Goal: Task Accomplishment & Management: Use online tool/utility

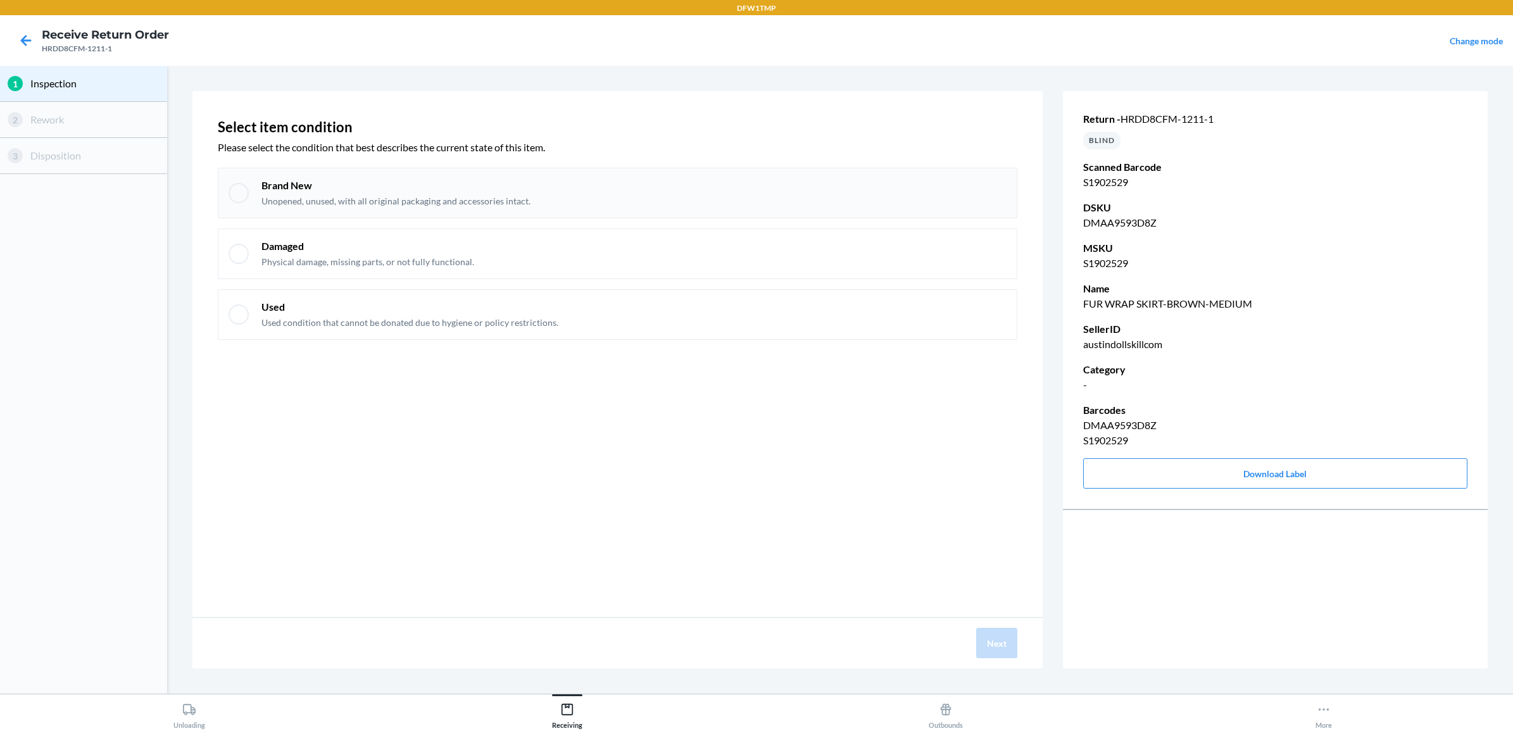
click at [236, 194] on div at bounding box center [238, 193] width 20 height 20
checkbox input "true"
click at [994, 641] on button "Next" at bounding box center [996, 643] width 41 height 30
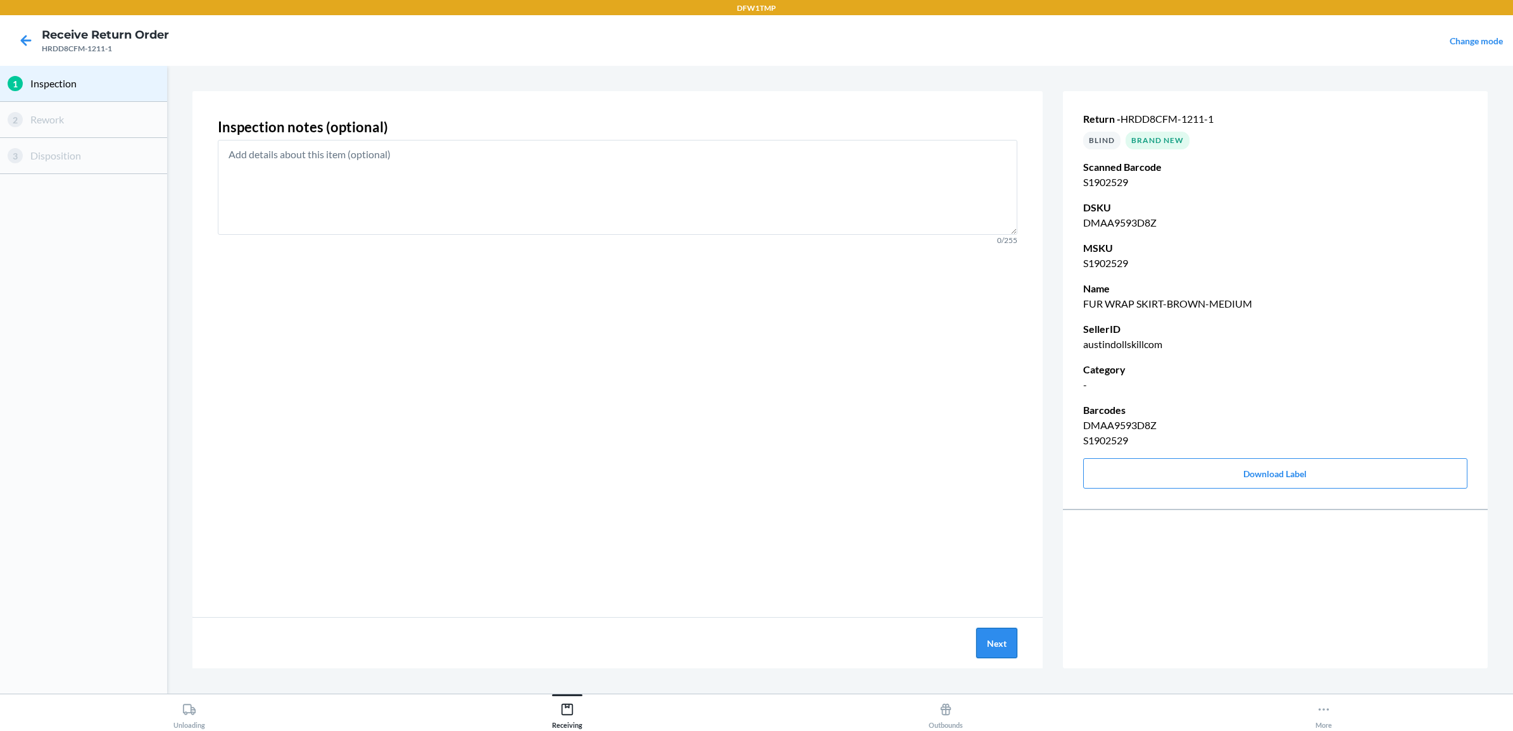
click at [989, 644] on button "Next" at bounding box center [996, 643] width 41 height 30
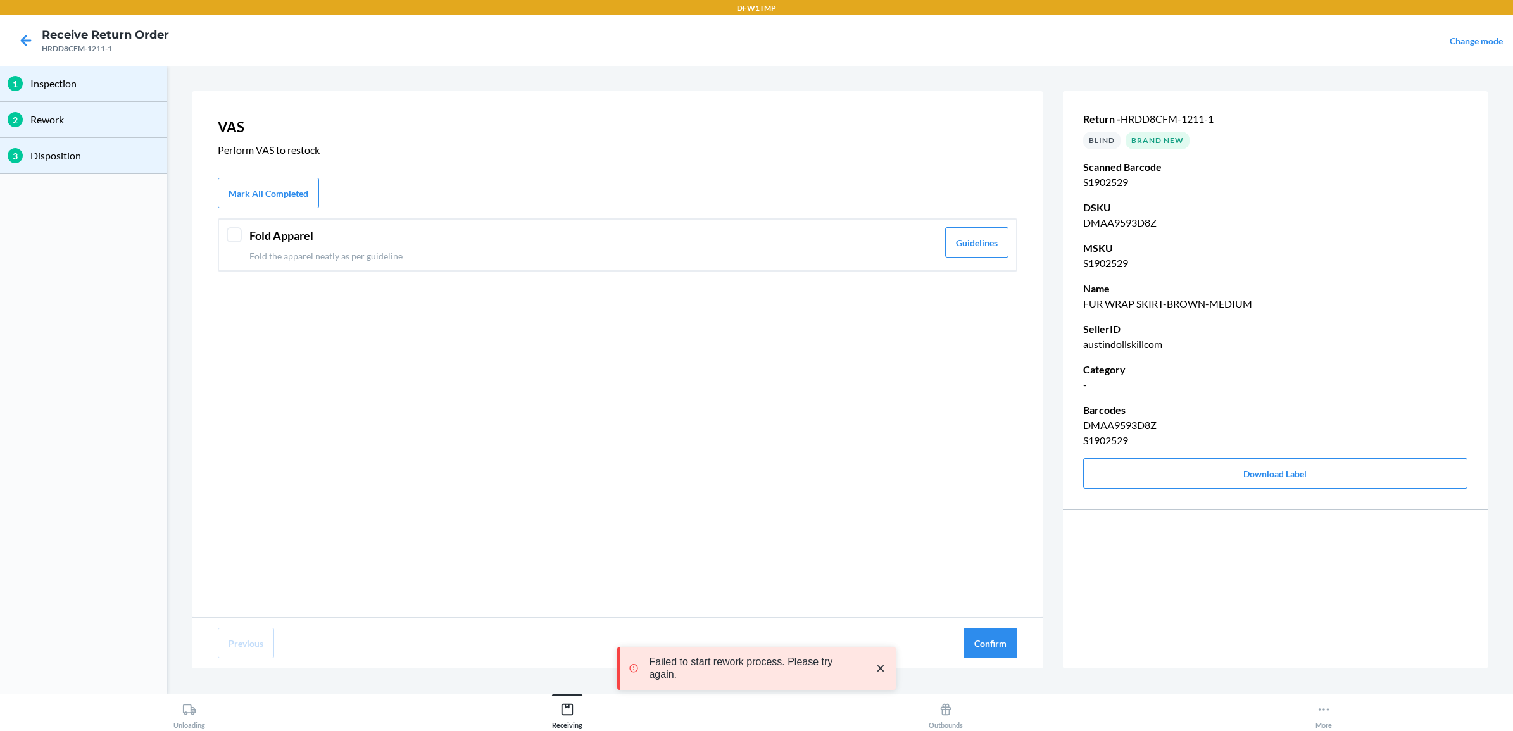
click at [232, 235] on div at bounding box center [234, 234] width 15 height 15
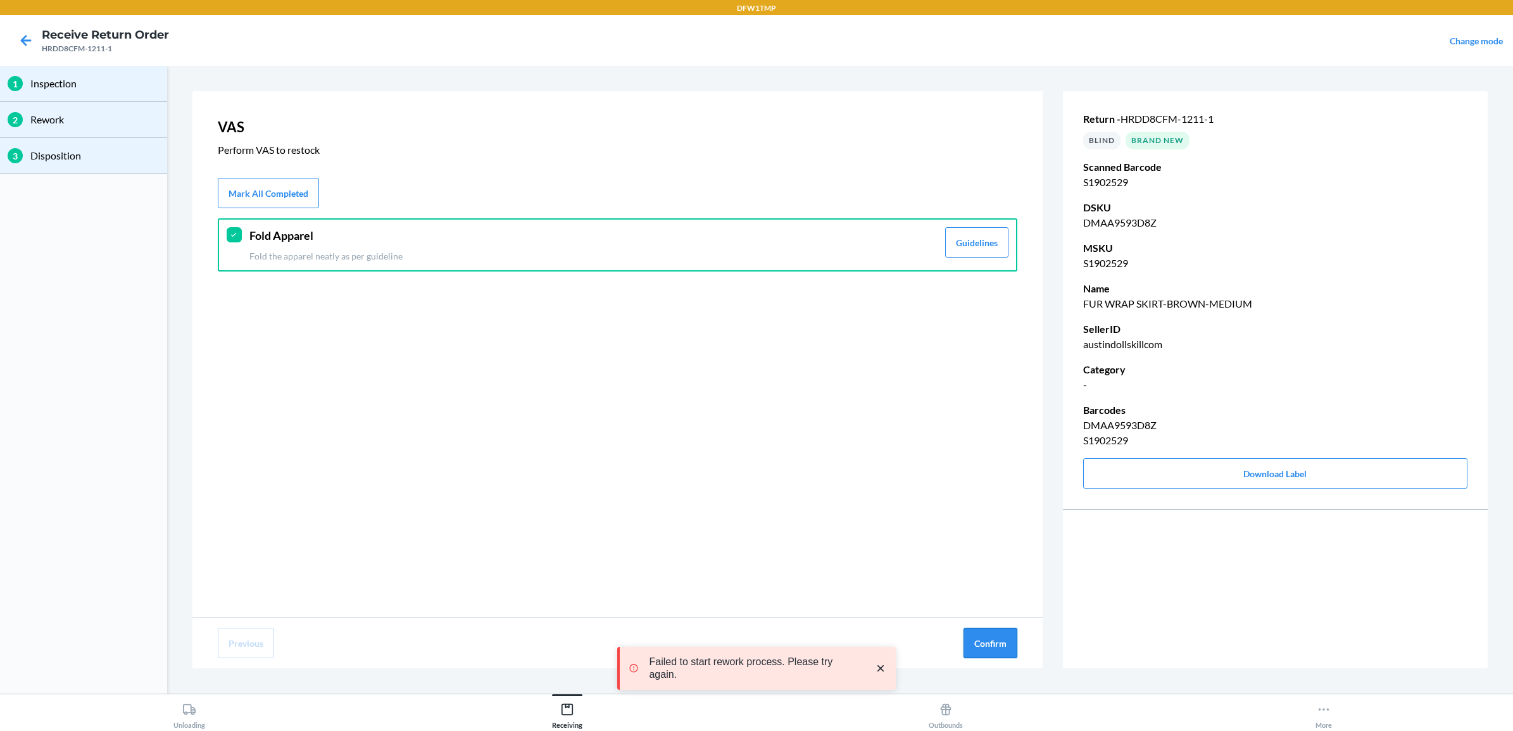
click at [989, 641] on button "Confirm" at bounding box center [990, 643] width 54 height 30
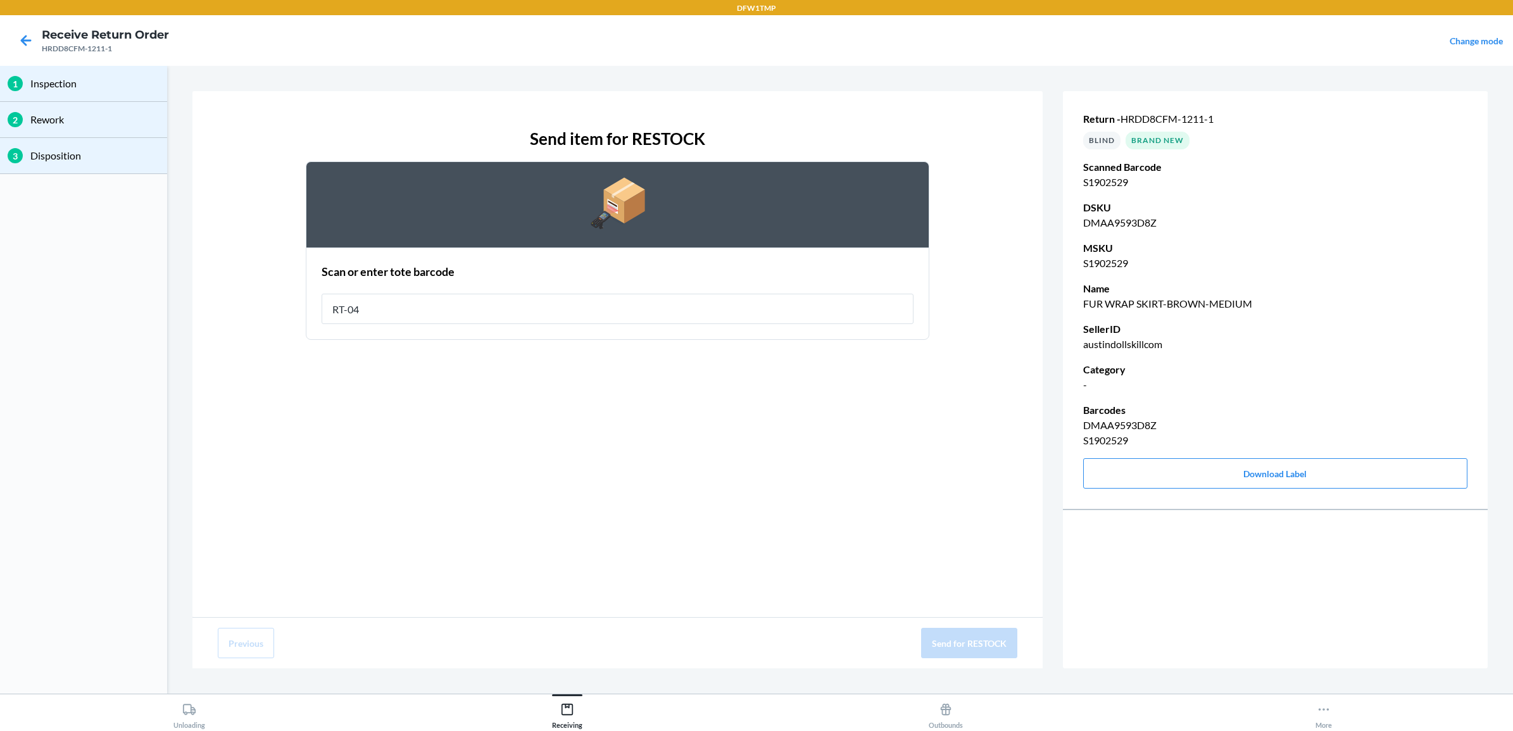
type input "RT-04"
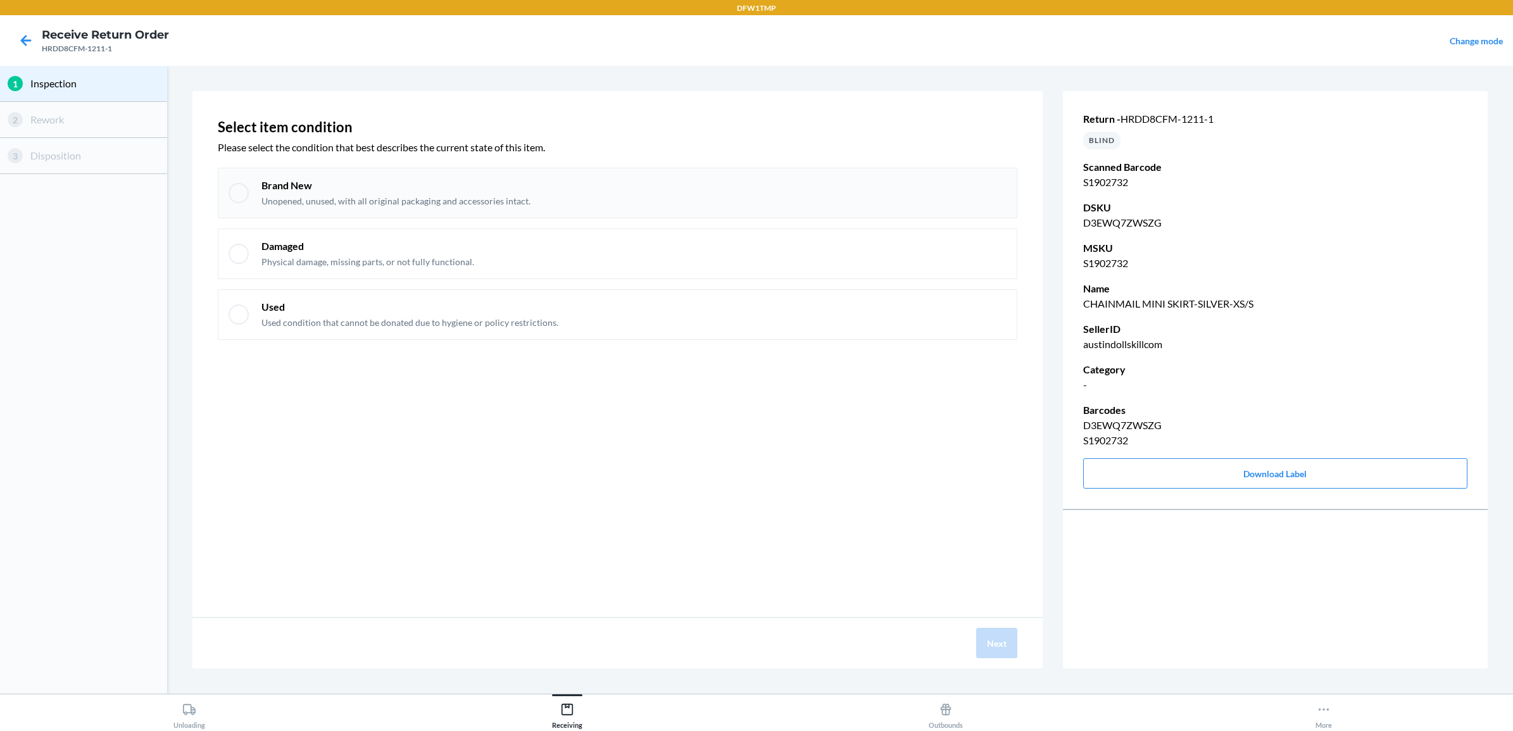
click at [249, 195] on div "Brand New Unopened, unused, with all original packaging and accessories intact." at bounding box center [617, 193] width 799 height 51
checkbox input "true"
click at [991, 637] on button "Next" at bounding box center [996, 643] width 41 height 30
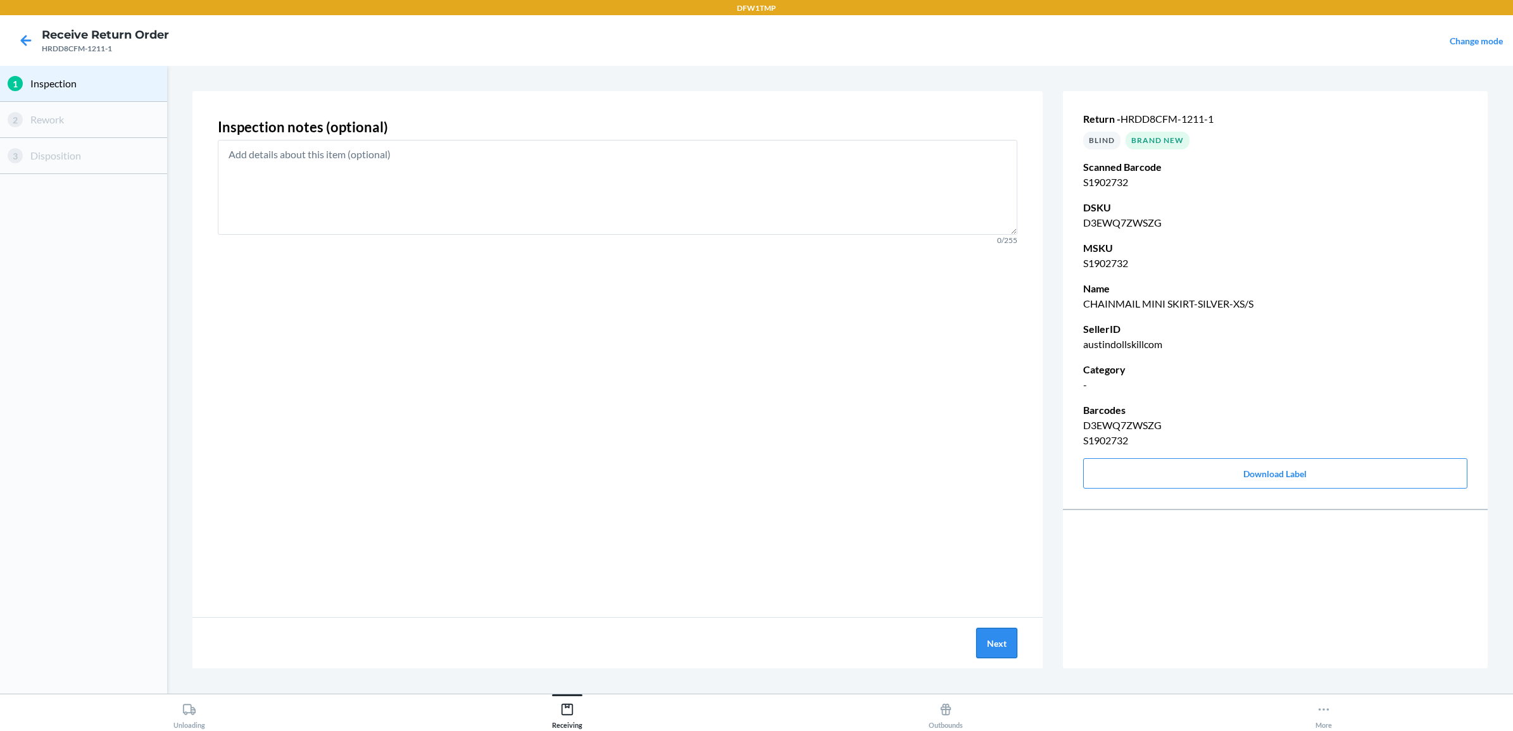
click at [991, 647] on button "Next" at bounding box center [996, 643] width 41 height 30
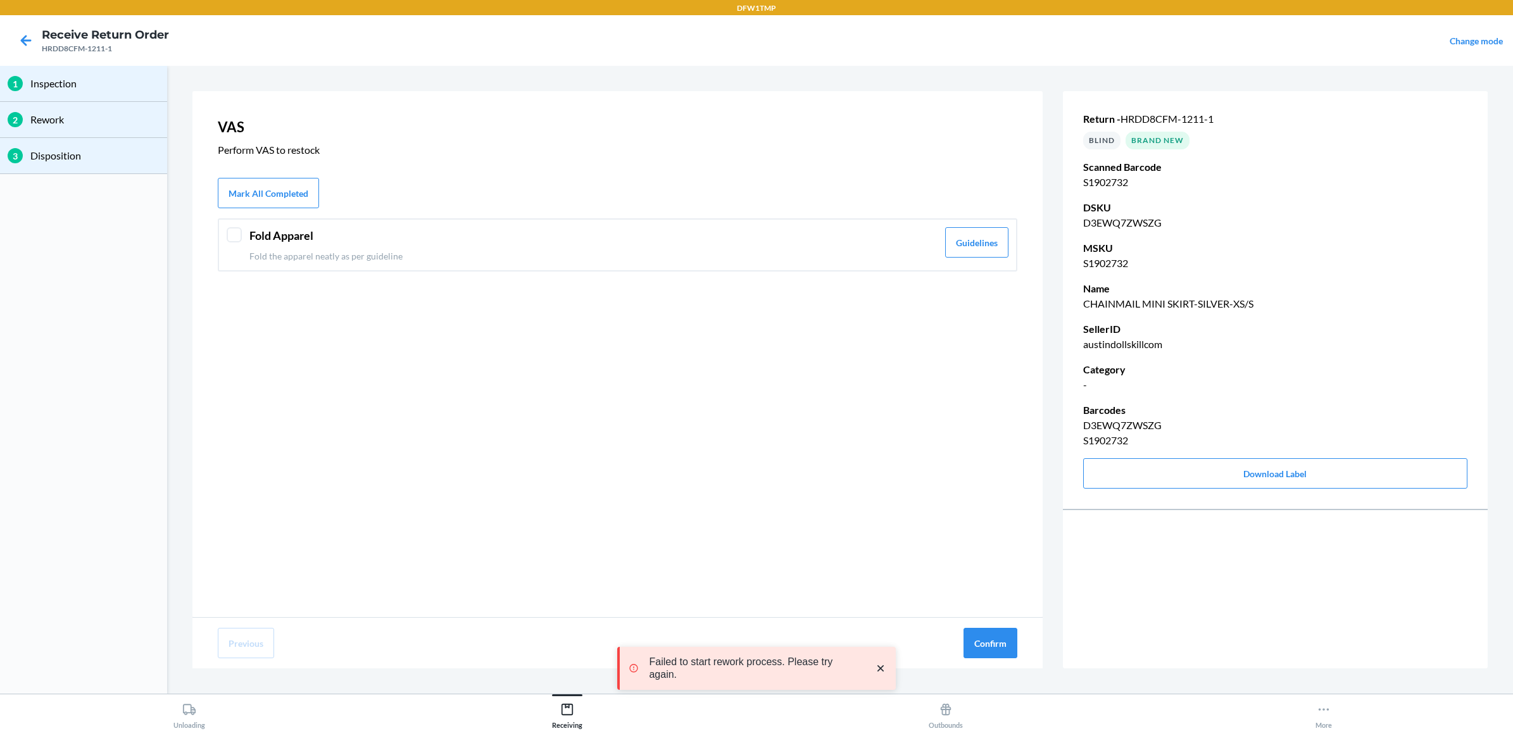
click at [235, 230] on div at bounding box center [234, 234] width 15 height 15
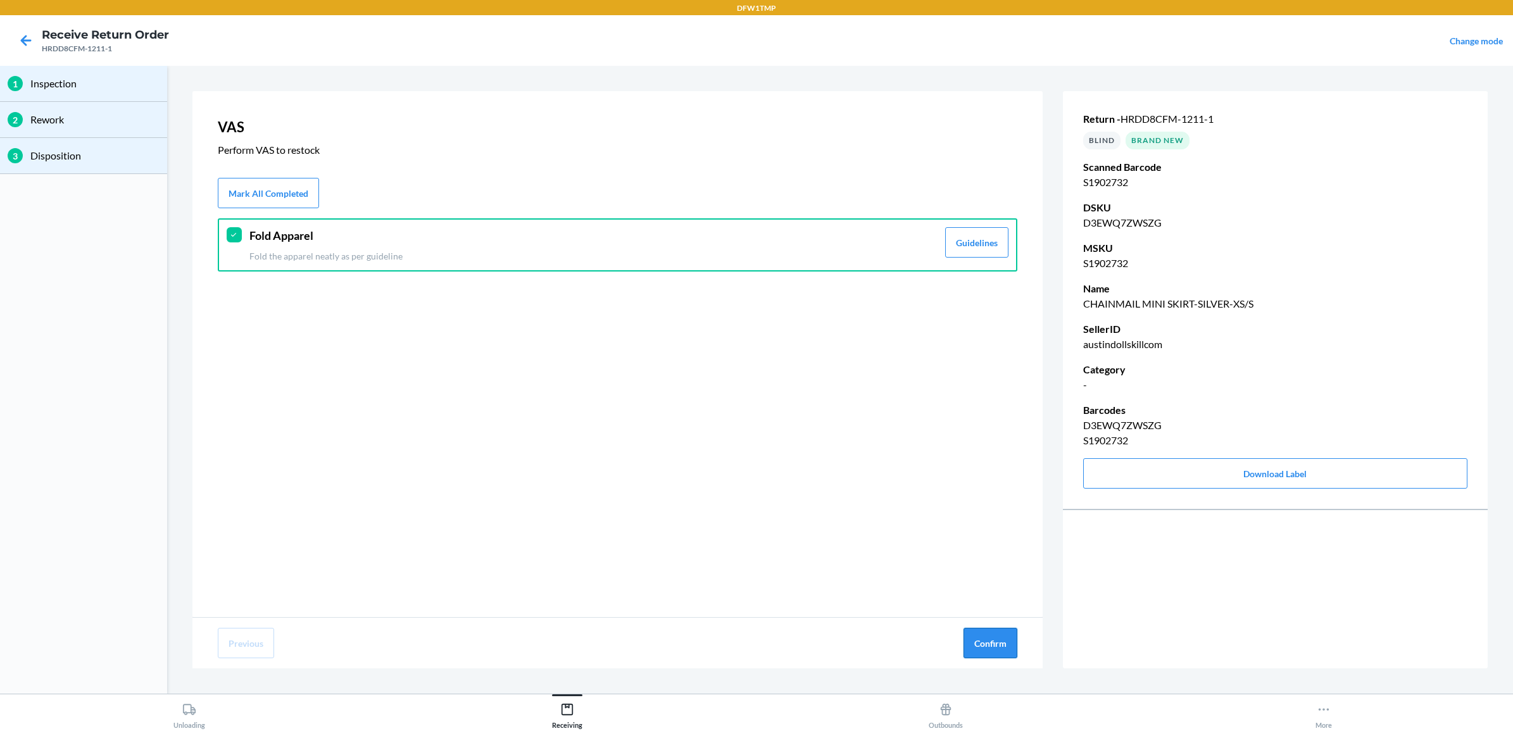
click at [989, 642] on button "Confirm" at bounding box center [990, 643] width 54 height 30
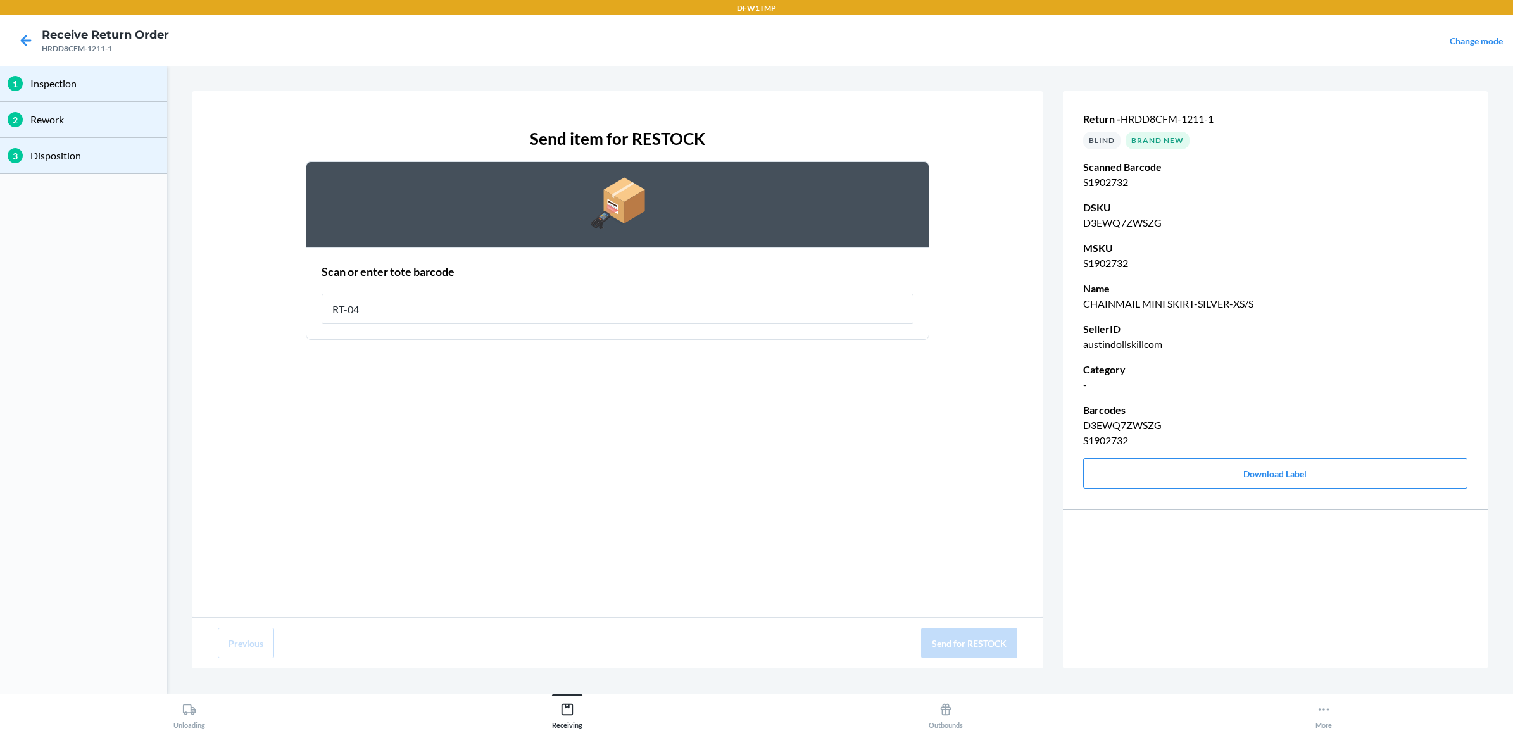
type input "RT-04"
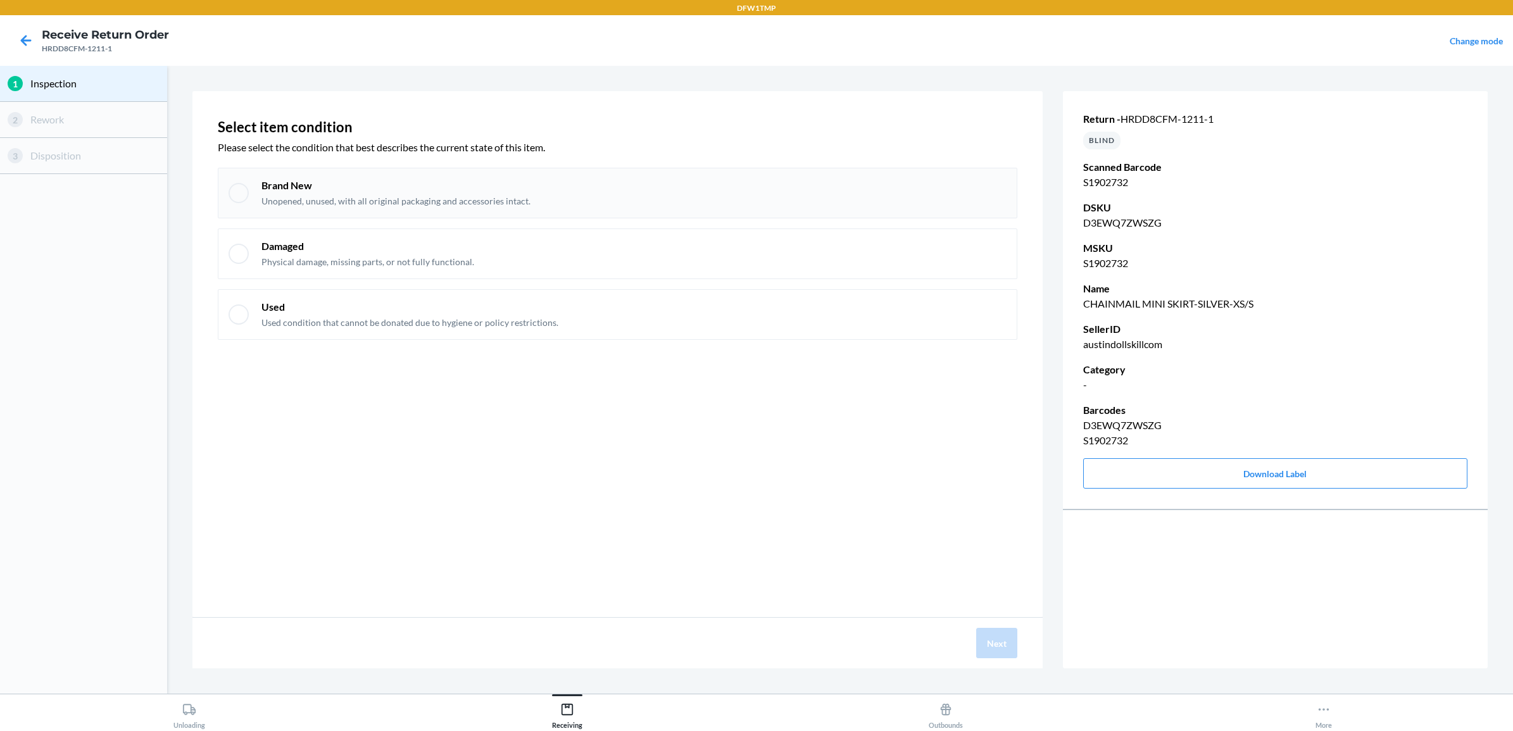
click at [231, 200] on div "Brand New Unopened, unused, with all original packaging and accessories intact." at bounding box center [617, 193] width 799 height 51
checkbox input "true"
click at [997, 649] on button "Next" at bounding box center [996, 643] width 41 height 30
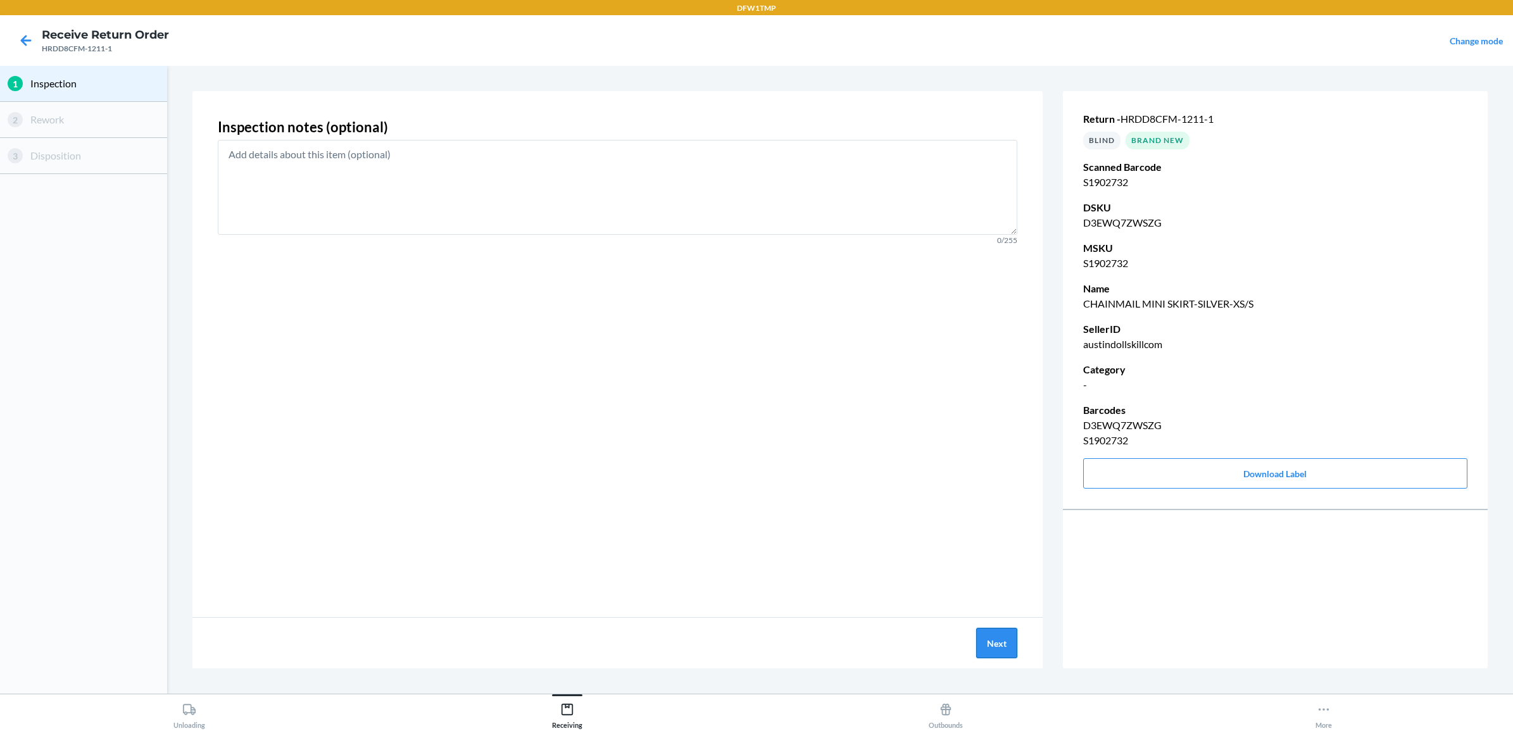
click at [1001, 644] on button "Next" at bounding box center [996, 643] width 41 height 30
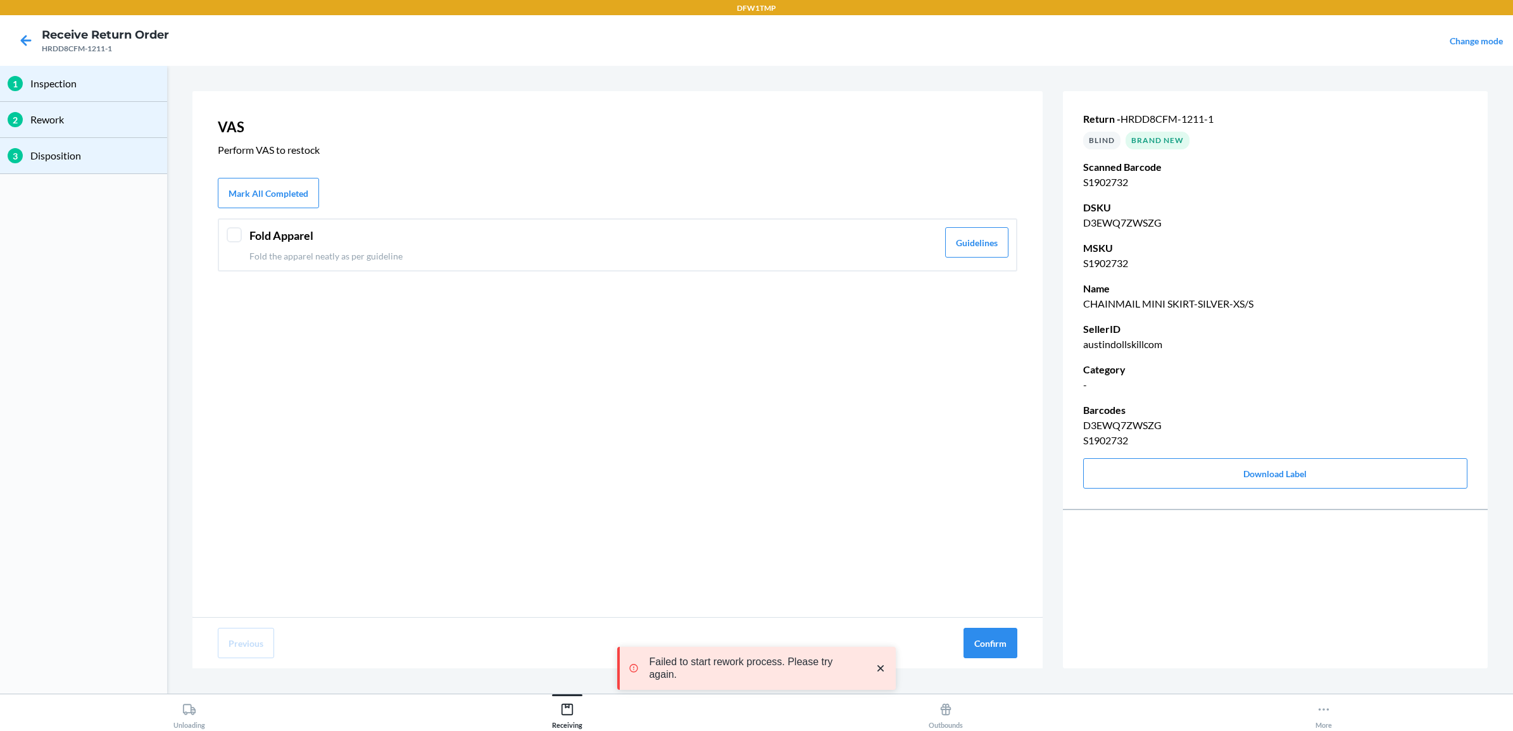
click at [251, 234] on header "Fold Apparel" at bounding box center [593, 235] width 688 height 17
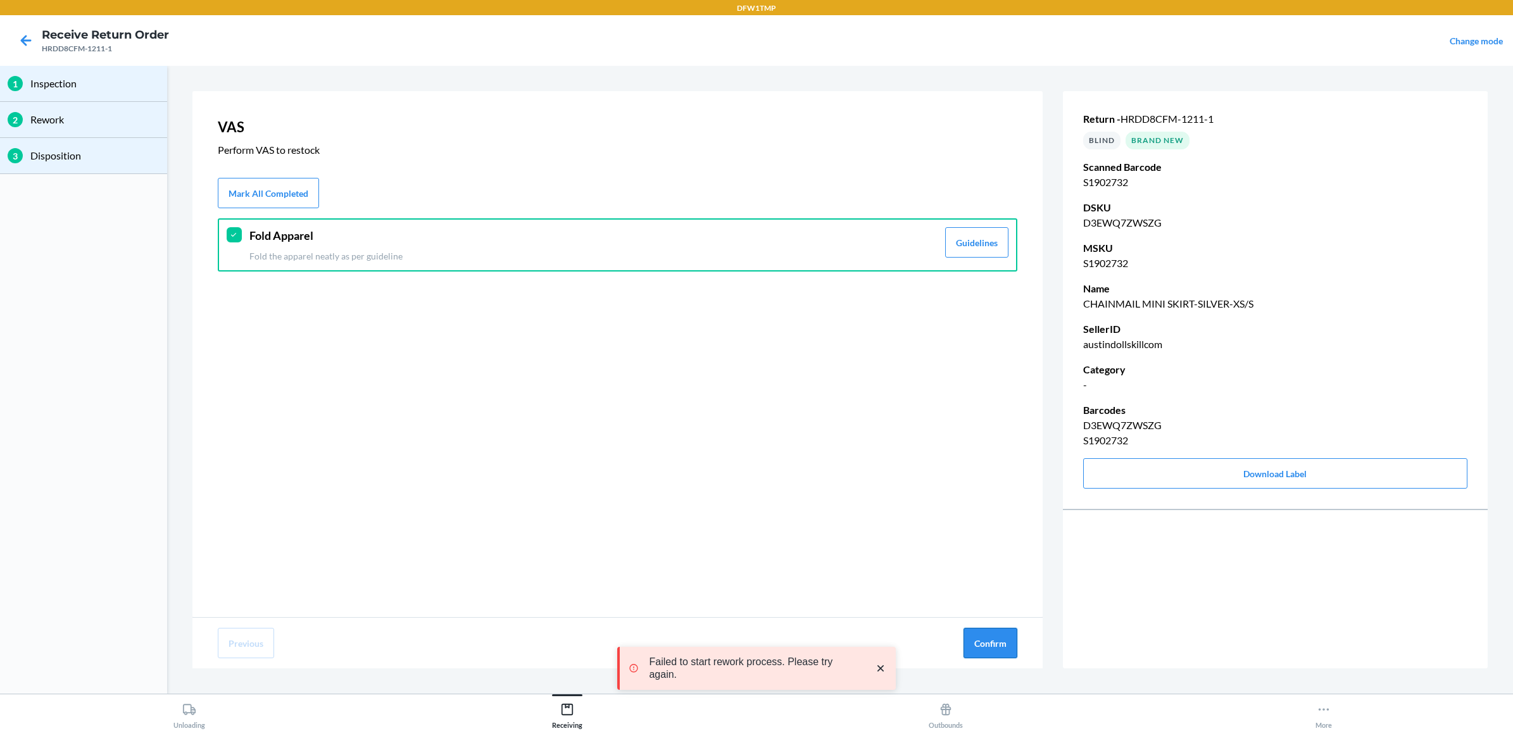
click at [980, 636] on button "Confirm" at bounding box center [990, 643] width 54 height 30
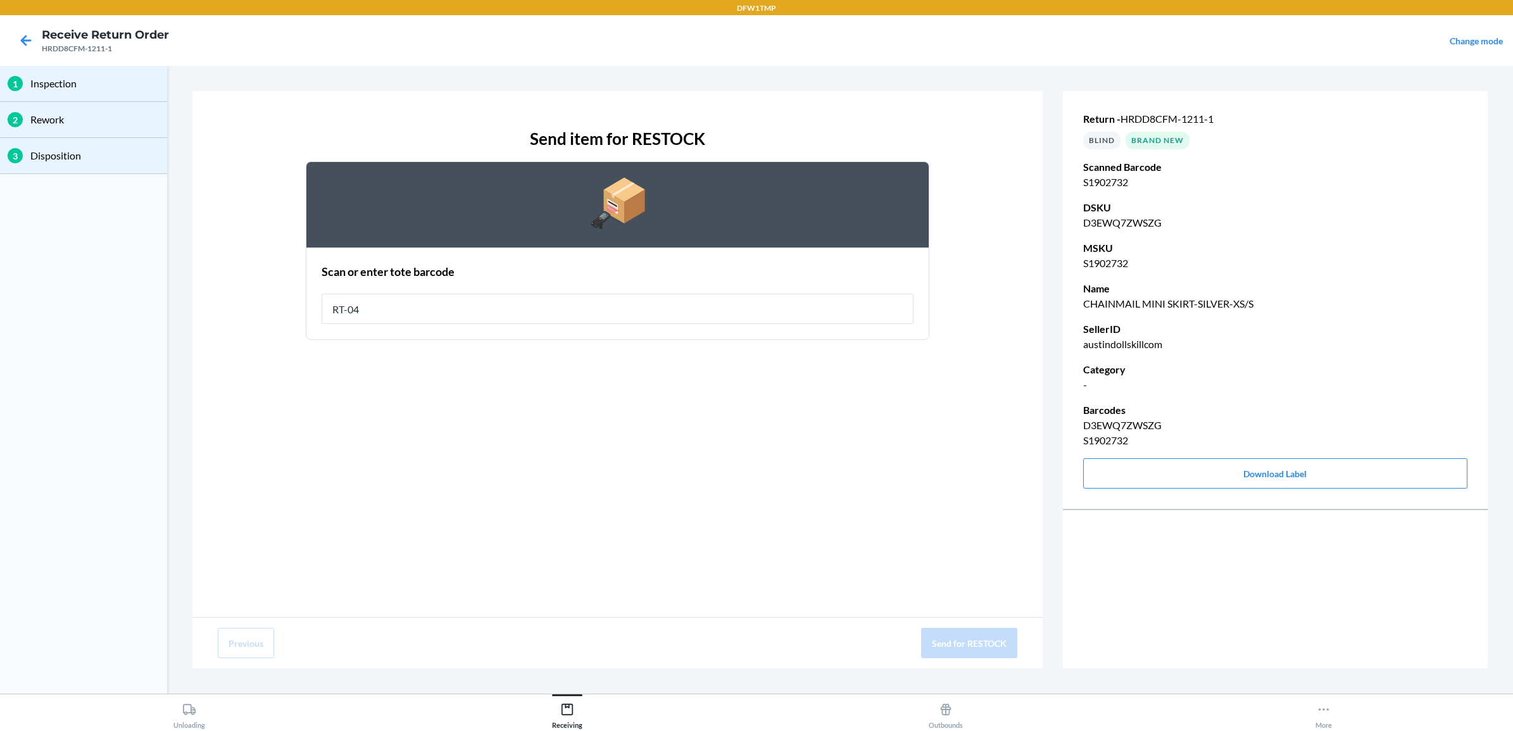
type input "RT-04"
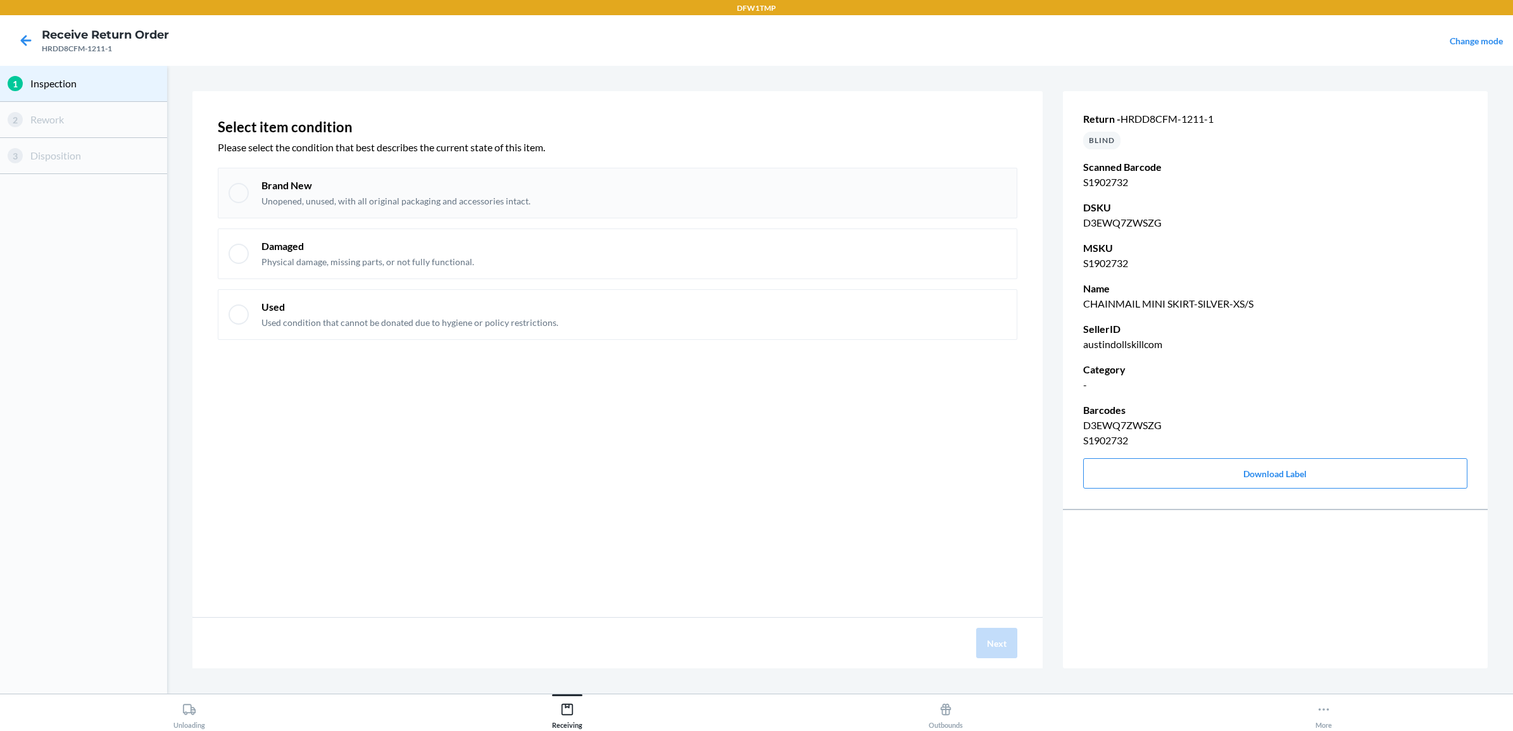
click at [327, 172] on div "Brand New Unopened, unused, with all original packaging and accessories intact." at bounding box center [617, 193] width 799 height 51
checkbox input "true"
drag, startPoint x: 989, startPoint y: 633, endPoint x: 977, endPoint y: 622, distance: 17.0
click at [989, 628] on button "Next" at bounding box center [996, 643] width 41 height 30
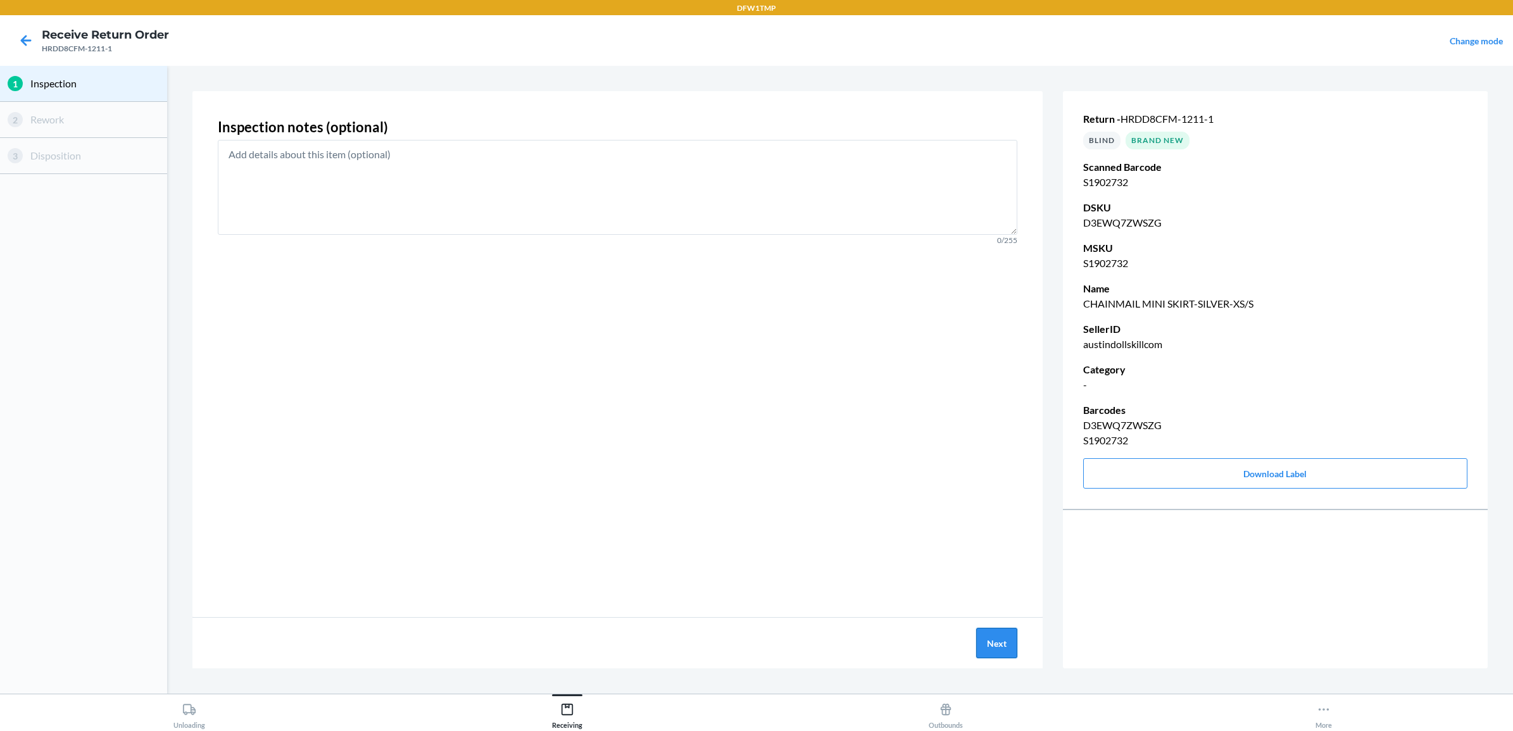
click at [994, 631] on button "Next" at bounding box center [996, 643] width 41 height 30
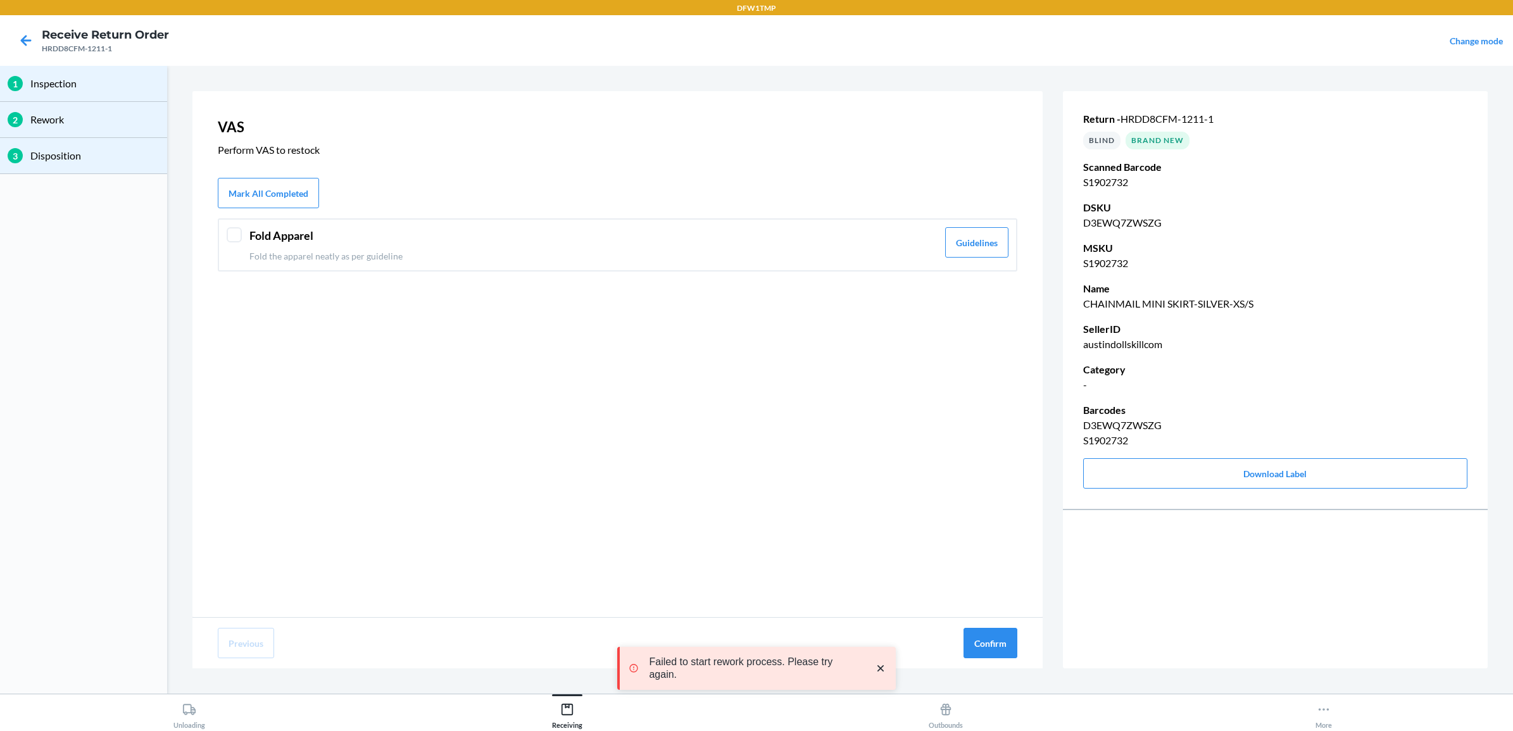
click at [608, 245] on div "Fold Apparel Fold the apparel neatly as per guideline" at bounding box center [593, 244] width 688 height 35
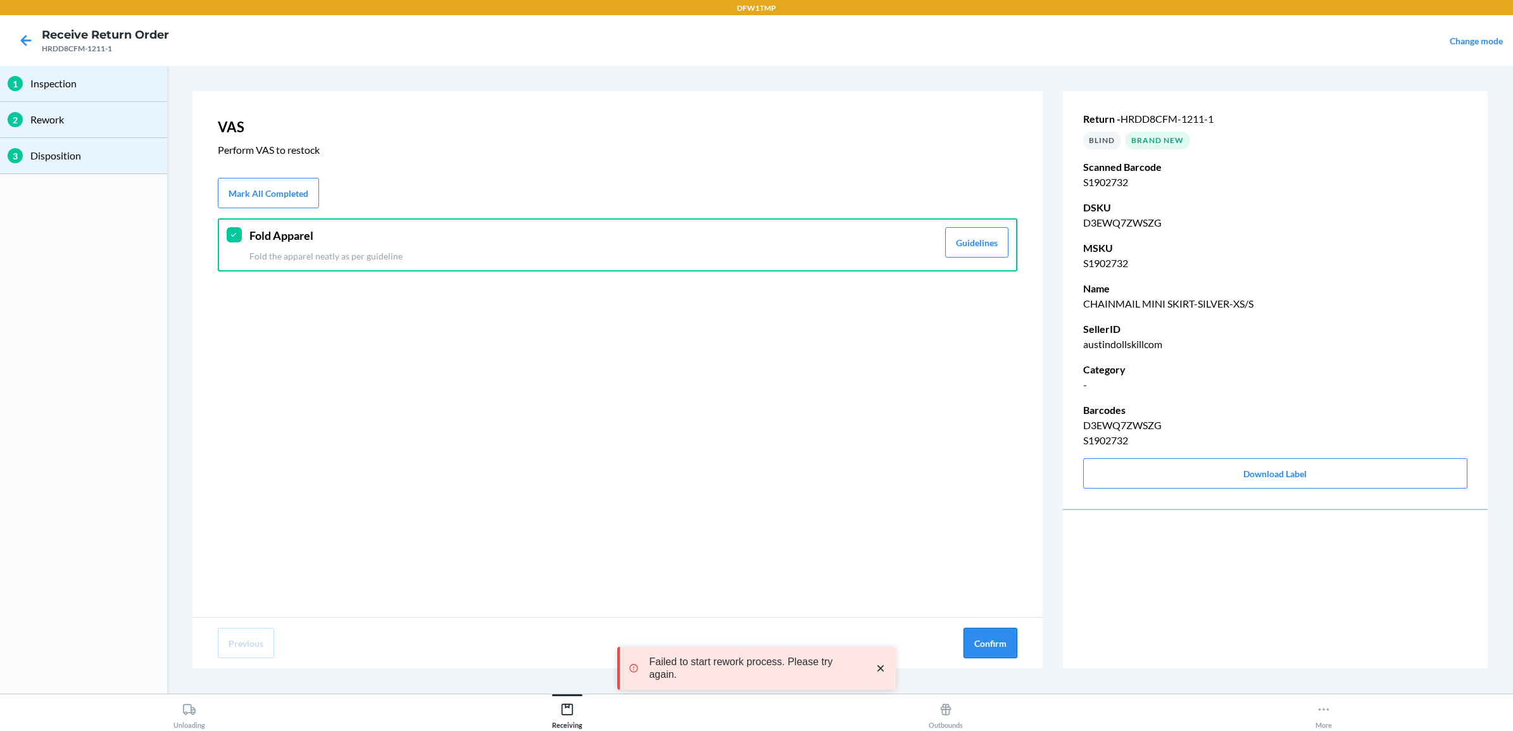
drag, startPoint x: 982, startPoint y: 639, endPoint x: 969, endPoint y: 633, distance: 14.7
click at [980, 637] on button "Confirm" at bounding box center [990, 643] width 54 height 30
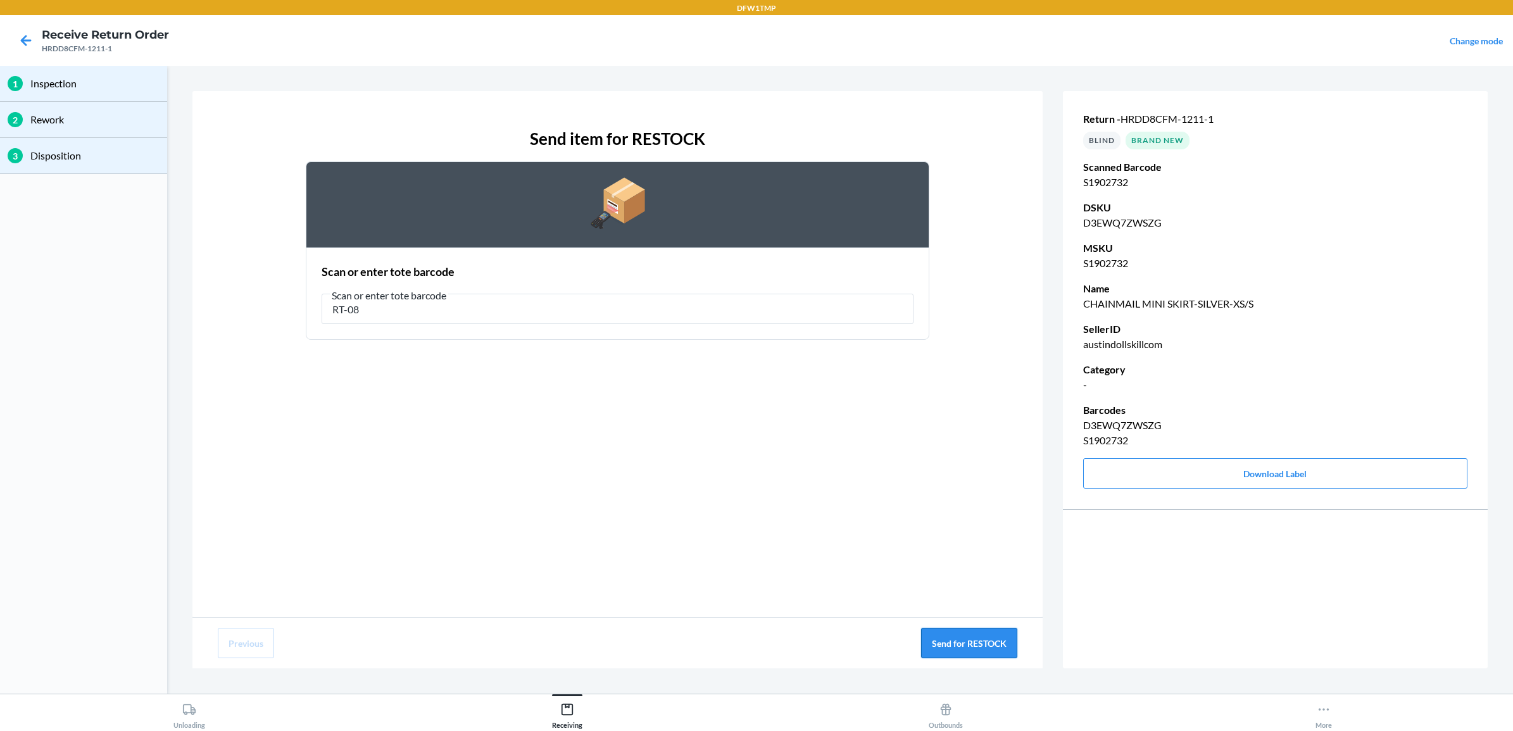
type input "RT-08"
click at [1001, 631] on button "Send for RESTOCK" at bounding box center [969, 643] width 96 height 30
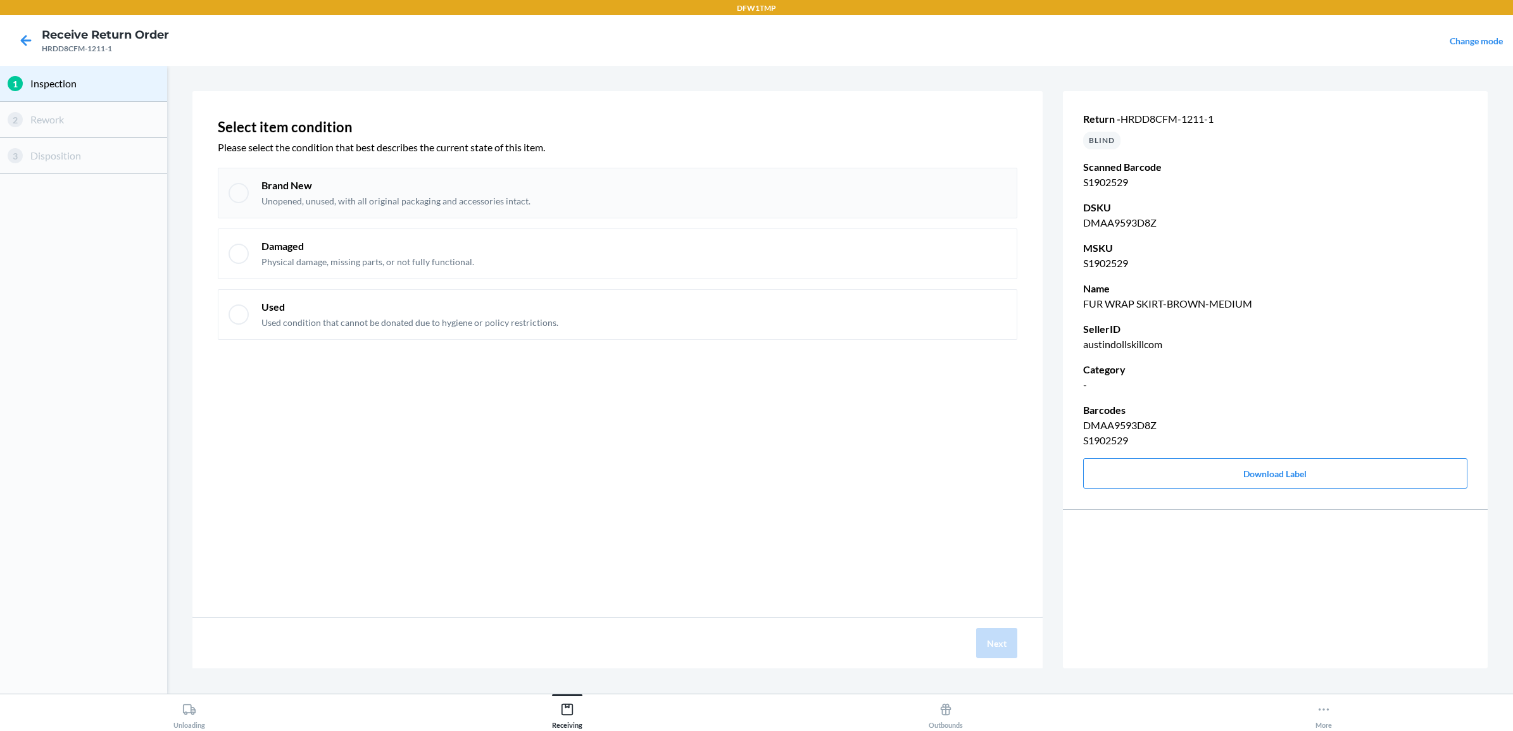
click at [727, 168] on div "Brand New Unopened, unused, with all original packaging and accessories intact." at bounding box center [617, 193] width 799 height 51
click at [729, 188] on div "Brand New Unopened, unused, with all original packaging and accessories intact." at bounding box center [633, 192] width 745 height 29
click at [760, 197] on div "Brand New Unopened, unused, with all original packaging and accessories intact." at bounding box center [633, 192] width 745 height 29
checkbox input "true"
click at [1013, 660] on div "Next" at bounding box center [617, 643] width 850 height 51
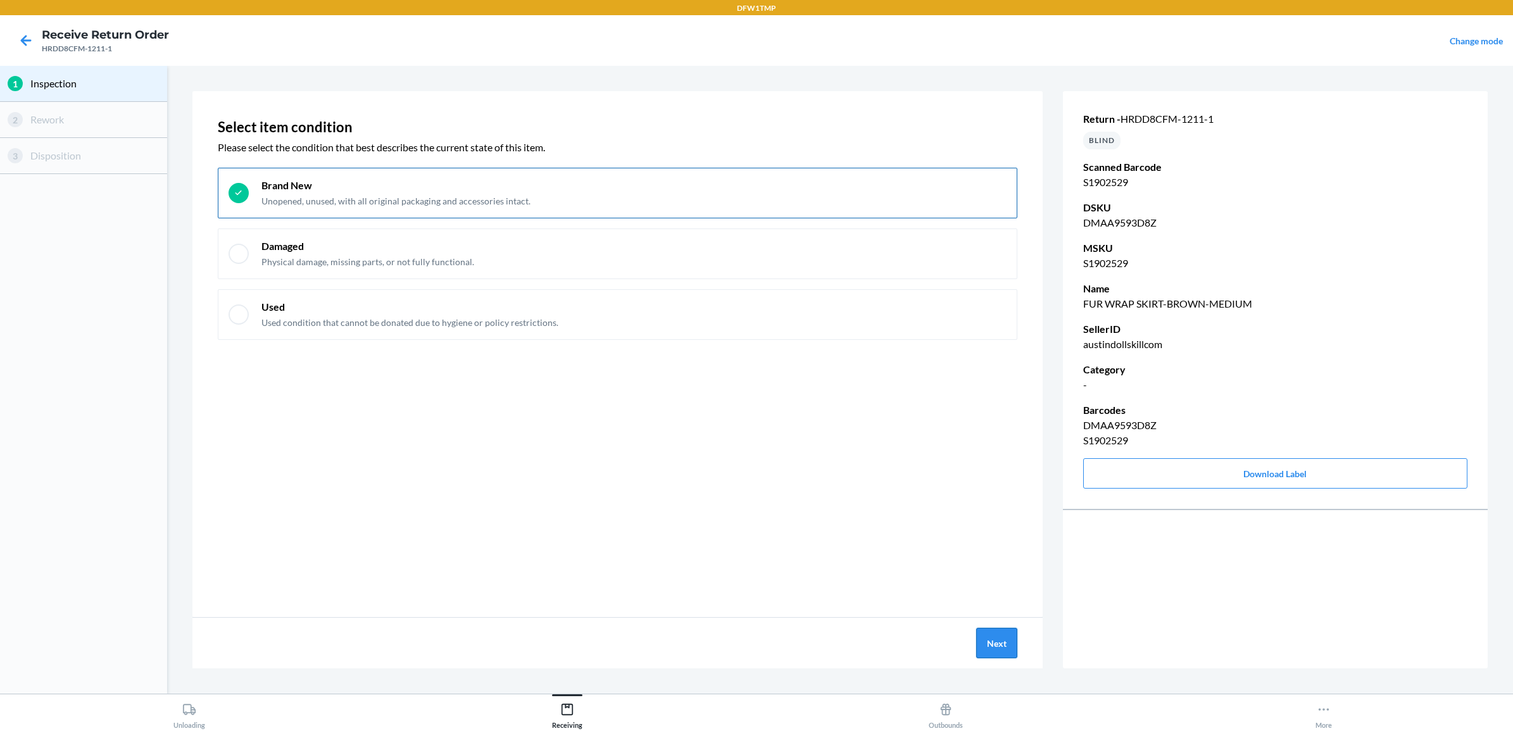
click at [1006, 656] on button "Next" at bounding box center [996, 643] width 41 height 30
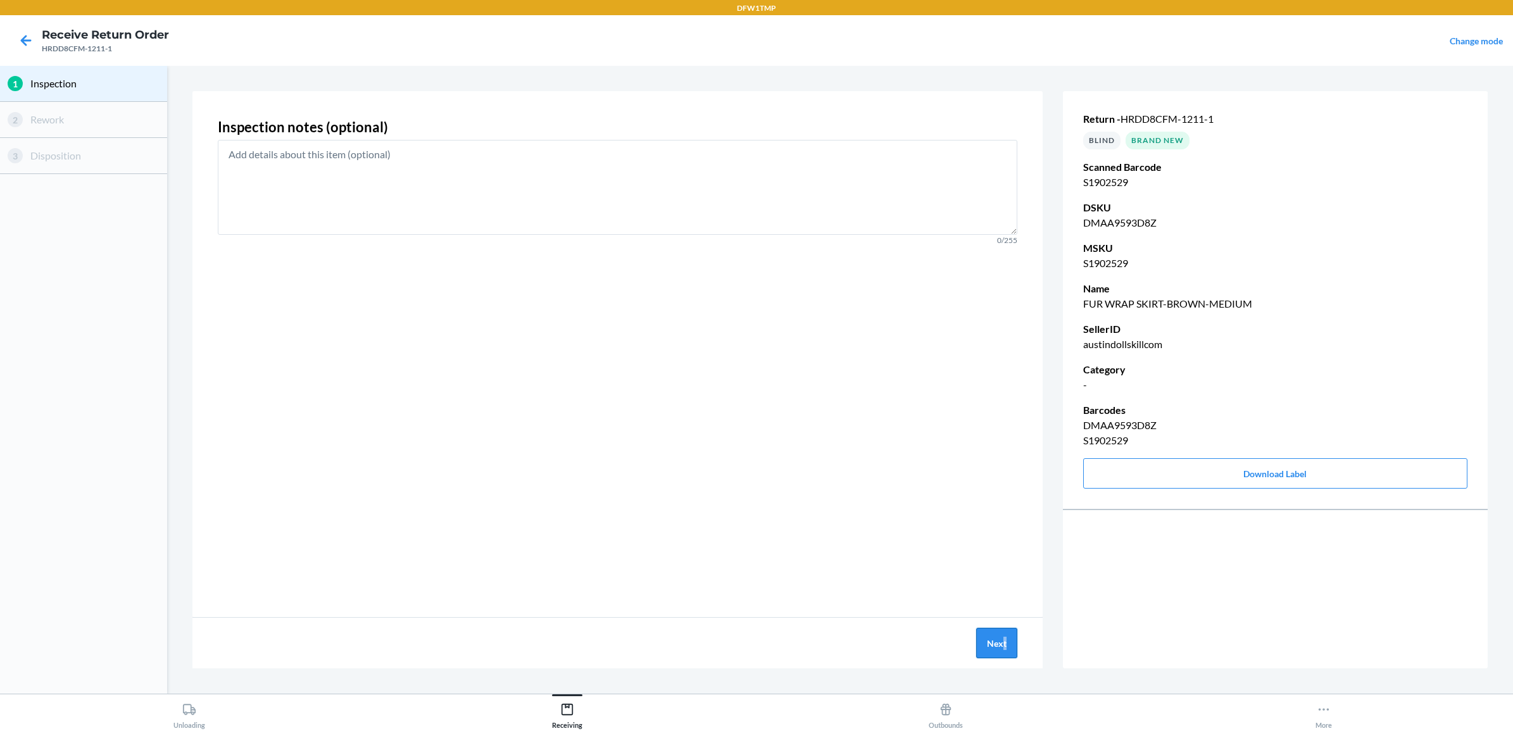
drag, startPoint x: 1010, startPoint y: 665, endPoint x: 1005, endPoint y: 656, distance: 9.7
click at [1008, 660] on div "Next" at bounding box center [617, 643] width 850 height 51
click at [998, 637] on button "Next" at bounding box center [996, 643] width 41 height 30
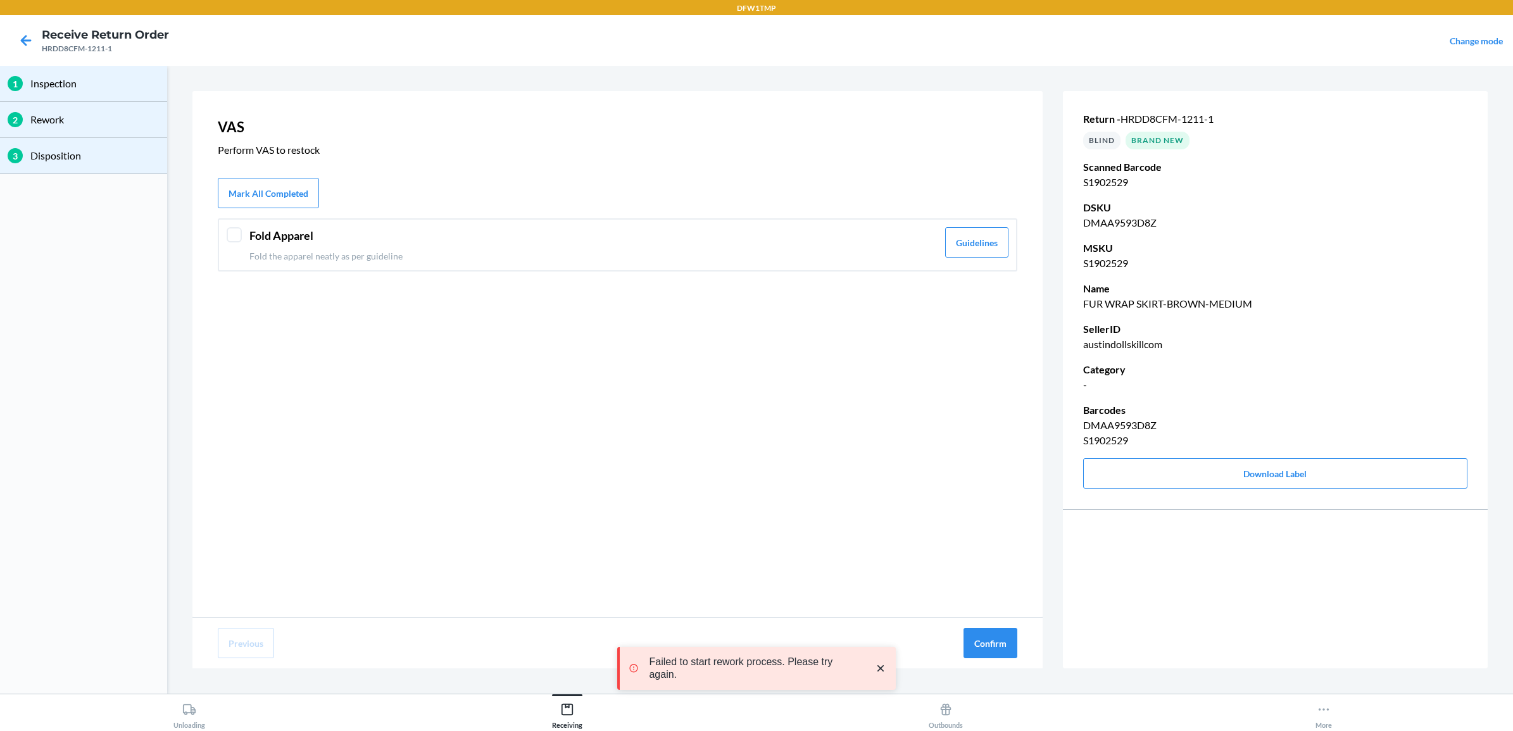
click at [810, 257] on p "Fold the apparel neatly as per guideline" at bounding box center [593, 255] width 688 height 13
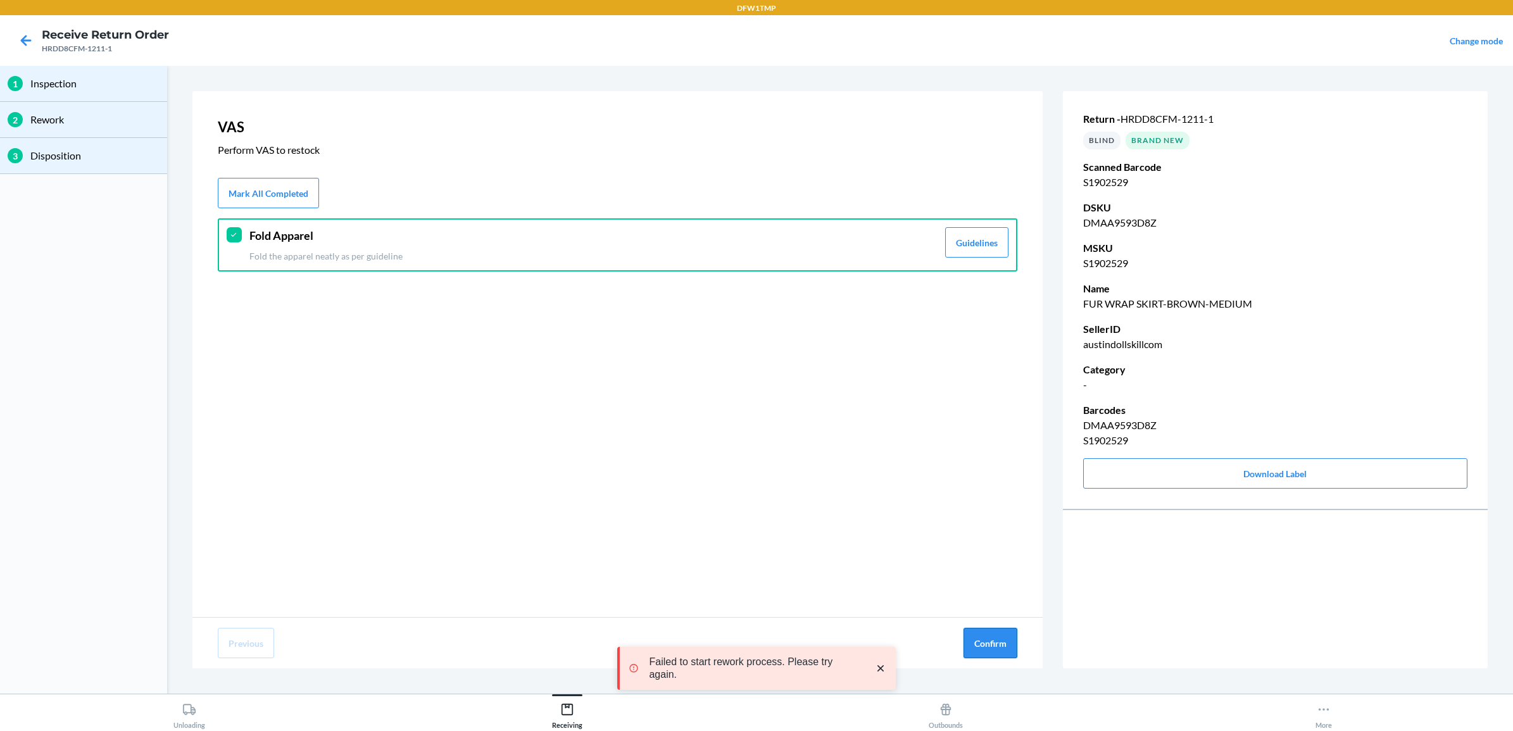
click at [1002, 630] on button "Confirm" at bounding box center [990, 643] width 54 height 30
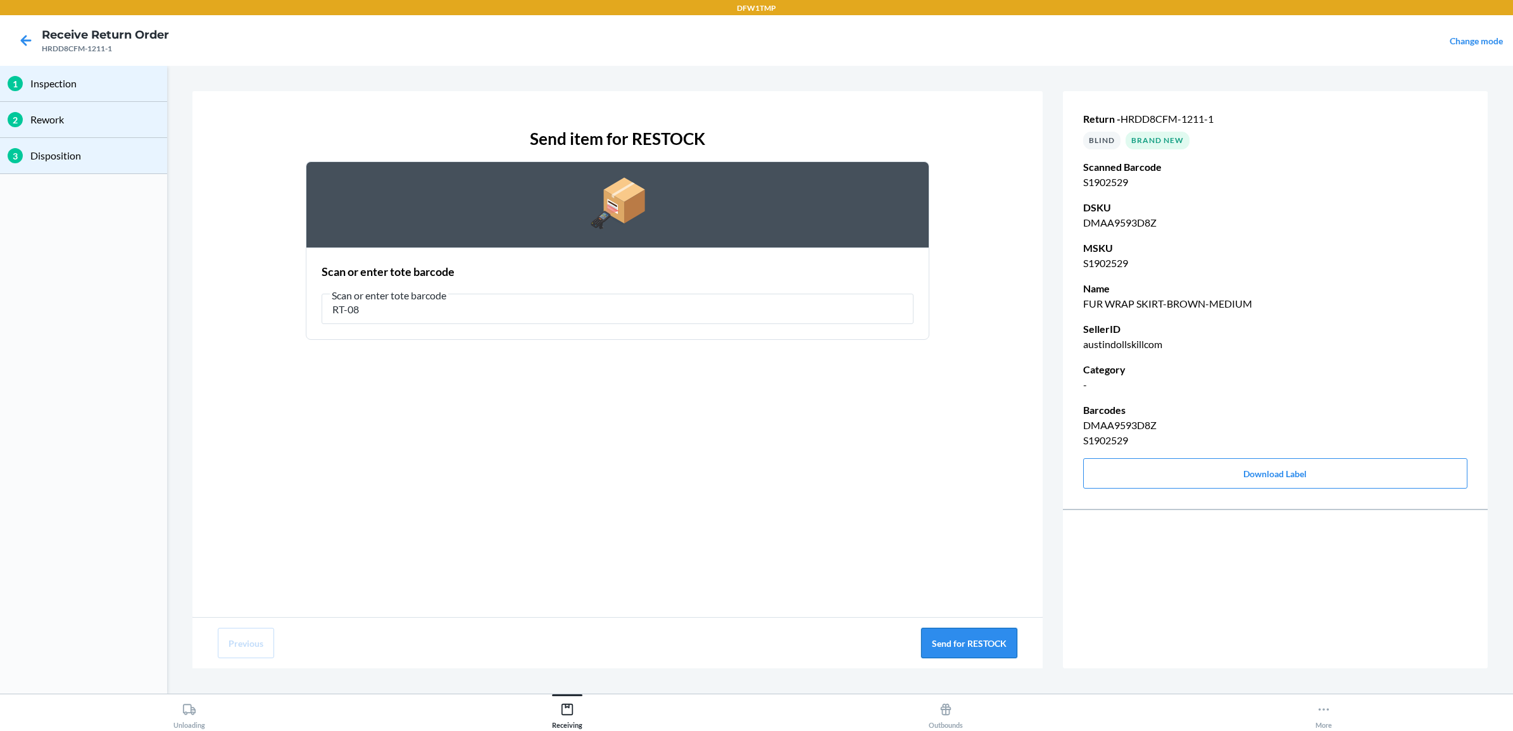
type input "RT-08"
click at [940, 631] on button "Send for RESTOCK" at bounding box center [969, 643] width 96 height 30
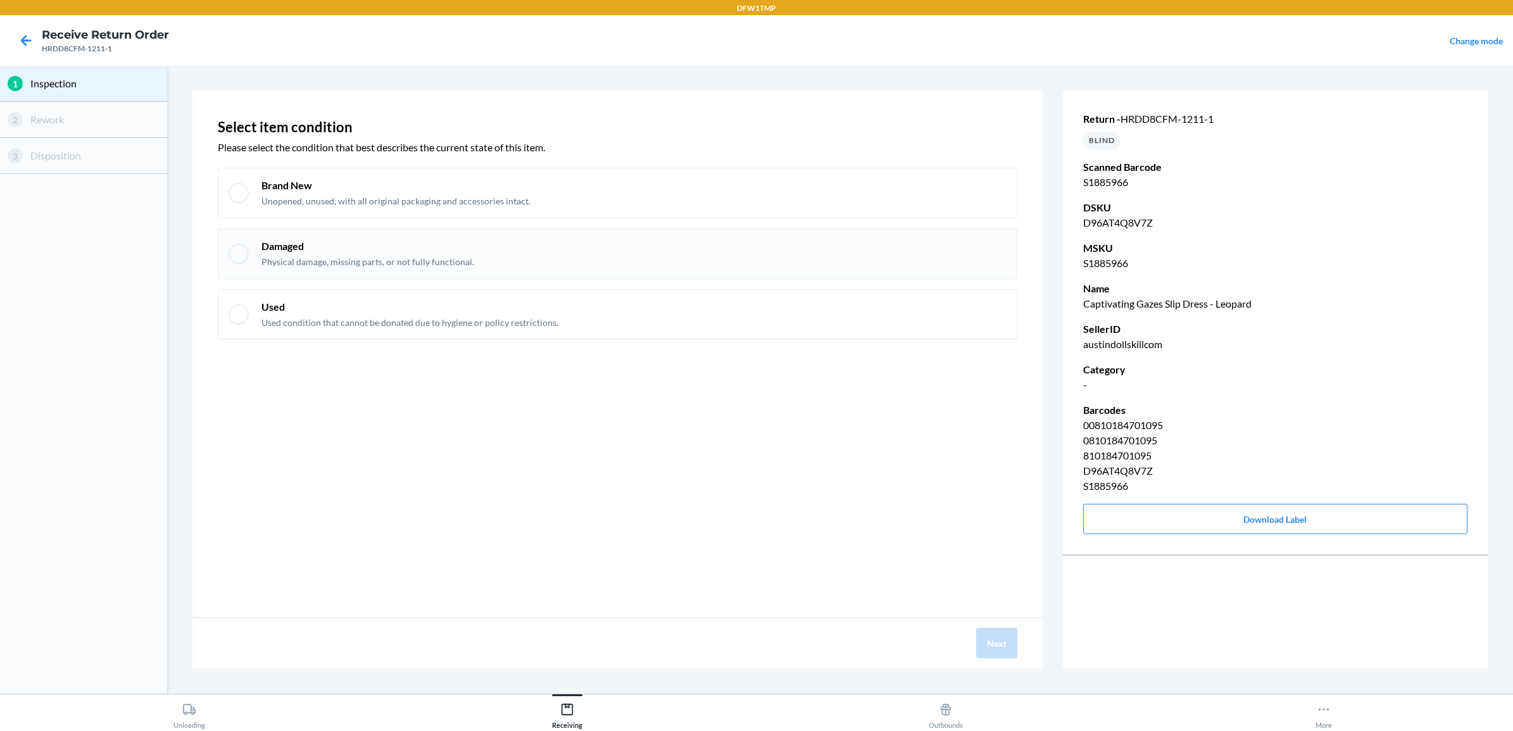
drag, startPoint x: 827, startPoint y: 201, endPoint x: 839, endPoint y: 237, distance: 38.6
click at [830, 207] on div "Brand New Unopened, unused, with all original packaging and accessories intact." at bounding box center [633, 192] width 745 height 29
checkbox input "true"
drag, startPoint x: 1003, startPoint y: 647, endPoint x: 985, endPoint y: 632, distance: 23.8
click at [1001, 646] on button "Next" at bounding box center [996, 643] width 41 height 30
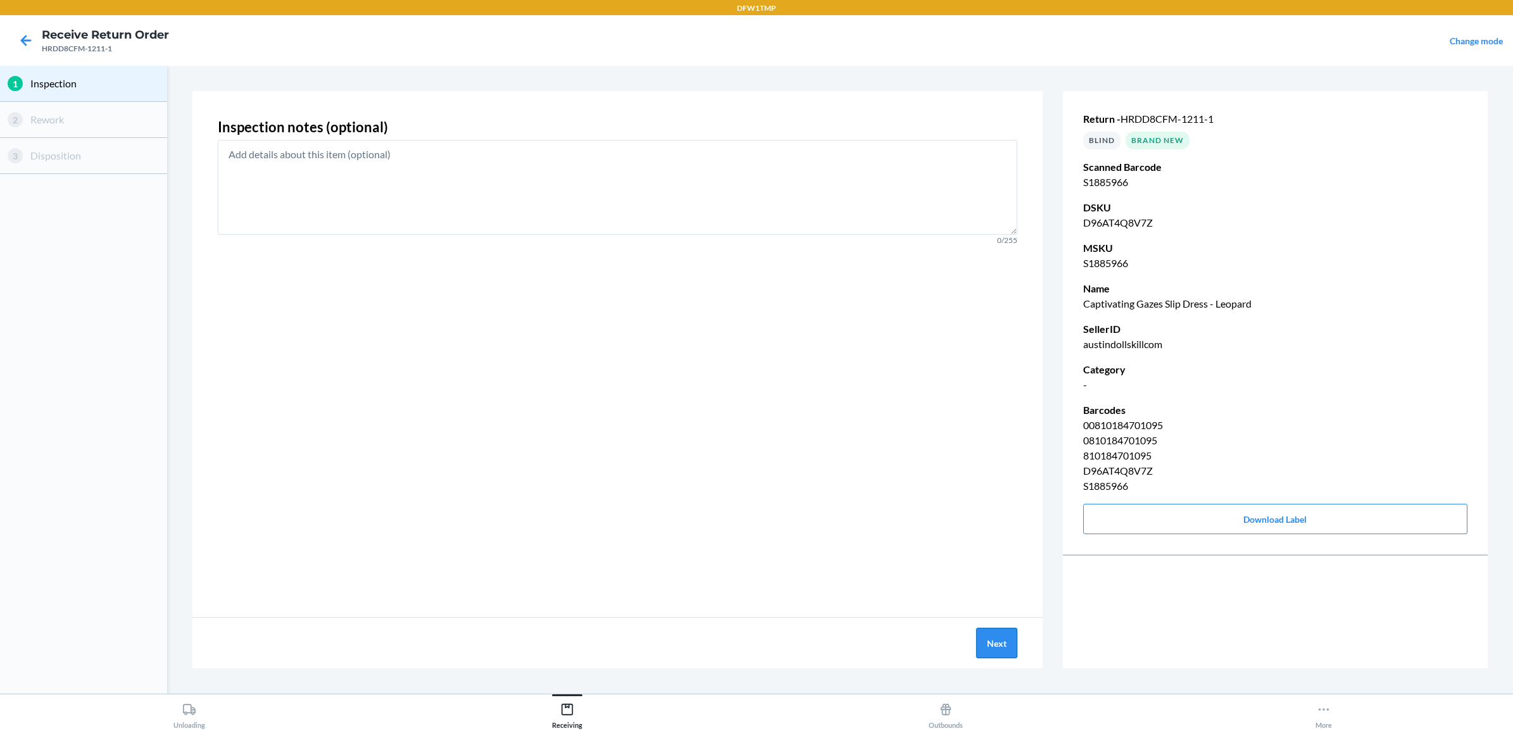
click at [998, 637] on button "Next" at bounding box center [996, 643] width 41 height 30
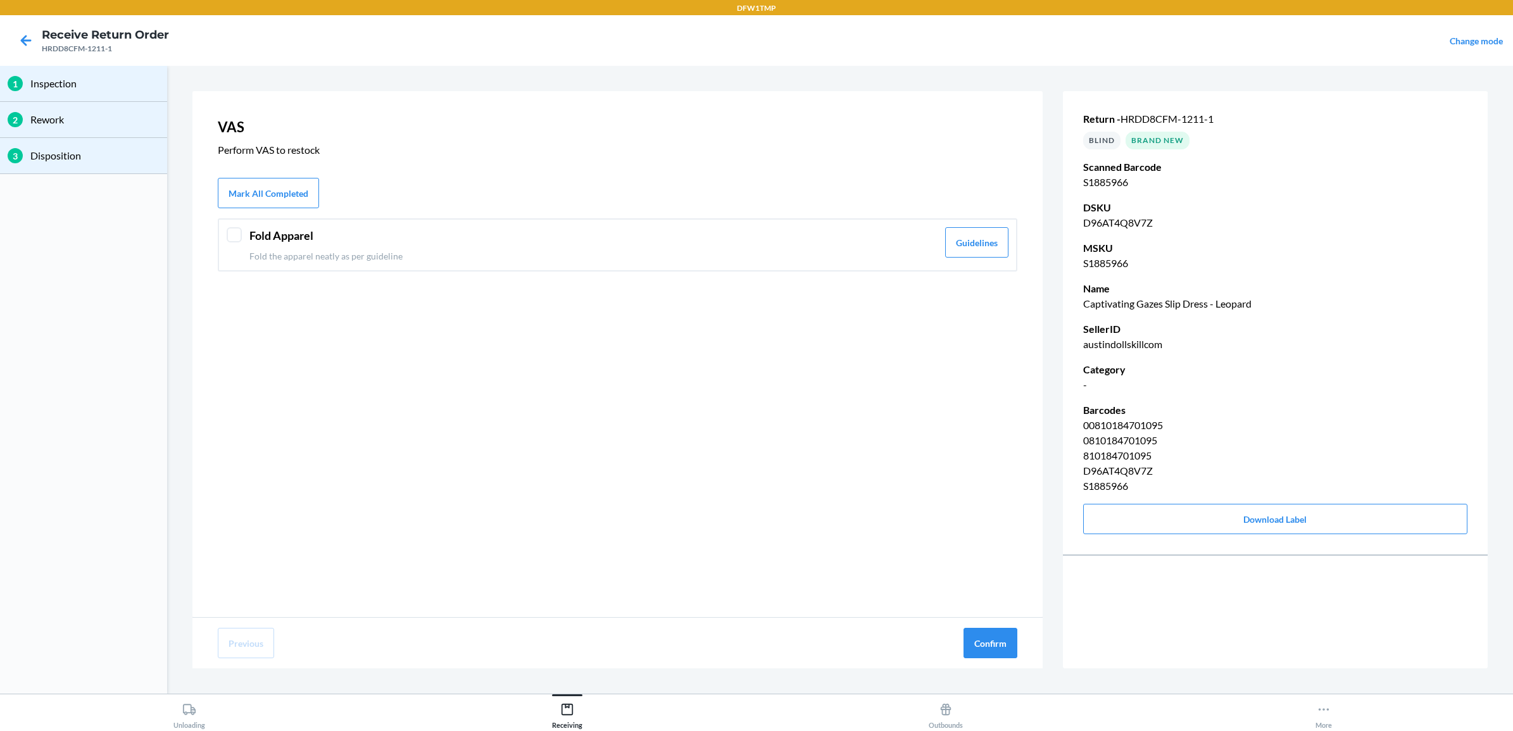
click at [699, 234] on header "Fold Apparel" at bounding box center [593, 235] width 688 height 17
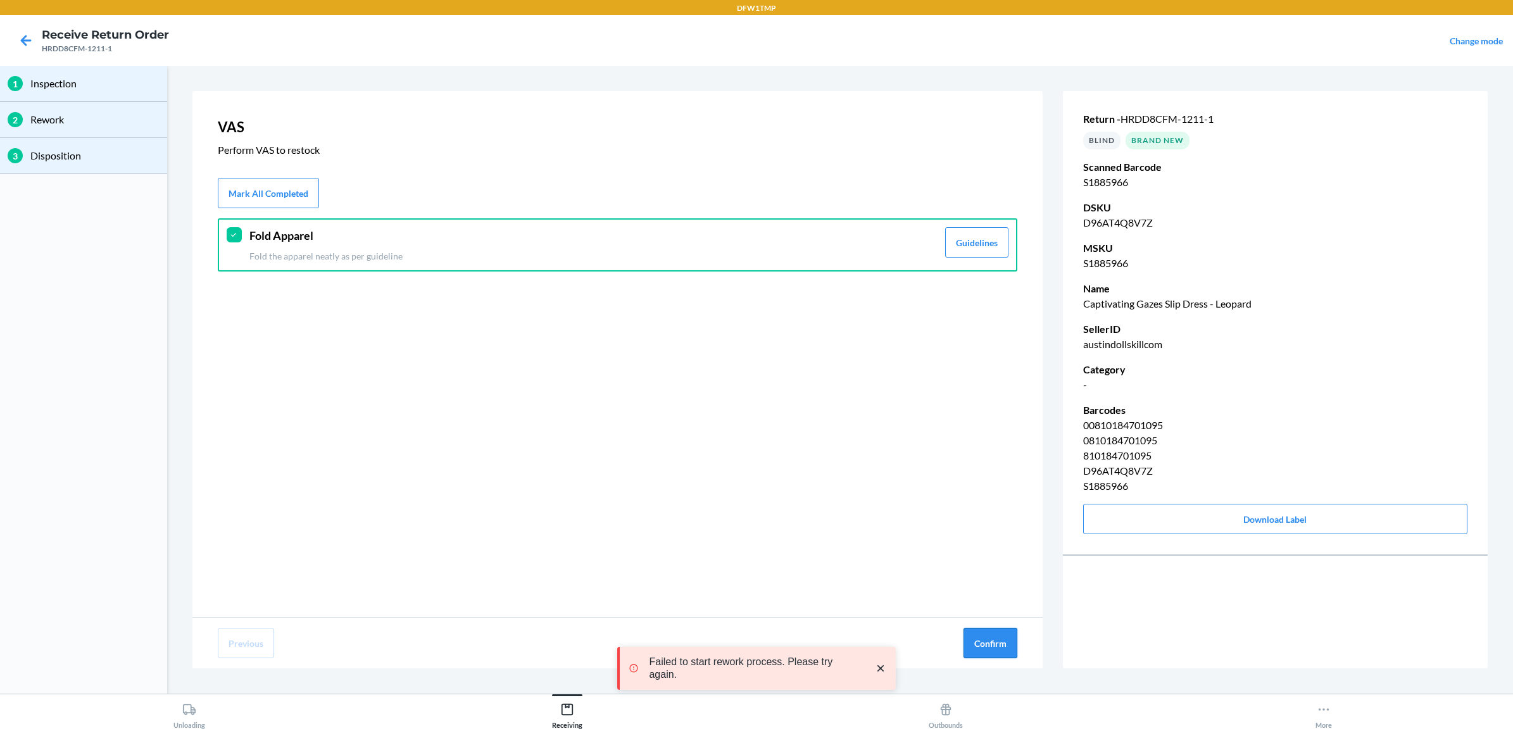
click at [1011, 634] on button "Confirm" at bounding box center [990, 643] width 54 height 30
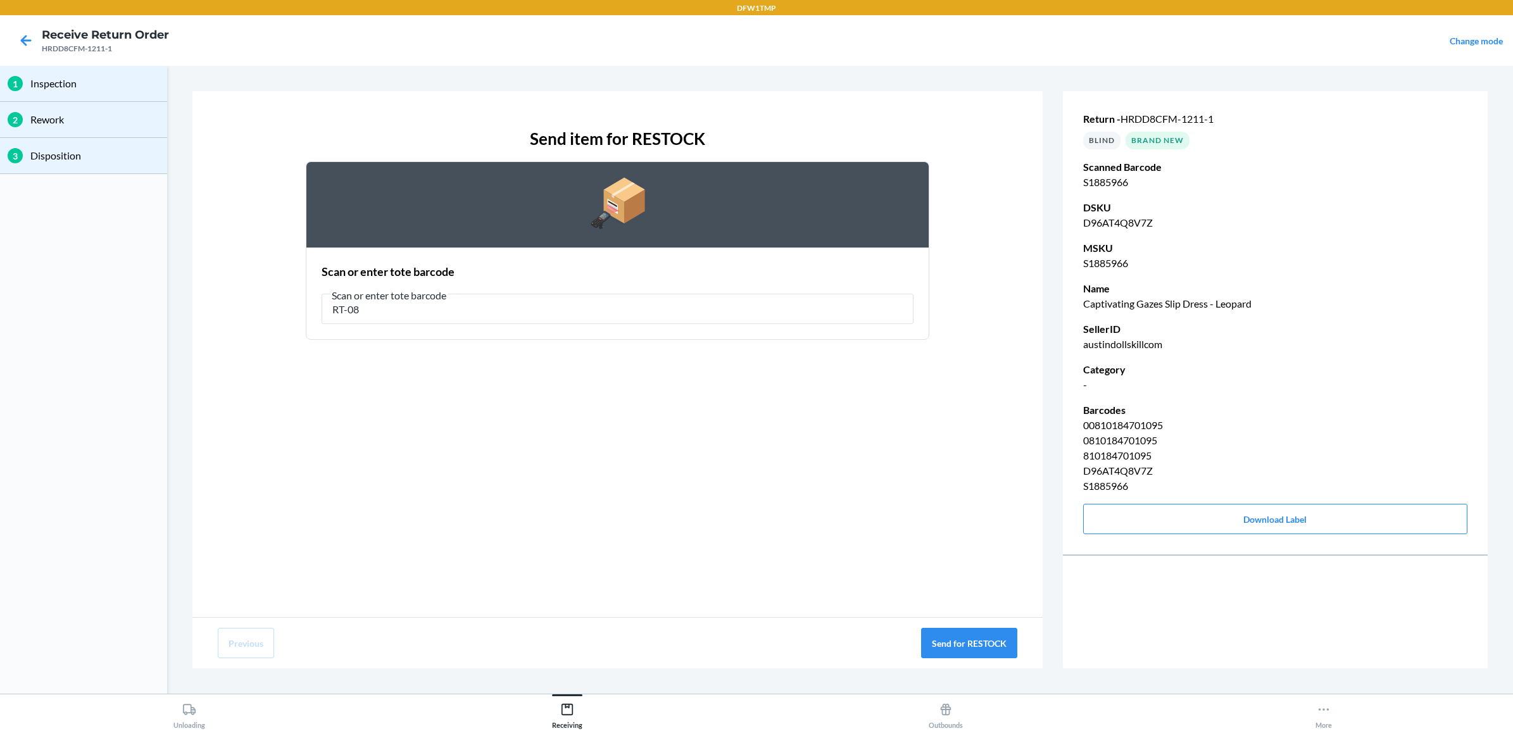
type input "RT-08"
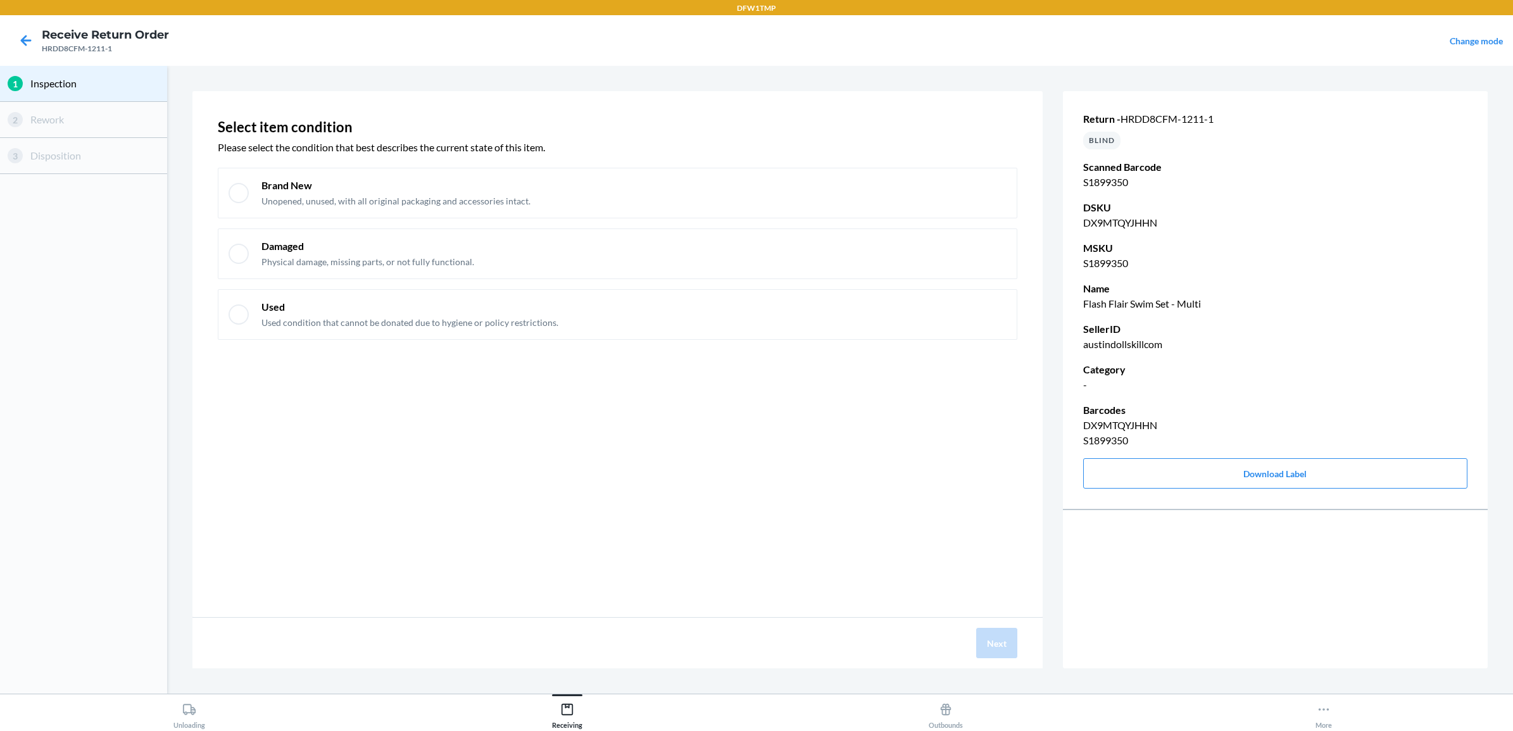
drag, startPoint x: 815, startPoint y: 165, endPoint x: 836, endPoint y: 219, distance: 58.3
click at [816, 165] on div "Select item condition Please select the condition that best describes the curre…" at bounding box center [617, 232] width 799 height 236
click at [831, 189] on div "Brand New Unopened, unused, with all original packaging and accessories intact." at bounding box center [633, 192] width 745 height 29
checkbox input "true"
click at [1008, 638] on button "Next" at bounding box center [996, 643] width 41 height 30
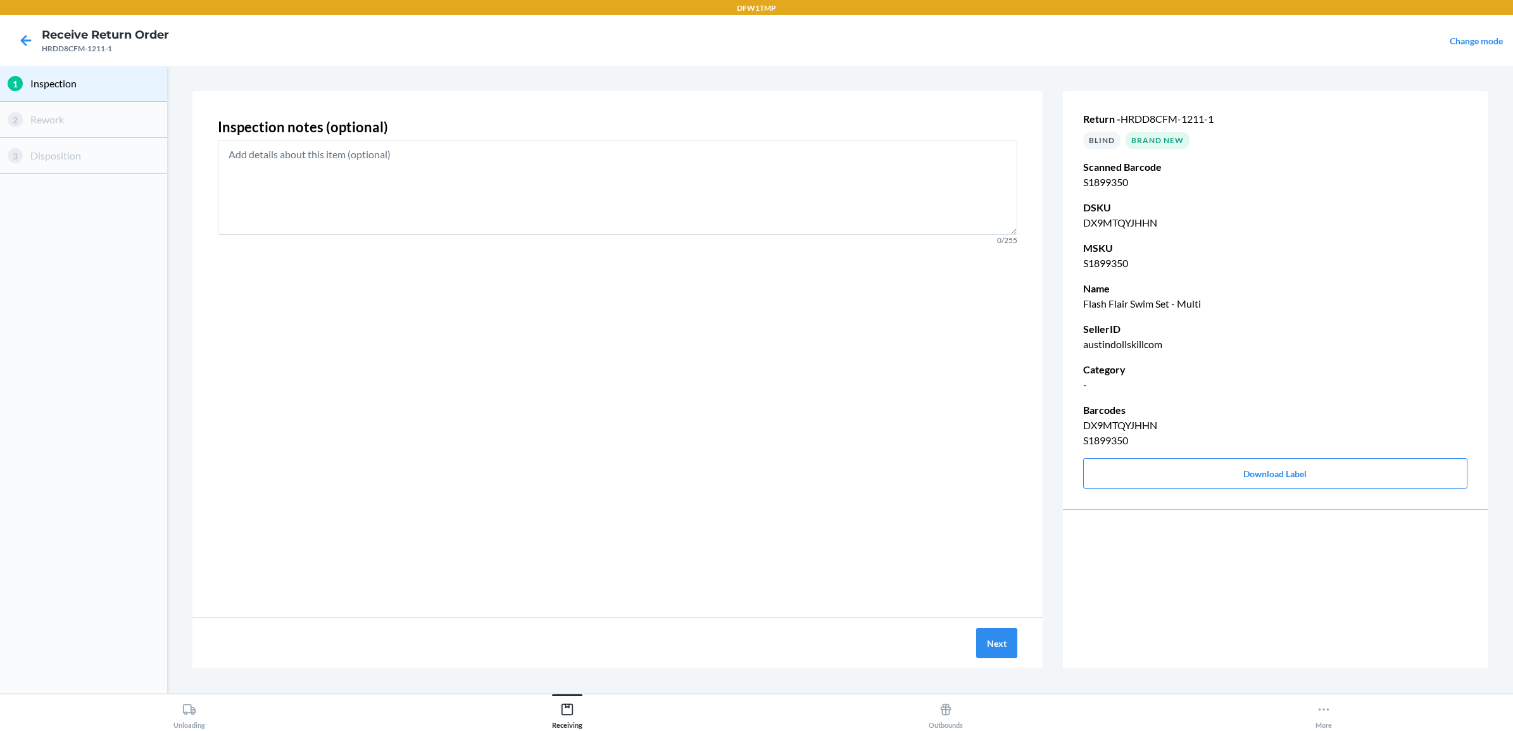
drag, startPoint x: 1017, startPoint y: 680, endPoint x: 1020, endPoint y: 660, distance: 21.0
click at [1020, 661] on section "Inspection notes (optional) 0/255 Next Return - HRDD8CFM-1211-1 BLIND Brand New…" at bounding box center [839, 380] width 1335 height 618
click at [994, 641] on button "Next" at bounding box center [996, 643] width 41 height 30
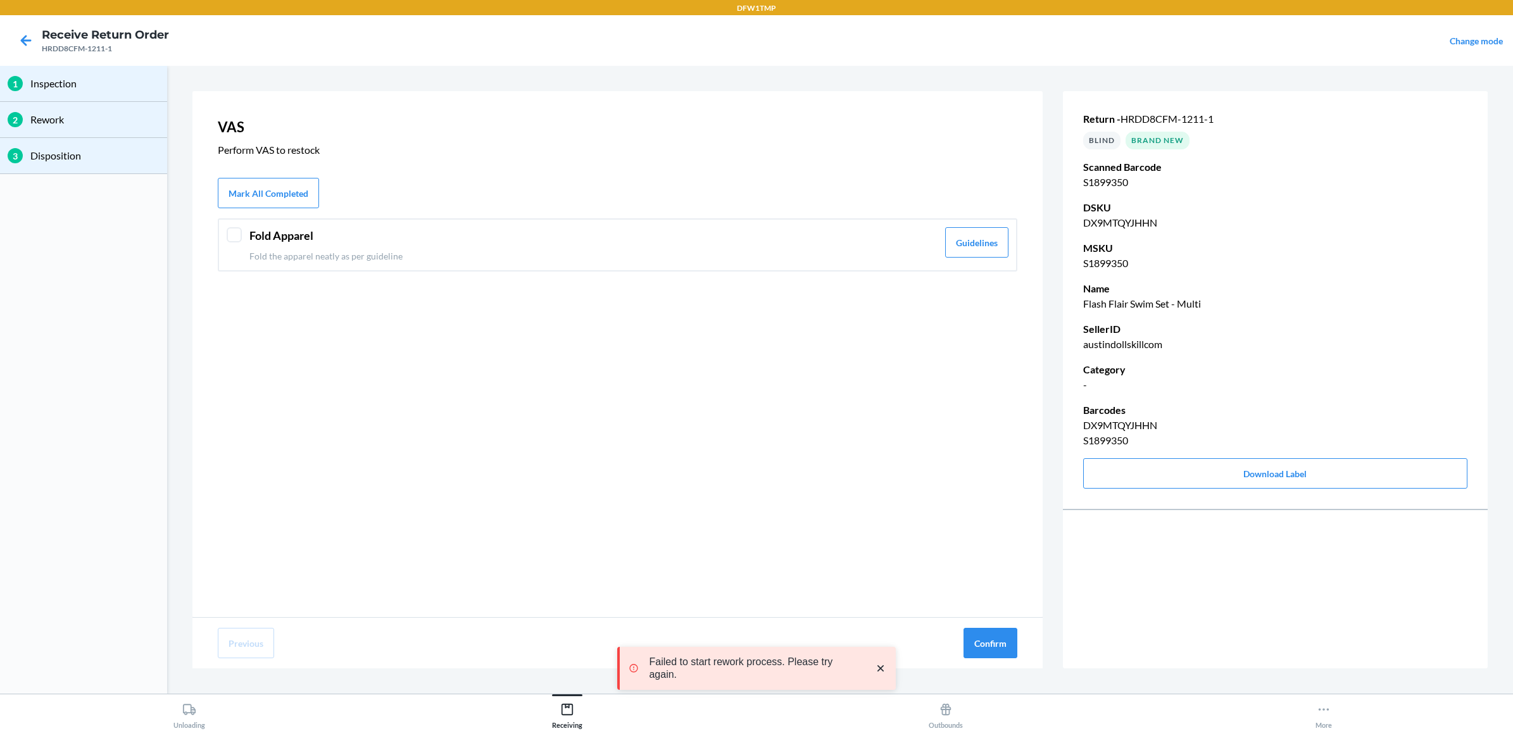
click at [801, 250] on p "Fold the apparel neatly as per guideline" at bounding box center [593, 255] width 688 height 13
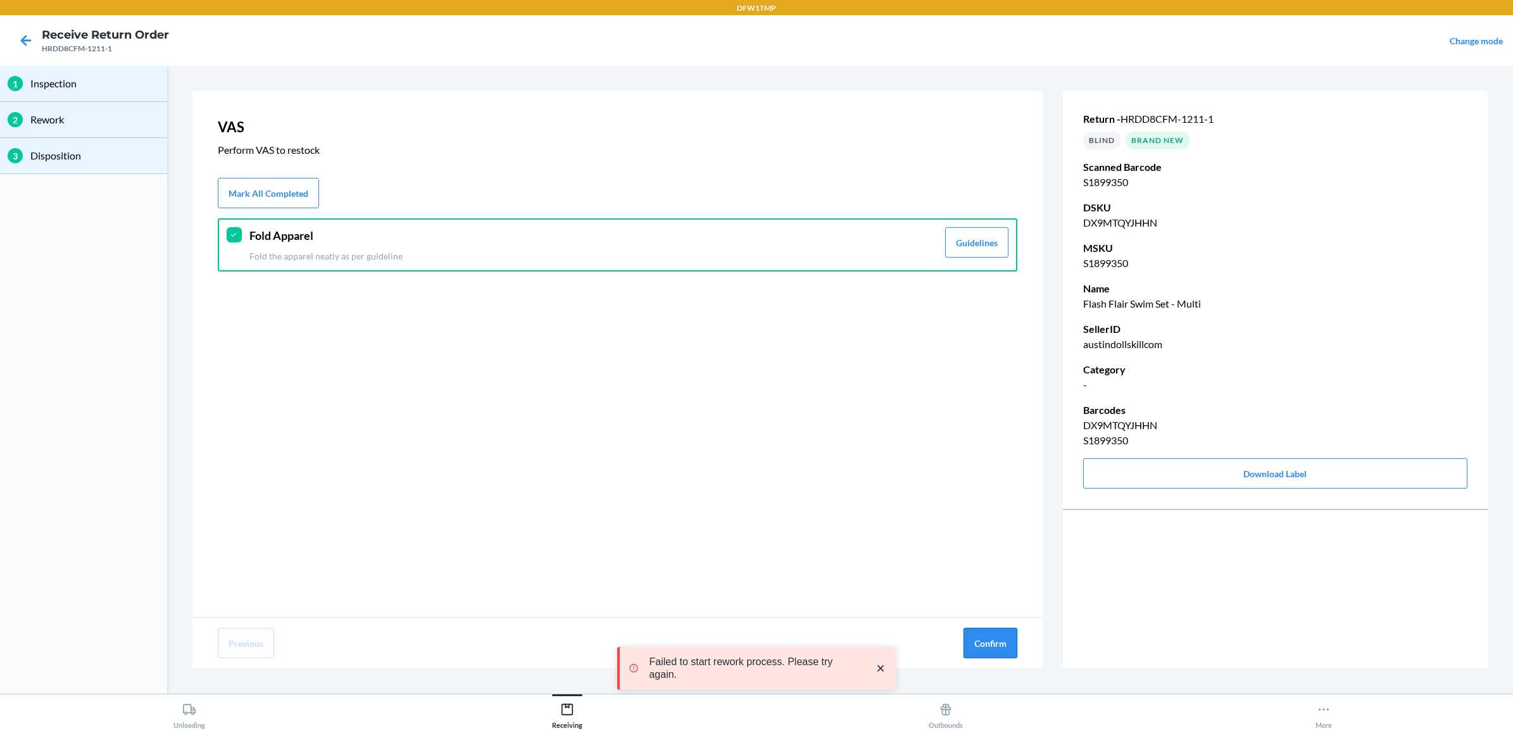
click at [1008, 644] on button "Confirm" at bounding box center [990, 643] width 54 height 30
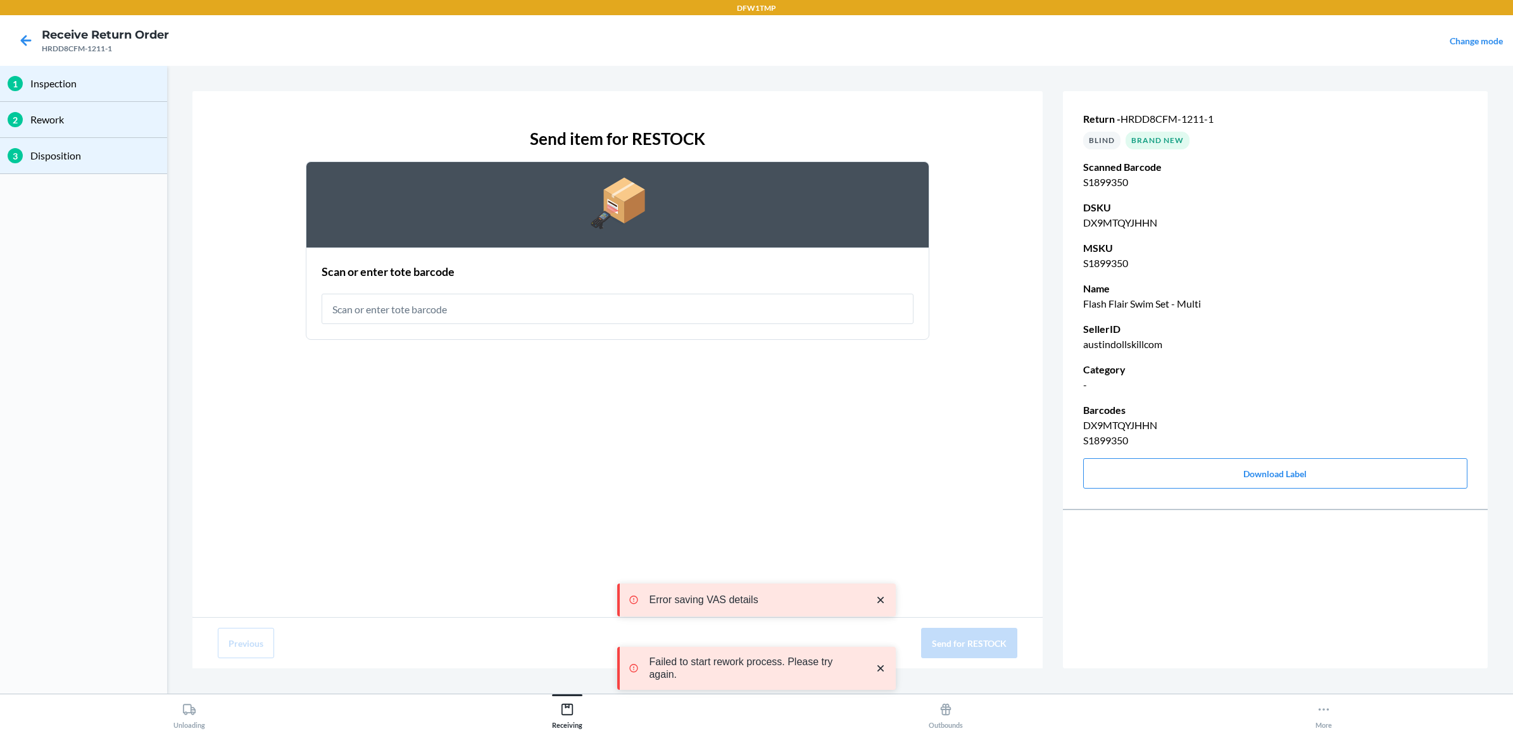
type input "T"
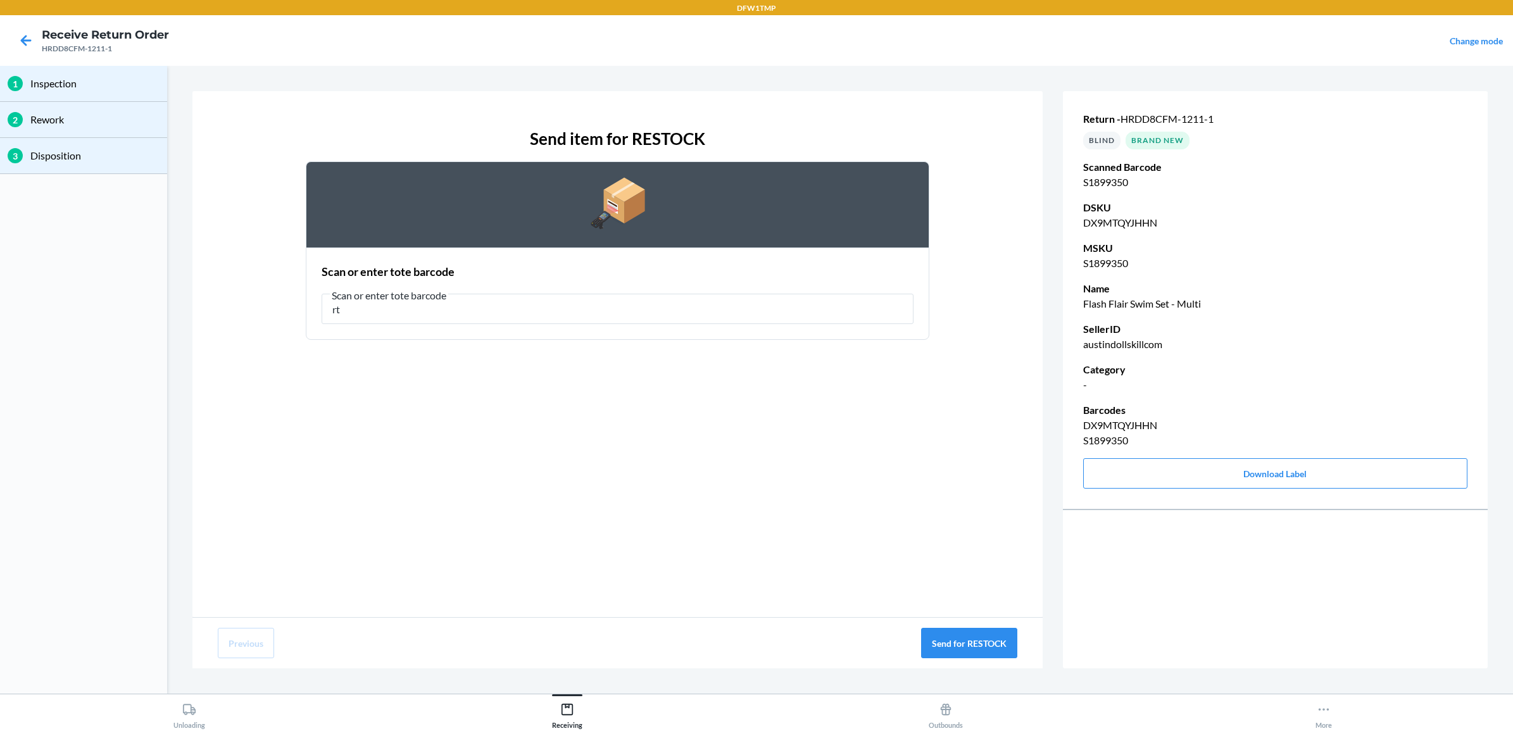
type input "r"
type input "RT-08"
click at [937, 646] on button "Send for RESTOCK" at bounding box center [969, 643] width 96 height 30
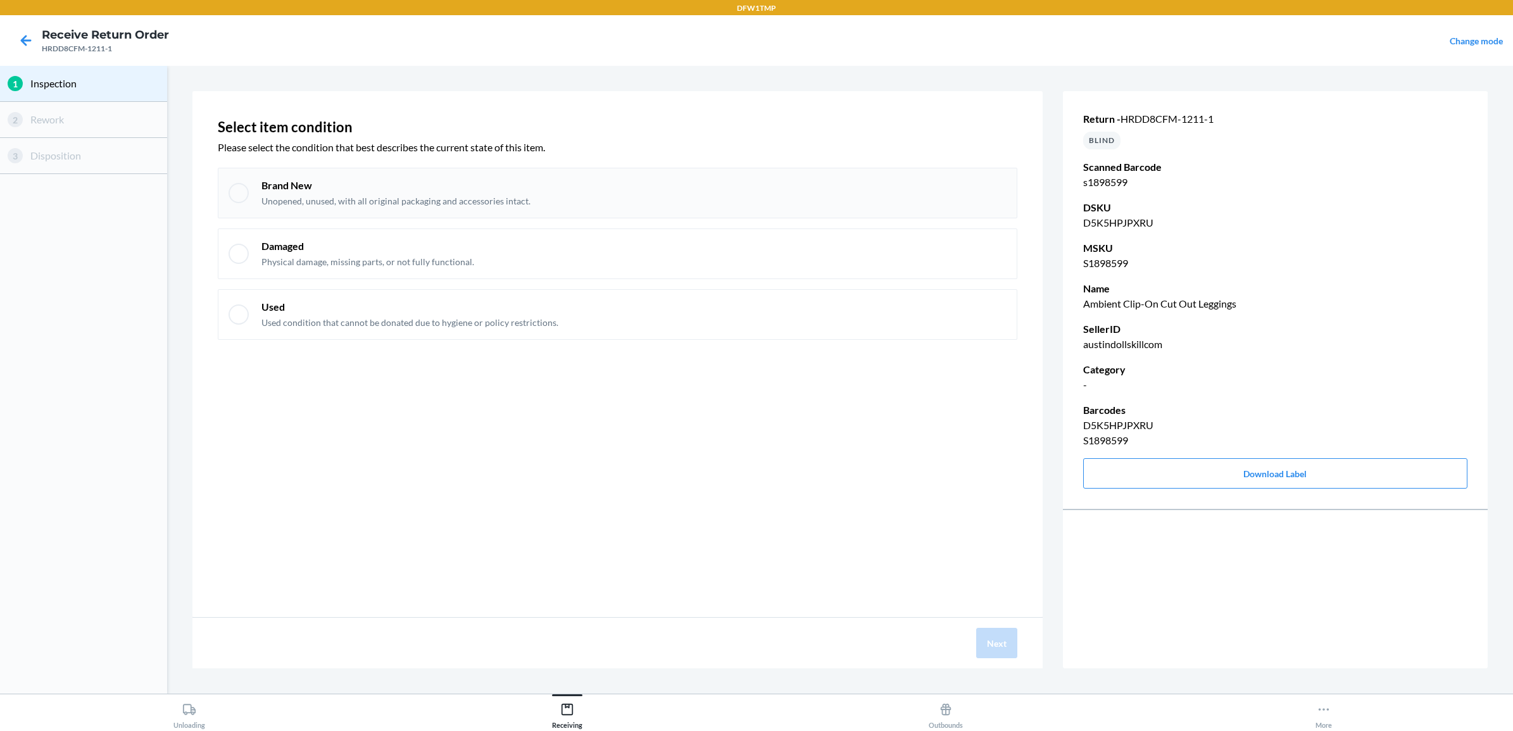
drag, startPoint x: 631, startPoint y: 187, endPoint x: 634, endPoint y: 196, distance: 9.4
click at [634, 194] on div "Brand New Unopened, unused, with all original packaging and accessories intact." at bounding box center [633, 192] width 745 height 29
checkbox input "true"
click at [982, 652] on button "Next" at bounding box center [996, 643] width 41 height 30
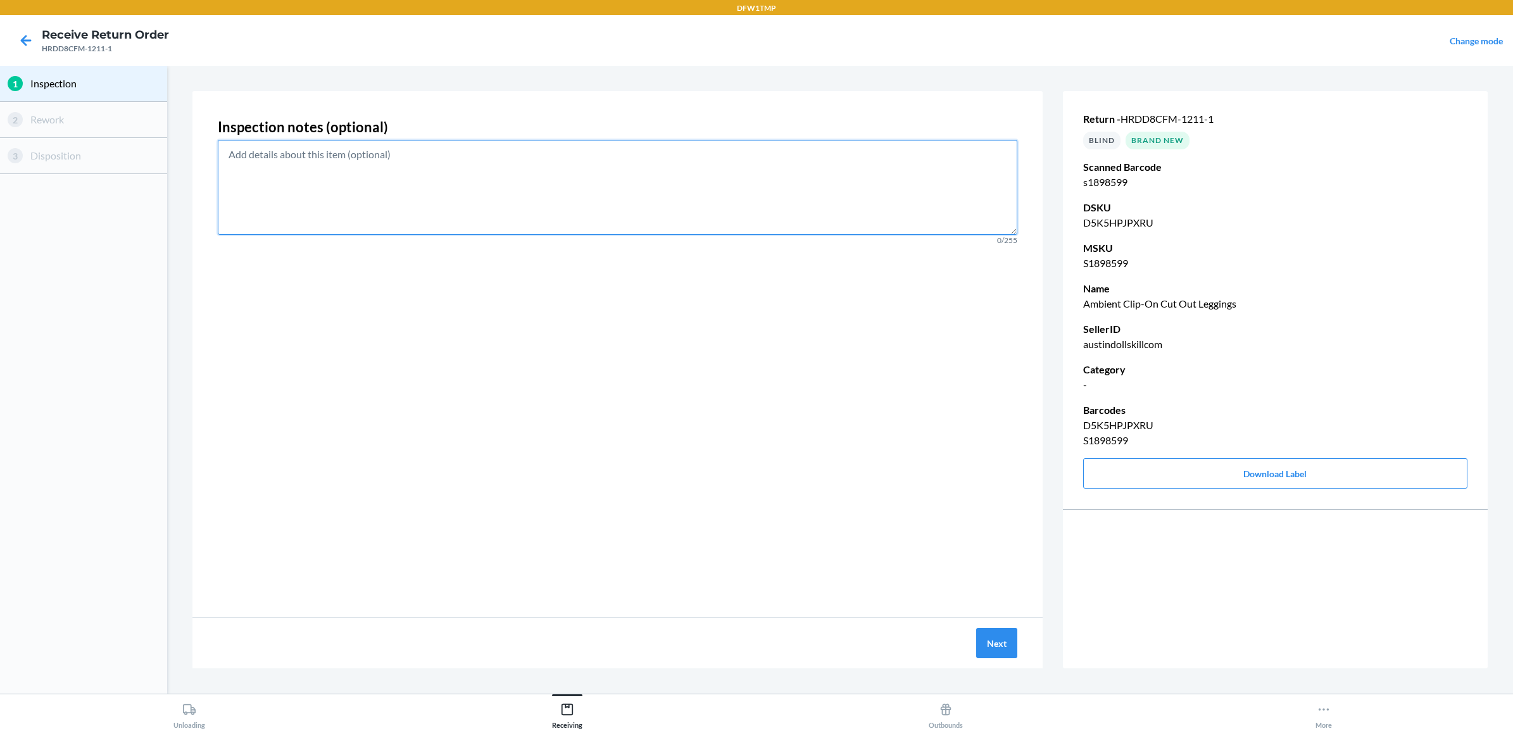
click at [764, 212] on textarea at bounding box center [617, 187] width 799 height 95
click at [986, 649] on button "Next" at bounding box center [996, 643] width 41 height 30
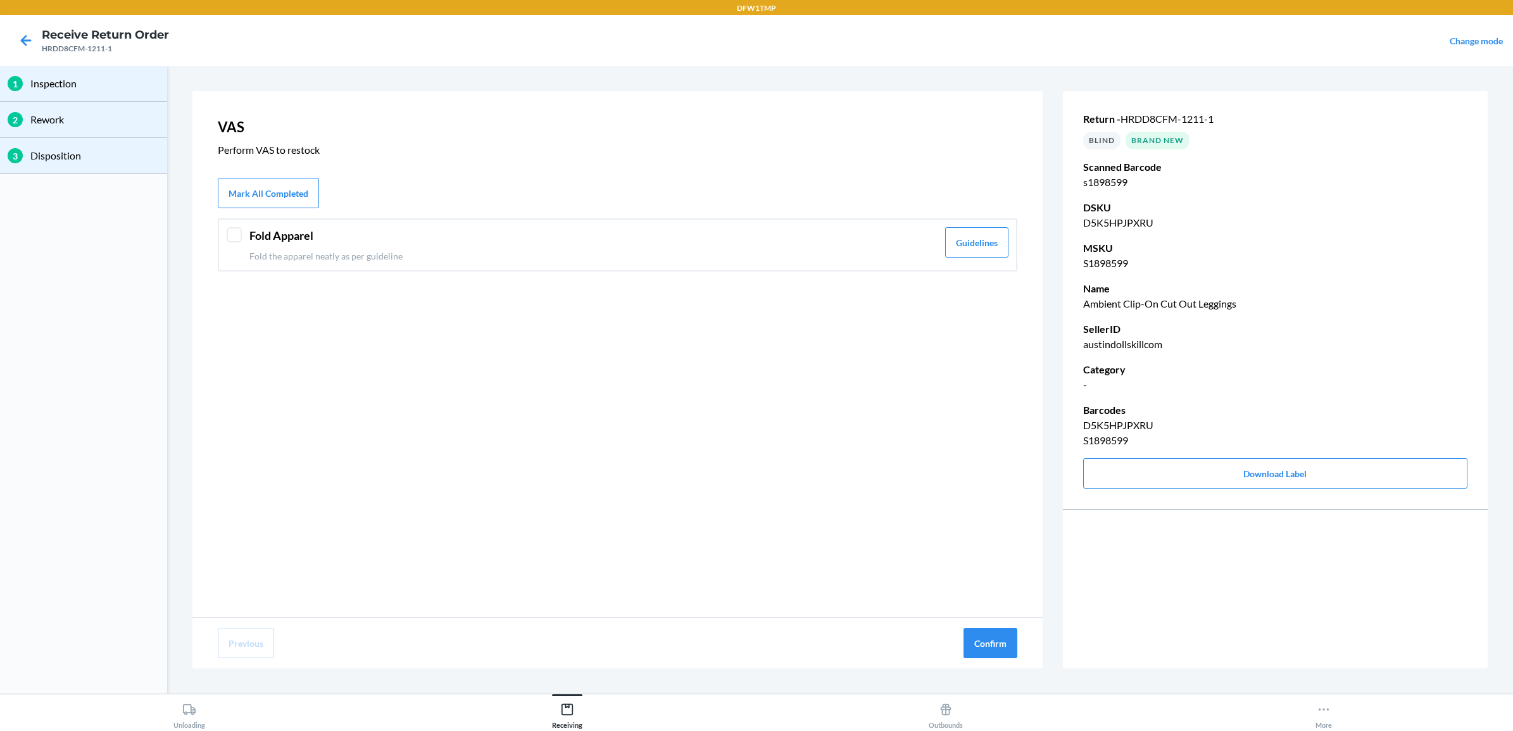
click at [722, 265] on div "Fold Apparel Fold the apparel neatly as per guideline Guidelines" at bounding box center [617, 244] width 799 height 53
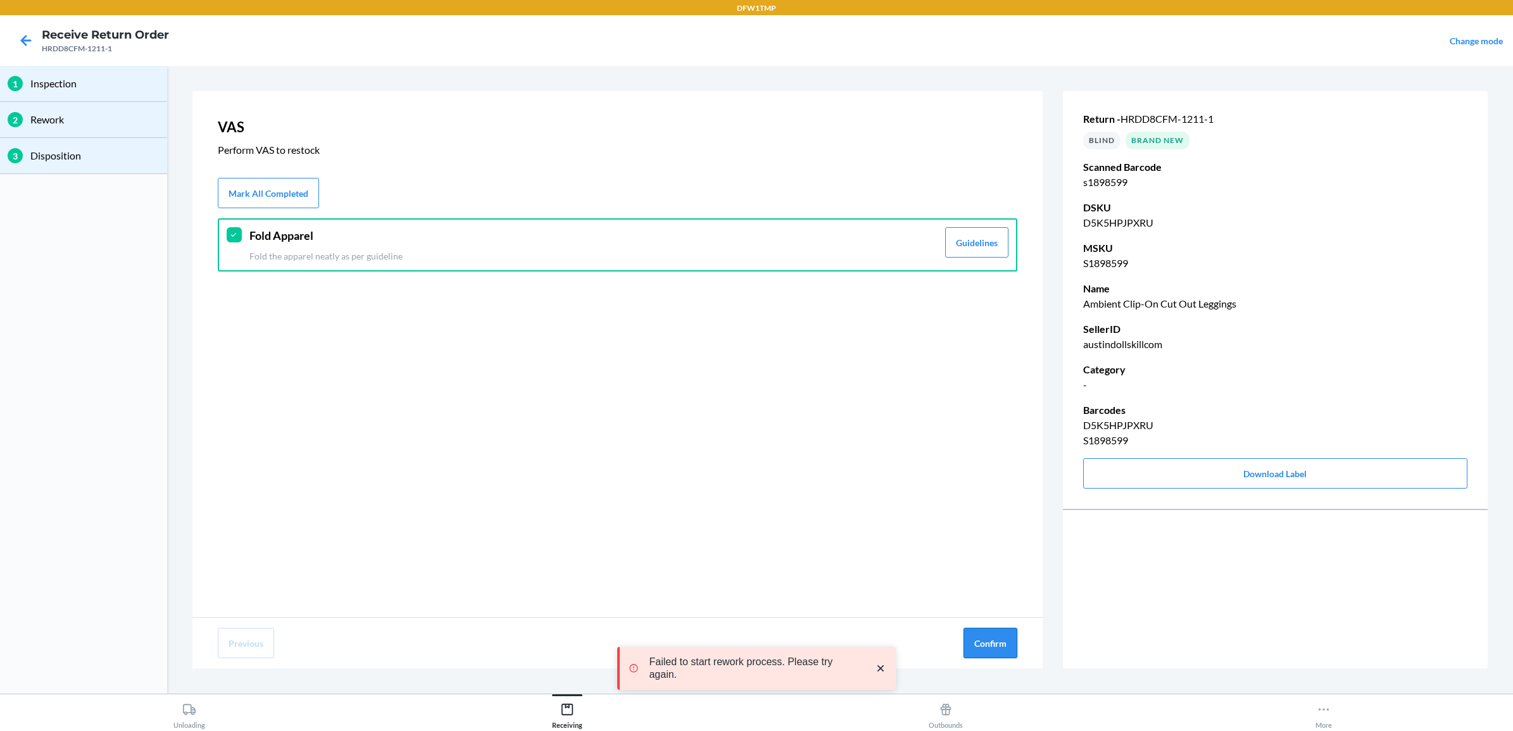
click at [1003, 637] on button "Confirm" at bounding box center [990, 643] width 54 height 30
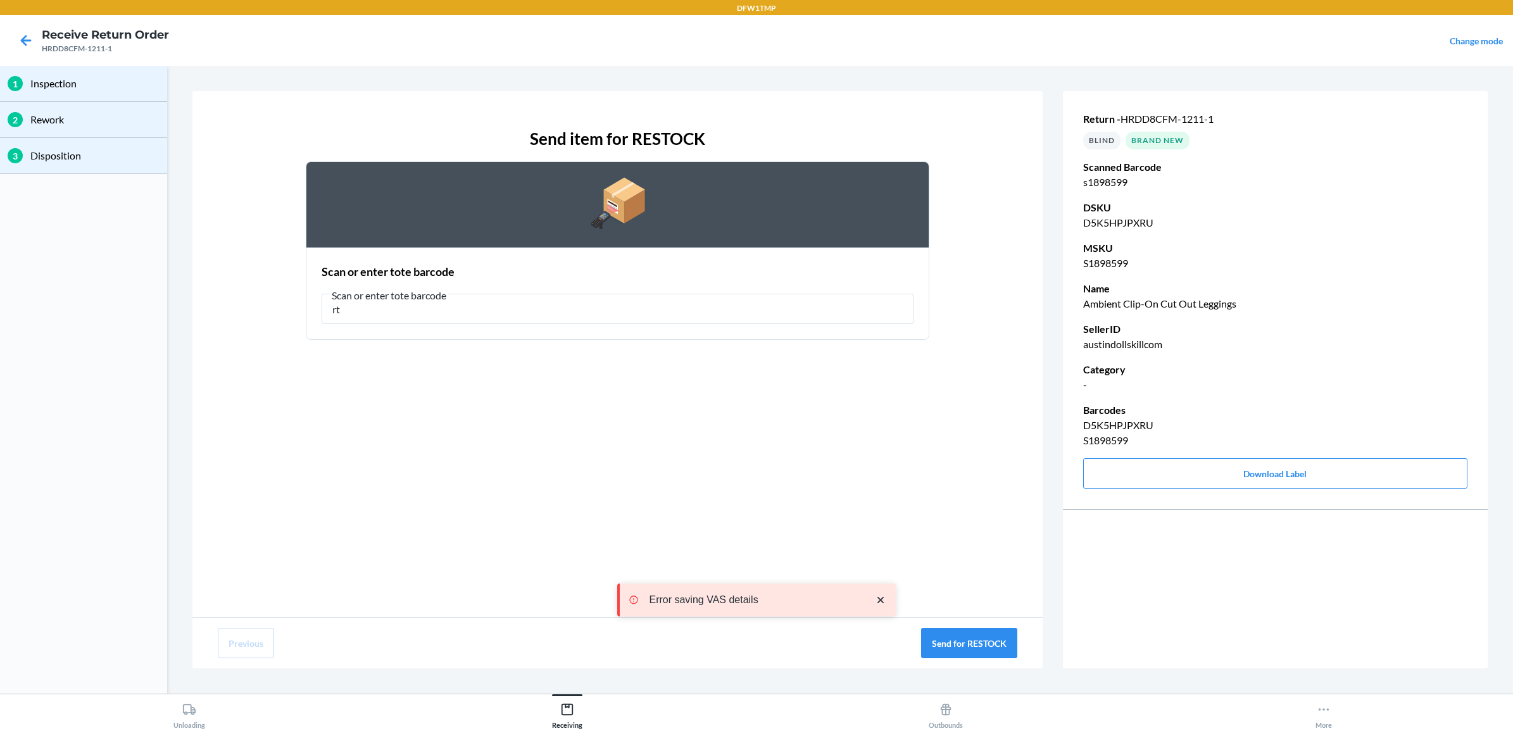
type input "r"
type input "RT-08"
click at [954, 630] on button "Send for RESTOCK" at bounding box center [969, 643] width 96 height 30
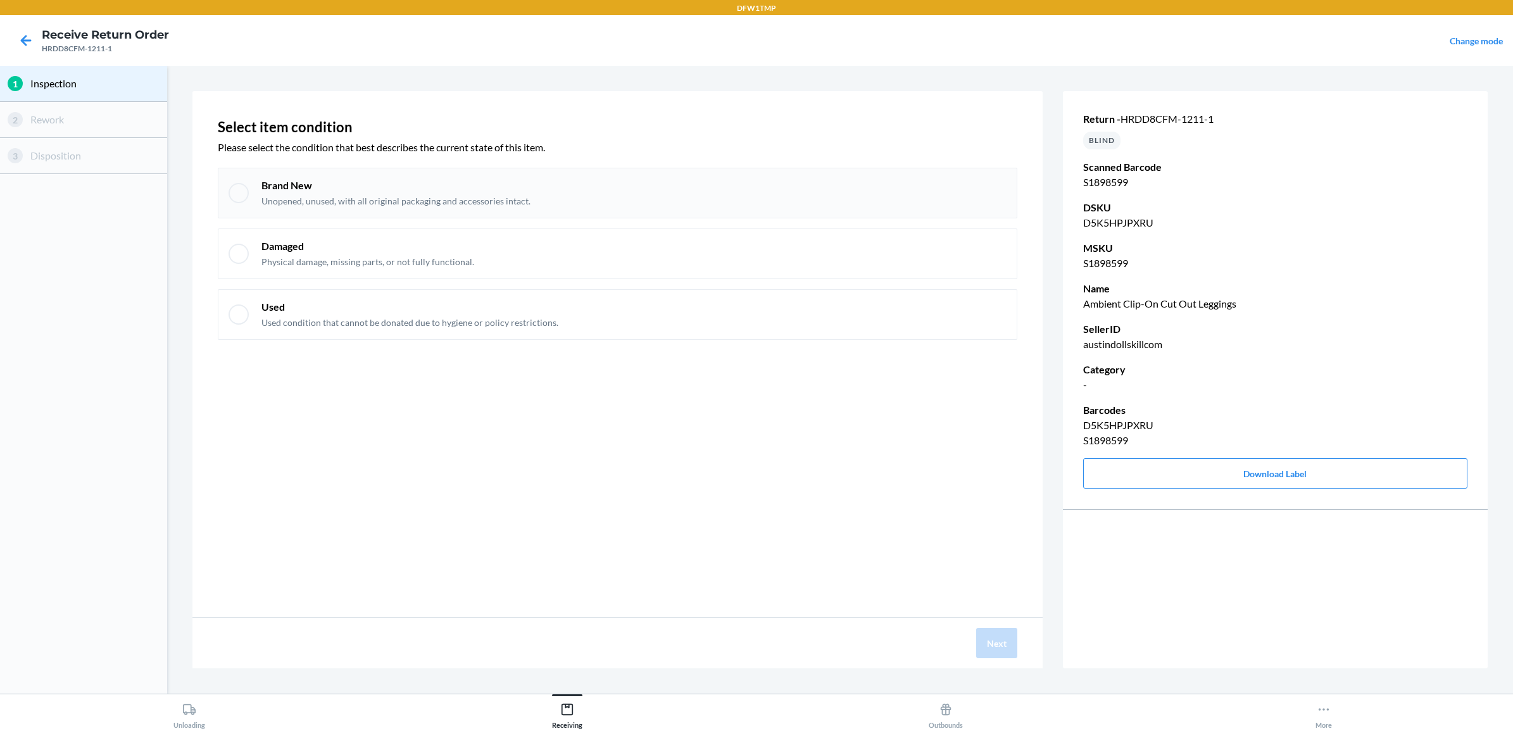
click at [954, 177] on div "Brand New Unopened, unused, with all original packaging and accessories intact." at bounding box center [617, 193] width 799 height 51
checkbox input "true"
click at [985, 641] on button "Next" at bounding box center [996, 643] width 41 height 30
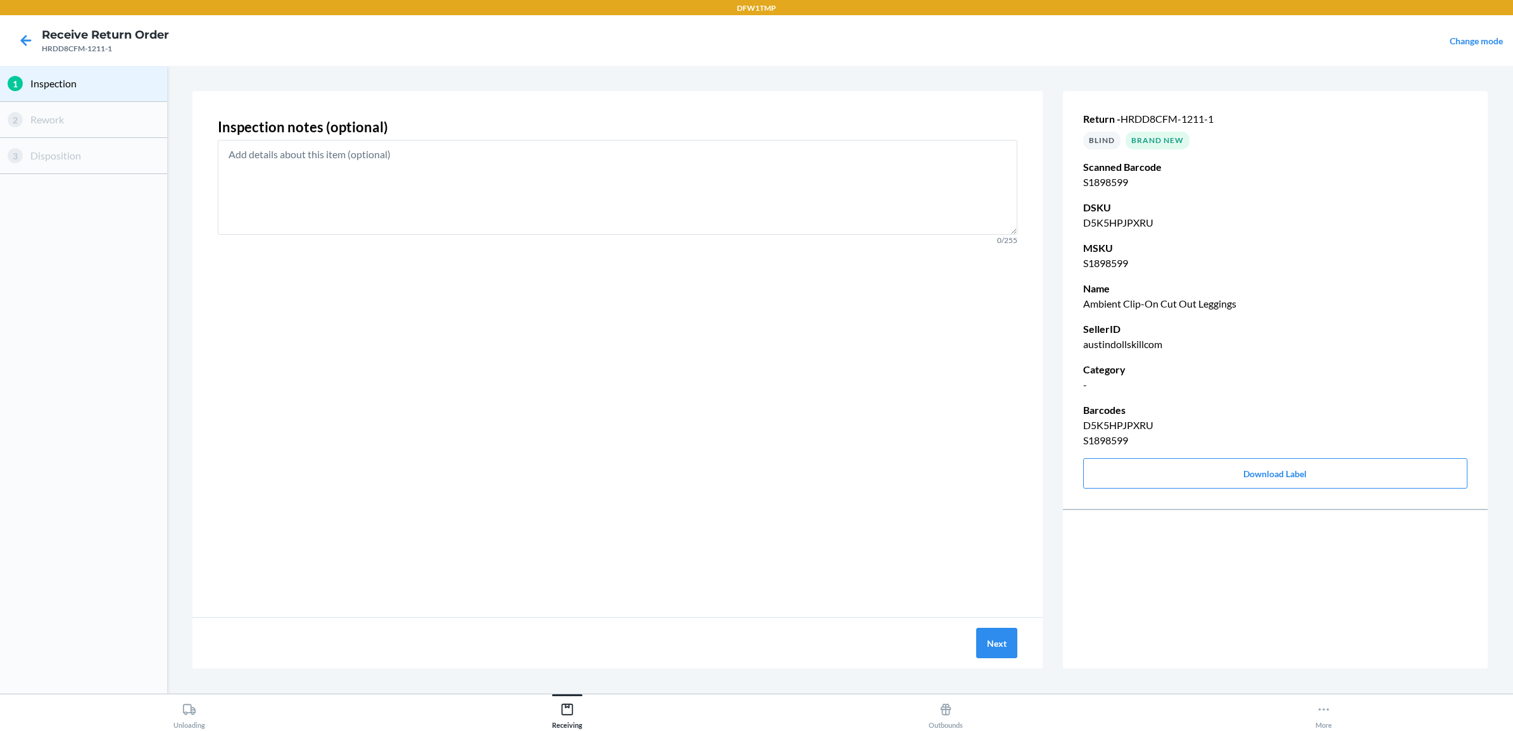
click at [1008, 662] on div "Next" at bounding box center [617, 643] width 850 height 51
click at [1004, 654] on button "Next" at bounding box center [996, 643] width 41 height 30
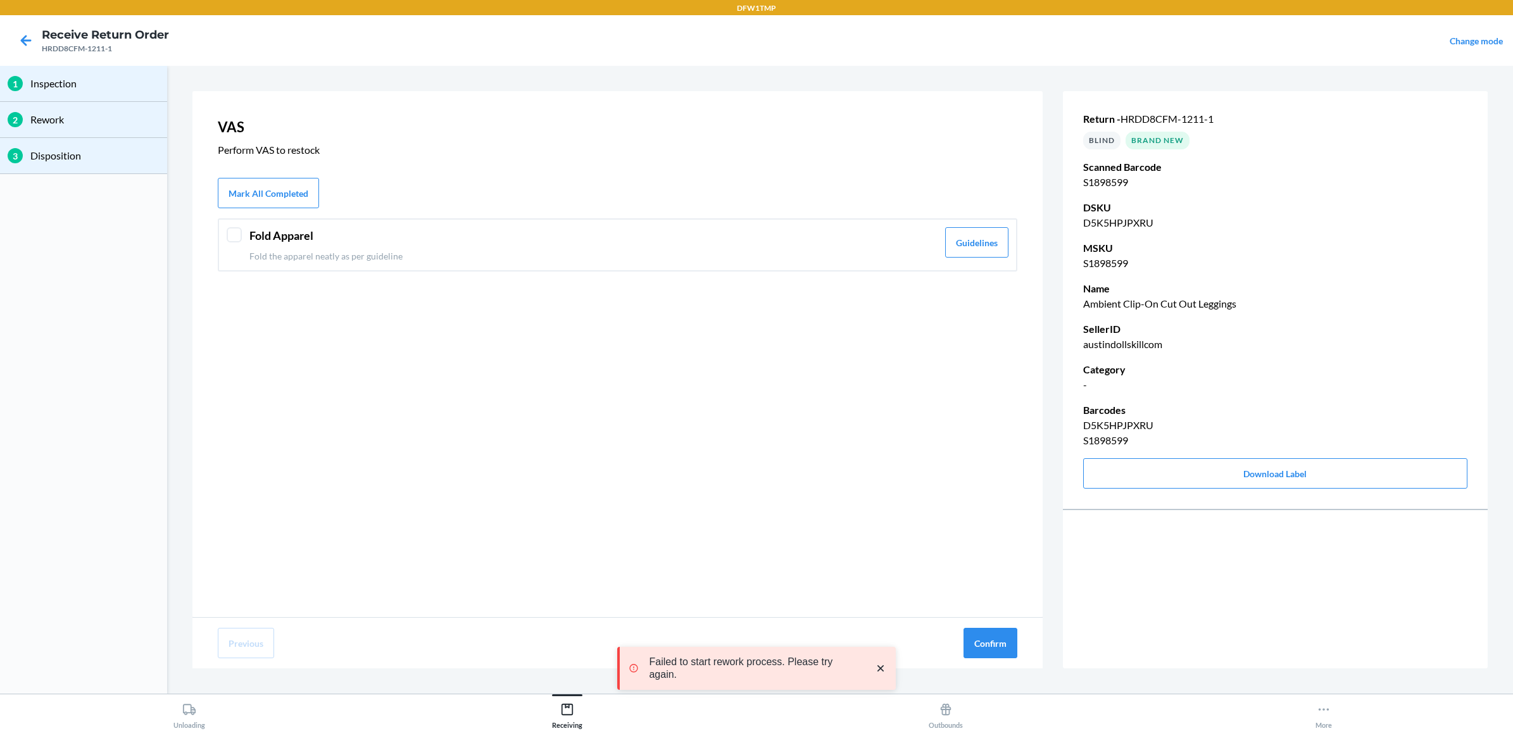
click at [711, 263] on div "Fold Apparel Fold the apparel neatly as per guideline Guidelines" at bounding box center [617, 244] width 799 height 53
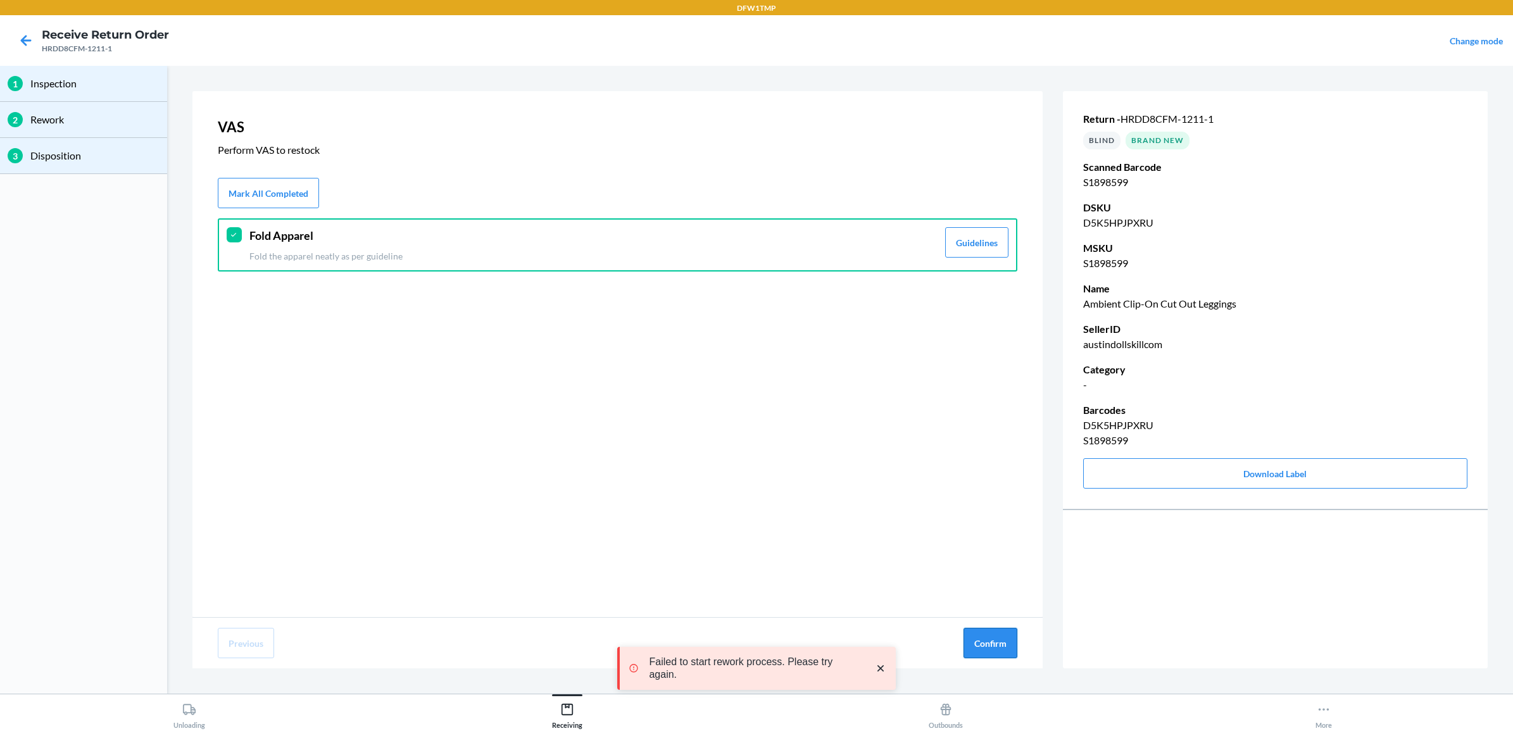
click at [989, 641] on button "Confirm" at bounding box center [990, 643] width 54 height 30
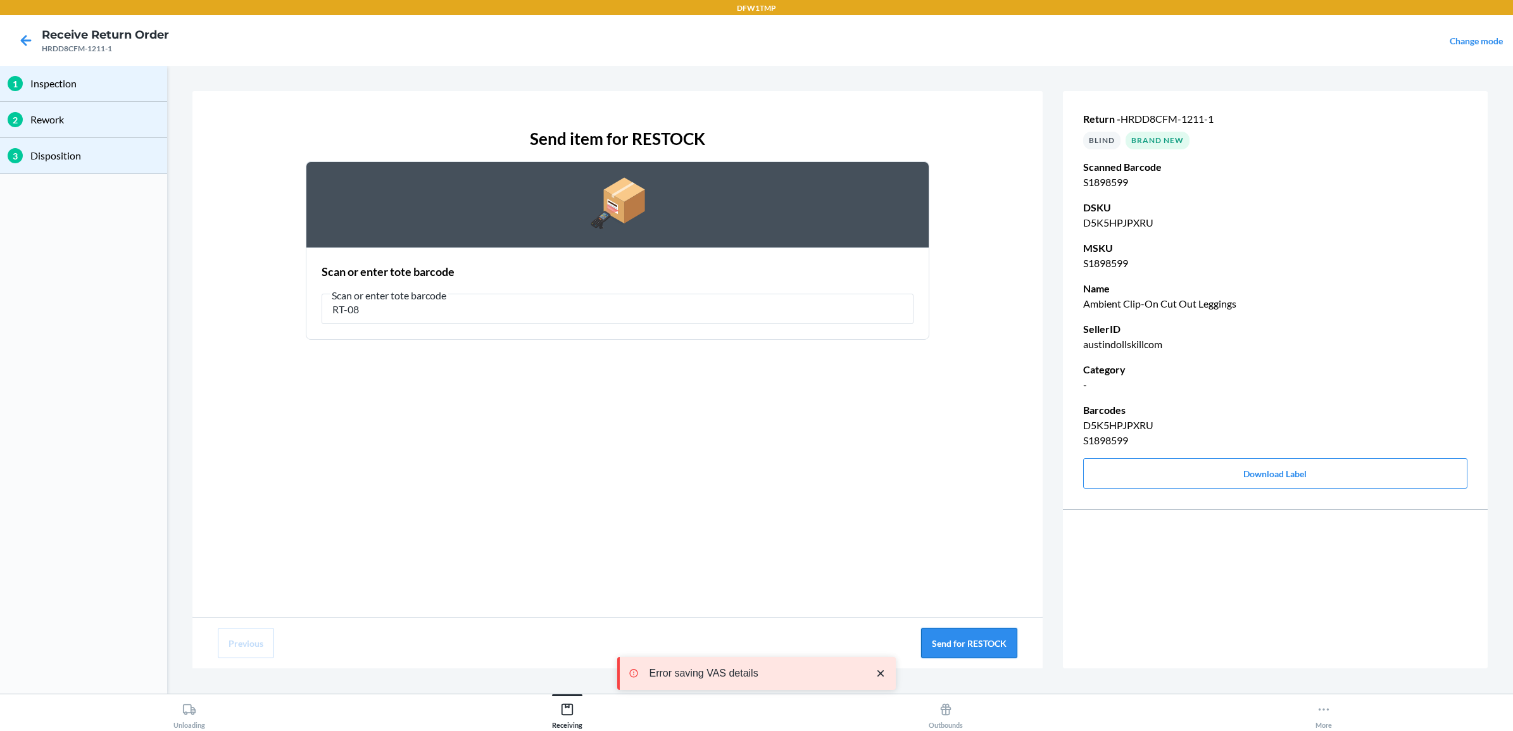
type input "RT-08"
click at [966, 643] on button "Send for RESTOCK" at bounding box center [969, 643] width 96 height 30
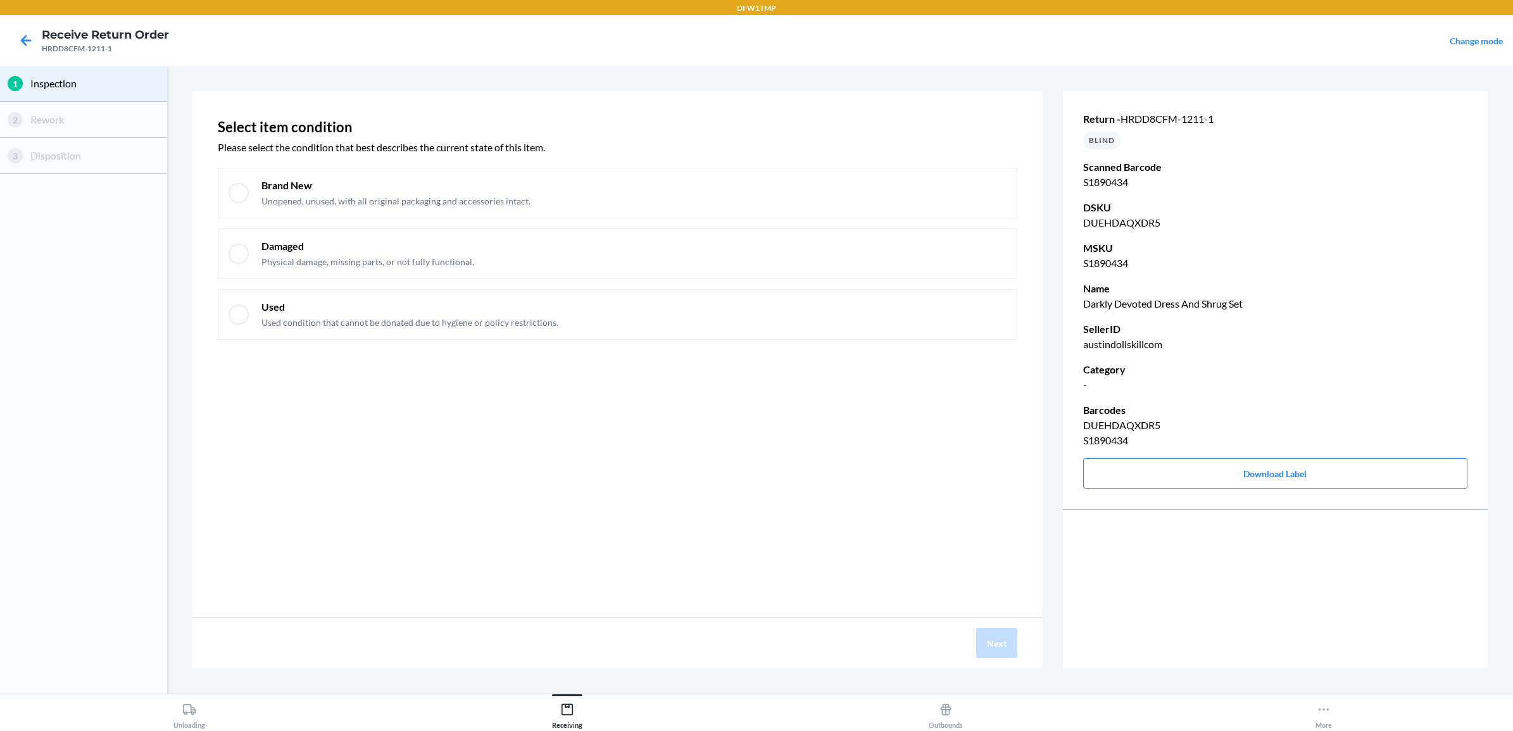
drag, startPoint x: 584, startPoint y: 153, endPoint x: 584, endPoint y: 160, distance: 7.0
click at [584, 158] on div "Select item condition Please select the condition that best describes the curre…" at bounding box center [617, 232] width 799 height 236
click at [580, 173] on div "Brand New Unopened, unused, with all original packaging and accessories intact." at bounding box center [617, 193] width 799 height 51
checkbox input "true"
click at [999, 628] on button "Next" at bounding box center [996, 643] width 41 height 30
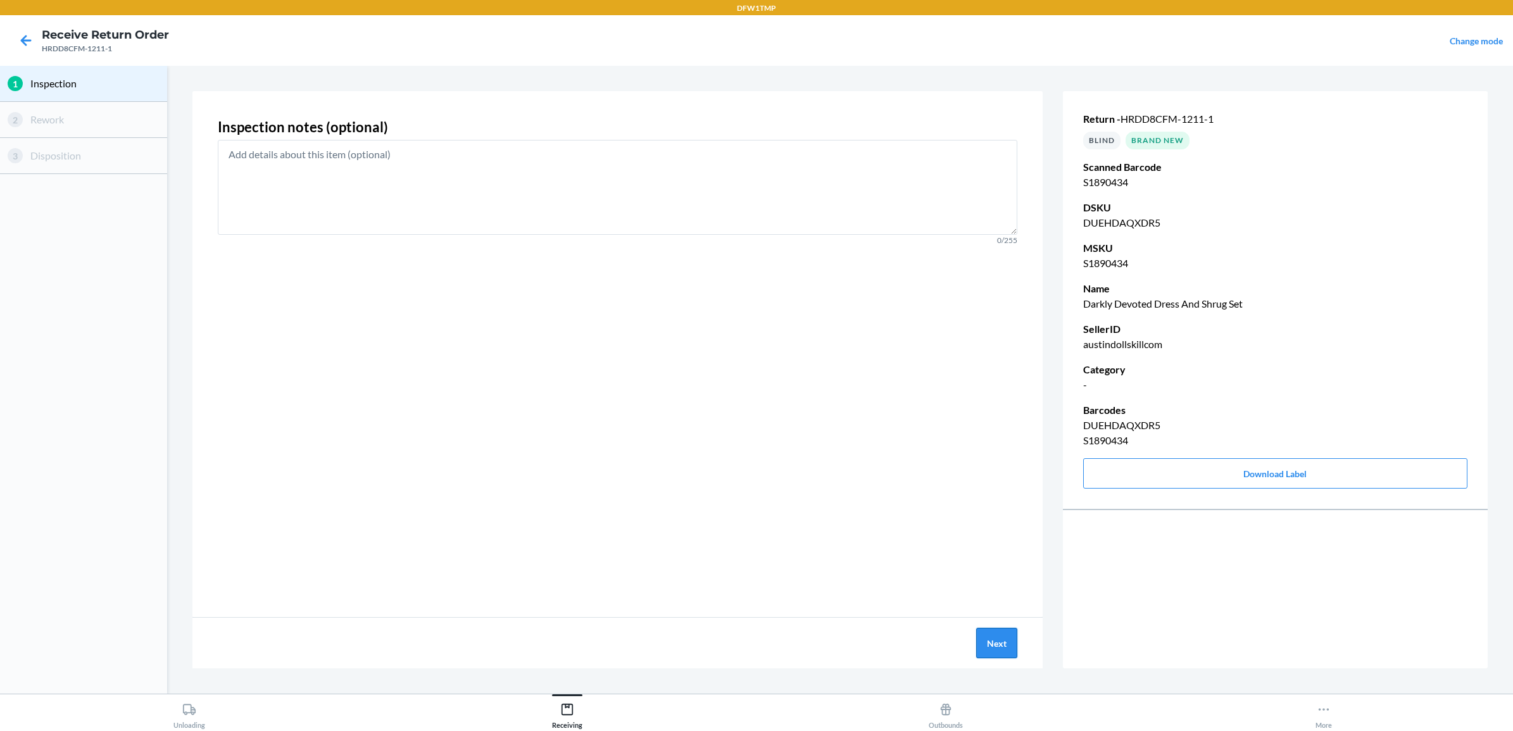
click at [983, 633] on button "Next" at bounding box center [996, 643] width 41 height 30
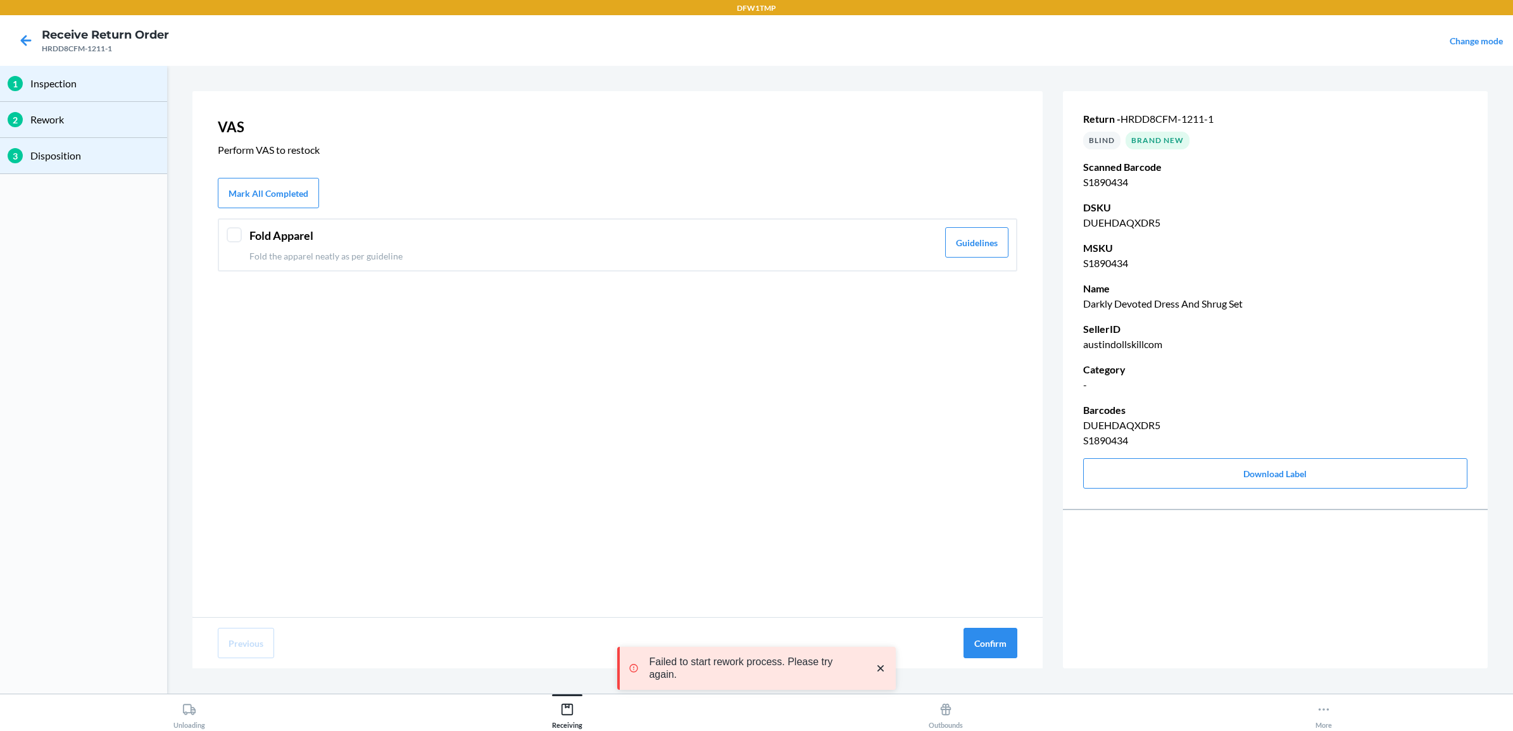
click at [852, 244] on header "Fold Apparel" at bounding box center [593, 235] width 688 height 17
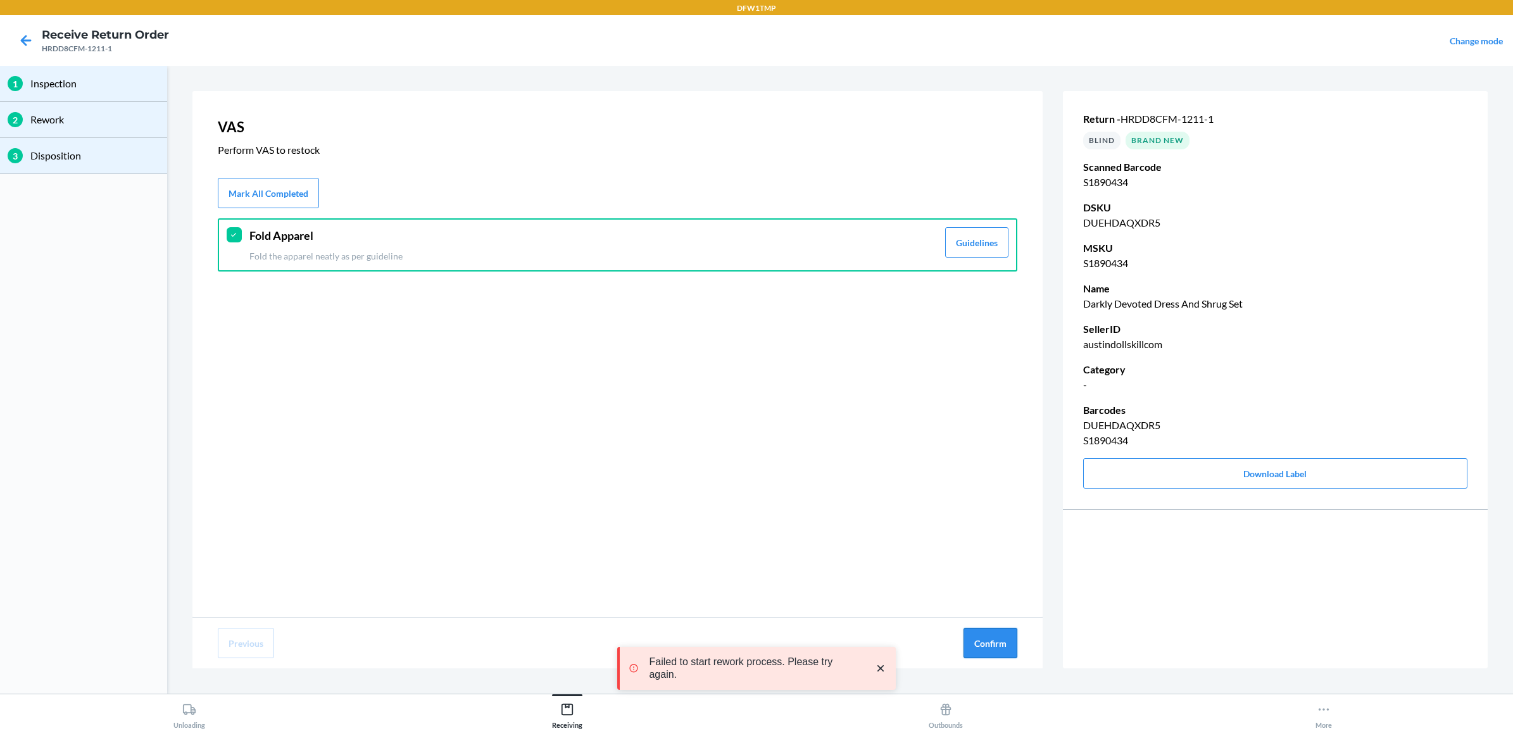
click at [975, 630] on button "Confirm" at bounding box center [990, 643] width 54 height 30
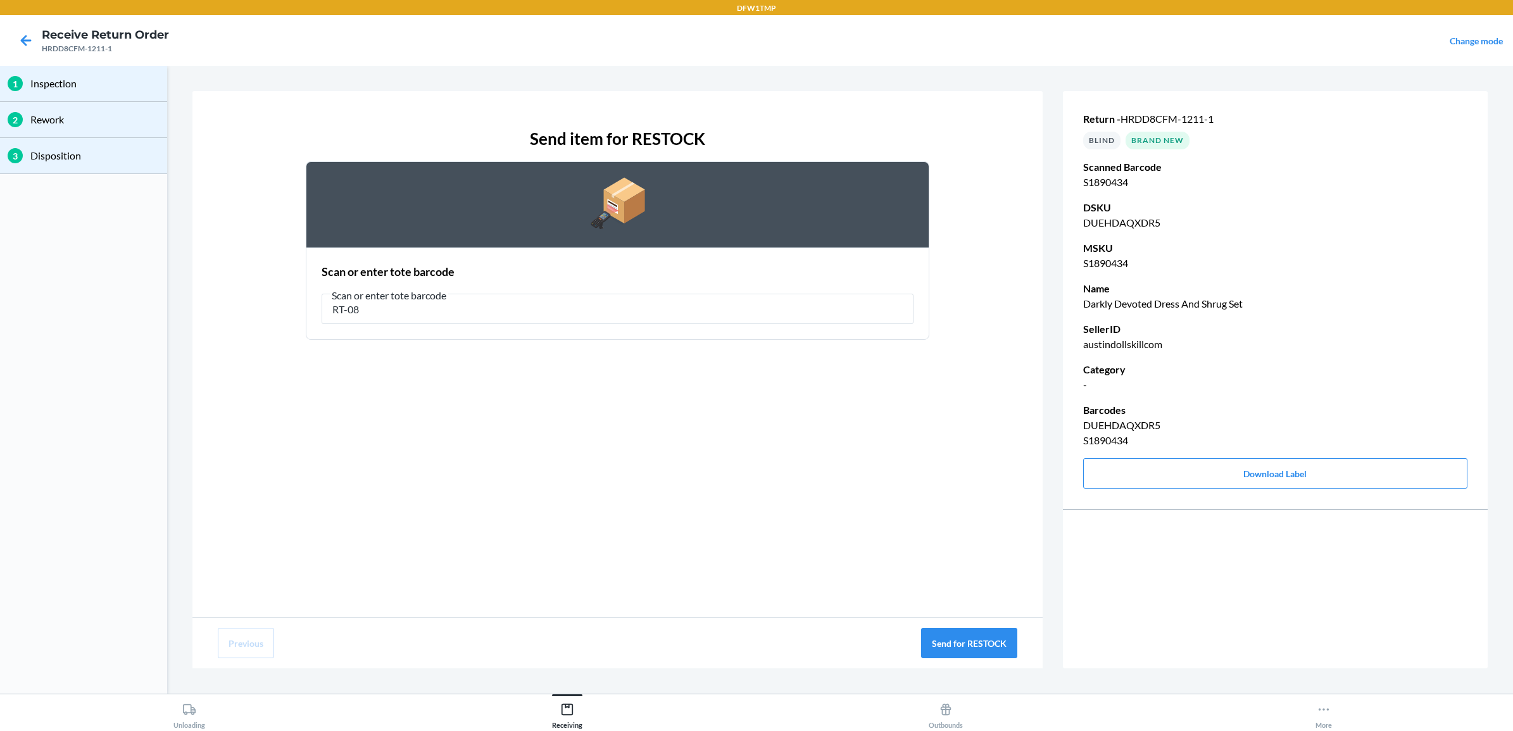
type input "RT-08"
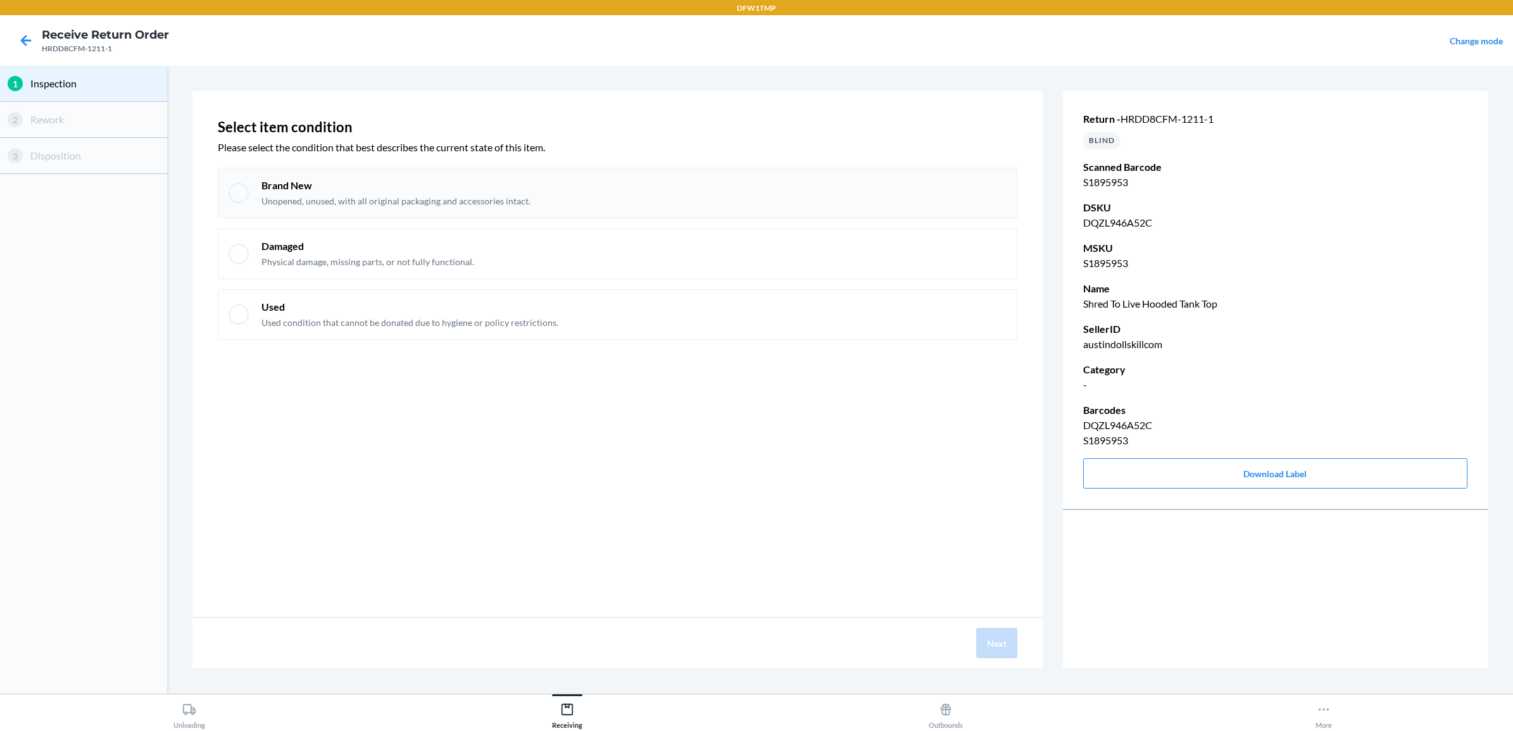
click at [613, 179] on div "Brand New Unopened, unused, with all original packaging and accessories intact." at bounding box center [633, 192] width 745 height 29
checkbox input "true"
click at [989, 651] on button "Next" at bounding box center [996, 643] width 41 height 30
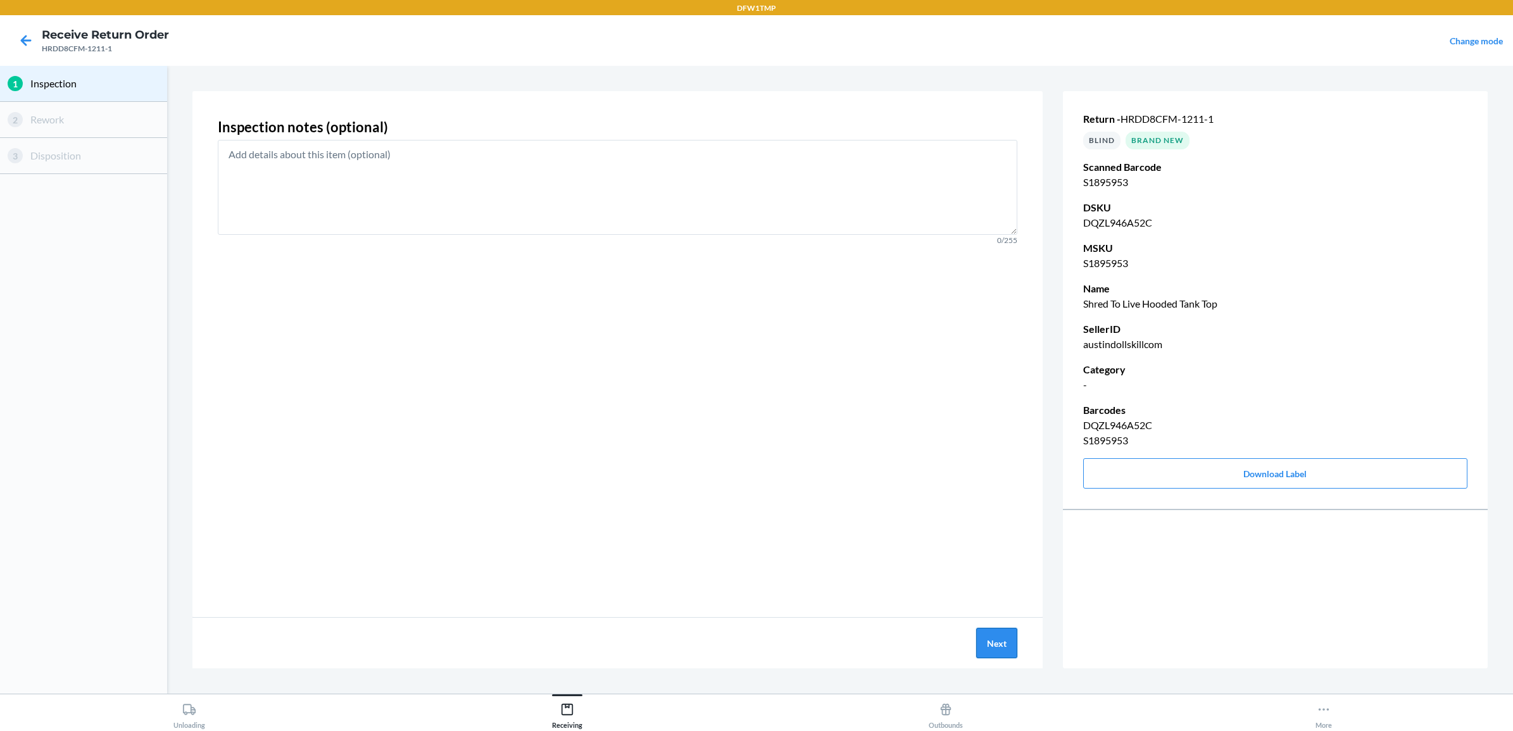
click at [995, 630] on button "Next" at bounding box center [996, 643] width 41 height 30
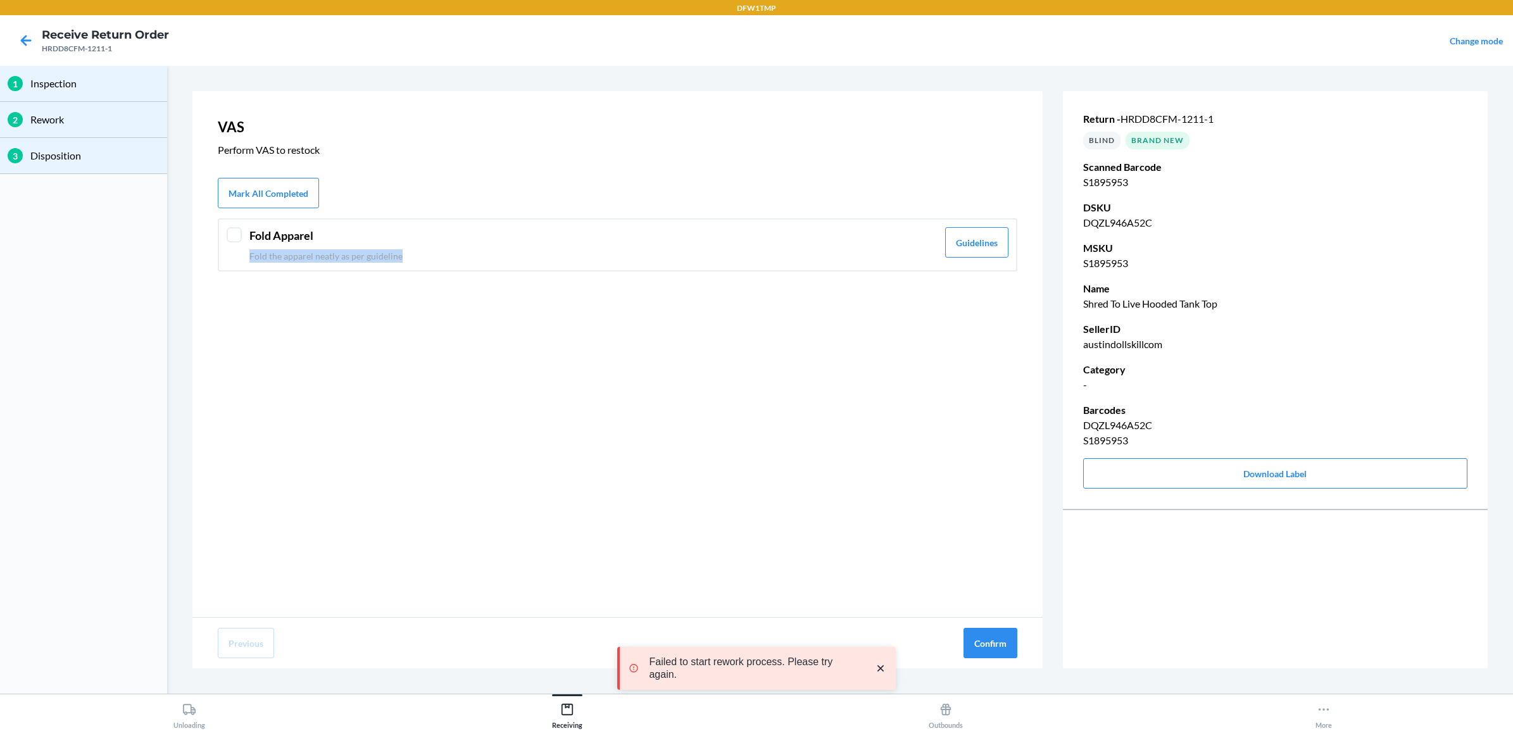
drag, startPoint x: 757, startPoint y: 244, endPoint x: 755, endPoint y: 258, distance: 14.1
click at [760, 241] on div "Fold Apparel Fold the apparel neatly as per guideline" at bounding box center [593, 244] width 688 height 35
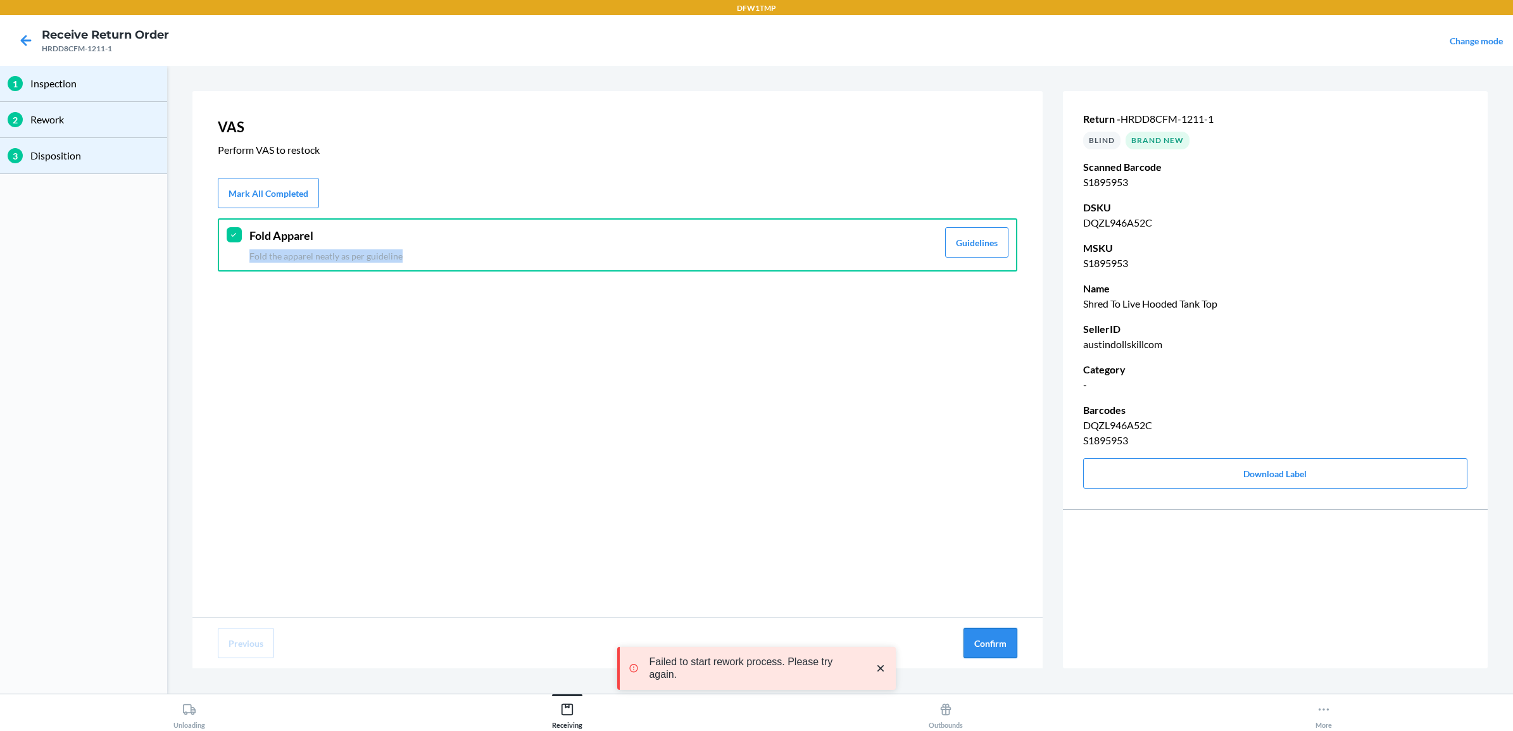
click at [979, 647] on button "Confirm" at bounding box center [990, 643] width 54 height 30
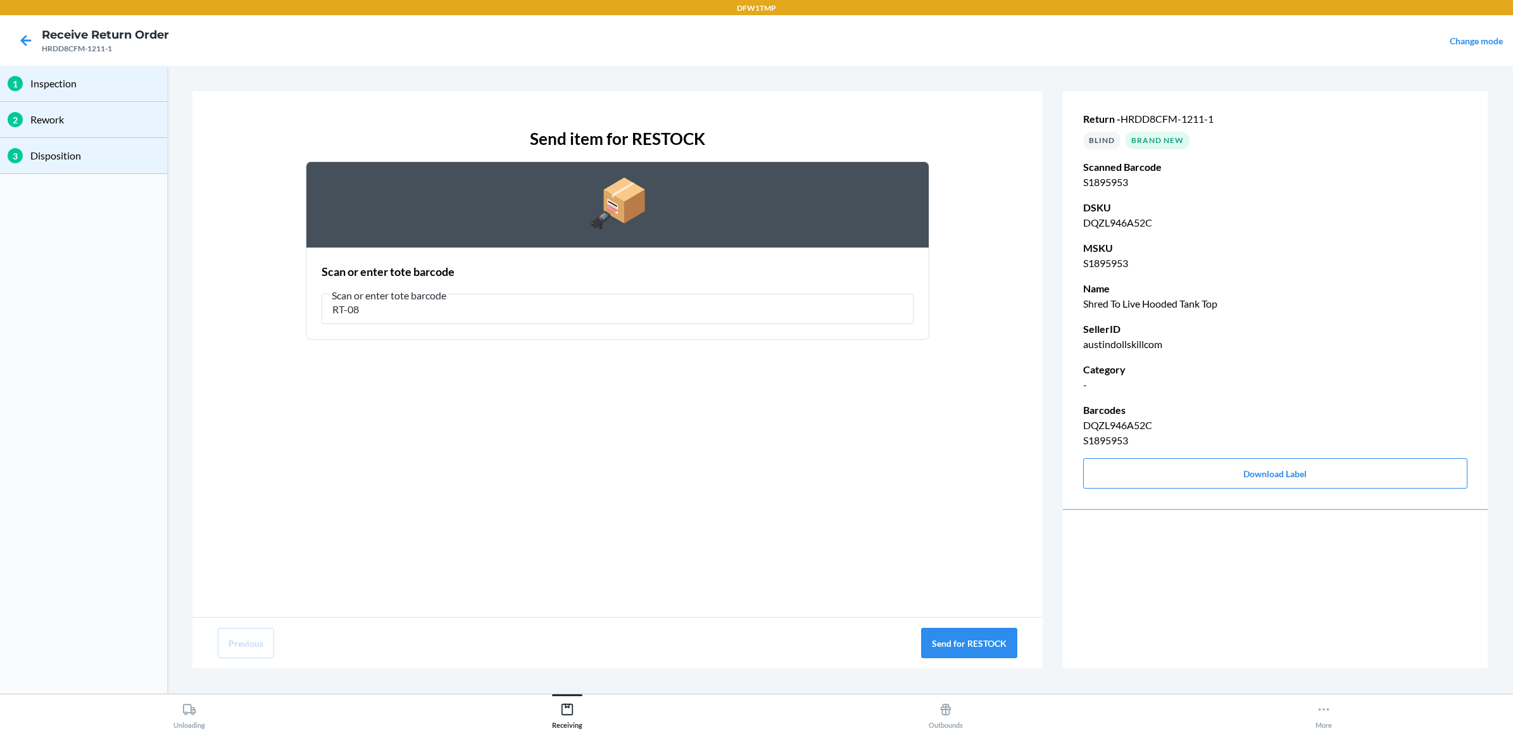
type input "RT-08"
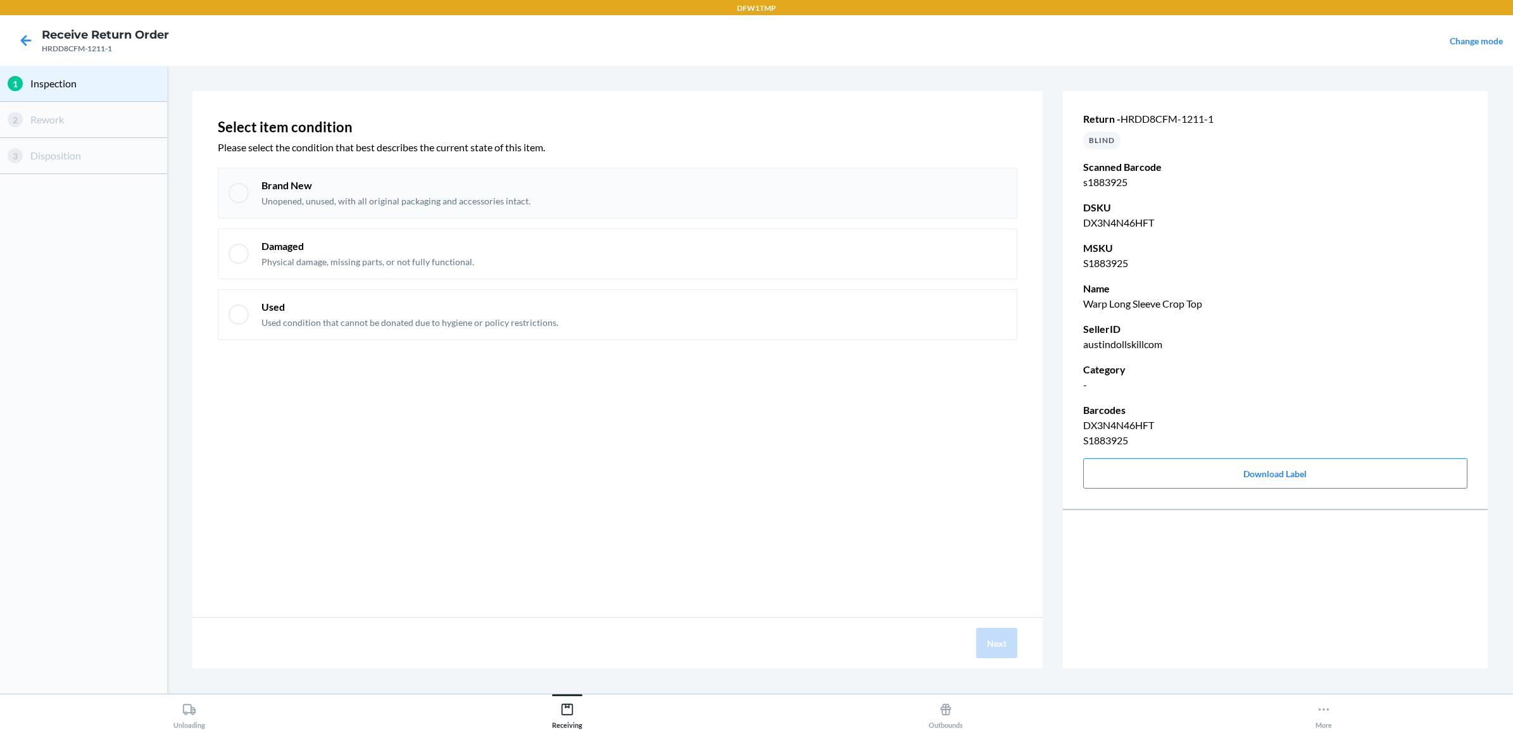
click at [842, 173] on div "Brand New Unopened, unused, with all original packaging and accessories intact." at bounding box center [617, 193] width 799 height 51
checkbox input "true"
click at [994, 646] on button "Next" at bounding box center [996, 643] width 41 height 30
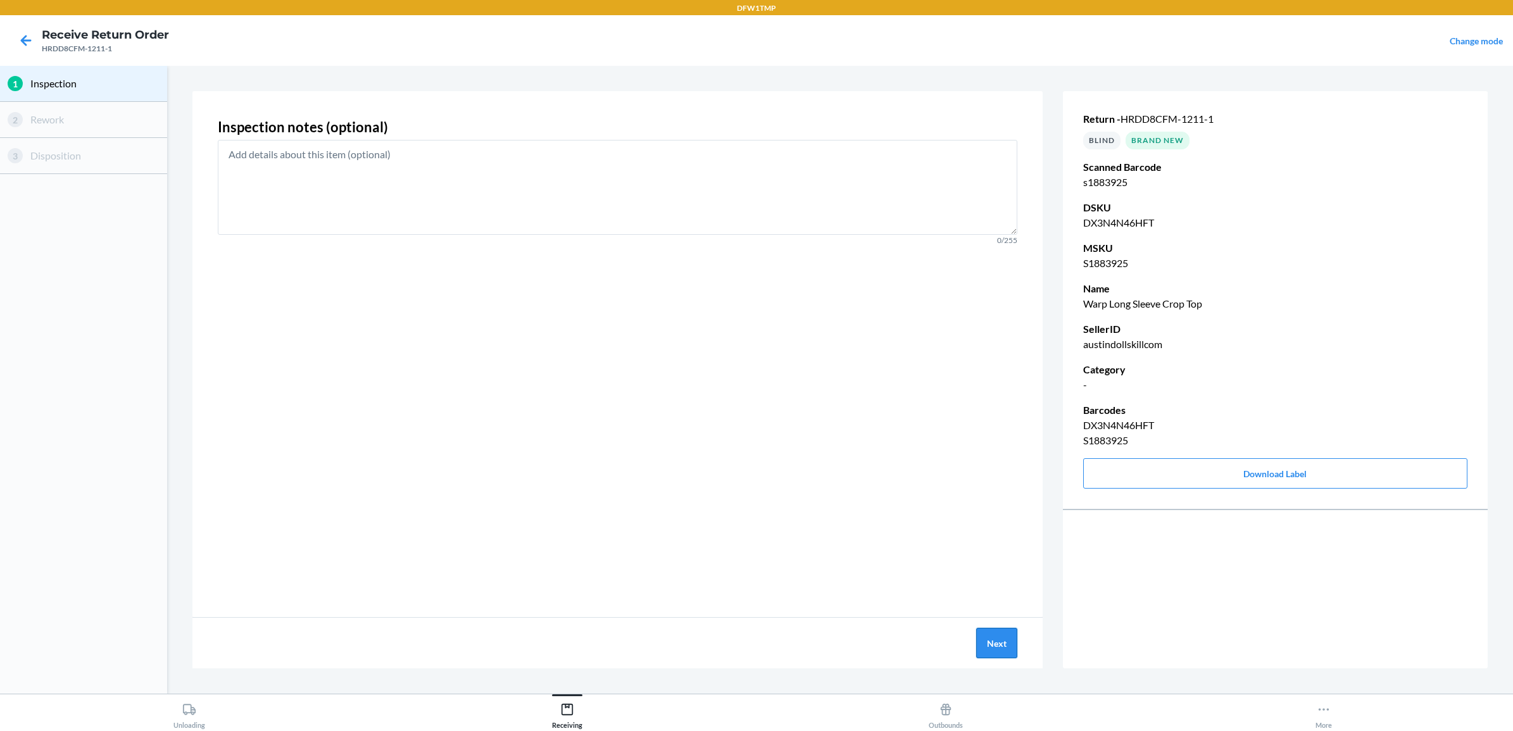
click at [1003, 646] on button "Next" at bounding box center [996, 643] width 41 height 30
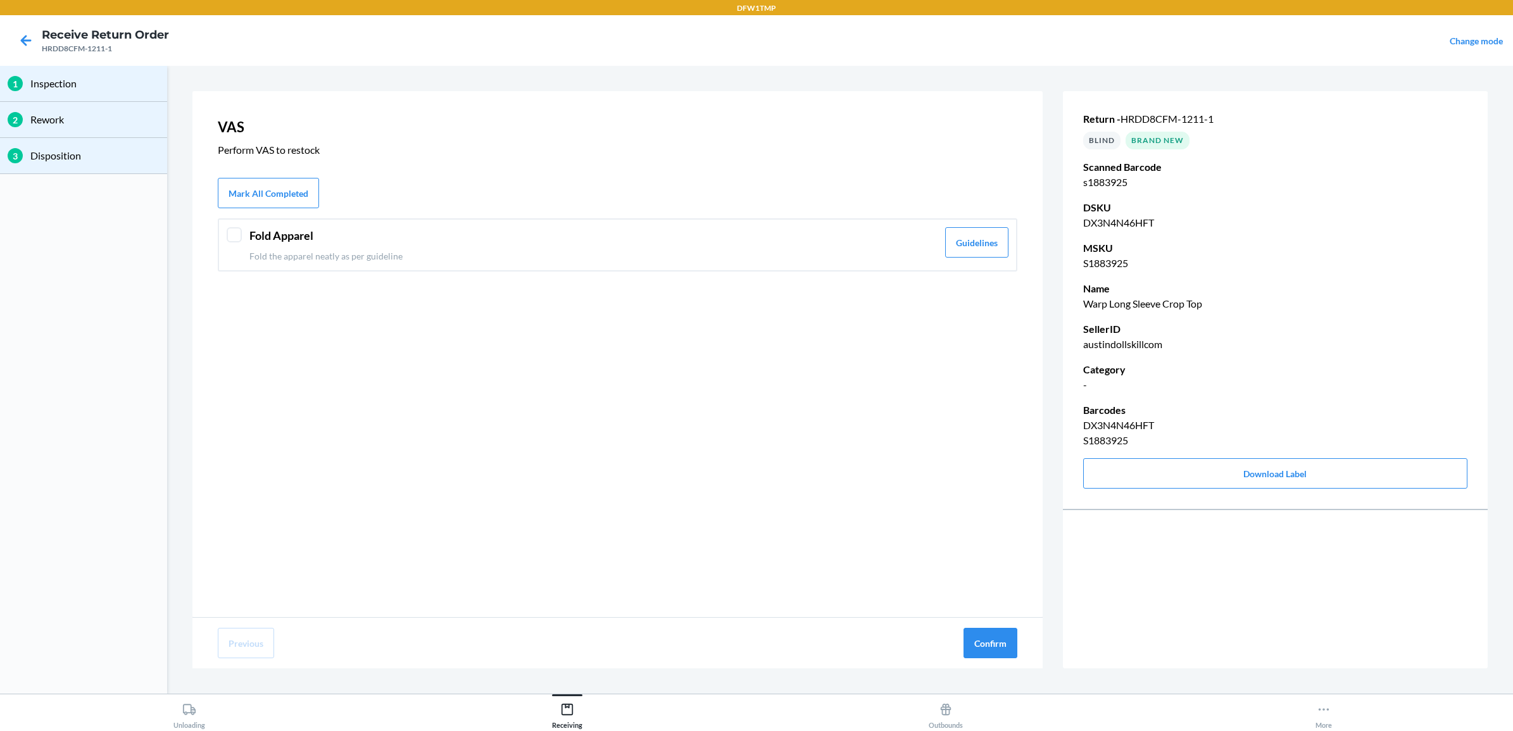
click at [776, 258] on p "Fold the apparel neatly as per guideline" at bounding box center [593, 255] width 688 height 13
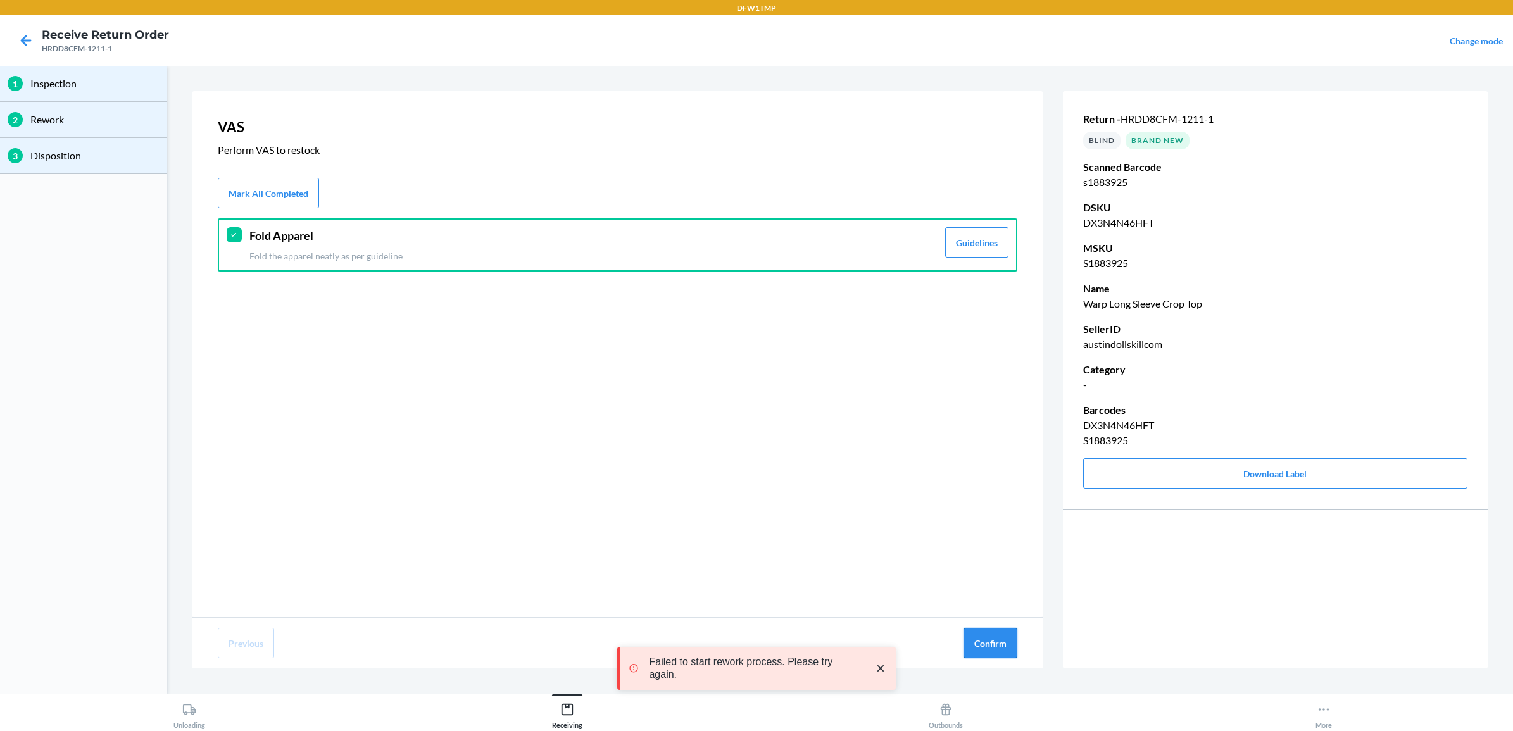
click at [1006, 644] on button "Confirm" at bounding box center [990, 643] width 54 height 30
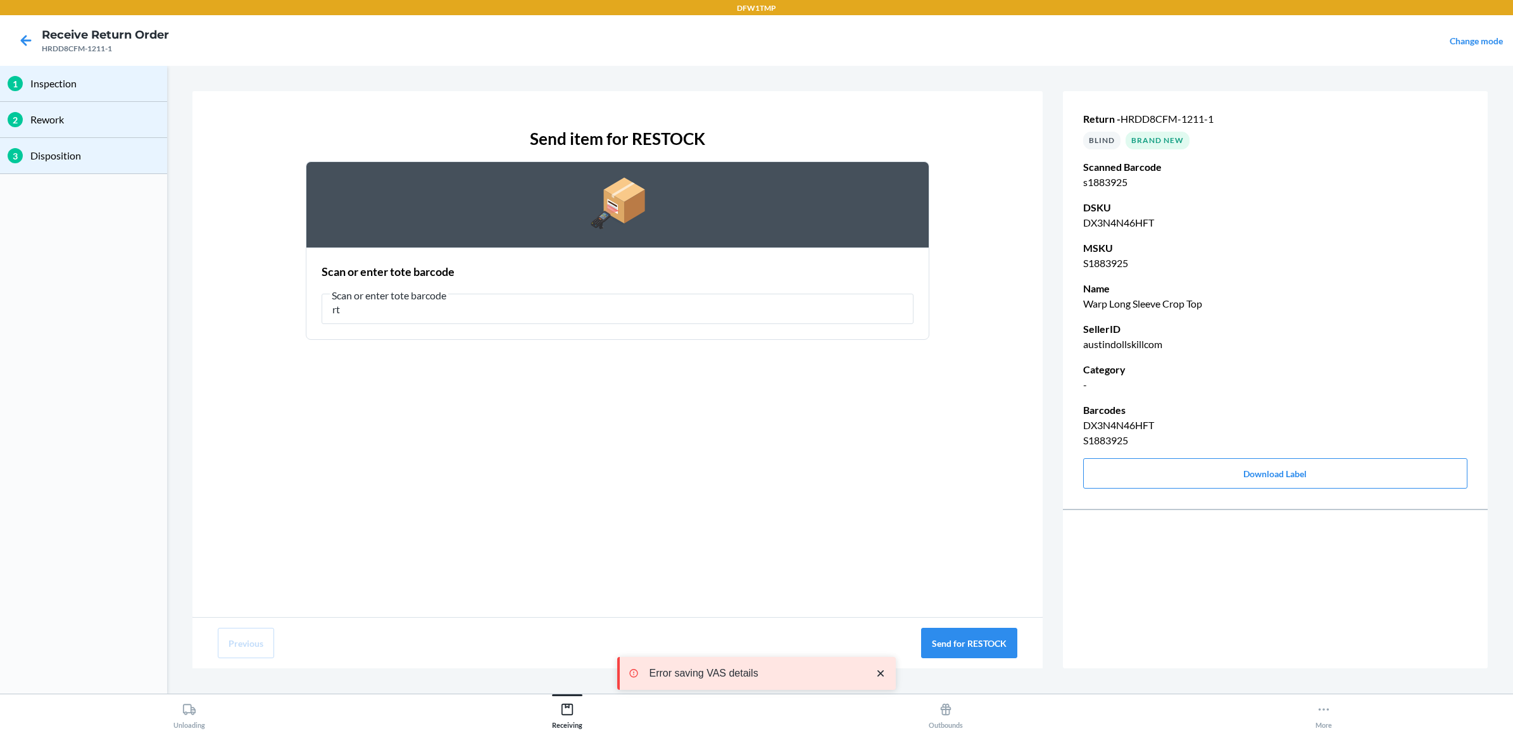
type input "r"
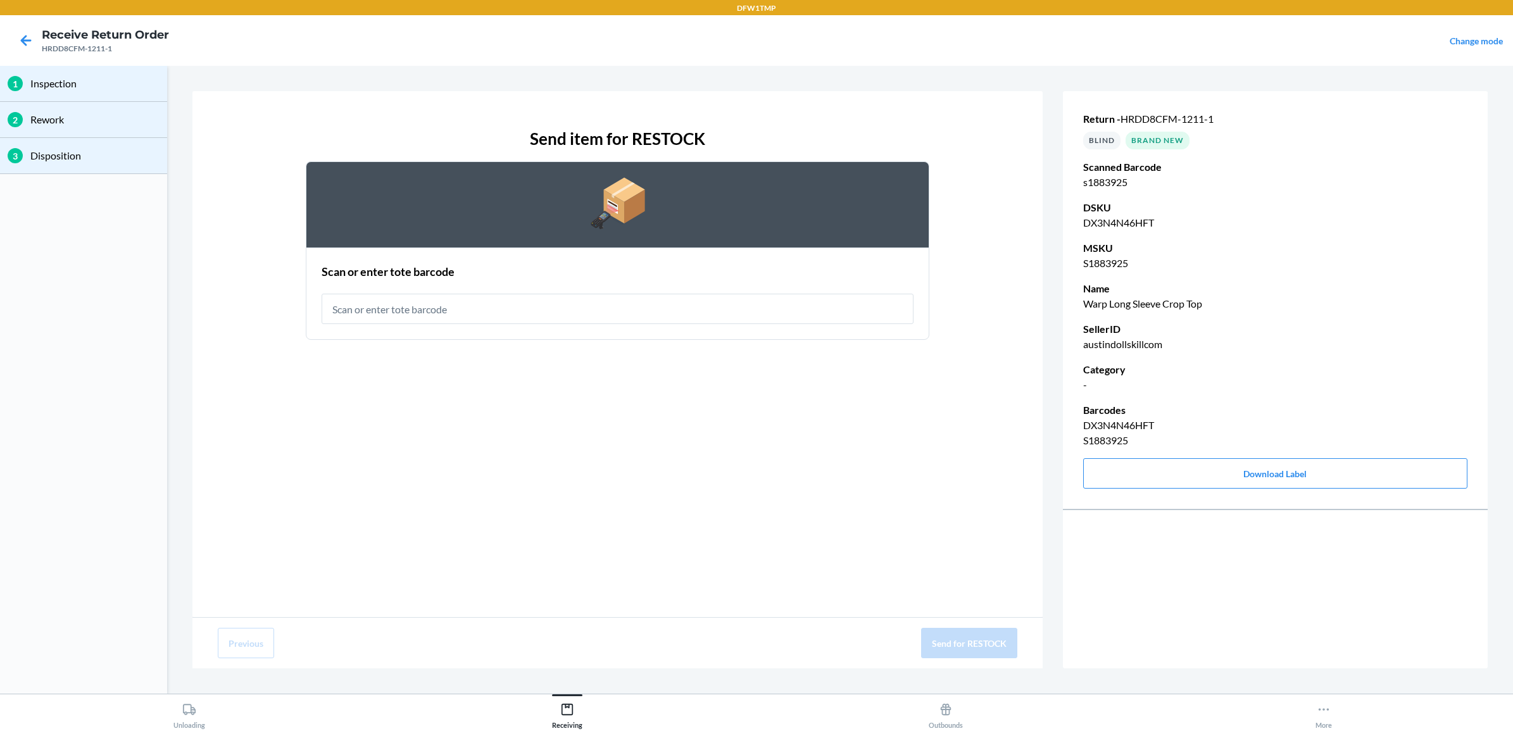
type input "r"
type input "RT-08"
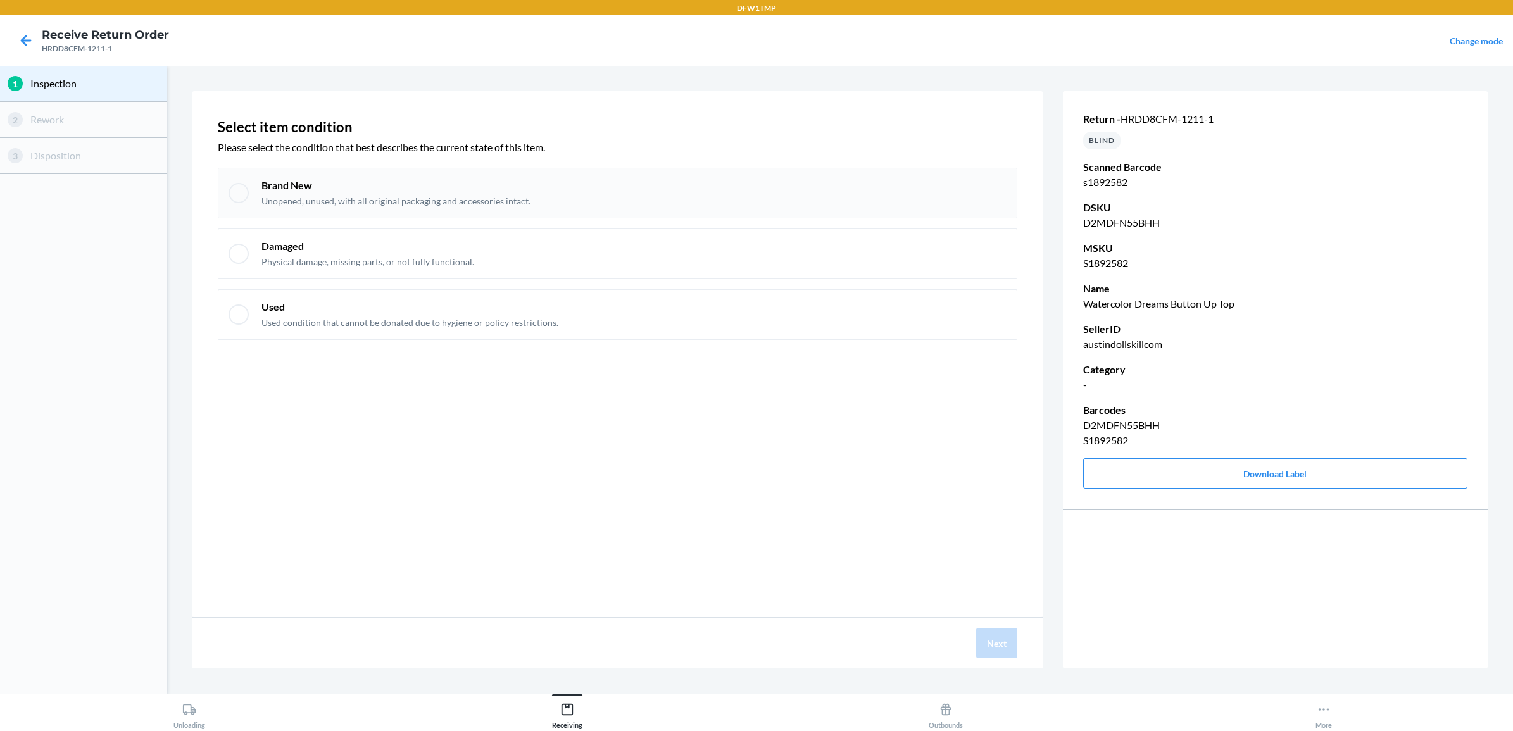
click at [770, 204] on div "Brand New Unopened, unused, with all original packaging and accessories intact." at bounding box center [633, 192] width 745 height 29
checkbox input "true"
click at [982, 637] on button "Next" at bounding box center [996, 643] width 41 height 30
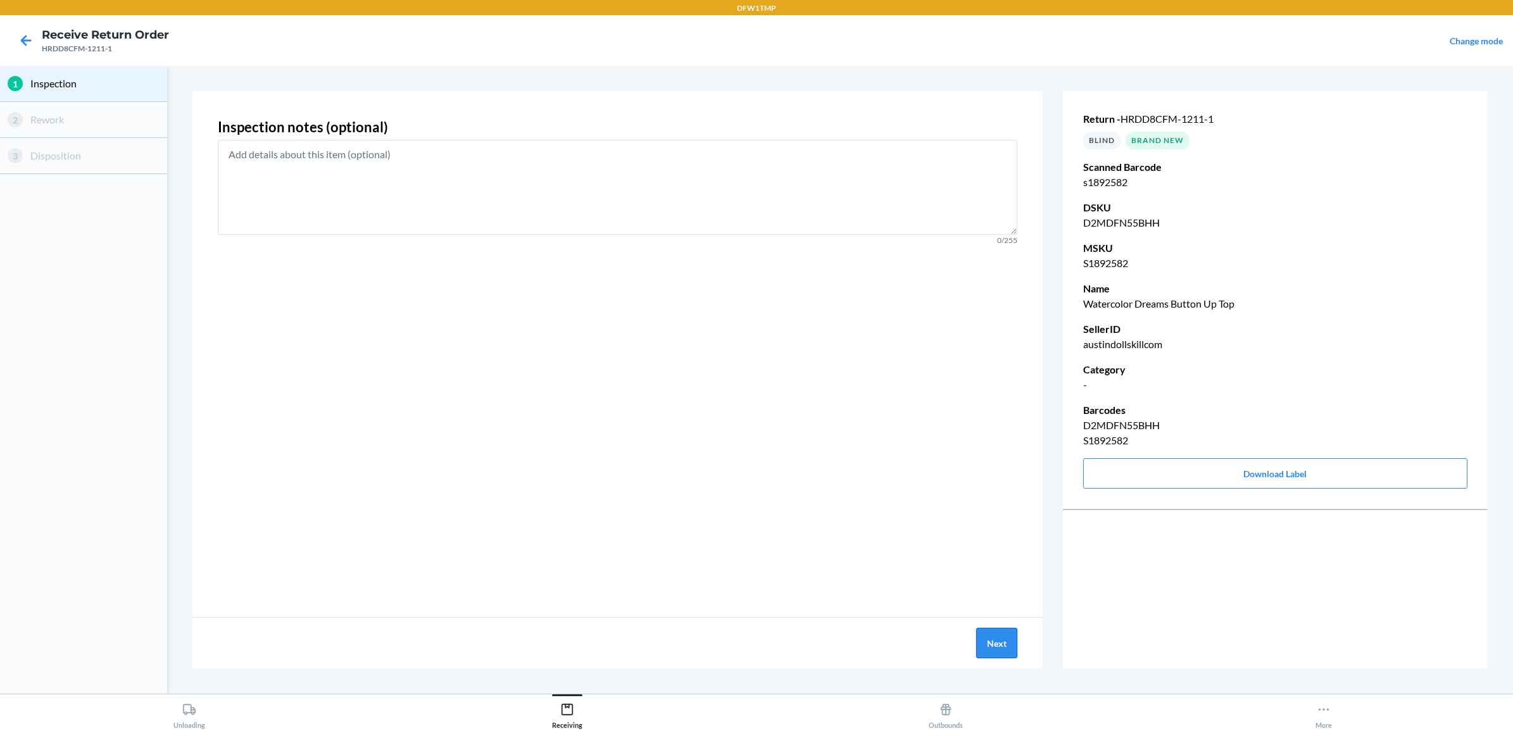
click at [982, 639] on button "Next" at bounding box center [996, 643] width 41 height 30
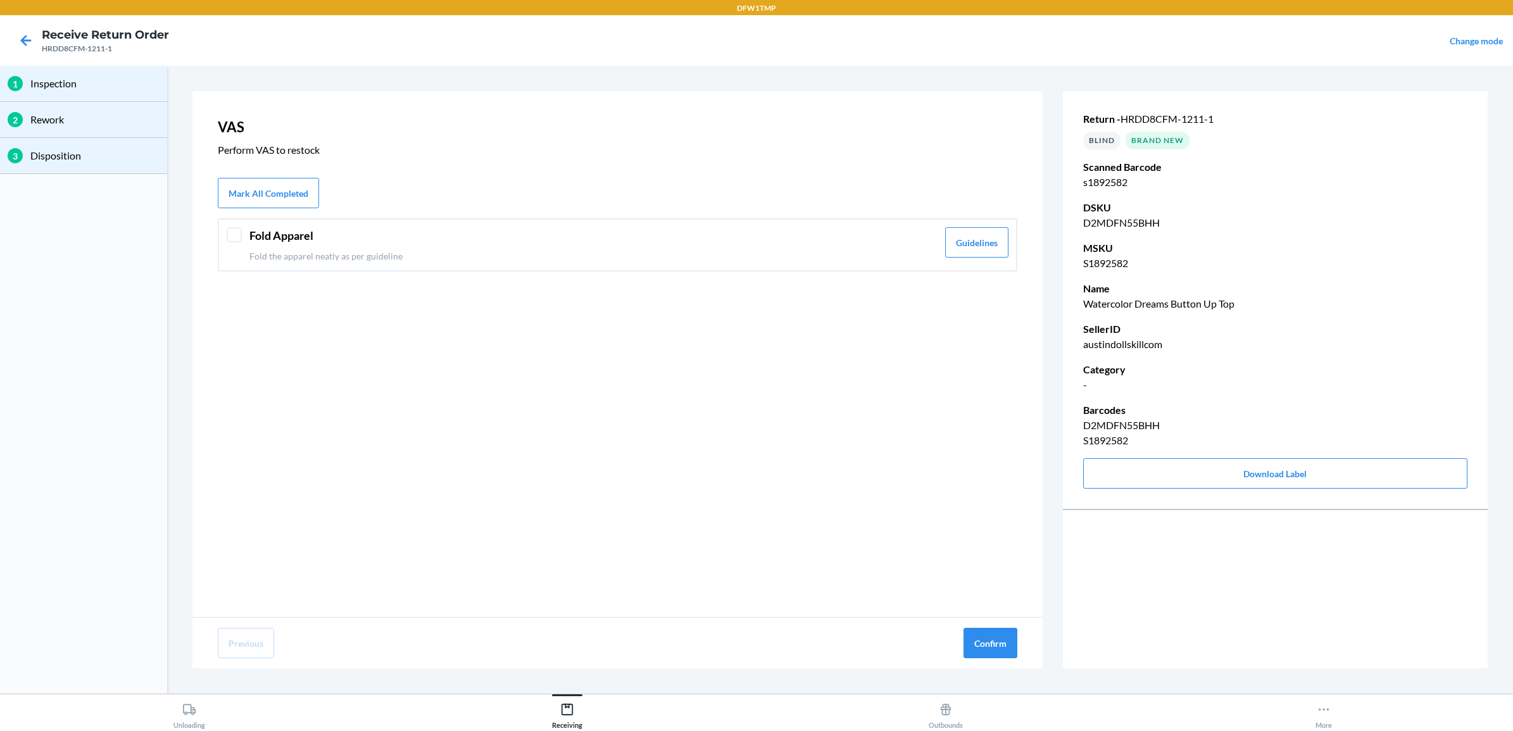
click at [840, 242] on header "Fold Apparel" at bounding box center [593, 235] width 688 height 17
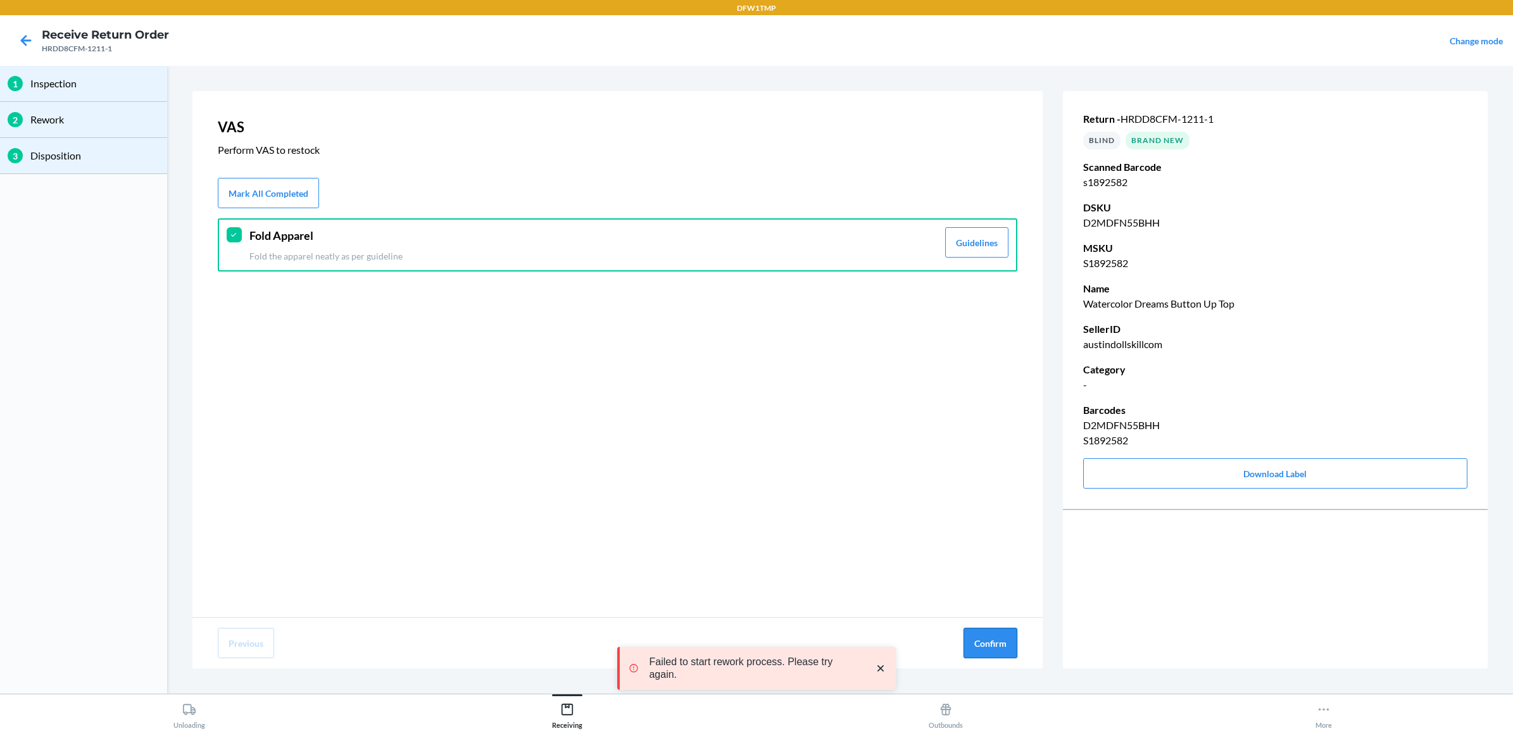
drag, startPoint x: 1019, startPoint y: 643, endPoint x: 1013, endPoint y: 641, distance: 6.6
click at [1013, 641] on div "Previous Confirm" at bounding box center [617, 643] width 850 height 51
click at [1010, 641] on button "Confirm" at bounding box center [990, 643] width 54 height 30
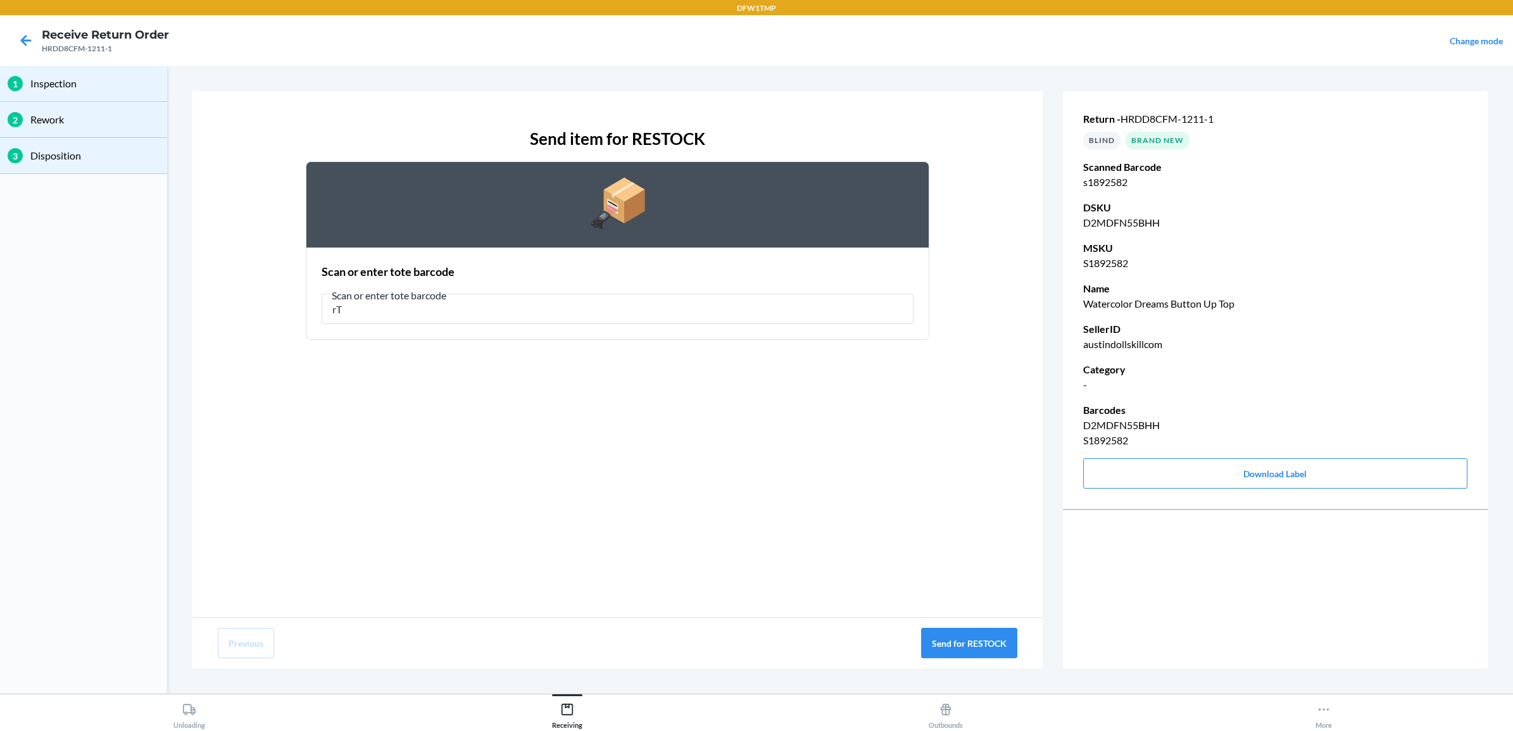
type input "r"
type input "RT-08"
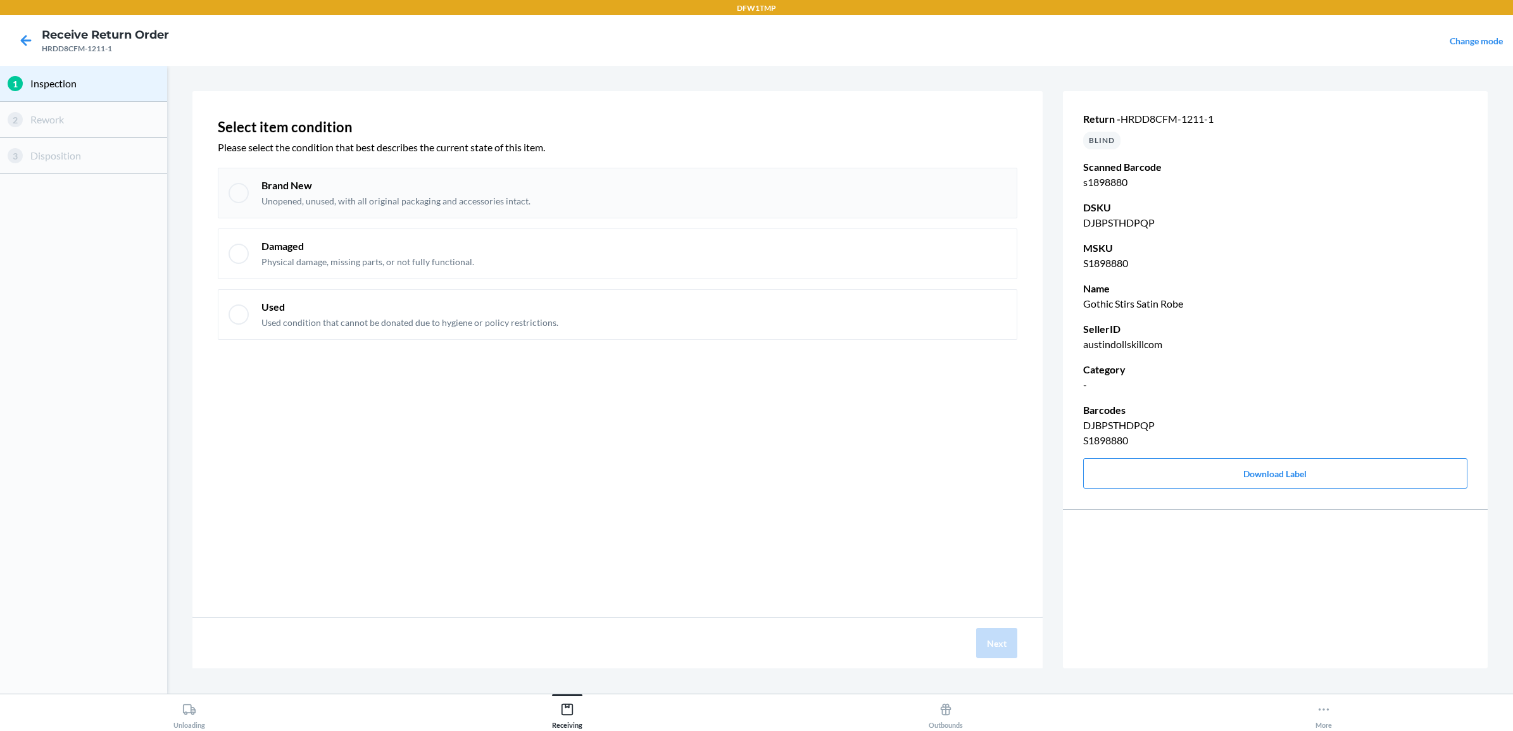
click at [649, 201] on div "Brand New Unopened, unused, with all original packaging and accessories intact." at bounding box center [633, 192] width 745 height 29
checkbox input "true"
click at [1001, 642] on button "Next" at bounding box center [996, 643] width 41 height 30
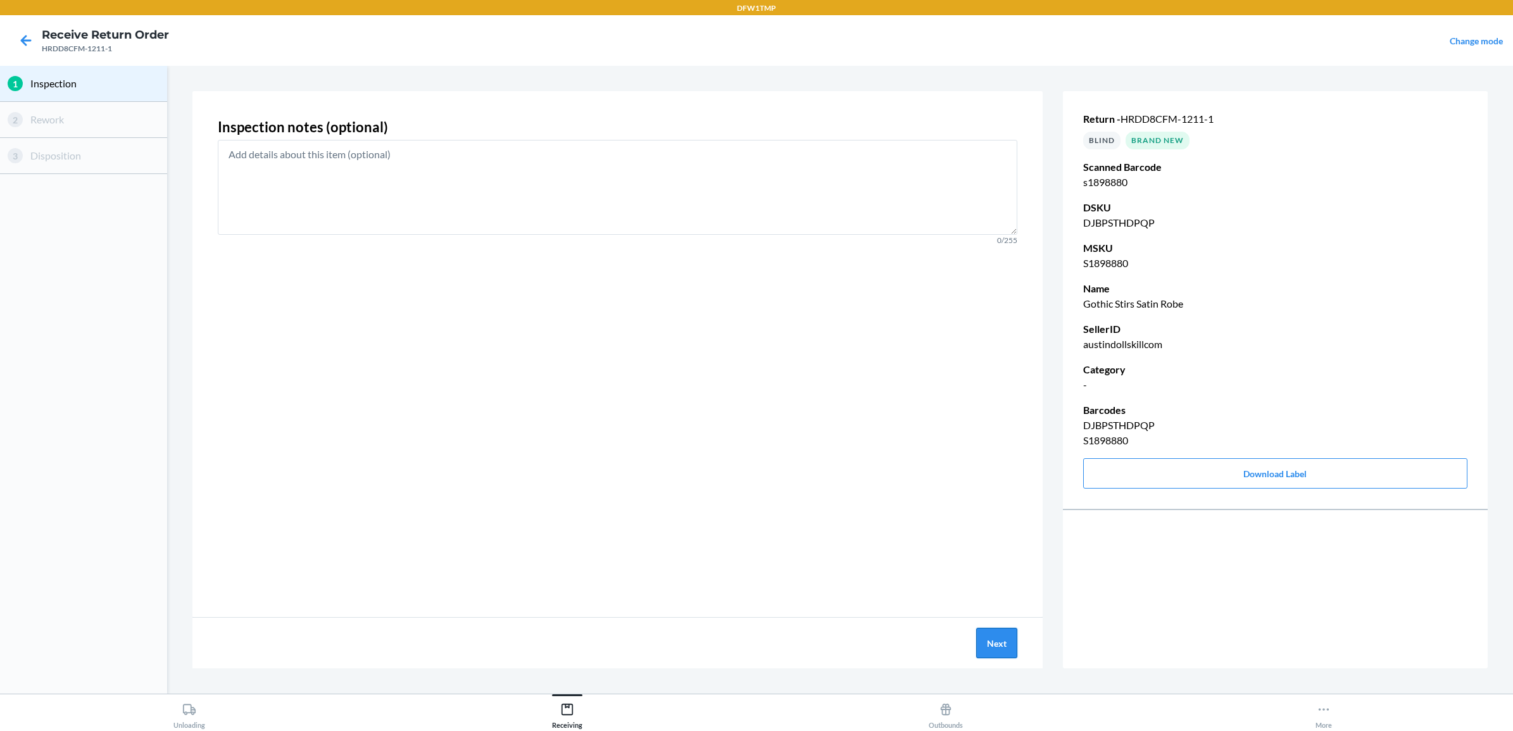
click at [1006, 634] on button "Next" at bounding box center [996, 643] width 41 height 30
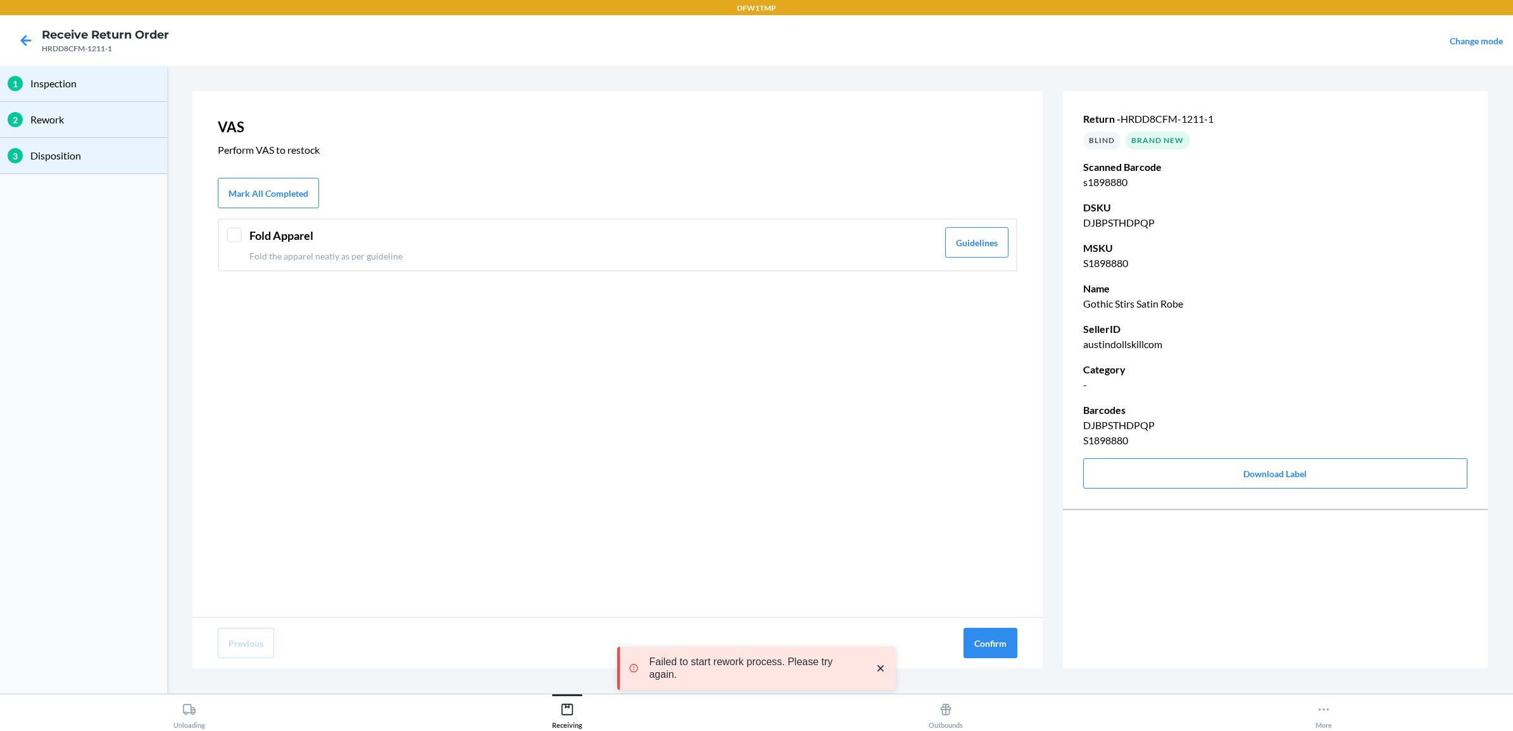
drag, startPoint x: 790, startPoint y: 246, endPoint x: 878, endPoint y: 384, distance: 163.6
click at [792, 250] on div "Fold Apparel Fold the apparel neatly as per guideline" at bounding box center [593, 244] width 688 height 35
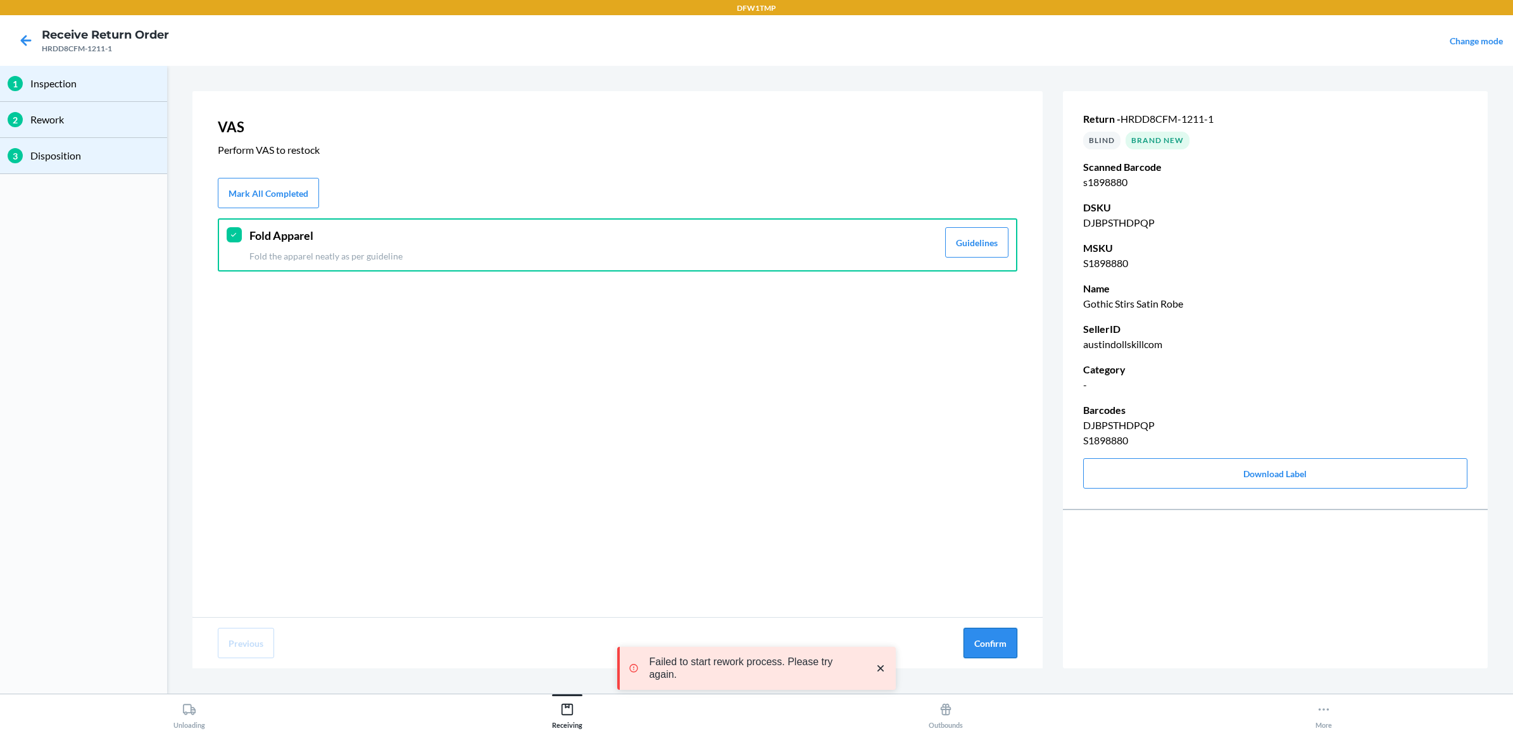
click at [986, 653] on button "Confirm" at bounding box center [990, 643] width 54 height 30
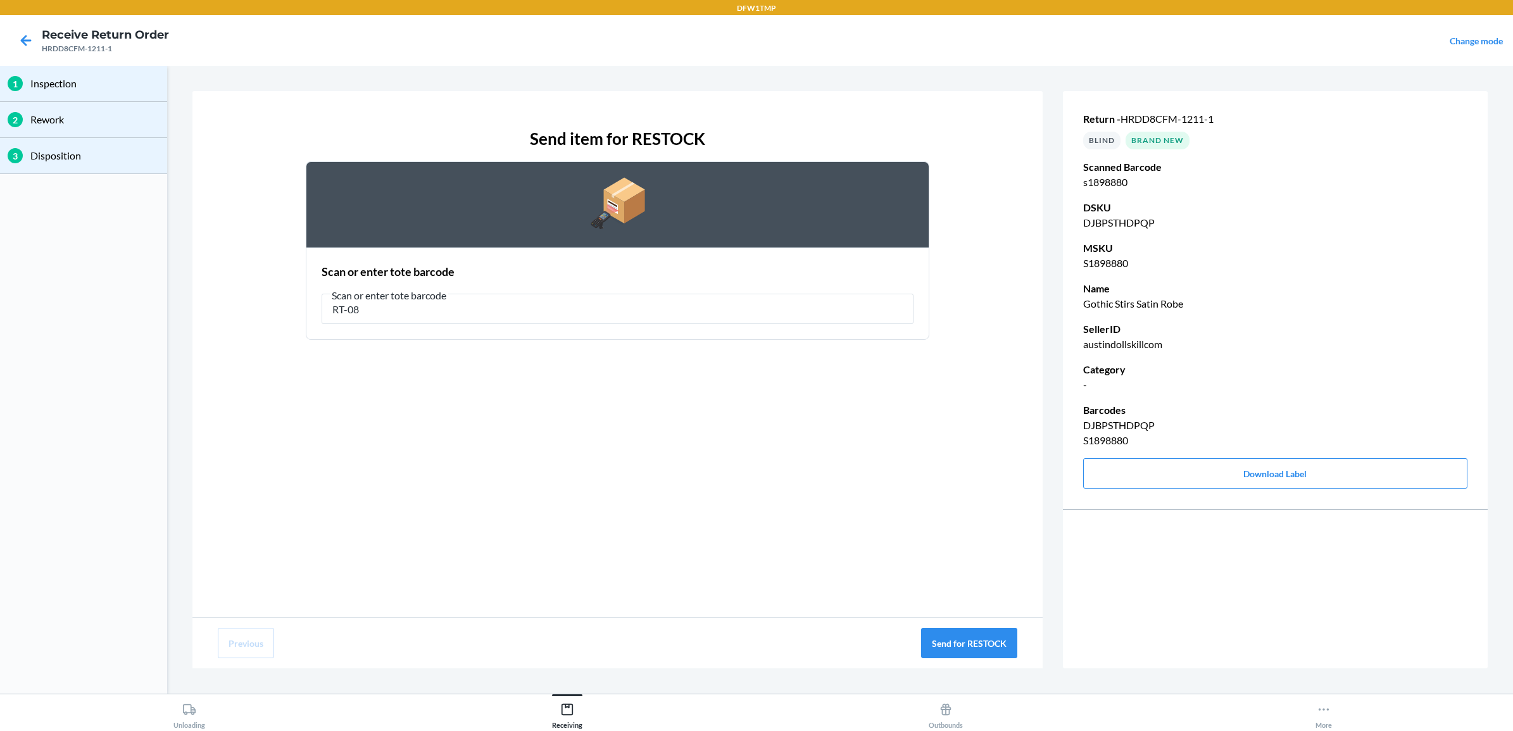
type input "RT-08"
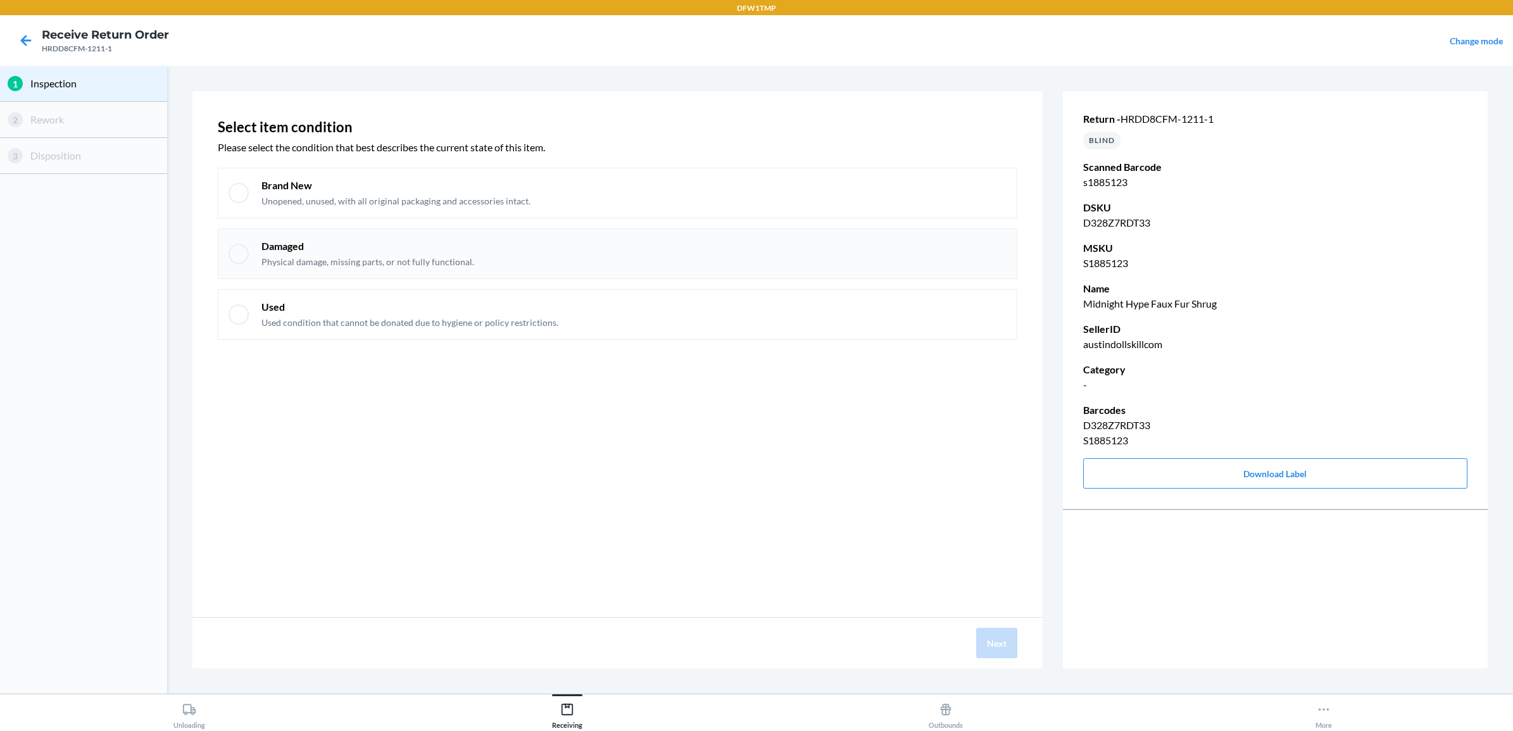
drag, startPoint x: 957, startPoint y: 182, endPoint x: 983, endPoint y: 266, distance: 87.5
click at [960, 206] on div "Brand New Unopened, unused, with all original packaging and accessories intact." at bounding box center [633, 192] width 745 height 29
checkbox input "true"
click at [1001, 647] on button "Next" at bounding box center [996, 643] width 41 height 30
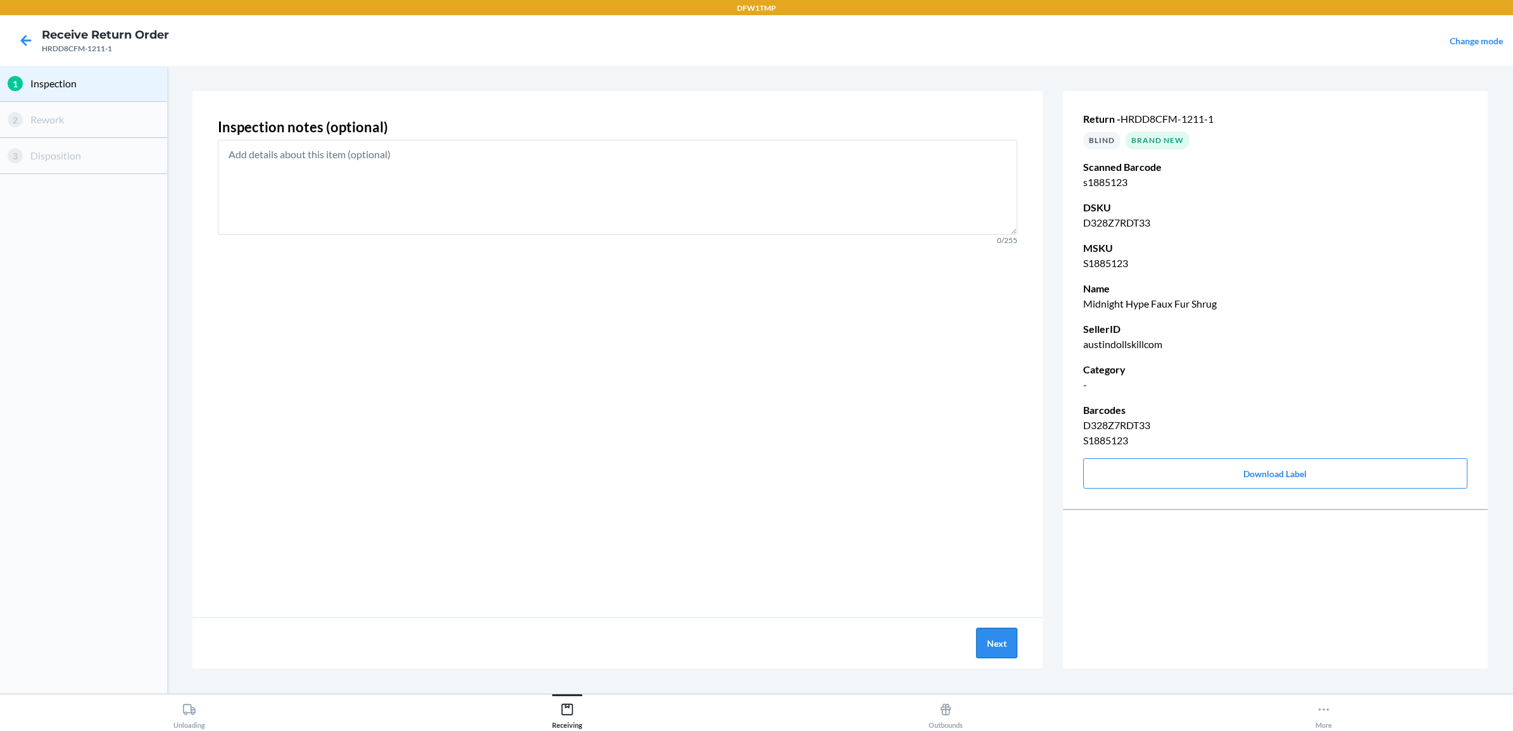
click at [1001, 639] on button "Next" at bounding box center [996, 643] width 41 height 30
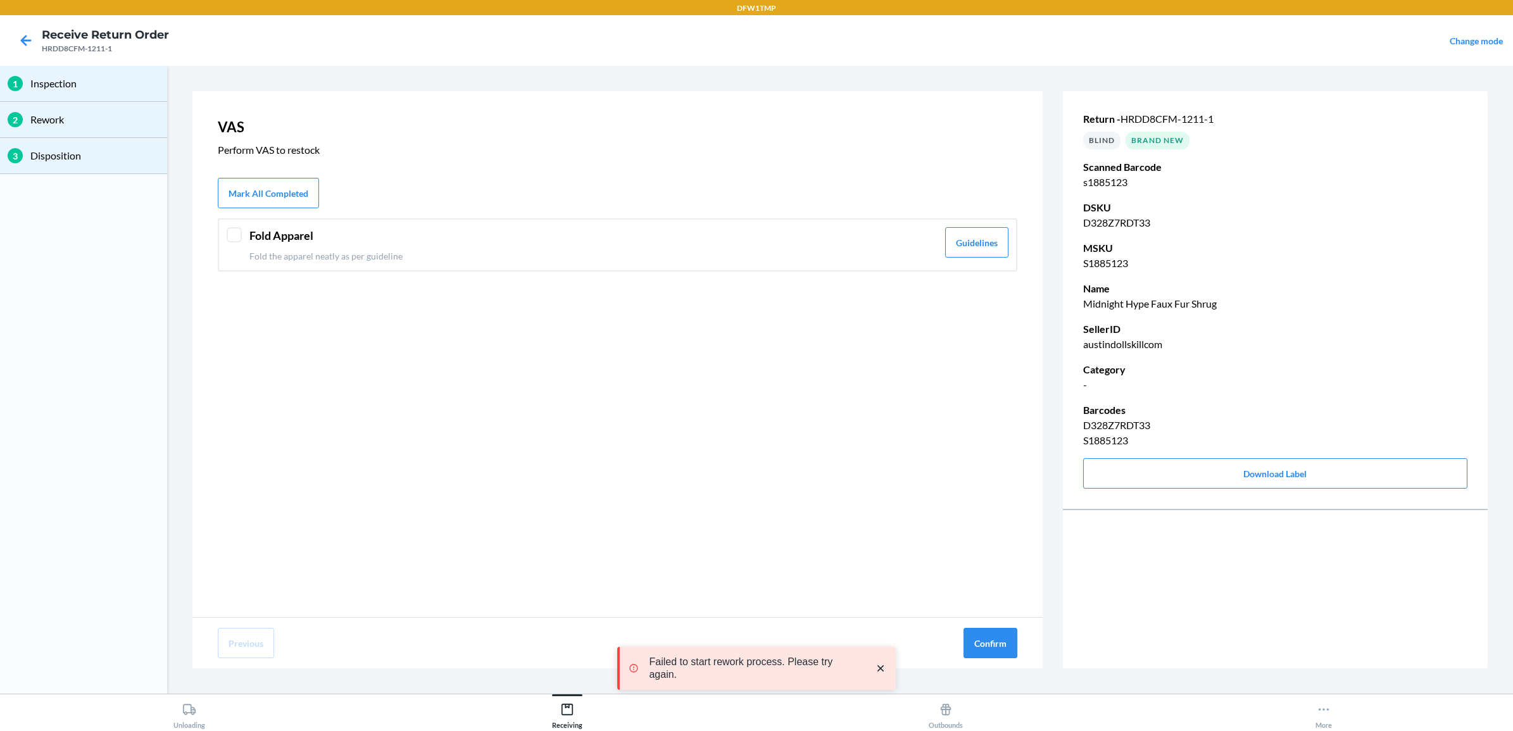
click at [578, 249] on p "Fold the apparel neatly as per guideline" at bounding box center [593, 255] width 688 height 13
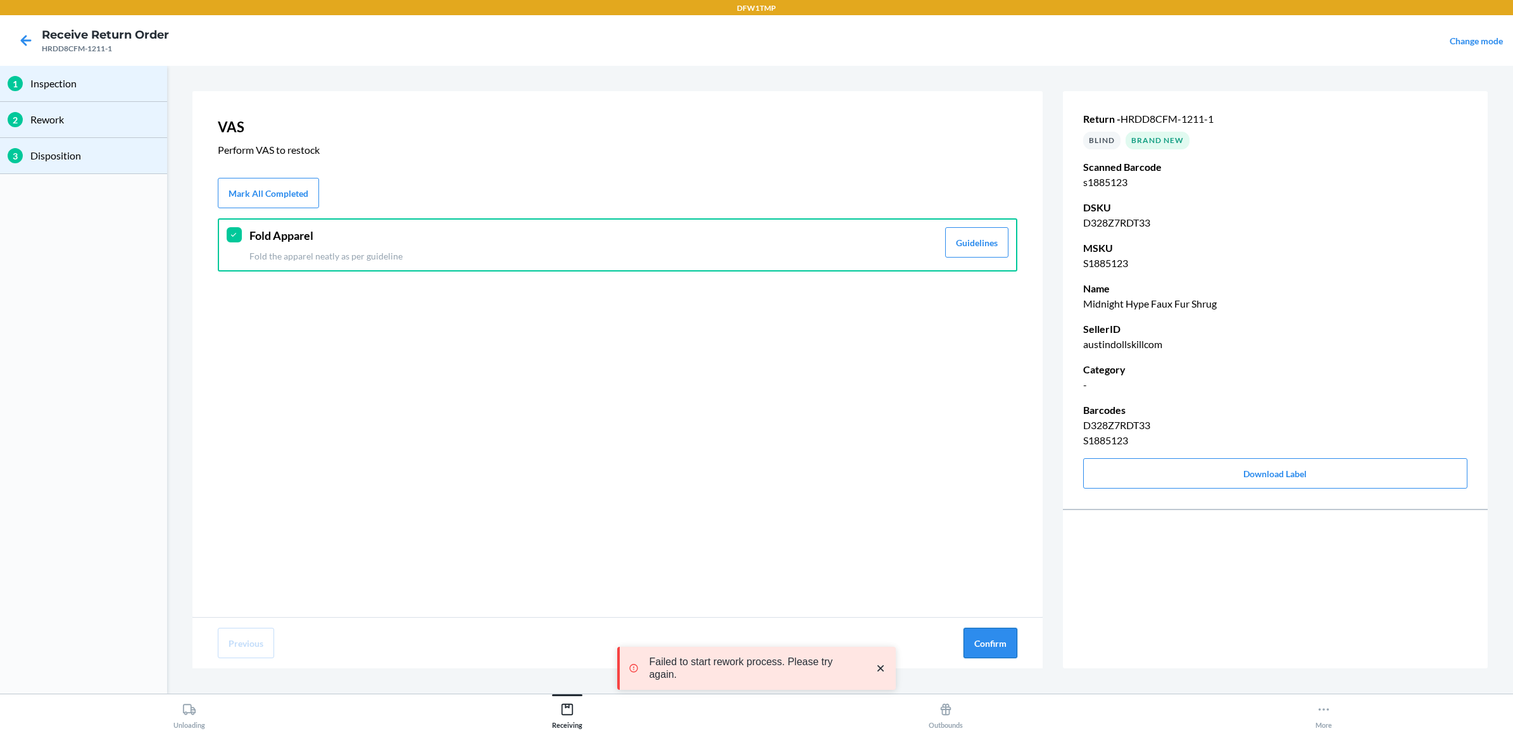
click at [973, 628] on button "Confirm" at bounding box center [990, 643] width 54 height 30
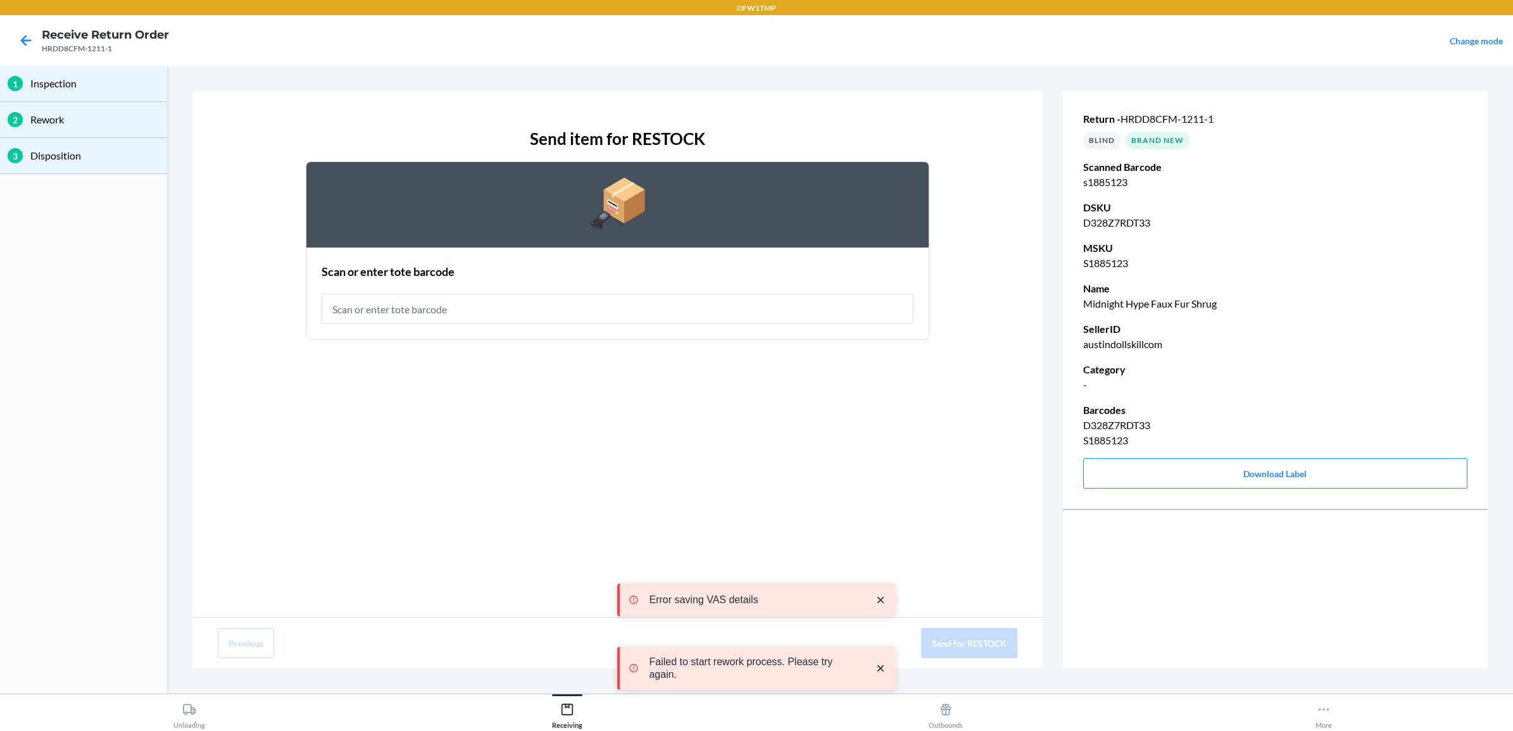
type input "E"
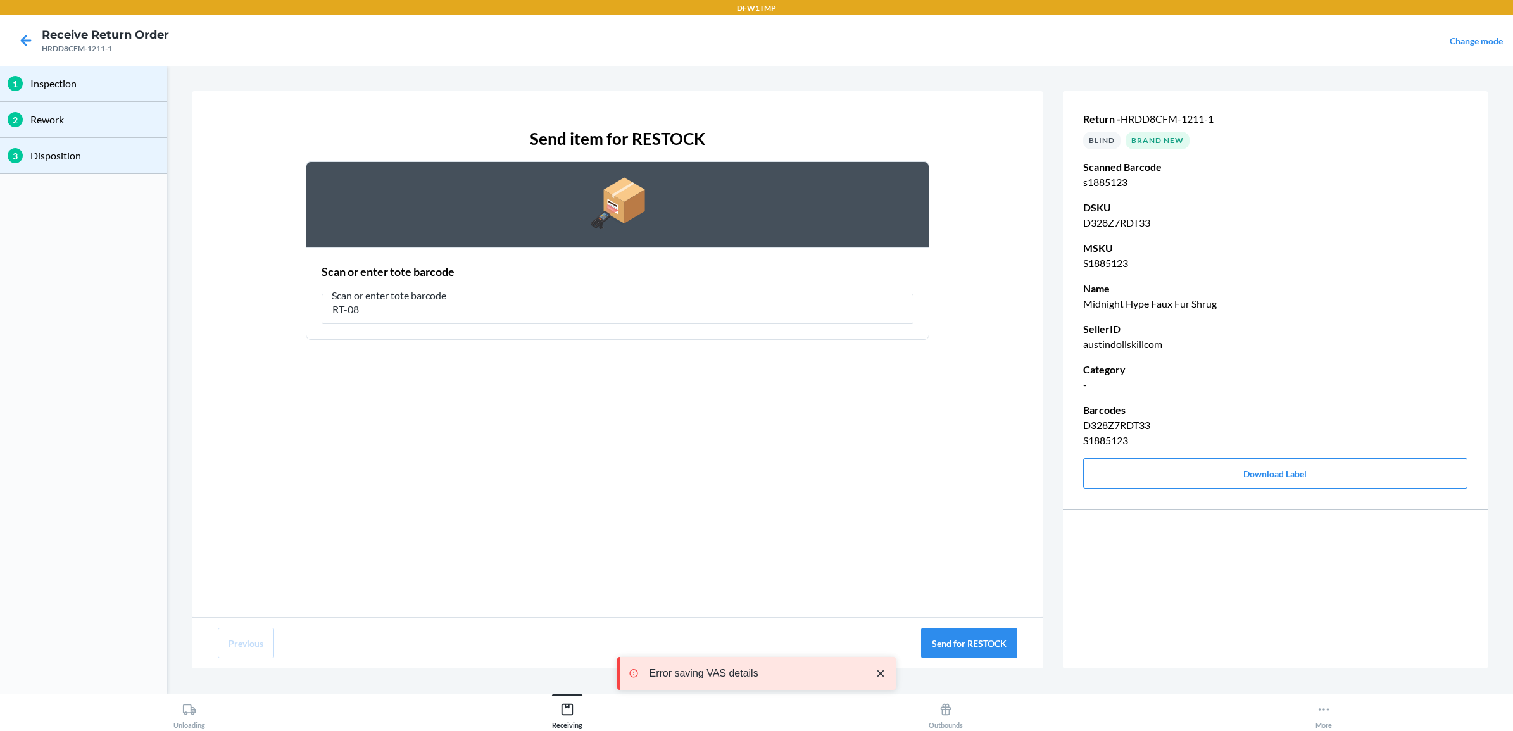
type input "RT-08"
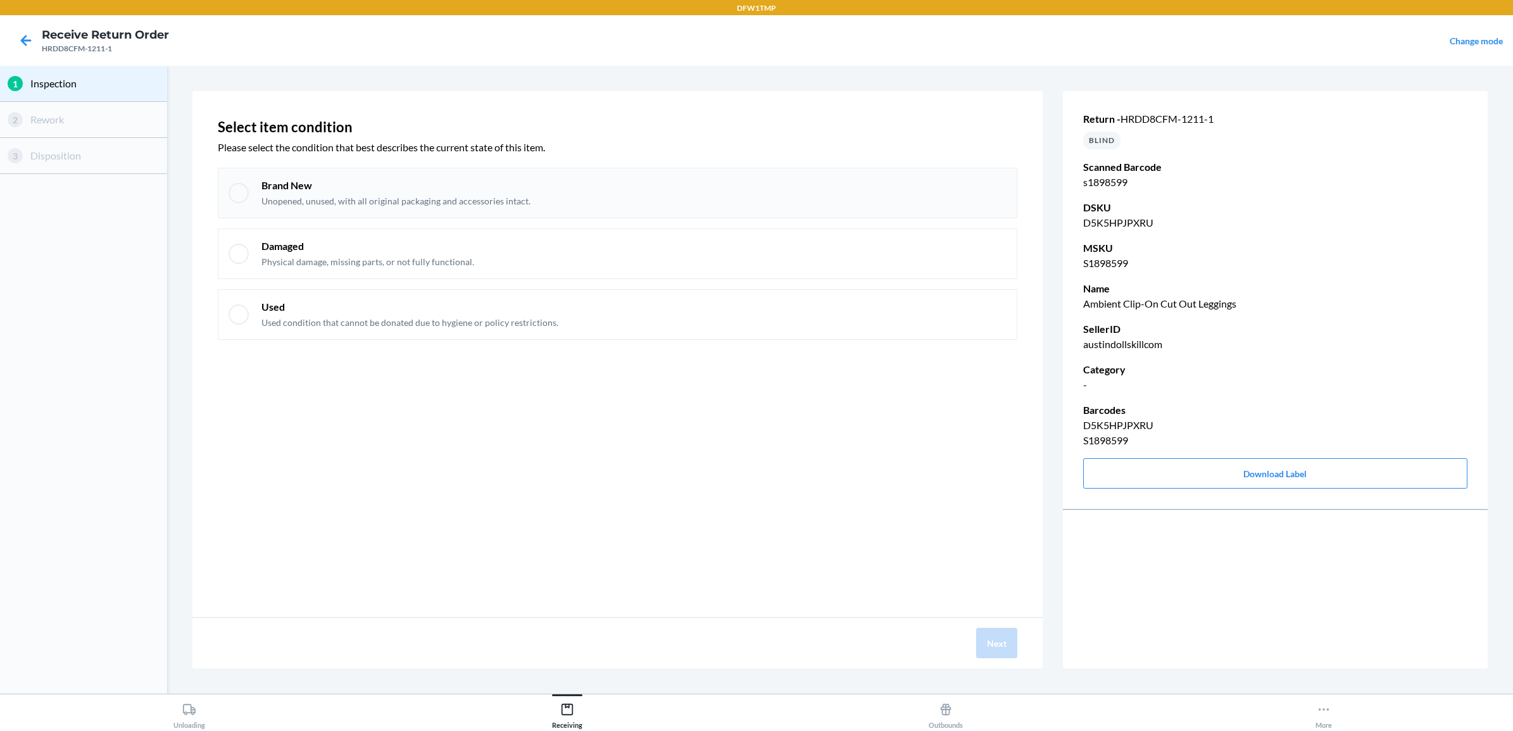
click at [723, 192] on div "Brand New Unopened, unused, with all original packaging and accessories intact." at bounding box center [633, 192] width 745 height 29
checkbox input "true"
click at [1013, 644] on button "Next" at bounding box center [996, 643] width 41 height 30
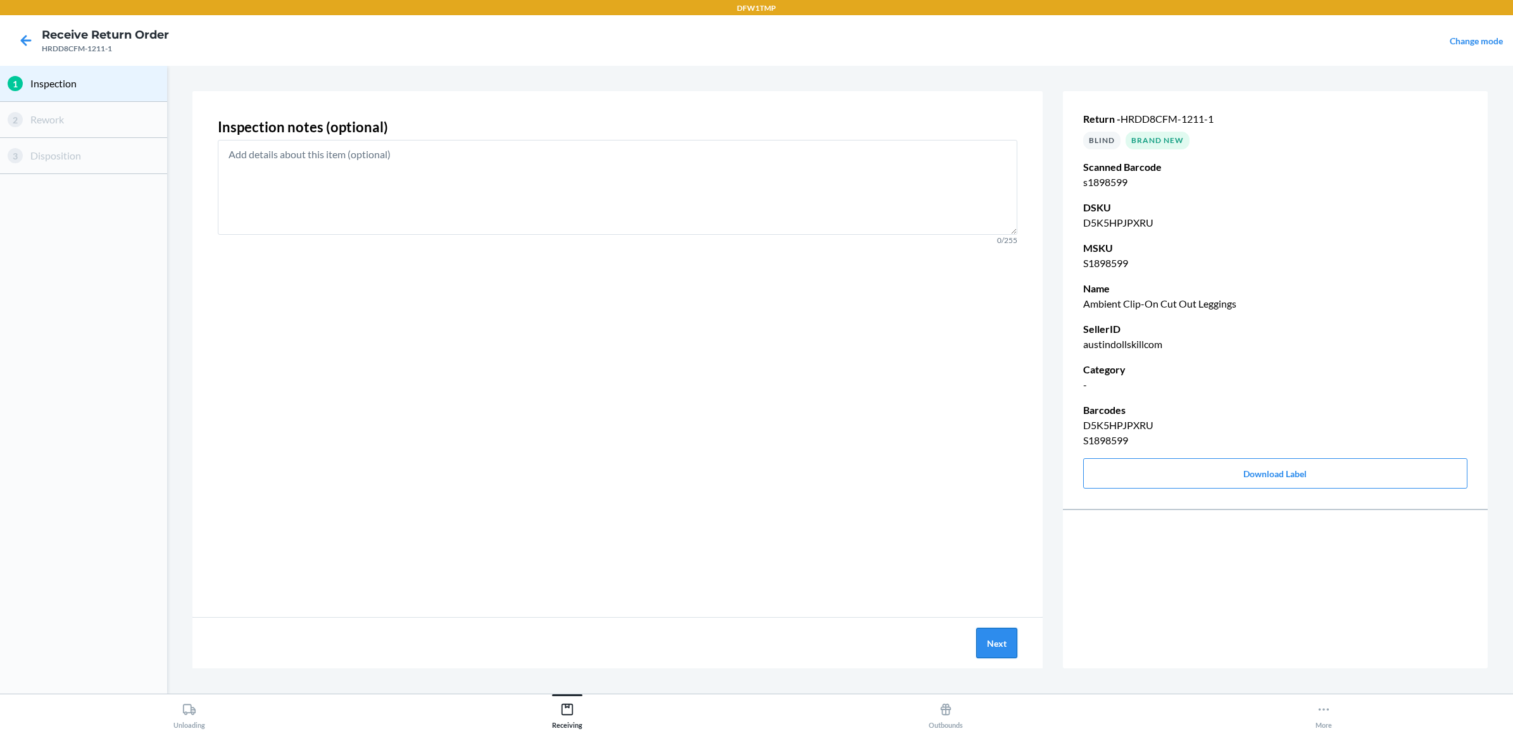
click at [983, 644] on button "Next" at bounding box center [996, 643] width 41 height 30
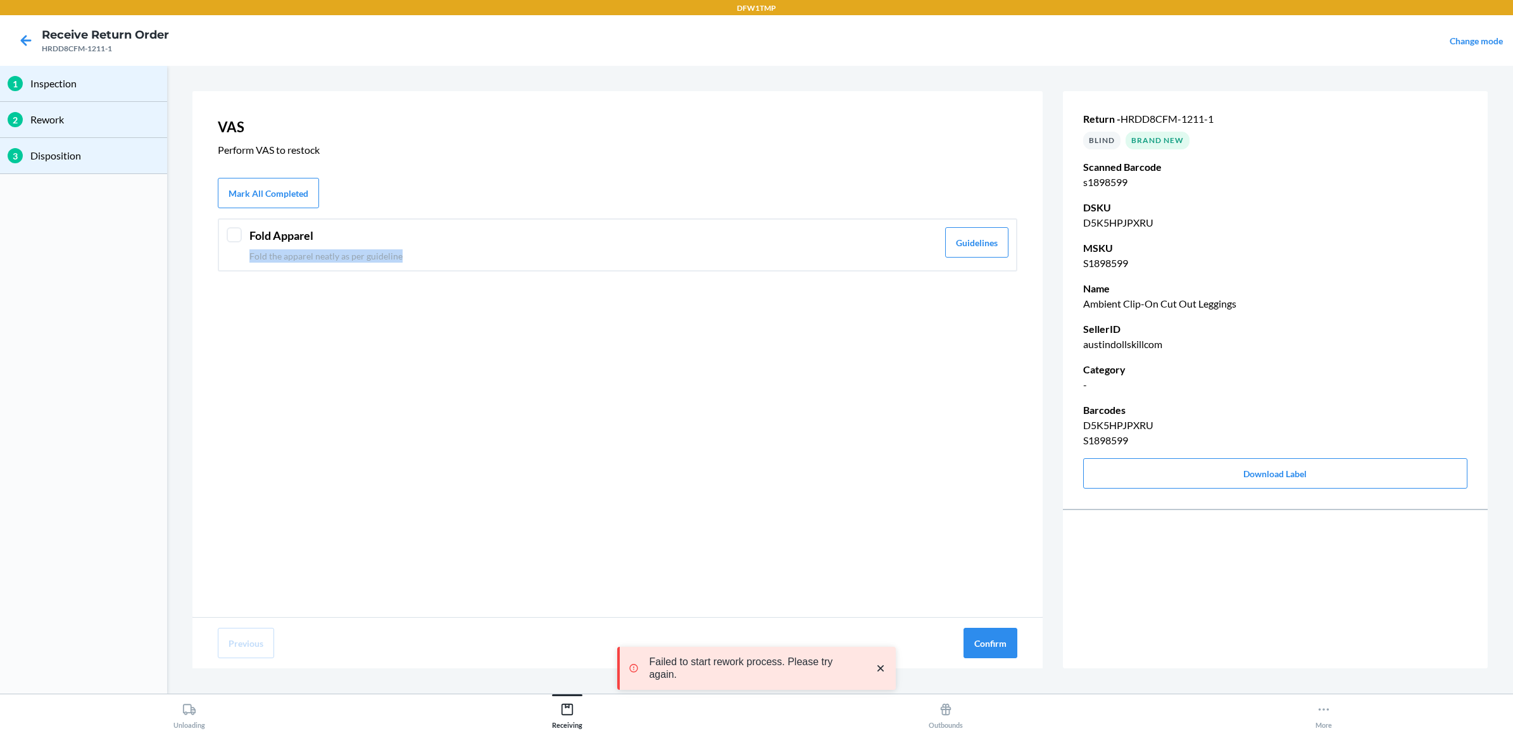
click at [816, 244] on div "Fold Apparel Fold the apparel neatly as per guideline" at bounding box center [593, 244] width 688 height 35
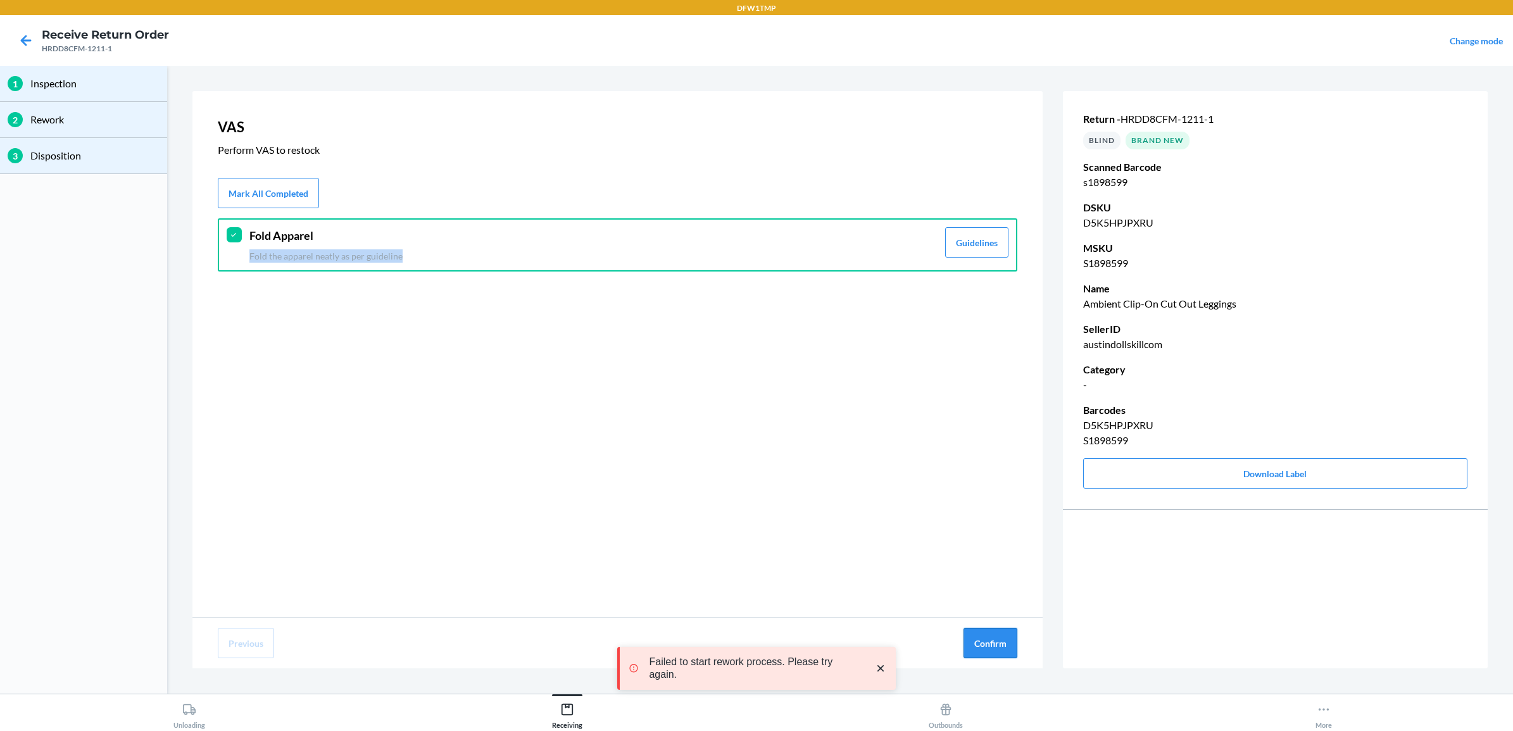
click at [999, 651] on button "Confirm" at bounding box center [990, 643] width 54 height 30
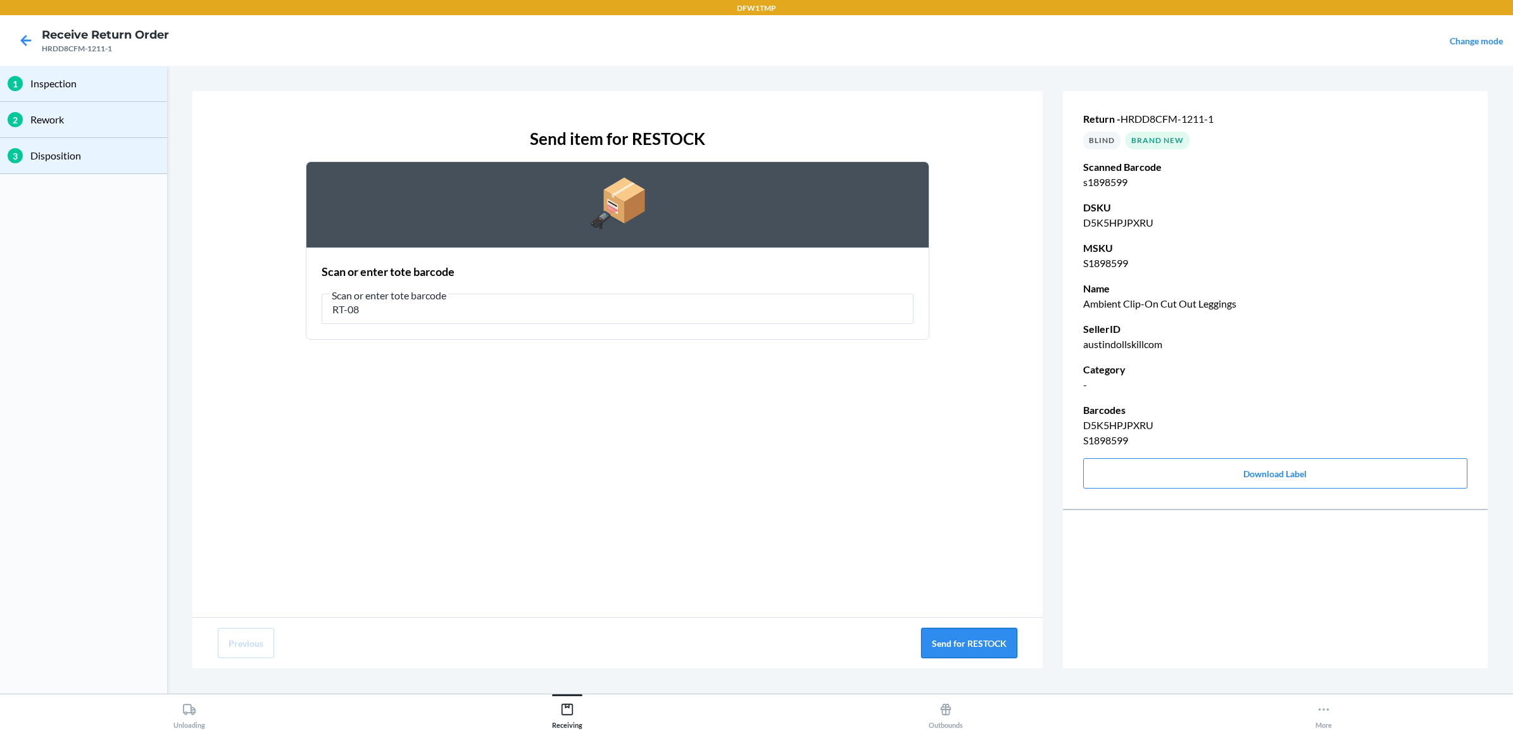
type input "RT-08"
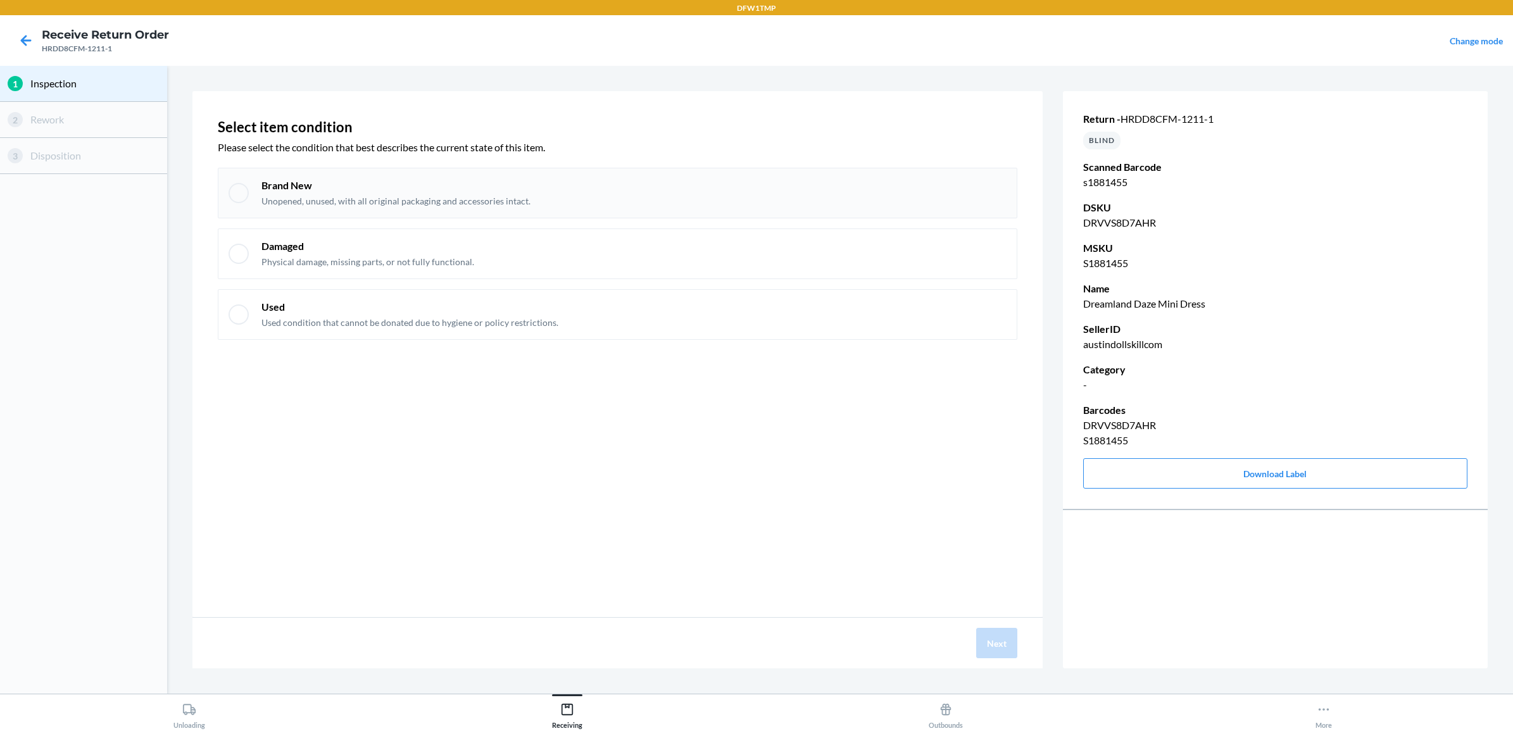
click at [383, 210] on div "Brand New Unopened, unused, with all original packaging and accessories intact." at bounding box center [617, 193] width 799 height 51
checkbox input "true"
drag, startPoint x: 996, startPoint y: 634, endPoint x: 972, endPoint y: 628, distance: 24.7
click at [991, 634] on button "Next" at bounding box center [996, 643] width 41 height 30
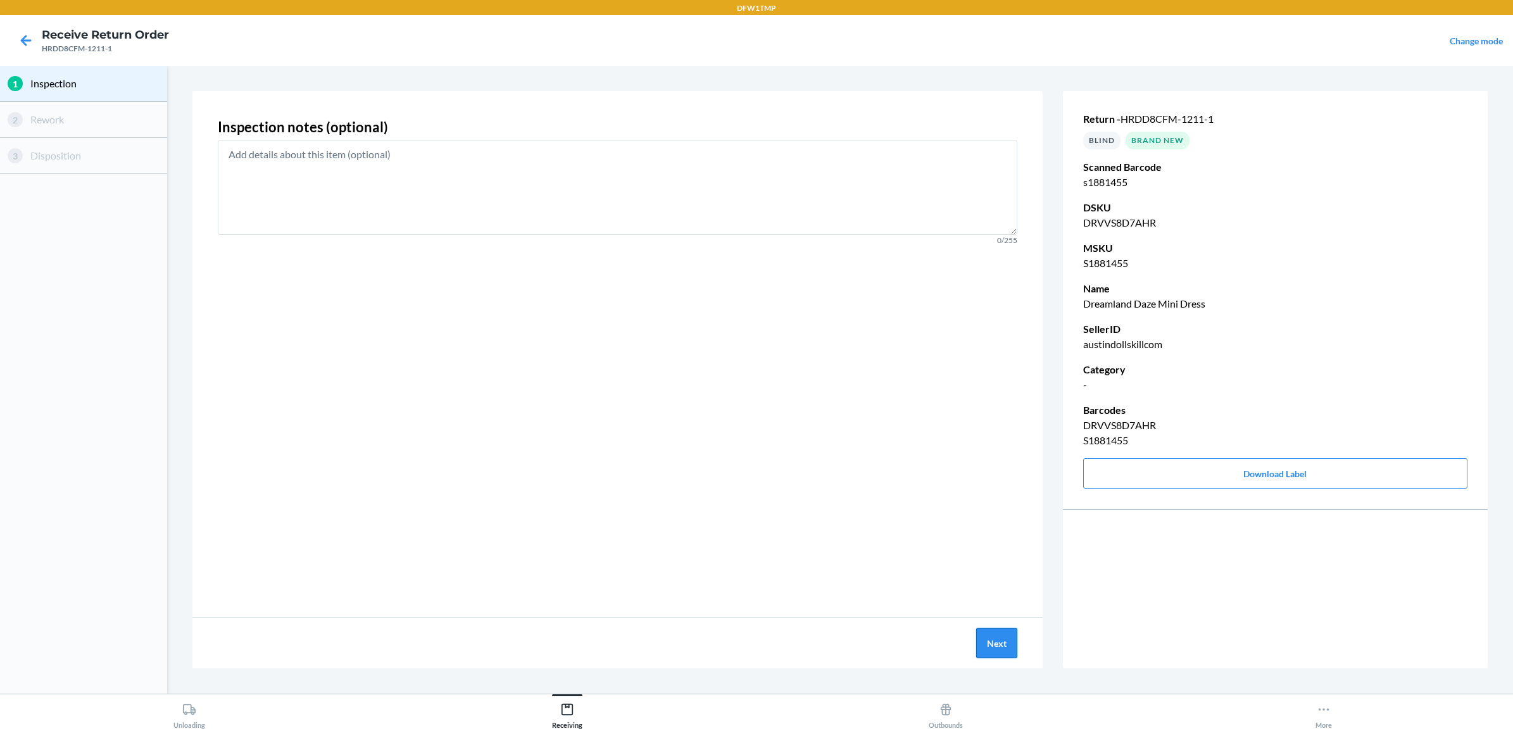
click at [996, 634] on button "Next" at bounding box center [996, 643] width 41 height 30
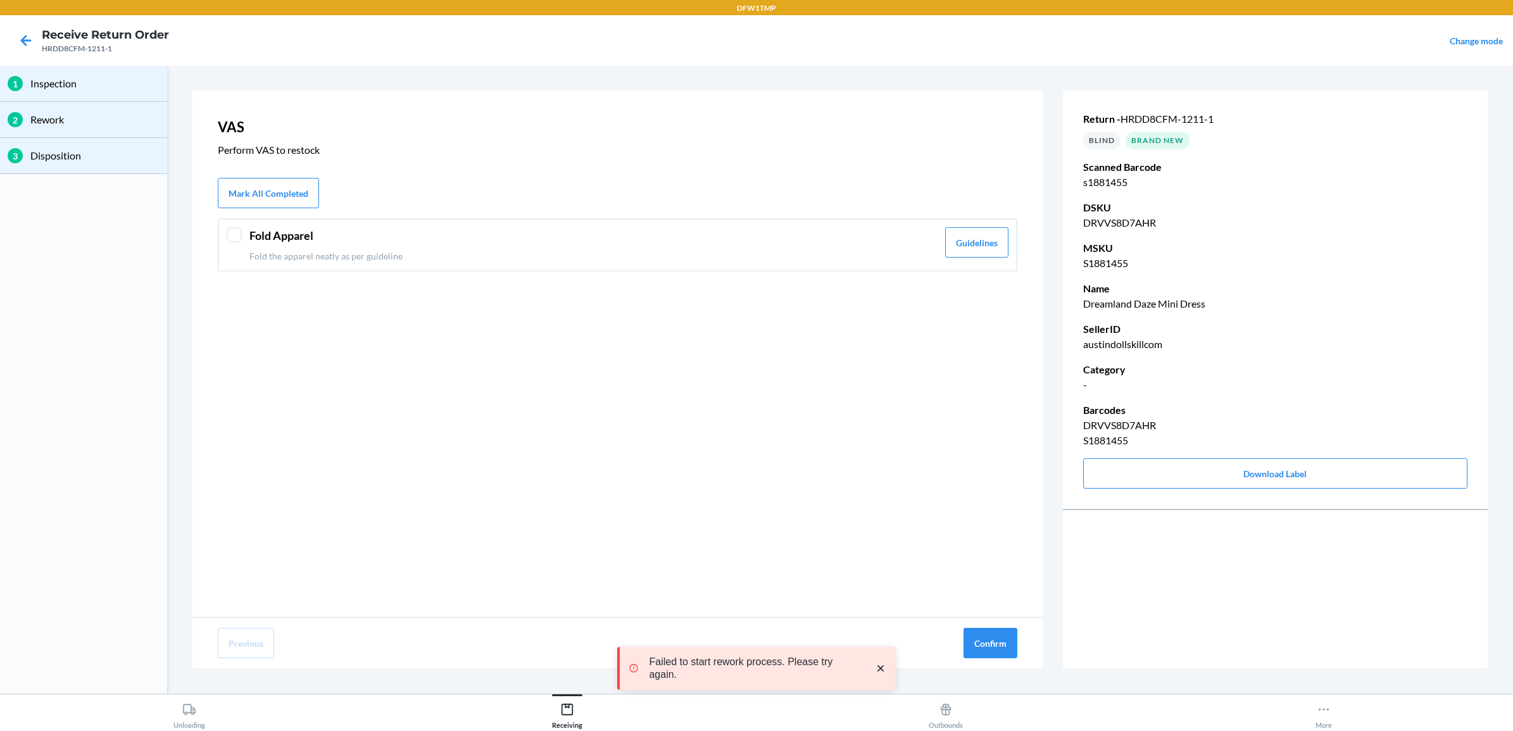
click at [545, 238] on header "Fold Apparel" at bounding box center [593, 235] width 688 height 17
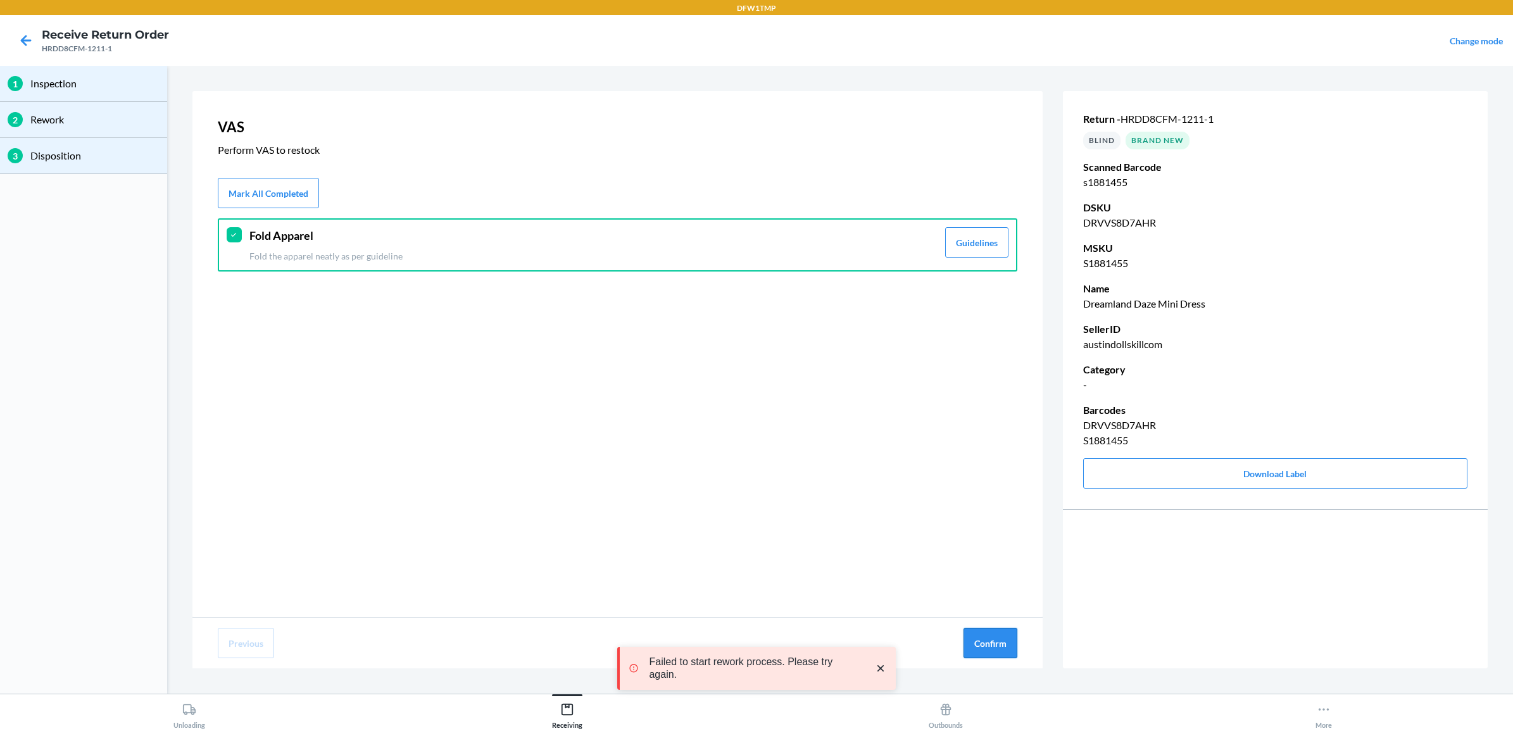
click at [1001, 634] on button "Confirm" at bounding box center [990, 643] width 54 height 30
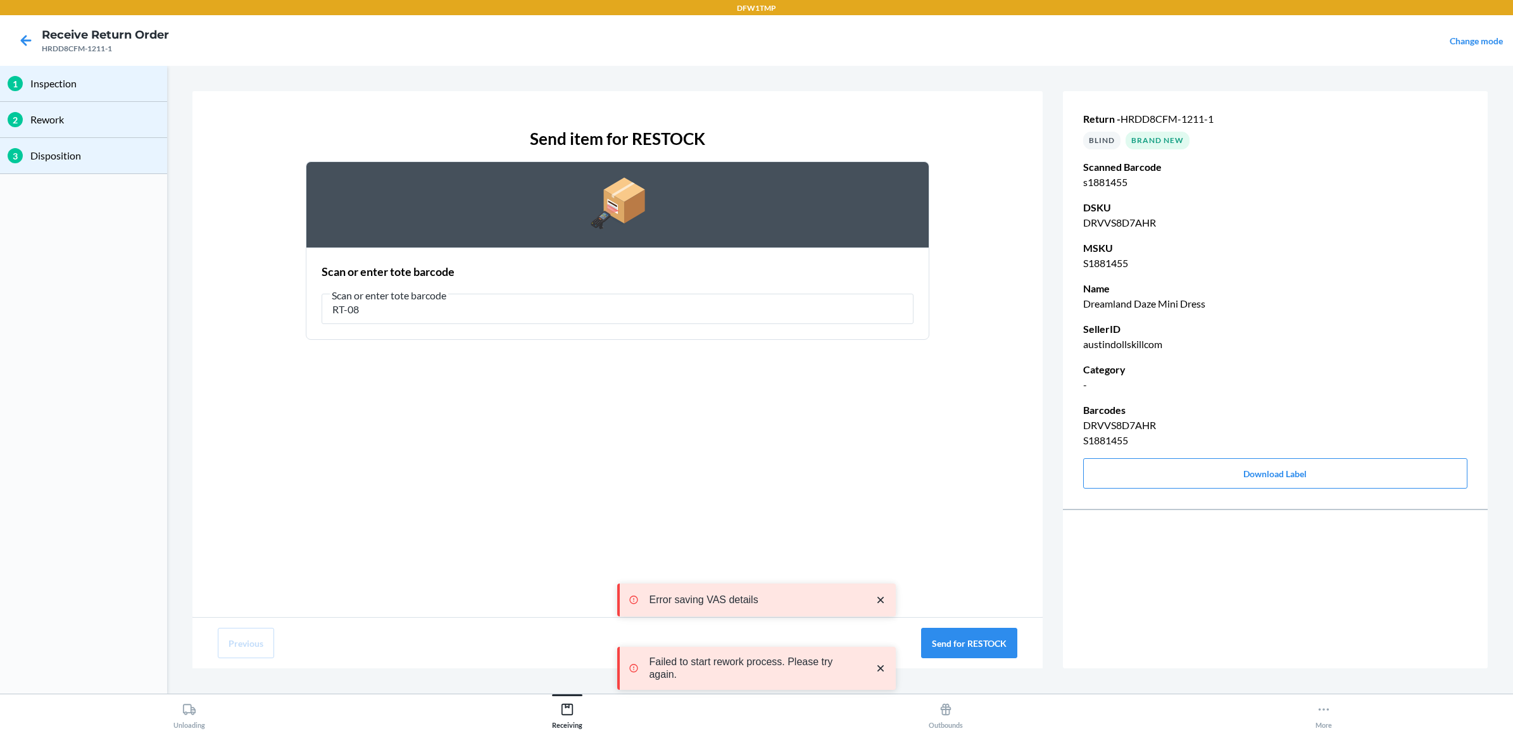
type input "RT-08"
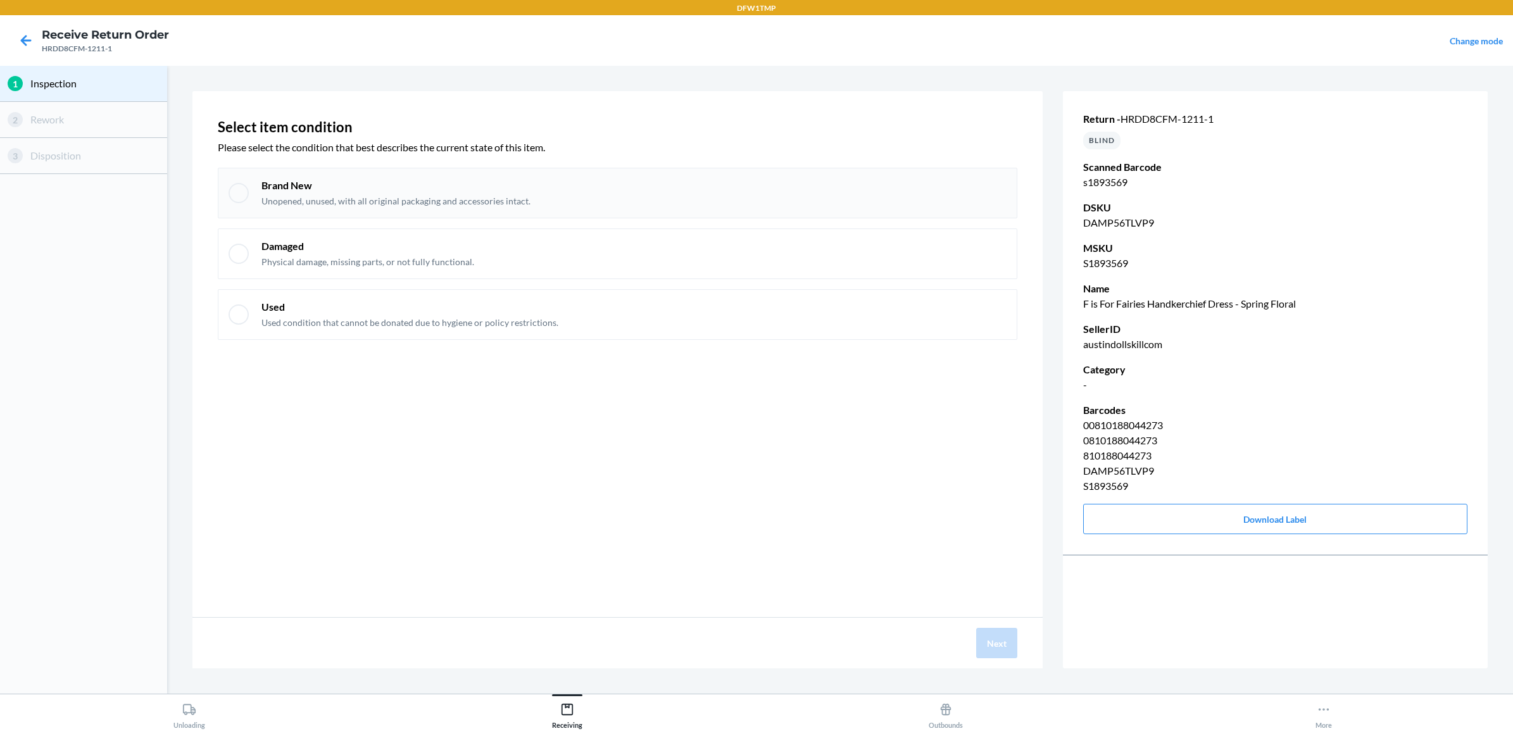
click at [368, 203] on p "Unopened, unused, with all original packaging and accessories intact." at bounding box center [395, 201] width 269 height 13
checkbox input "true"
click at [985, 635] on button "Next" at bounding box center [996, 643] width 41 height 30
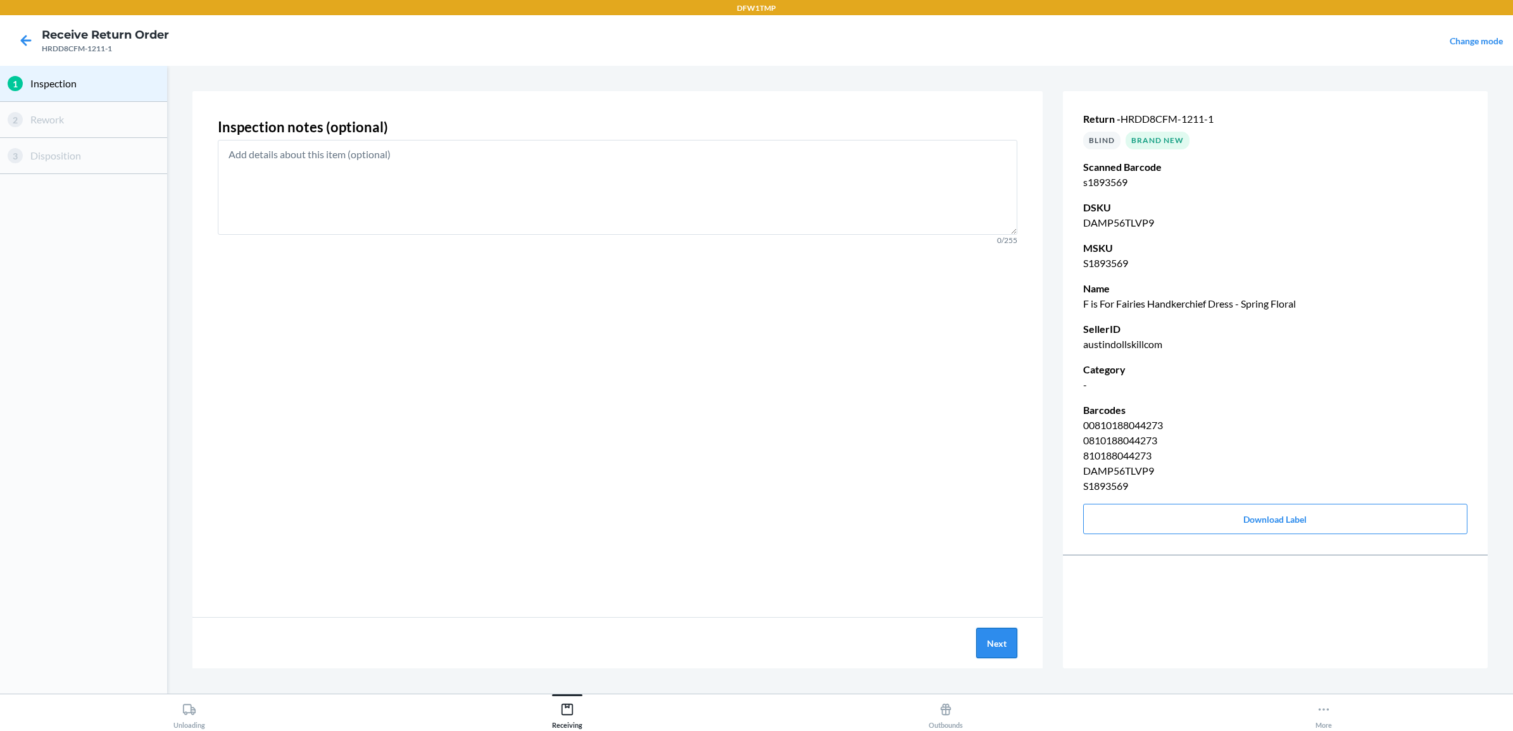
click at [992, 644] on button "Next" at bounding box center [996, 643] width 41 height 30
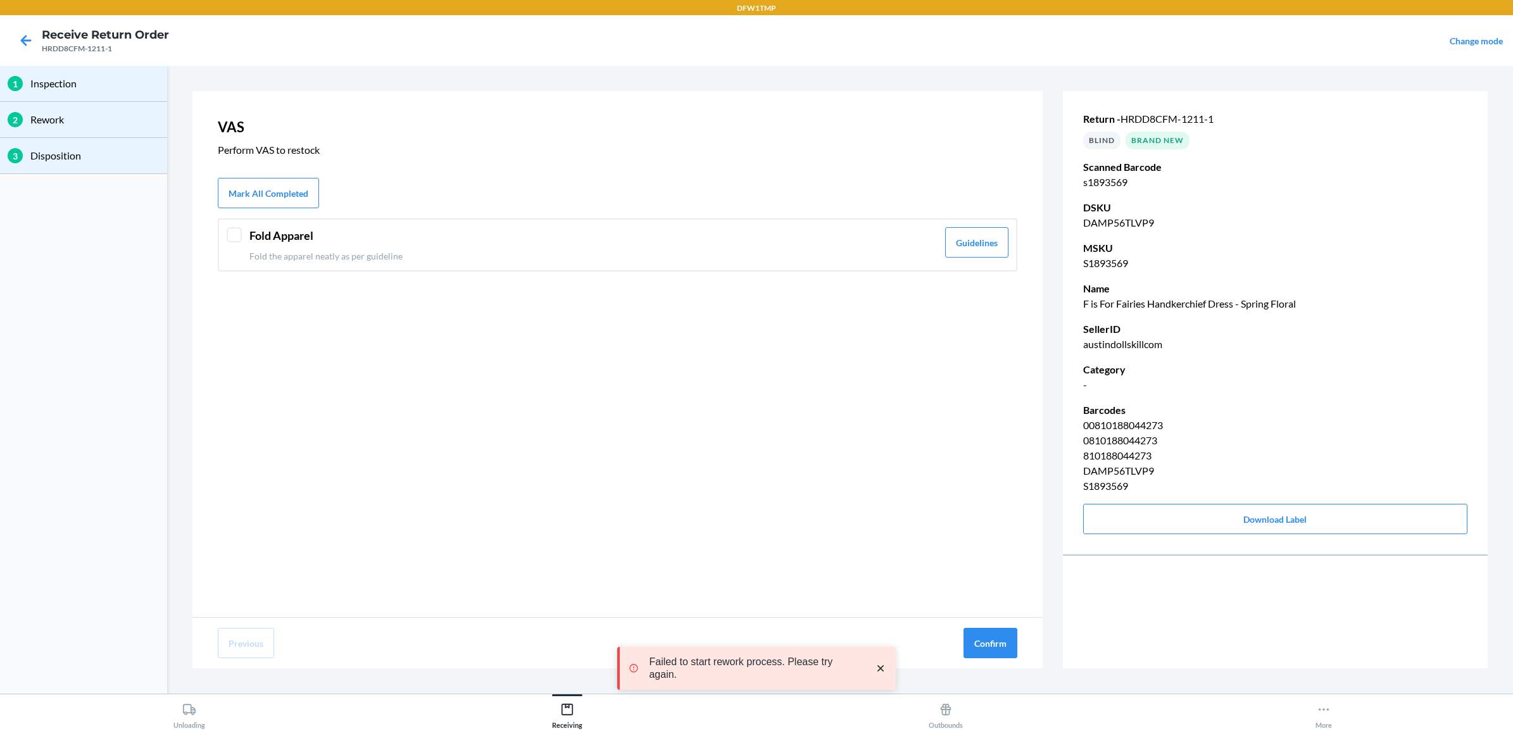
click at [229, 242] on div "Fold Apparel Fold the apparel neatly as per guideline Guidelines" at bounding box center [617, 244] width 799 height 53
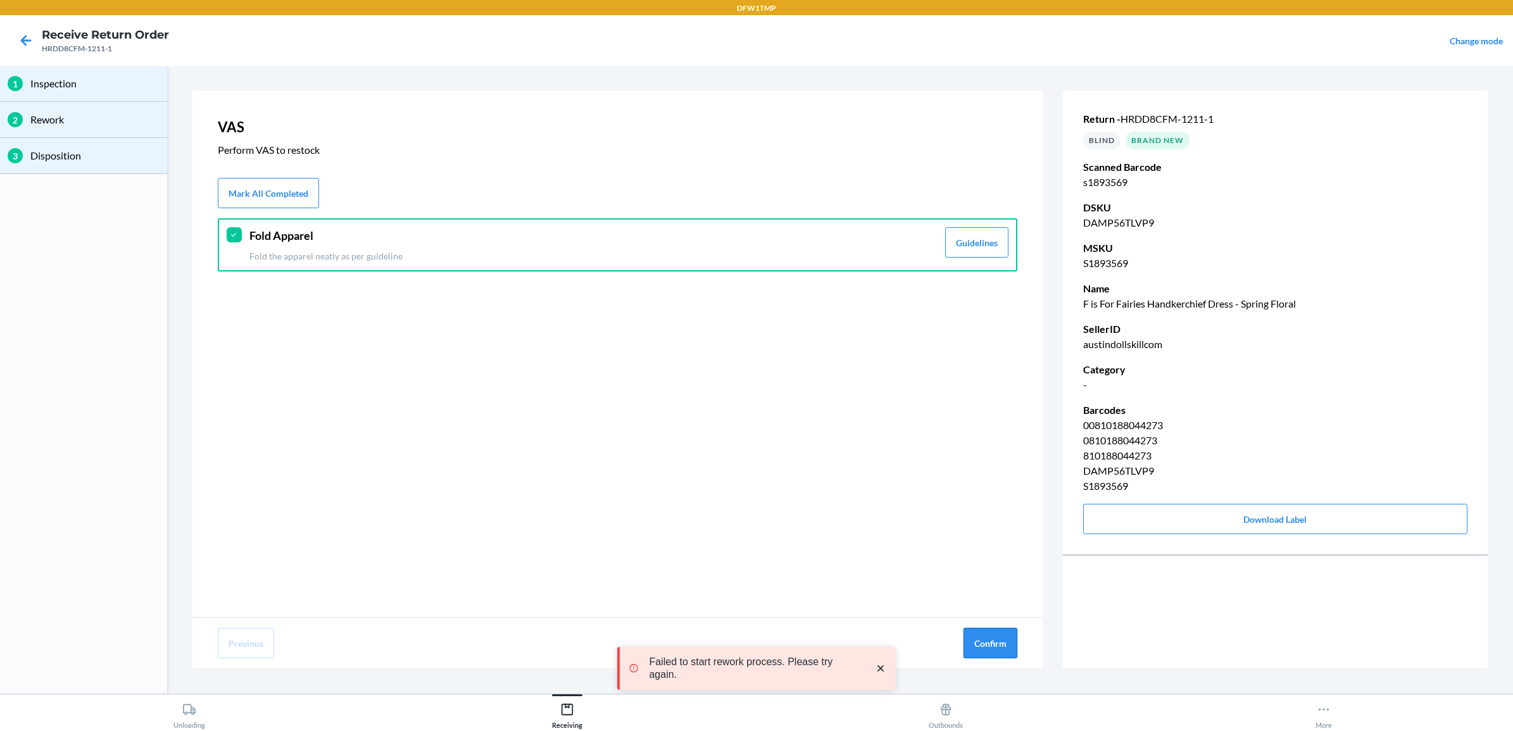
click at [991, 644] on button "Confirm" at bounding box center [990, 643] width 54 height 30
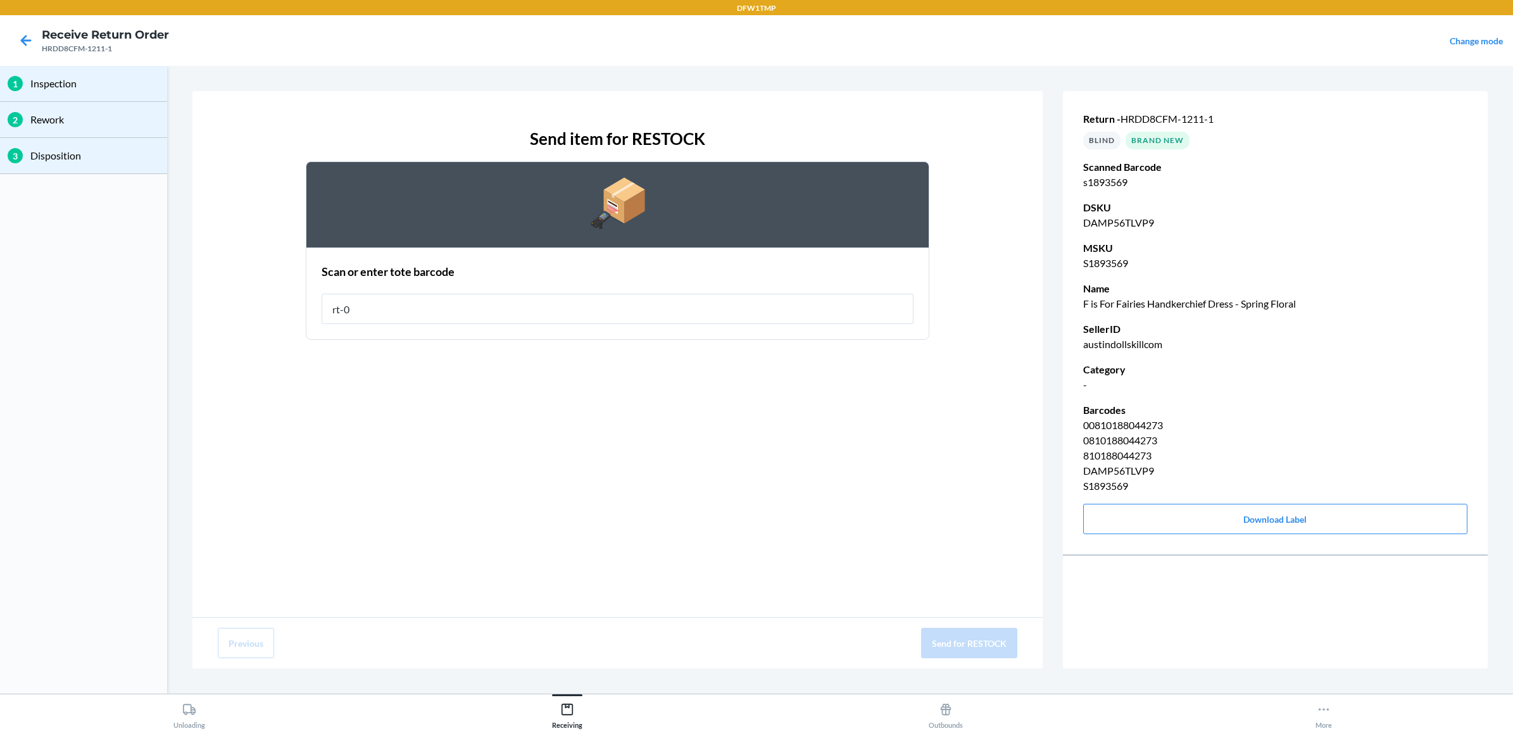
type input "rt-04"
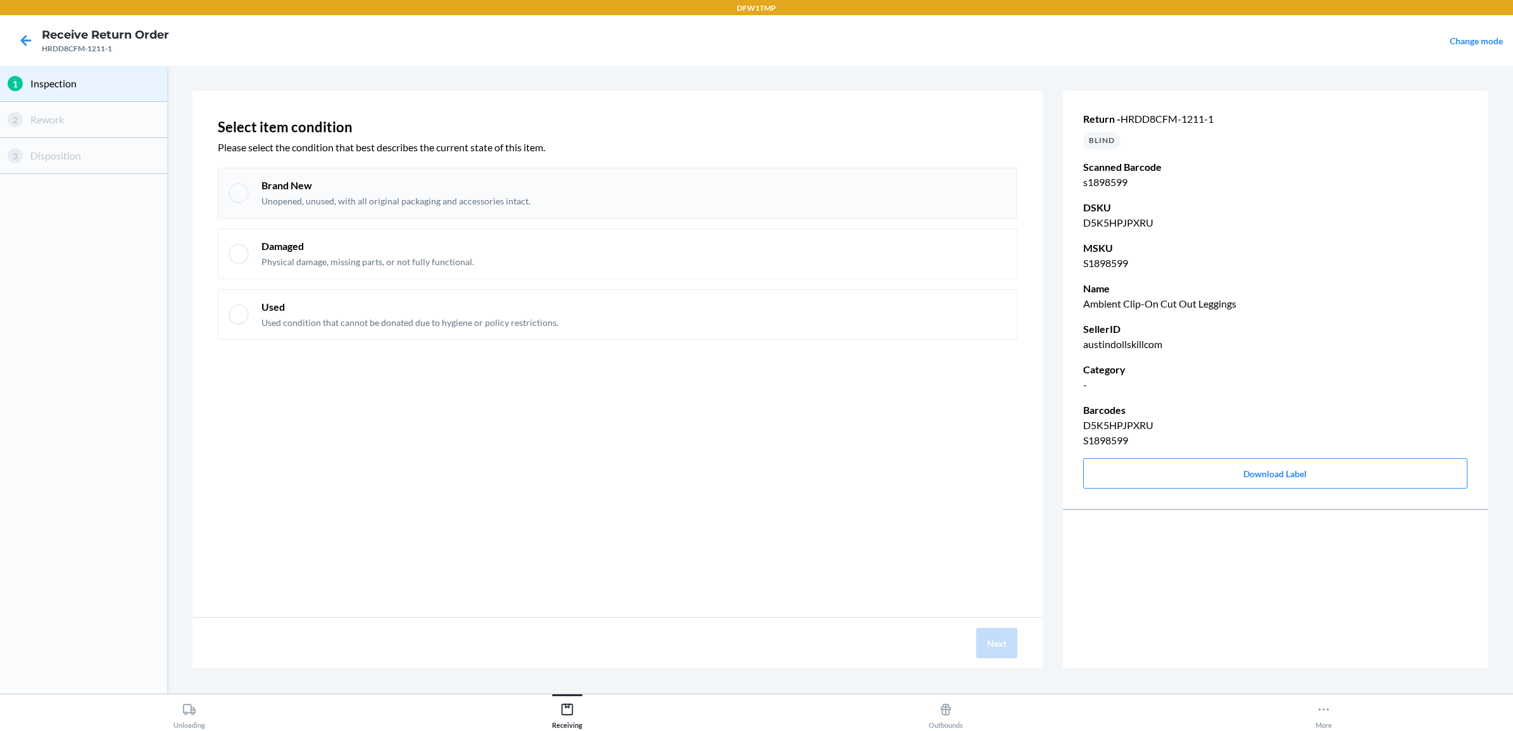
click at [527, 201] on div "Brand New Unopened, unused, with all original packaging and accessories intact." at bounding box center [633, 192] width 745 height 29
checkbox input "true"
click at [1000, 644] on button "Next" at bounding box center [996, 643] width 41 height 30
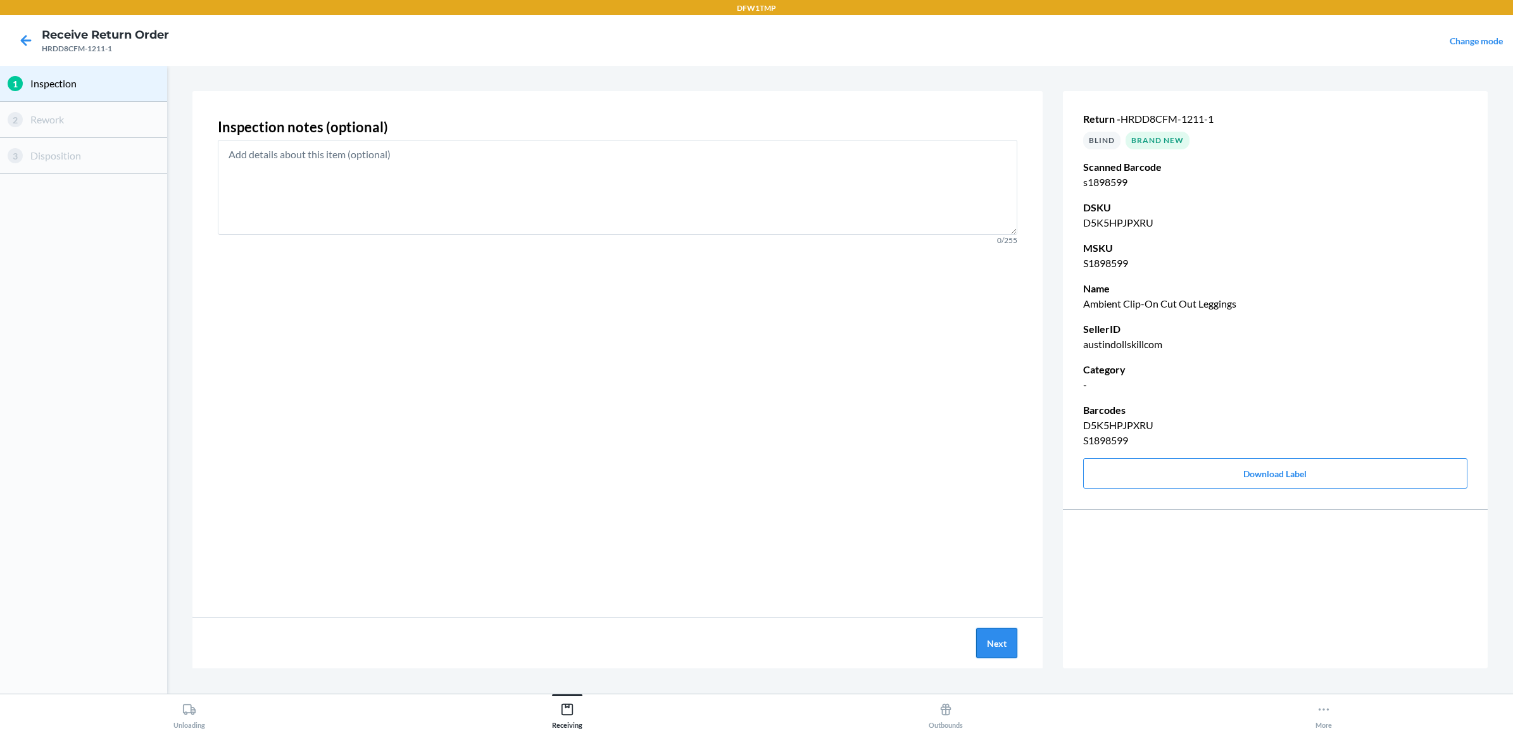
click at [1001, 646] on button "Next" at bounding box center [996, 643] width 41 height 30
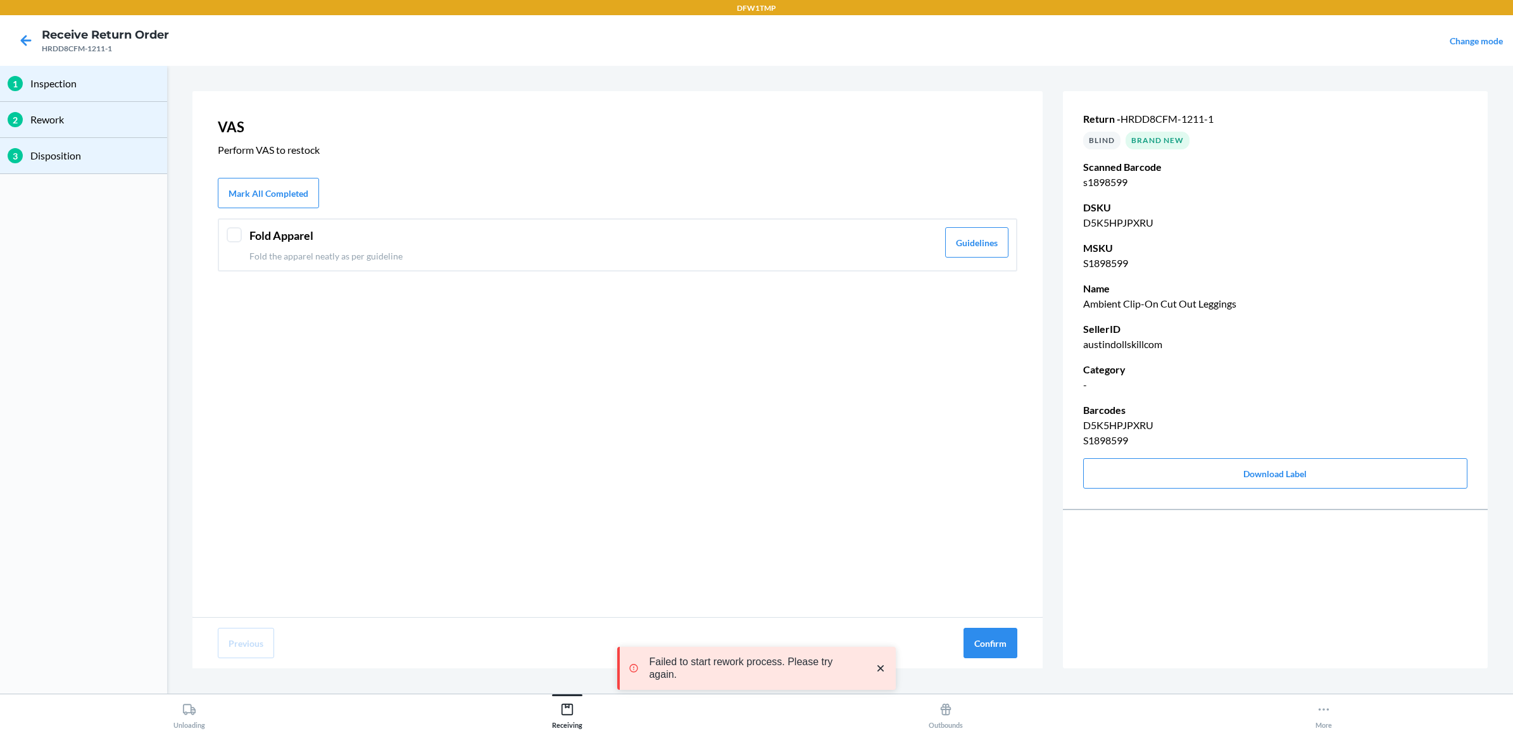
click at [273, 233] on header "Fold Apparel" at bounding box center [593, 235] width 688 height 17
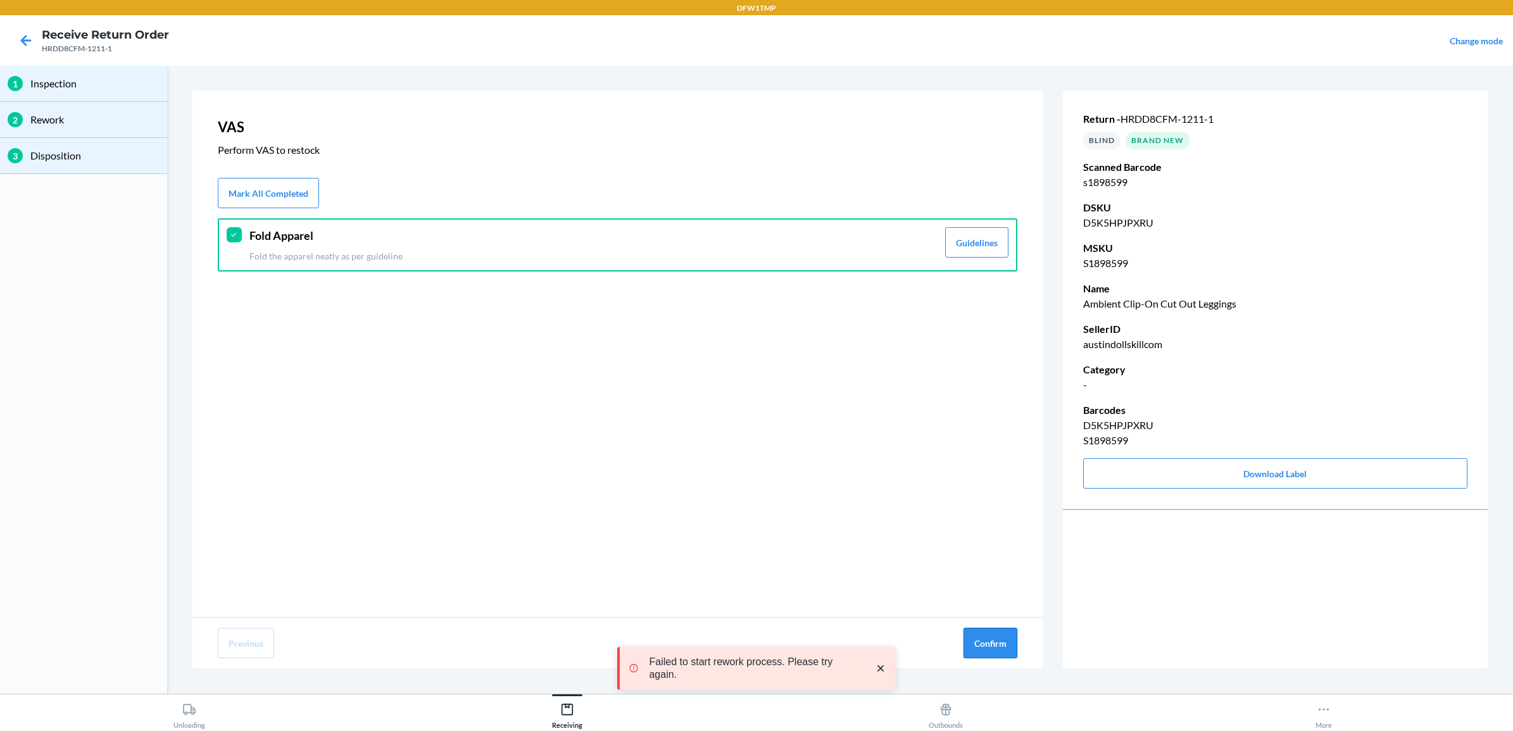
click at [989, 646] on button "Confirm" at bounding box center [990, 643] width 54 height 30
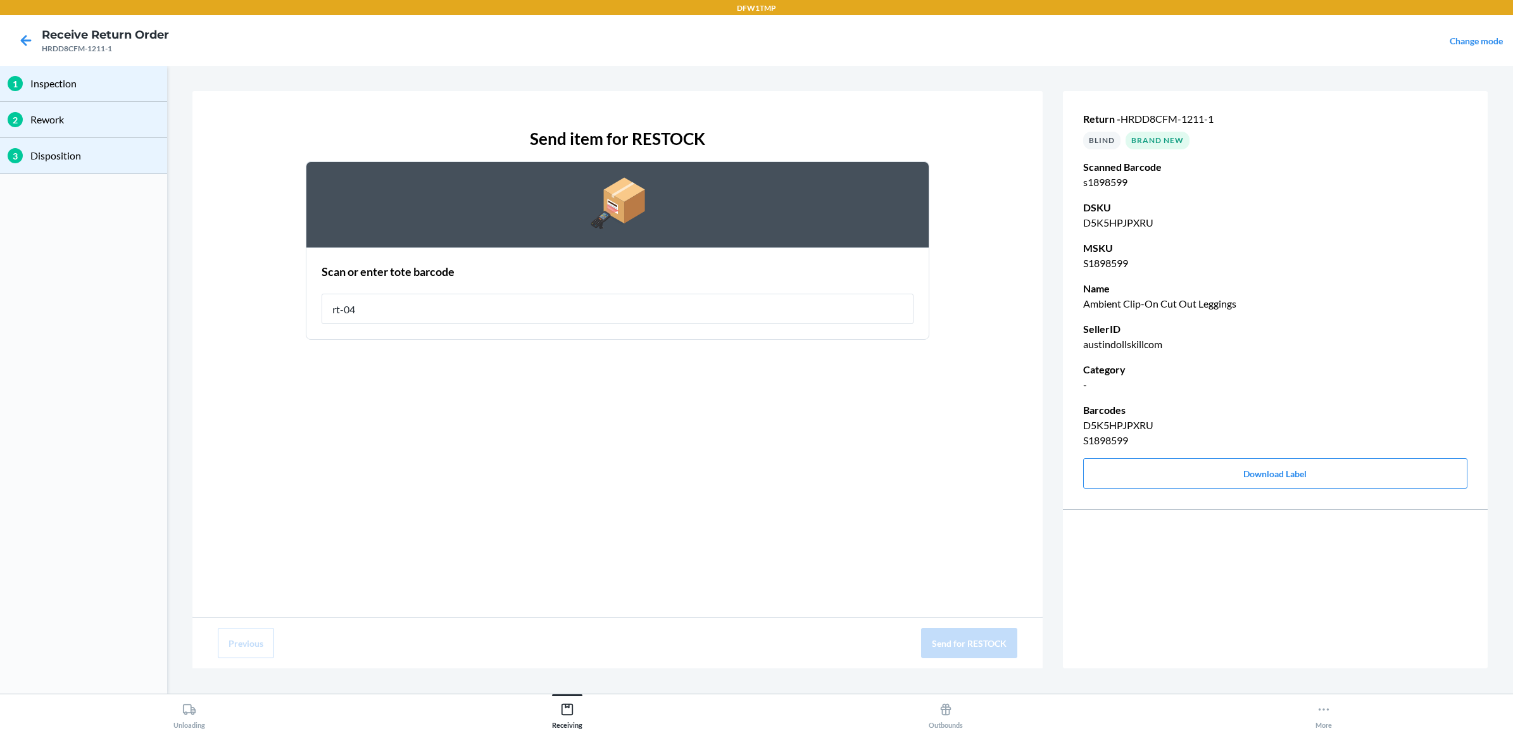
type input "rt-04"
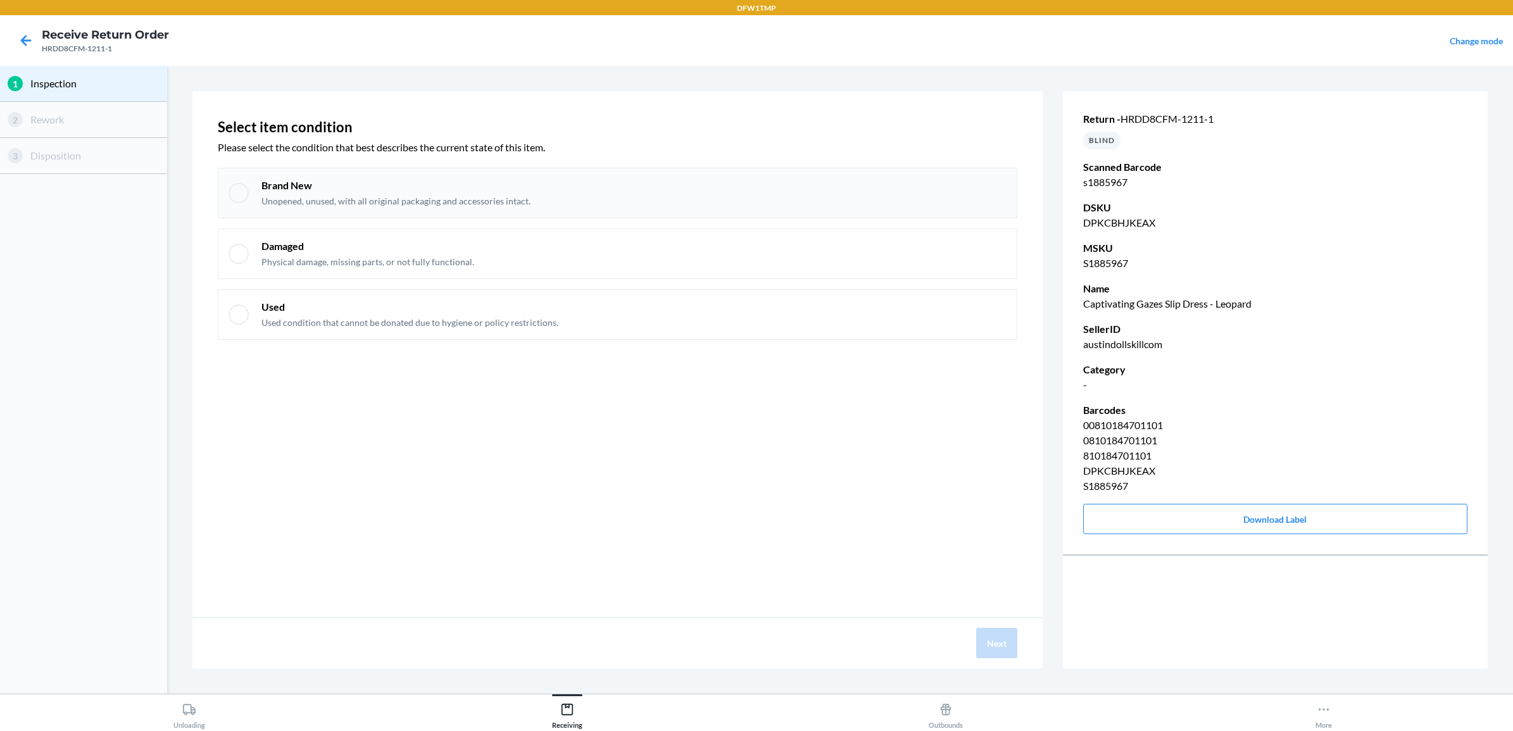
click at [273, 192] on p "Brand New" at bounding box center [395, 185] width 269 height 14
checkbox input "true"
click at [987, 633] on button "Next" at bounding box center [996, 643] width 41 height 30
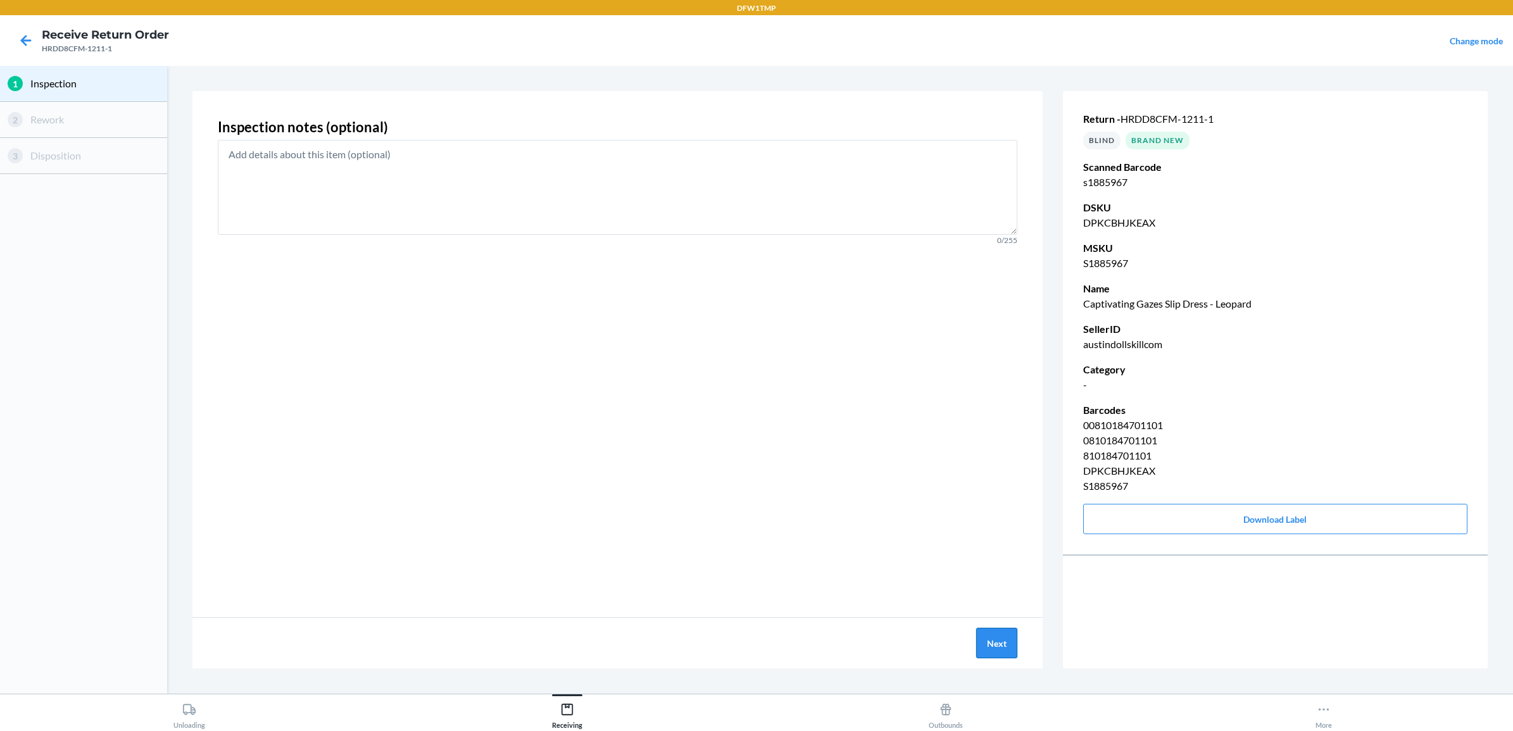
click at [983, 642] on button "Next" at bounding box center [996, 643] width 41 height 30
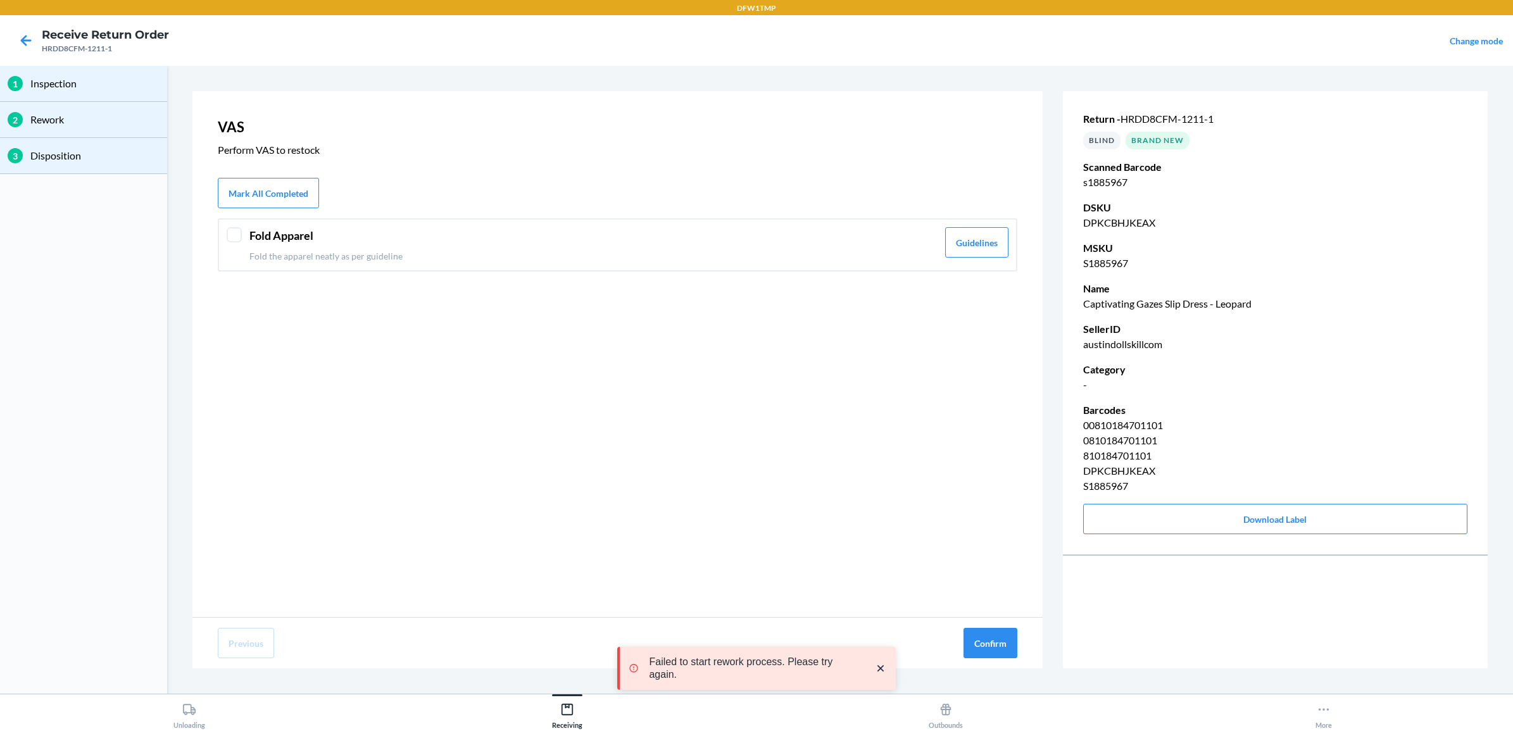
click at [235, 232] on div at bounding box center [234, 234] width 15 height 15
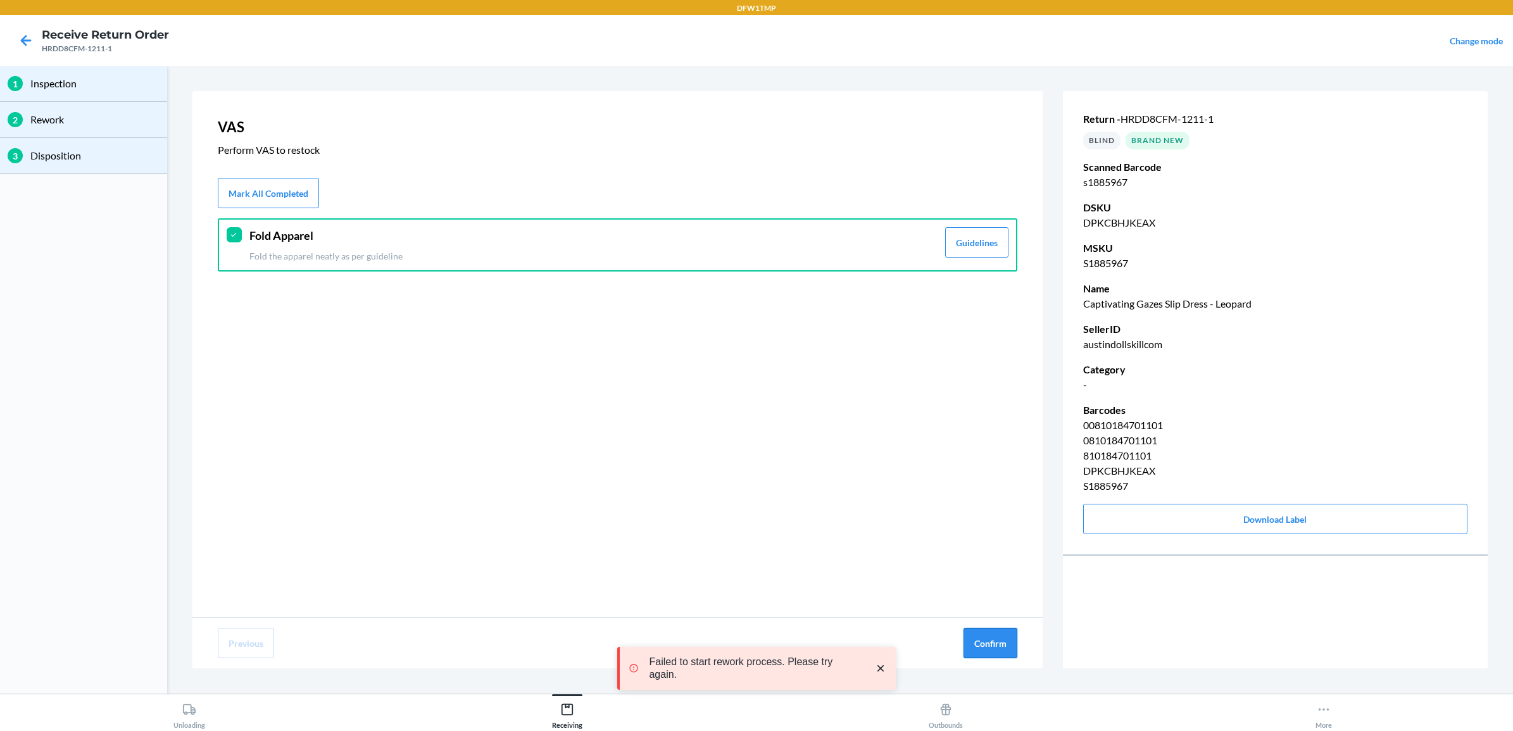
click at [992, 644] on button "Confirm" at bounding box center [990, 643] width 54 height 30
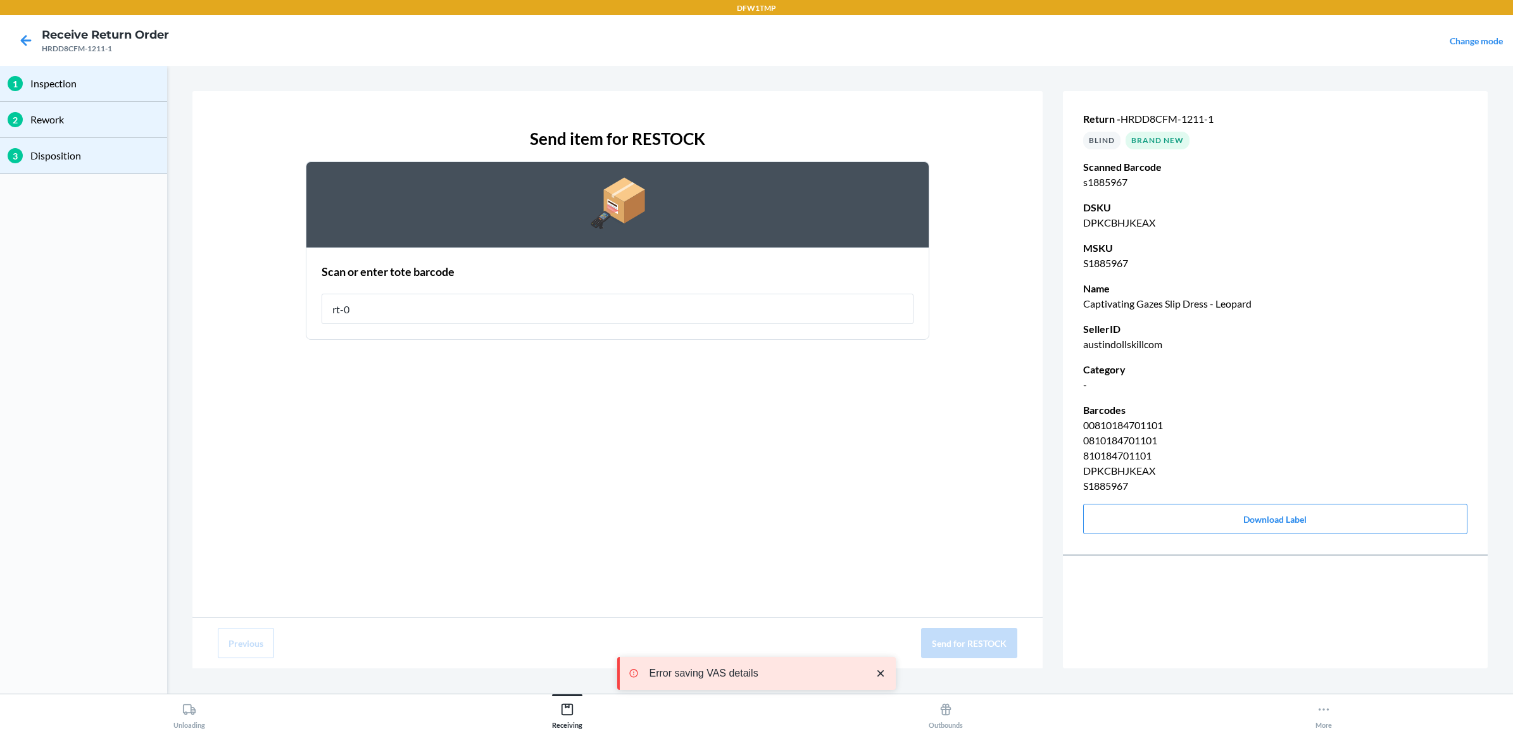
type input "rt-04"
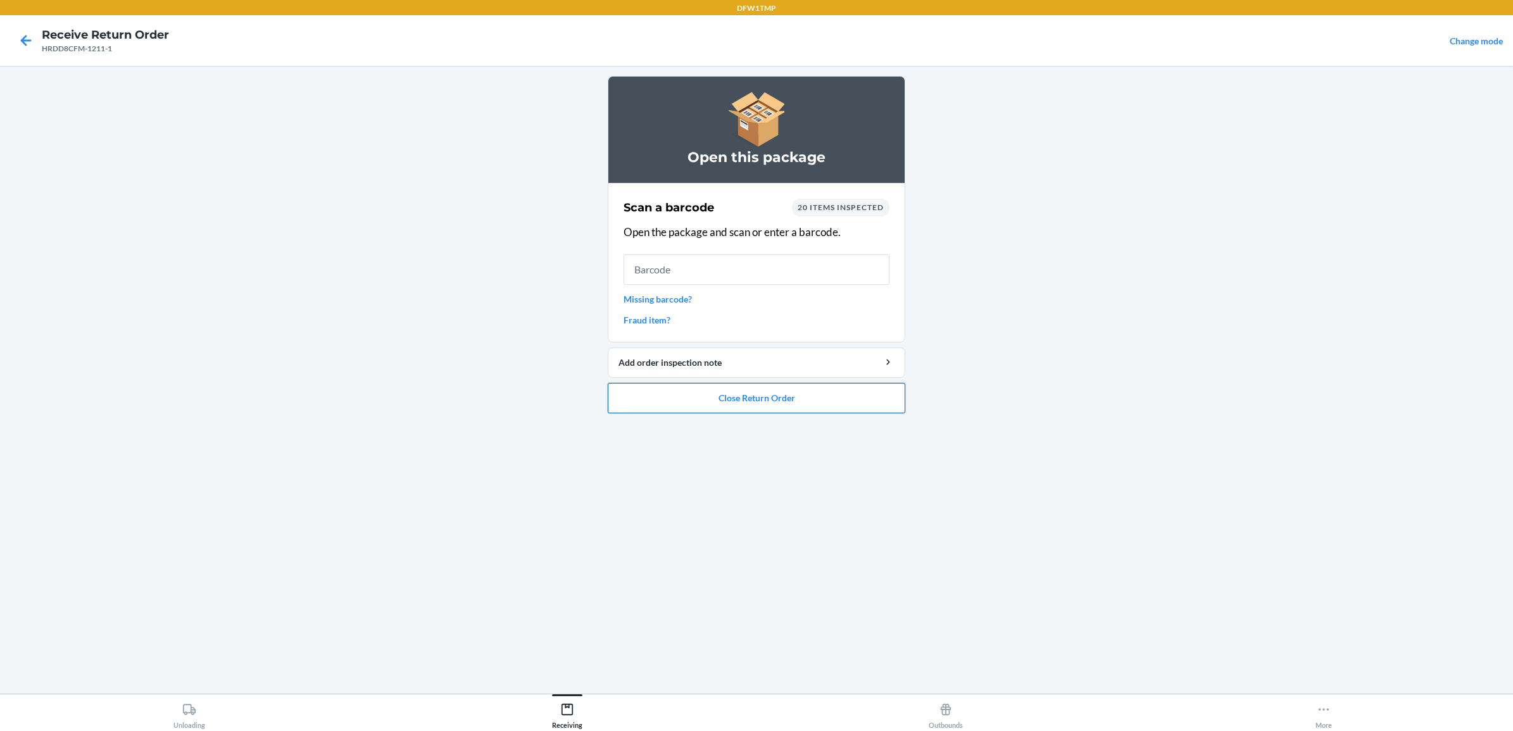
click at [808, 404] on button "Close Return Order" at bounding box center [756, 398] width 297 height 30
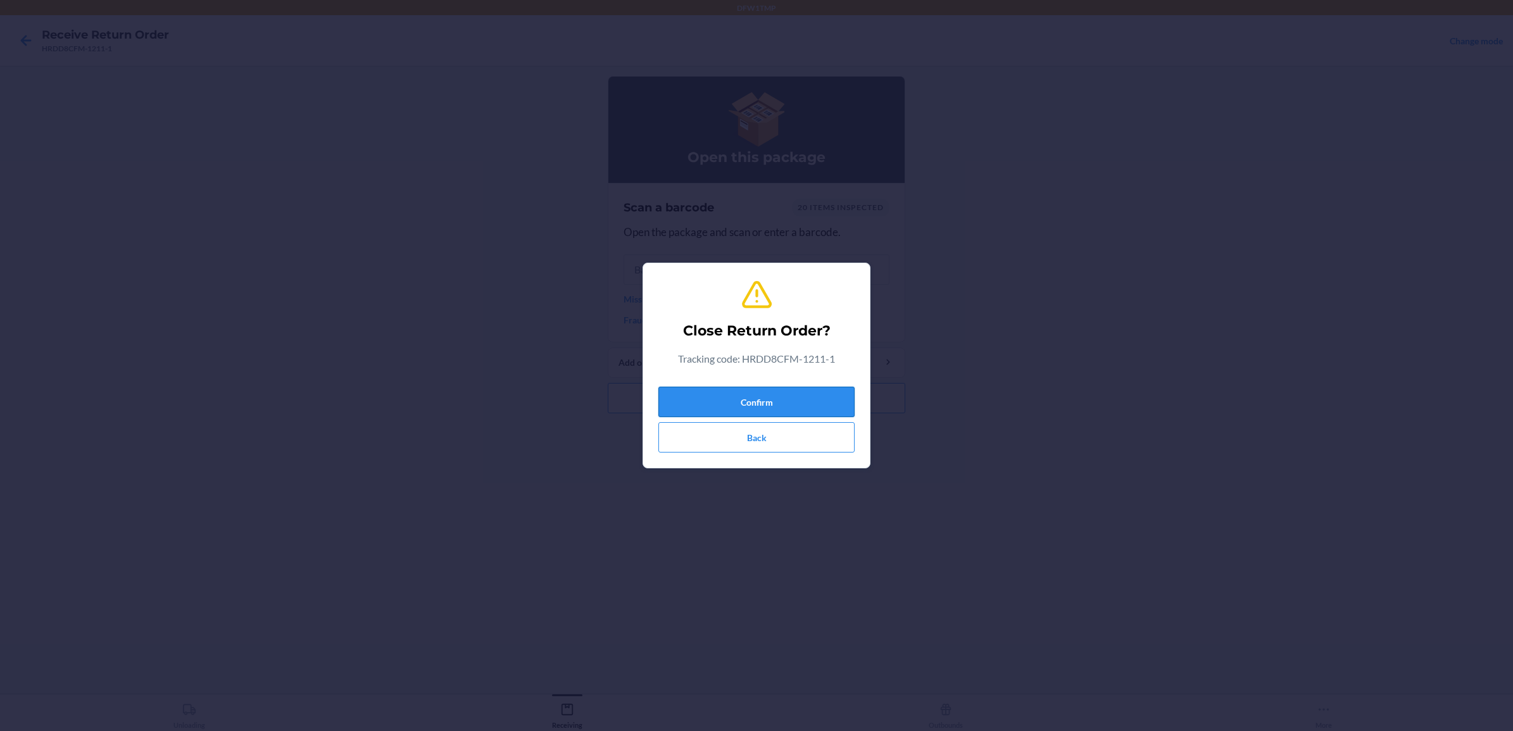
click at [806, 404] on button "Confirm" at bounding box center [756, 402] width 196 height 30
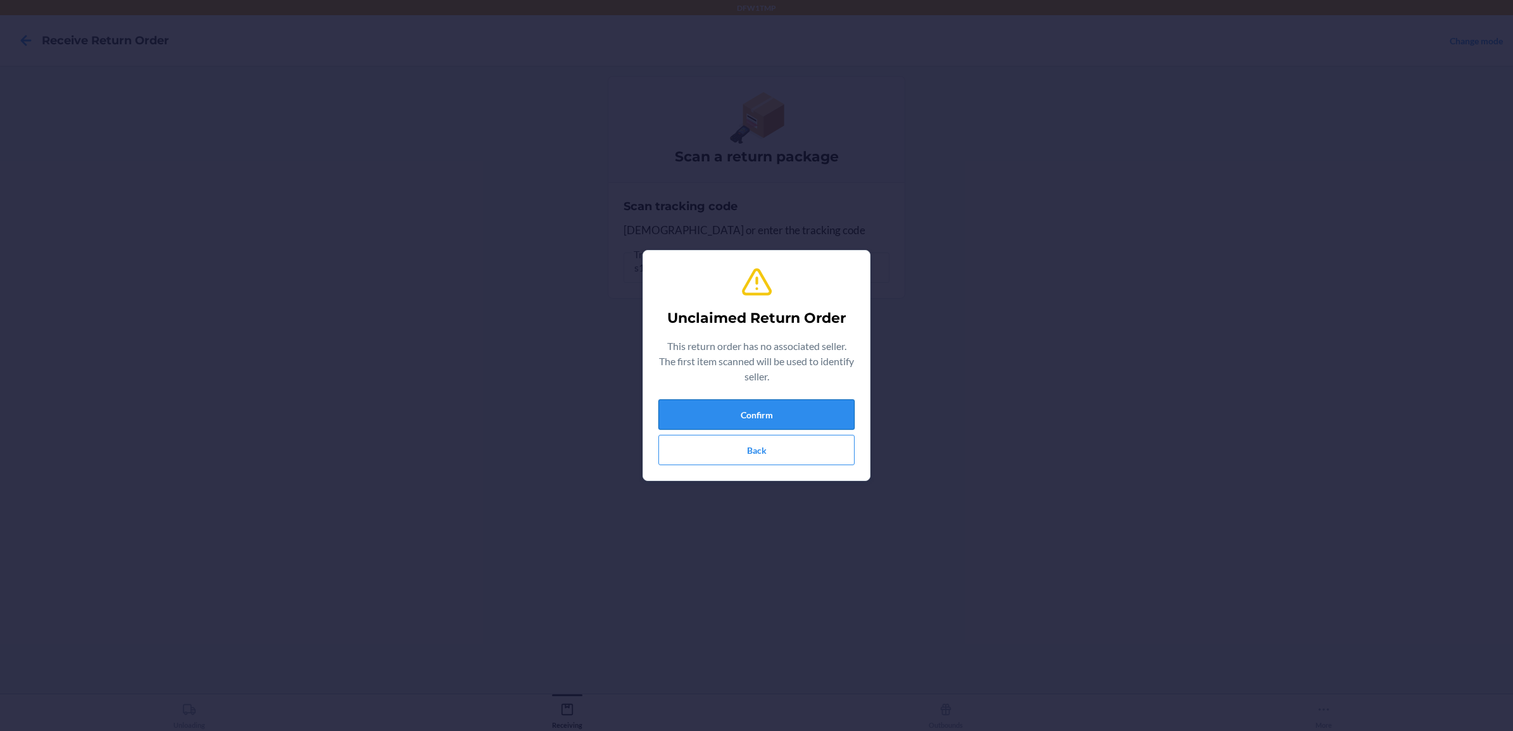
click at [729, 406] on button "Confirm" at bounding box center [756, 414] width 196 height 30
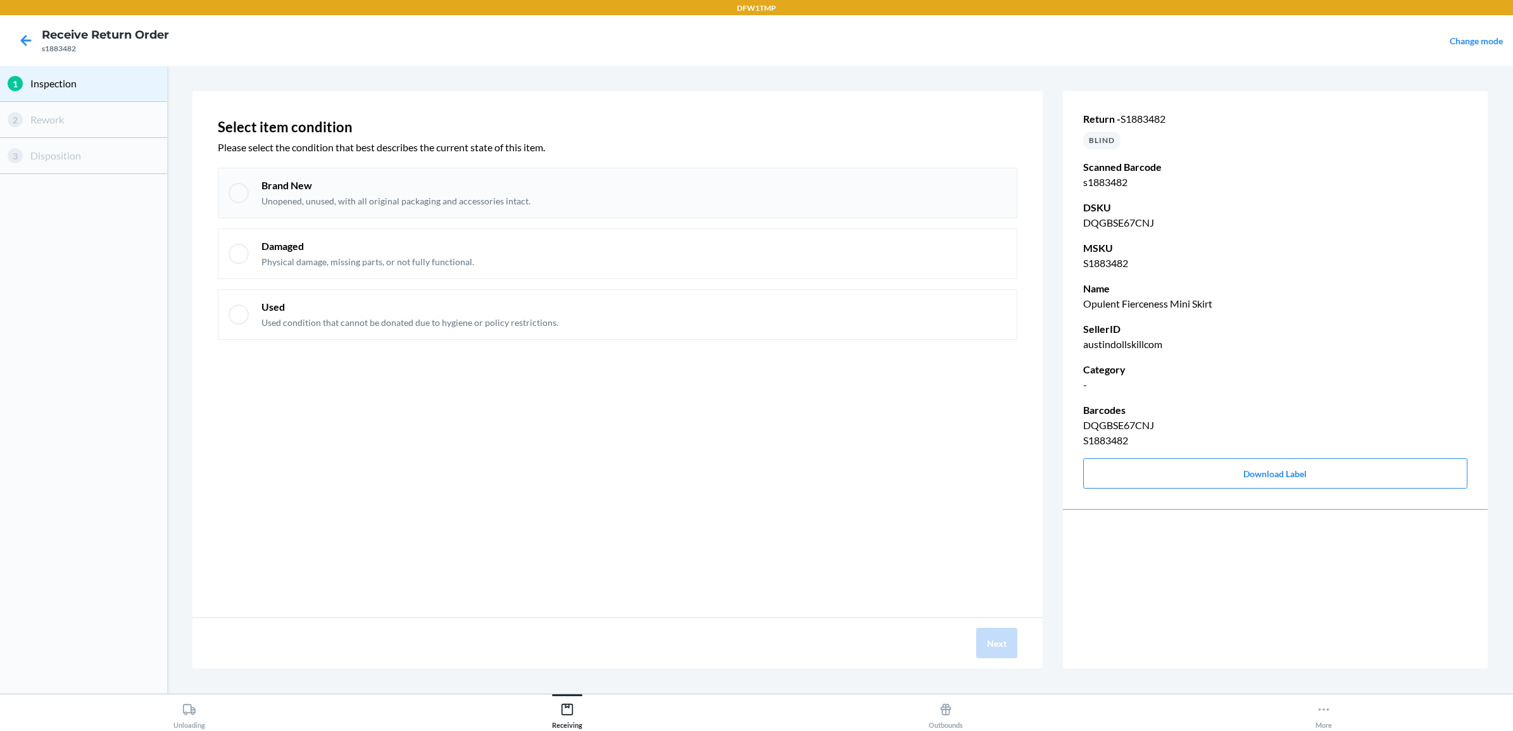
click at [277, 194] on div "Brand New Unopened, unused, with all original packaging and accessories intact." at bounding box center [395, 192] width 269 height 29
checkbox input "true"
click at [1008, 641] on button "Next" at bounding box center [996, 643] width 41 height 30
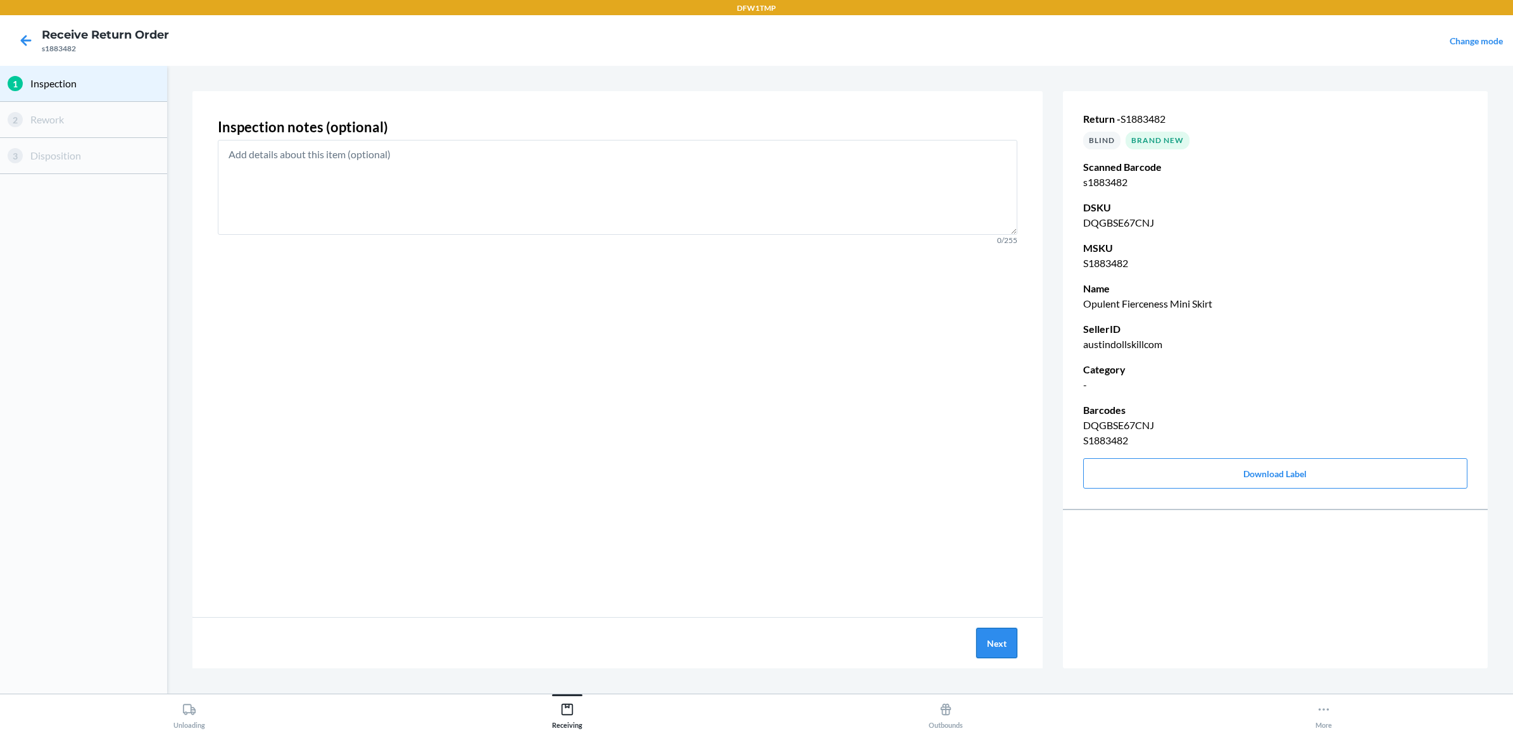
click at [994, 634] on button "Next" at bounding box center [996, 643] width 41 height 30
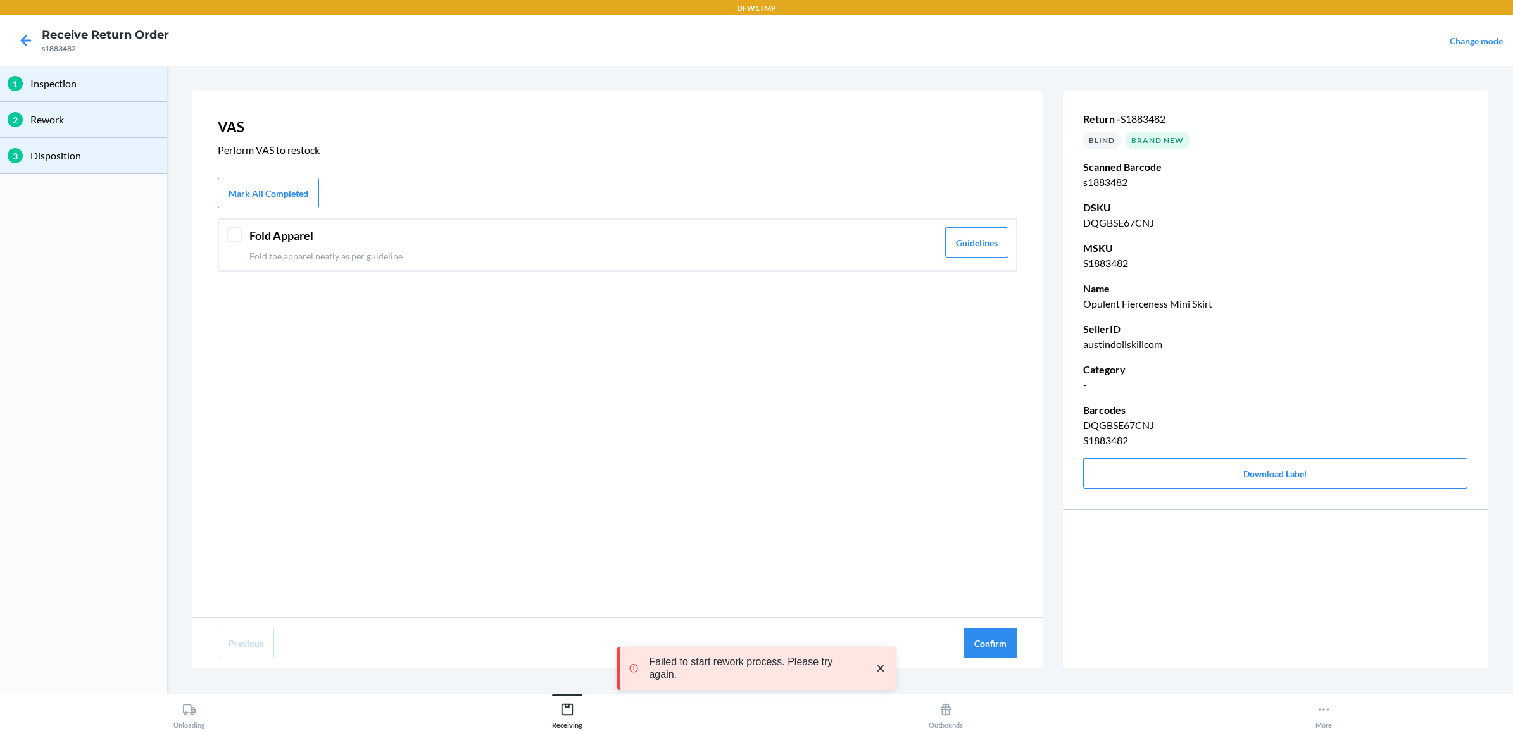
click at [231, 228] on div at bounding box center [234, 234] width 15 height 15
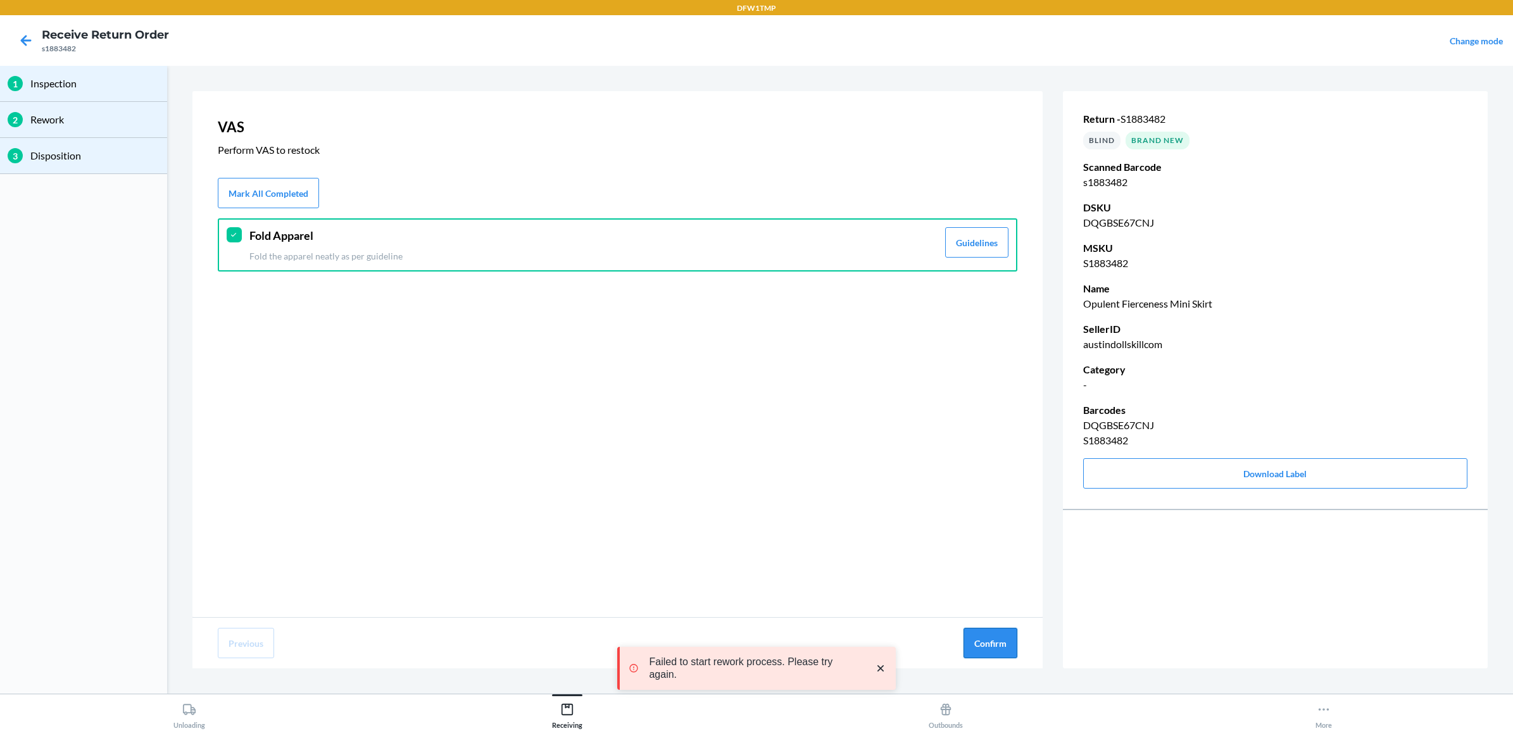
click at [1006, 637] on button "Confirm" at bounding box center [990, 643] width 54 height 30
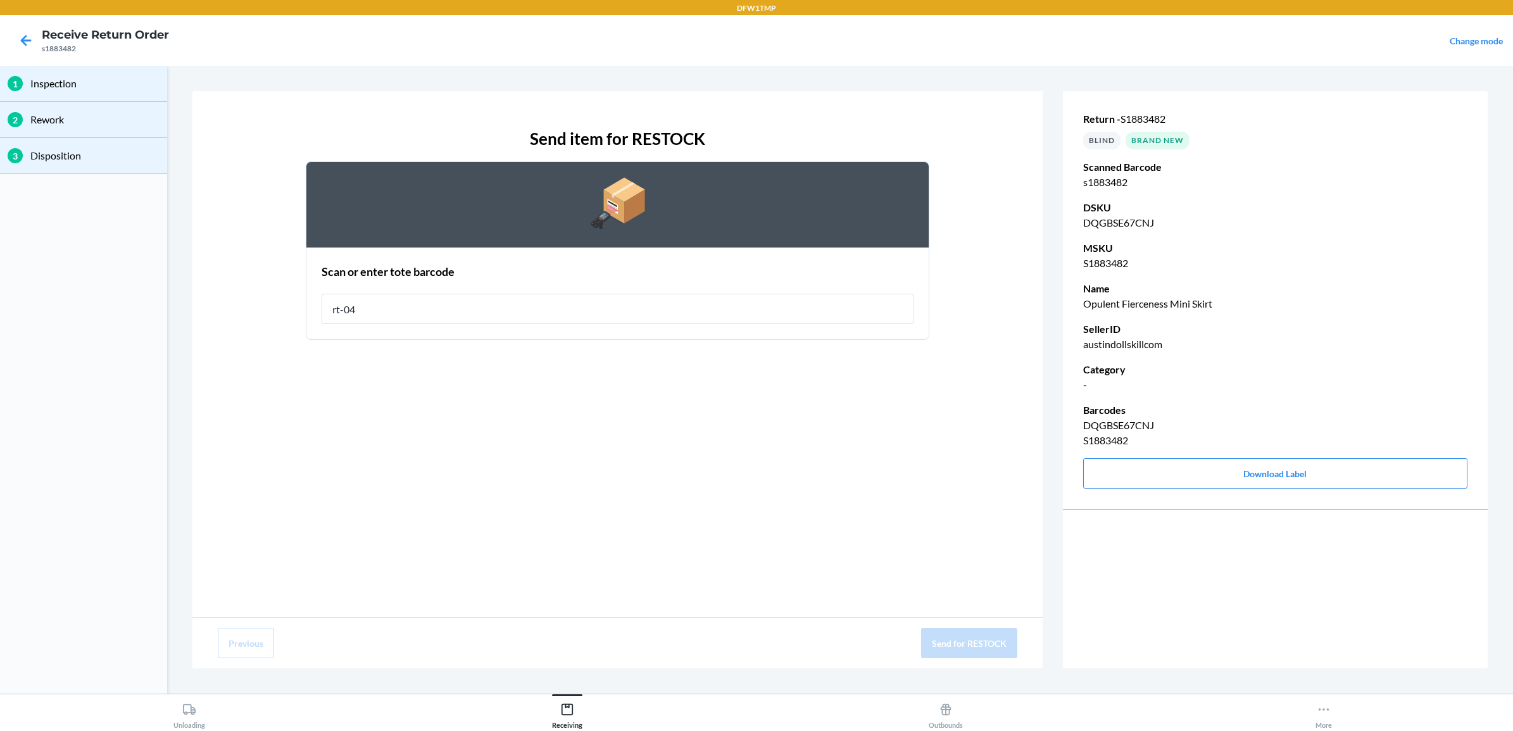
type input "rt-04"
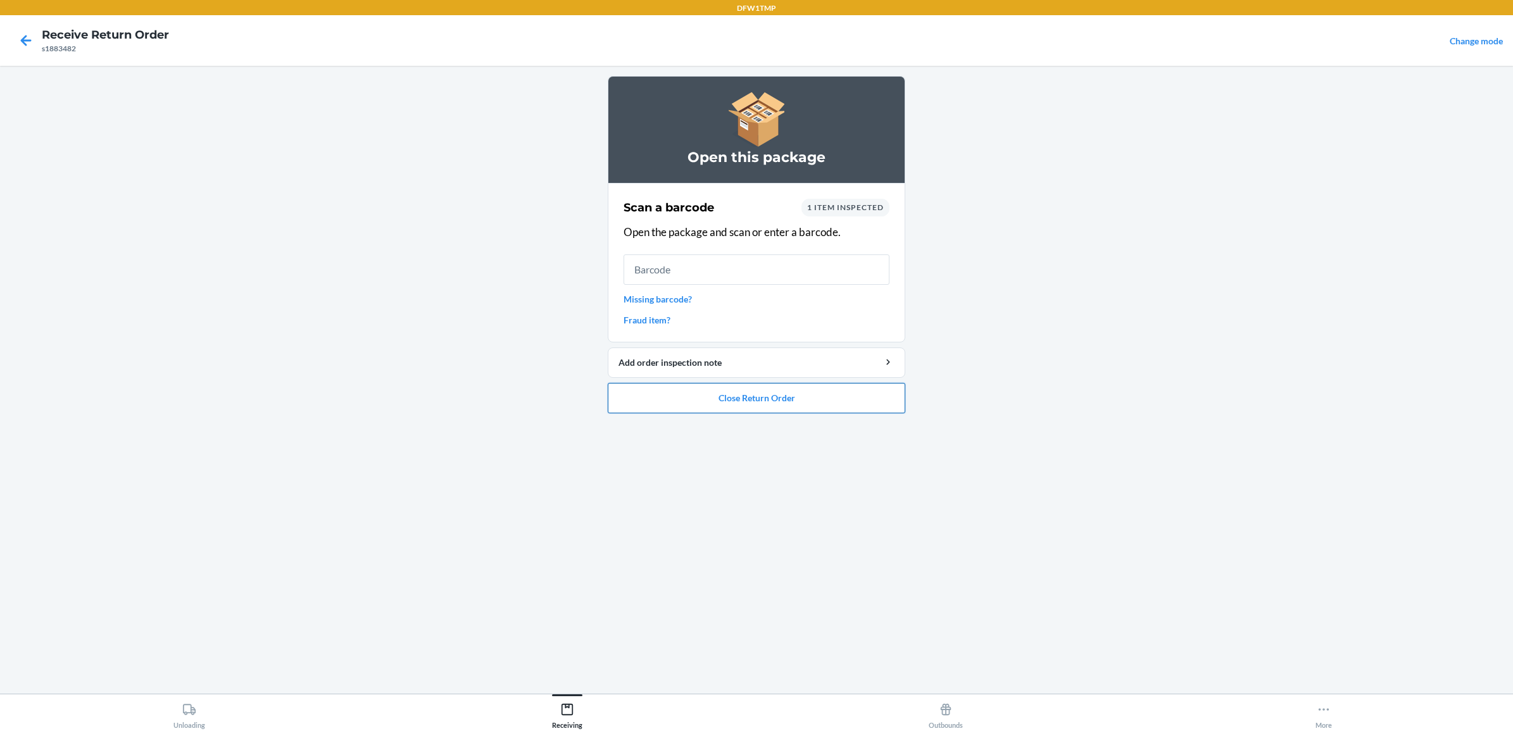
click at [843, 408] on button "Close Return Order" at bounding box center [756, 398] width 297 height 30
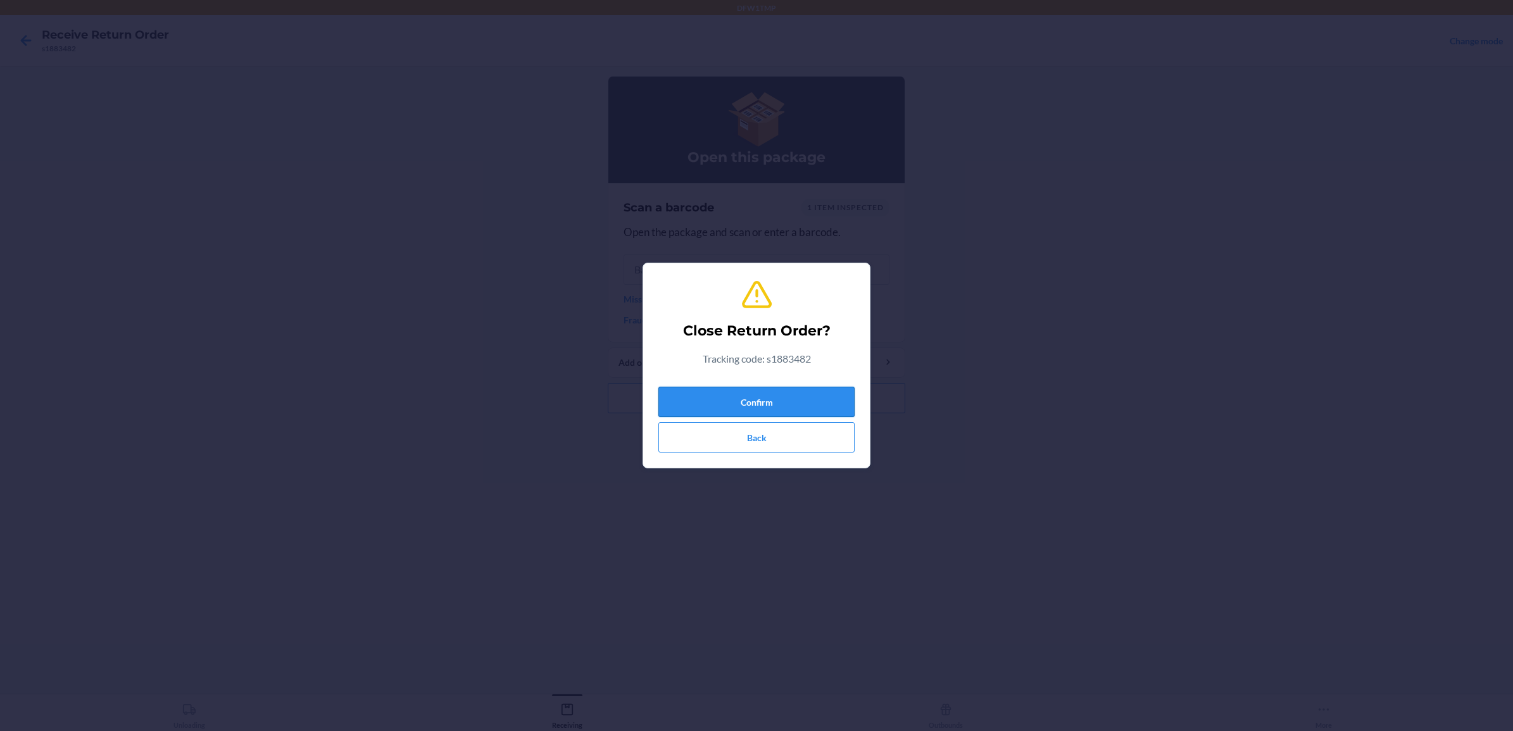
click at [830, 401] on button "Confirm" at bounding box center [756, 402] width 196 height 30
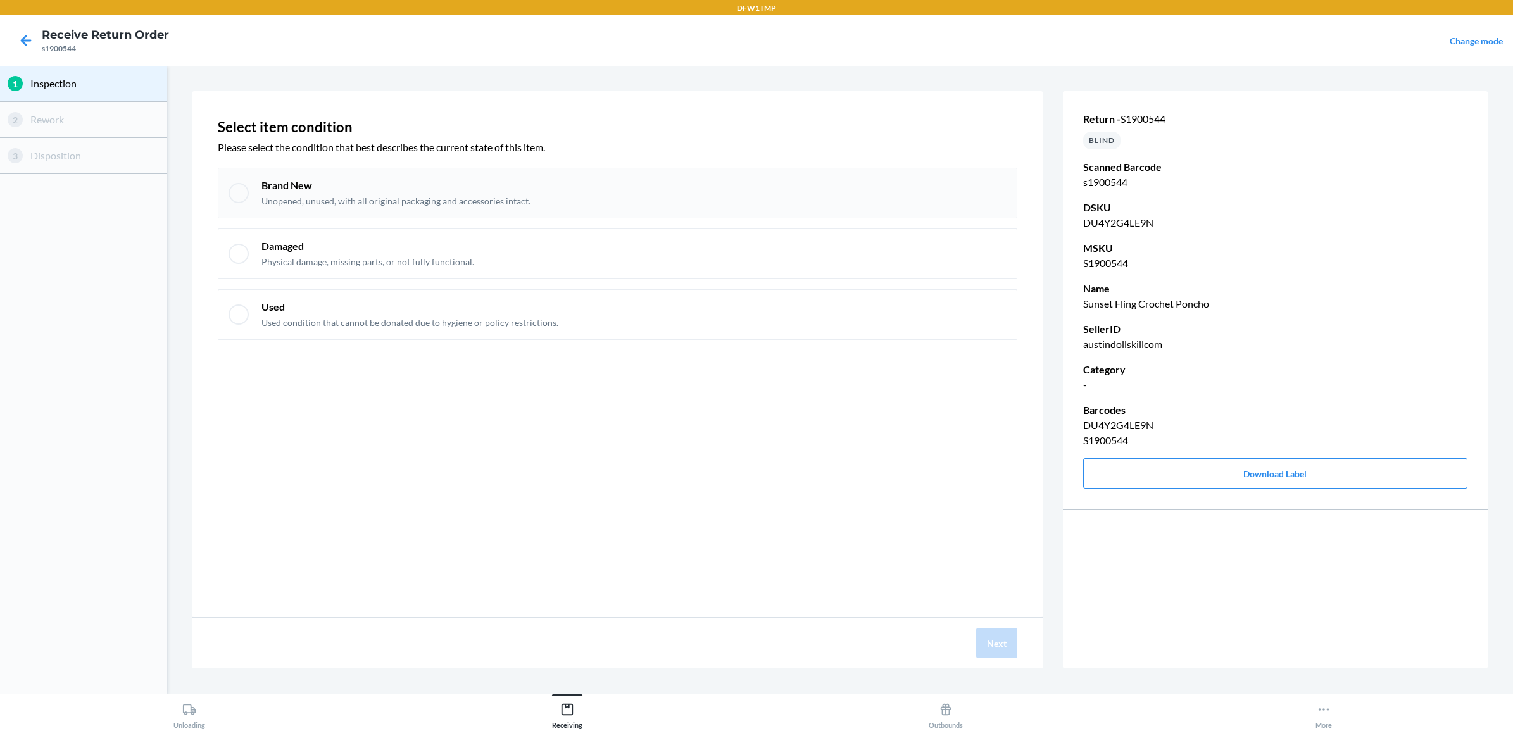
click at [231, 184] on div "Brand New Unopened, unused, with all original packaging and accessories intact." at bounding box center [617, 193] width 799 height 51
checkbox input "true"
click at [999, 639] on button "Next" at bounding box center [996, 643] width 41 height 30
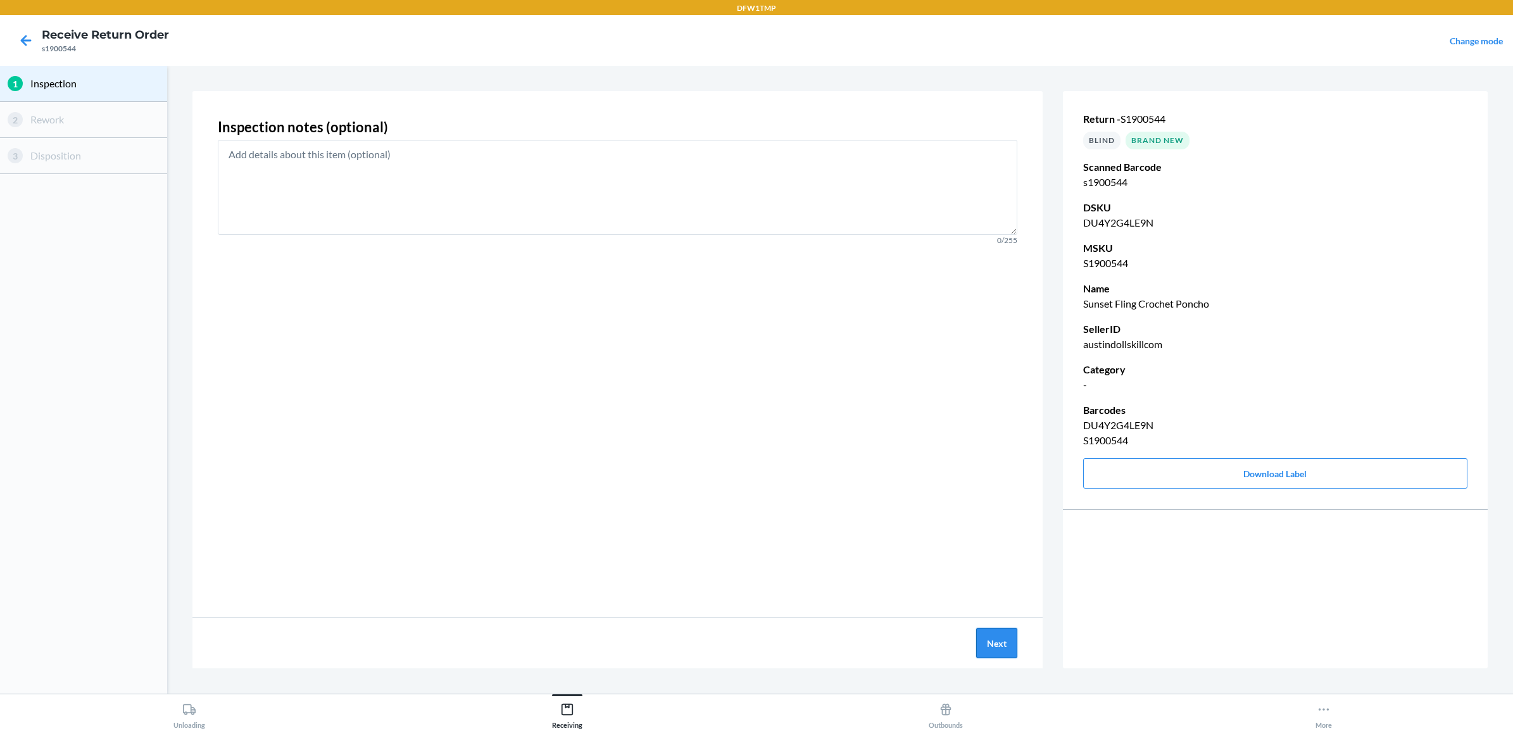
click at [999, 640] on button "Next" at bounding box center [996, 643] width 41 height 30
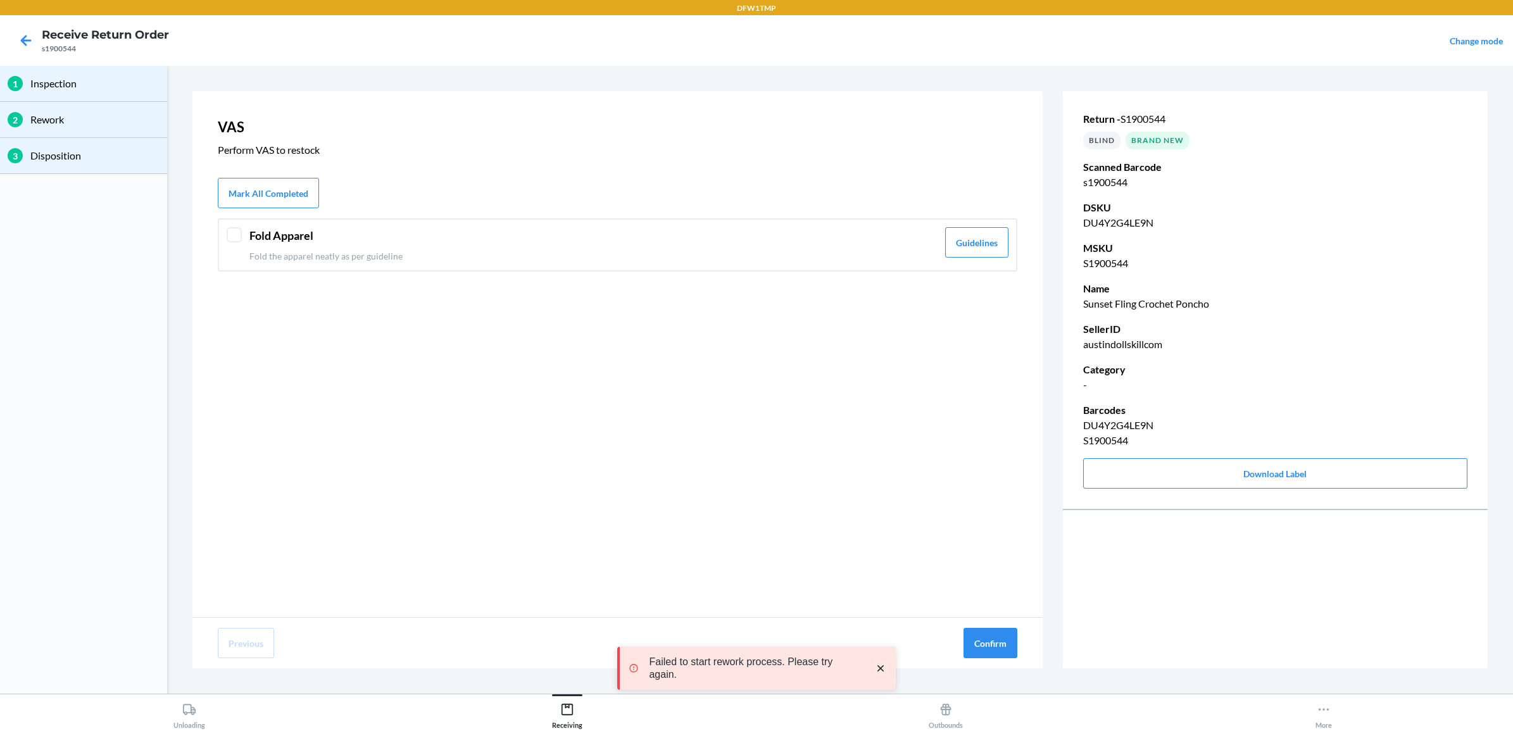
click at [249, 229] on header "Fold Apparel" at bounding box center [593, 235] width 688 height 17
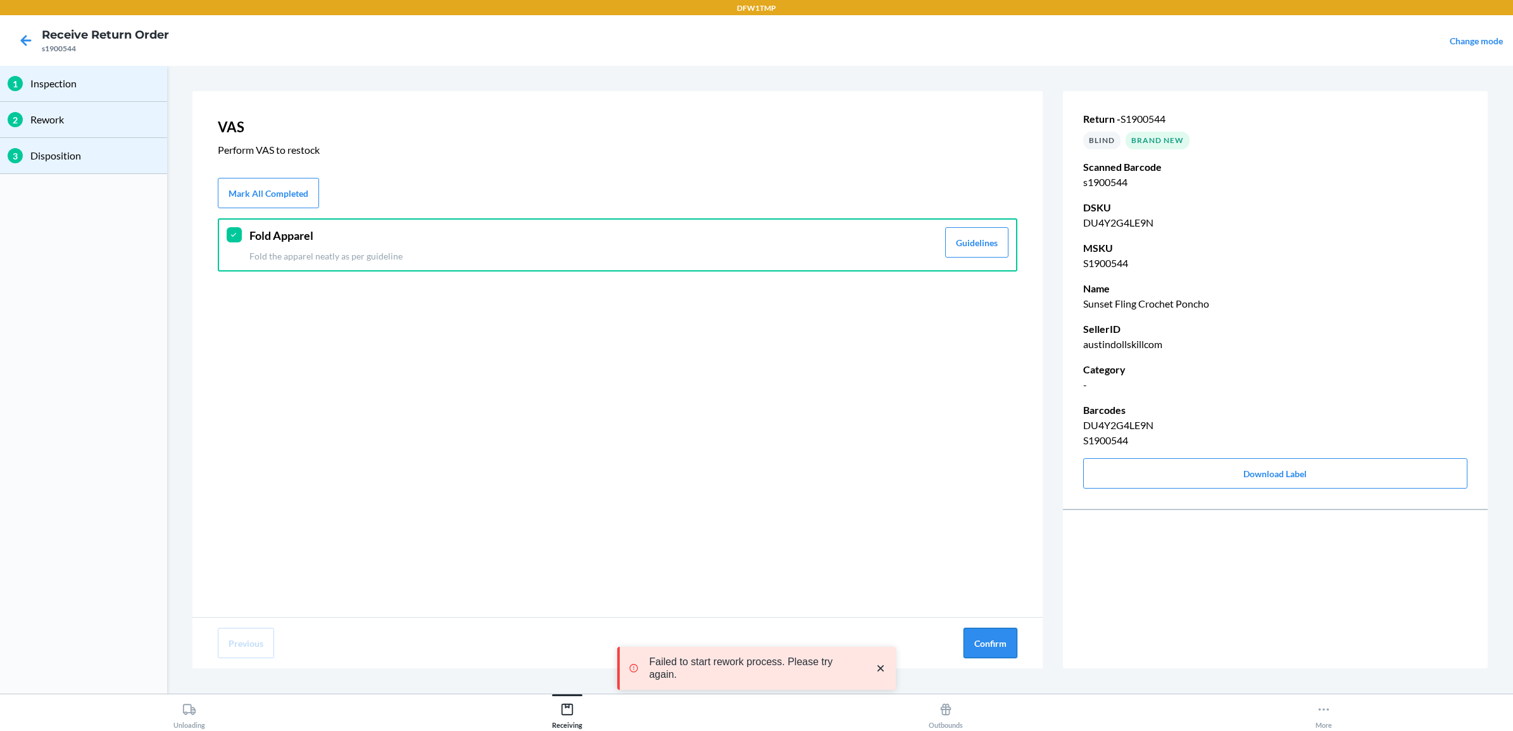
click at [984, 641] on button "Confirm" at bounding box center [990, 643] width 54 height 30
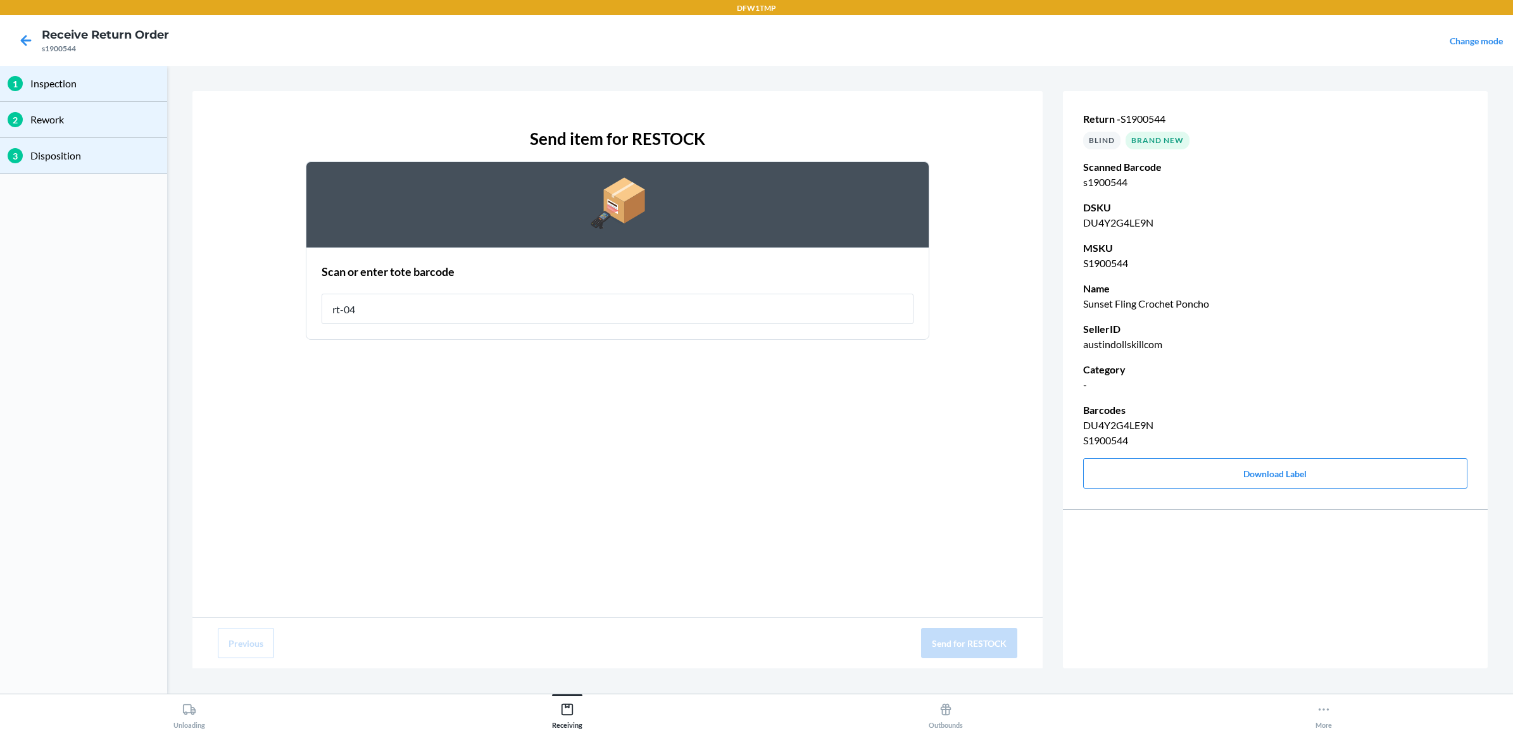
type input "rt-04"
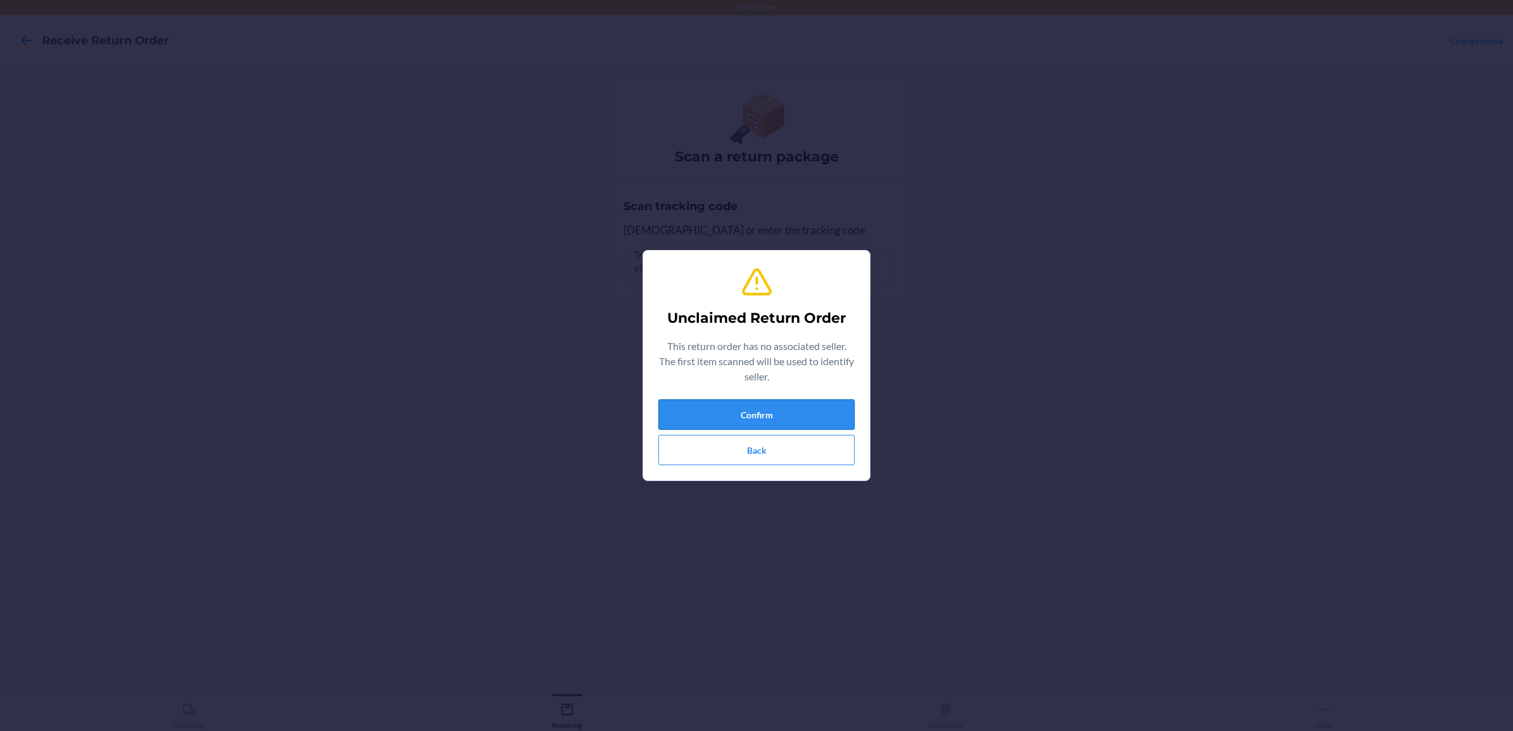
click at [799, 420] on button "Confirm" at bounding box center [756, 414] width 196 height 30
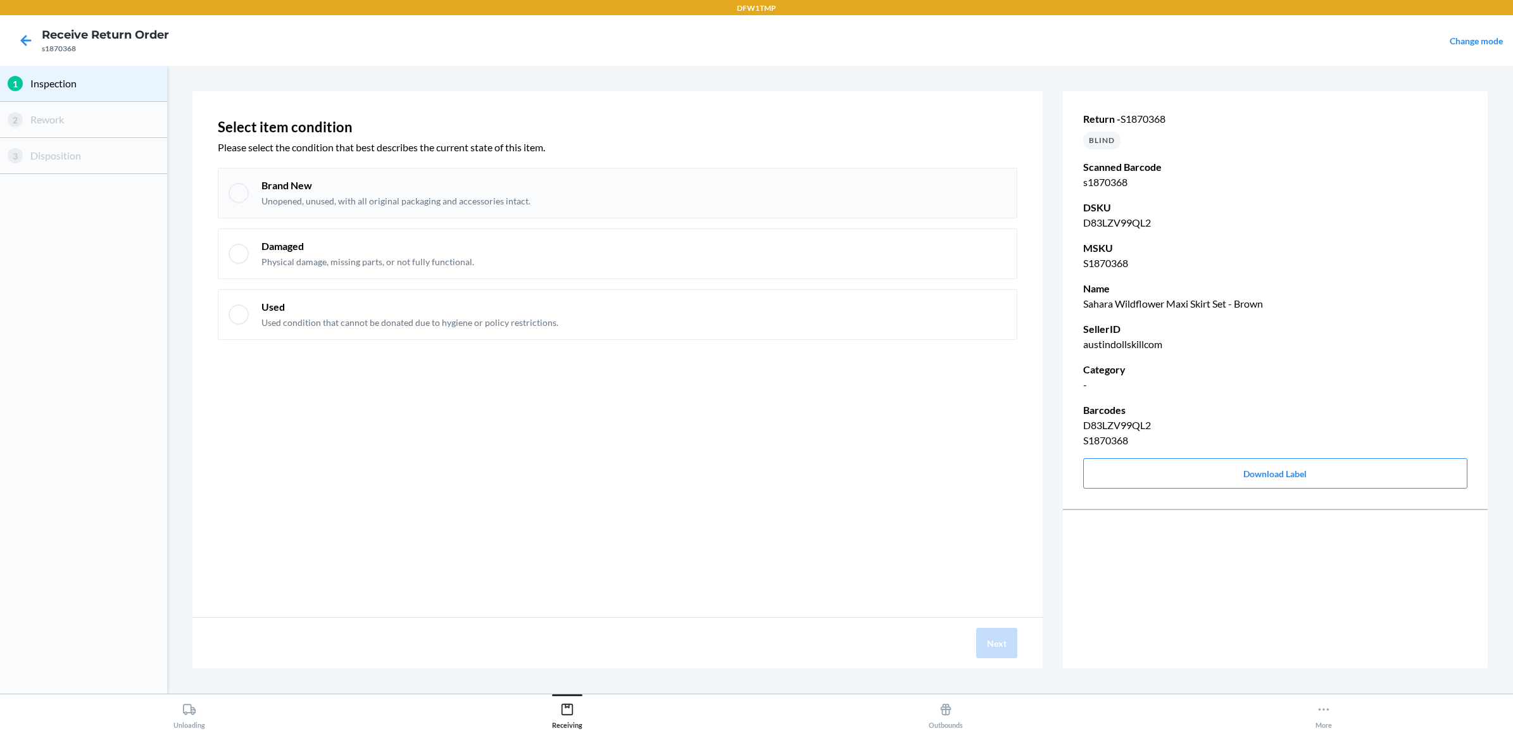
click at [320, 182] on p "Brand New" at bounding box center [395, 185] width 269 height 14
checkbox input "true"
click at [998, 640] on button "Next" at bounding box center [996, 643] width 41 height 30
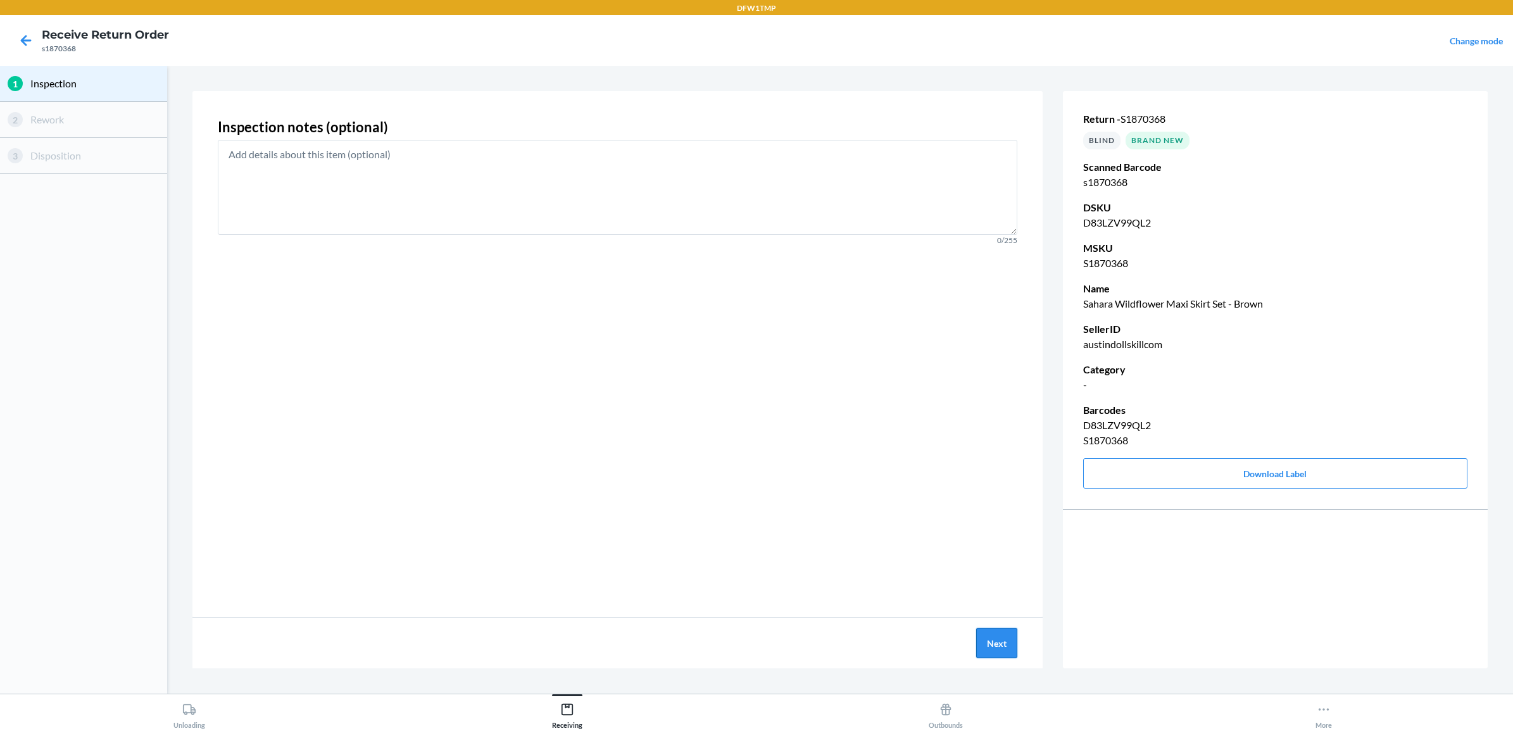
click at [998, 640] on button "Next" at bounding box center [996, 643] width 41 height 30
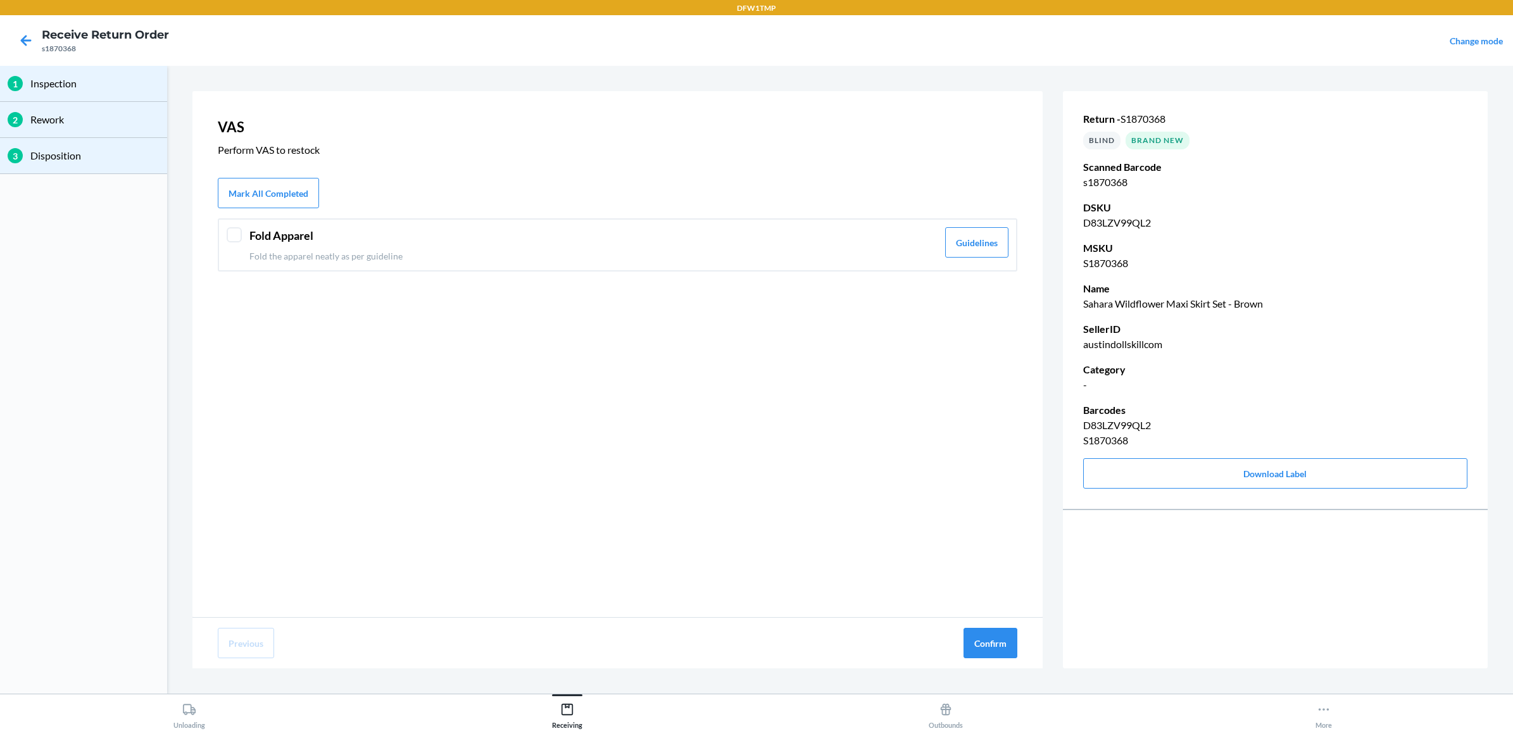
click at [244, 235] on div "Fold Apparel Fold the apparel neatly as per guideline Guidelines" at bounding box center [617, 244] width 799 height 53
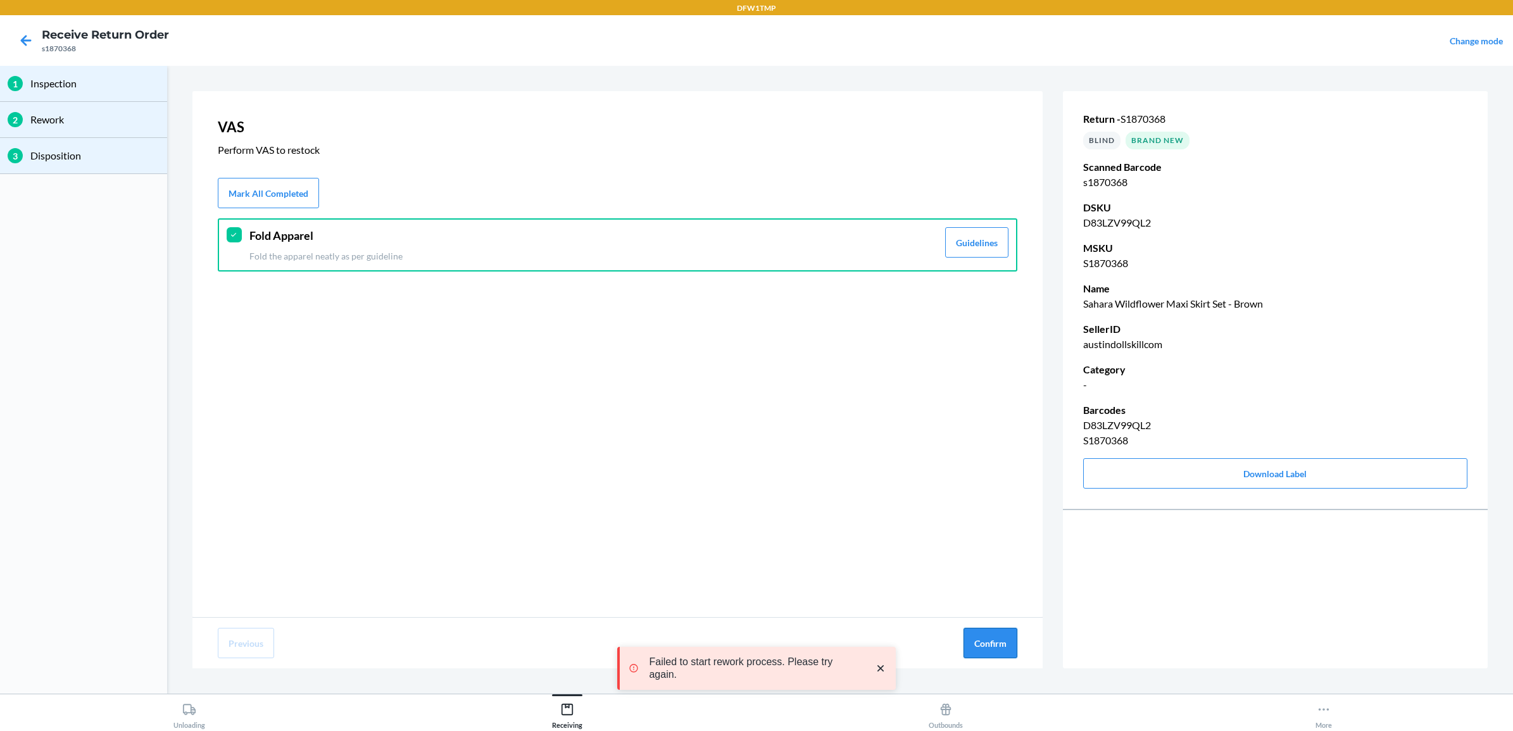
click at [989, 634] on button "Confirm" at bounding box center [990, 643] width 54 height 30
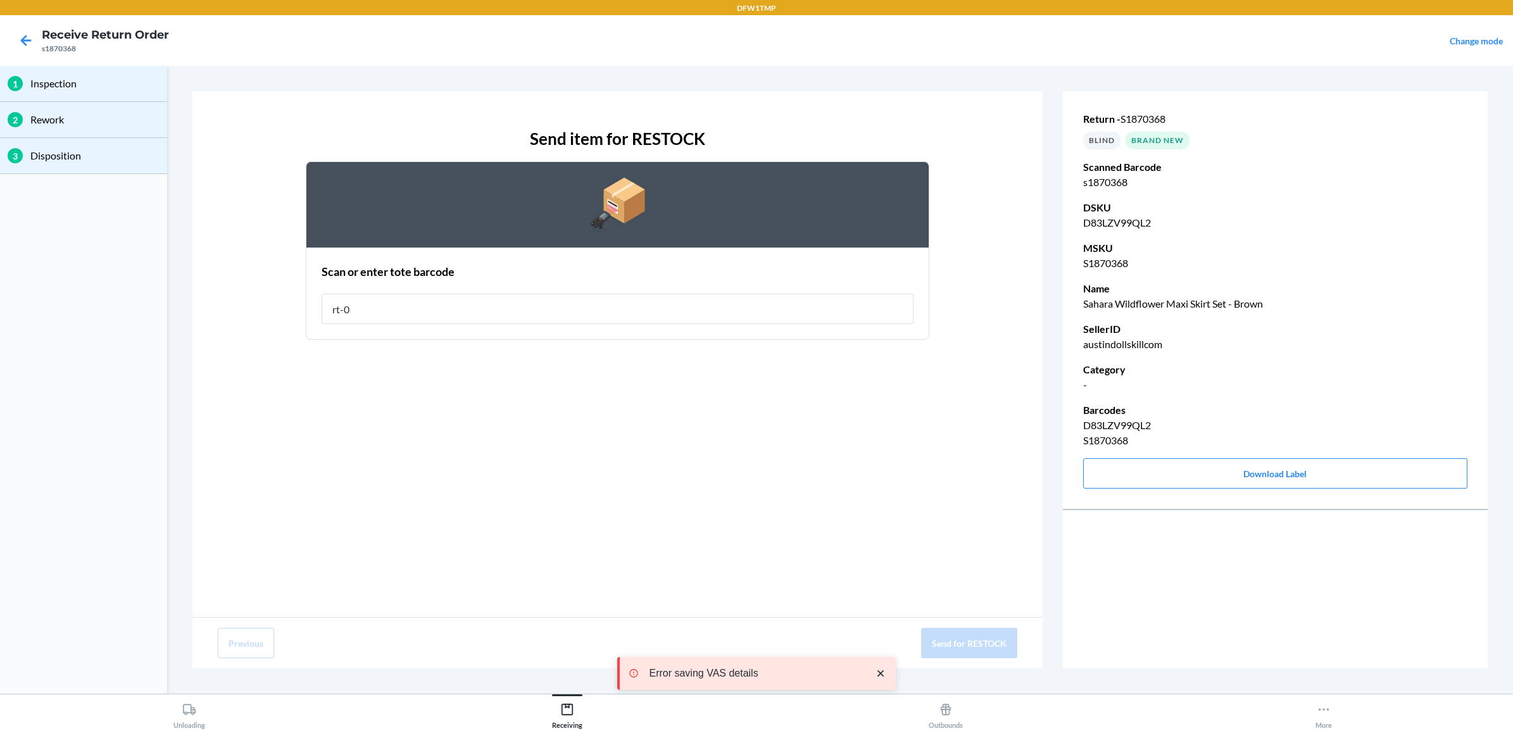
type input "rt-04"
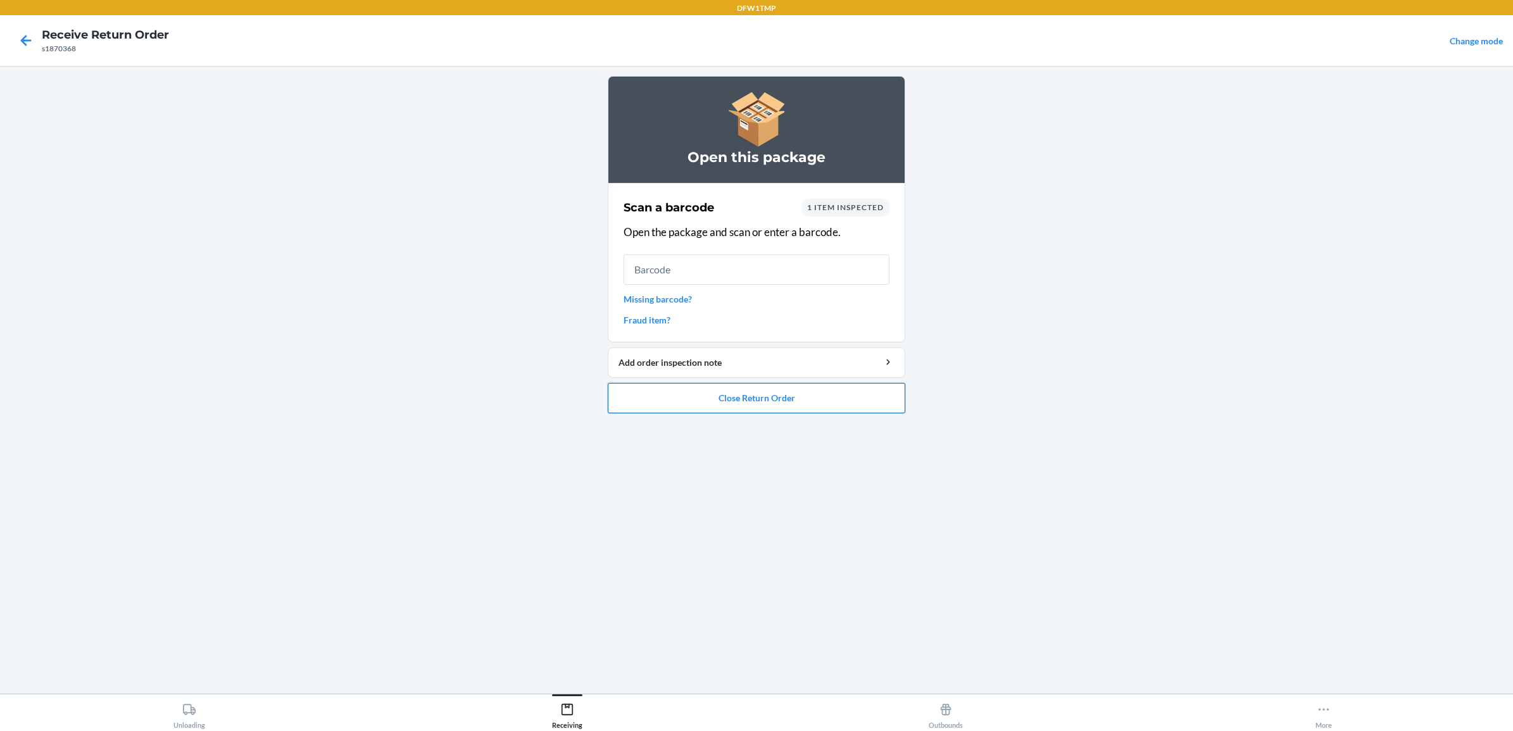
click at [833, 389] on button "Close Return Order" at bounding box center [756, 398] width 297 height 30
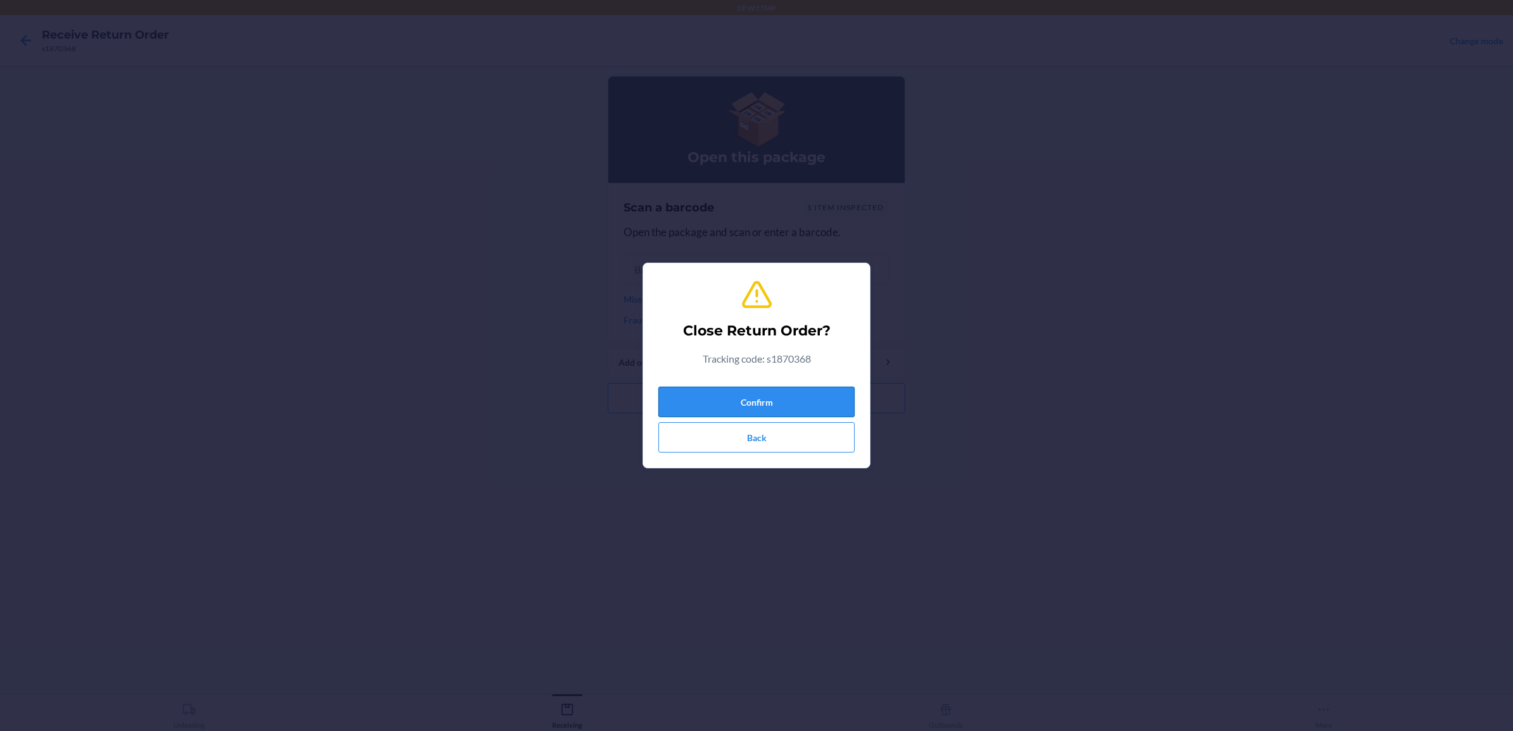
click at [815, 404] on button "Confirm" at bounding box center [756, 402] width 196 height 30
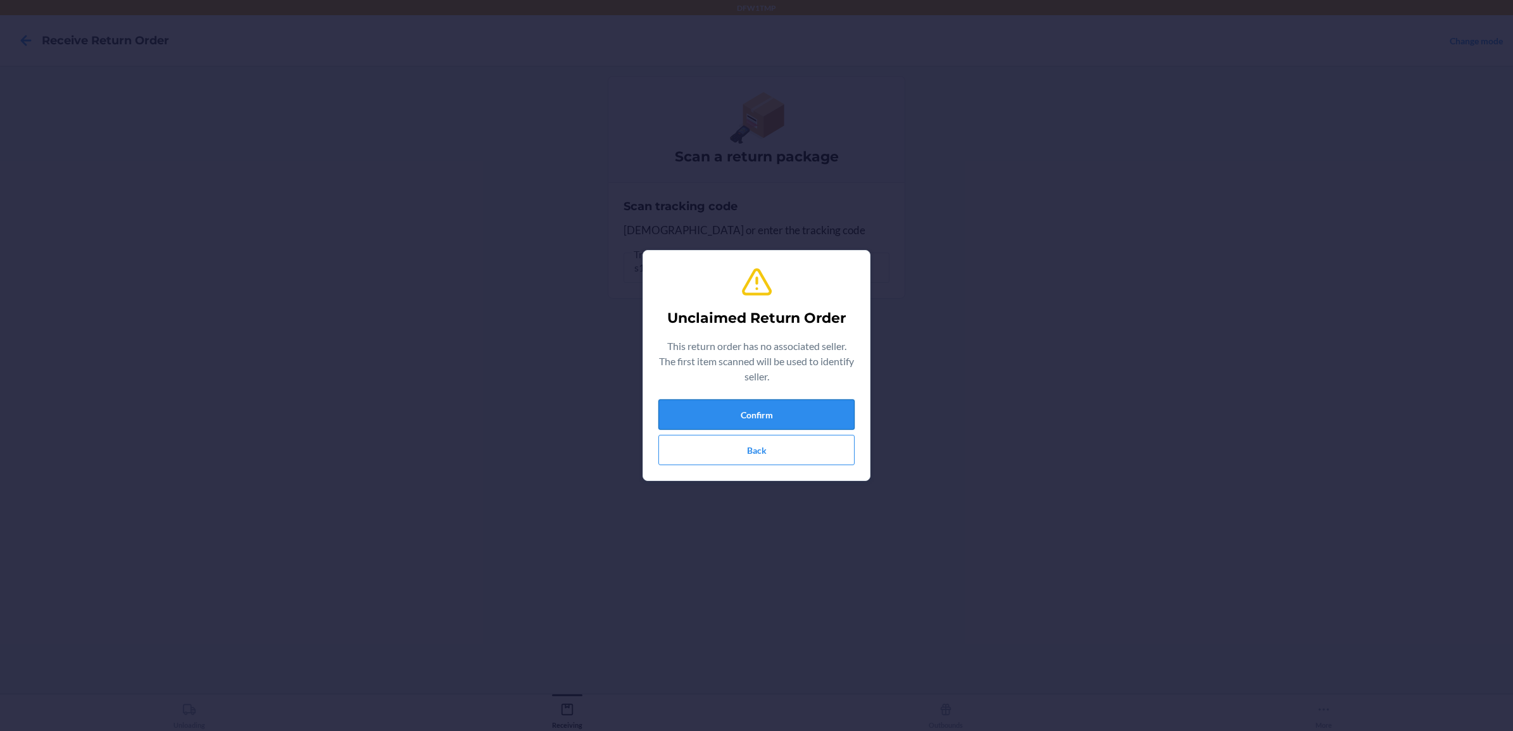
click at [803, 410] on button "Confirm" at bounding box center [756, 414] width 196 height 30
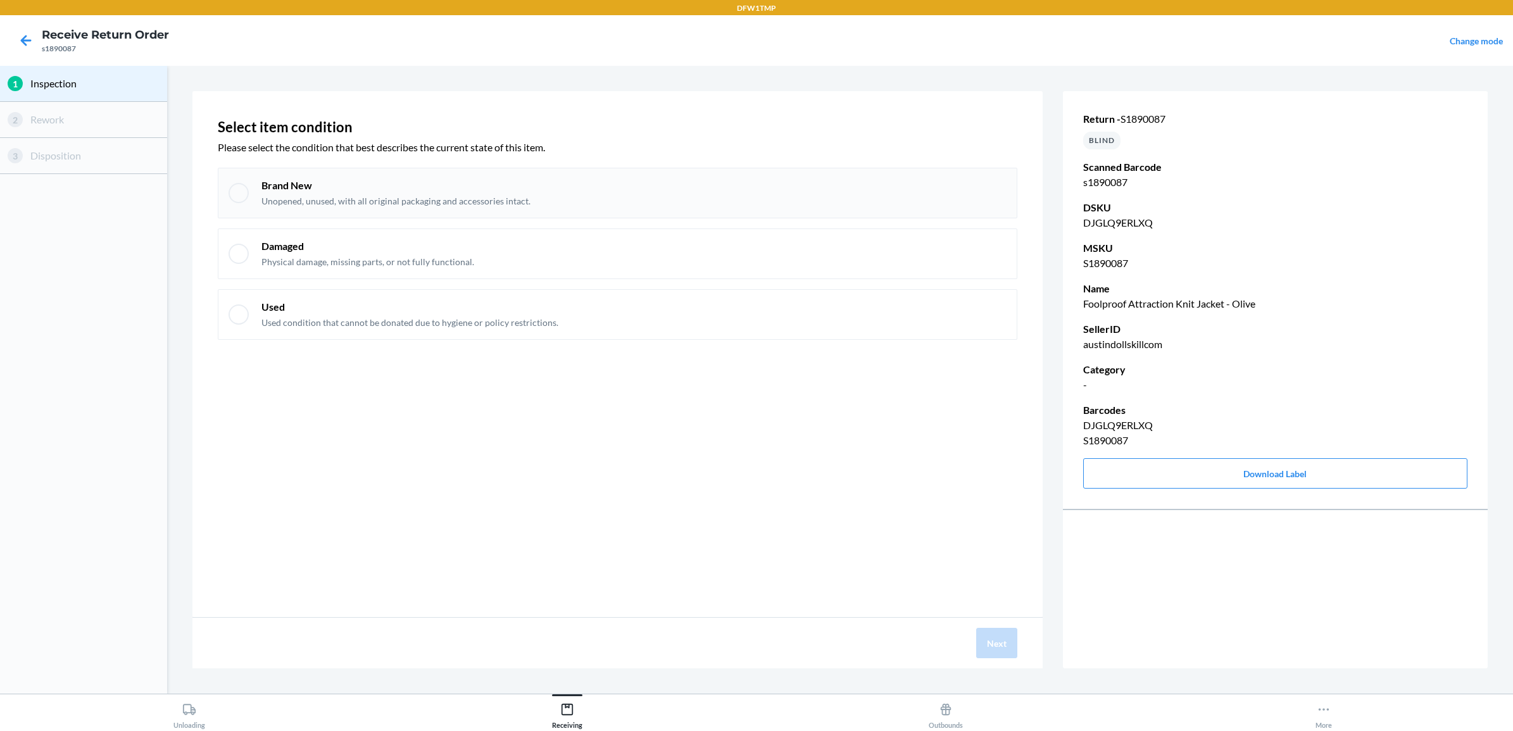
click at [235, 192] on div at bounding box center [238, 193] width 20 height 20
checkbox input "true"
click at [994, 632] on button "Next" at bounding box center [996, 643] width 41 height 30
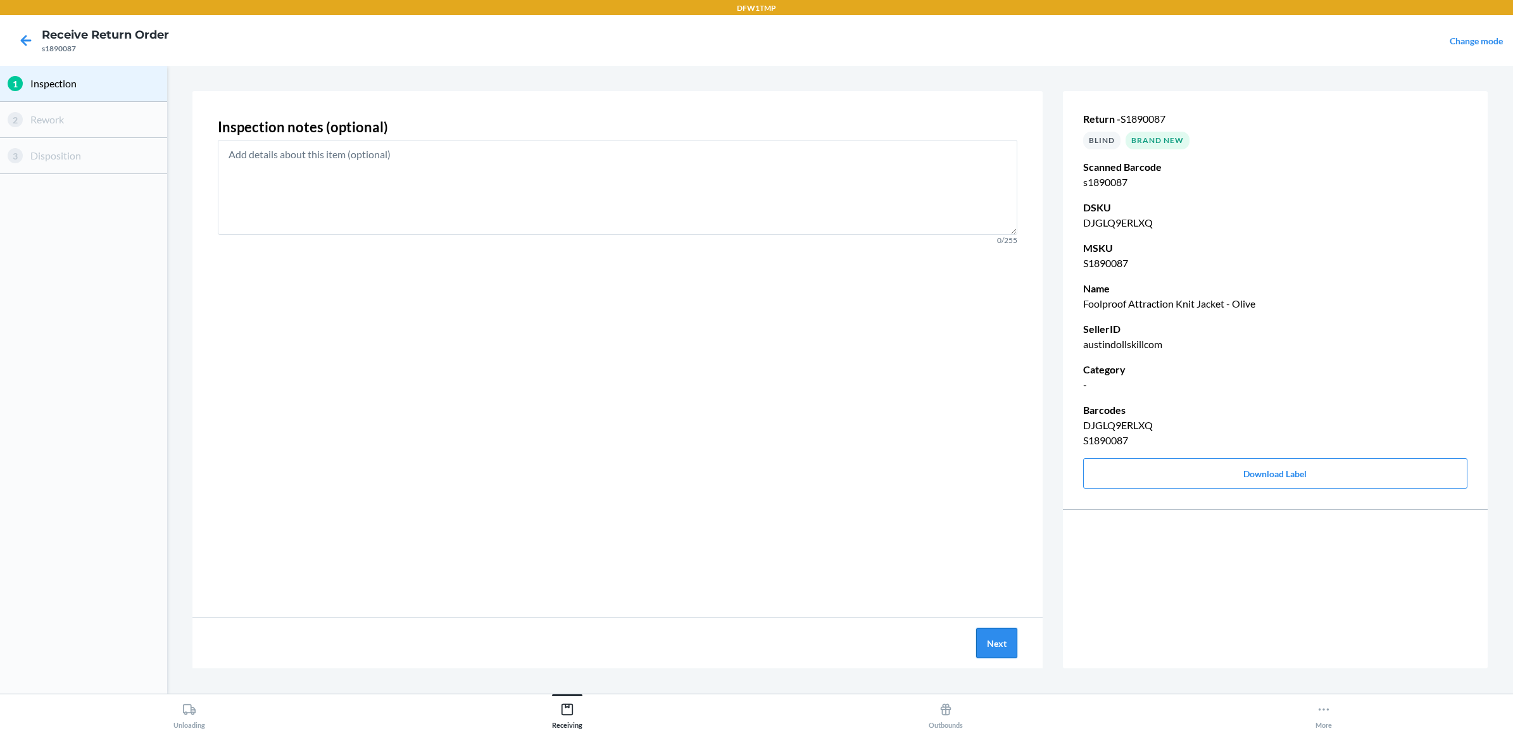
click at [994, 632] on button "Next" at bounding box center [996, 643] width 41 height 30
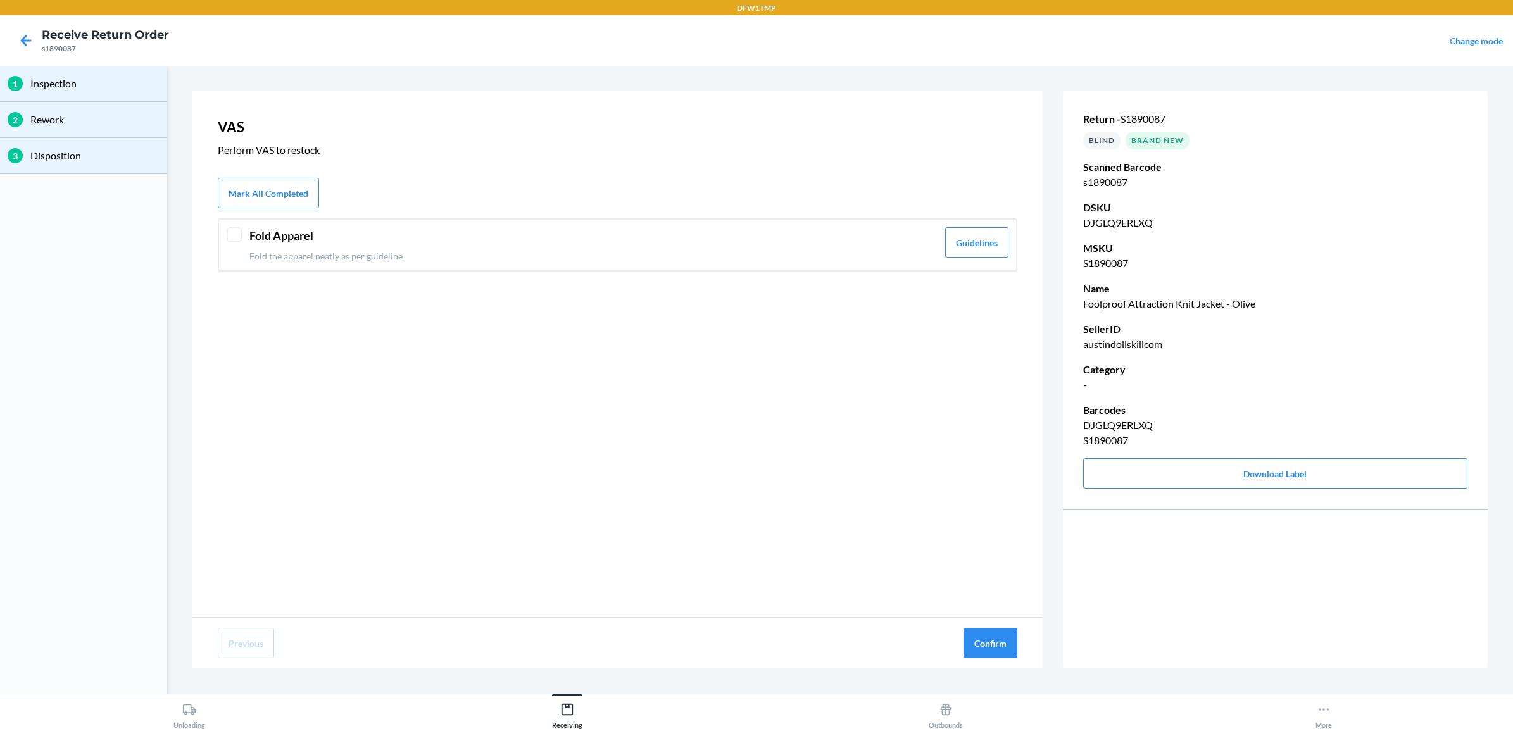
click at [244, 233] on div "Fold Apparel Fold the apparel neatly as per guideline Guidelines" at bounding box center [617, 244] width 799 height 53
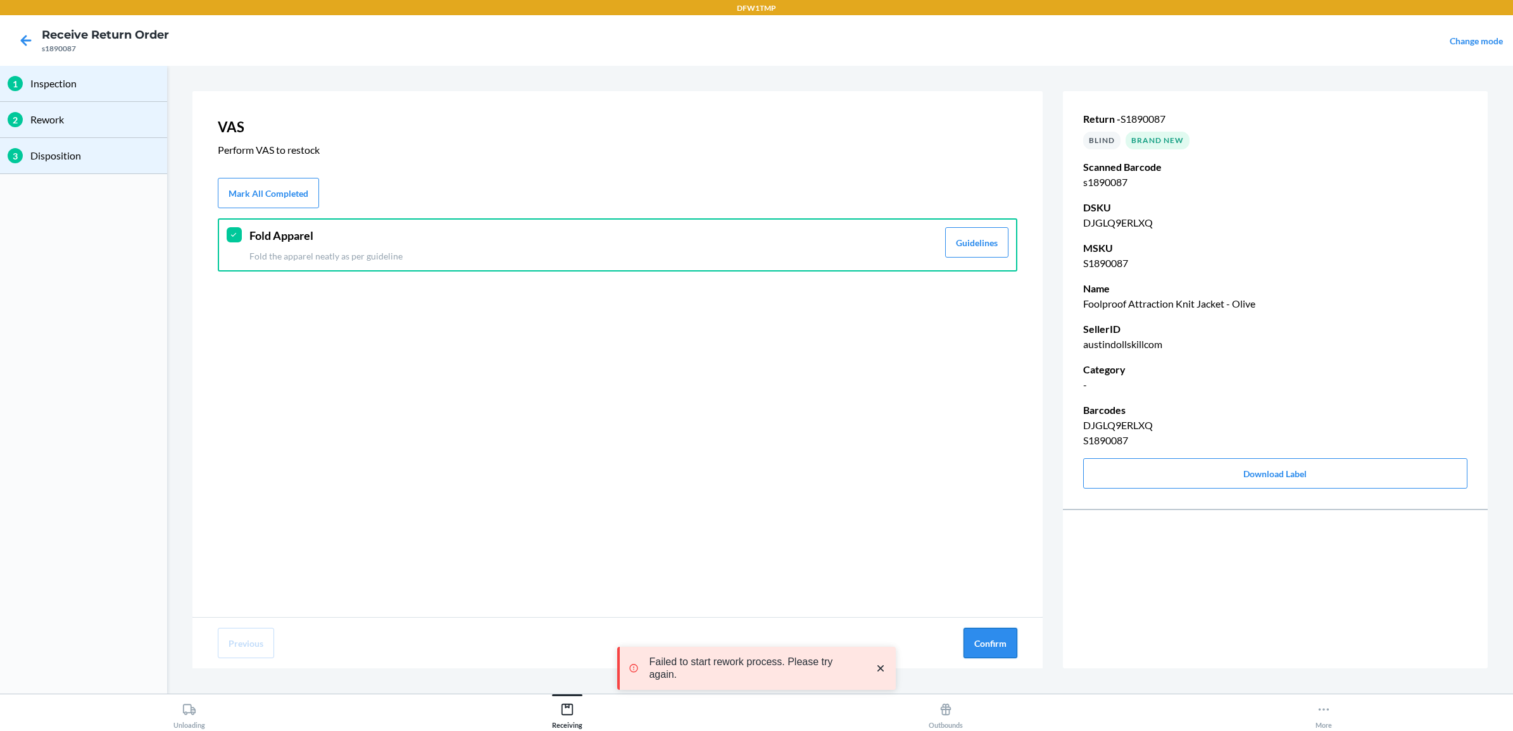
click at [1000, 637] on button "Confirm" at bounding box center [990, 643] width 54 height 30
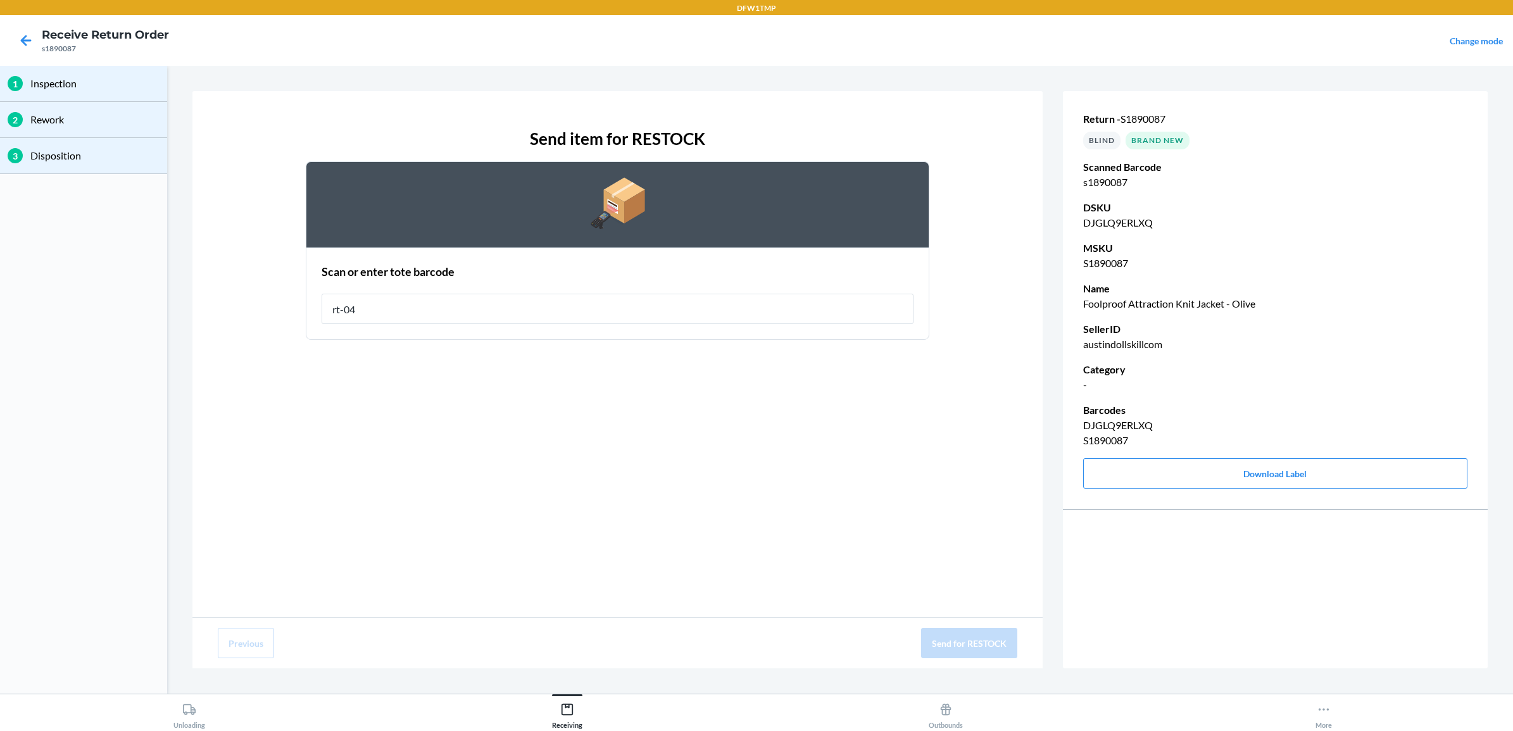
type input "rt-04"
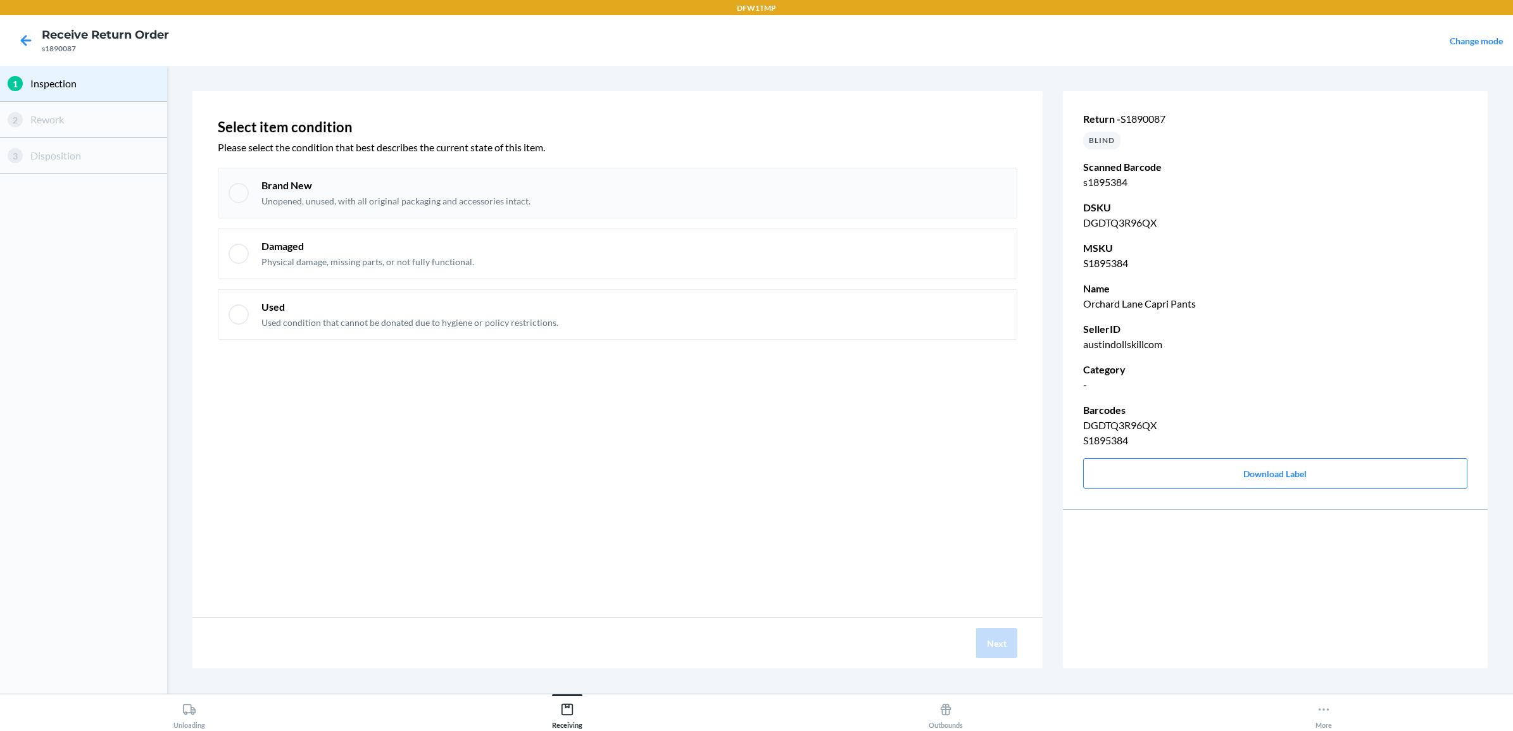
click at [244, 201] on div at bounding box center [238, 193] width 20 height 20
checkbox input "true"
click at [989, 634] on button "Next" at bounding box center [996, 643] width 41 height 30
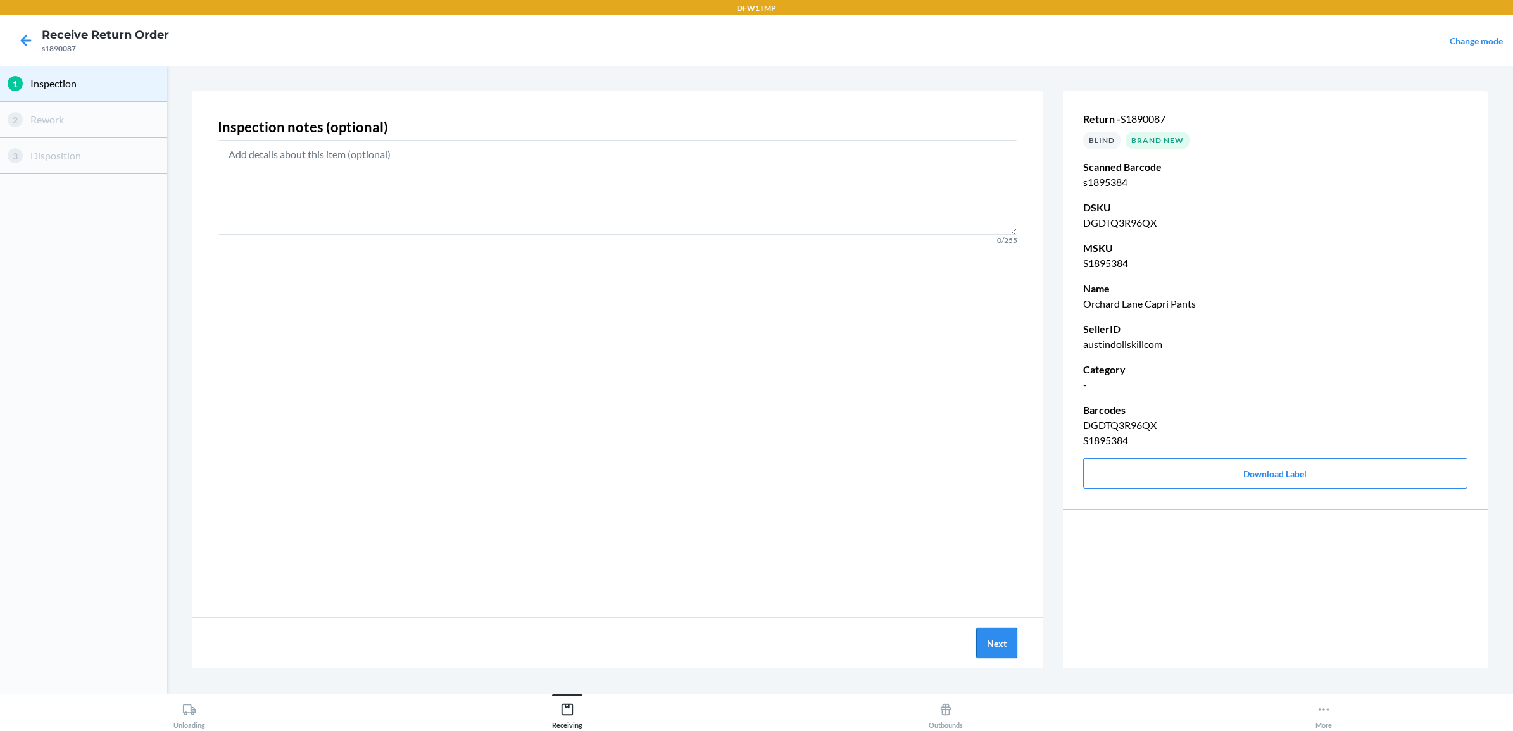
click at [997, 644] on button "Next" at bounding box center [996, 643] width 41 height 30
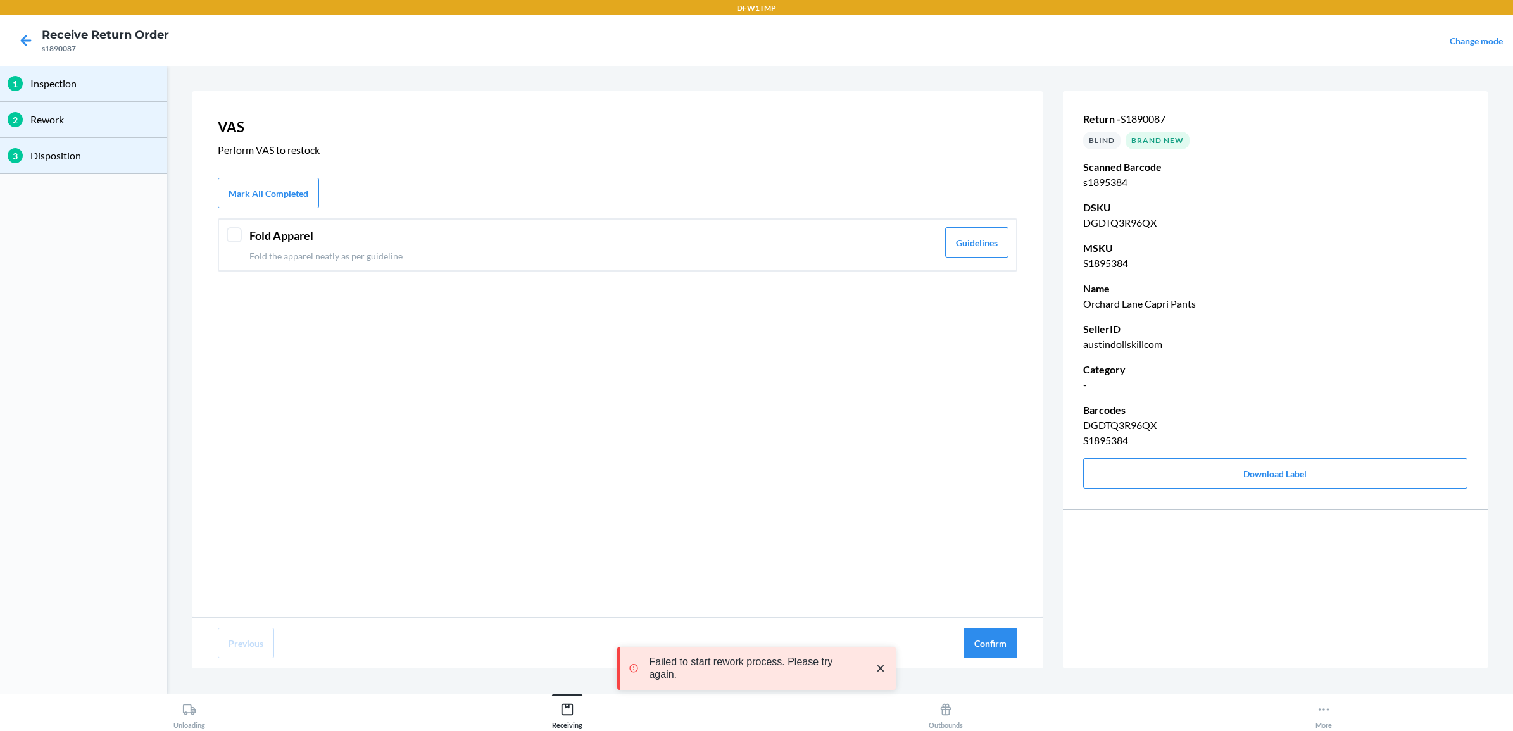
click at [242, 232] on div "Fold Apparel Fold the apparel neatly as per guideline Guidelines" at bounding box center [617, 244] width 799 height 53
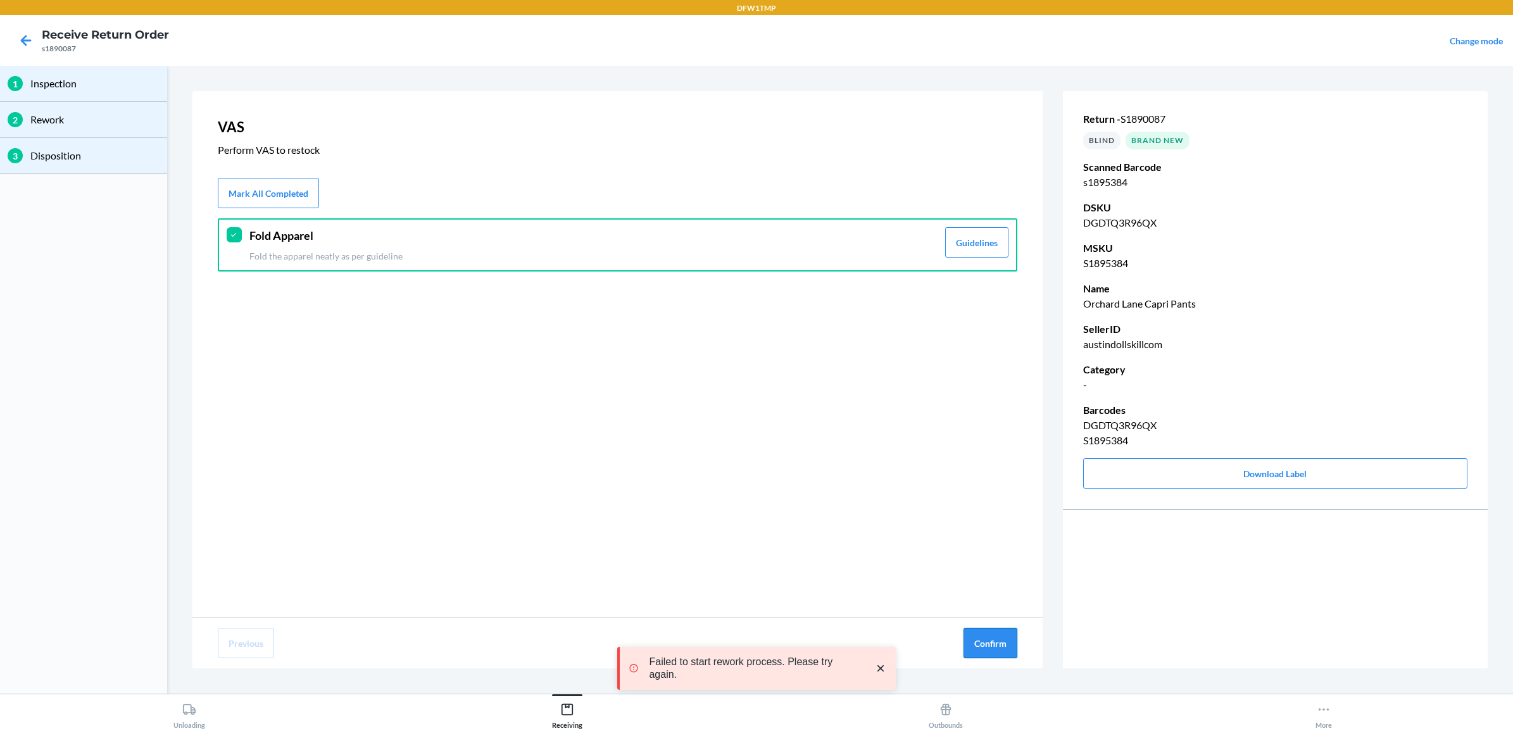
click at [985, 646] on button "Confirm" at bounding box center [990, 643] width 54 height 30
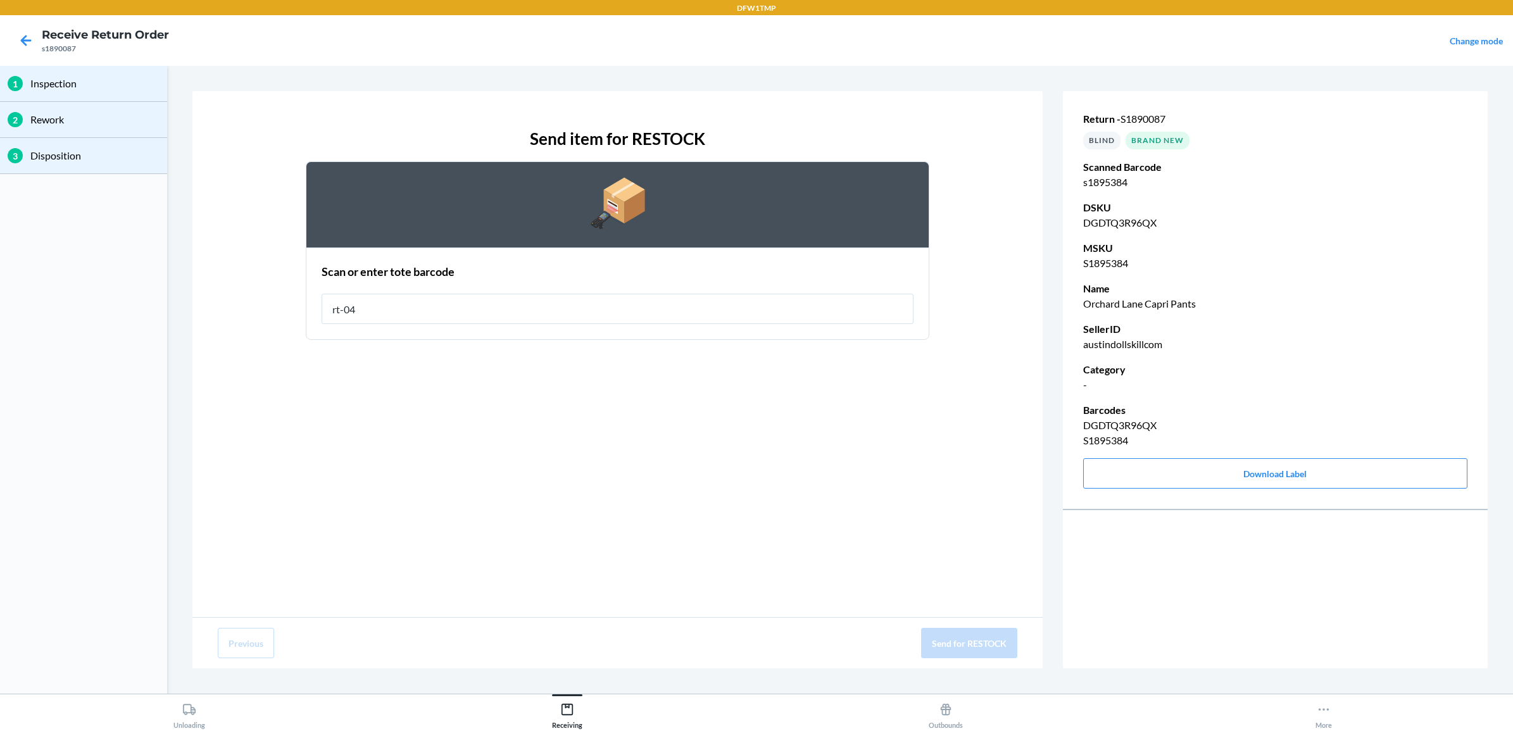
type input "rt-04"
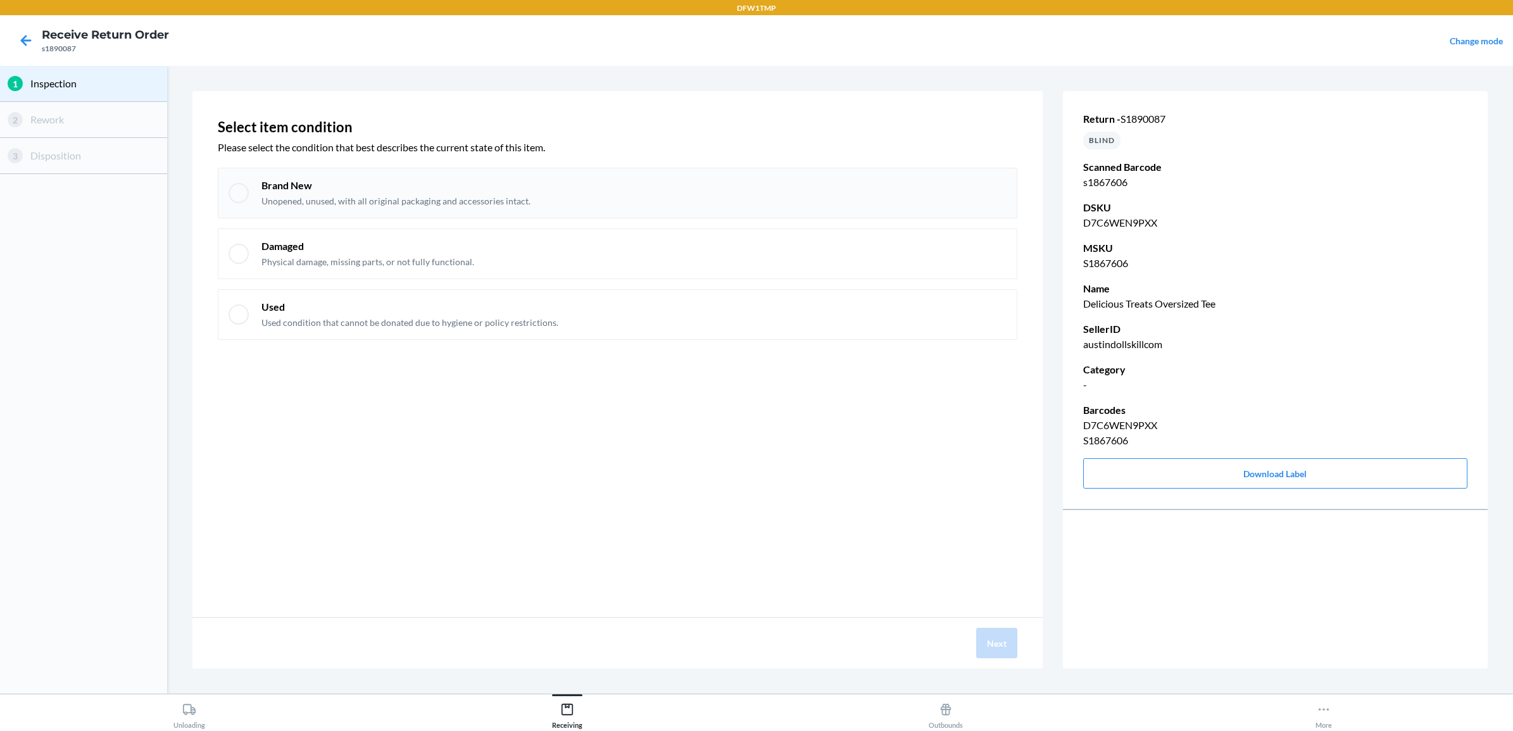
click at [269, 187] on p "Brand New" at bounding box center [395, 185] width 269 height 14
checkbox input "true"
click at [998, 638] on button "Next" at bounding box center [996, 643] width 41 height 30
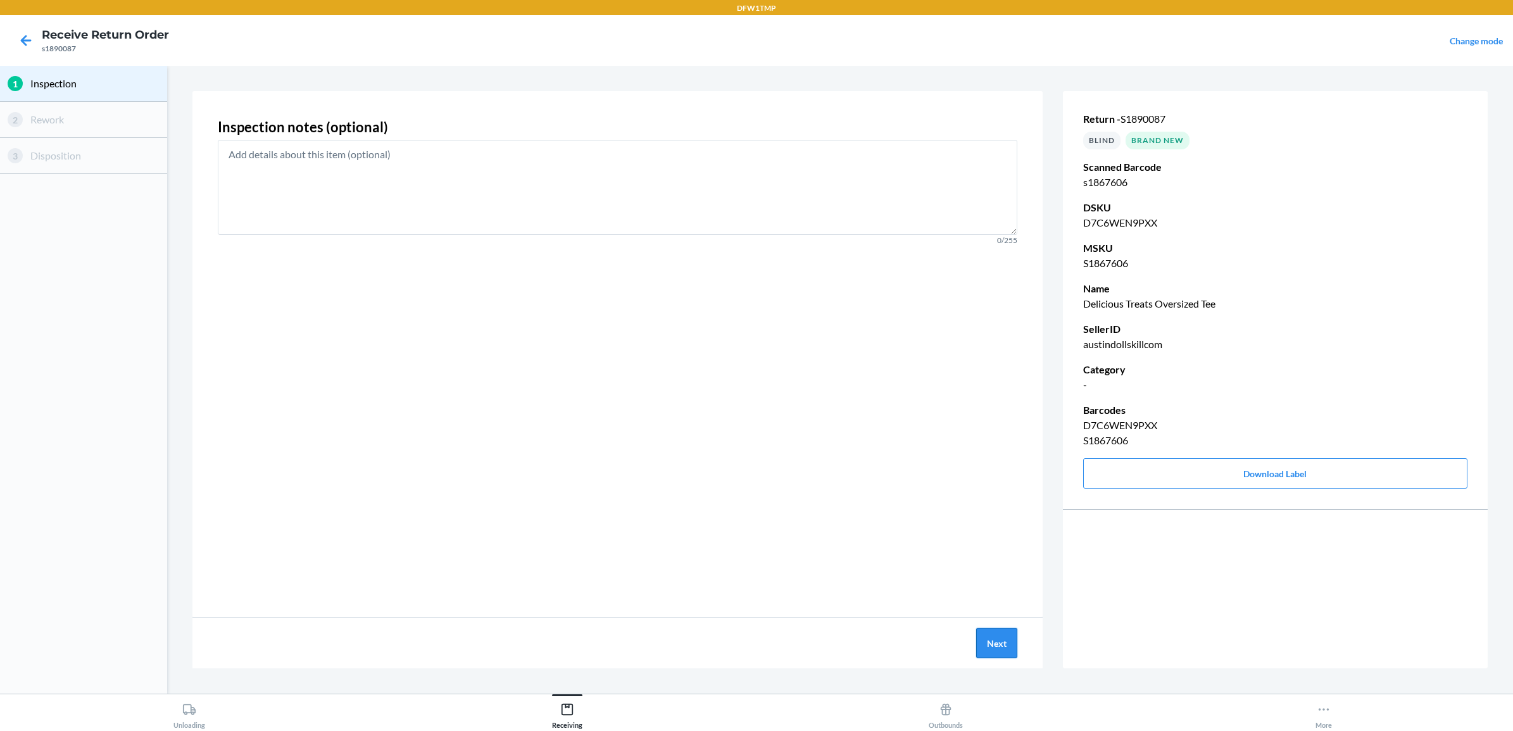
click at [984, 635] on button "Next" at bounding box center [996, 643] width 41 height 30
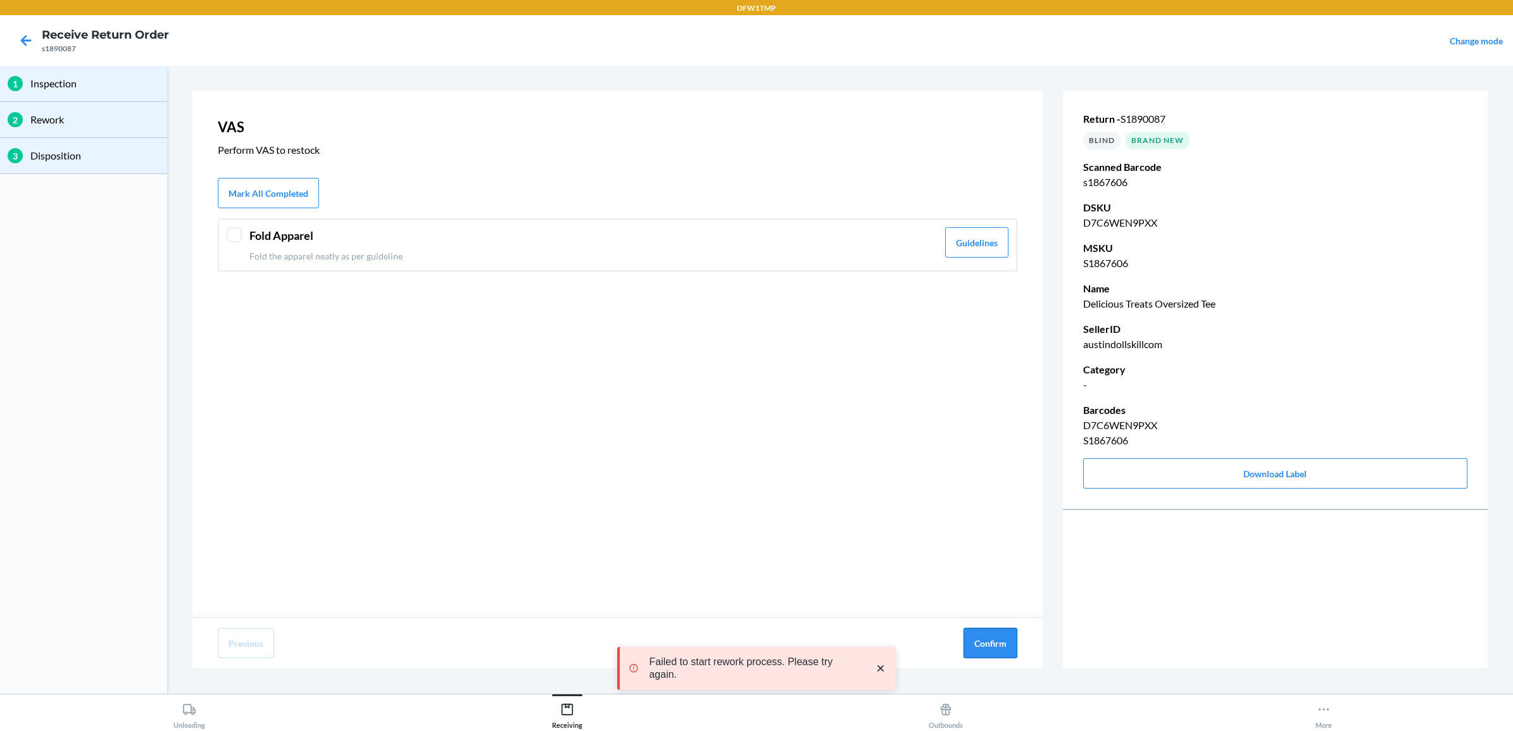
click at [1008, 654] on button "Confirm" at bounding box center [990, 643] width 54 height 30
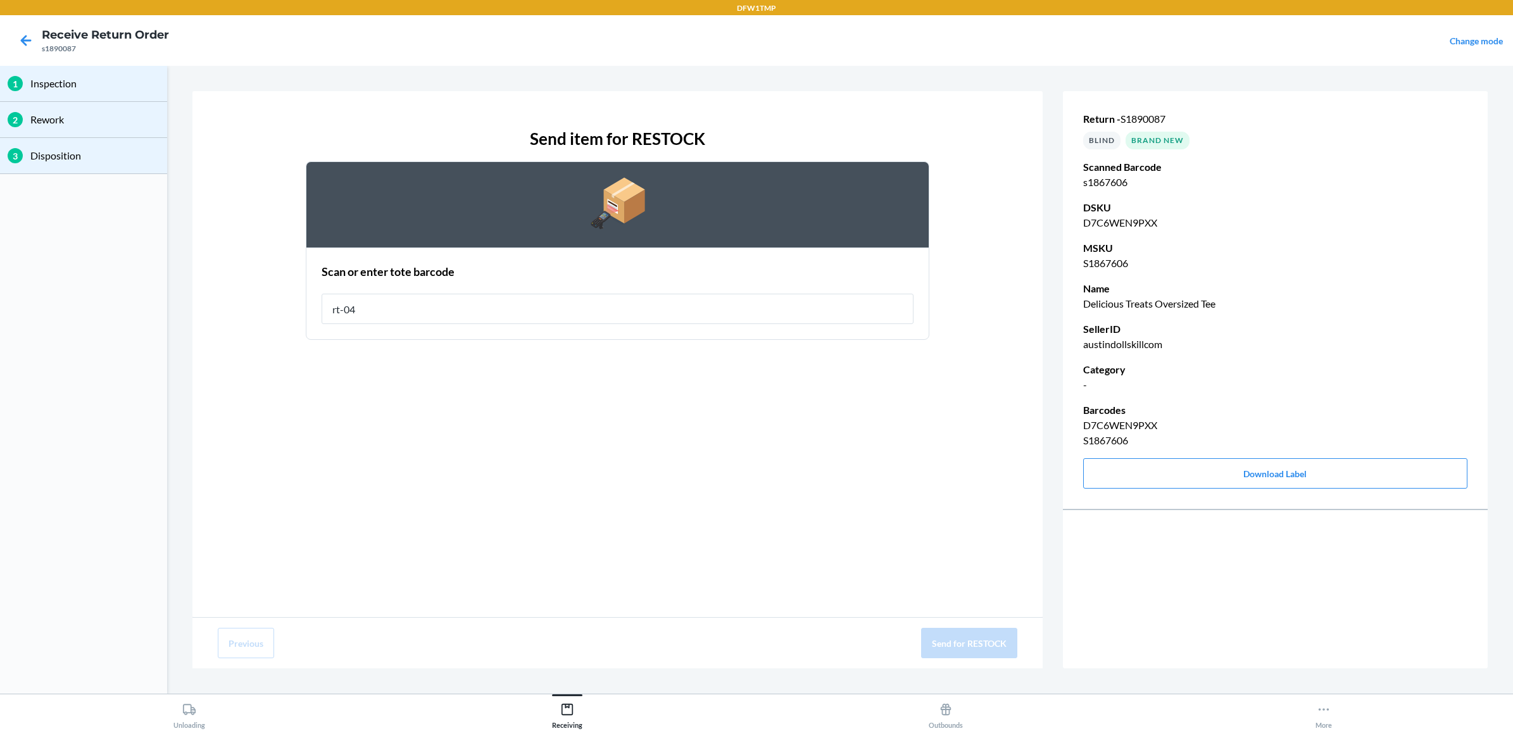
type input "rt-04"
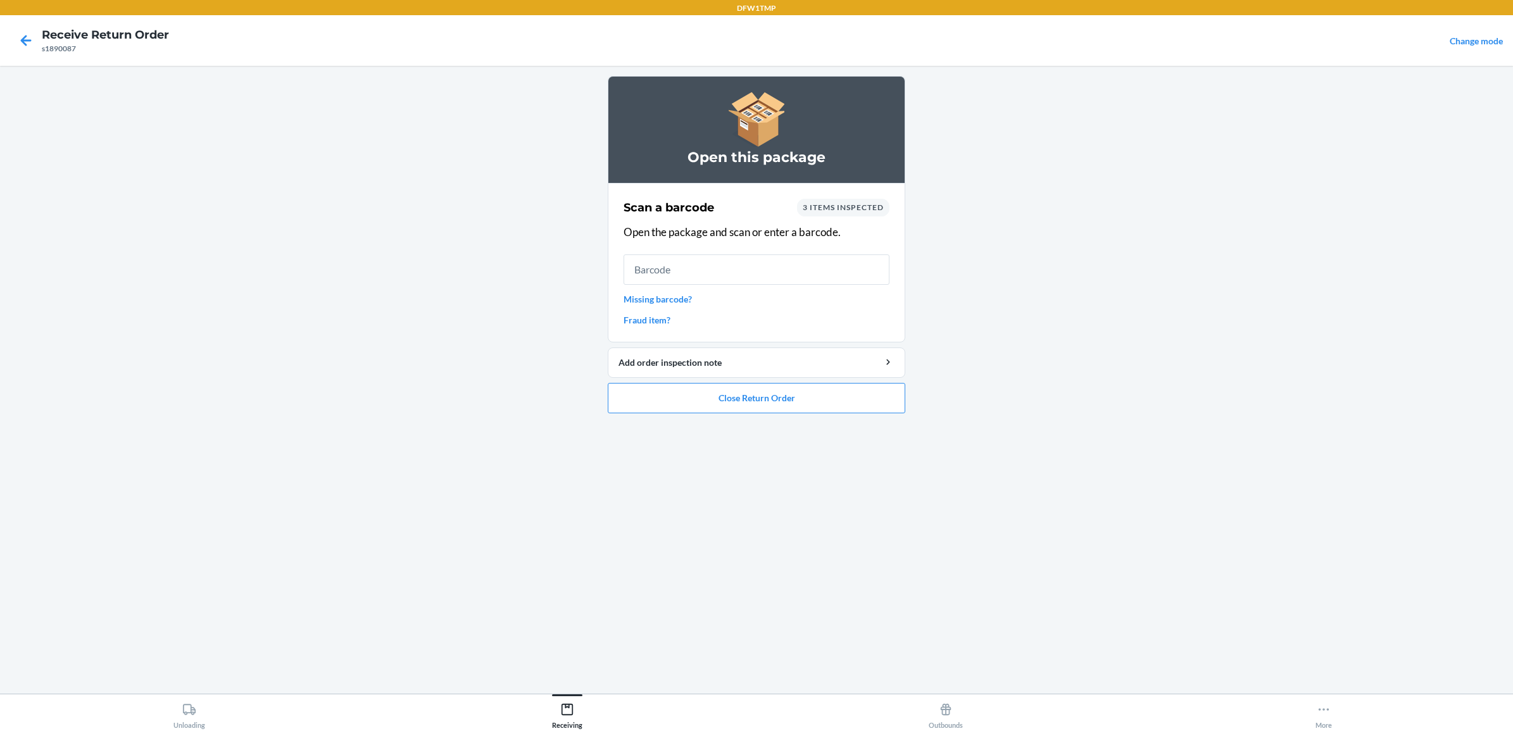
click at [672, 292] on link "Missing barcode?" at bounding box center [756, 298] width 266 height 13
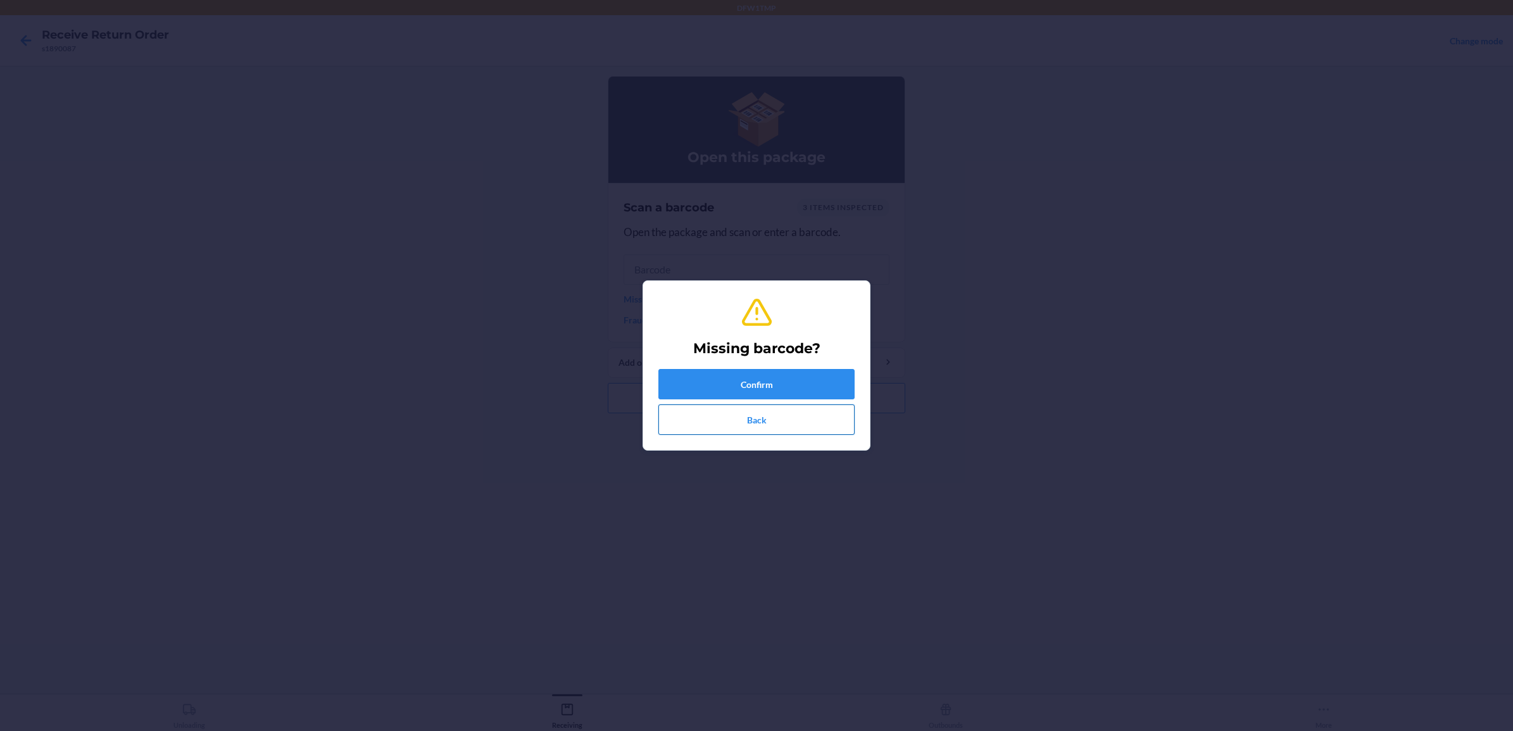
click at [682, 422] on button "Back" at bounding box center [756, 419] width 196 height 30
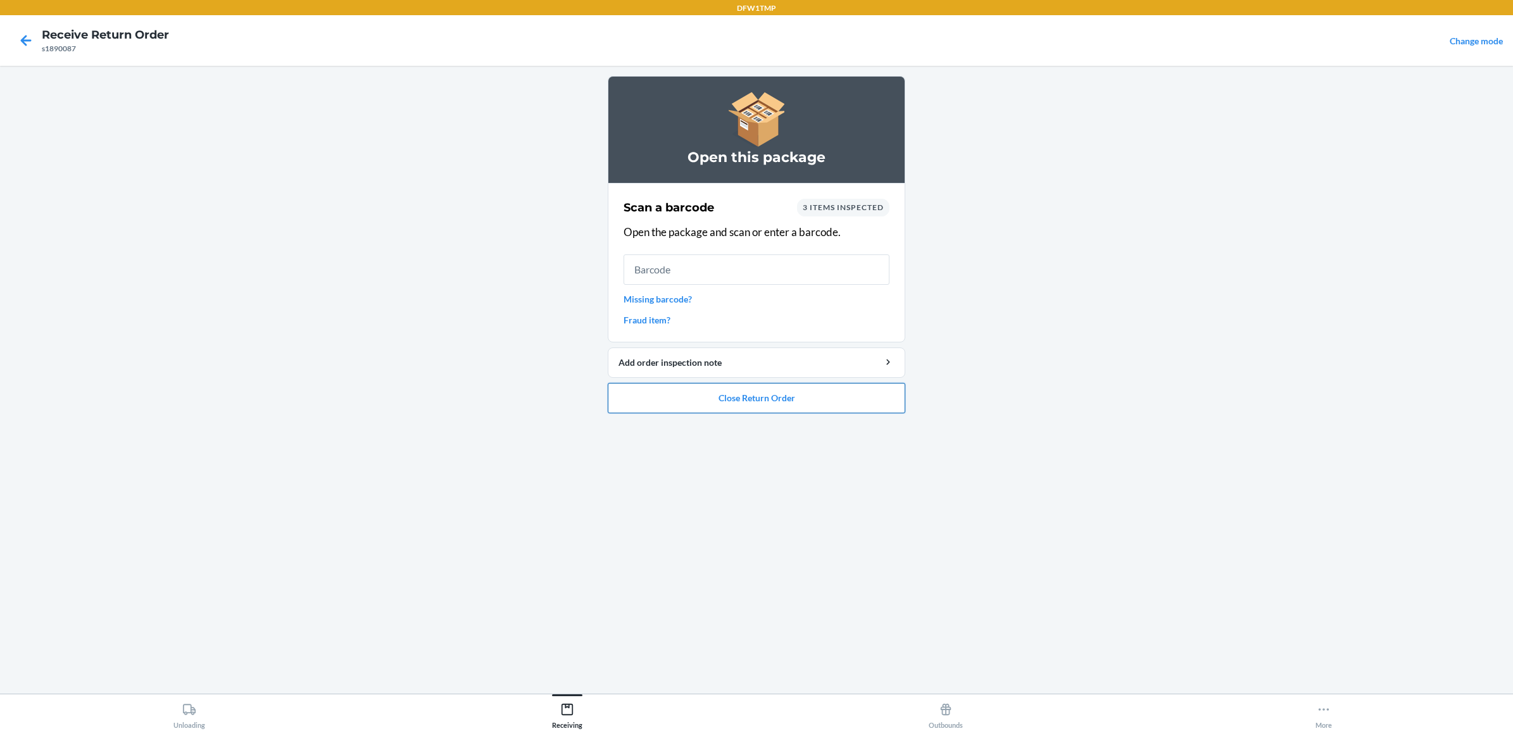
click at [730, 396] on button "Close Return Order" at bounding box center [756, 398] width 297 height 30
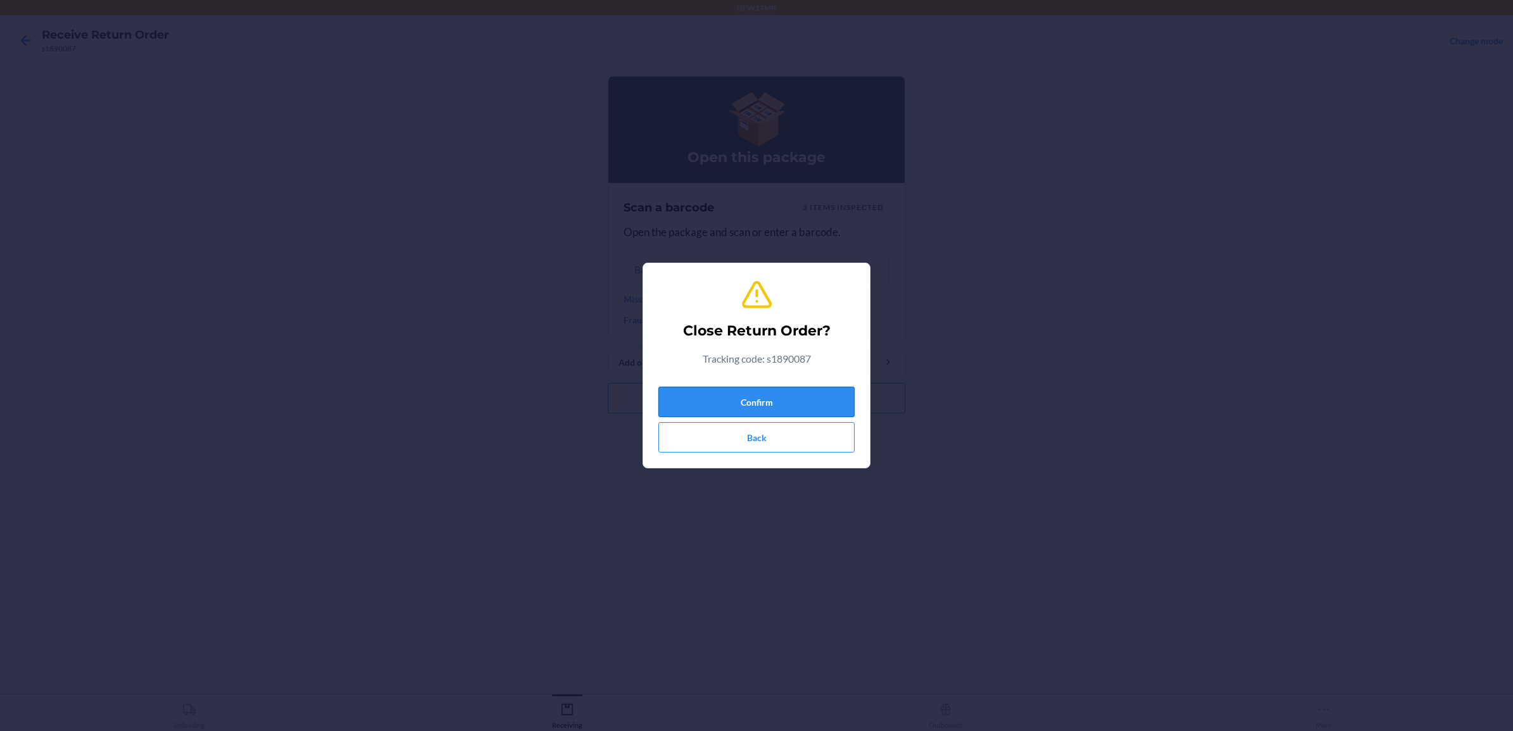
click at [735, 391] on button "Confirm" at bounding box center [756, 402] width 196 height 30
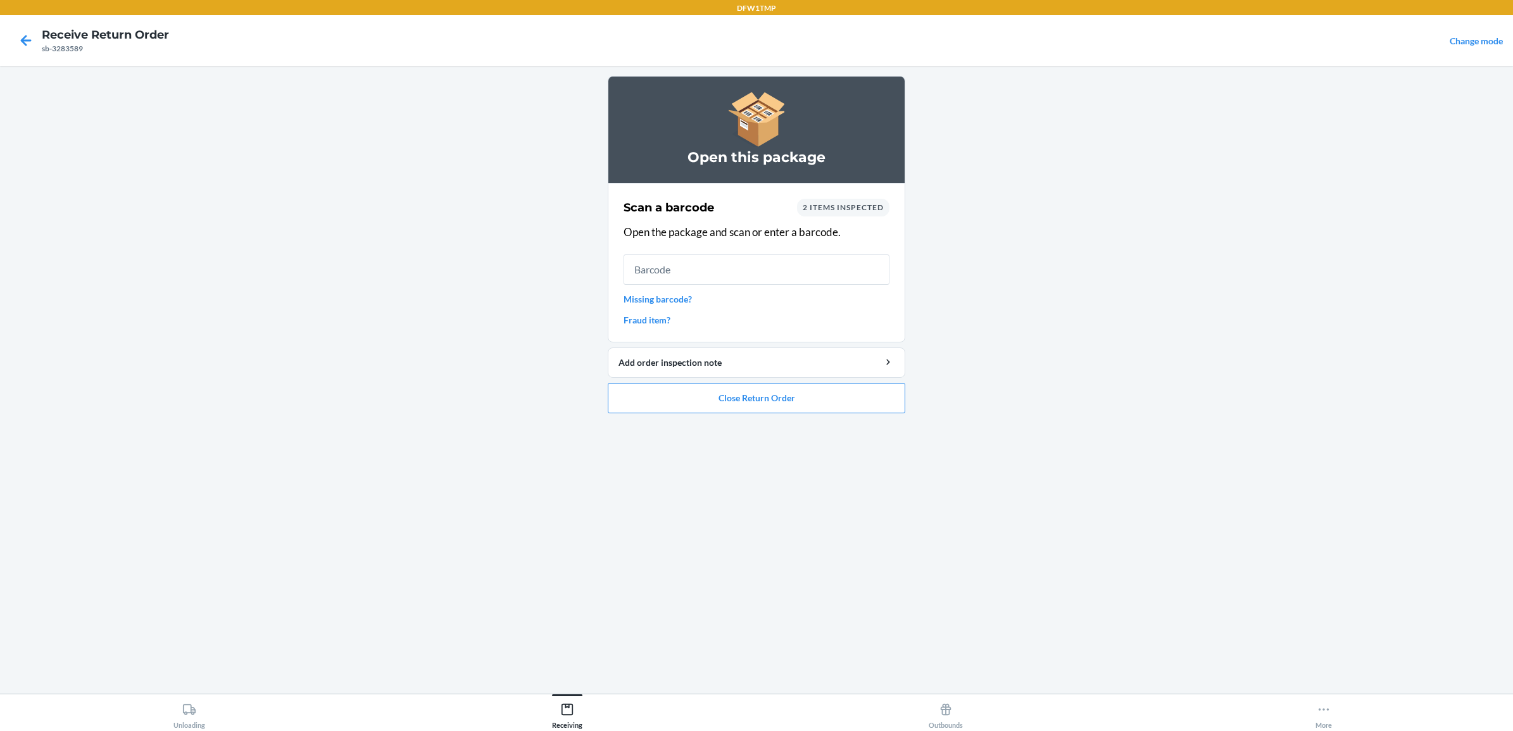
click at [687, 296] on link "Missing barcode?" at bounding box center [756, 298] width 266 height 13
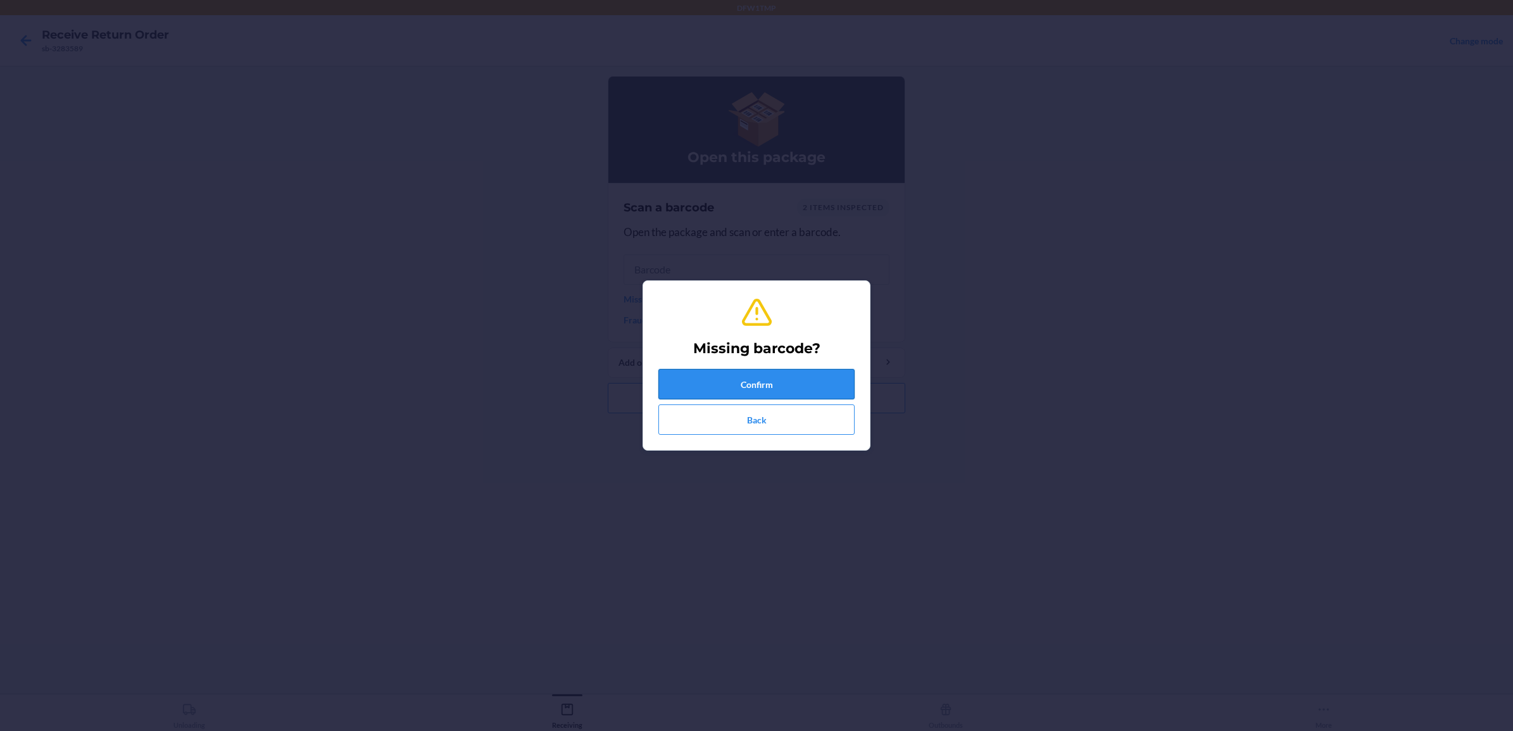
click at [756, 387] on button "Confirm" at bounding box center [756, 384] width 196 height 30
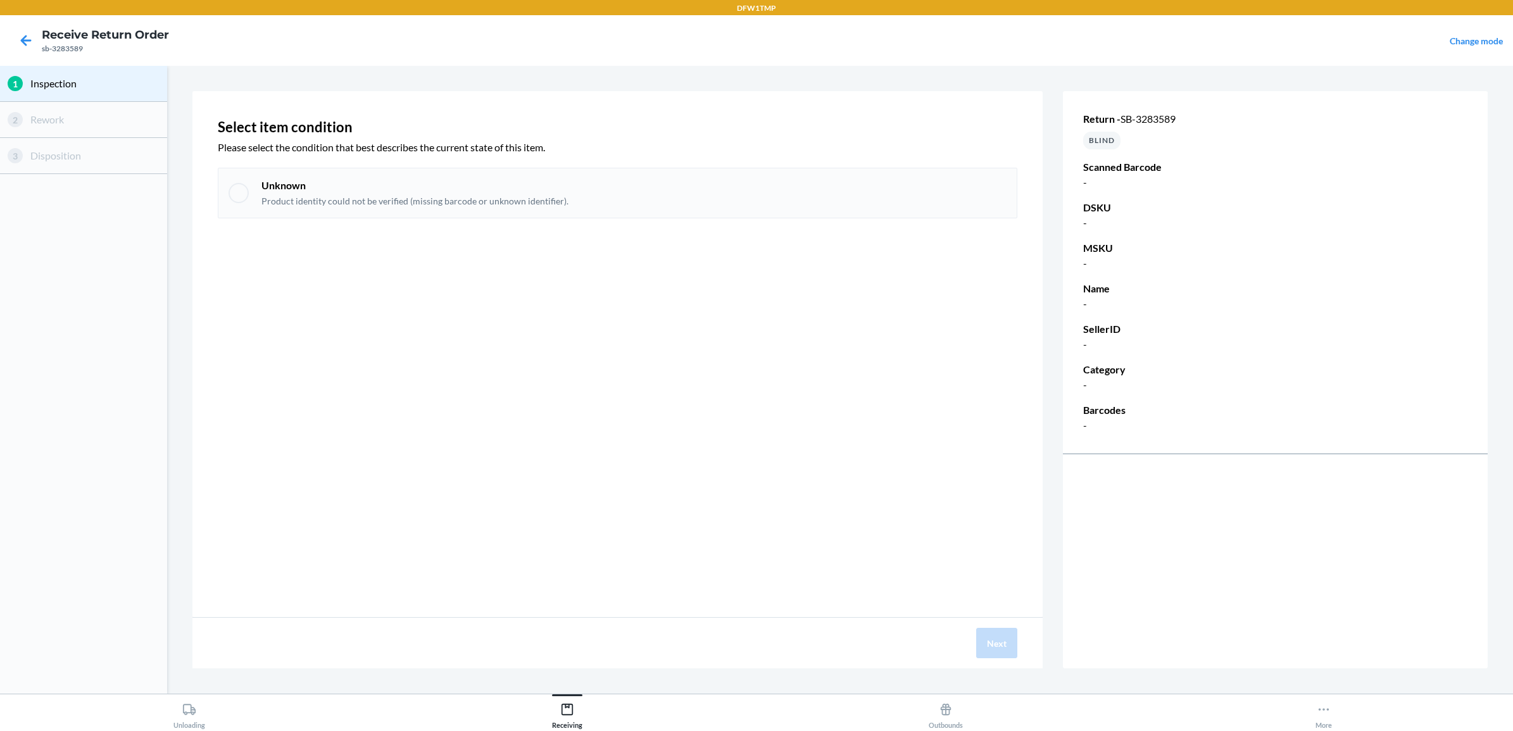
click at [378, 197] on p "Product identity could not be verified (missing barcode or unknown identifier)." at bounding box center [414, 201] width 307 height 13
checkbox input "true"
click at [998, 660] on div "Next" at bounding box center [617, 643] width 850 height 51
drag, startPoint x: 998, startPoint y: 659, endPoint x: 994, endPoint y: 647, distance: 12.8
click at [996, 650] on div "Next" at bounding box center [617, 643] width 850 height 51
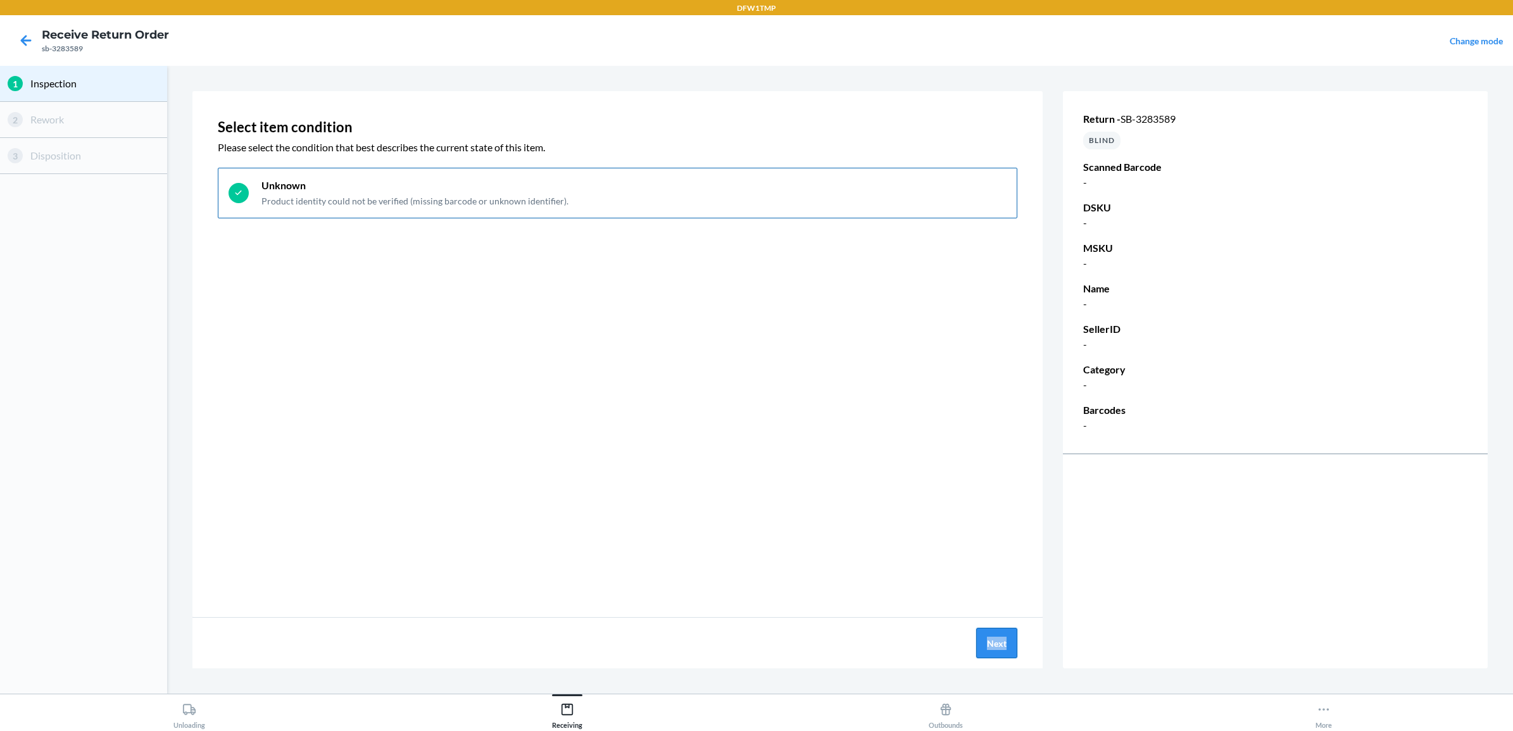
click at [991, 646] on button "Next" at bounding box center [996, 643] width 41 height 30
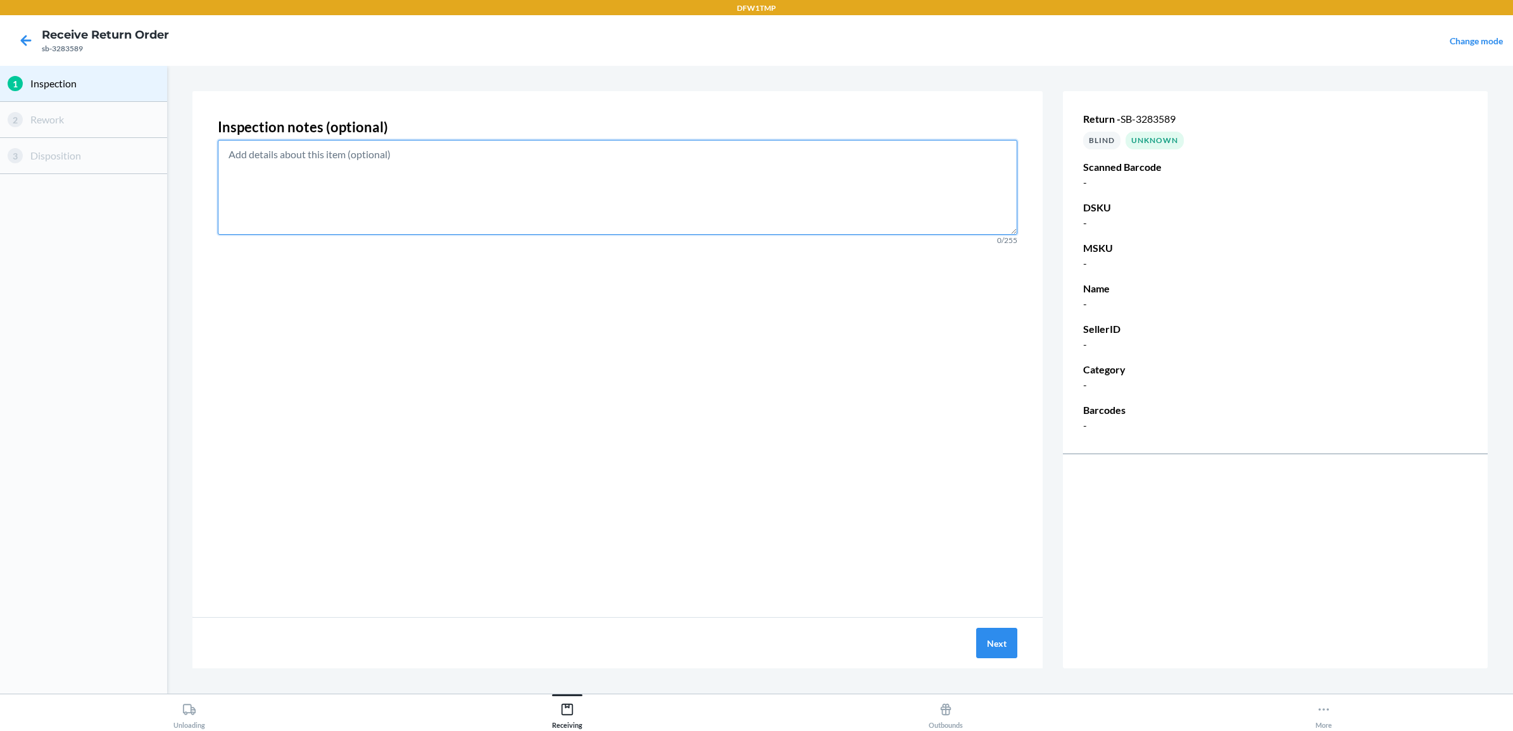
click at [938, 156] on textarea at bounding box center [617, 187] width 799 height 95
type textarea "N"
type textarea "MISSING BARCODE"
click at [986, 653] on button "Next" at bounding box center [996, 643] width 41 height 30
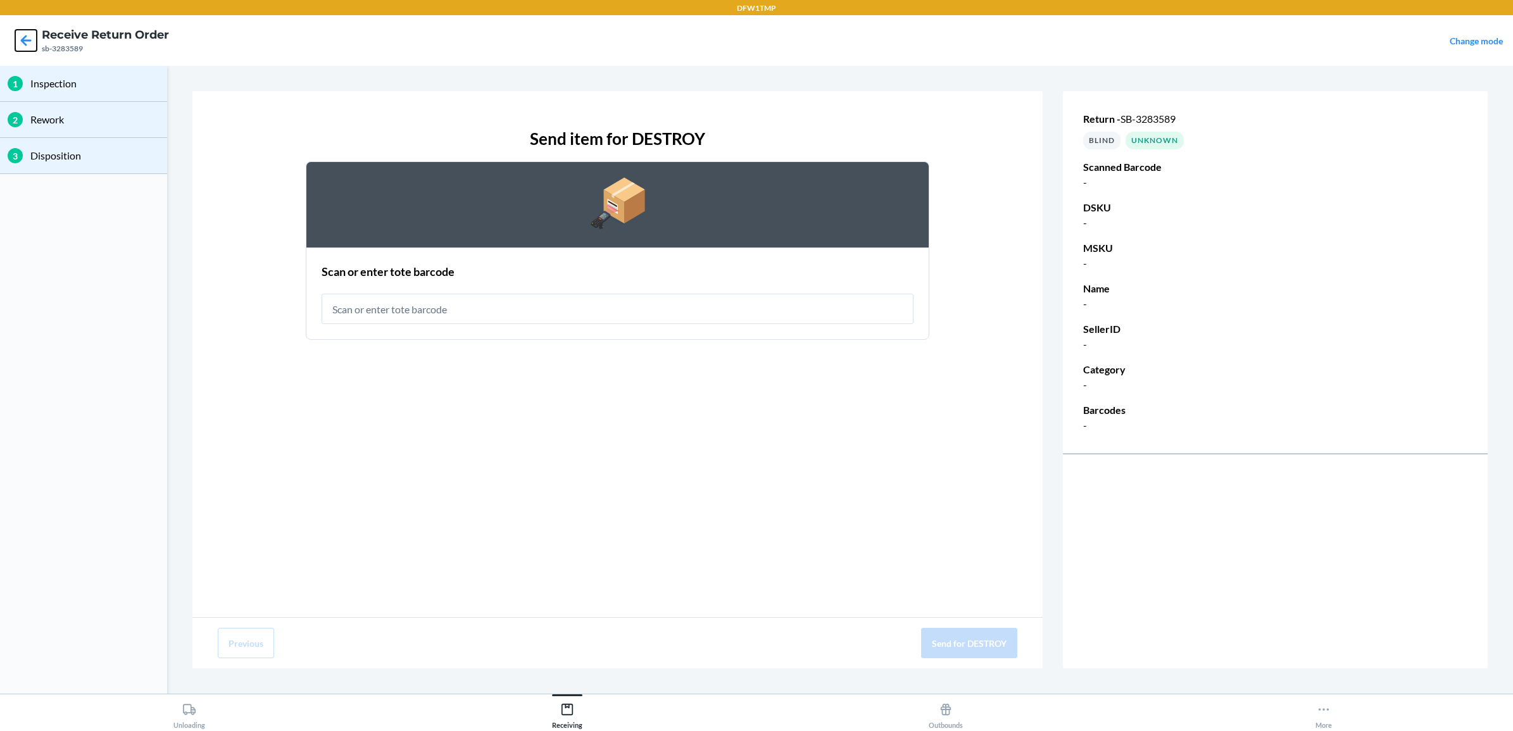
click at [21, 38] on icon at bounding box center [26, 41] width 22 height 22
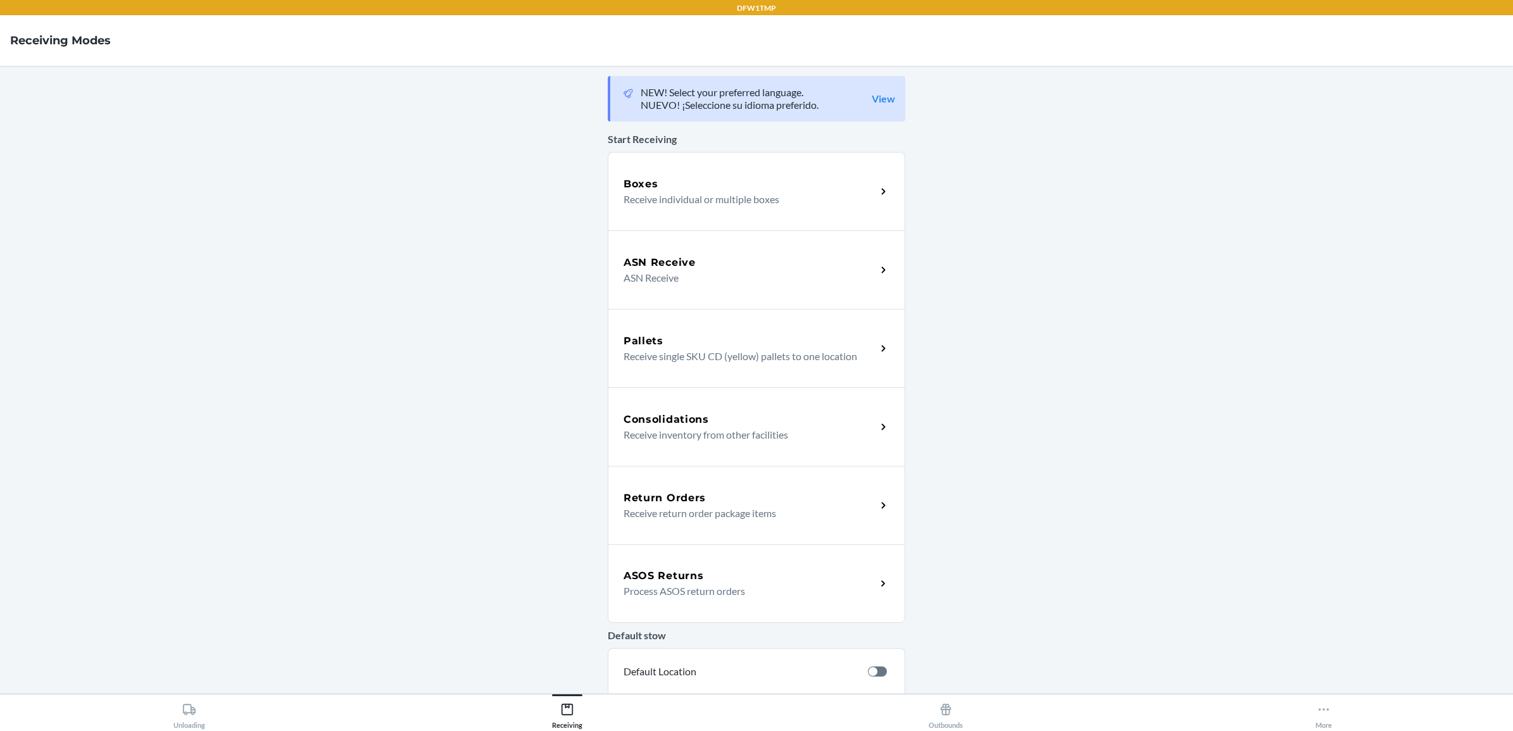
click at [720, 506] on p "Receive return order package items" at bounding box center [744, 513] width 242 height 15
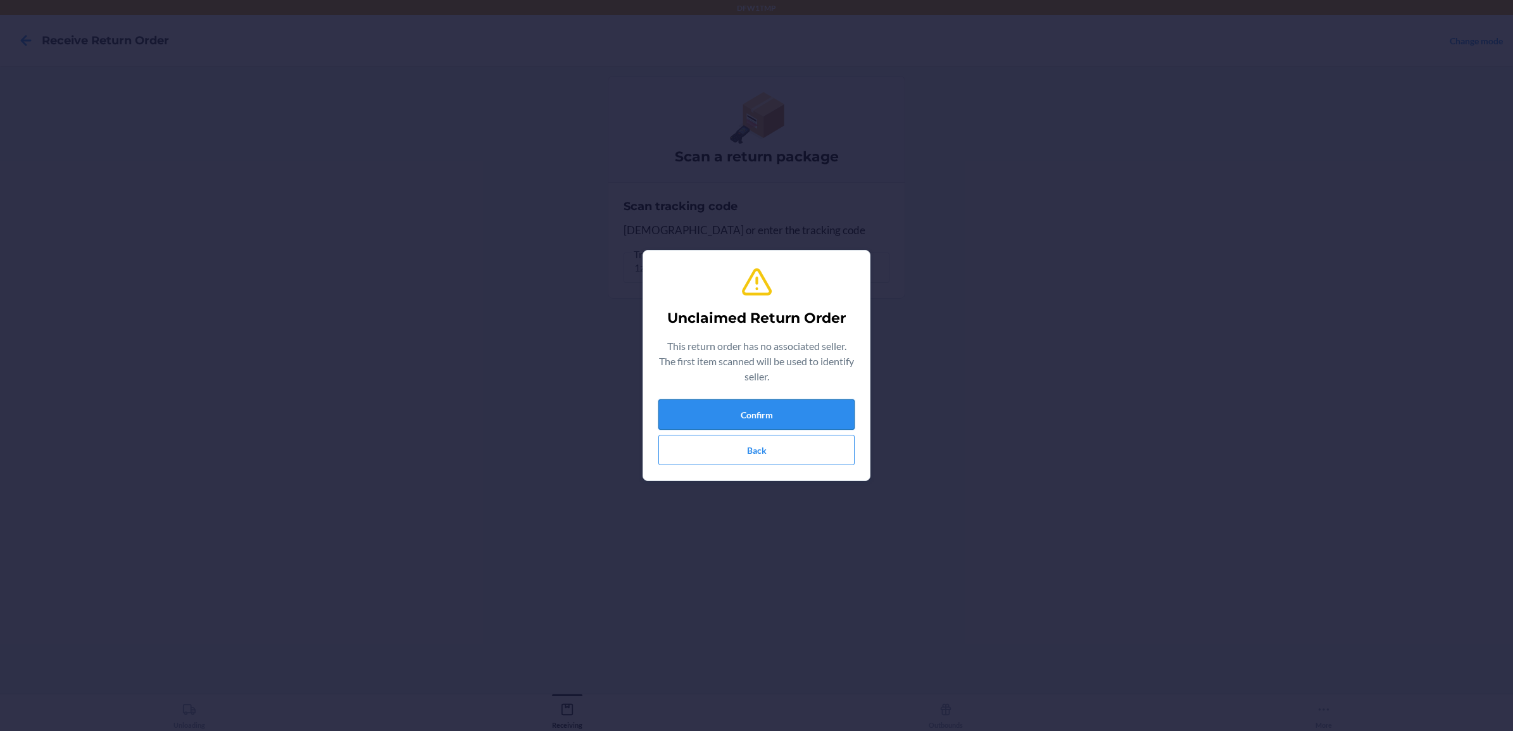
click at [742, 403] on button "Confirm" at bounding box center [756, 414] width 196 height 30
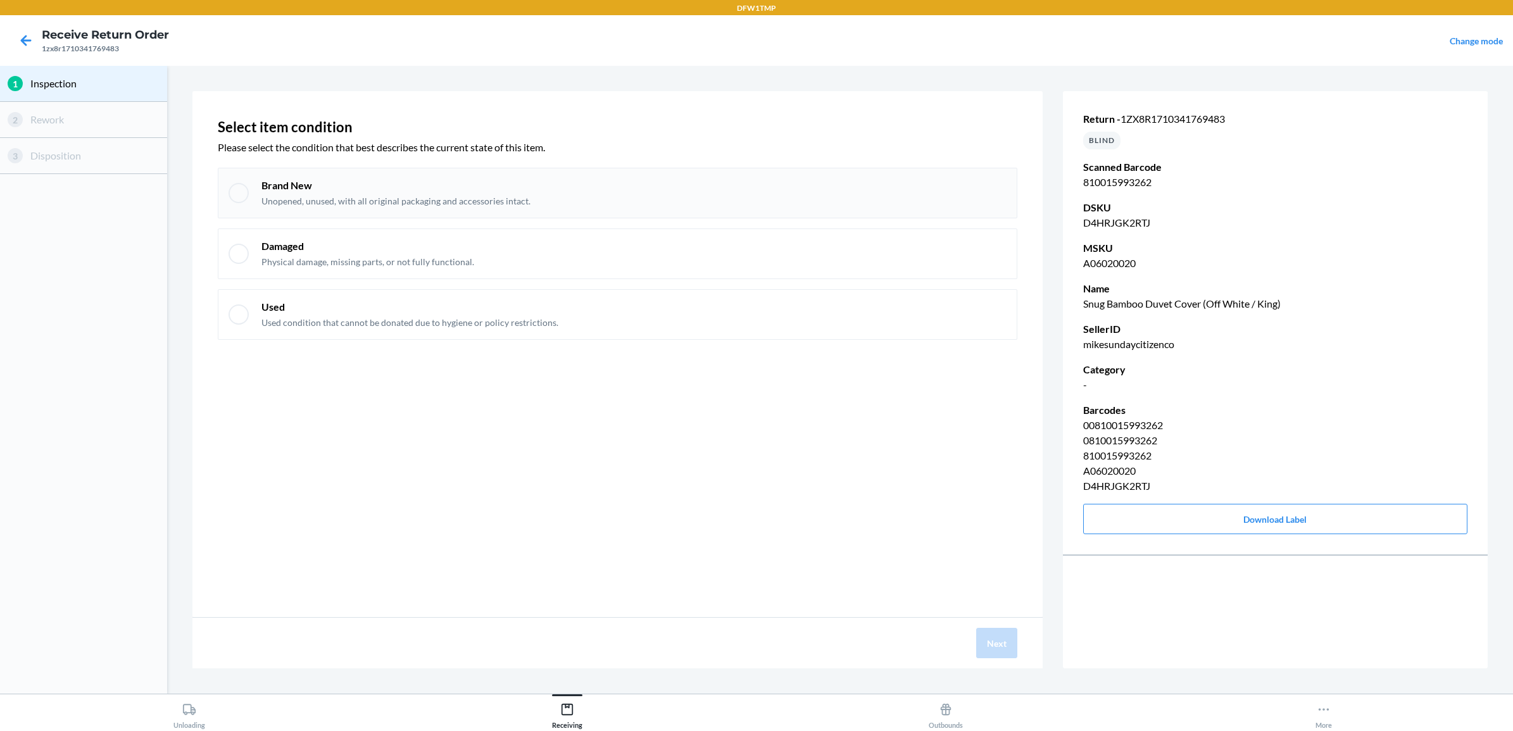
click at [230, 190] on div at bounding box center [238, 193] width 20 height 20
checkbox input "true"
click at [989, 647] on button "Next" at bounding box center [996, 643] width 41 height 30
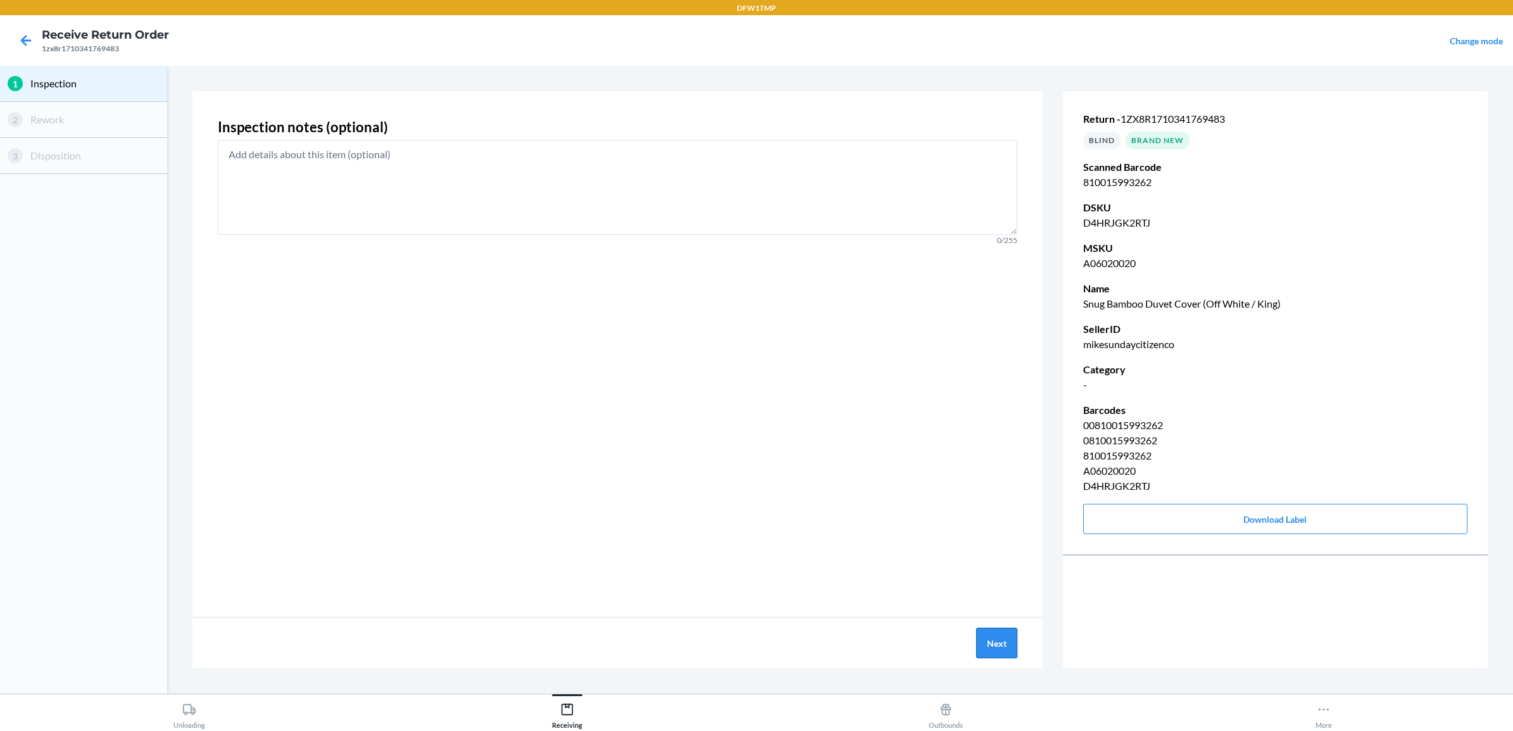
click at [989, 647] on button "Next" at bounding box center [996, 643] width 41 height 30
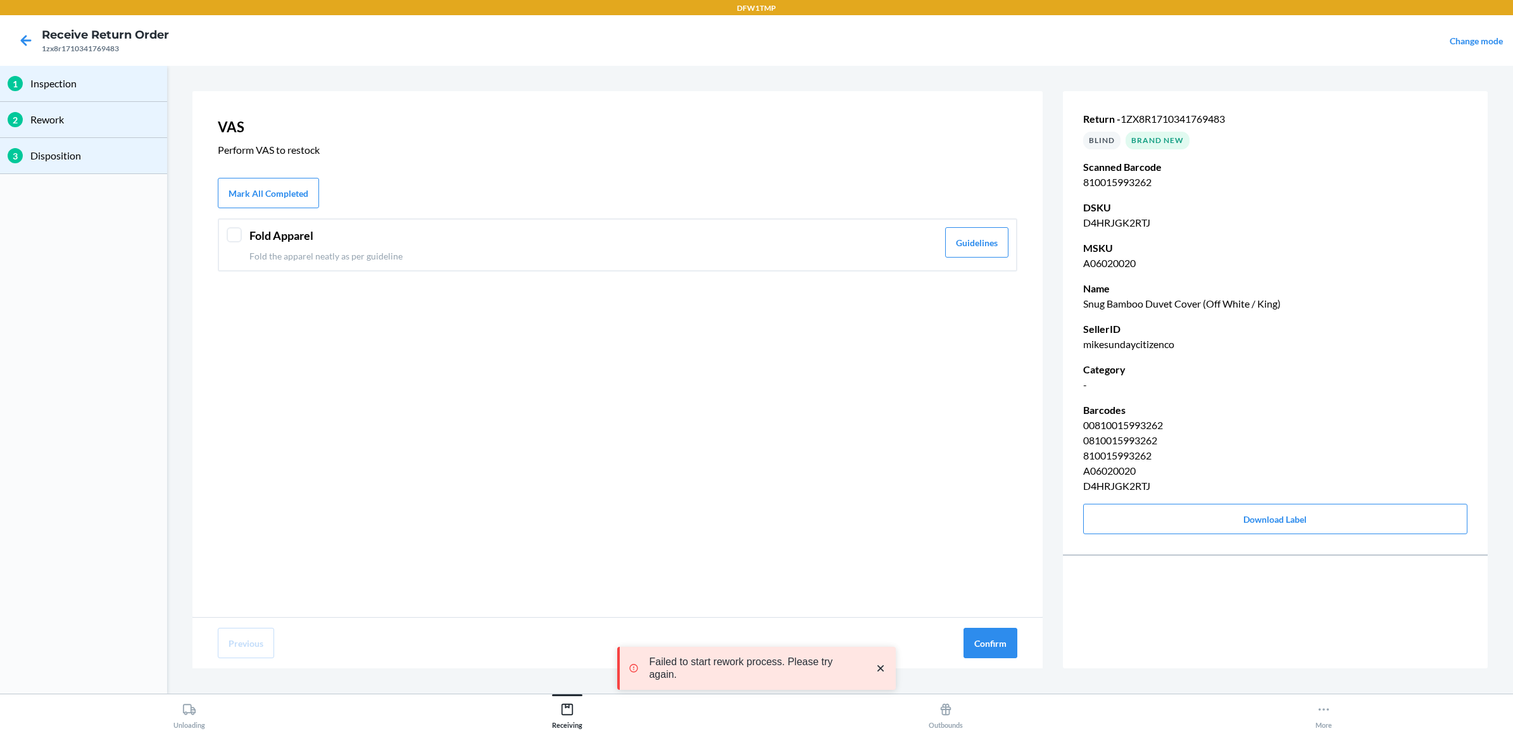
click at [302, 231] on header "Fold Apparel" at bounding box center [593, 235] width 688 height 17
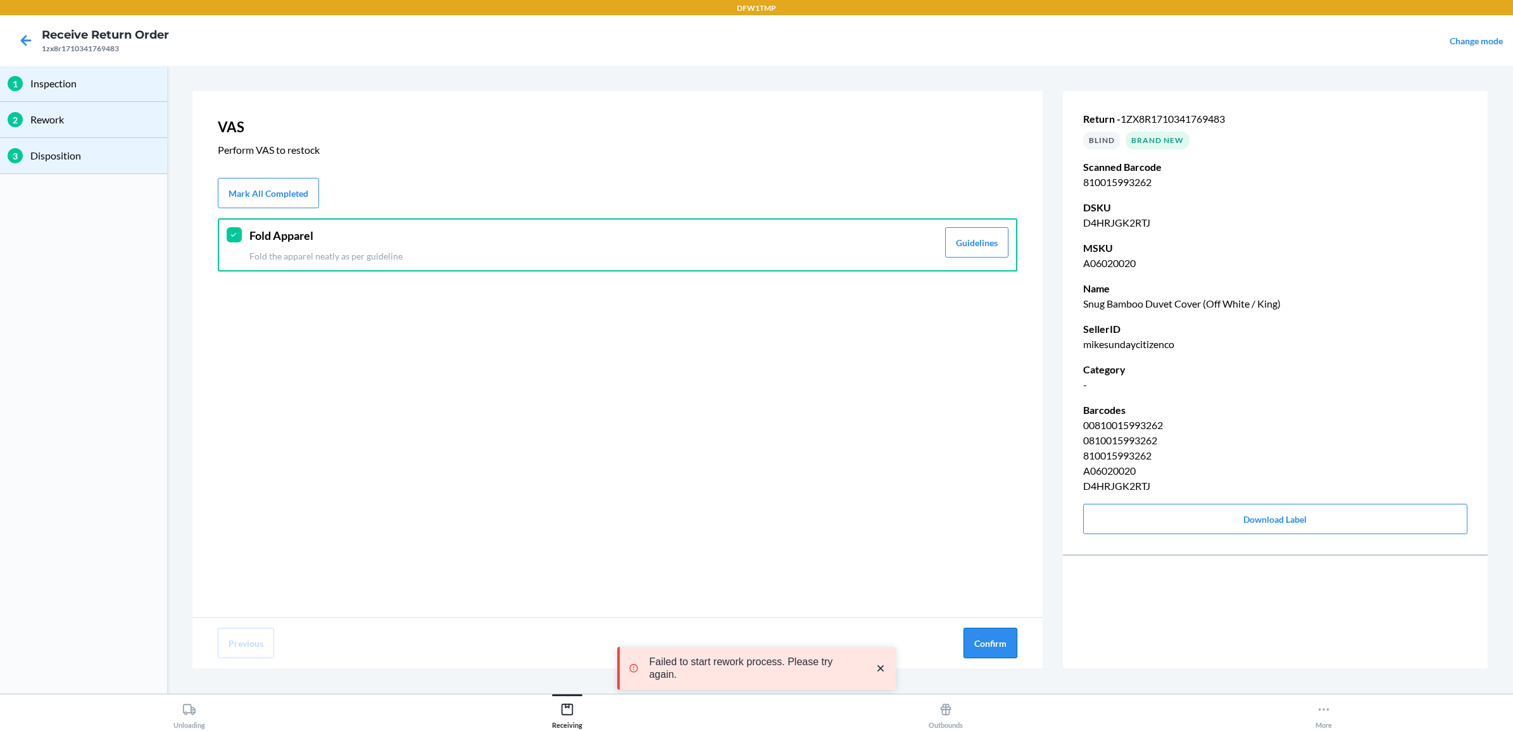
click at [972, 647] on button "Confirm" at bounding box center [990, 643] width 54 height 30
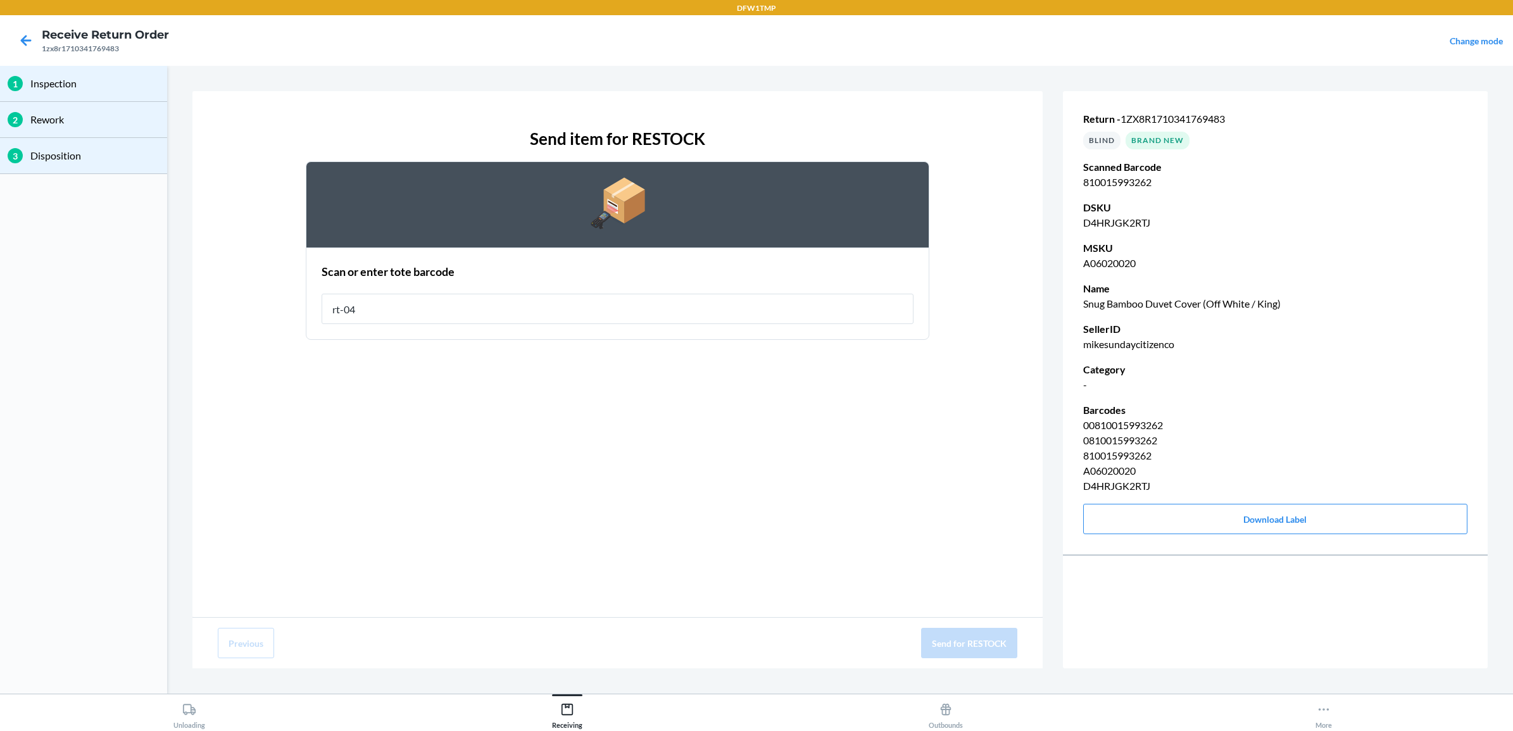
type input "rt-04"
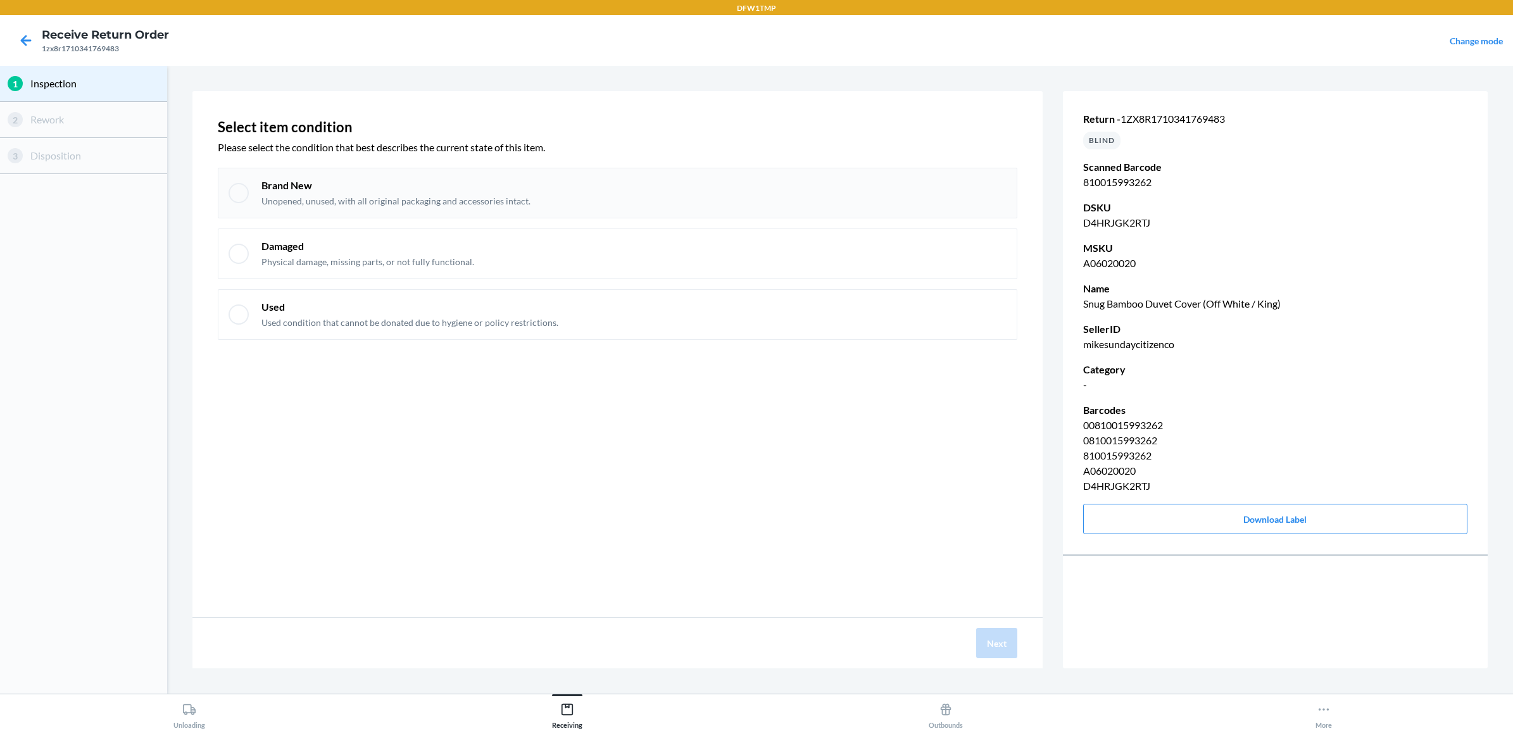
click at [431, 198] on p "Unopened, unused, with all original packaging and accessories intact." at bounding box center [395, 201] width 269 height 13
checkbox input "true"
click at [991, 637] on button "Next" at bounding box center [996, 643] width 41 height 30
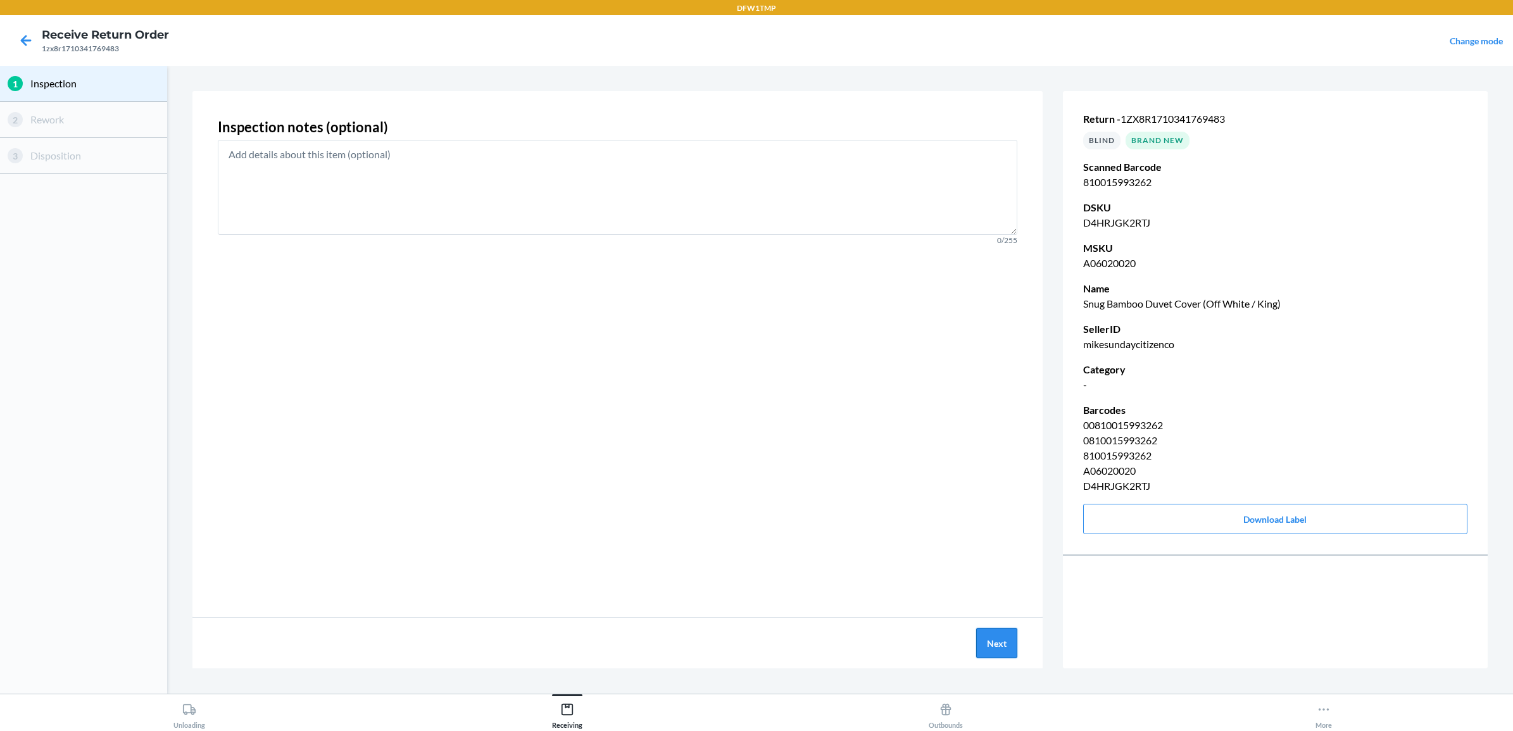
click at [991, 638] on button "Next" at bounding box center [996, 643] width 41 height 30
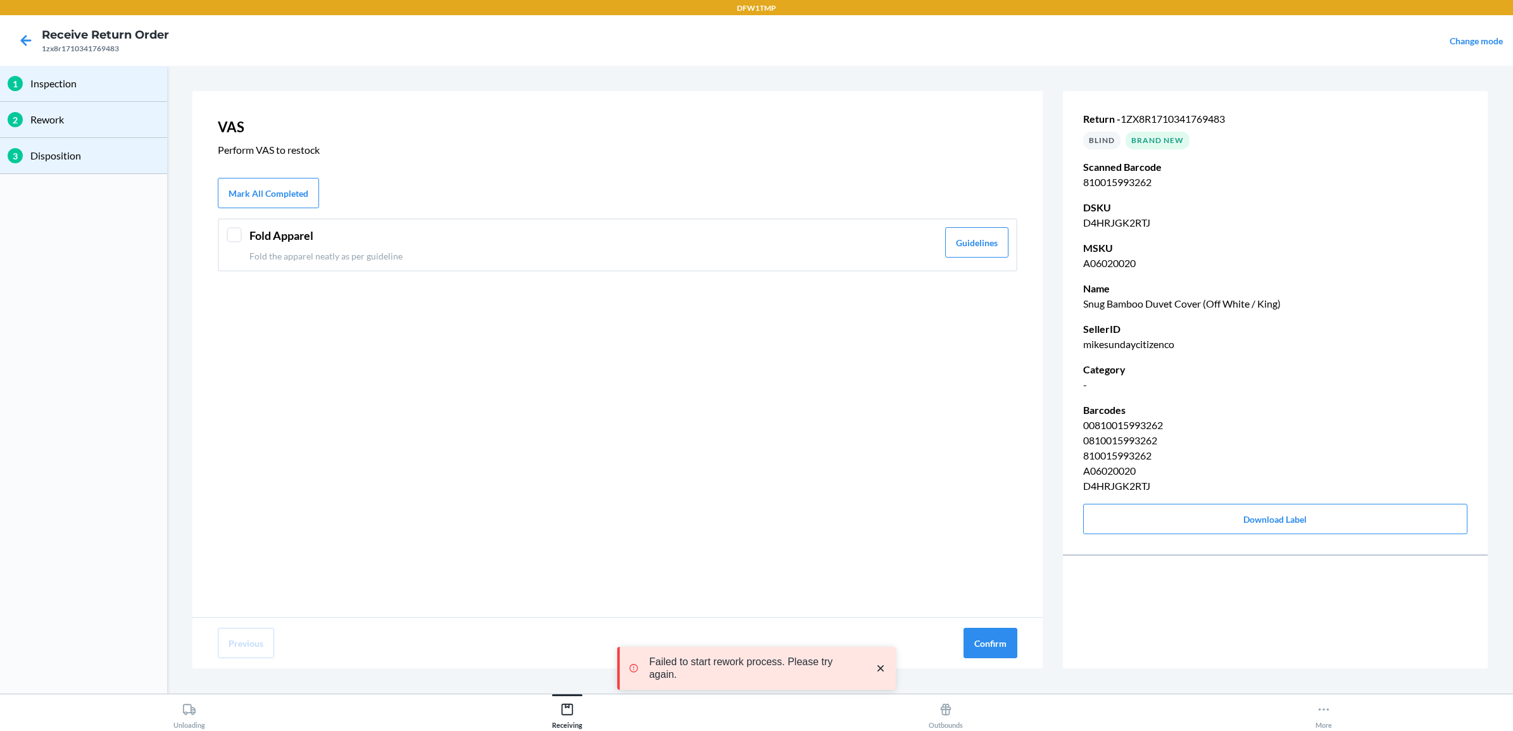
click at [304, 228] on header "Fold Apparel" at bounding box center [593, 235] width 688 height 17
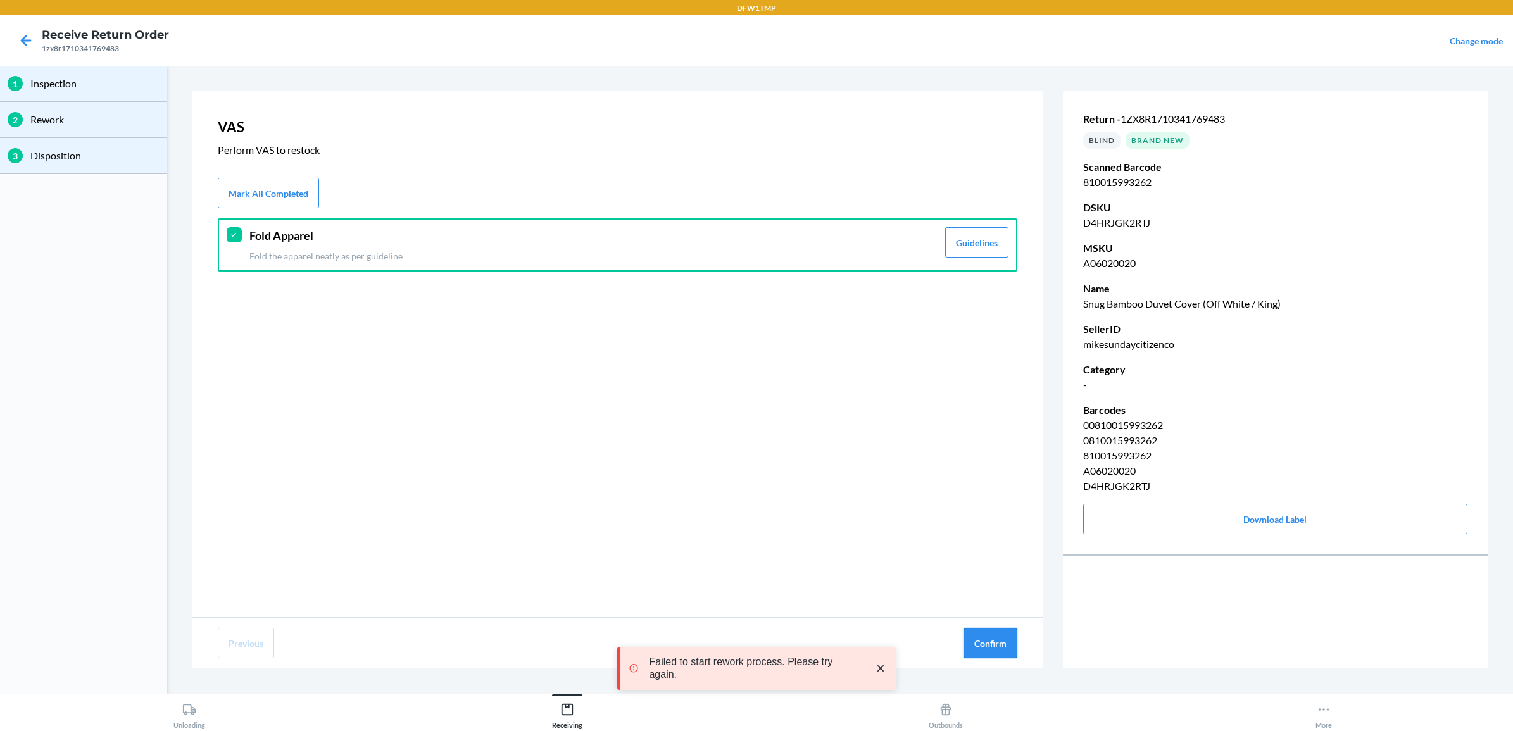
click at [985, 642] on button "Confirm" at bounding box center [990, 643] width 54 height 30
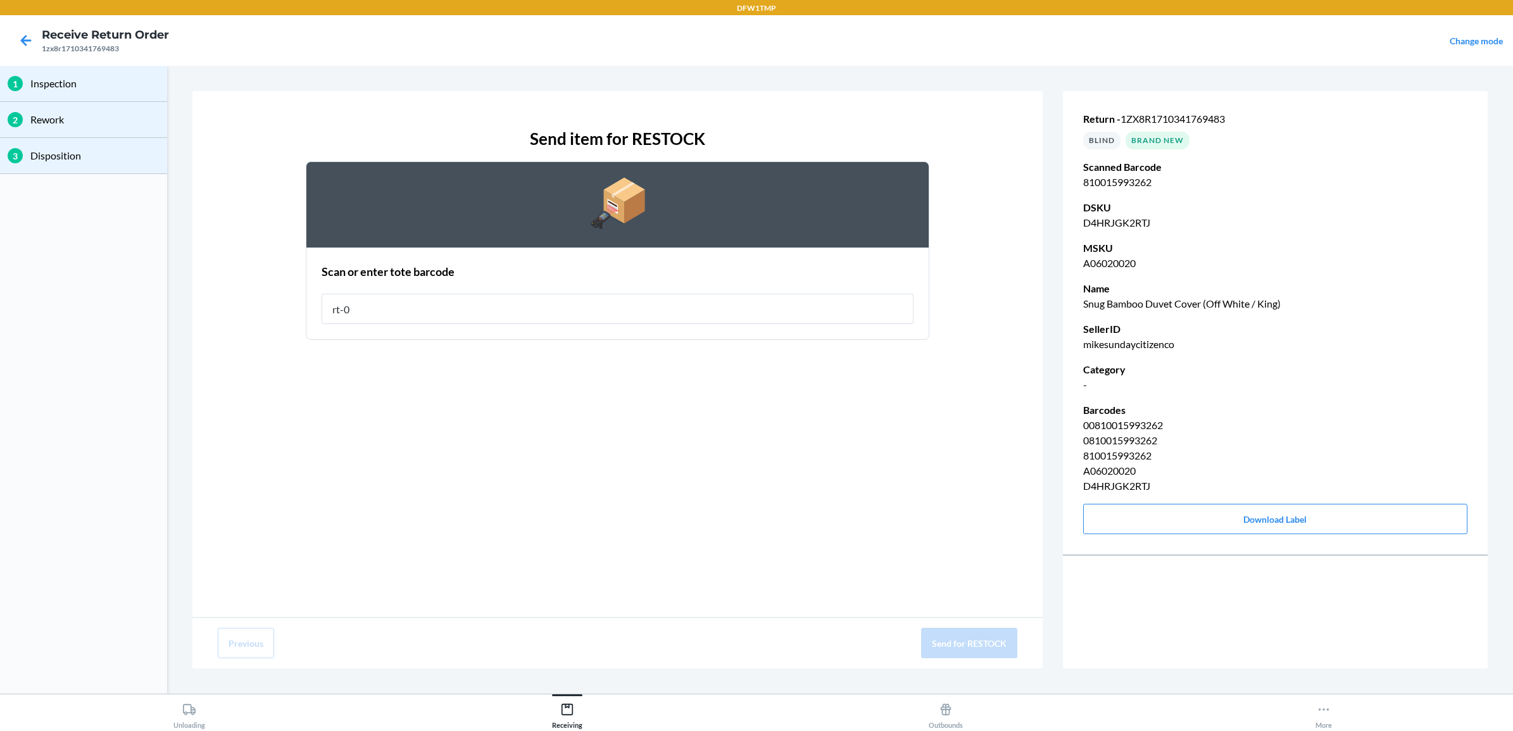
type input "rt-04"
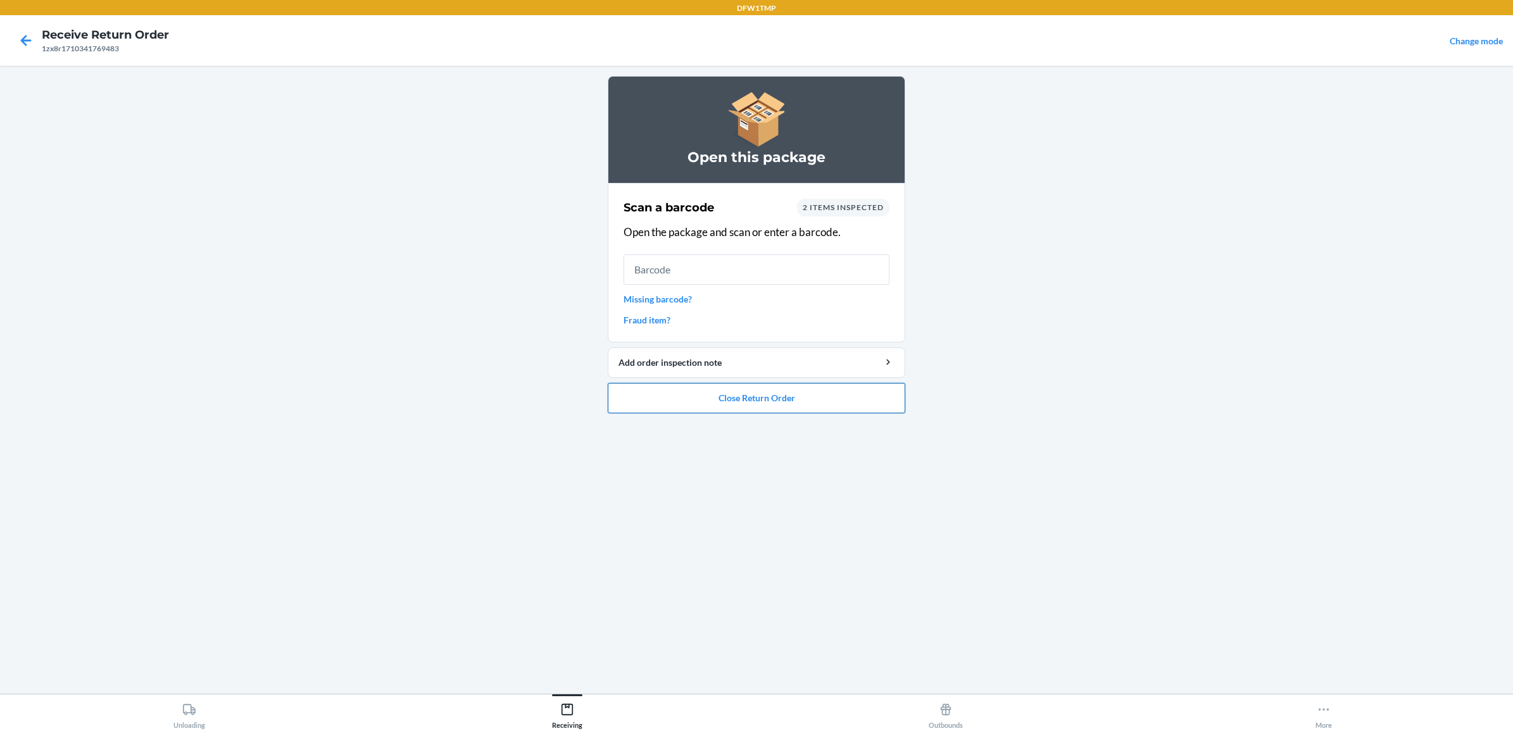
click at [692, 402] on button "Close Return Order" at bounding box center [756, 398] width 297 height 30
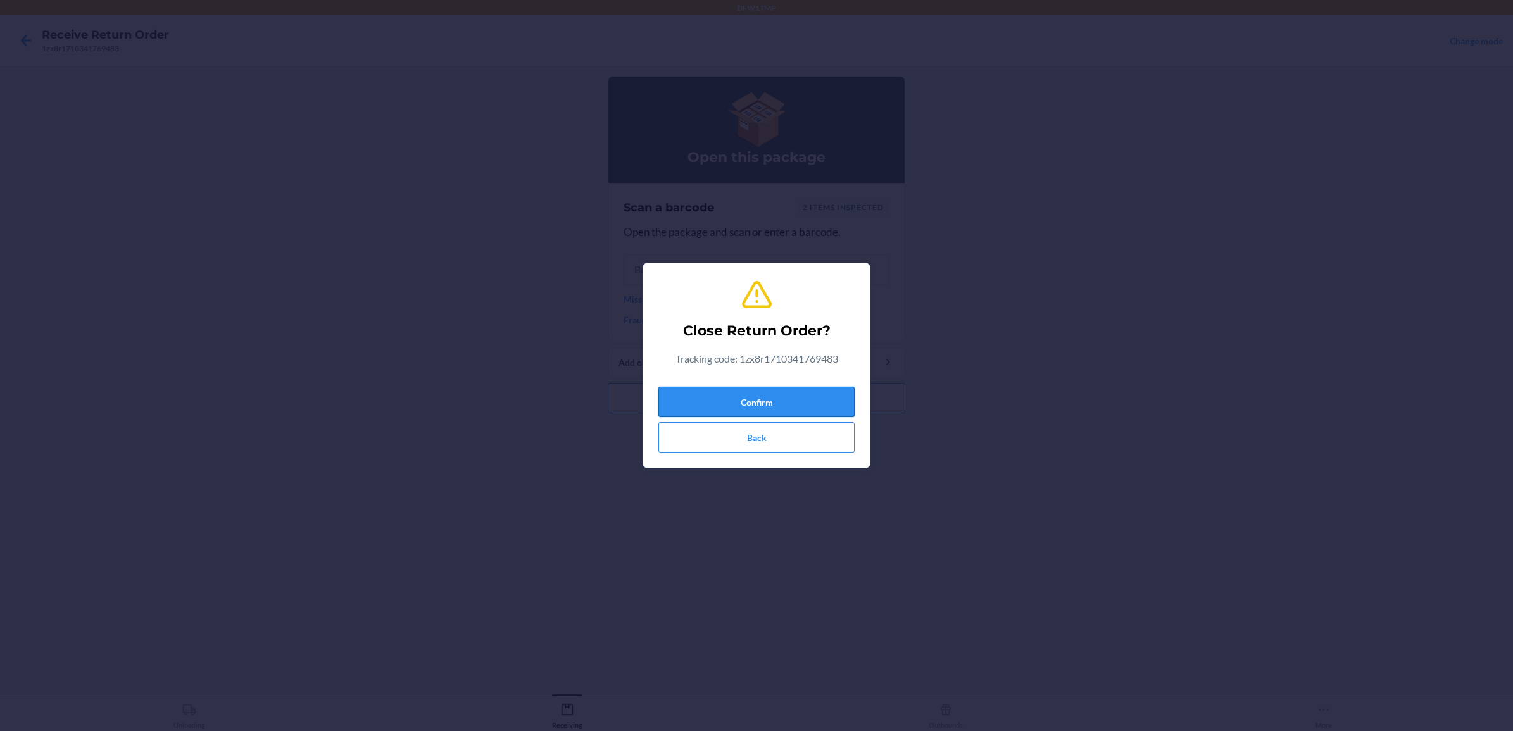
click at [811, 397] on button "Confirm" at bounding box center [756, 402] width 196 height 30
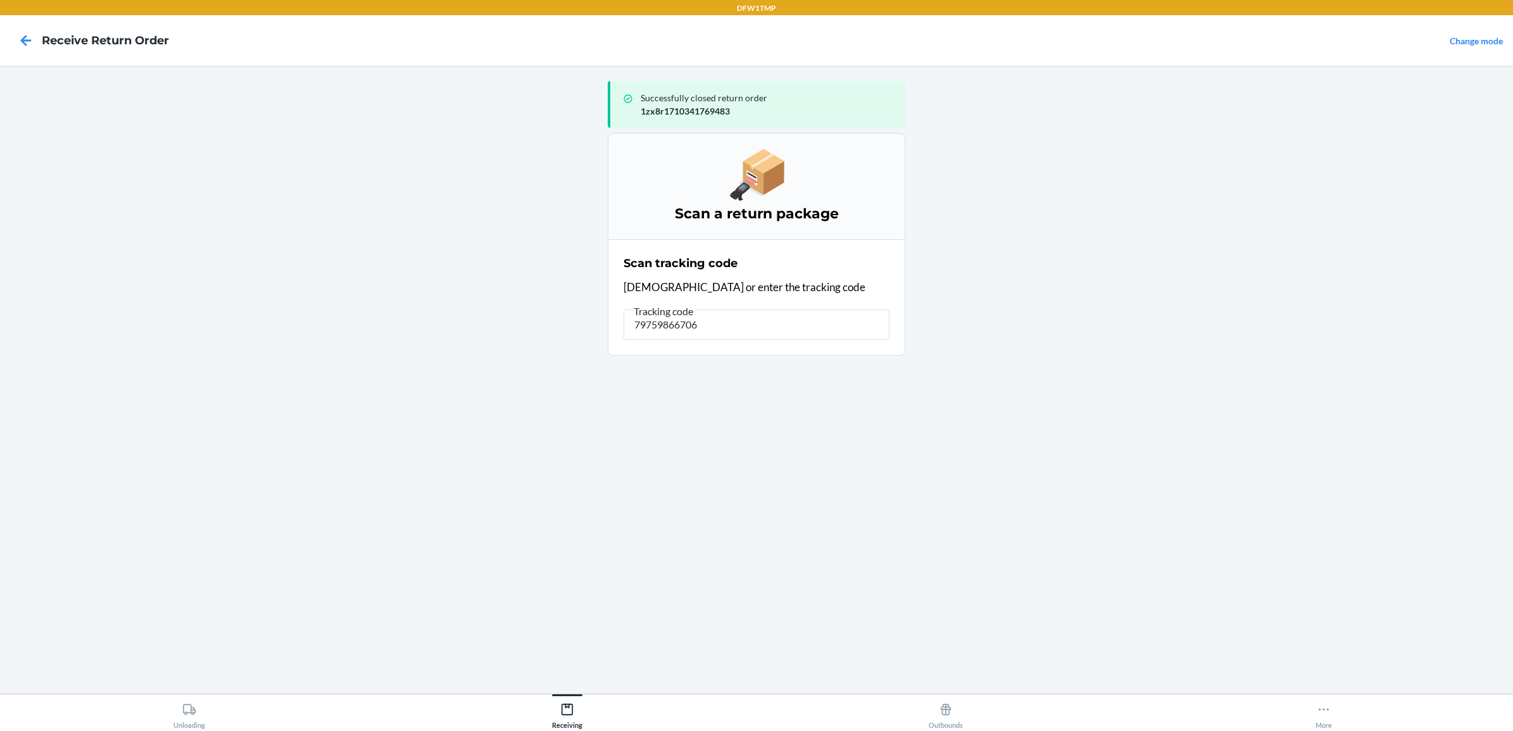
type input "797598667067"
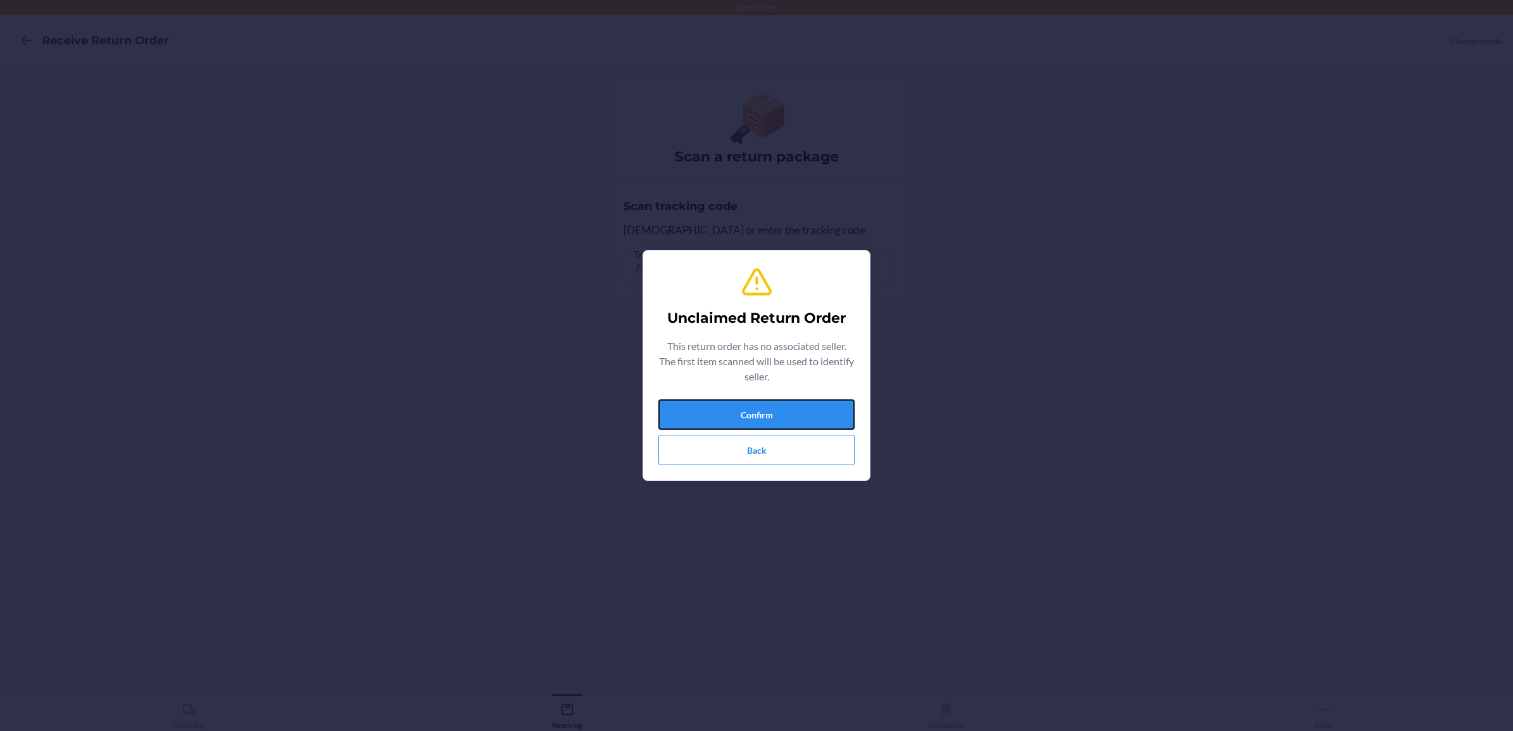
click at [711, 408] on button "Confirm" at bounding box center [756, 414] width 196 height 30
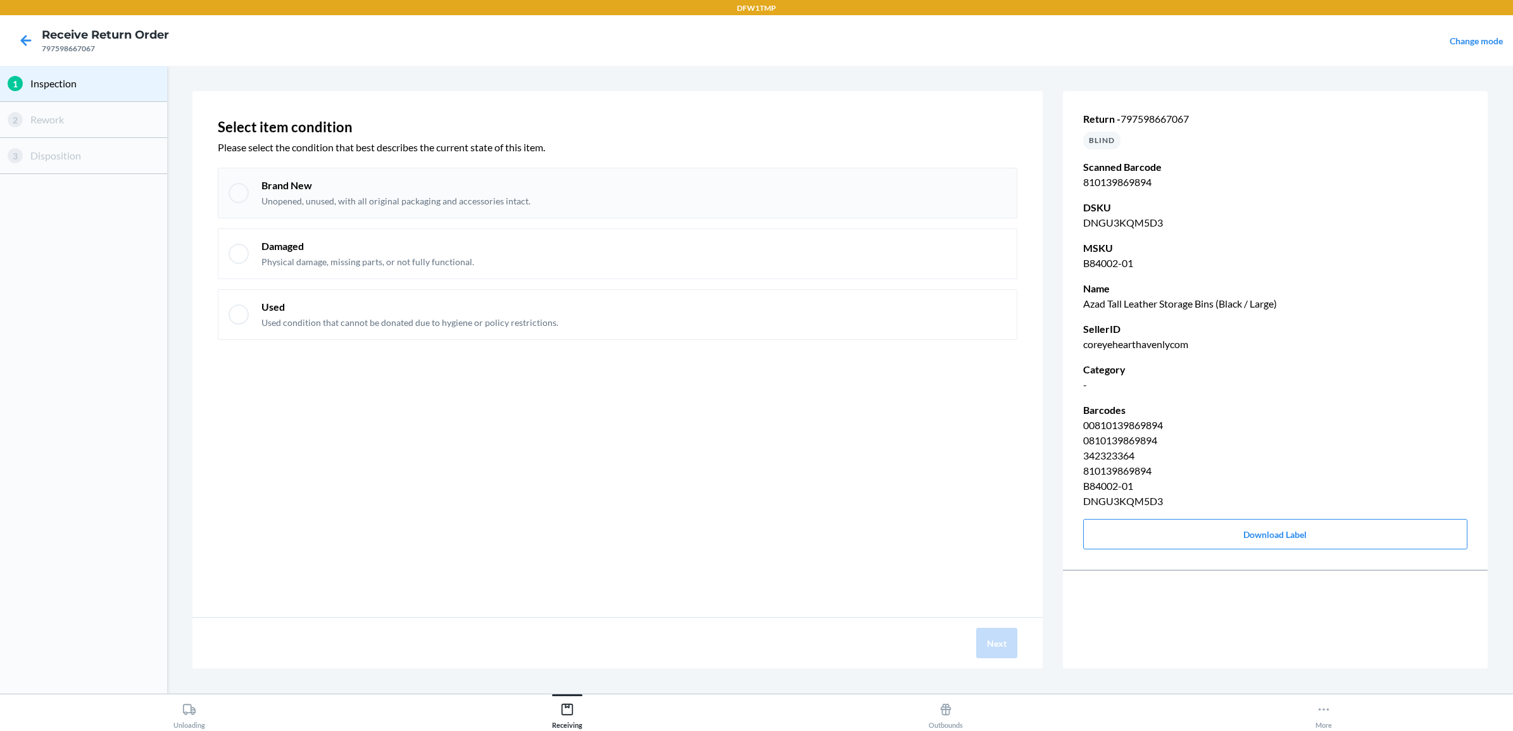
click at [339, 188] on p "Brand New" at bounding box center [395, 185] width 269 height 14
checkbox input "true"
click at [995, 635] on button "Next" at bounding box center [996, 643] width 41 height 30
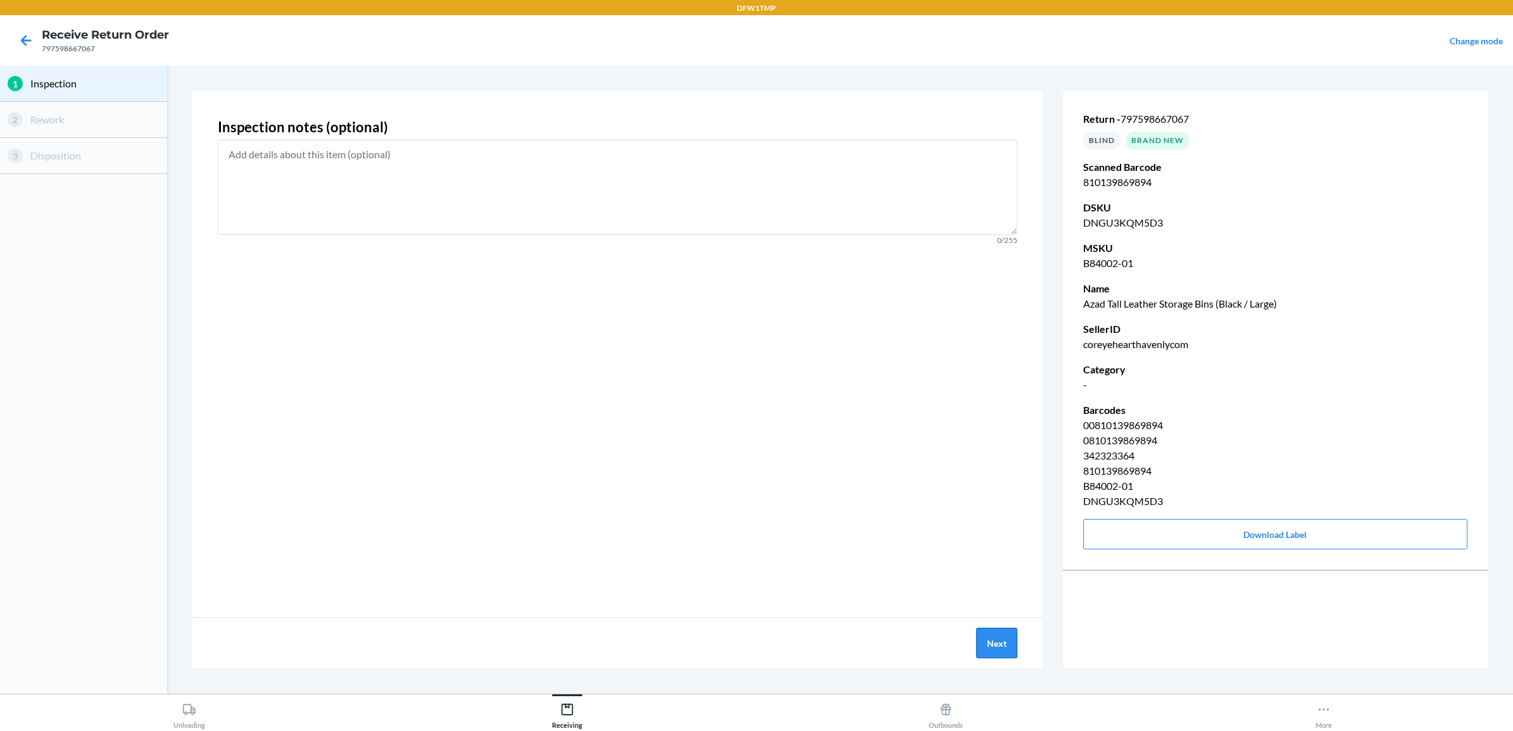
click at [995, 636] on button "Next" at bounding box center [996, 643] width 41 height 30
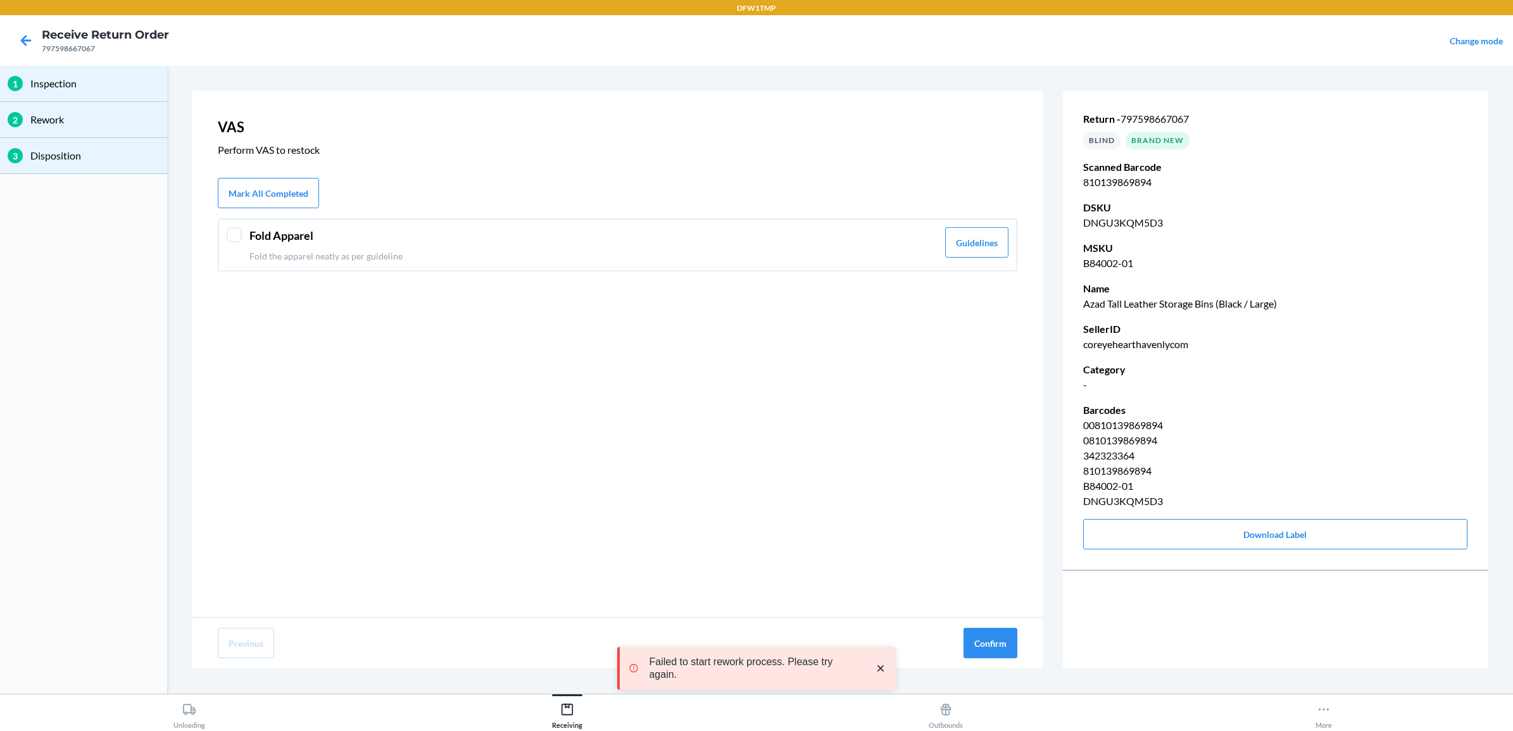
click at [298, 245] on div "Fold Apparel Fold the apparel neatly as per guideline" at bounding box center [593, 244] width 688 height 35
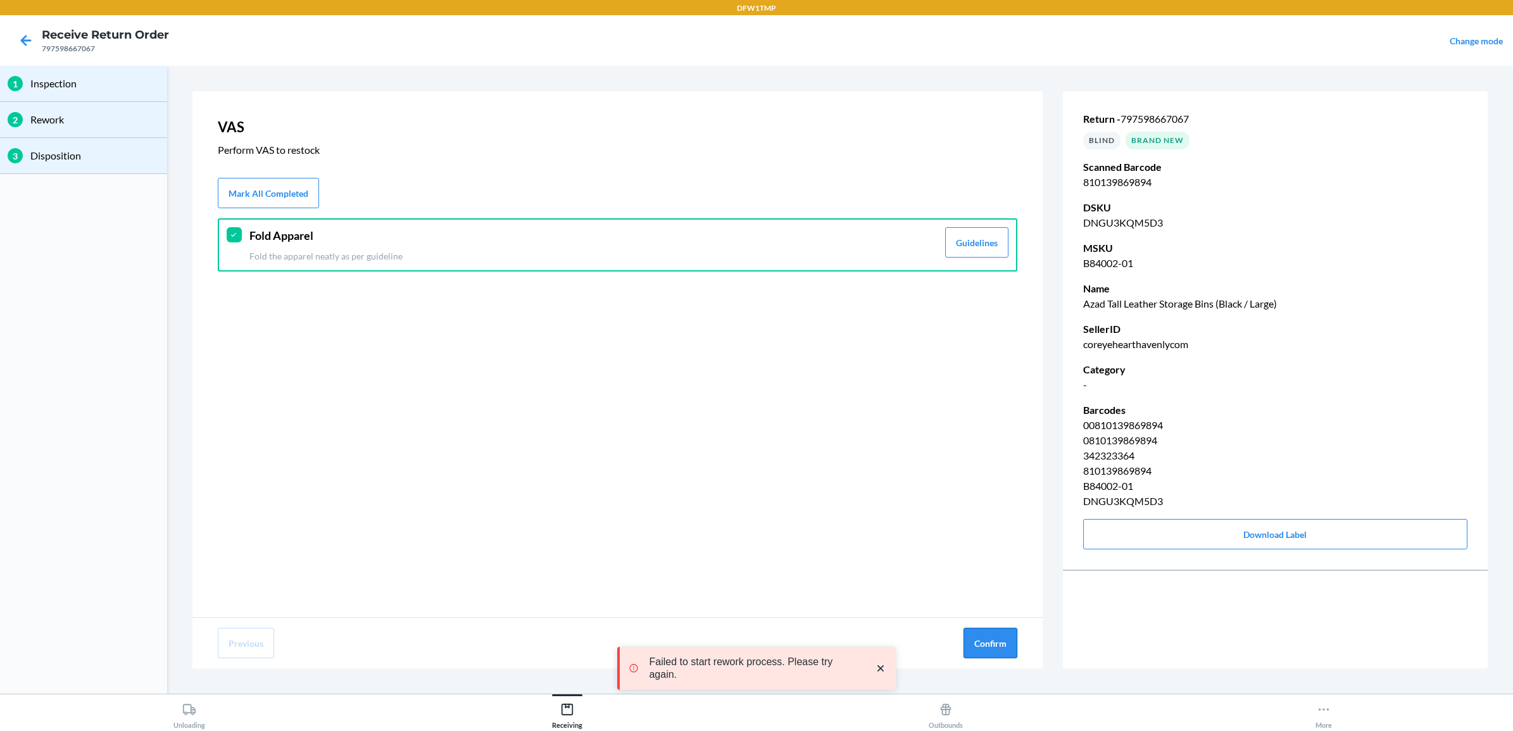
click at [981, 650] on button "Confirm" at bounding box center [990, 643] width 54 height 30
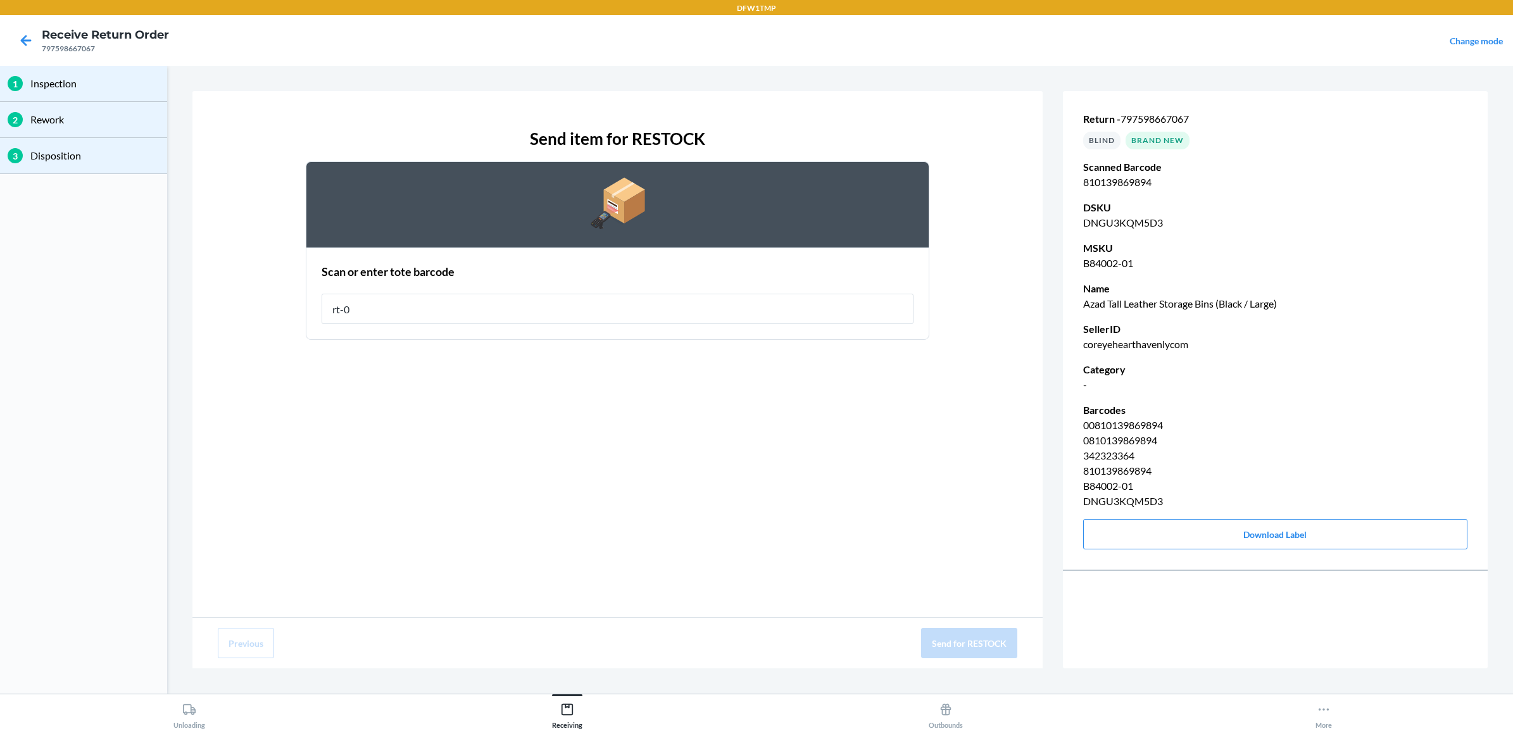
type input "rt-04"
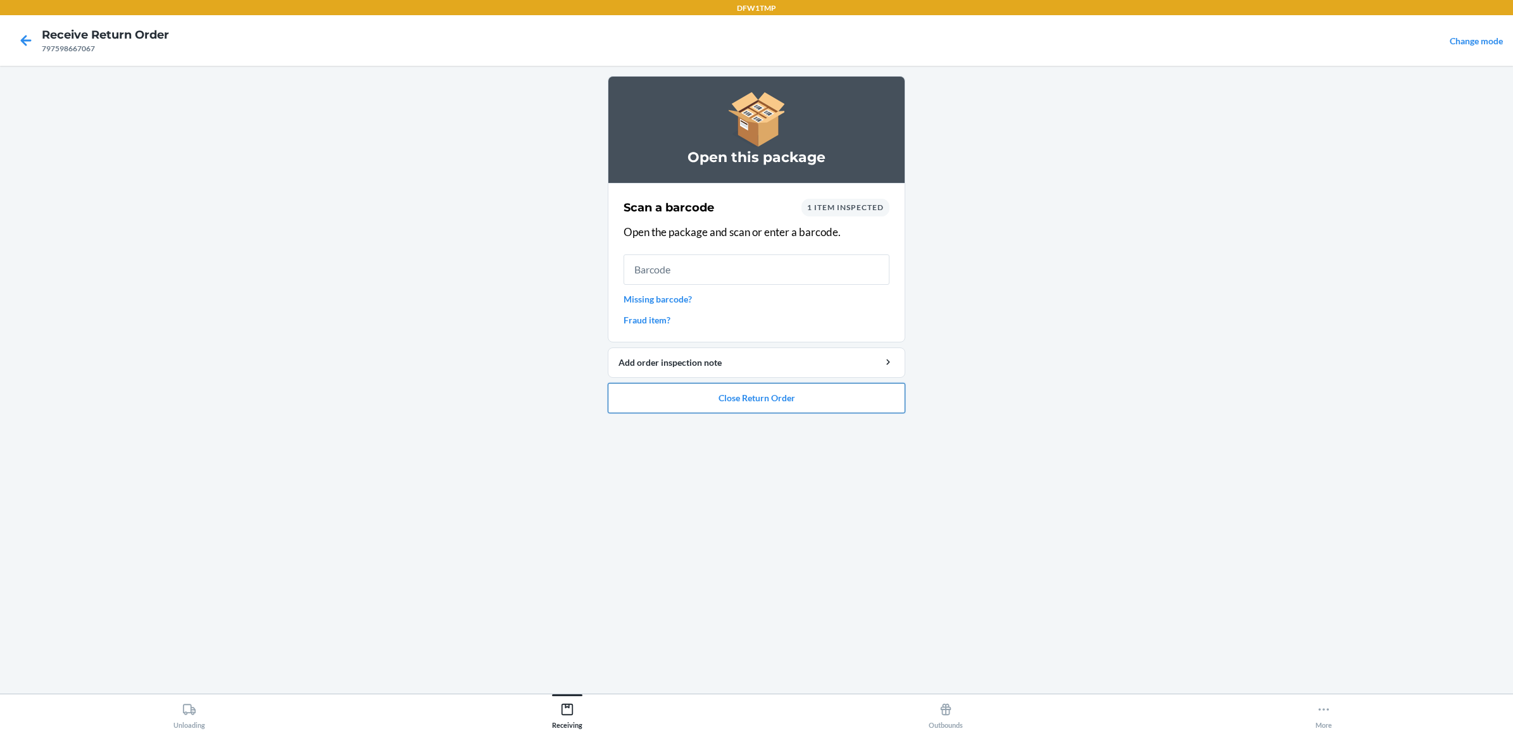
click at [822, 390] on button "Close Return Order" at bounding box center [756, 398] width 297 height 30
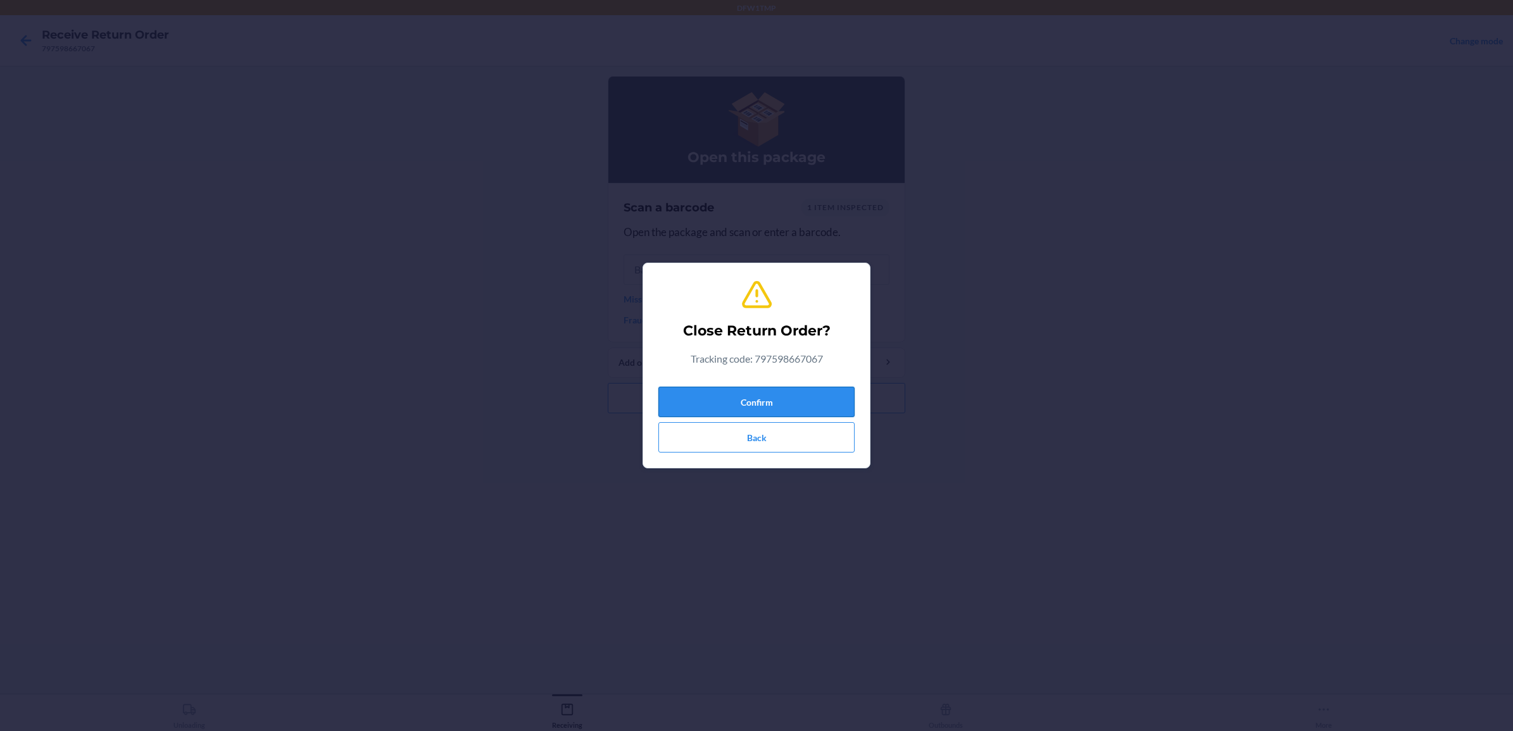
click at [798, 400] on button "Confirm" at bounding box center [756, 402] width 196 height 30
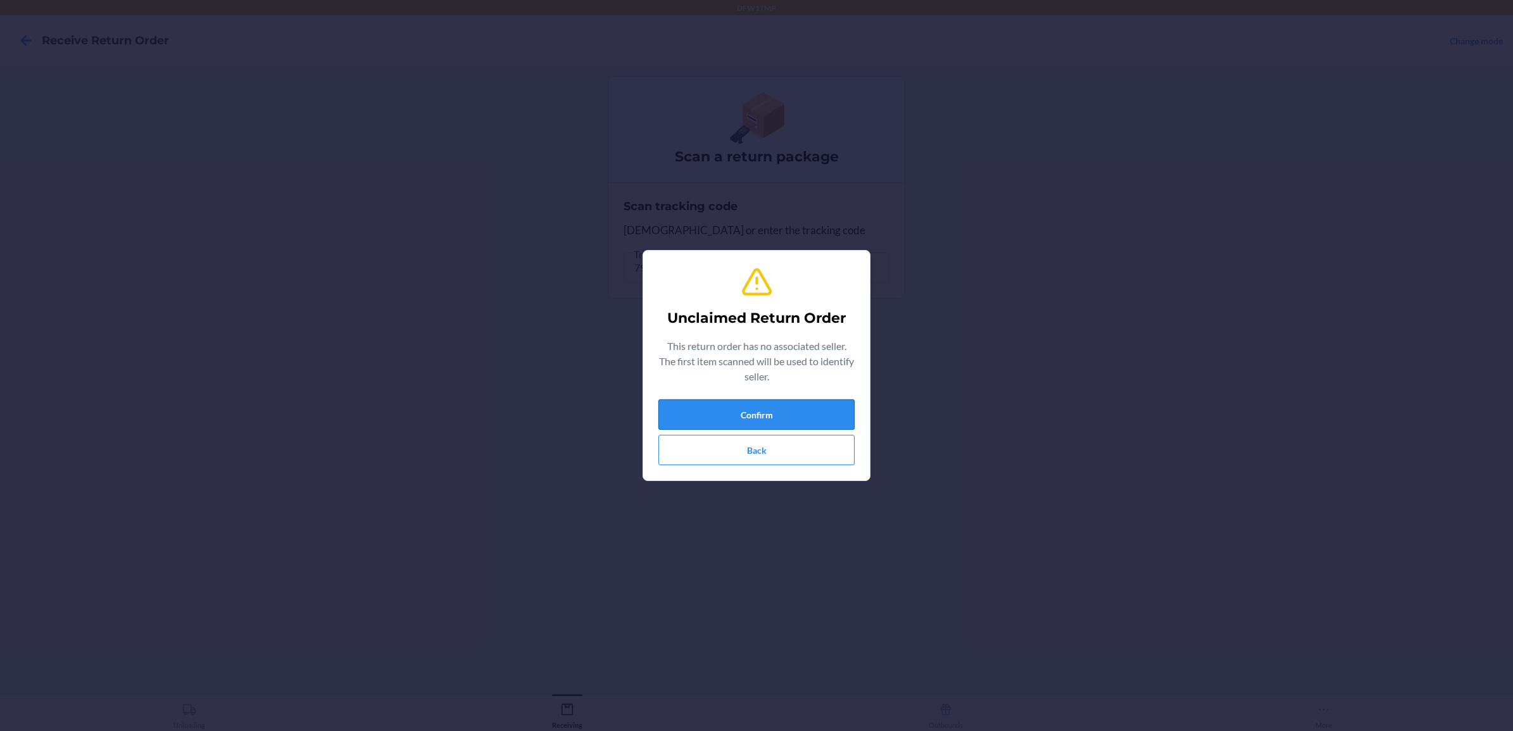
click at [776, 406] on button "Confirm" at bounding box center [756, 414] width 196 height 30
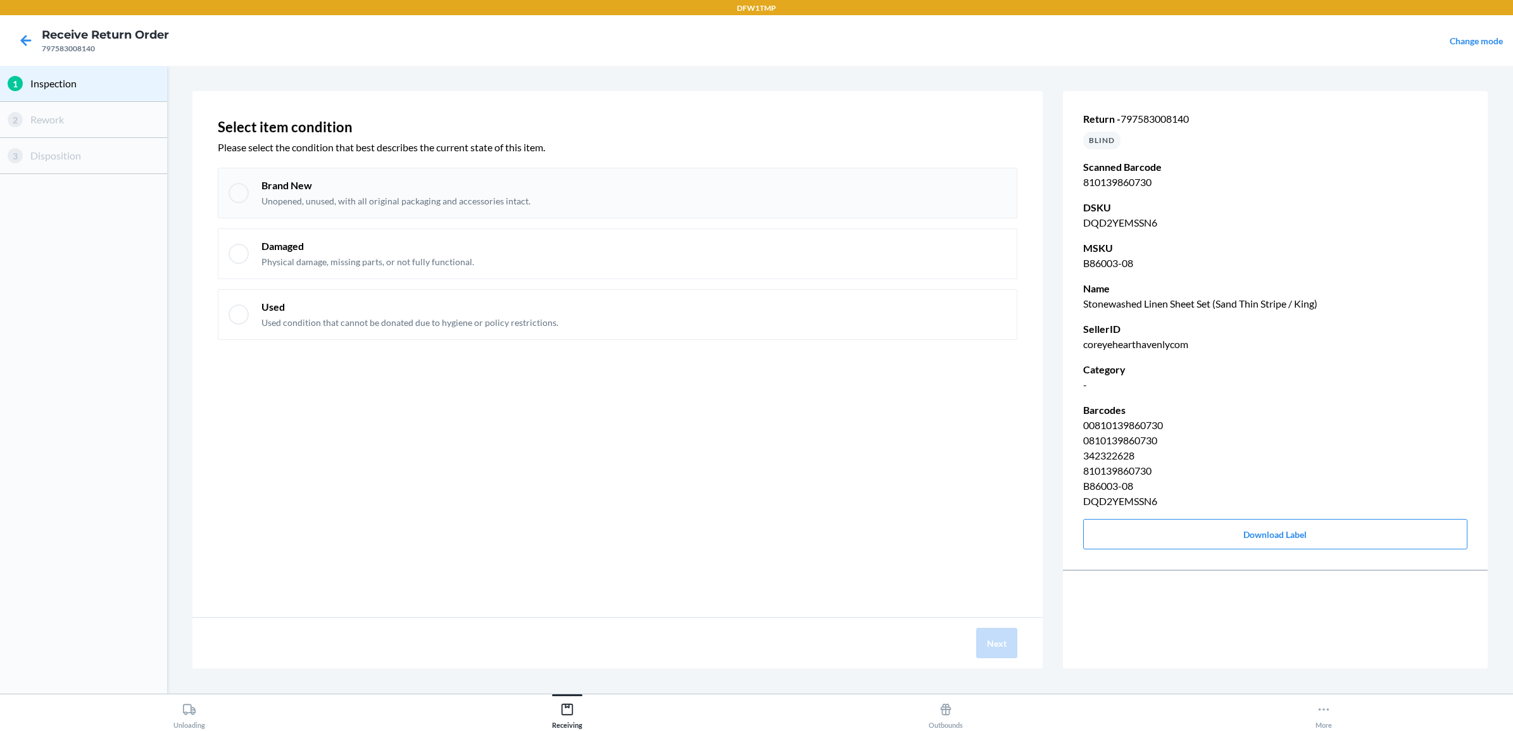
click at [241, 188] on div at bounding box center [238, 193] width 20 height 20
checkbox input "true"
click at [999, 638] on button "Next" at bounding box center [996, 643] width 41 height 30
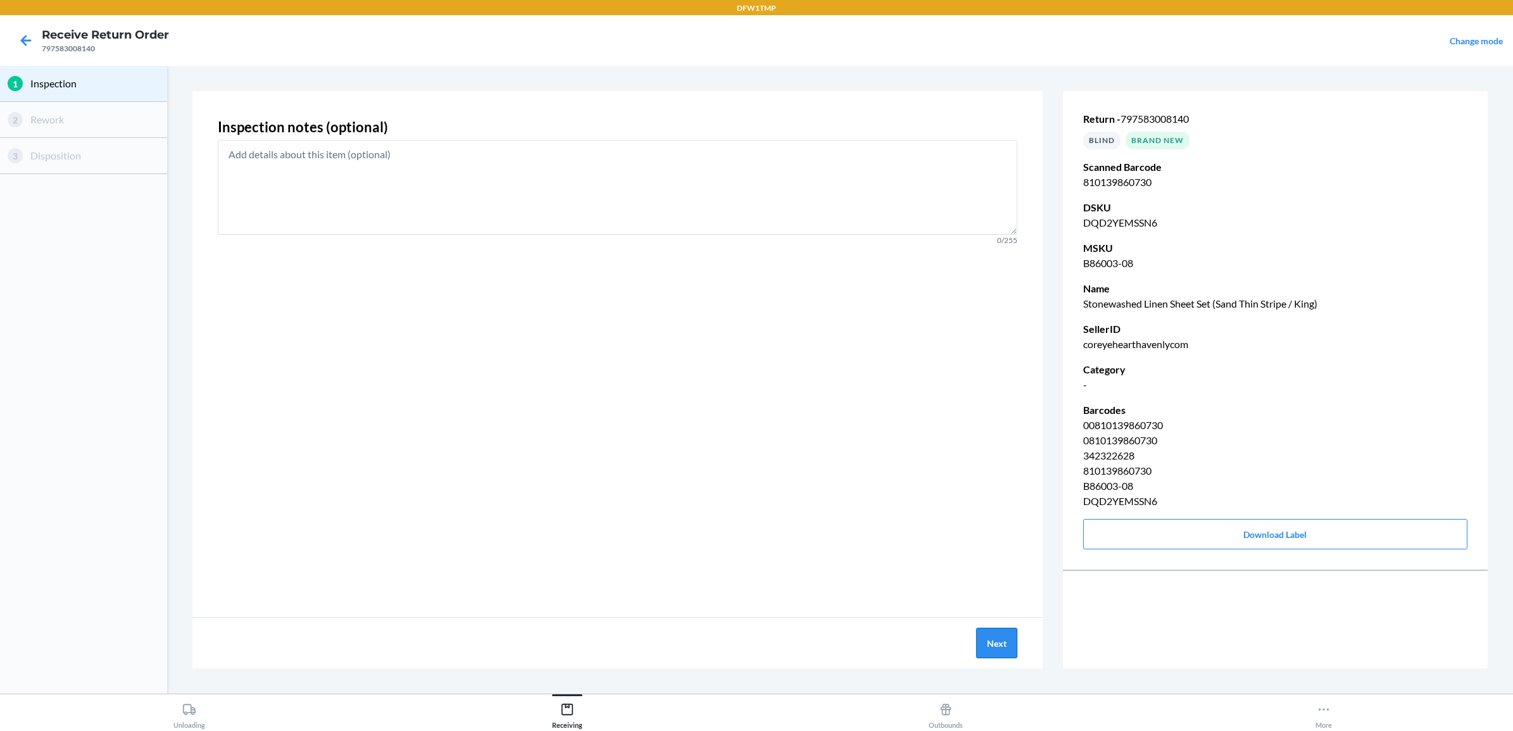
click at [999, 638] on button "Next" at bounding box center [996, 643] width 41 height 30
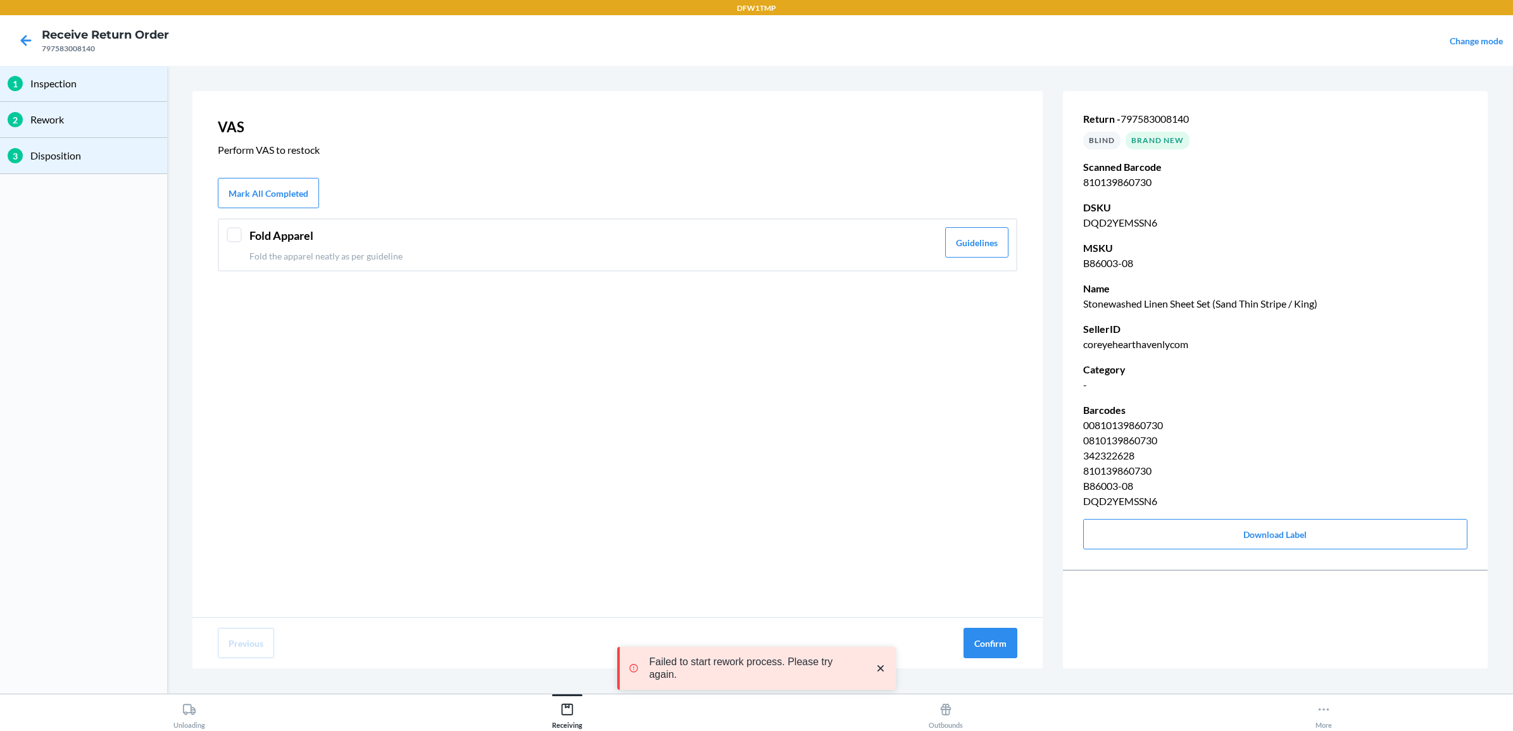
click at [280, 231] on header "Fold Apparel" at bounding box center [593, 235] width 688 height 17
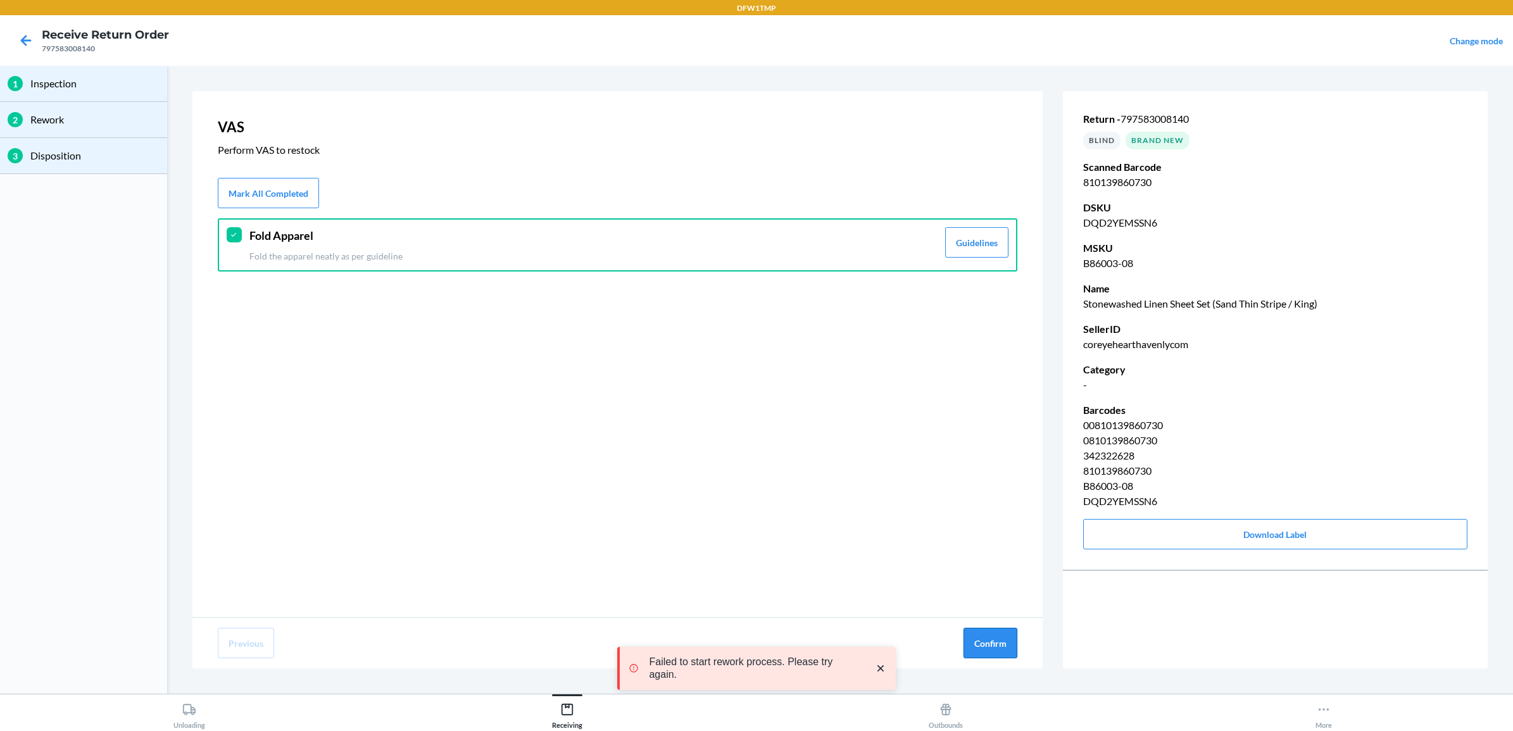
click at [986, 639] on button "Confirm" at bounding box center [990, 643] width 54 height 30
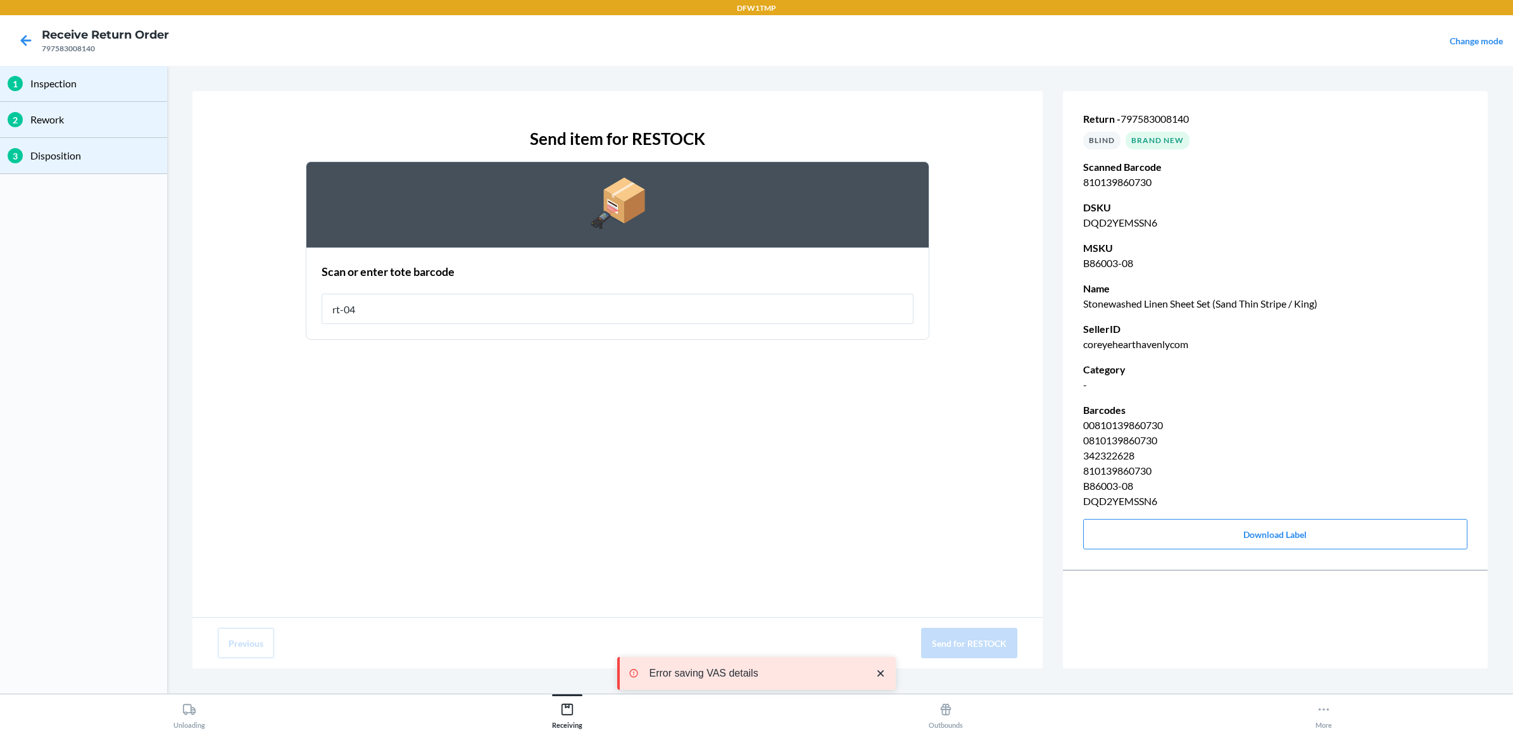
type input "rt-04"
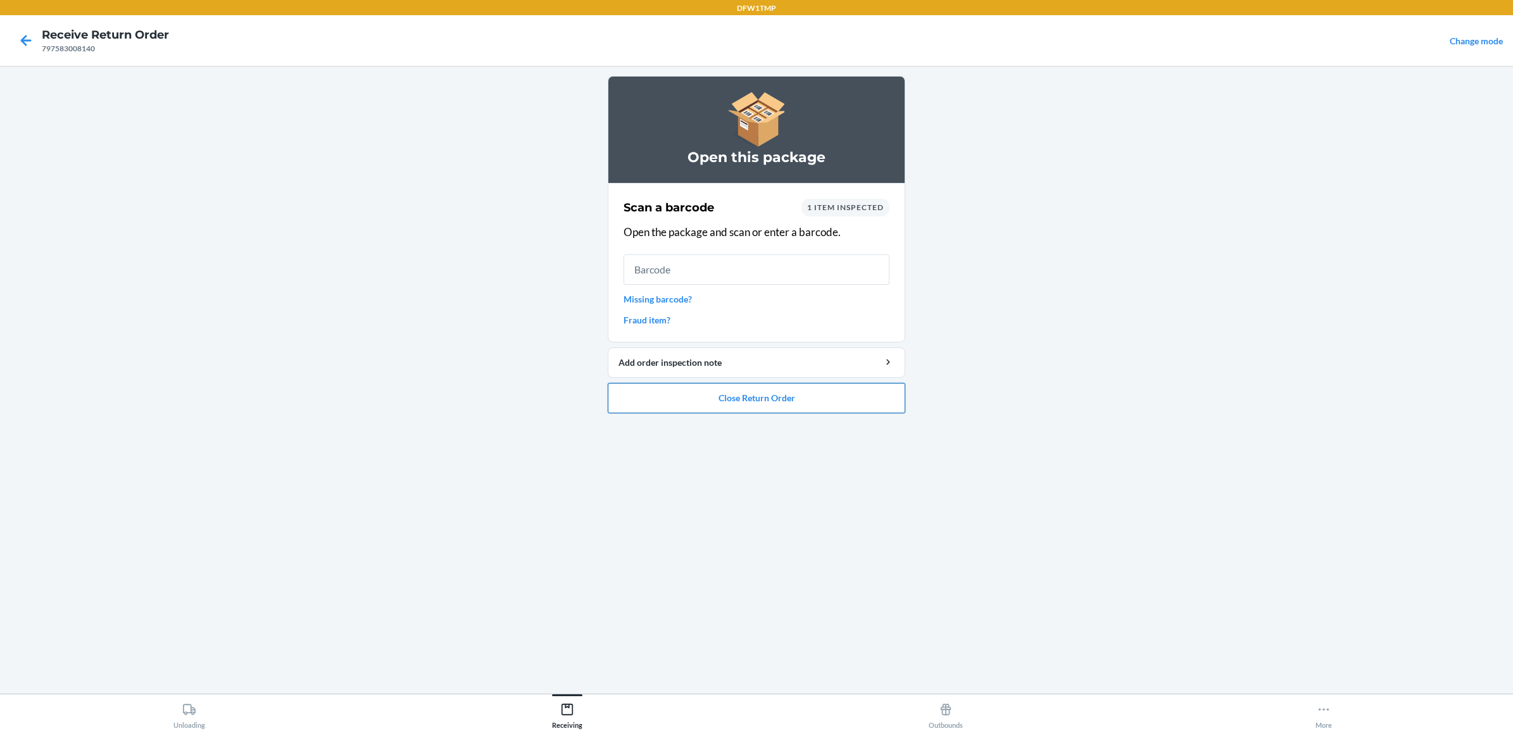
click at [877, 396] on button "Close Return Order" at bounding box center [756, 398] width 297 height 30
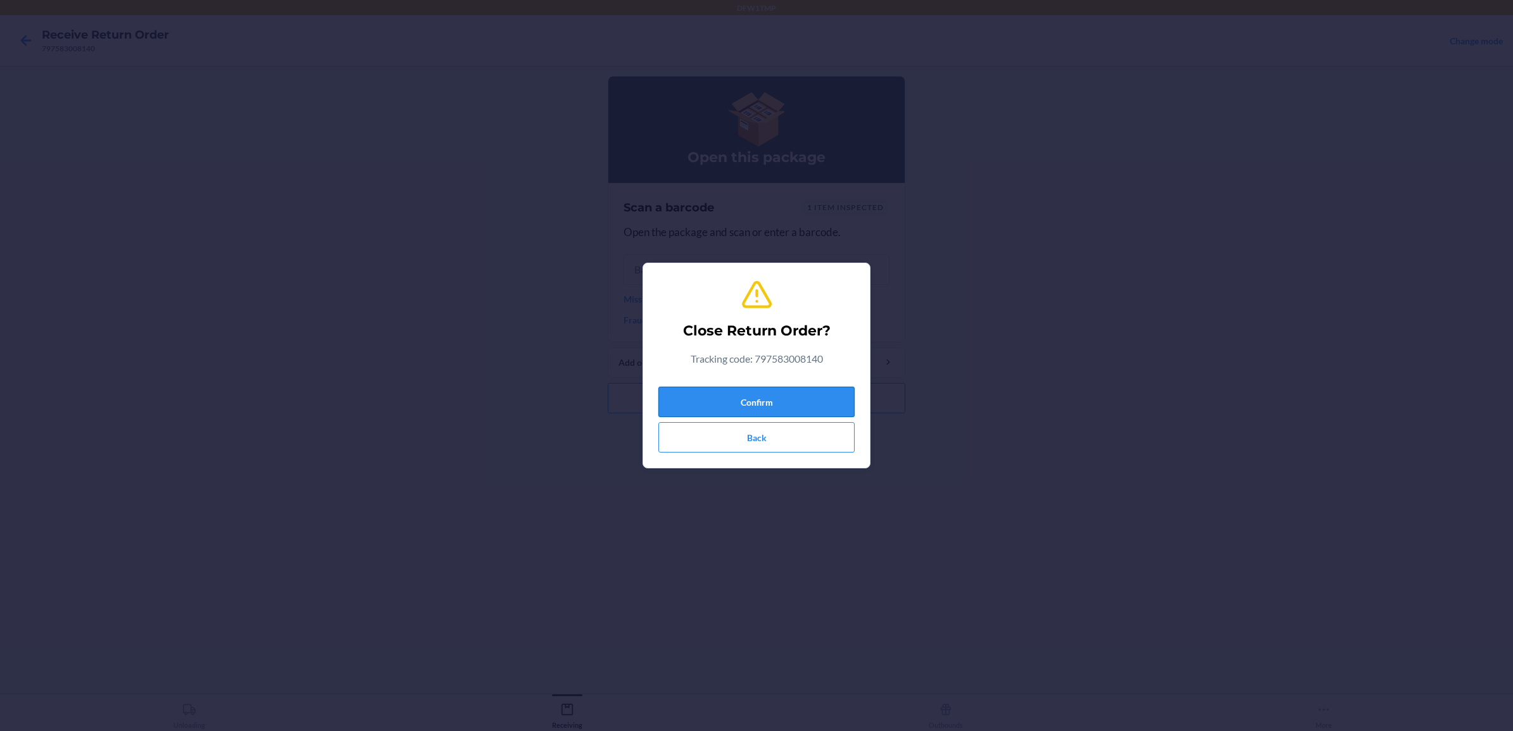
click at [817, 401] on button "Confirm" at bounding box center [756, 402] width 196 height 30
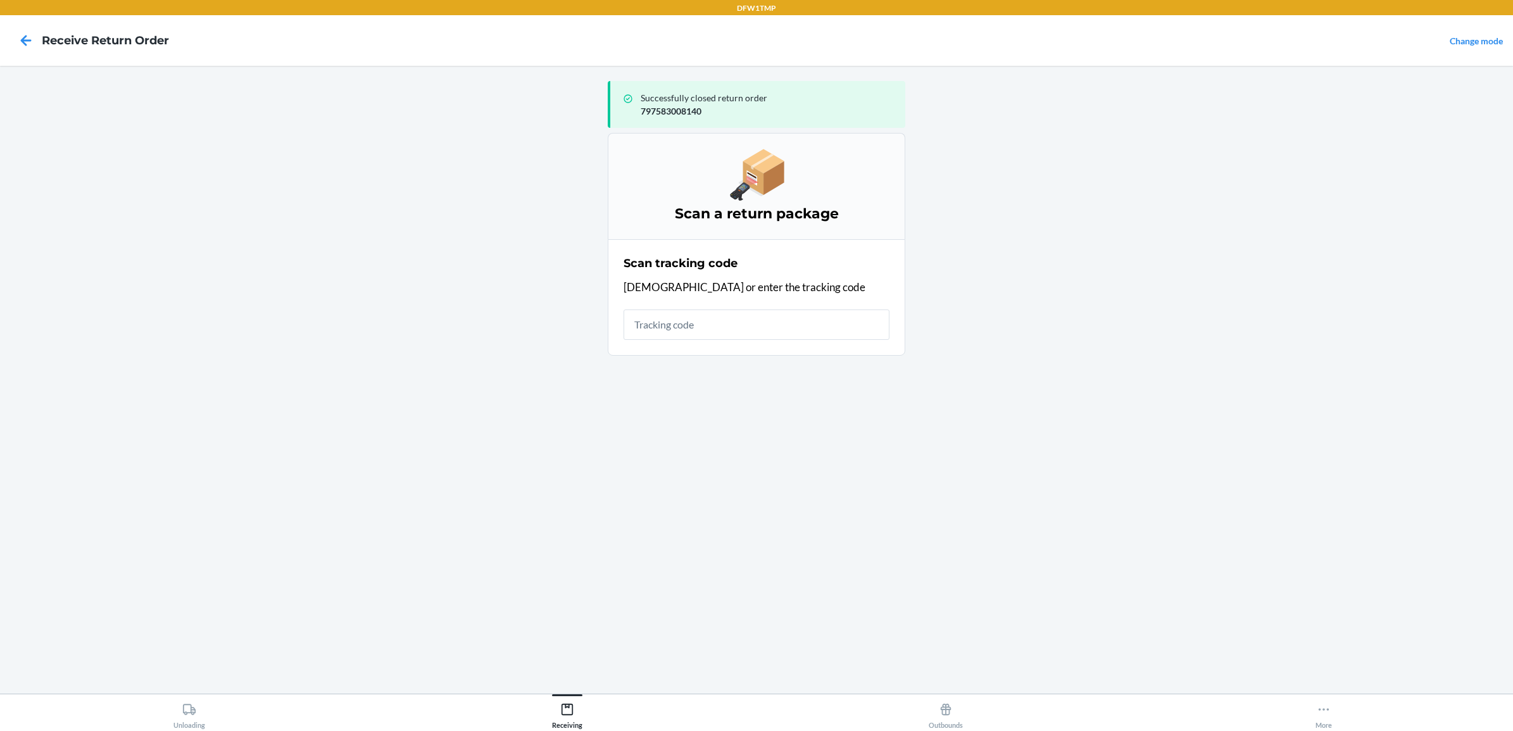
click at [1324, 730] on html "DFW1TMP Receive Return Order Change mode Successfully closed return order 79758…" at bounding box center [756, 365] width 1513 height 731
click at [666, 323] on input "text" at bounding box center [756, 325] width 266 height 30
type input "1ZX8R1710364648161"
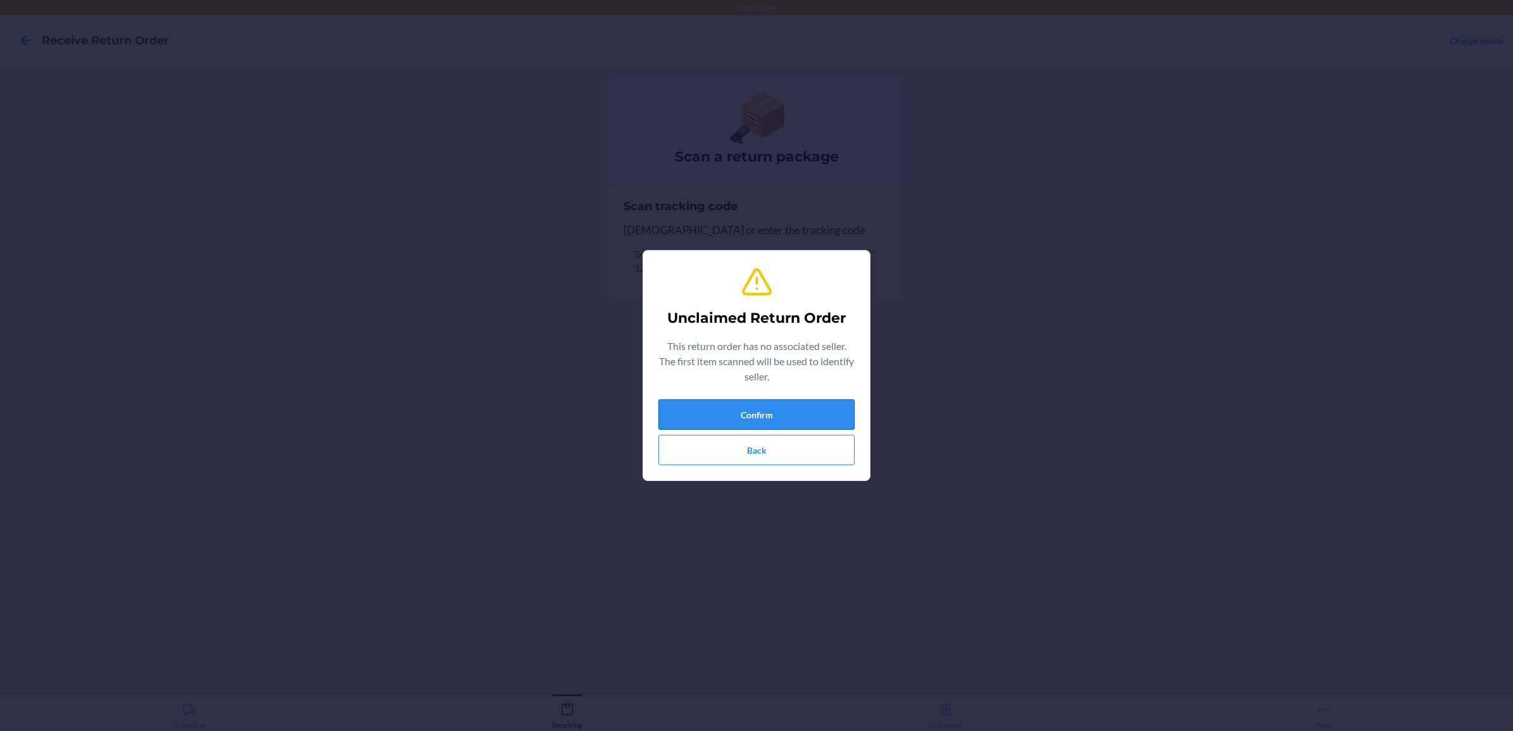
click at [813, 415] on button "Confirm" at bounding box center [756, 414] width 196 height 30
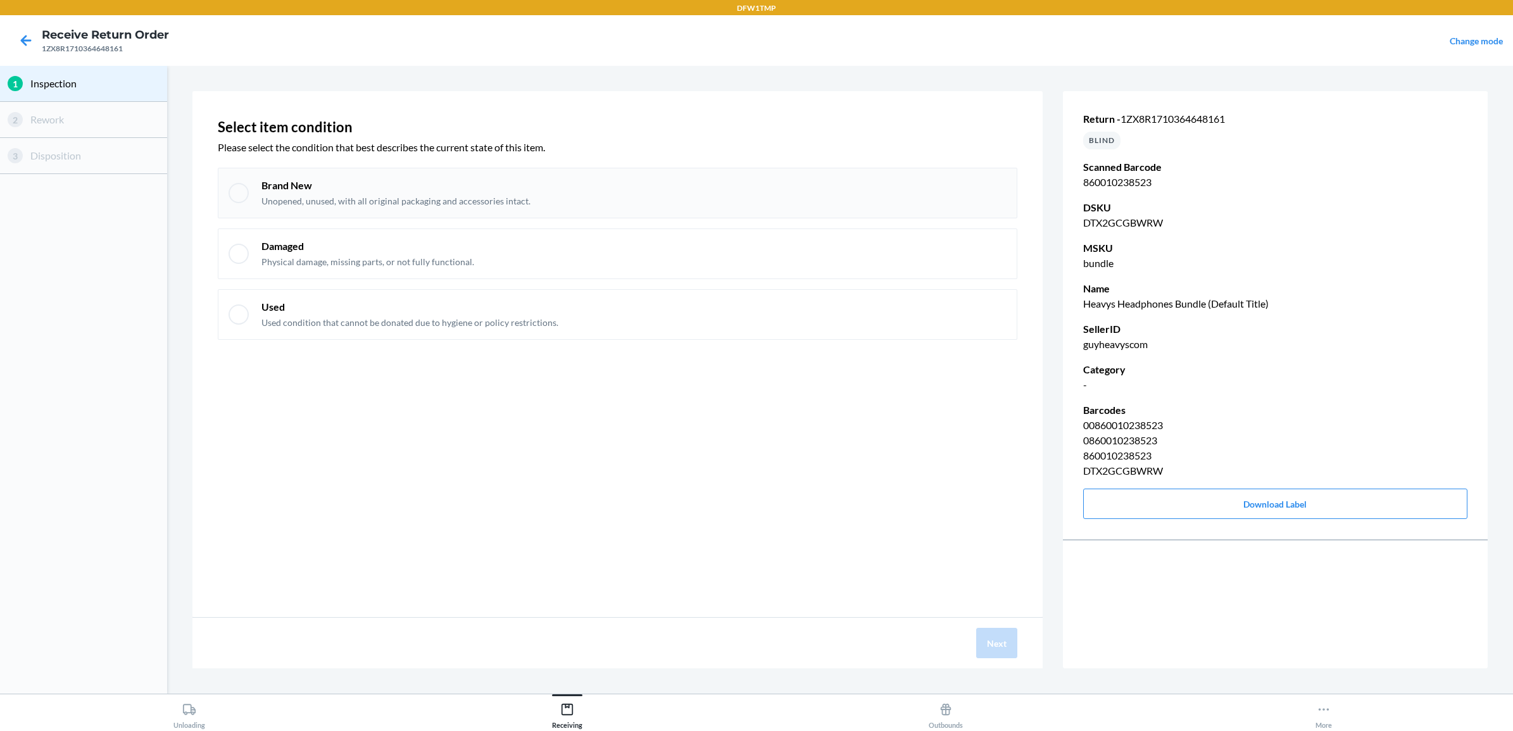
click at [438, 188] on p "Brand New" at bounding box center [395, 185] width 269 height 14
checkbox input "true"
click at [987, 630] on button "Next" at bounding box center [996, 643] width 41 height 30
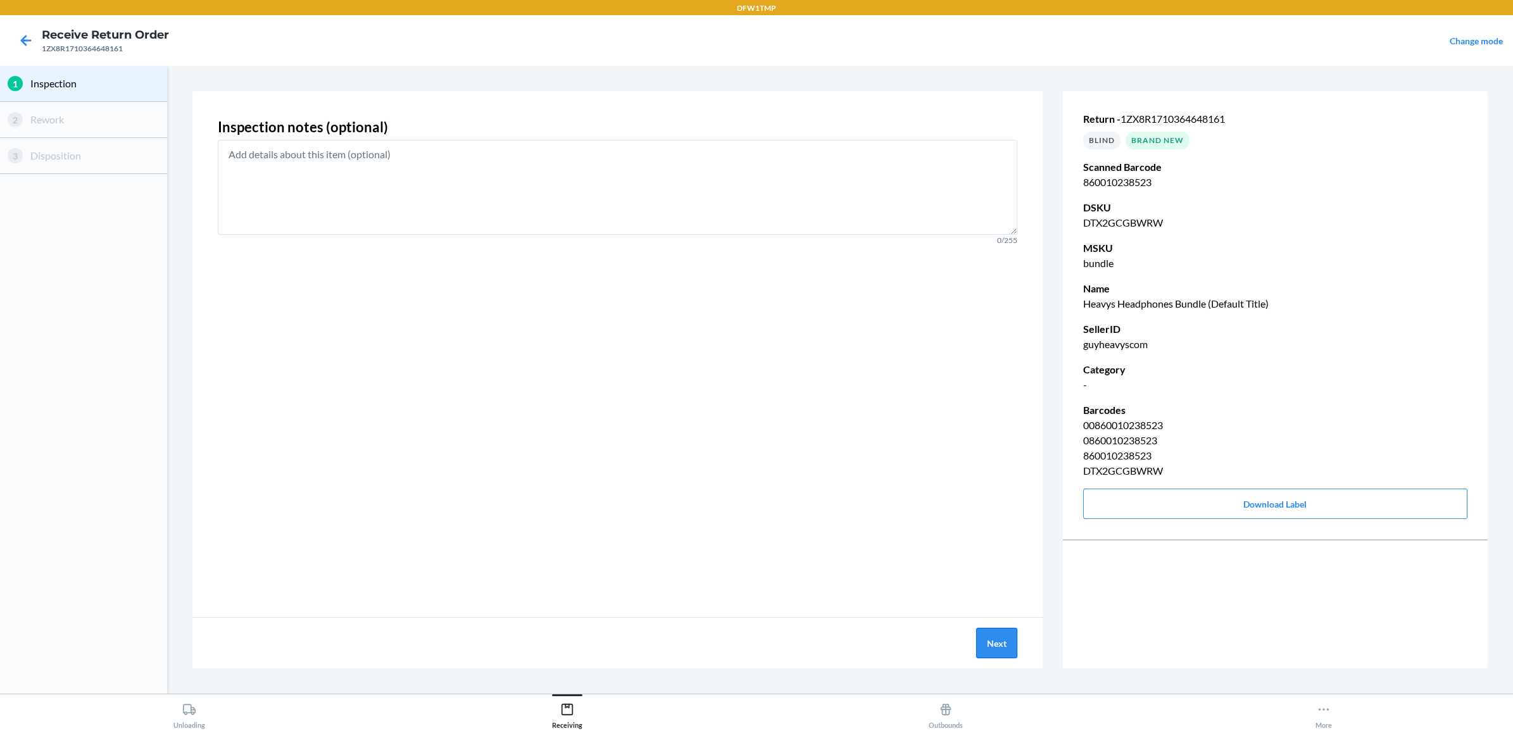
click at [989, 634] on button "Next" at bounding box center [996, 643] width 41 height 30
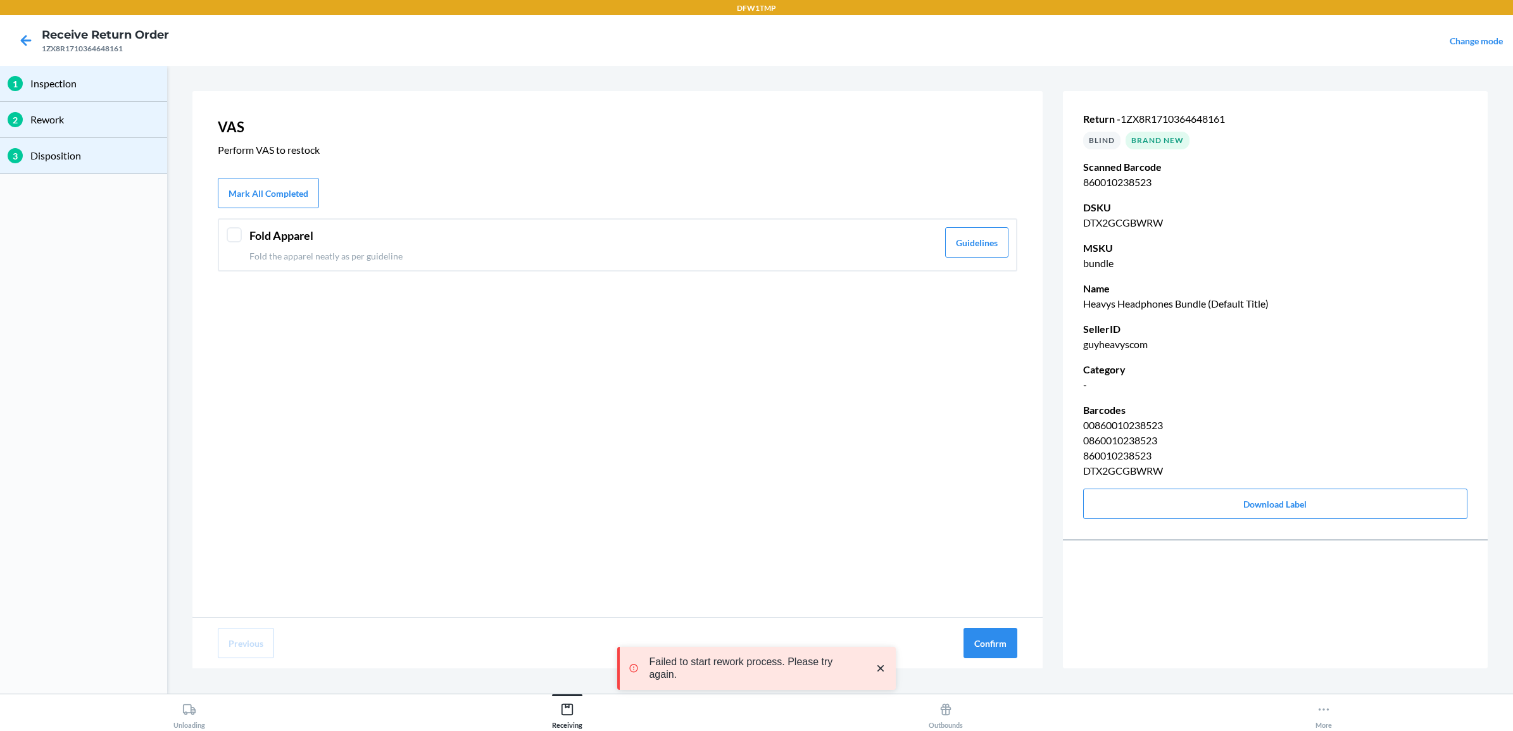
click at [296, 247] on div "Fold Apparel Fold the apparel neatly as per guideline" at bounding box center [593, 244] width 688 height 35
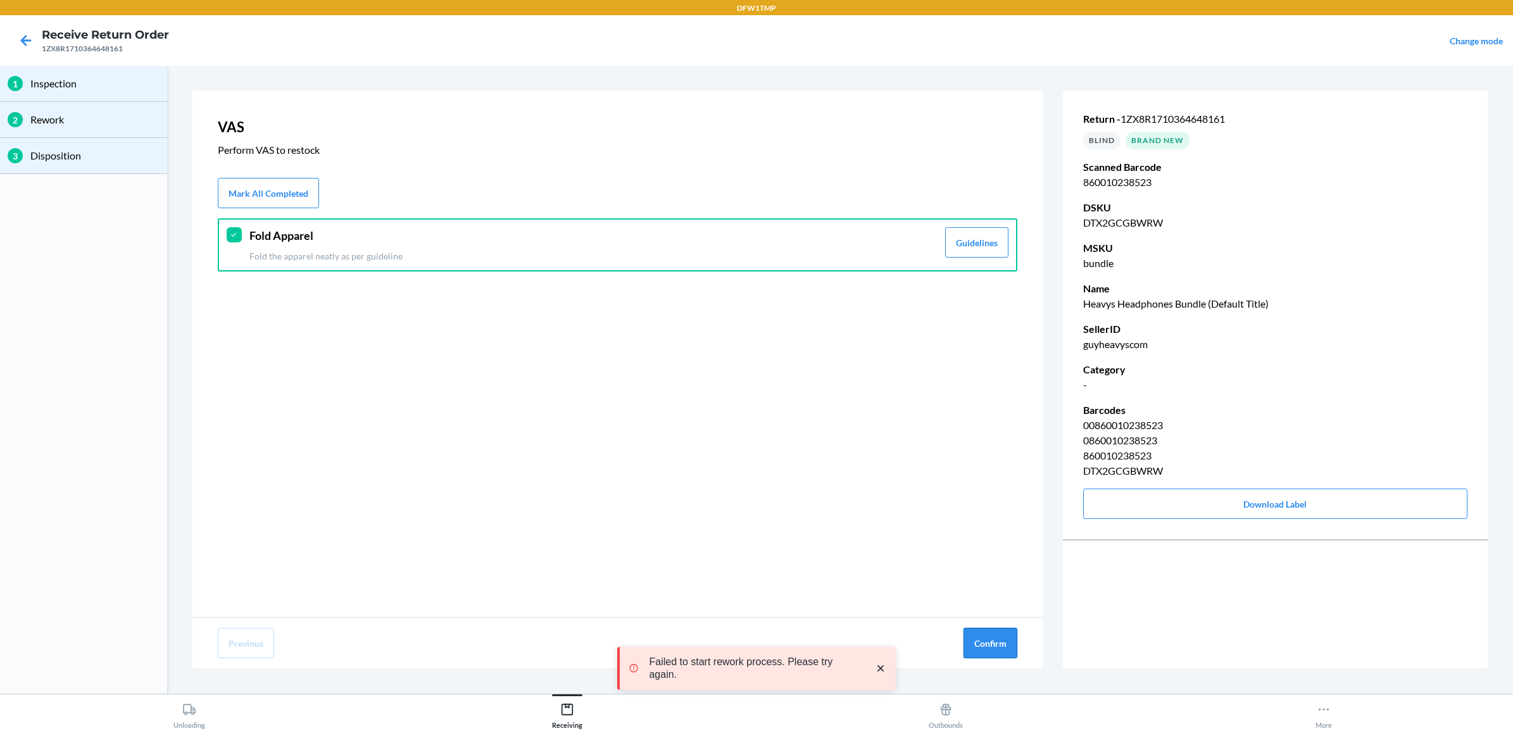
click at [984, 634] on button "Confirm" at bounding box center [990, 643] width 54 height 30
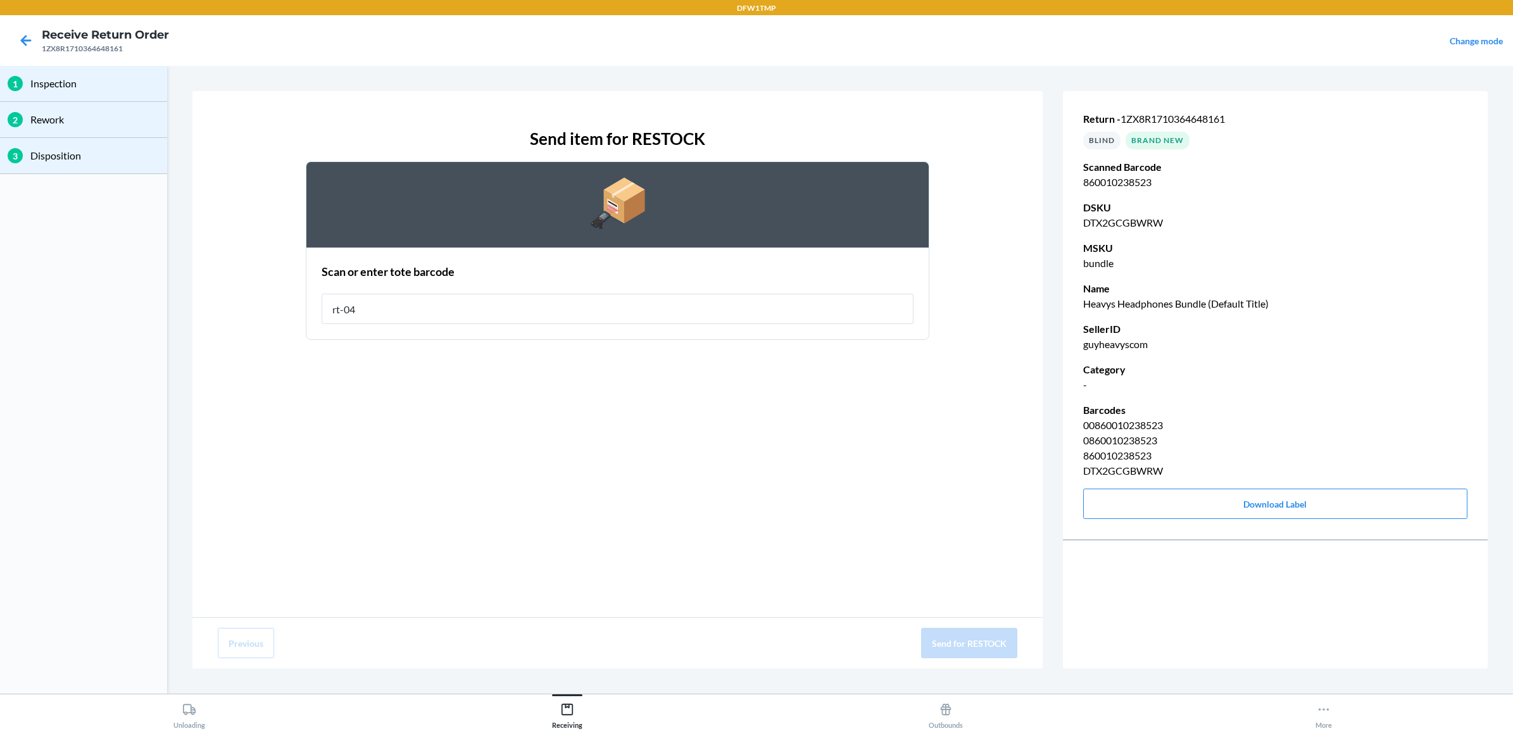
type input "rt-04"
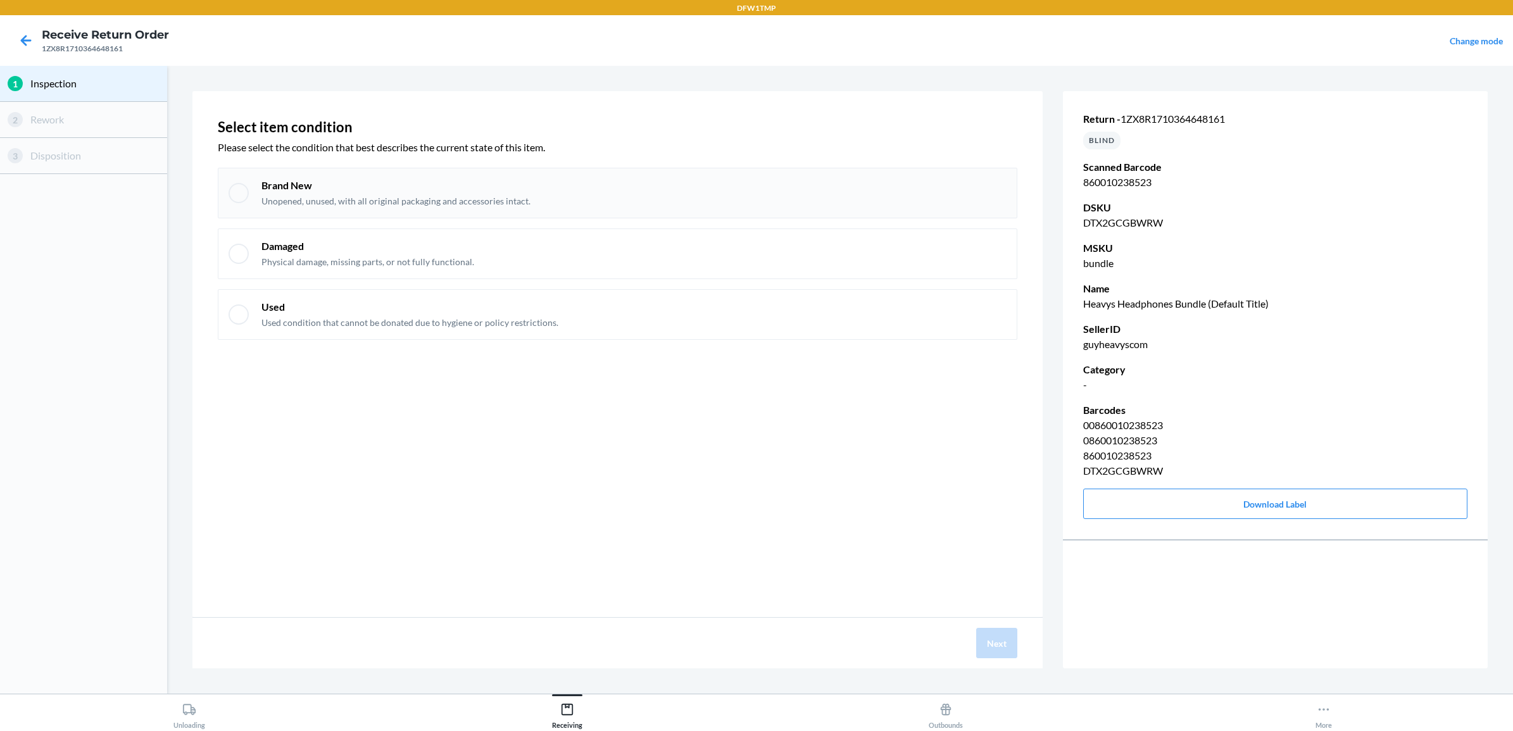
click at [273, 193] on div "Brand New Unopened, unused, with all original packaging and accessories intact." at bounding box center [395, 192] width 269 height 29
checkbox input "true"
click at [1003, 636] on button "Next" at bounding box center [996, 643] width 41 height 30
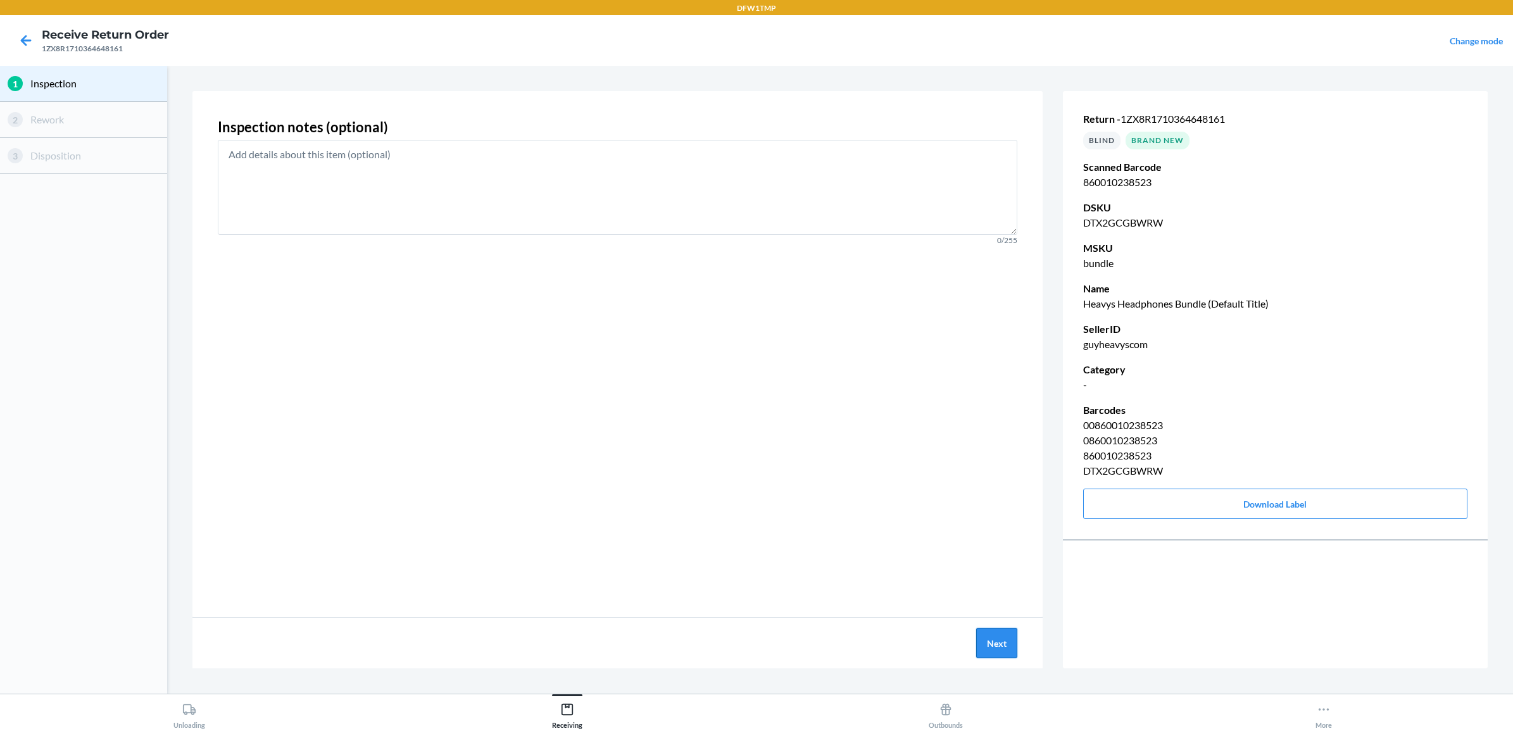
click at [989, 630] on button "Next" at bounding box center [996, 643] width 41 height 30
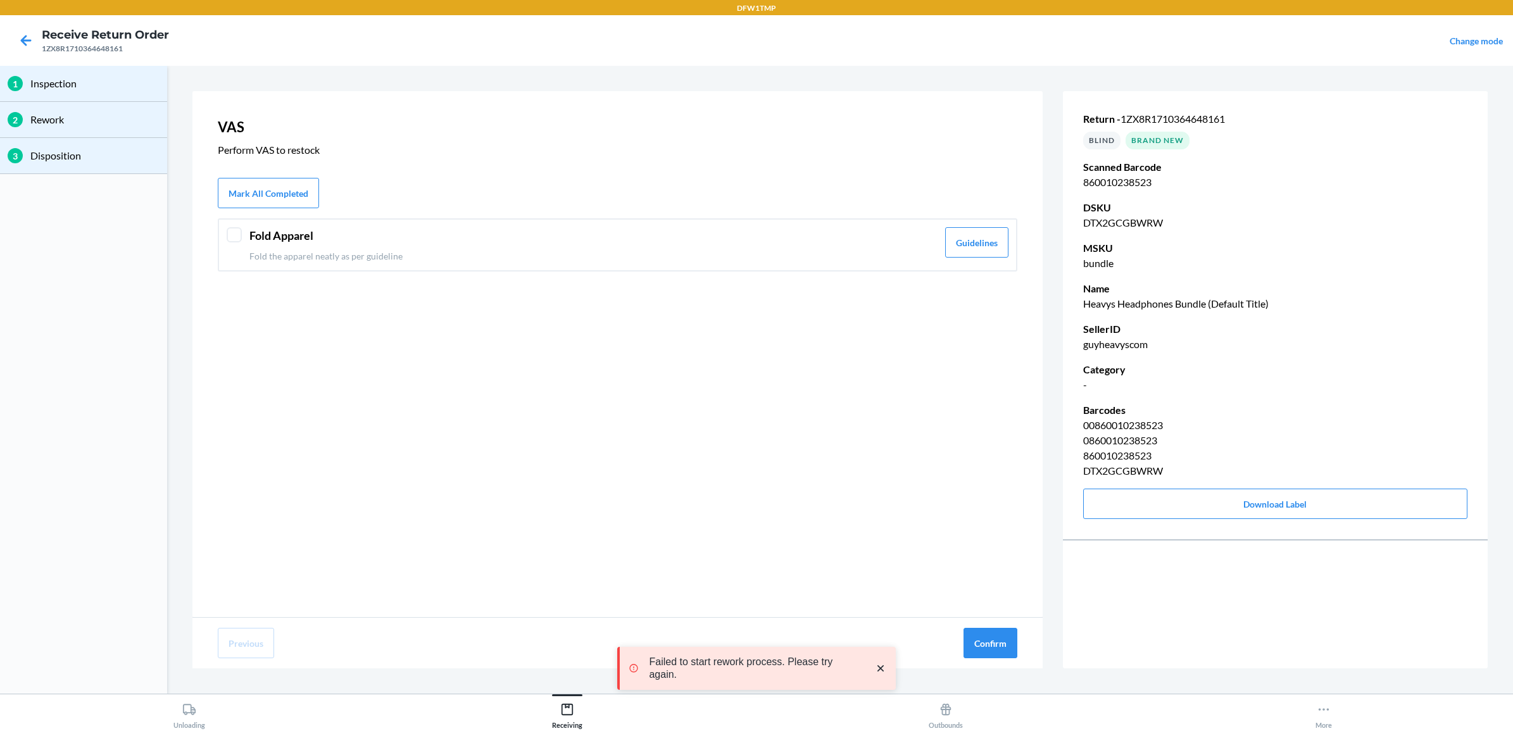
click at [227, 237] on div at bounding box center [234, 234] width 15 height 15
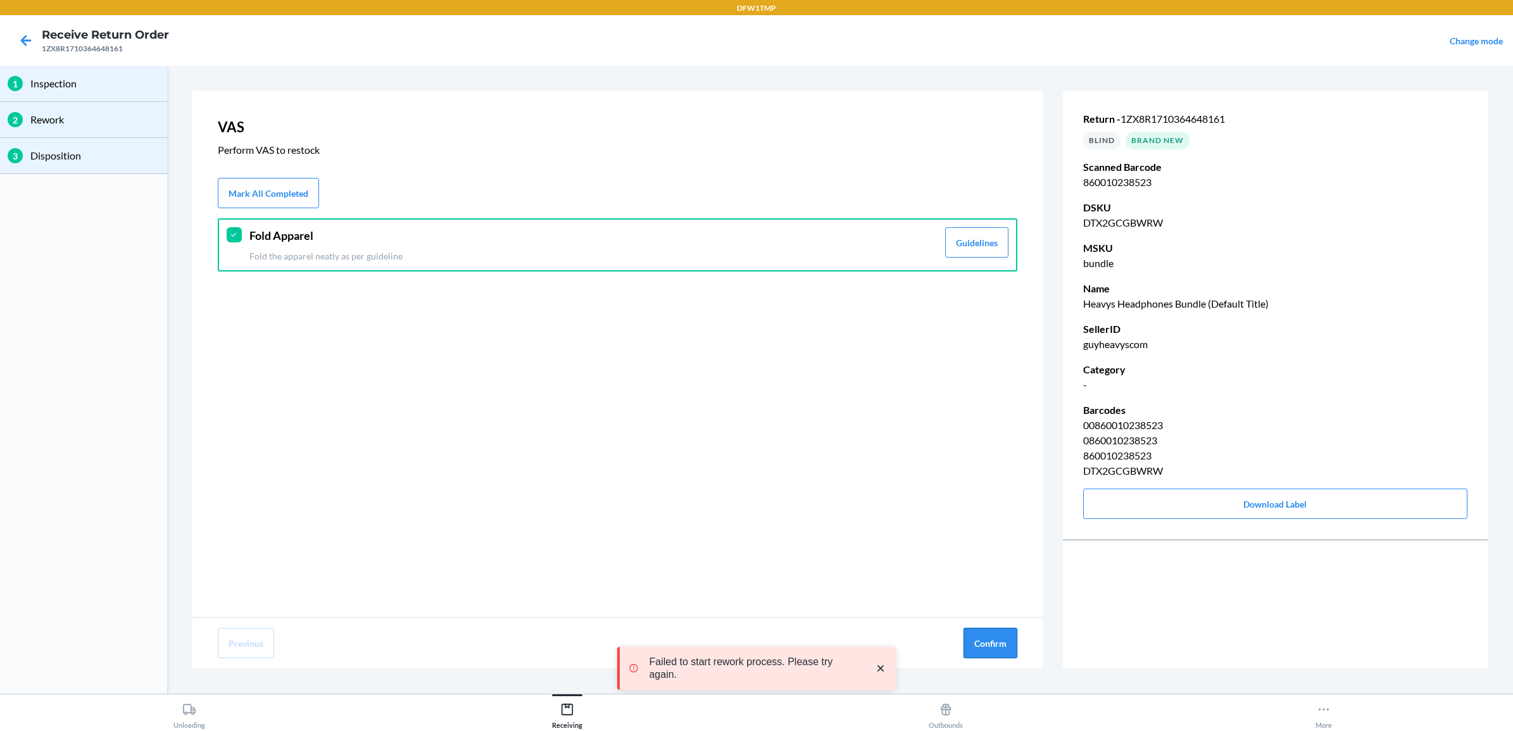
click at [978, 644] on button "Confirm" at bounding box center [990, 643] width 54 height 30
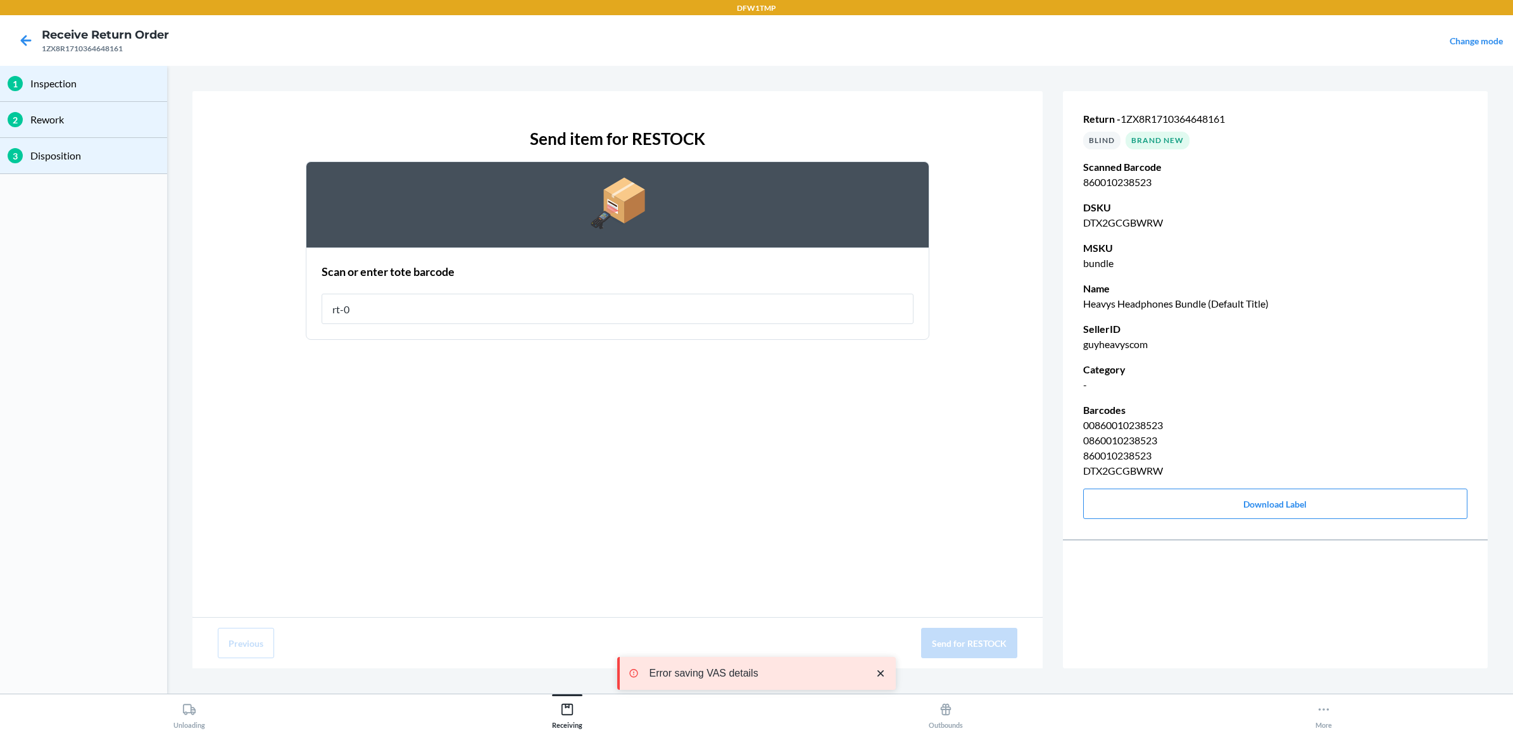
type input "rt-04"
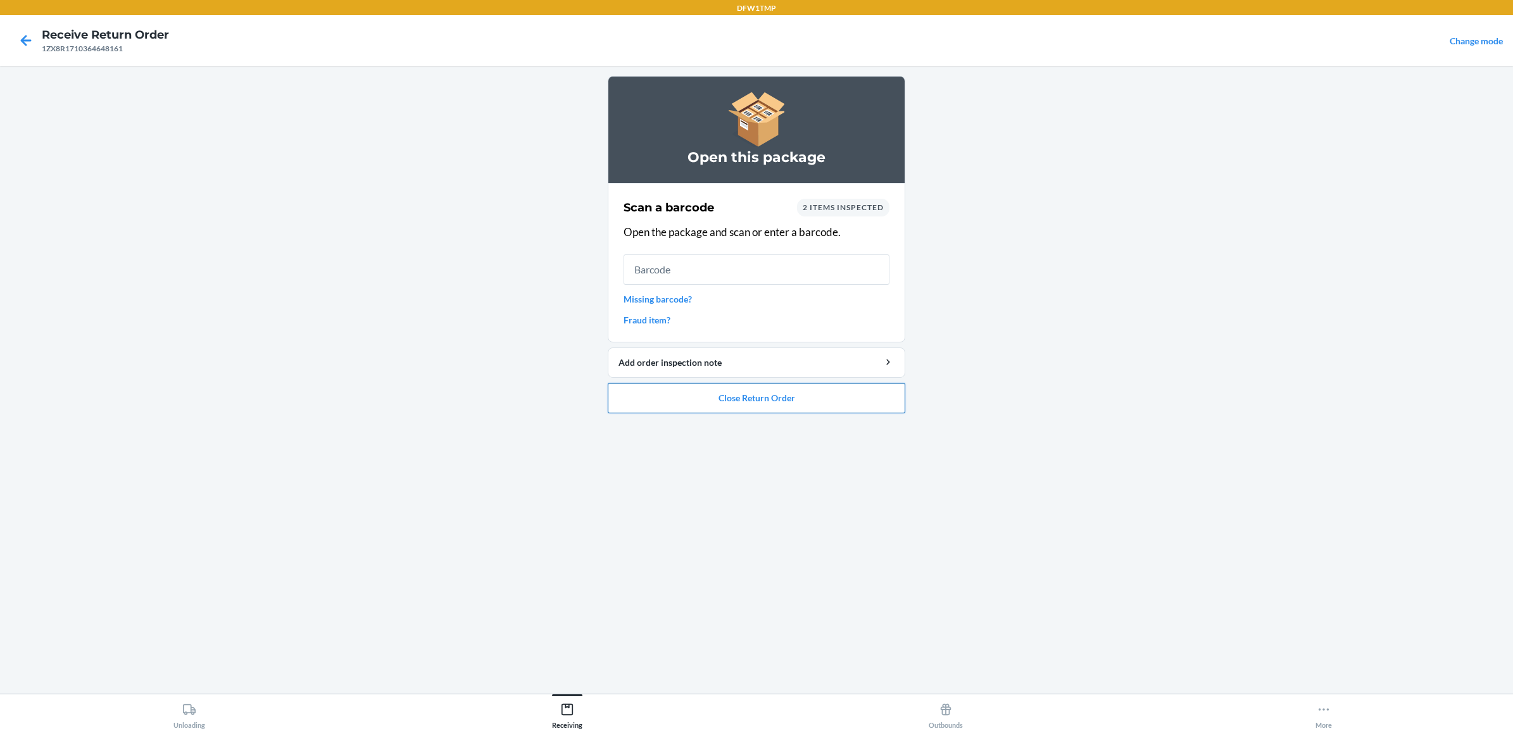
click at [846, 403] on button "Close Return Order" at bounding box center [756, 398] width 297 height 30
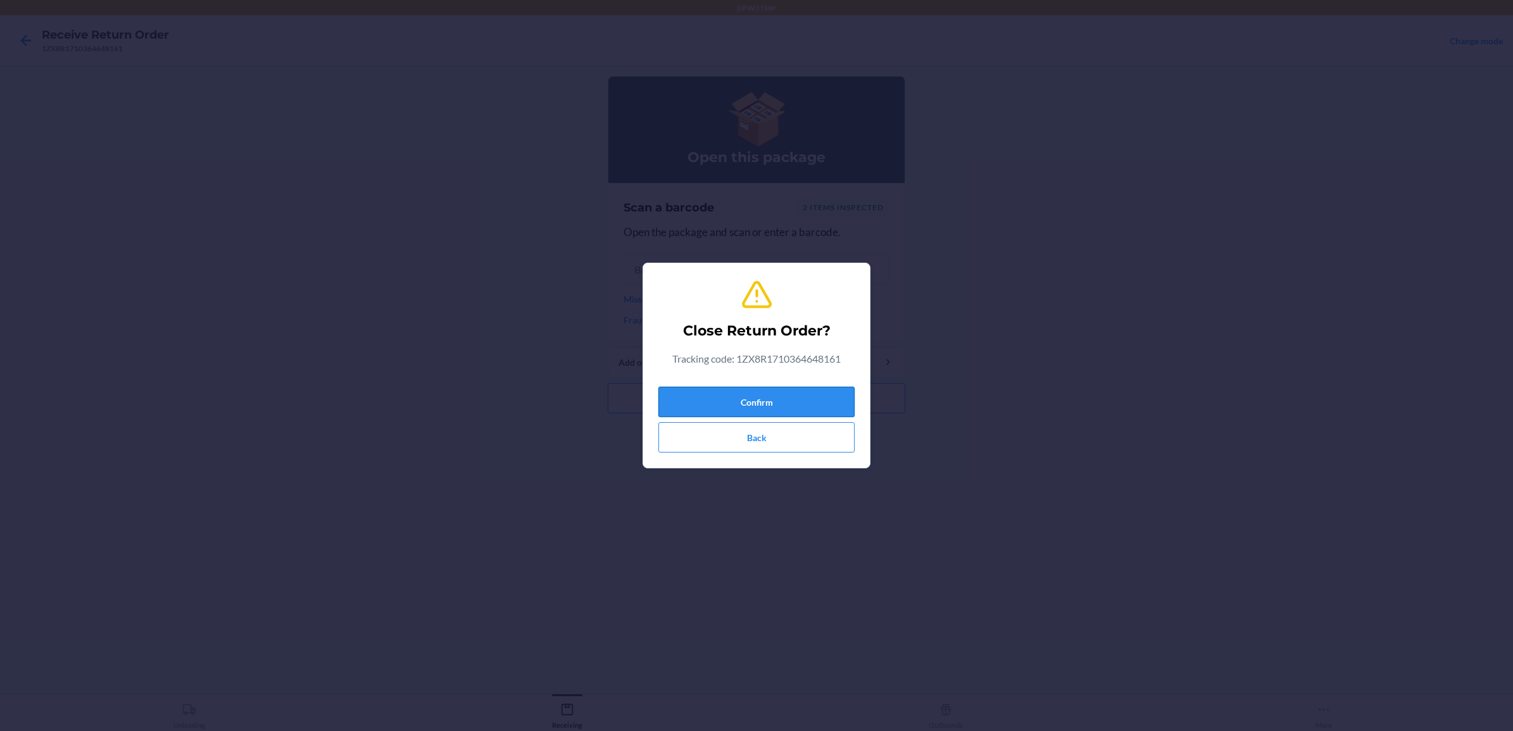
click at [802, 396] on button "Confirm" at bounding box center [756, 402] width 196 height 30
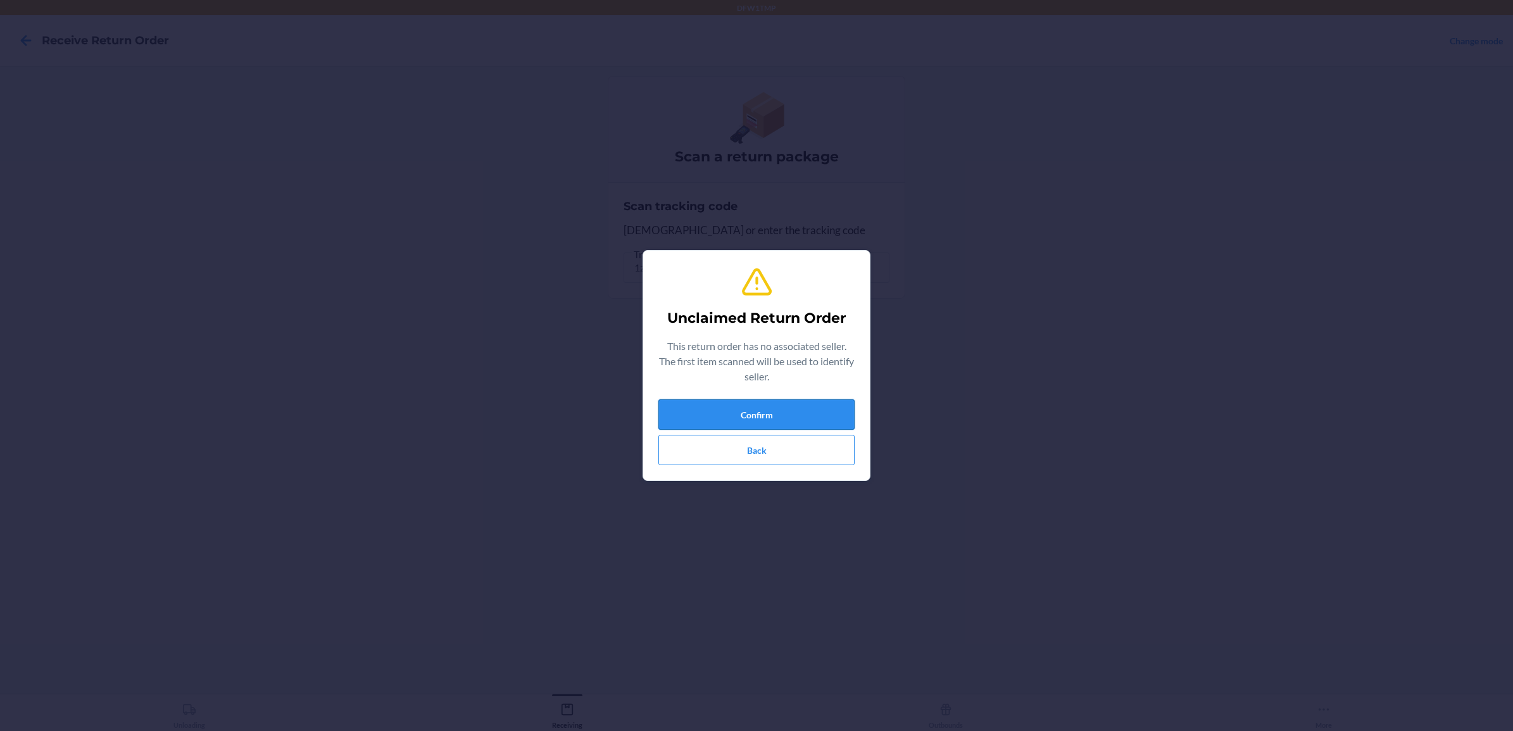
click at [773, 406] on button "Confirm" at bounding box center [756, 414] width 196 height 30
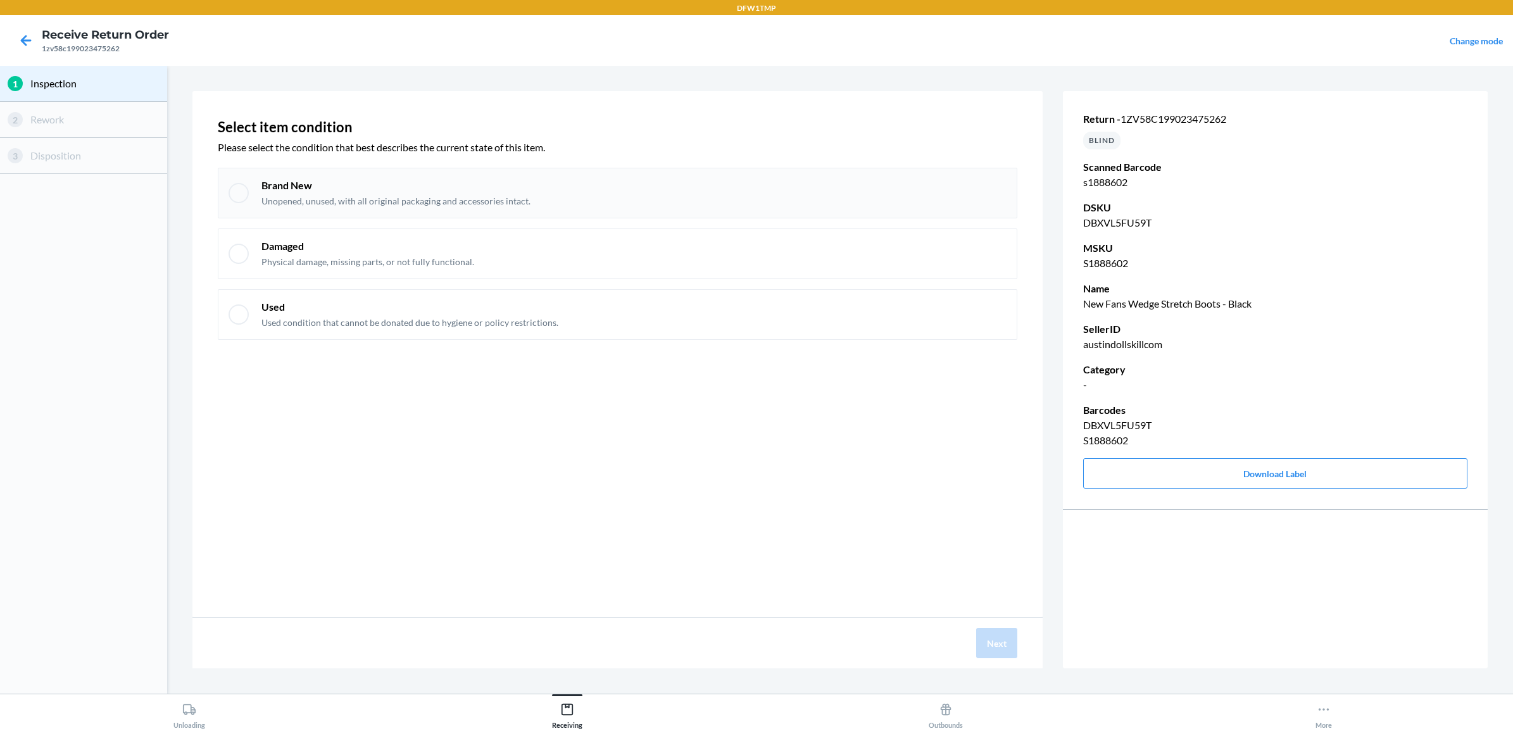
click at [249, 191] on div "Brand New Unopened, unused, with all original packaging and accessories intact." at bounding box center [617, 193] width 799 height 51
checkbox input "true"
click at [1005, 639] on button "Next" at bounding box center [996, 643] width 41 height 30
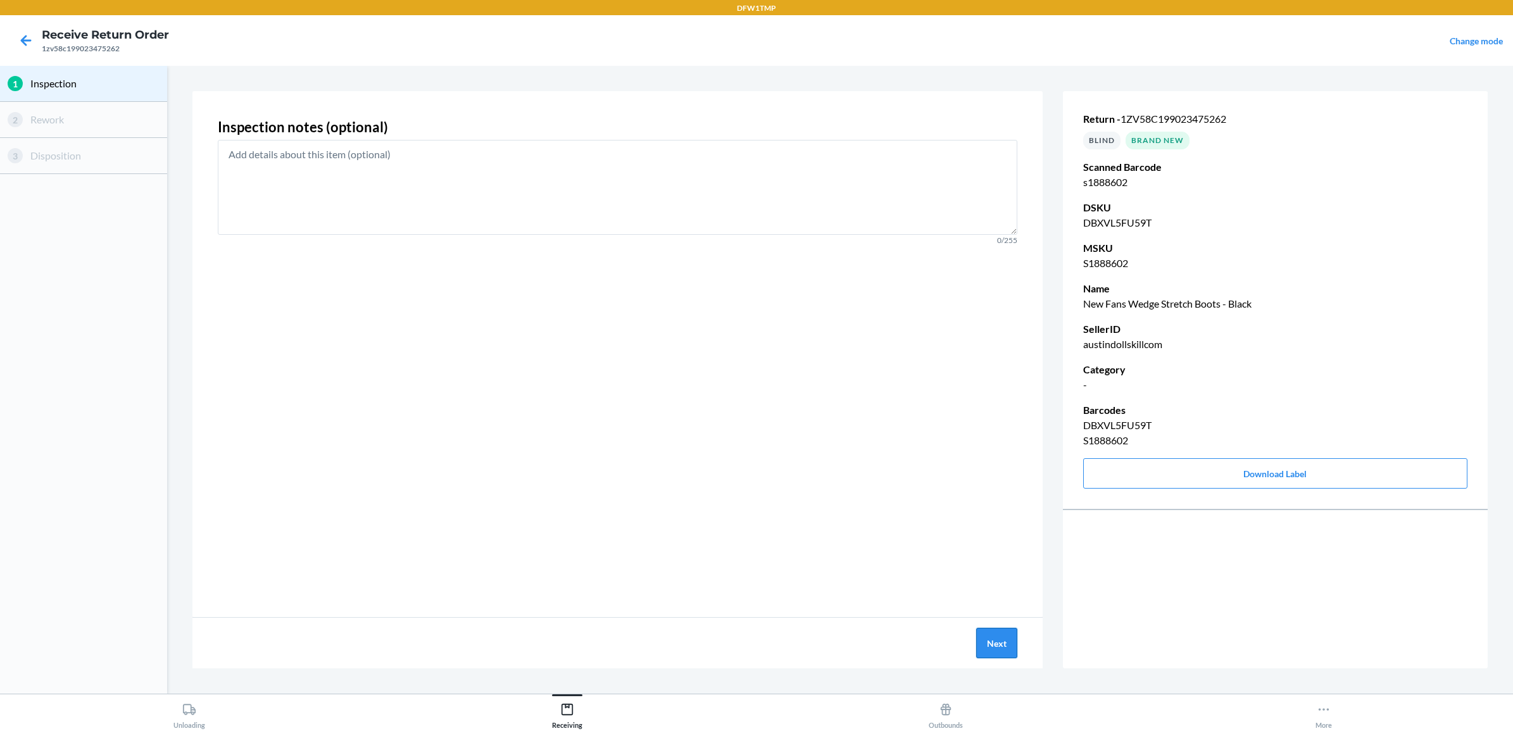
click at [1004, 637] on button "Next" at bounding box center [996, 643] width 41 height 30
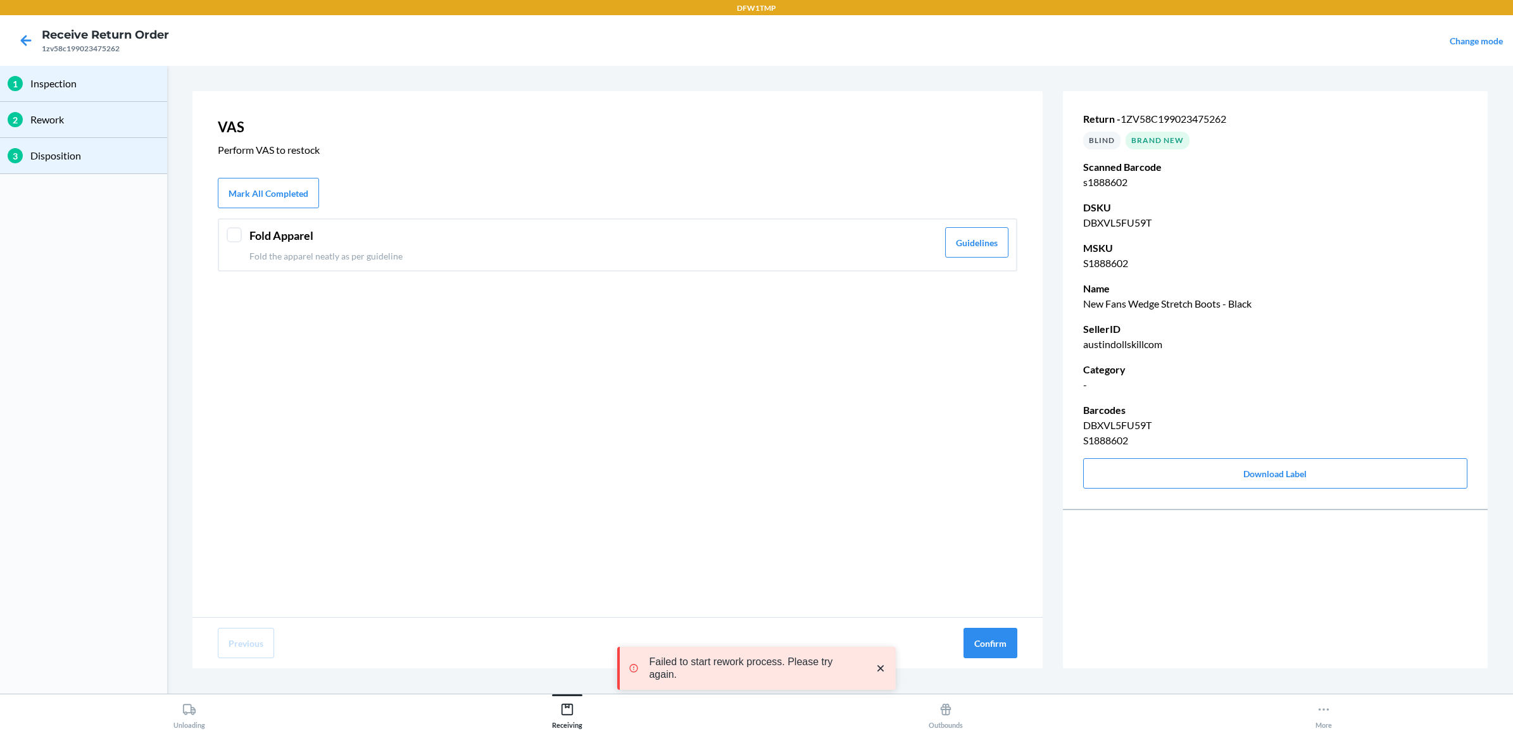
click at [316, 225] on div "Fold Apparel Fold the apparel neatly as per guideline Guidelines" at bounding box center [617, 244] width 799 height 53
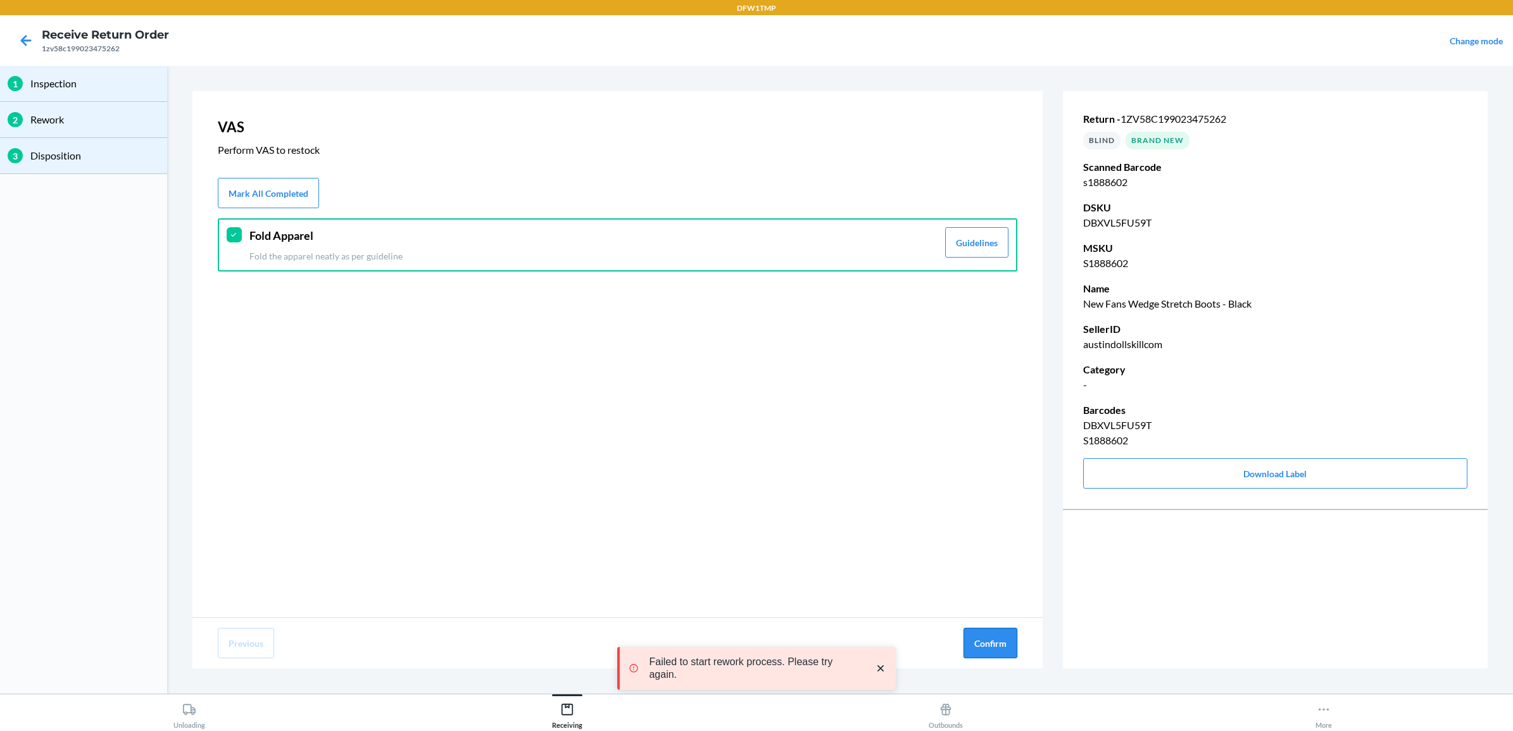
click at [1007, 636] on button "Confirm" at bounding box center [990, 643] width 54 height 30
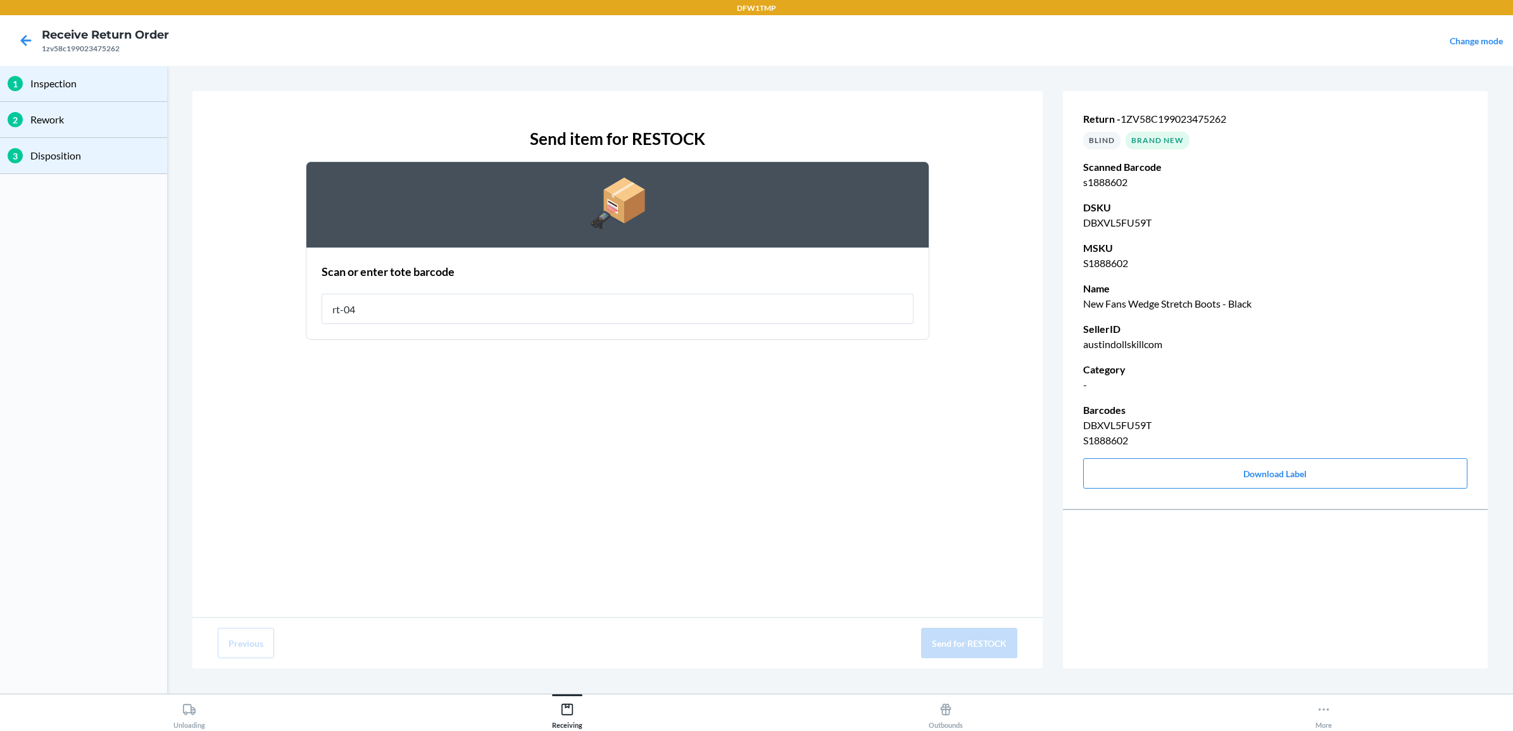
type input "rt-04"
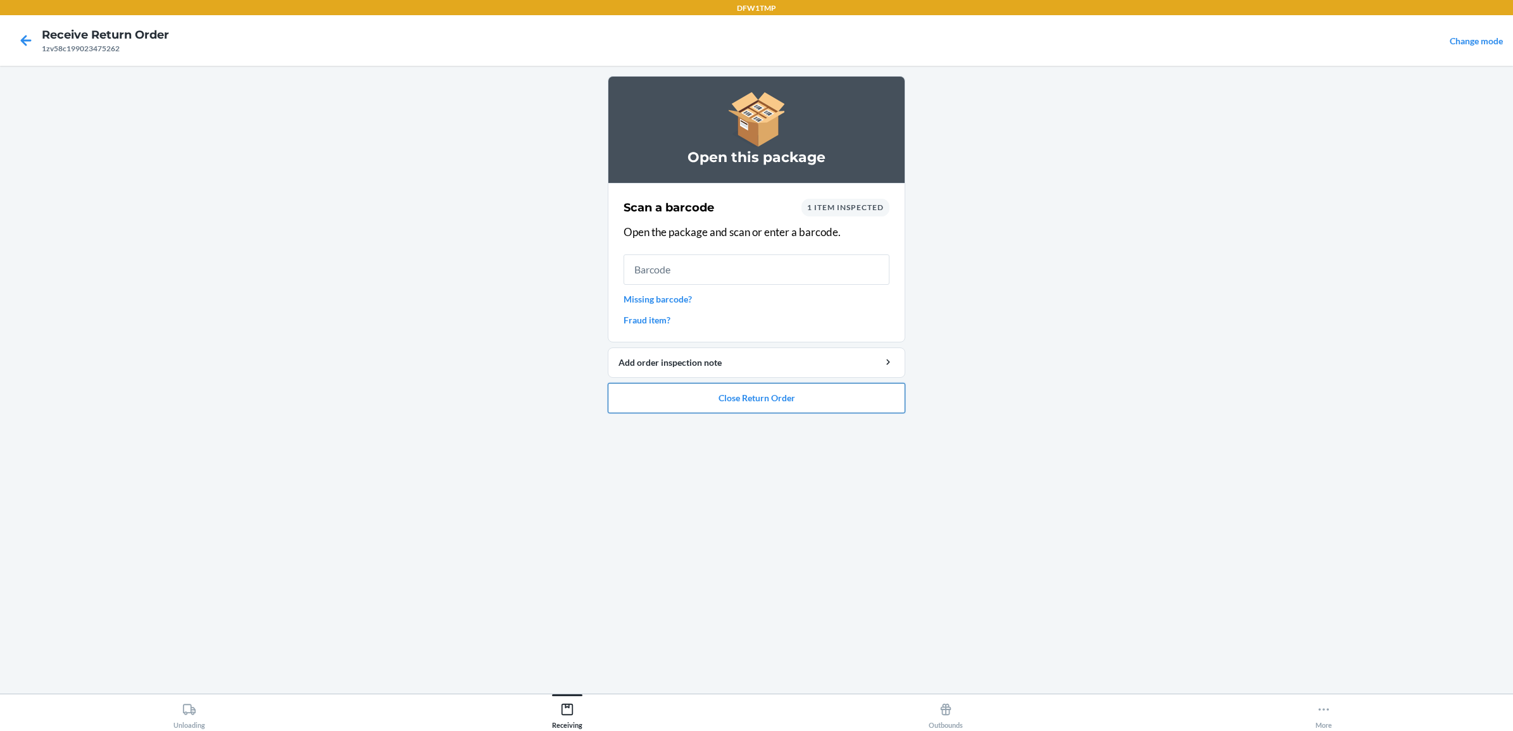
click at [842, 392] on button "Close Return Order" at bounding box center [756, 398] width 297 height 30
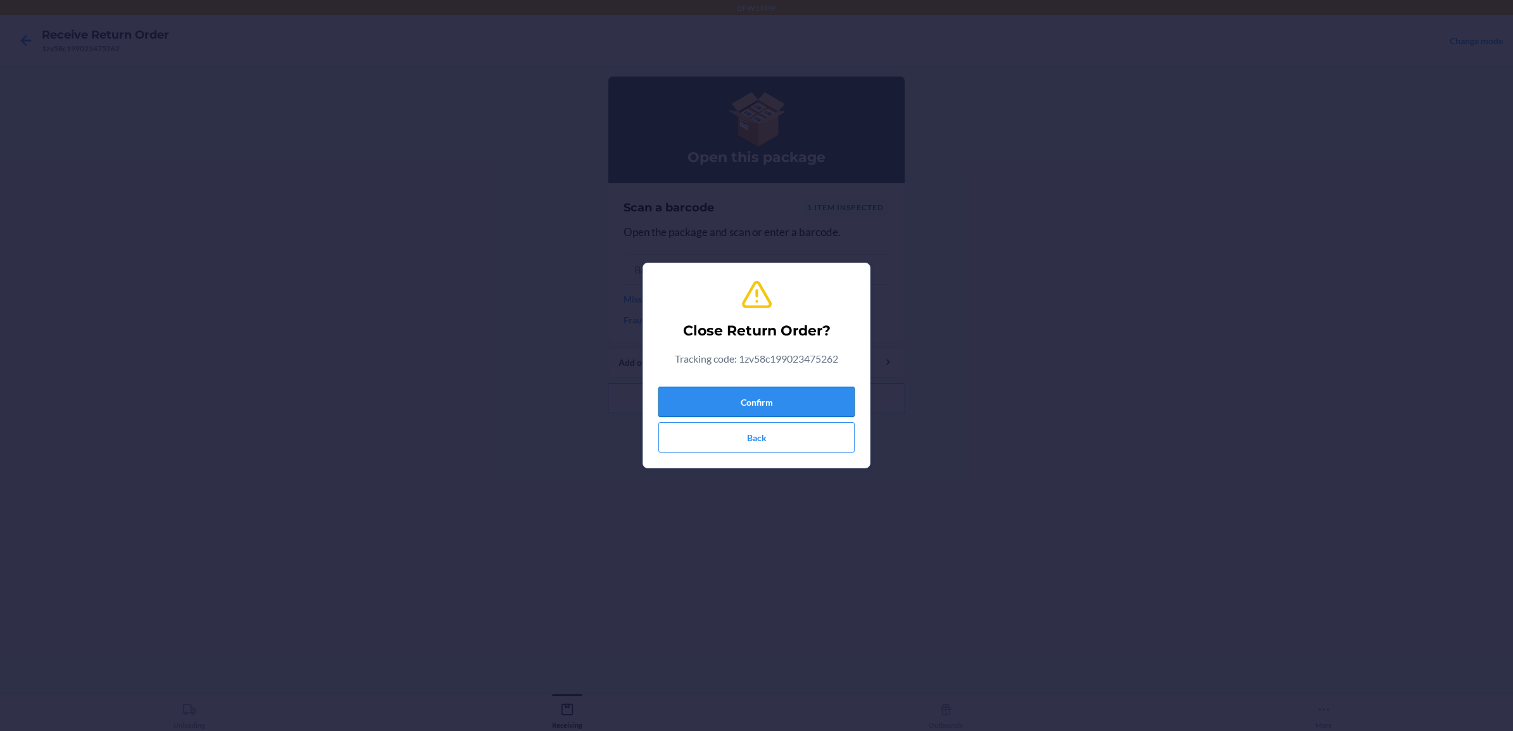
click at [815, 402] on button "Confirm" at bounding box center [756, 402] width 196 height 30
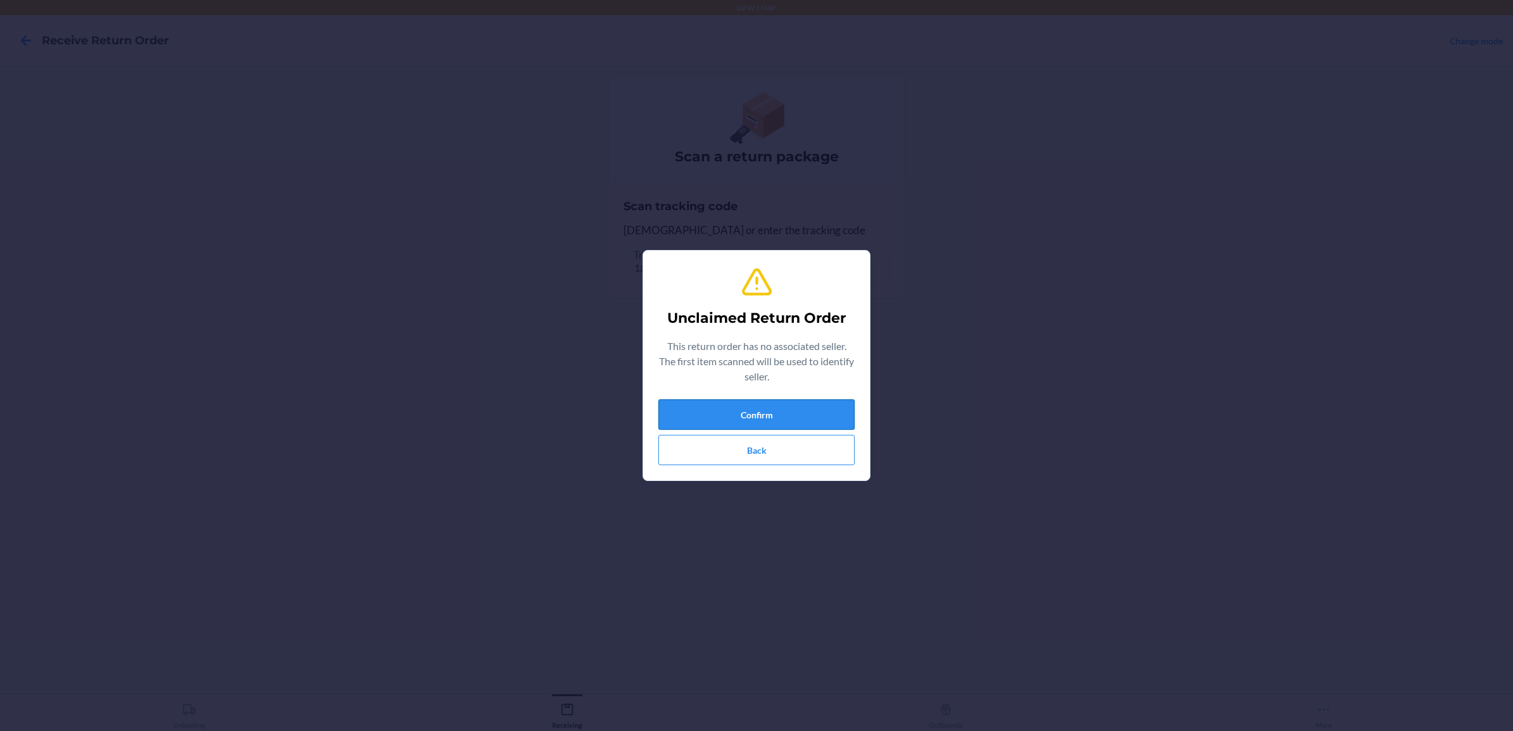
click at [694, 421] on button "Confirm" at bounding box center [756, 414] width 196 height 30
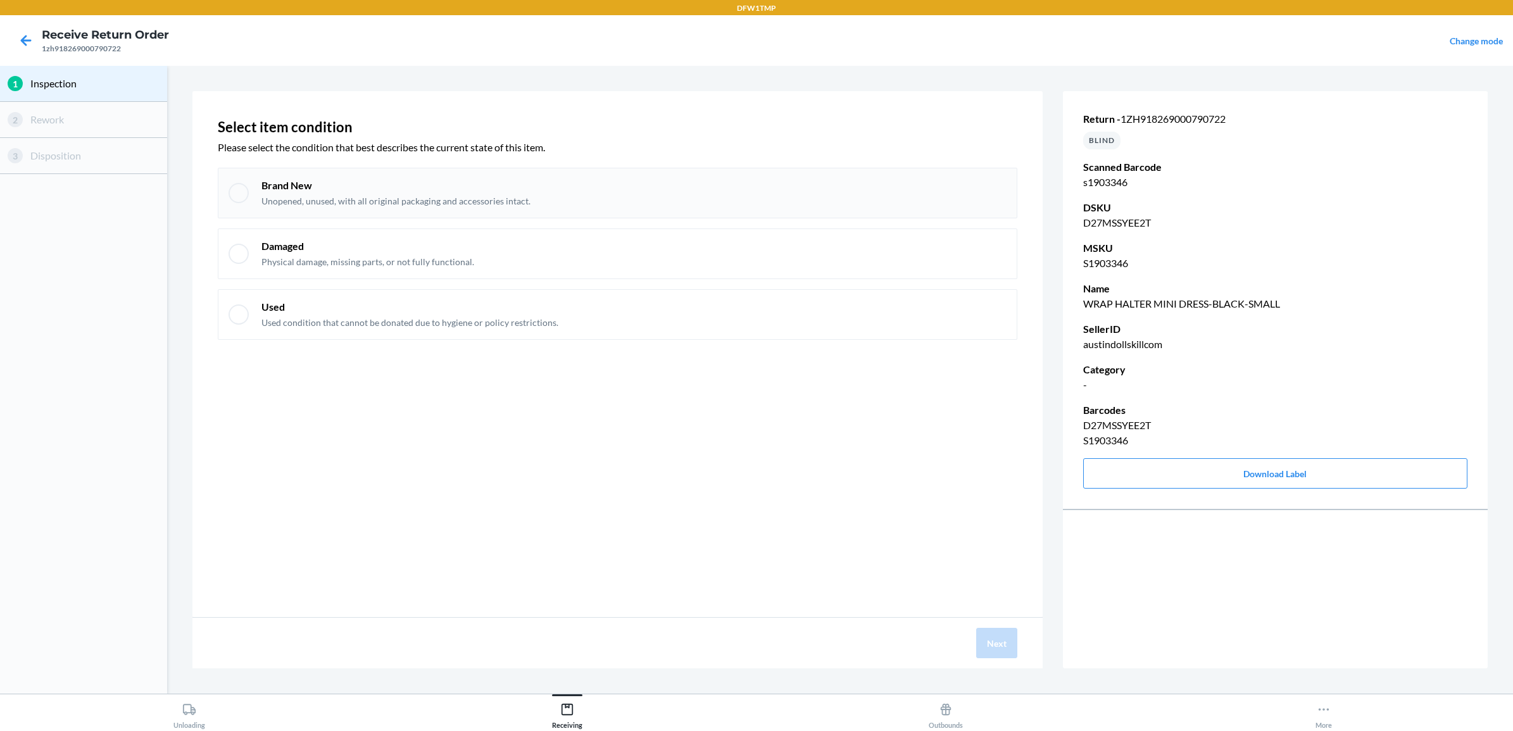
click at [257, 188] on div "Brand New Unopened, unused, with all original packaging and accessories intact." at bounding box center [617, 193] width 799 height 51
checkbox input "true"
click at [989, 639] on button "Next" at bounding box center [996, 643] width 41 height 30
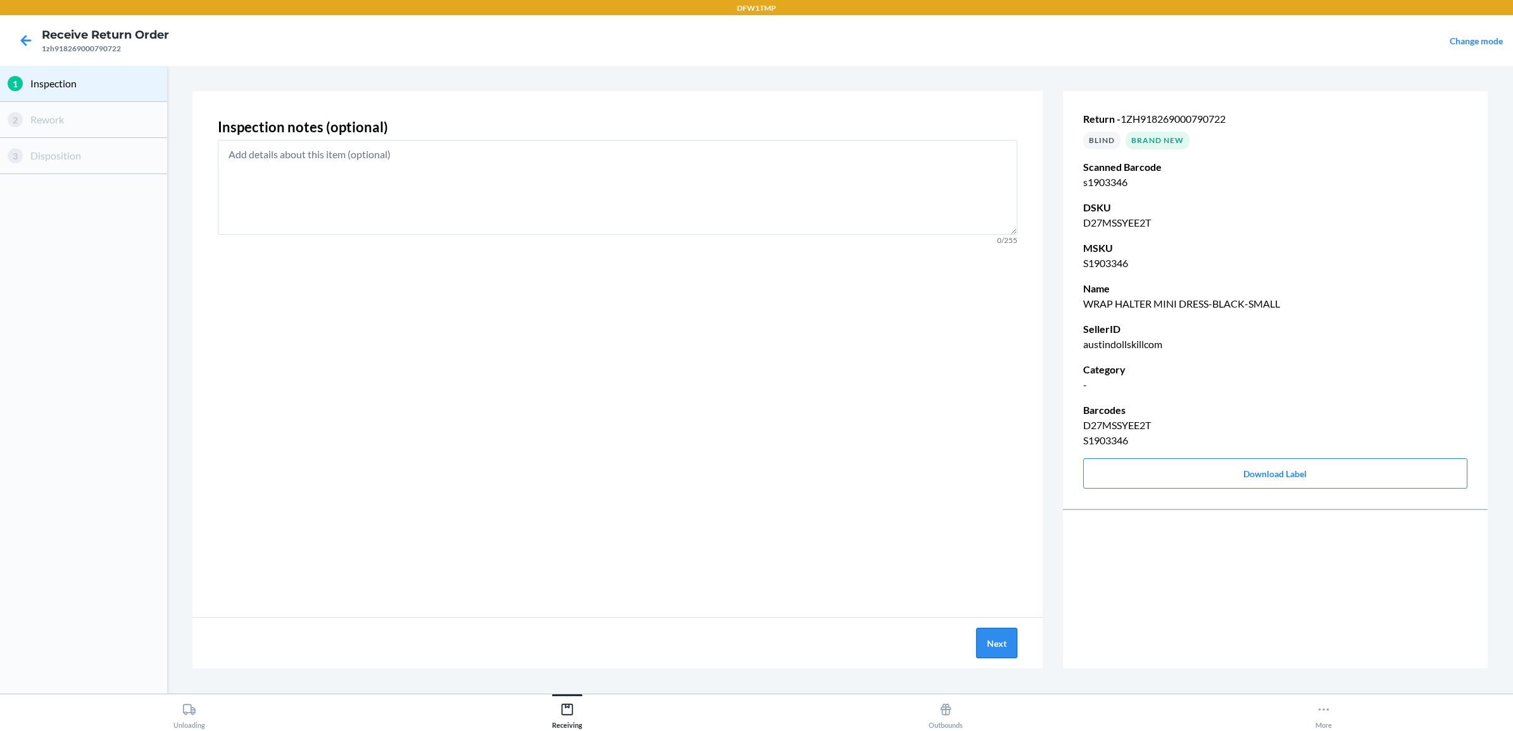
click at [994, 646] on button "Next" at bounding box center [996, 643] width 41 height 30
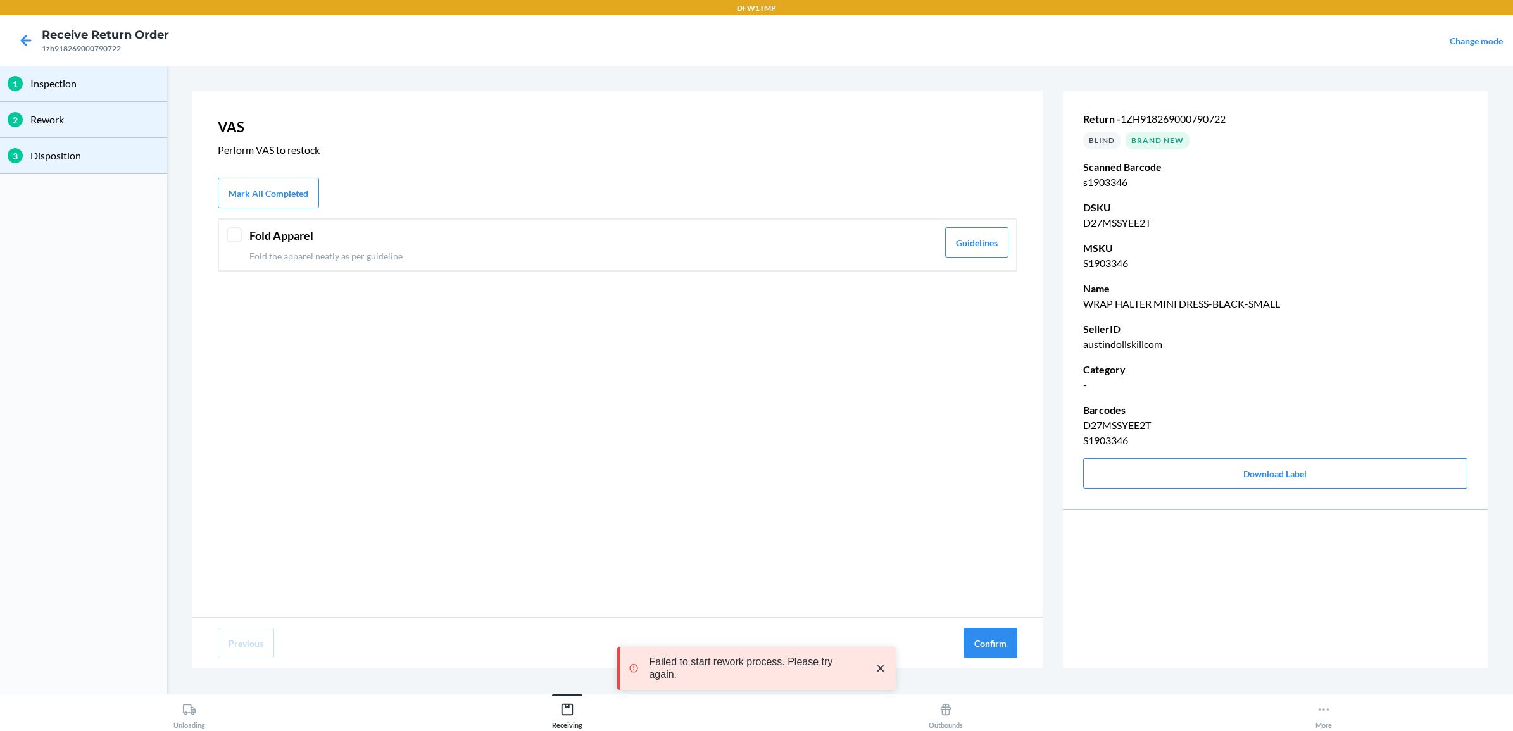
click at [245, 233] on div "Fold Apparel Fold the apparel neatly as per guideline Guidelines" at bounding box center [617, 244] width 799 height 53
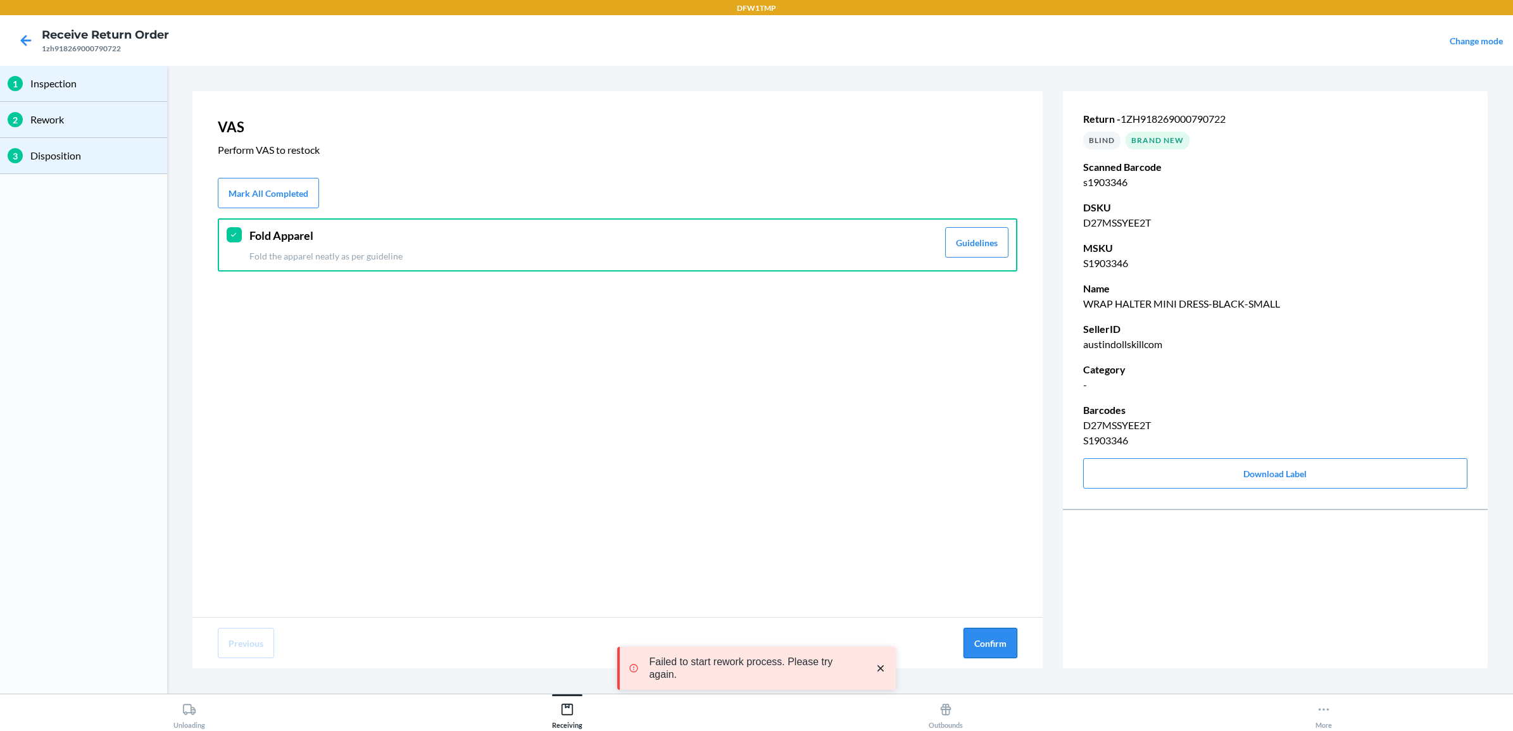
click at [978, 635] on button "Confirm" at bounding box center [990, 643] width 54 height 30
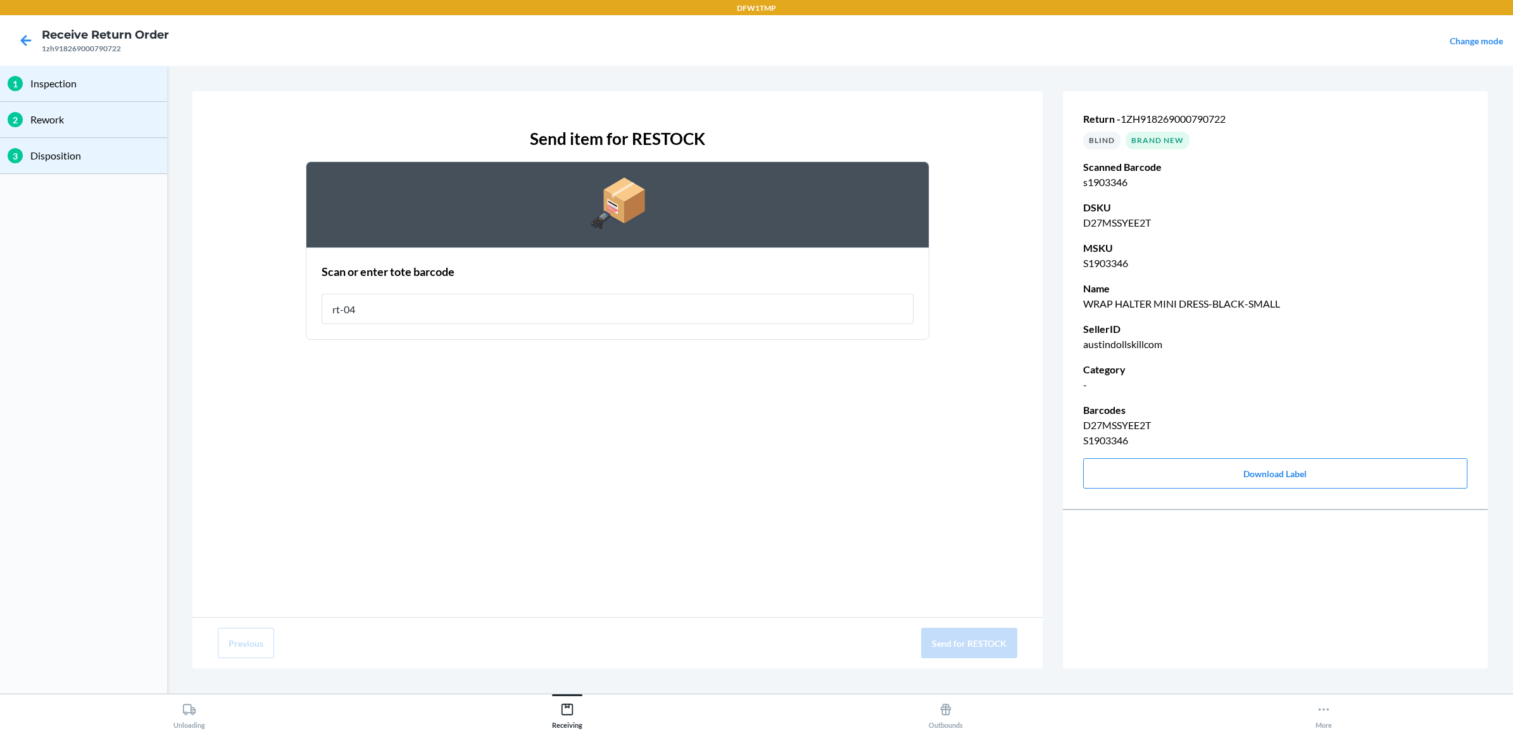
type input "rt-04"
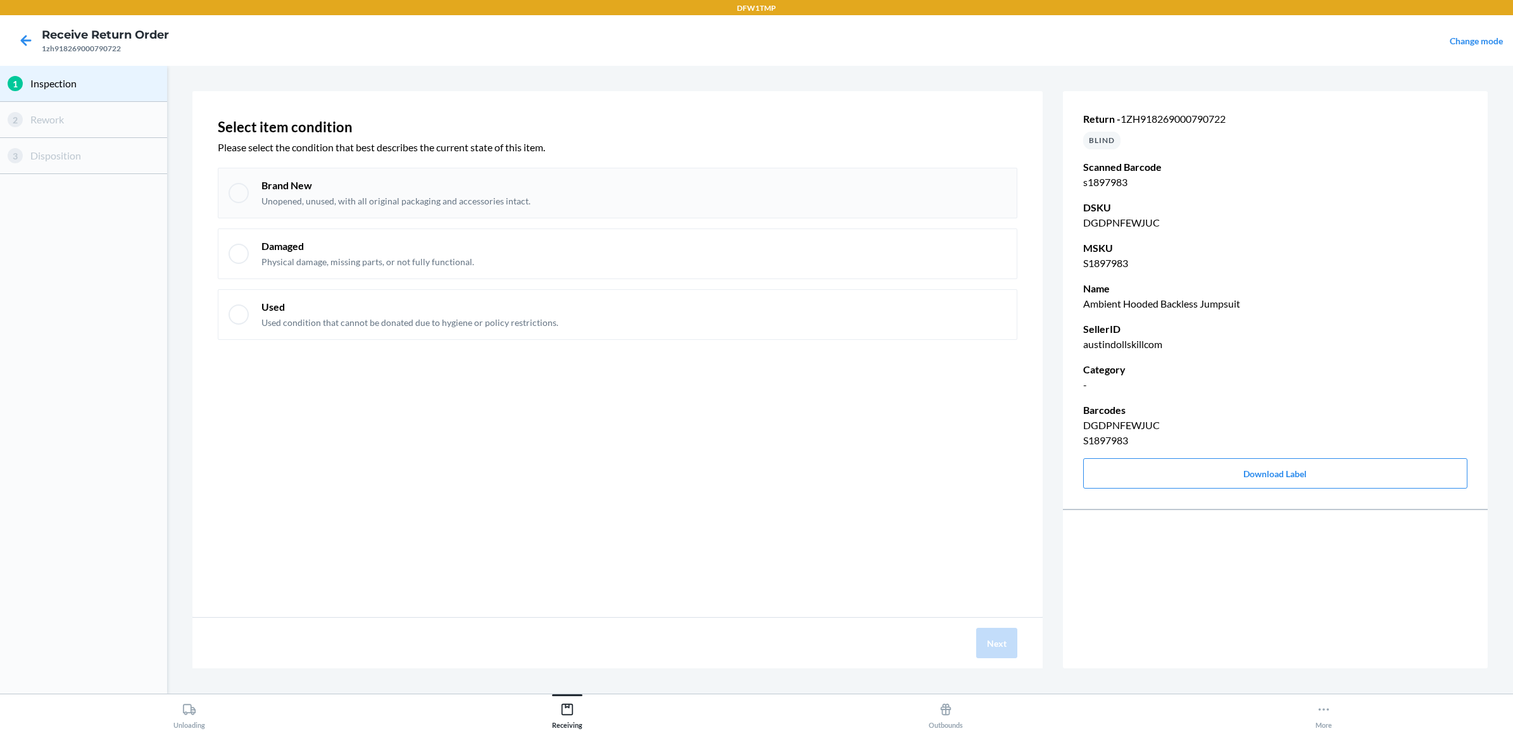
click at [269, 198] on p "Unopened, unused, with all original packaging and accessories intact." at bounding box center [395, 201] width 269 height 13
checkbox input "true"
click at [984, 631] on button "Next" at bounding box center [996, 643] width 41 height 30
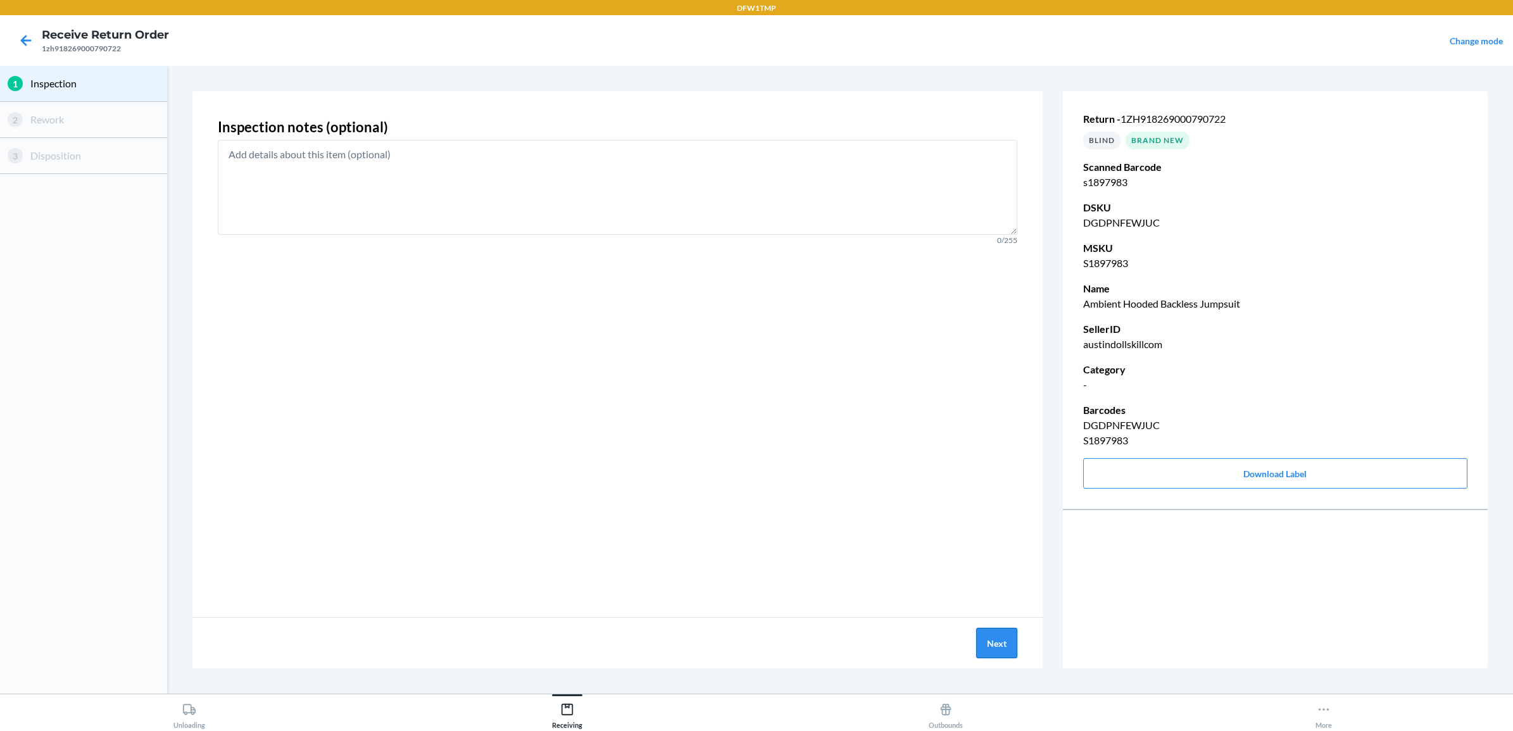
click at [979, 646] on button "Next" at bounding box center [996, 643] width 41 height 30
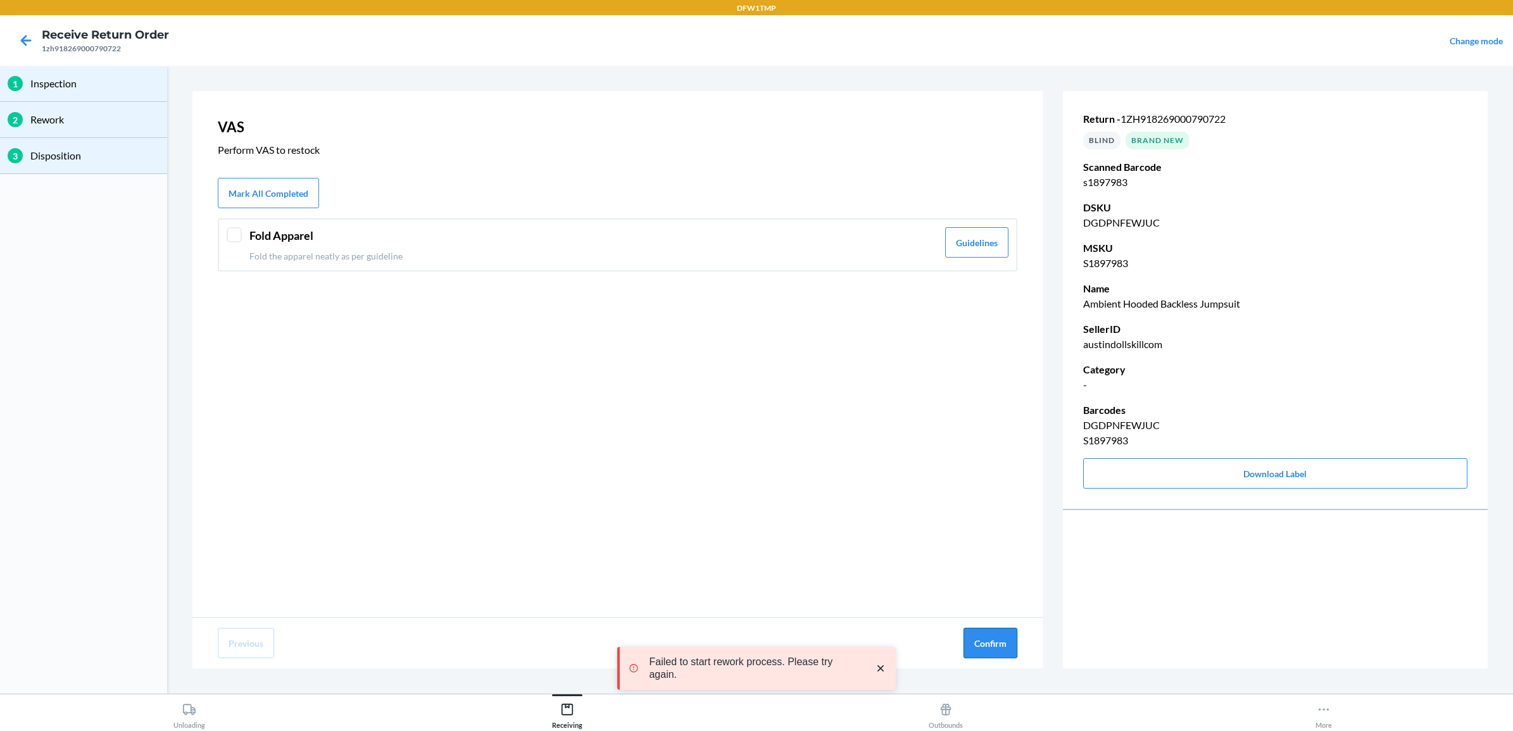
click at [982, 642] on button "Confirm" at bounding box center [990, 643] width 54 height 30
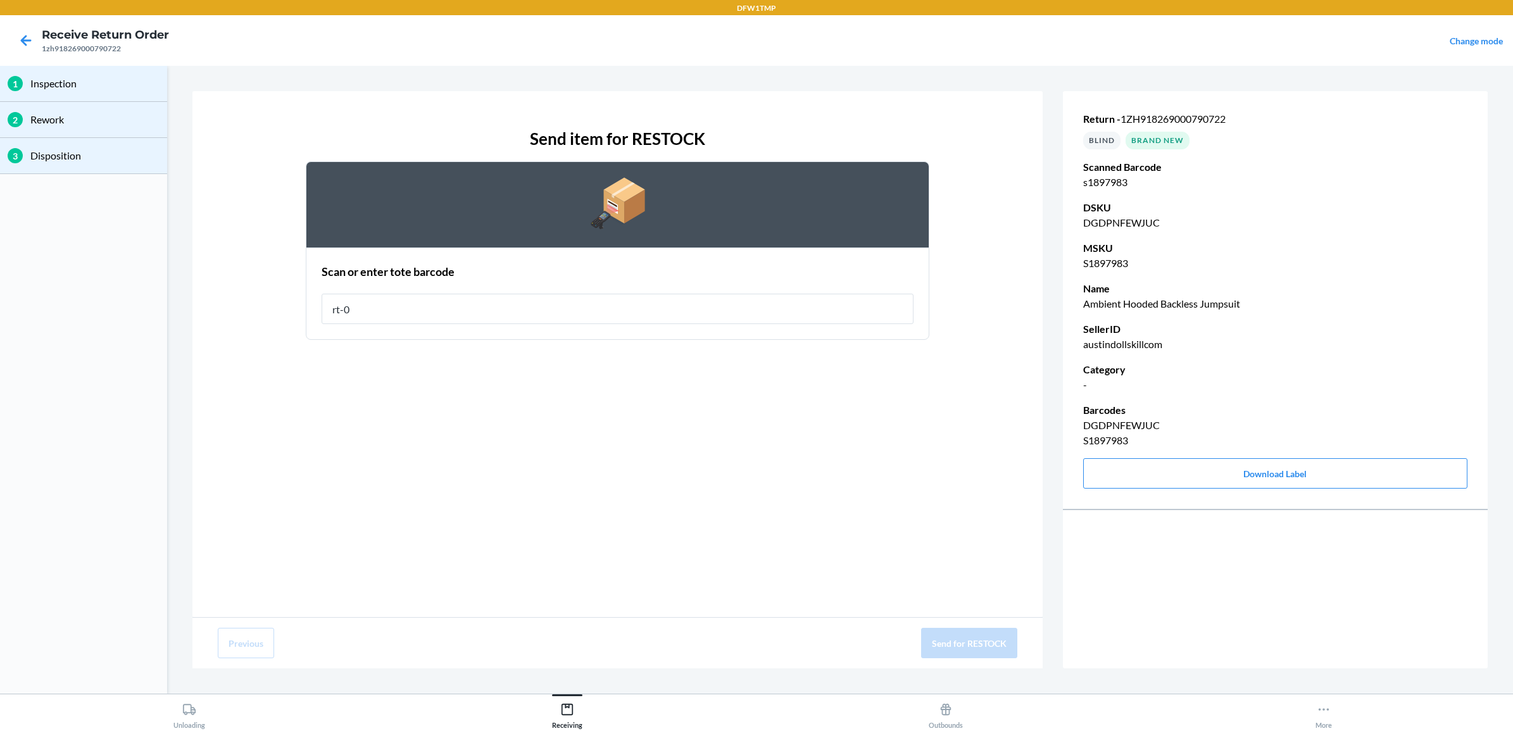
type input "rt-04"
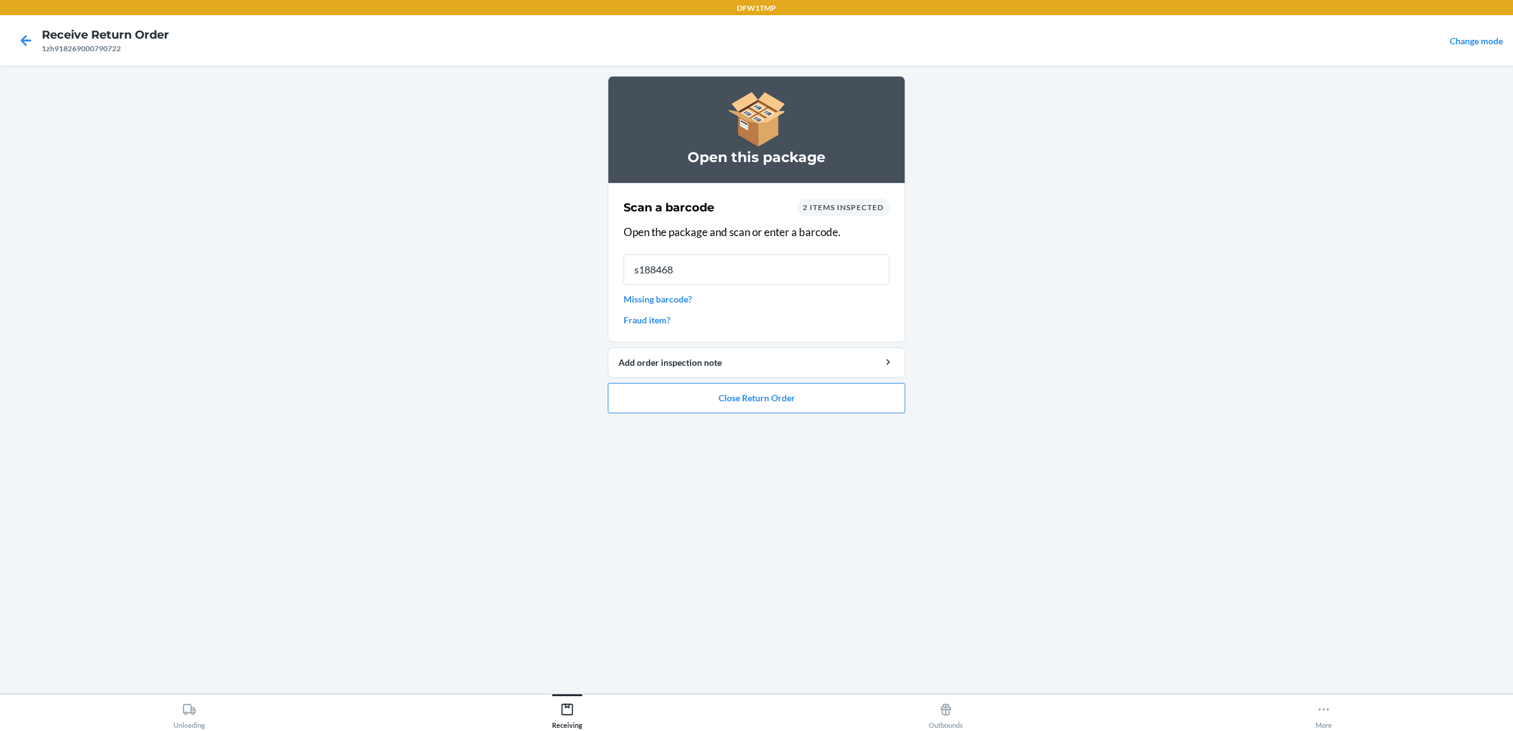
type input "s1884687"
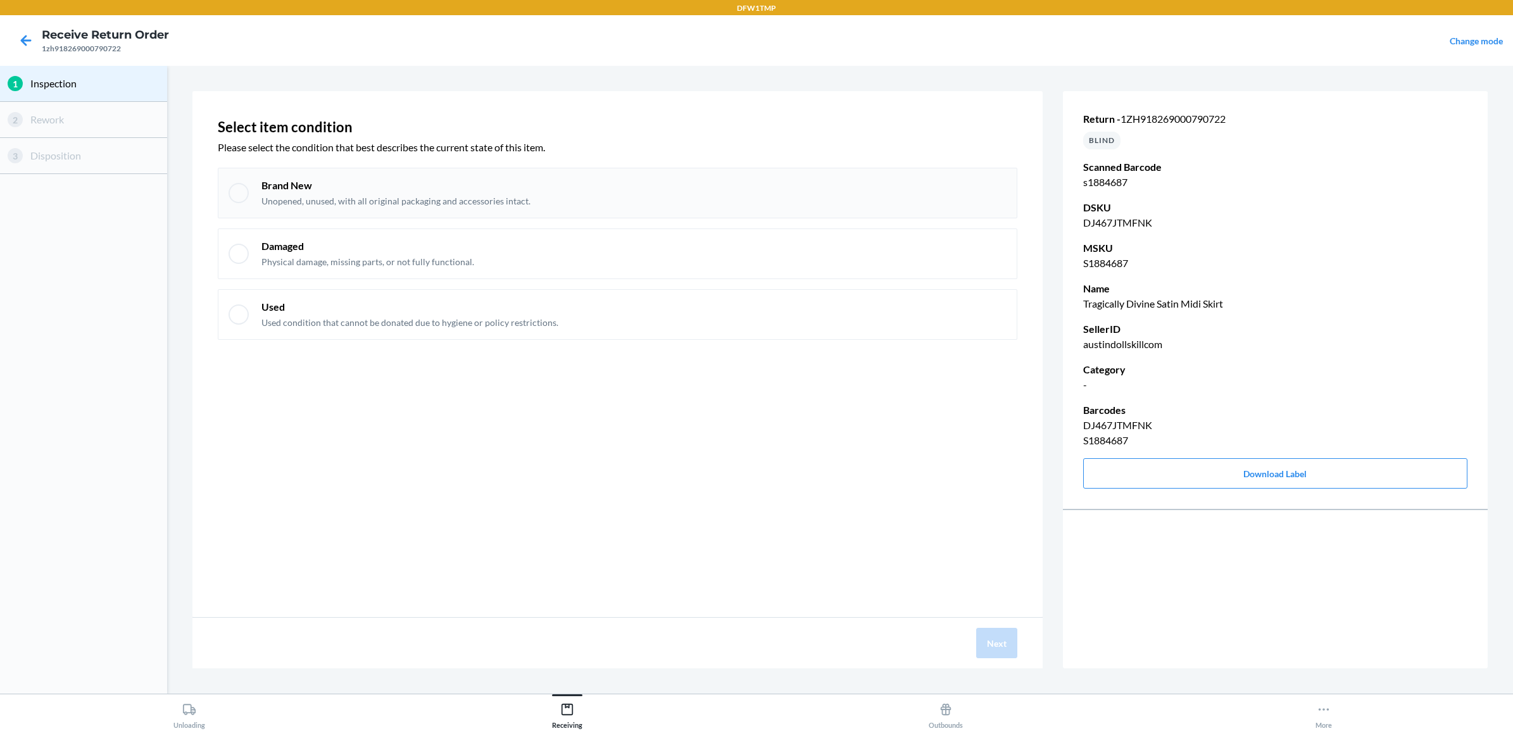
click at [372, 190] on p "Brand New" at bounding box center [395, 185] width 269 height 14
checkbox input "true"
click at [1004, 641] on button "Next" at bounding box center [996, 643] width 41 height 30
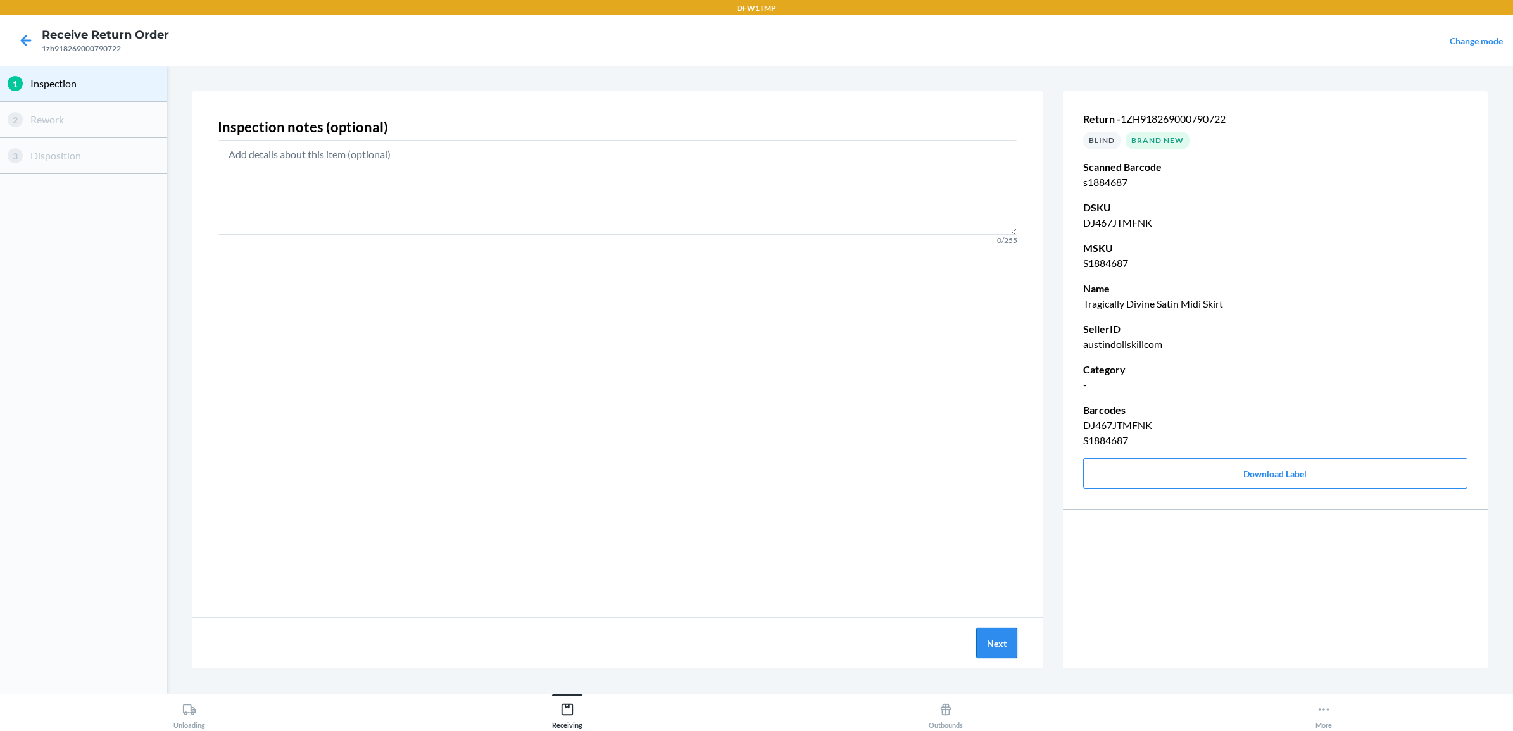
click at [1002, 641] on button "Next" at bounding box center [996, 643] width 41 height 30
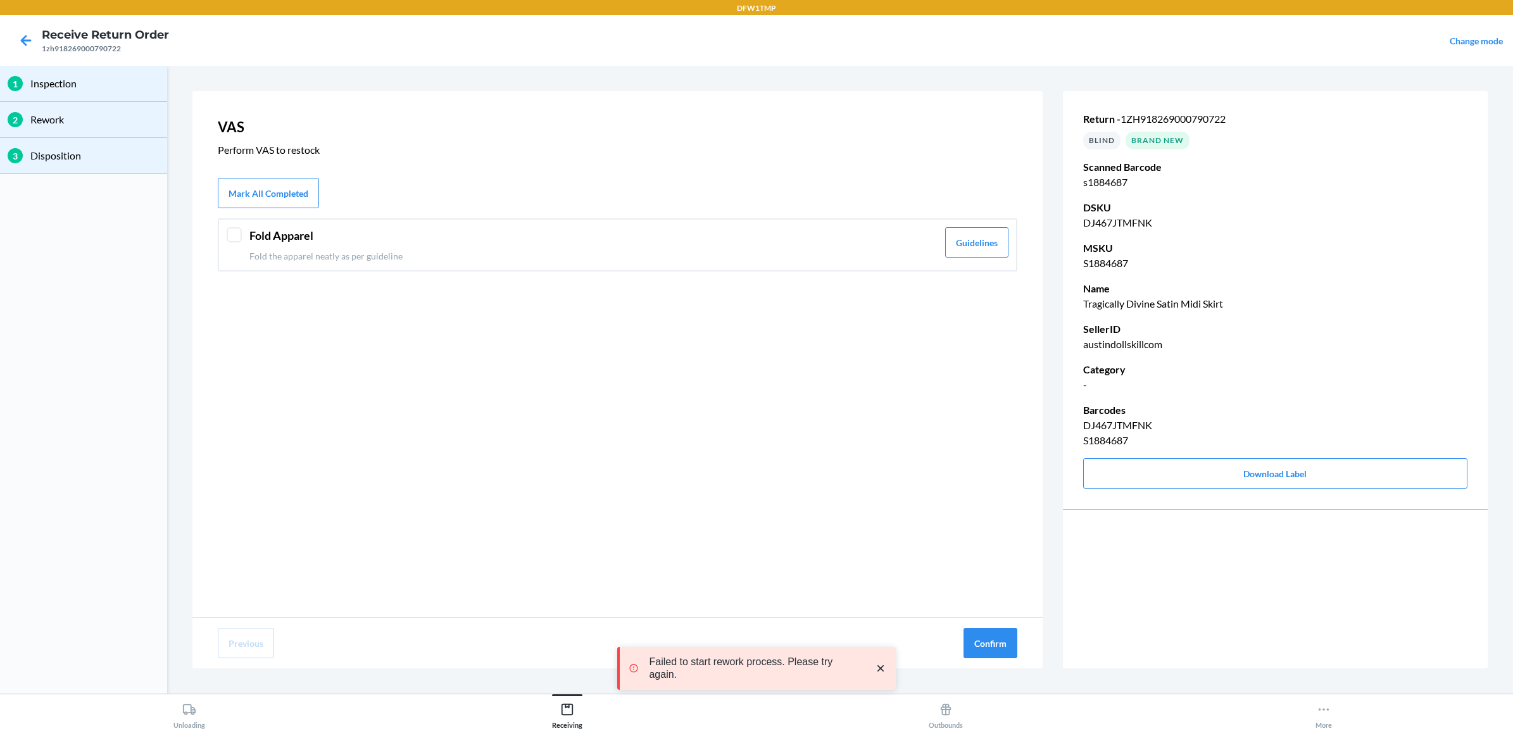
click at [360, 244] on div "Fold Apparel Fold the apparel neatly as per guideline" at bounding box center [593, 244] width 688 height 35
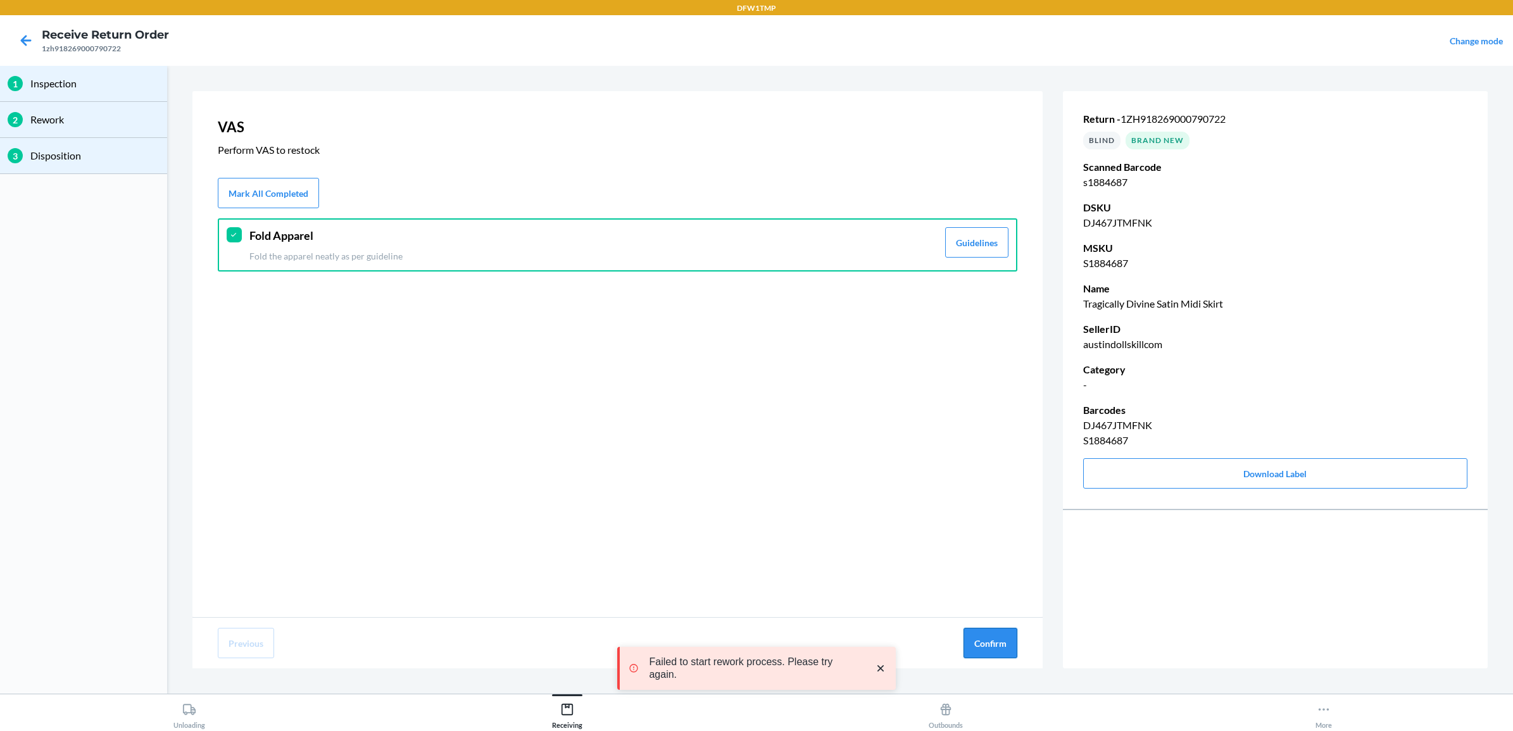
click at [975, 650] on button "Confirm" at bounding box center [990, 643] width 54 height 30
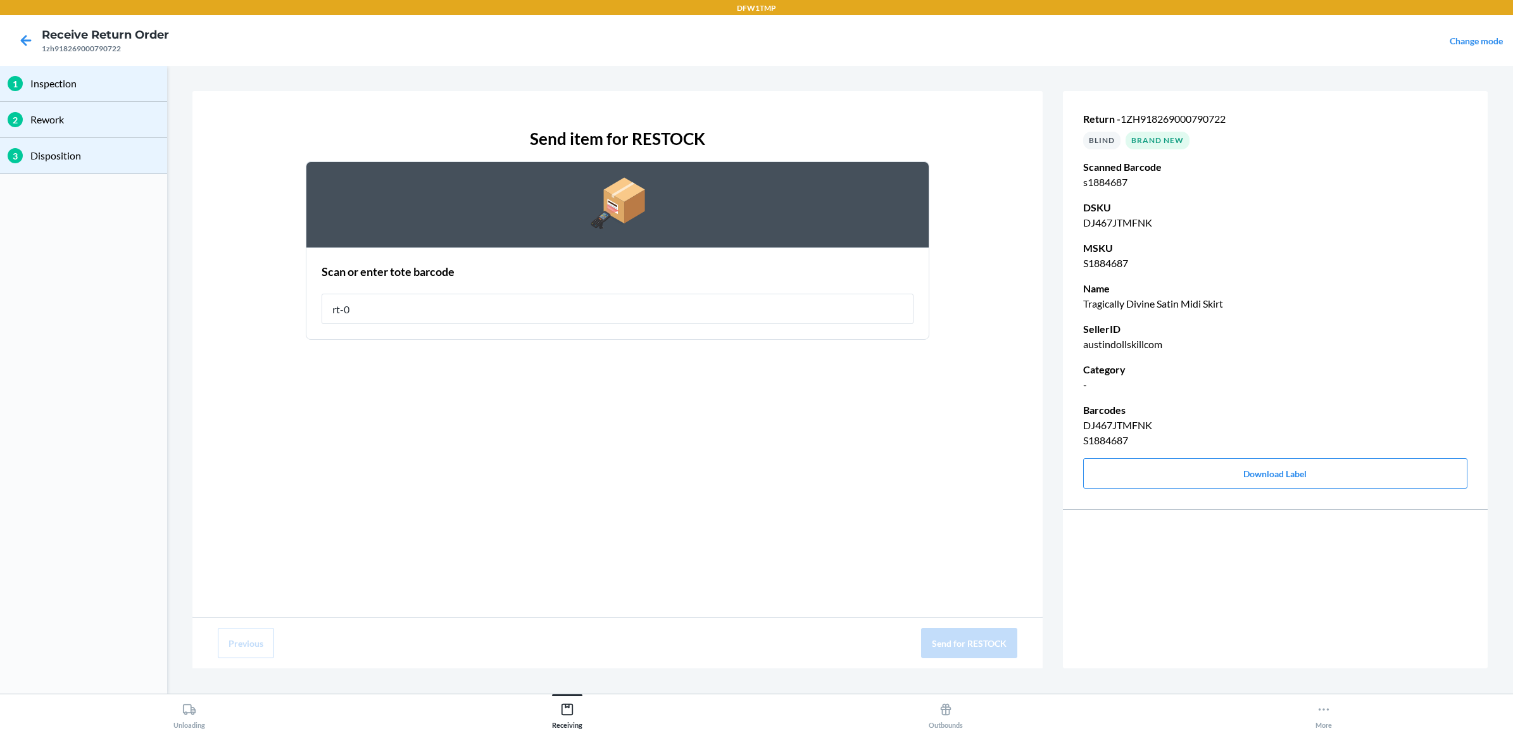
type input "rt-04"
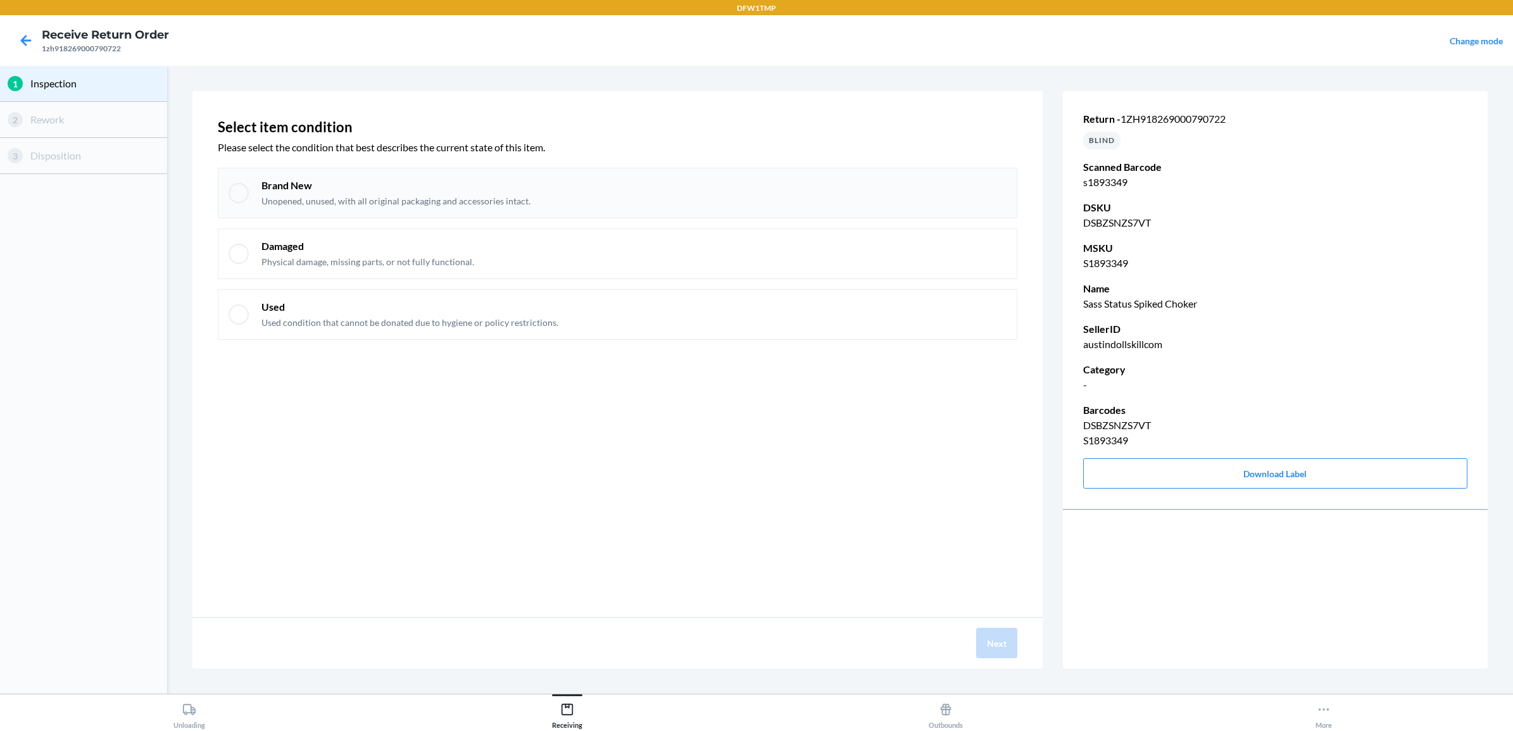
click at [280, 185] on p "Brand New" at bounding box center [395, 185] width 269 height 14
checkbox input "true"
click at [1000, 653] on button "Next" at bounding box center [996, 643] width 41 height 30
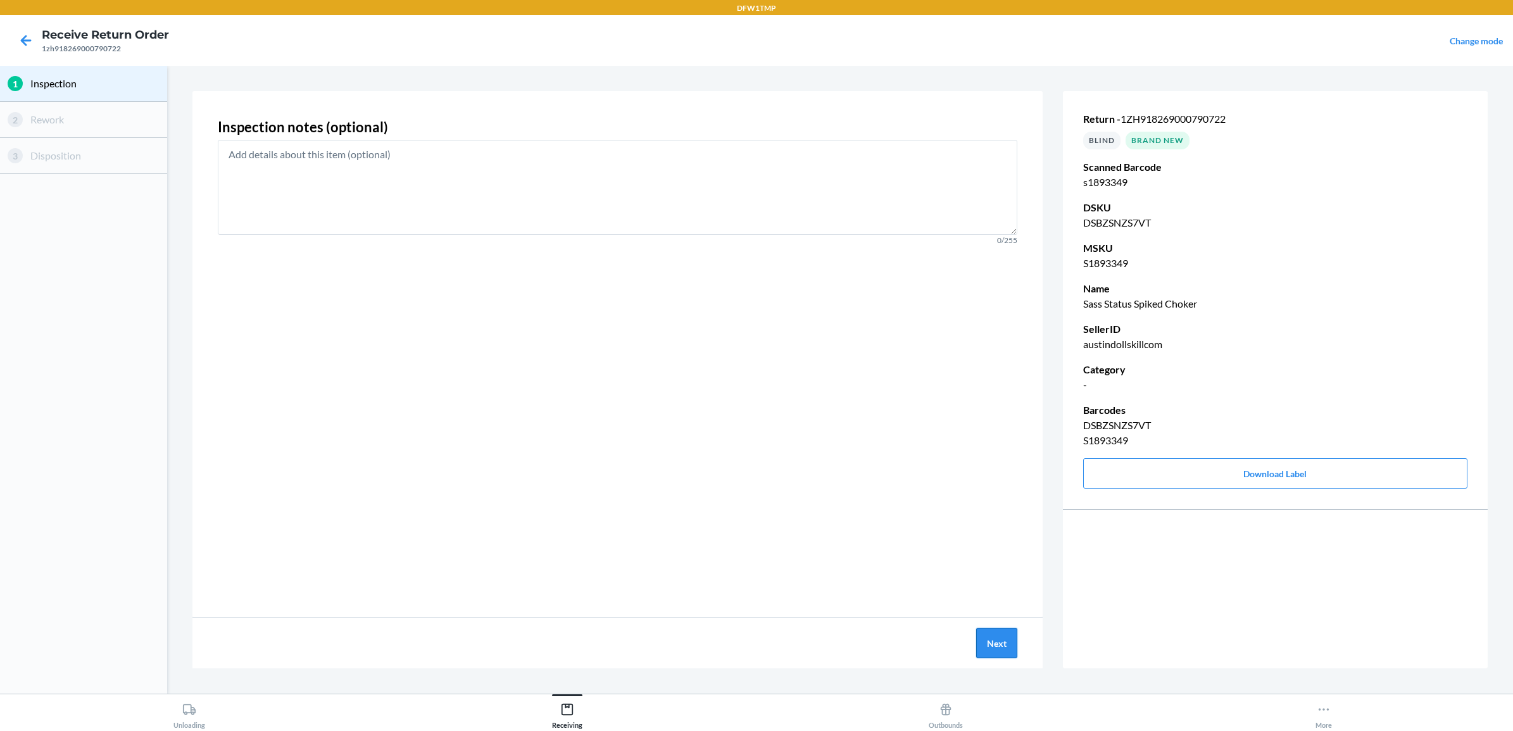
click at [1000, 653] on button "Next" at bounding box center [996, 643] width 41 height 30
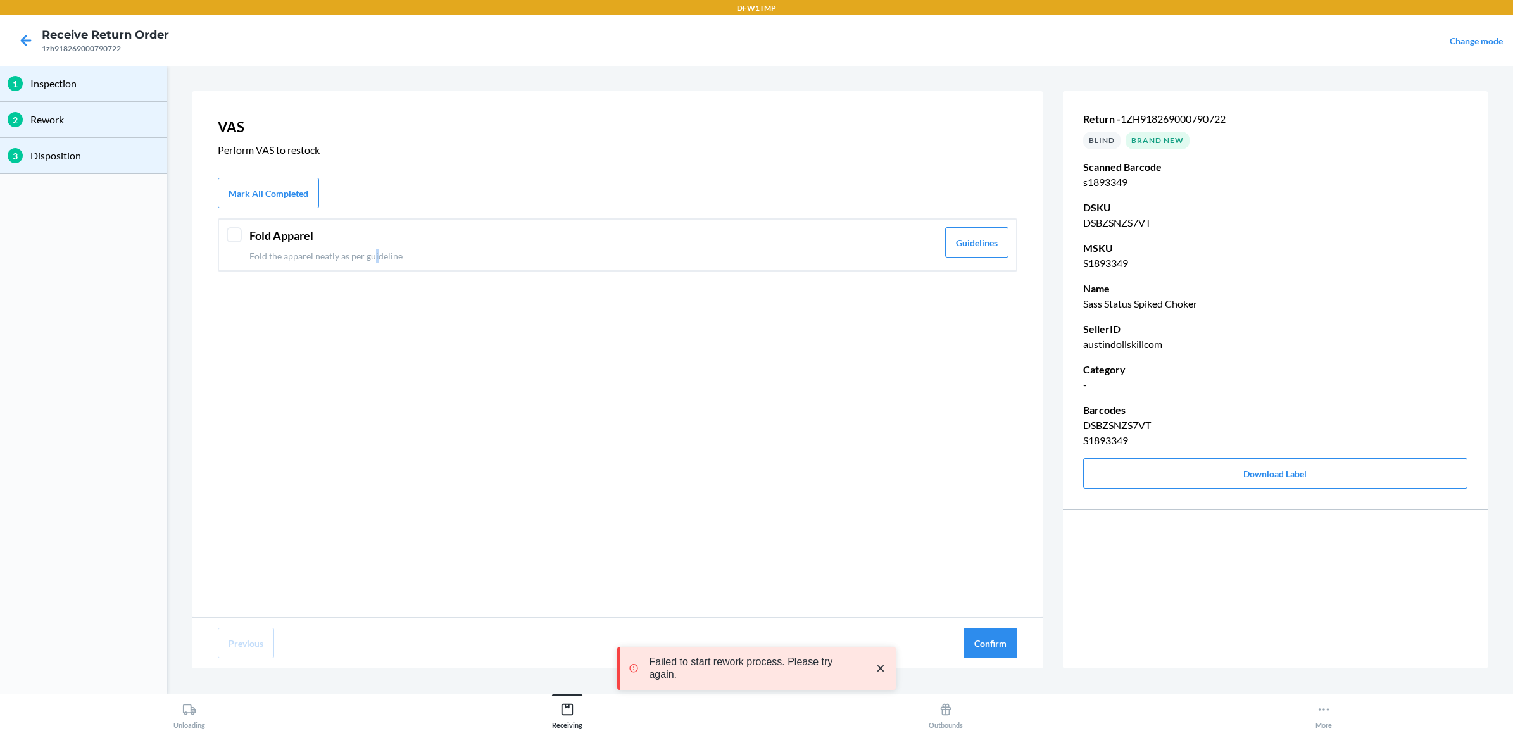
click at [375, 245] on div "Fold Apparel Fold the apparel neatly as per guideline" at bounding box center [593, 244] width 688 height 35
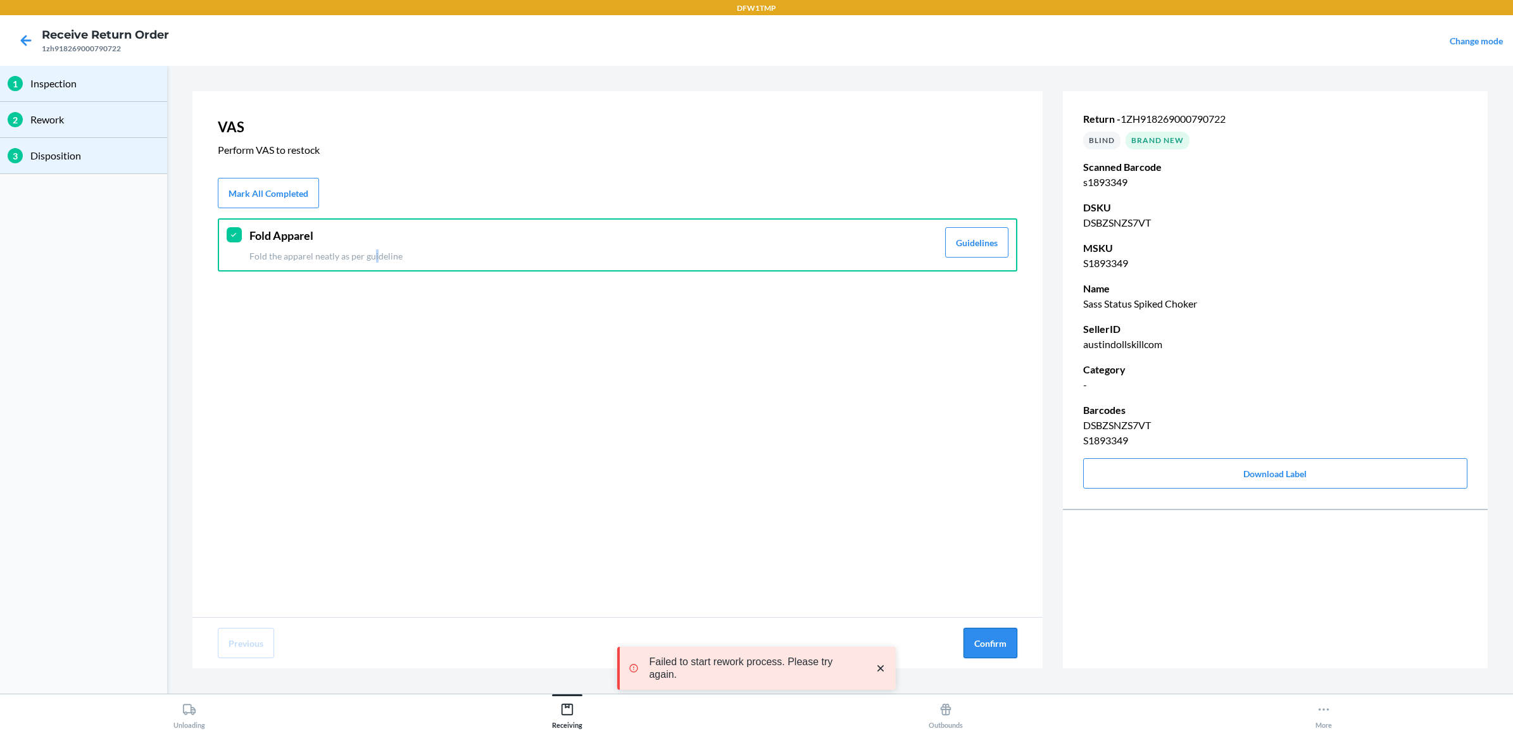
click at [995, 637] on button "Confirm" at bounding box center [990, 643] width 54 height 30
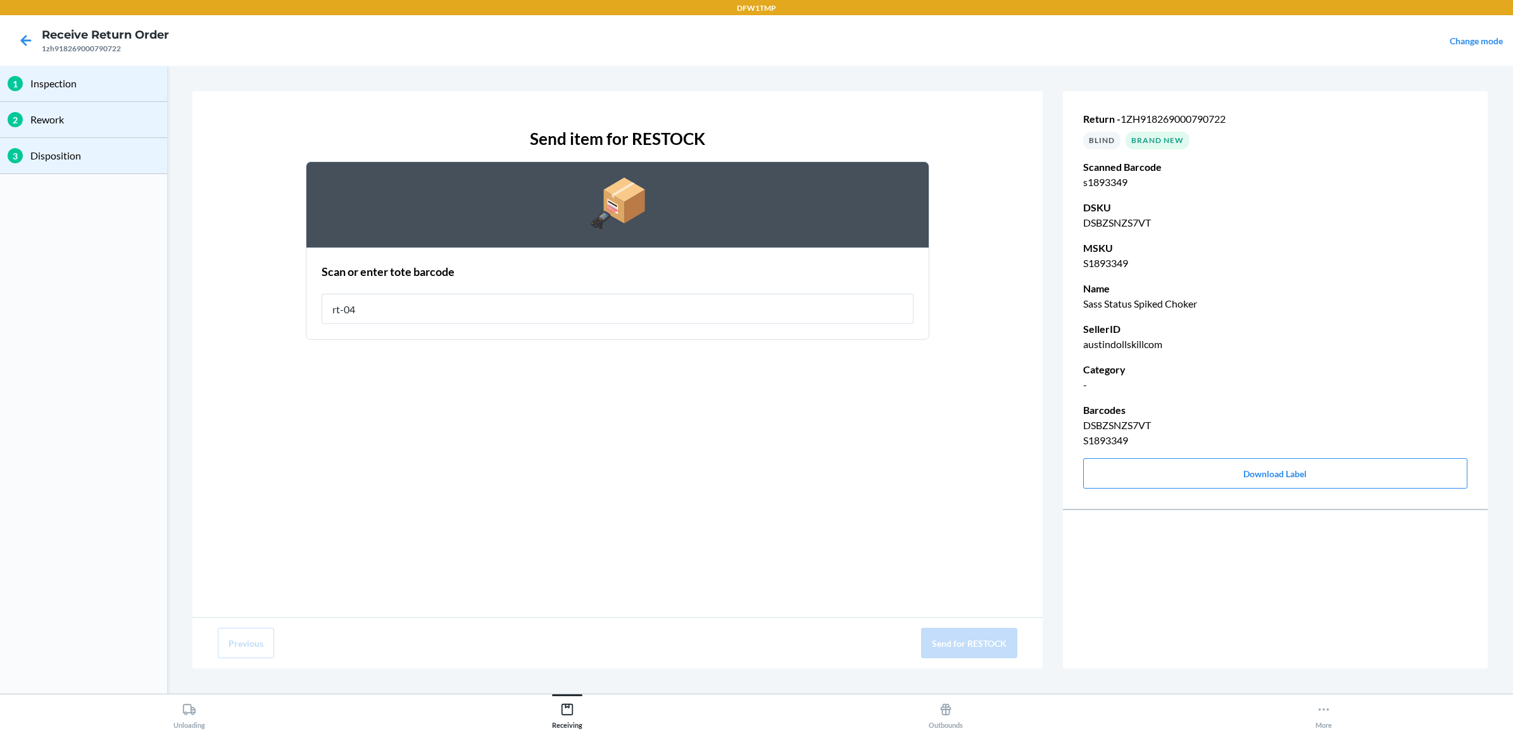
type input "rt-04"
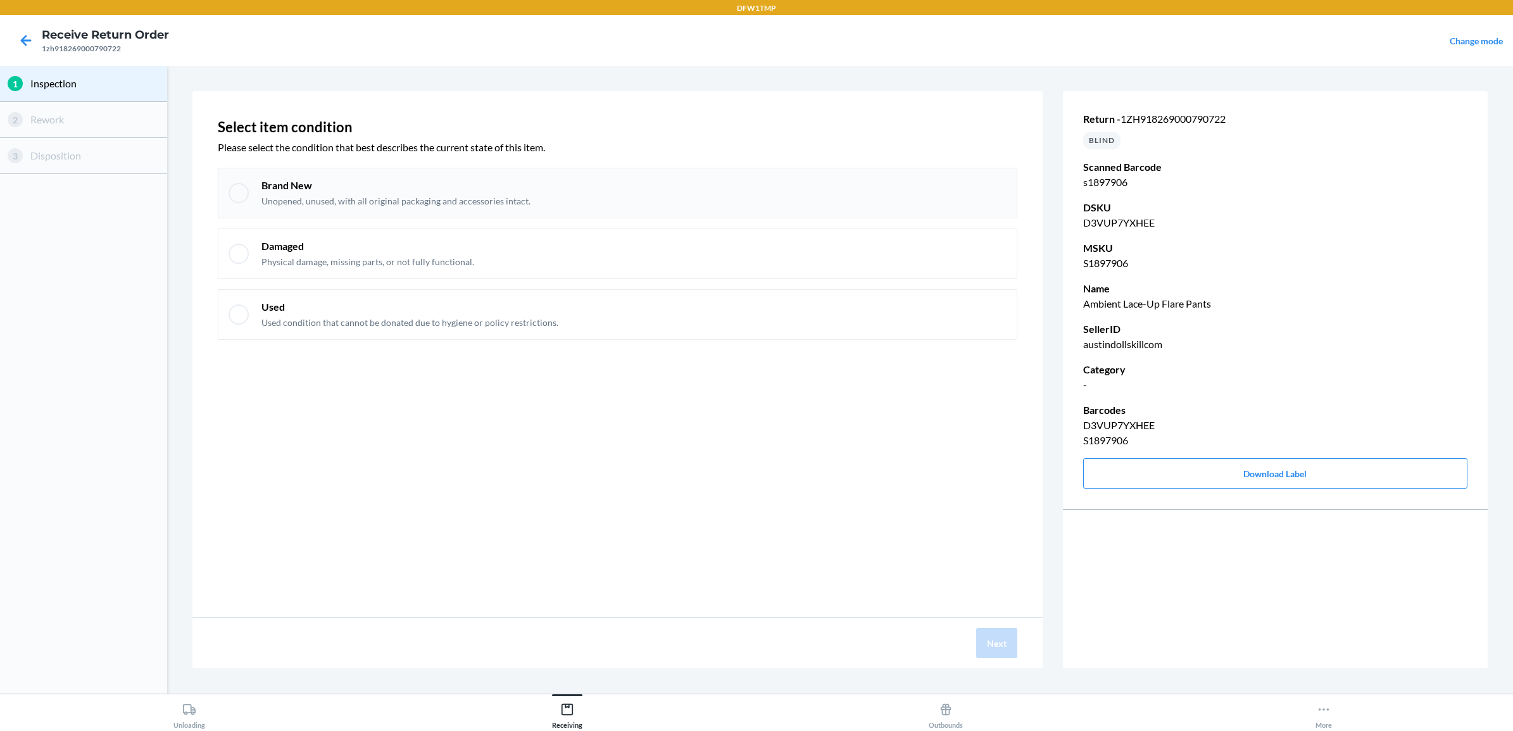
click at [235, 185] on div at bounding box center [238, 193] width 20 height 20
checkbox input "true"
click at [1004, 641] on button "Next" at bounding box center [996, 643] width 41 height 30
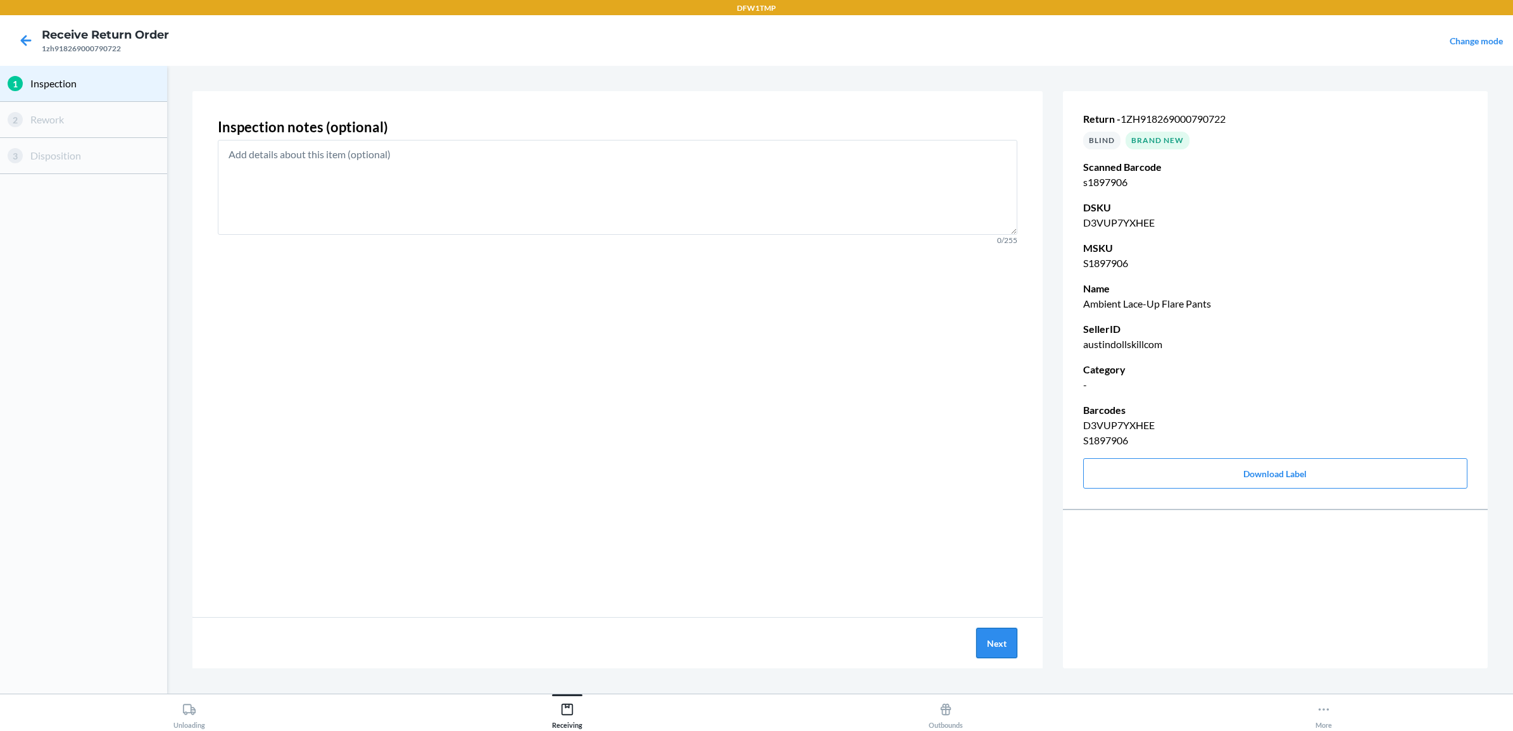
click at [992, 644] on button "Next" at bounding box center [996, 643] width 41 height 30
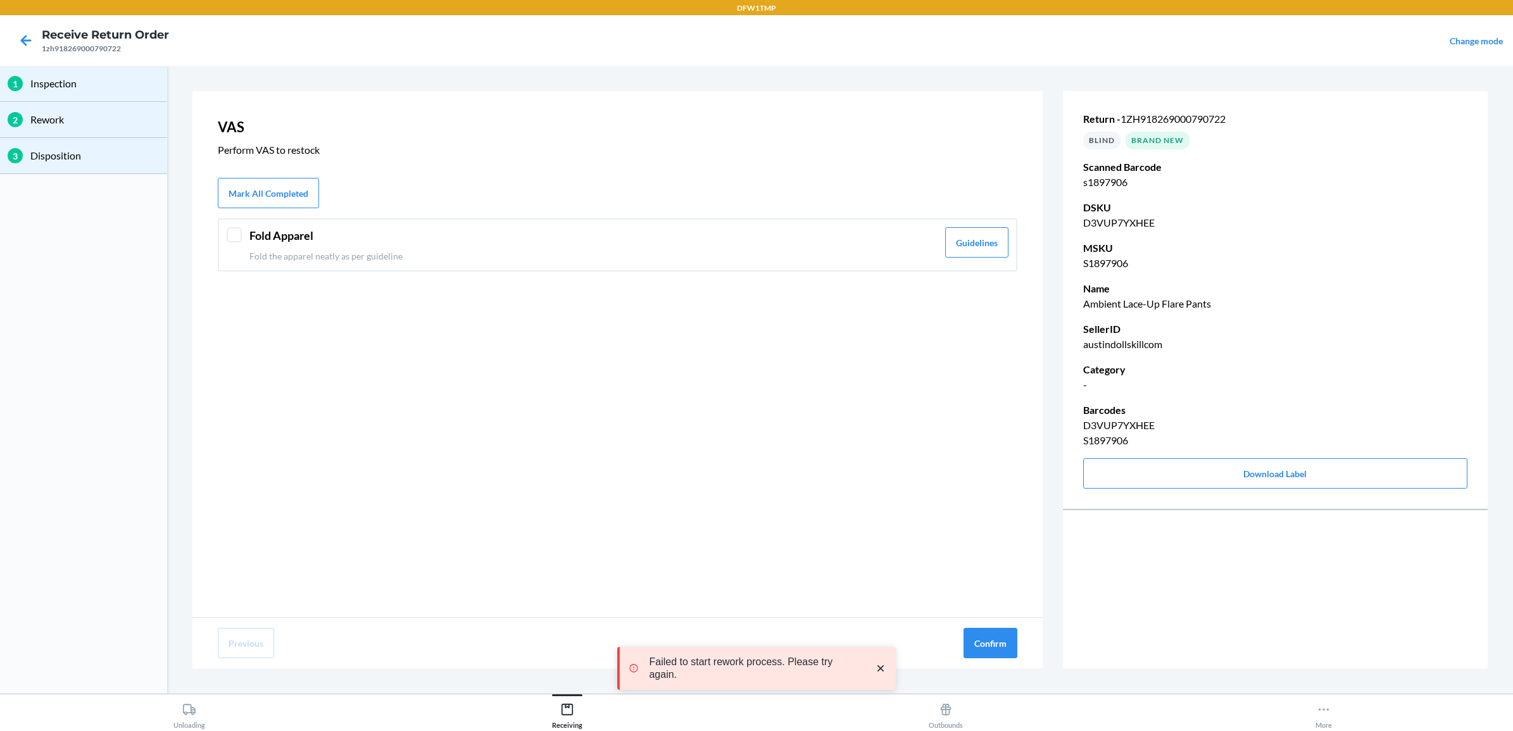
click at [230, 235] on div at bounding box center [234, 234] width 15 height 15
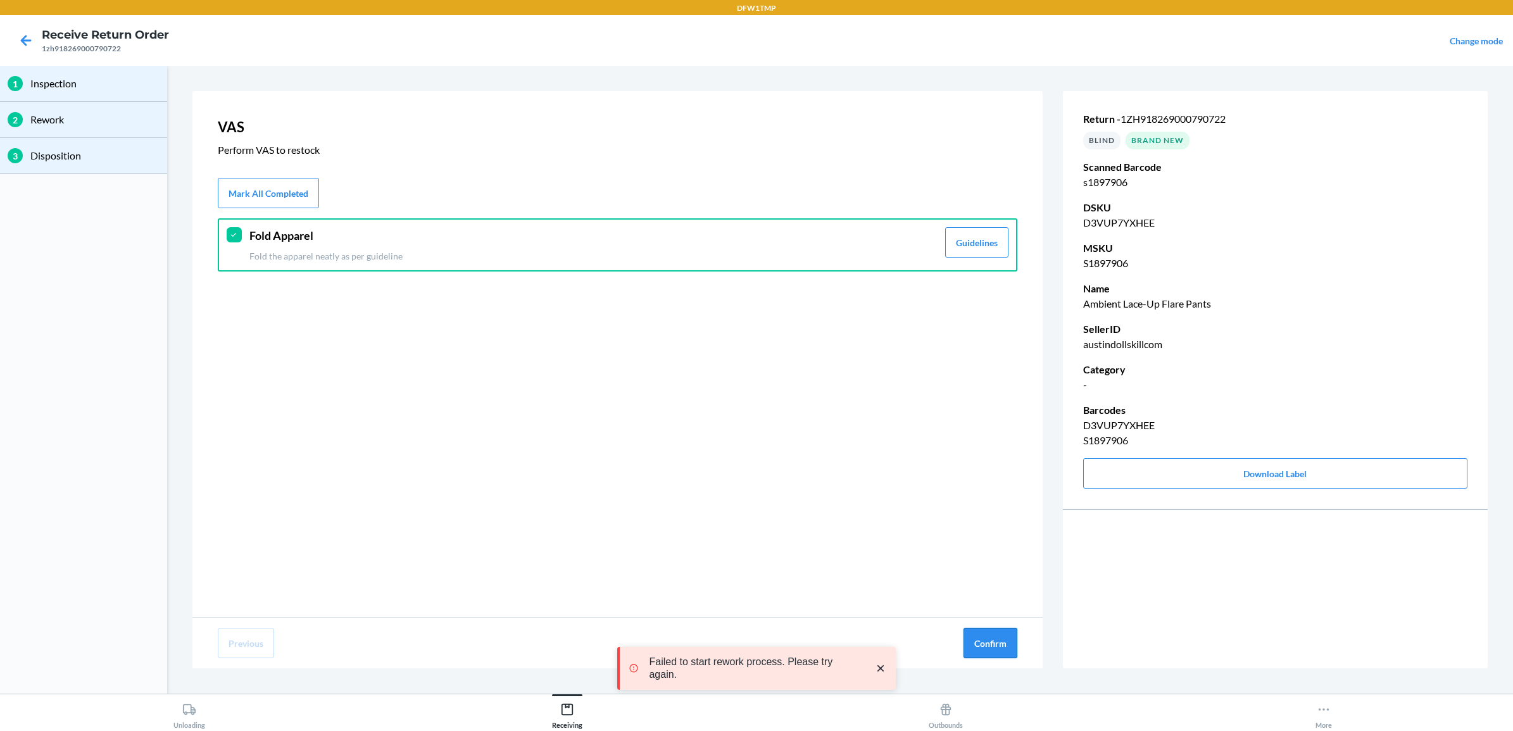
click at [975, 642] on button "Confirm" at bounding box center [990, 643] width 54 height 30
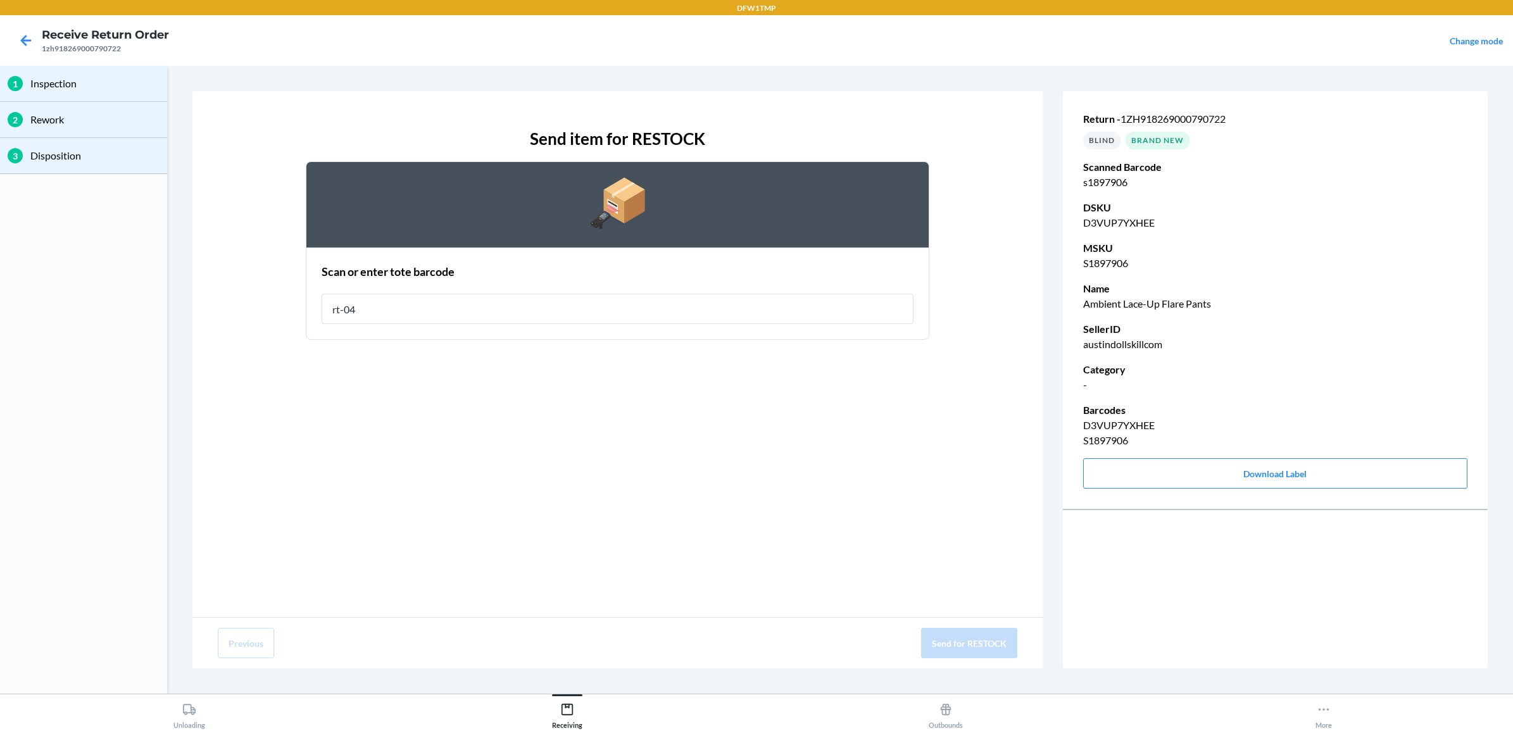
type input "rt-04"
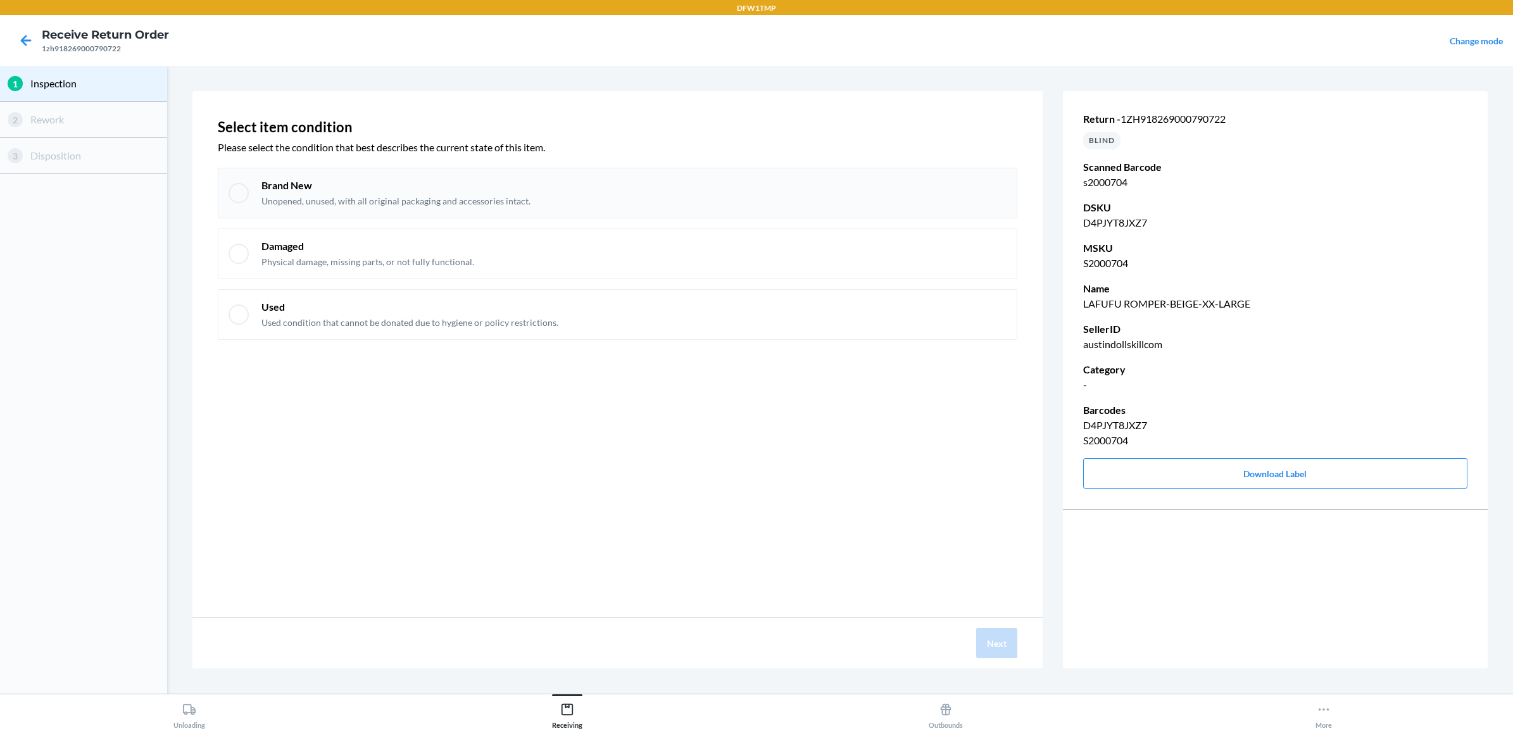
click at [568, 206] on div "Brand New Unopened, unused, with all original packaging and accessories intact." at bounding box center [633, 192] width 745 height 29
checkbox input "true"
click at [1003, 649] on button "Next" at bounding box center [996, 643] width 41 height 30
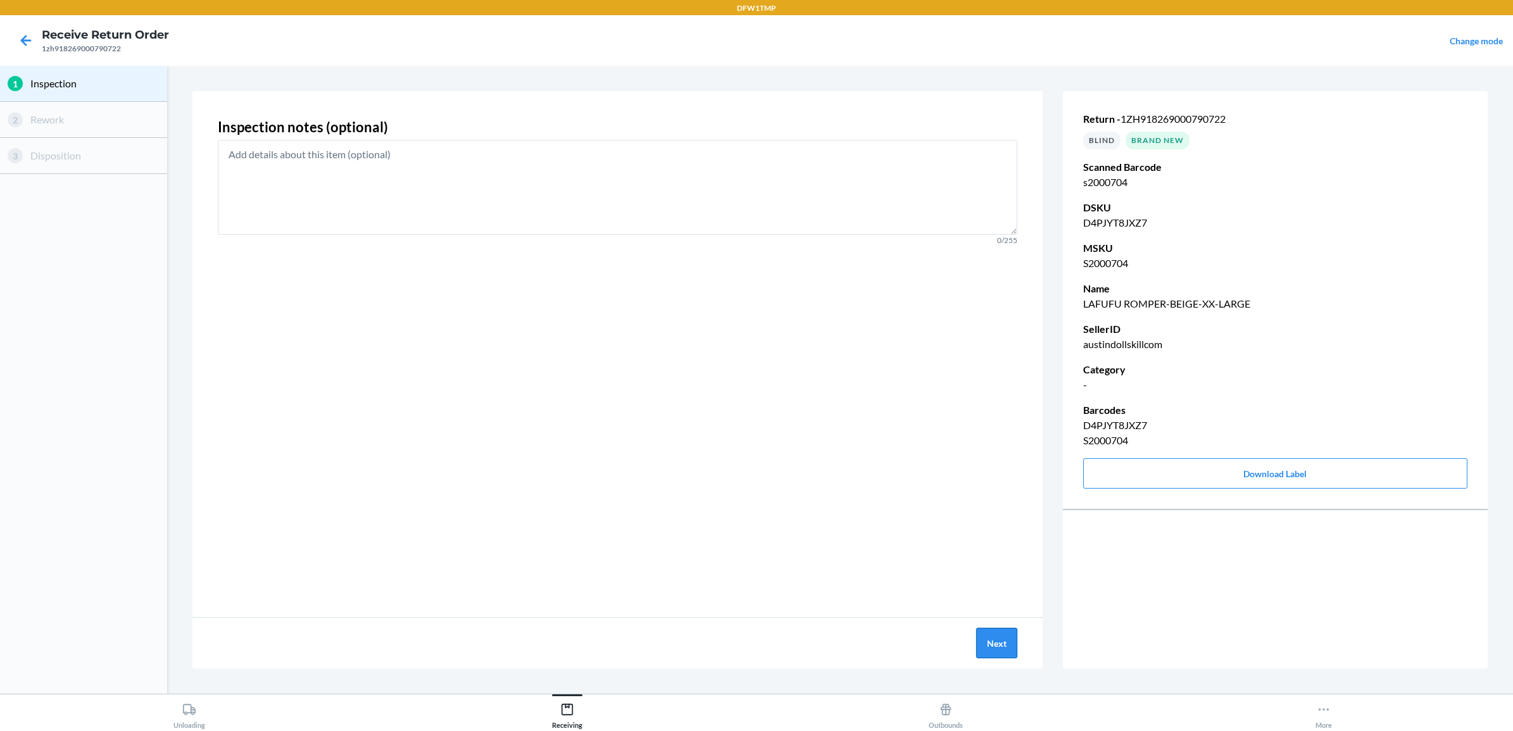
click at [1003, 649] on button "Next" at bounding box center [996, 643] width 41 height 30
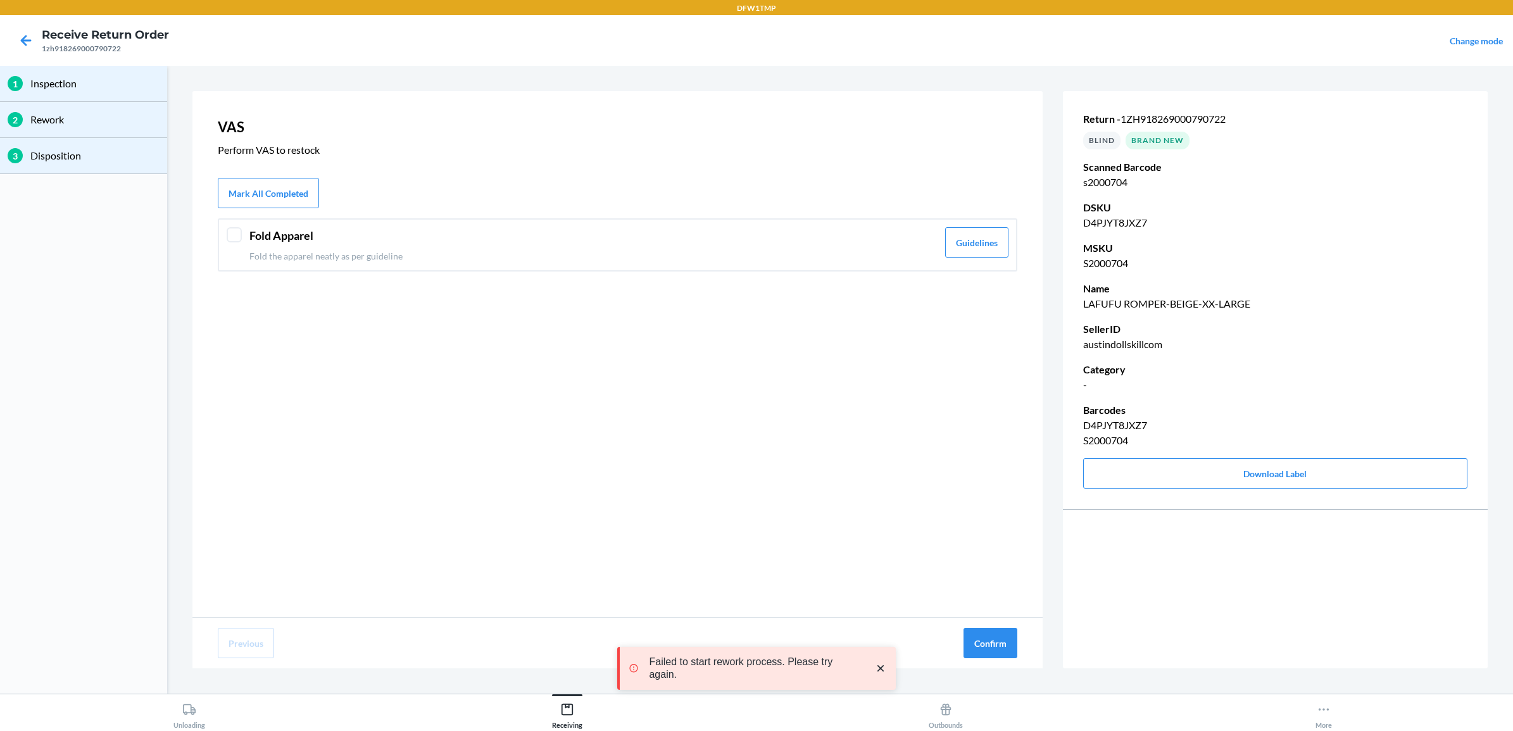
click at [529, 254] on p "Fold the apparel neatly as per guideline" at bounding box center [593, 255] width 688 height 13
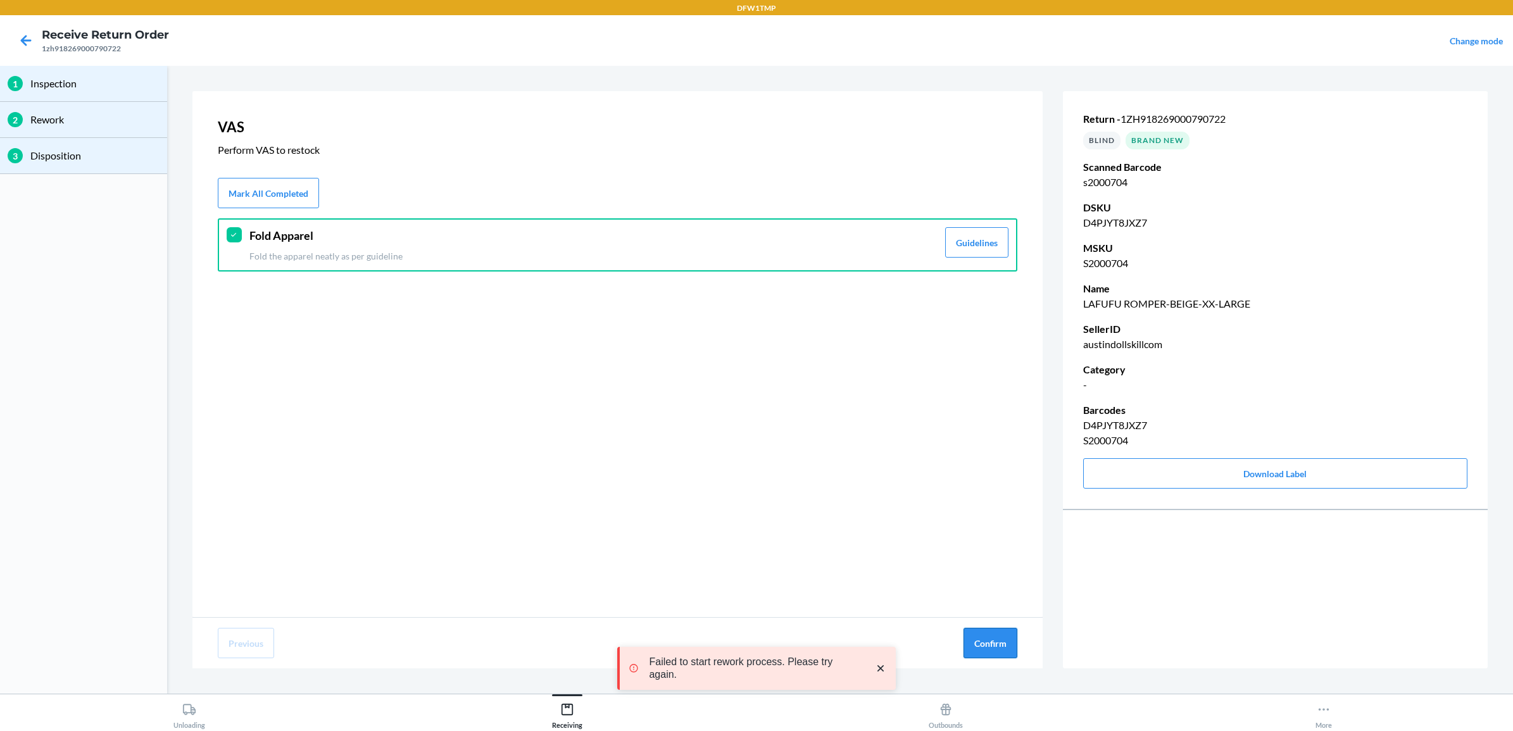
click at [989, 641] on button "Confirm" at bounding box center [990, 643] width 54 height 30
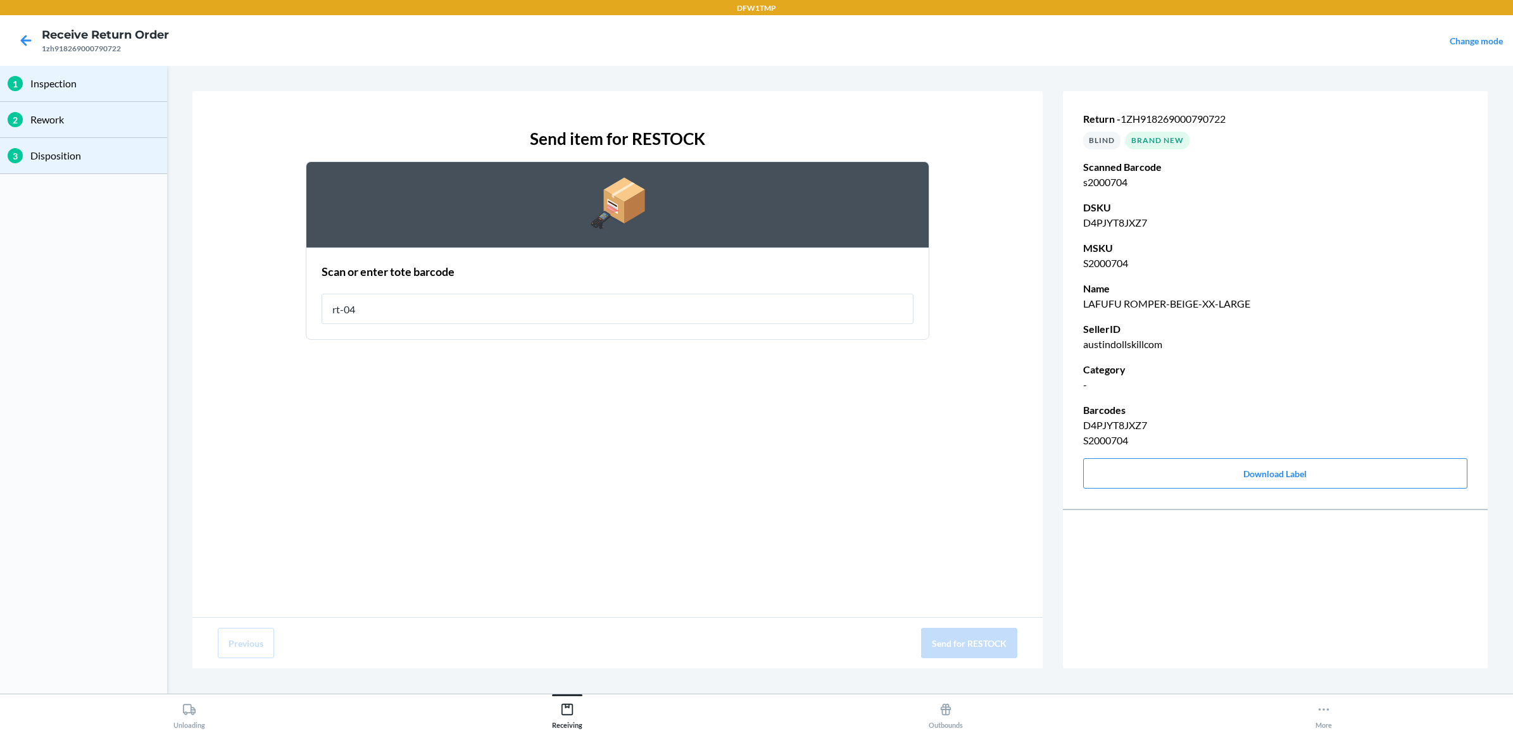
type input "rt-04"
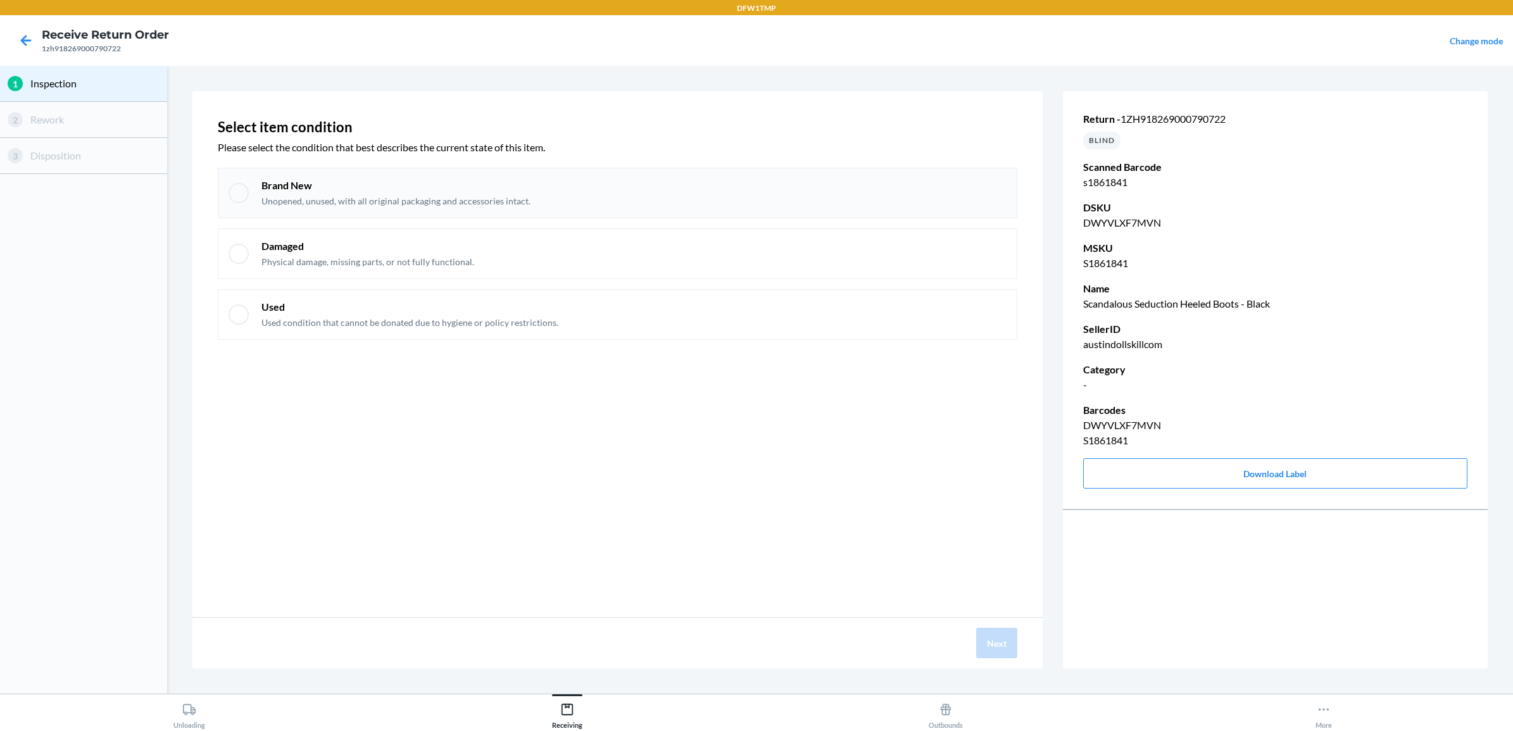
click at [242, 184] on div at bounding box center [238, 193] width 20 height 20
checkbox input "true"
click at [1014, 640] on button "Next" at bounding box center [996, 643] width 41 height 30
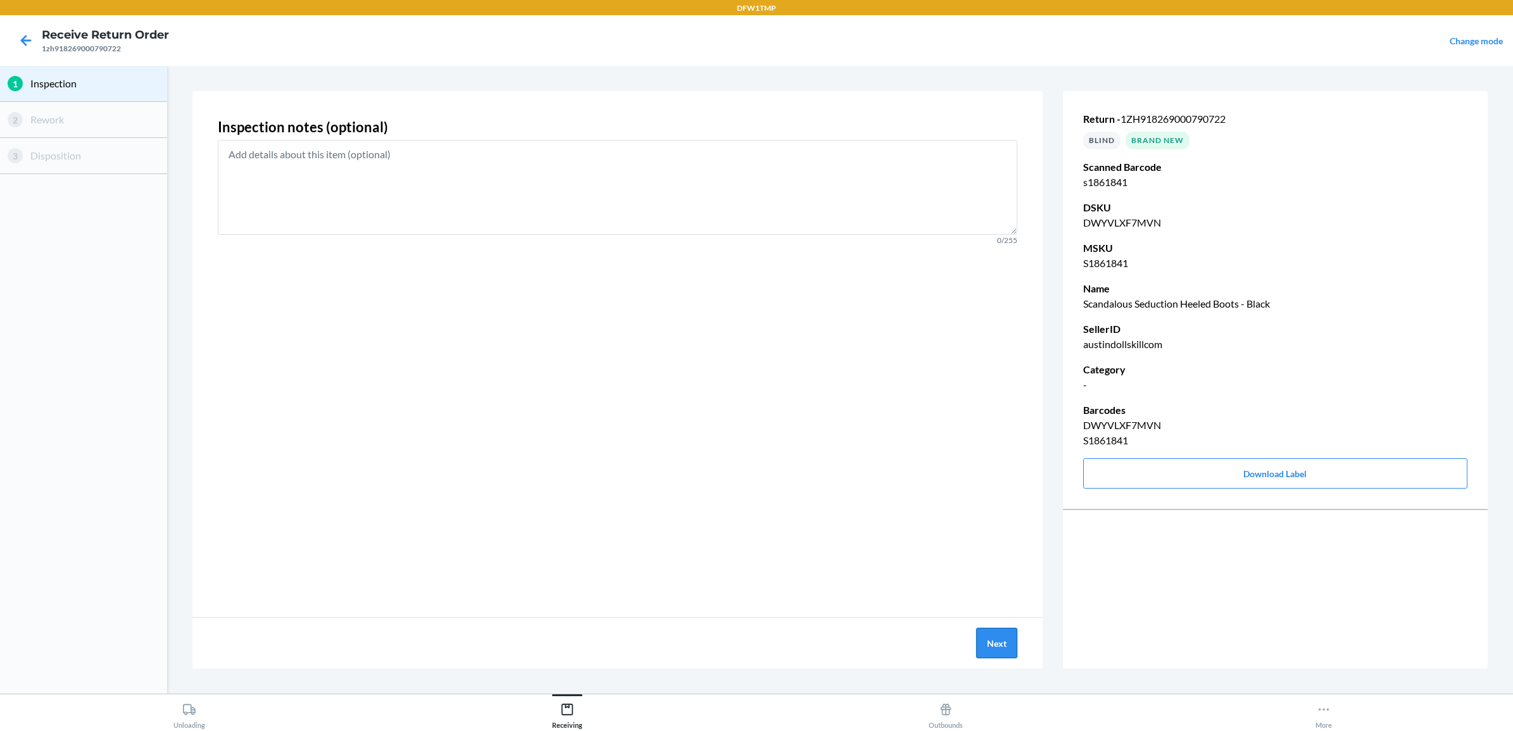
click at [1014, 640] on button "Next" at bounding box center [996, 643] width 41 height 30
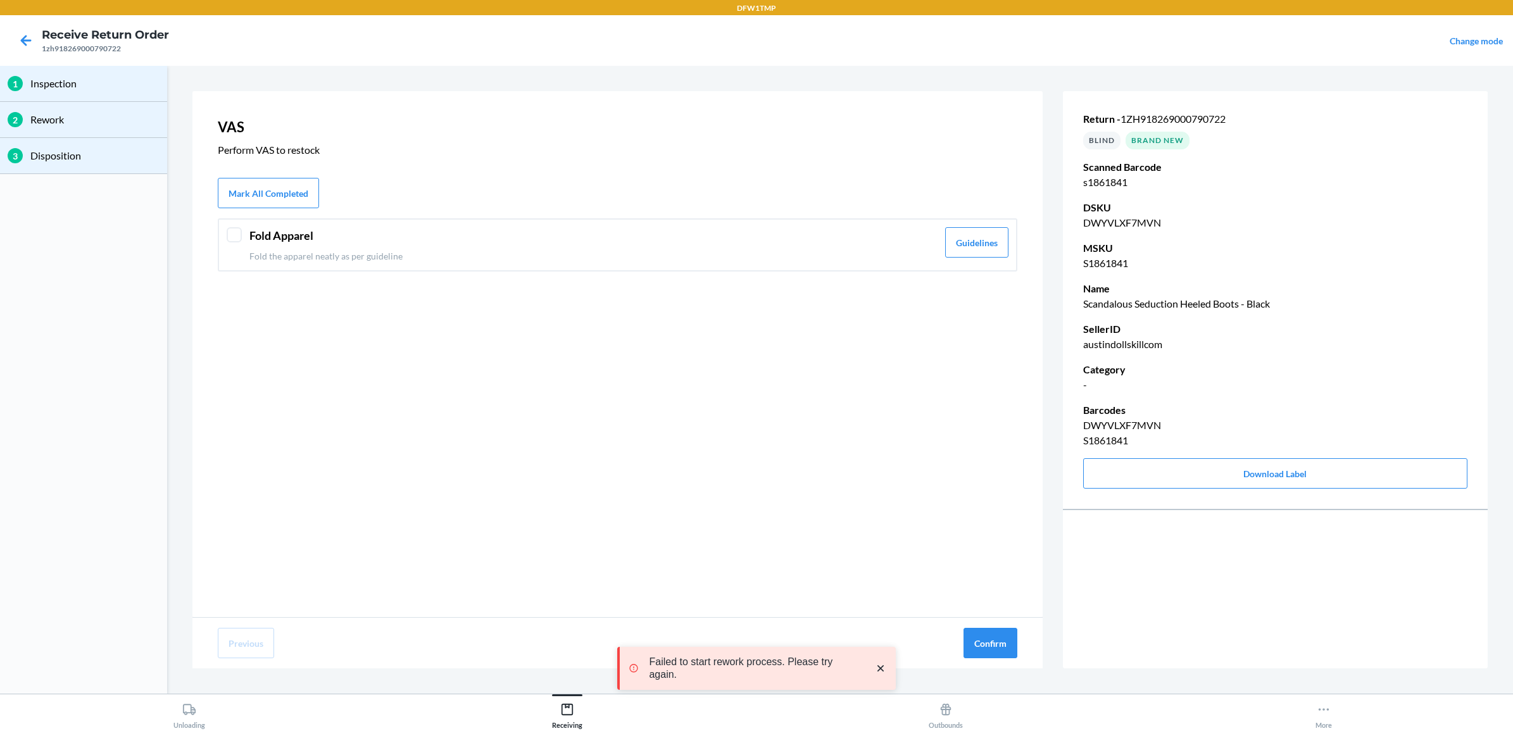
click at [327, 244] on div "Fold Apparel Fold the apparel neatly as per guideline" at bounding box center [593, 244] width 688 height 35
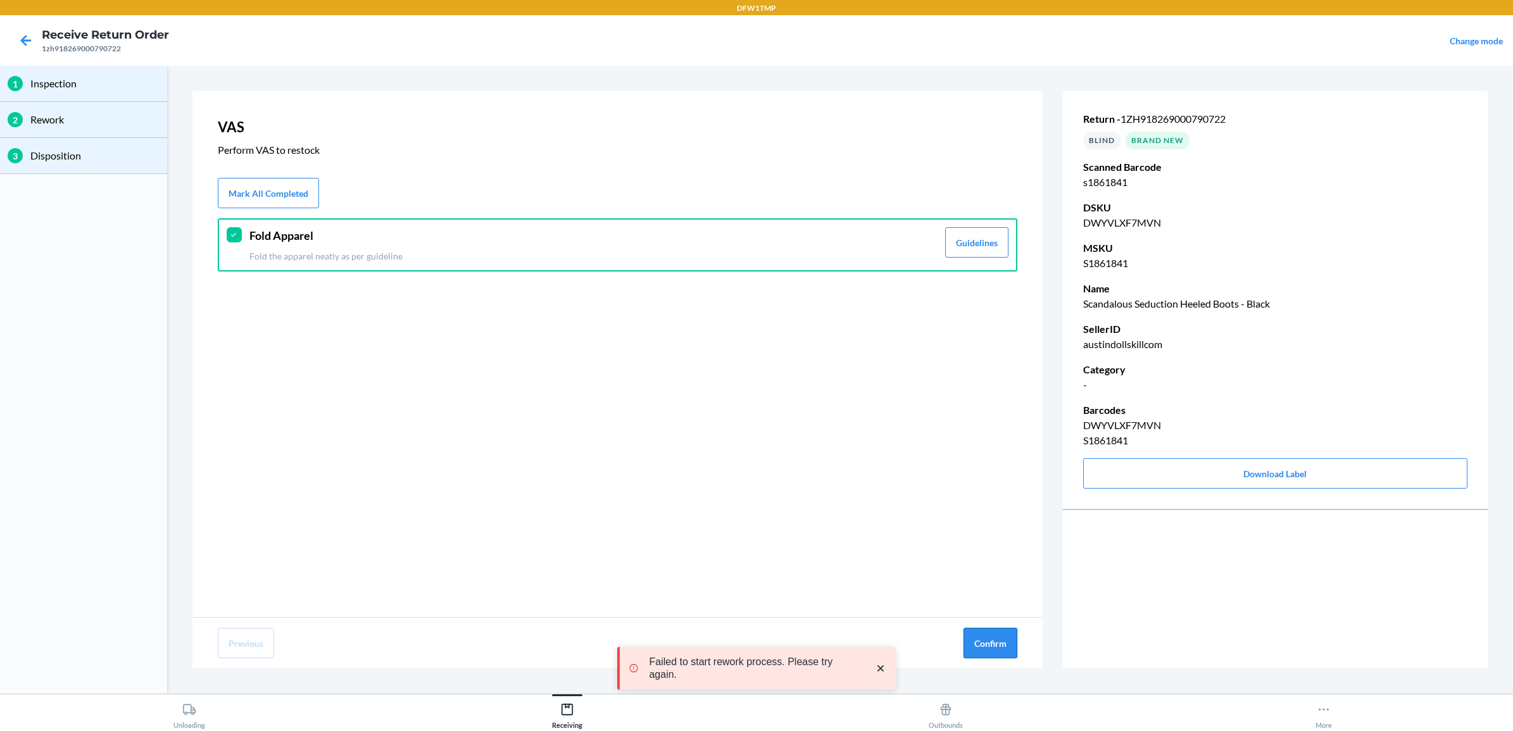
click at [994, 638] on button "Confirm" at bounding box center [990, 643] width 54 height 30
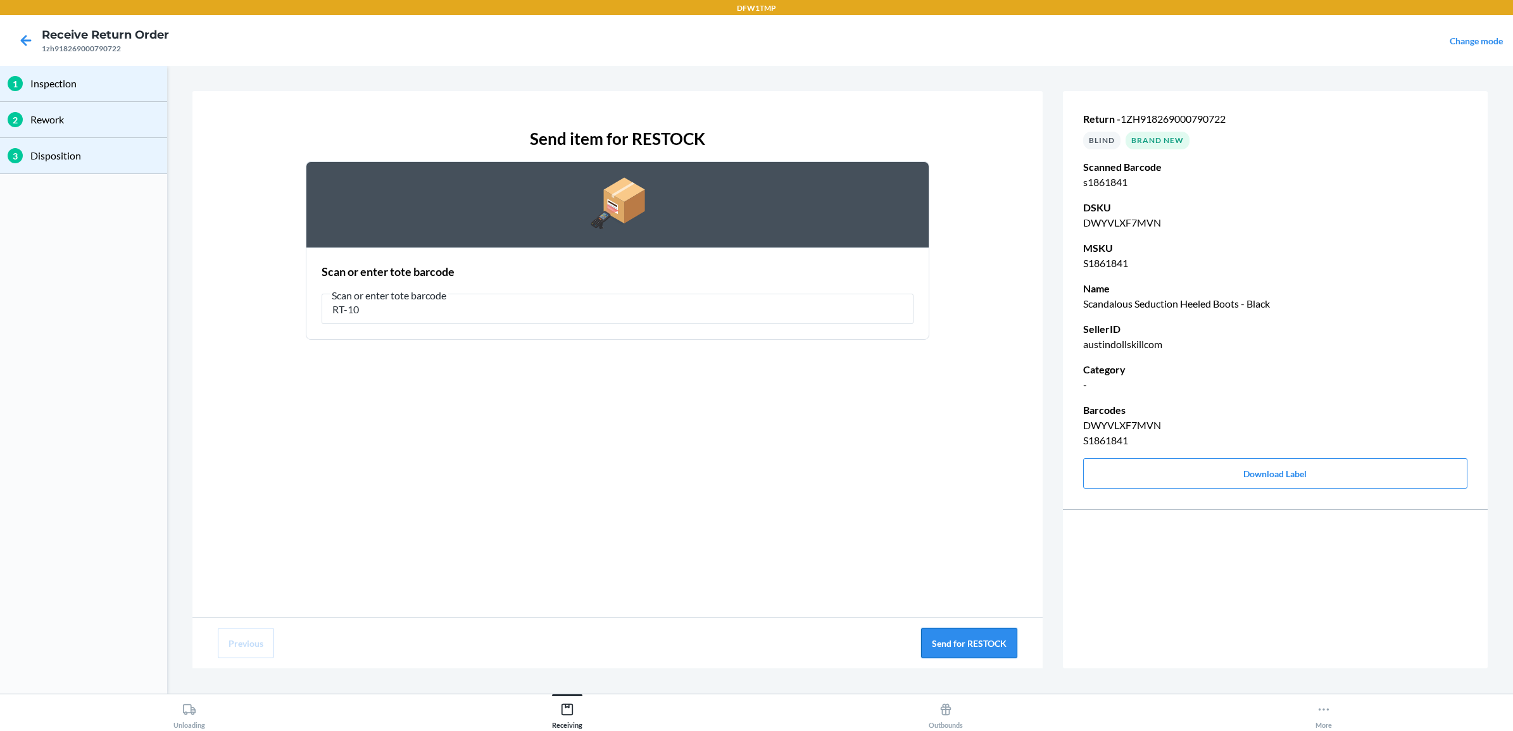
type input "RT-10"
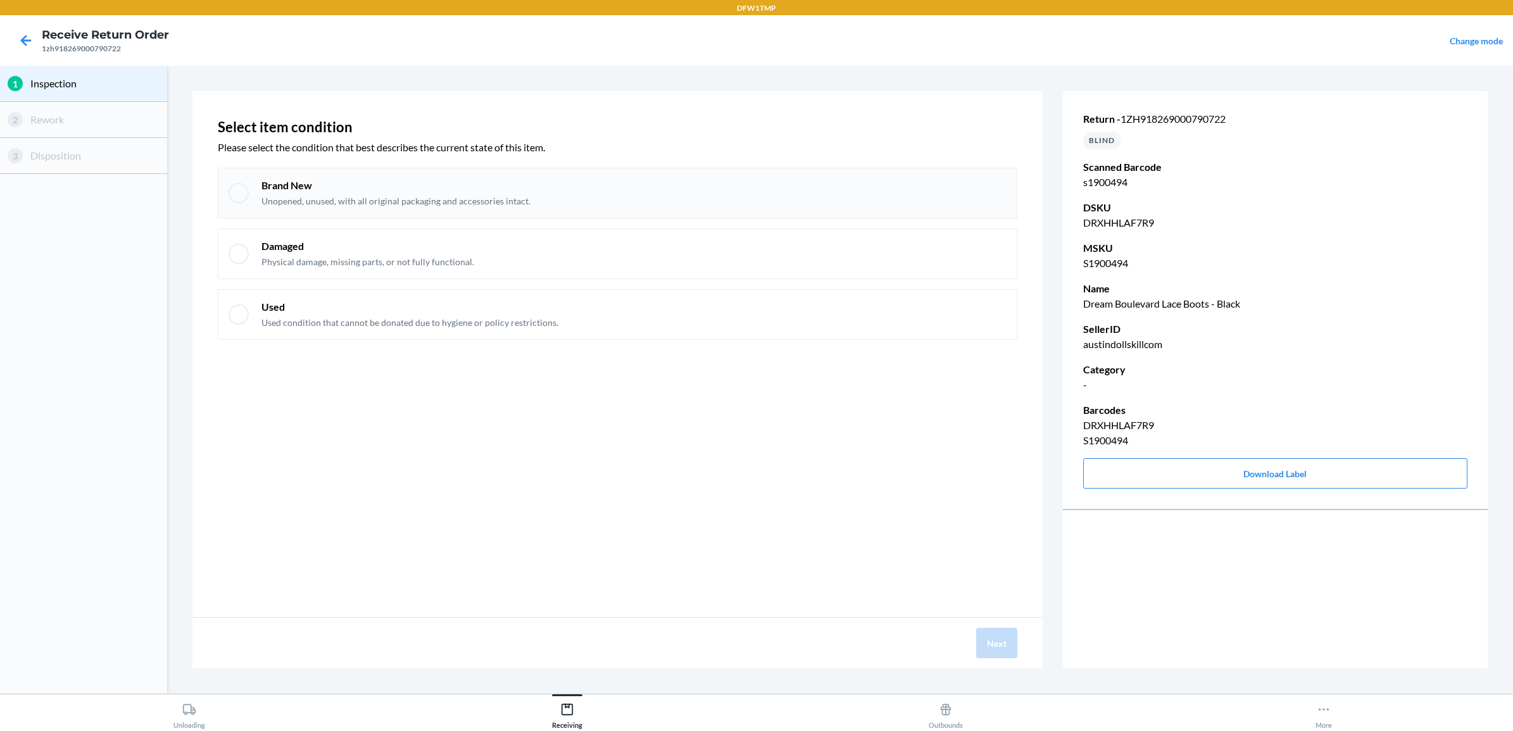
click at [277, 184] on p "Brand New" at bounding box center [395, 185] width 269 height 14
checkbox input "true"
click at [987, 632] on button "Next" at bounding box center [996, 643] width 41 height 30
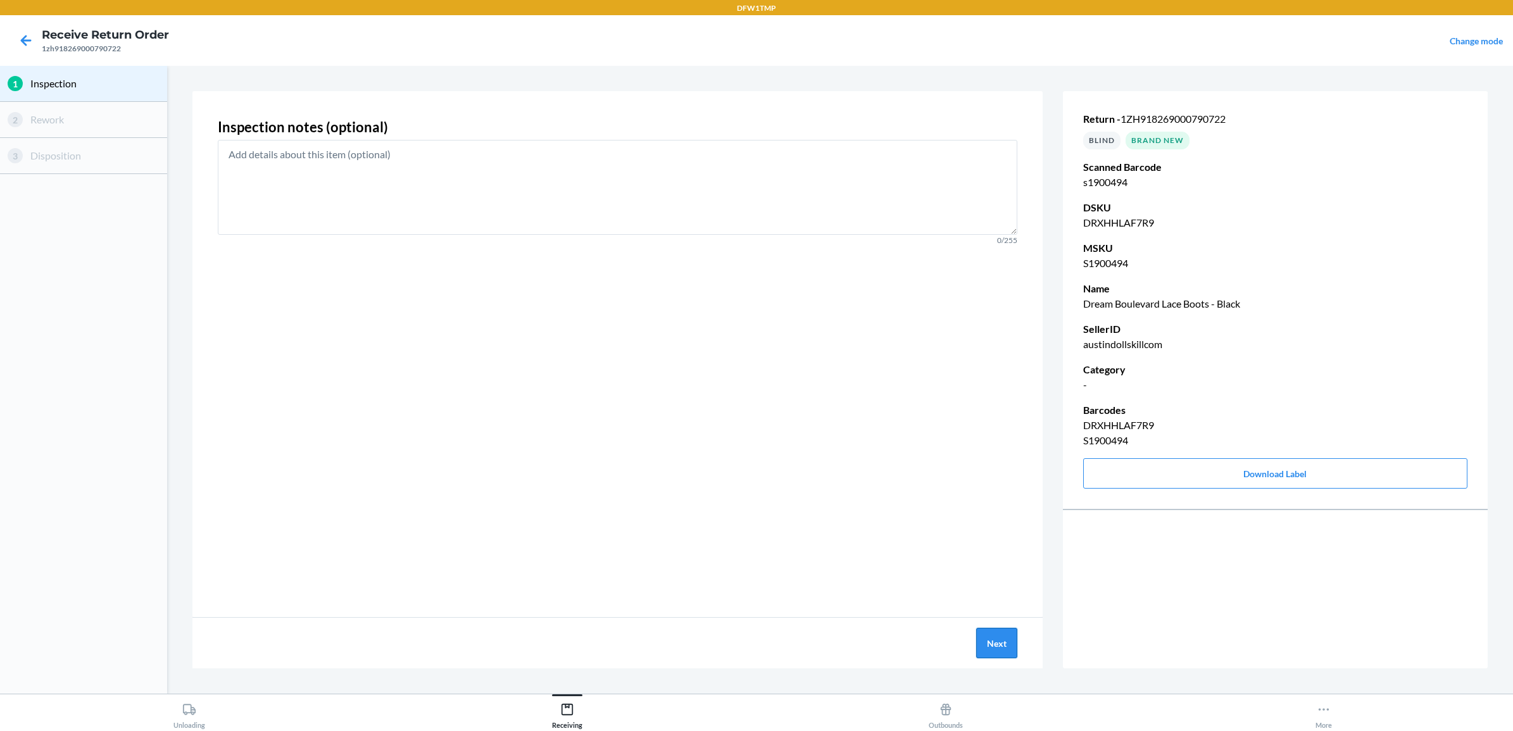
click at [987, 641] on button "Next" at bounding box center [996, 643] width 41 height 30
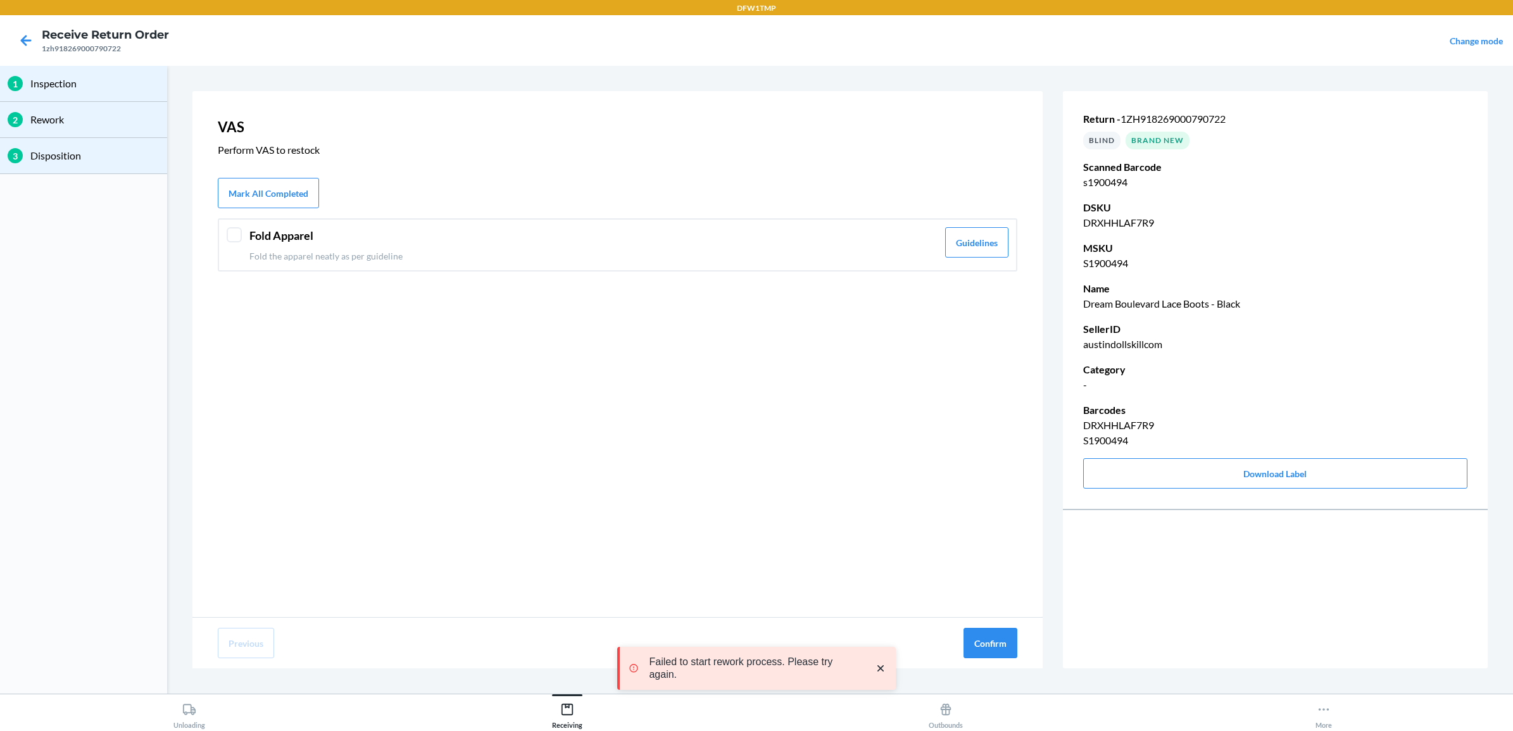
click at [586, 235] on header "Fold Apparel" at bounding box center [593, 235] width 688 height 17
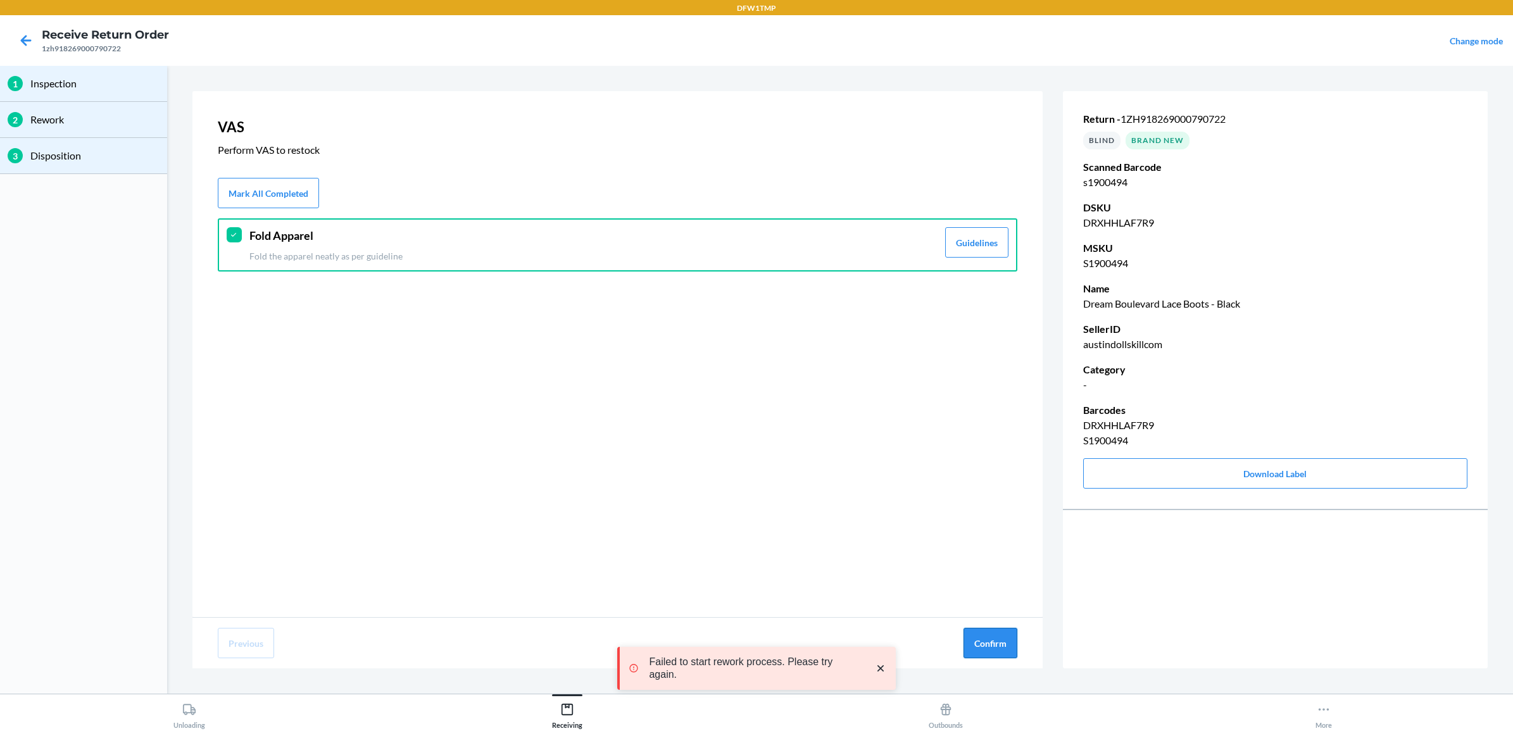
click at [977, 640] on button "Confirm" at bounding box center [990, 643] width 54 height 30
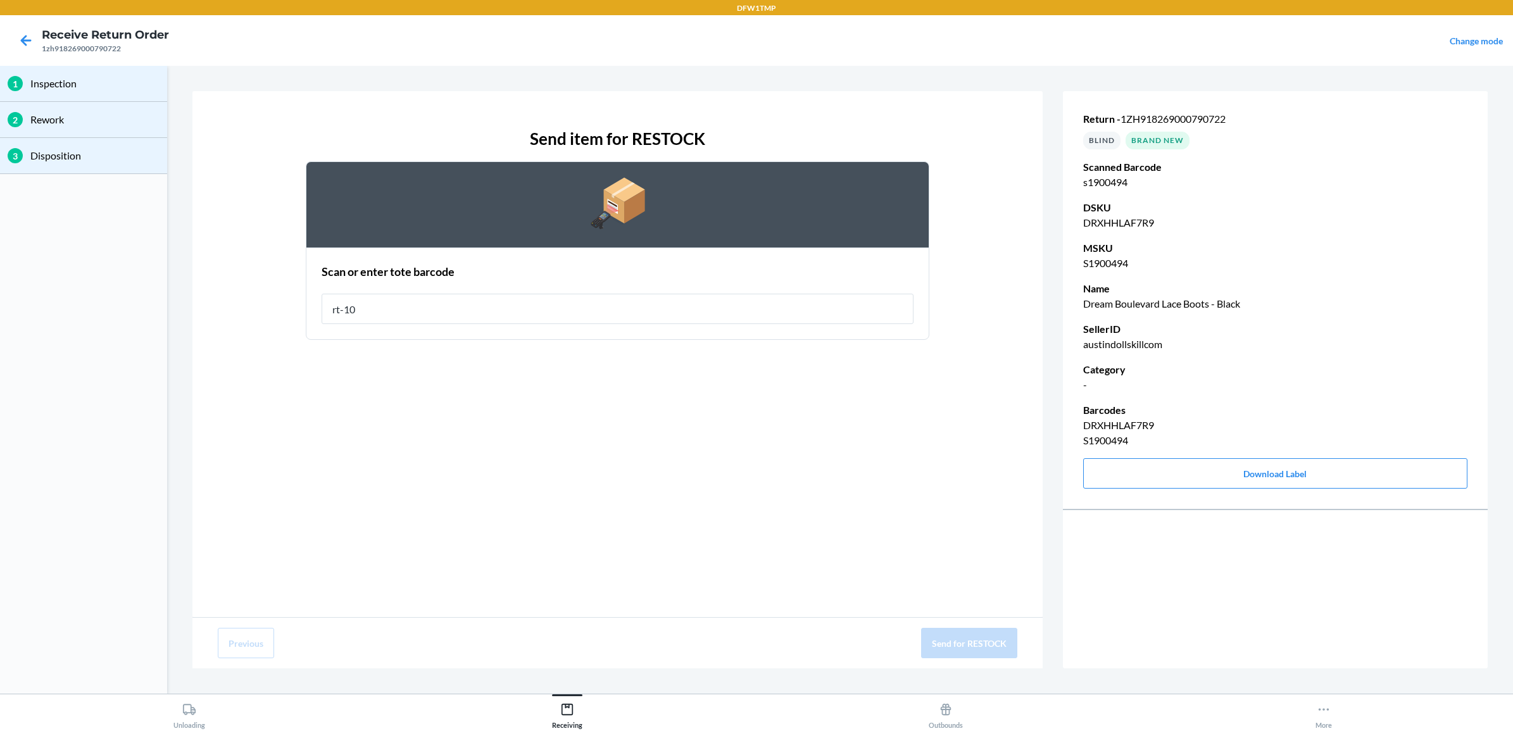
type input "rt-10"
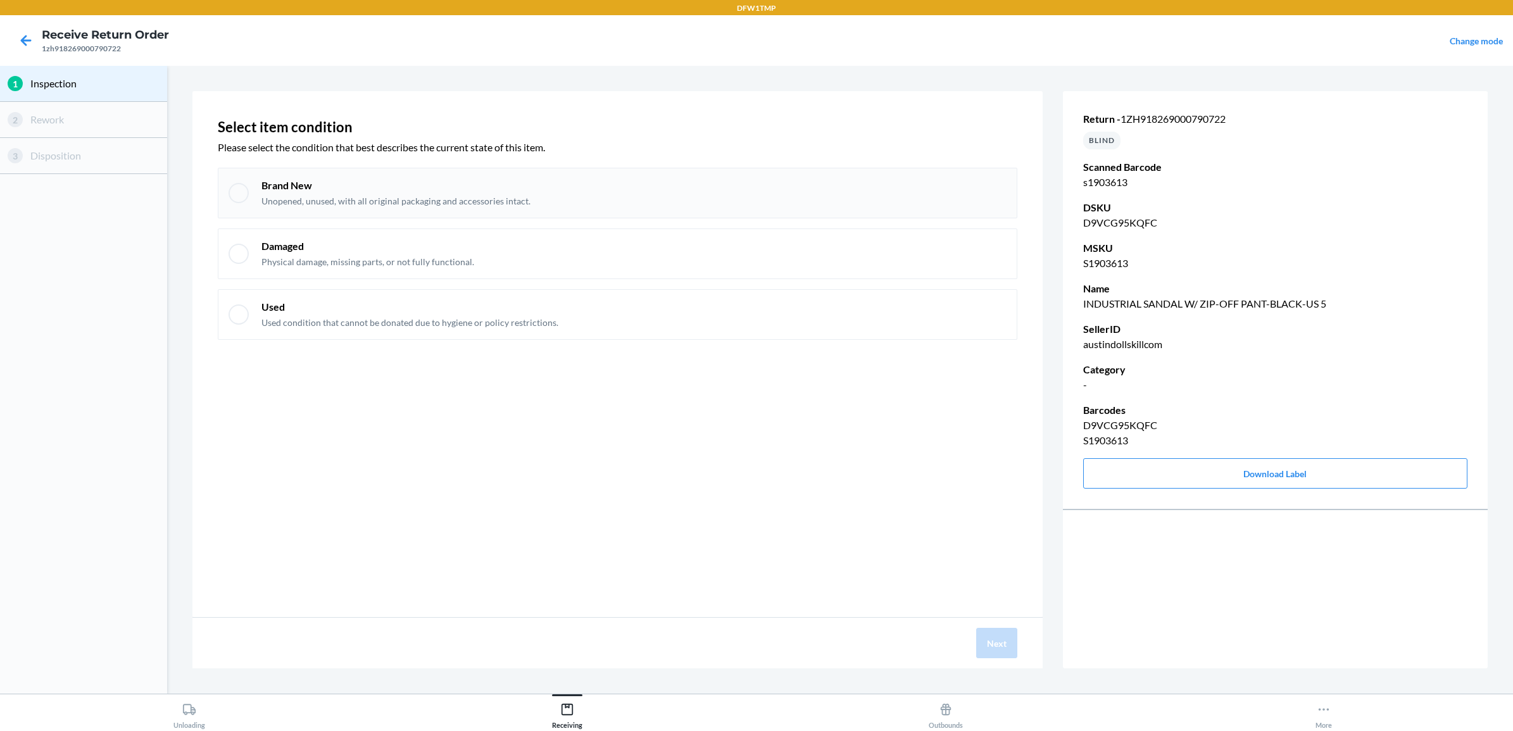
click at [266, 184] on p "Brand New" at bounding box center [395, 185] width 269 height 14
checkbox input "true"
click at [1010, 652] on button "Next" at bounding box center [996, 643] width 41 height 30
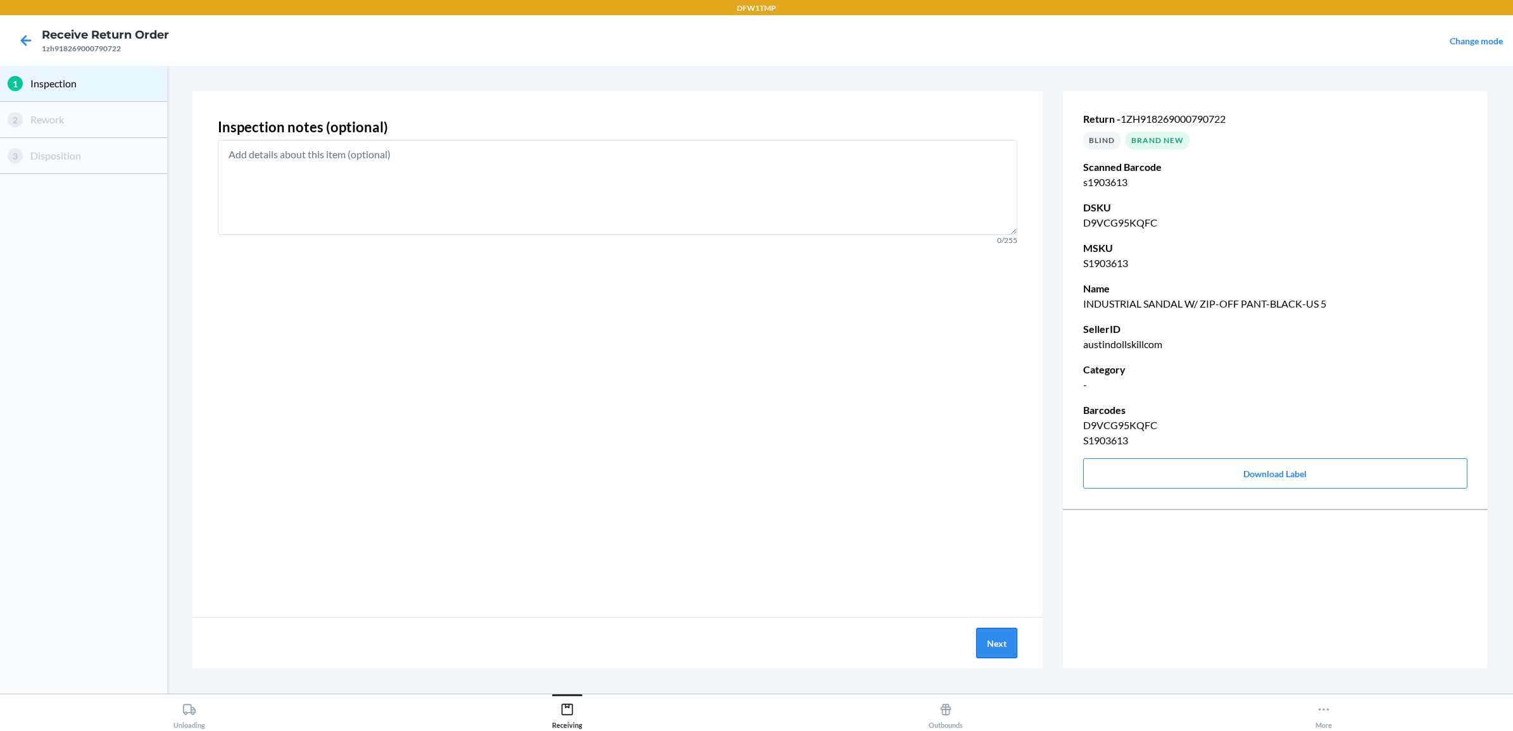
click at [1011, 651] on button "Next" at bounding box center [996, 643] width 41 height 30
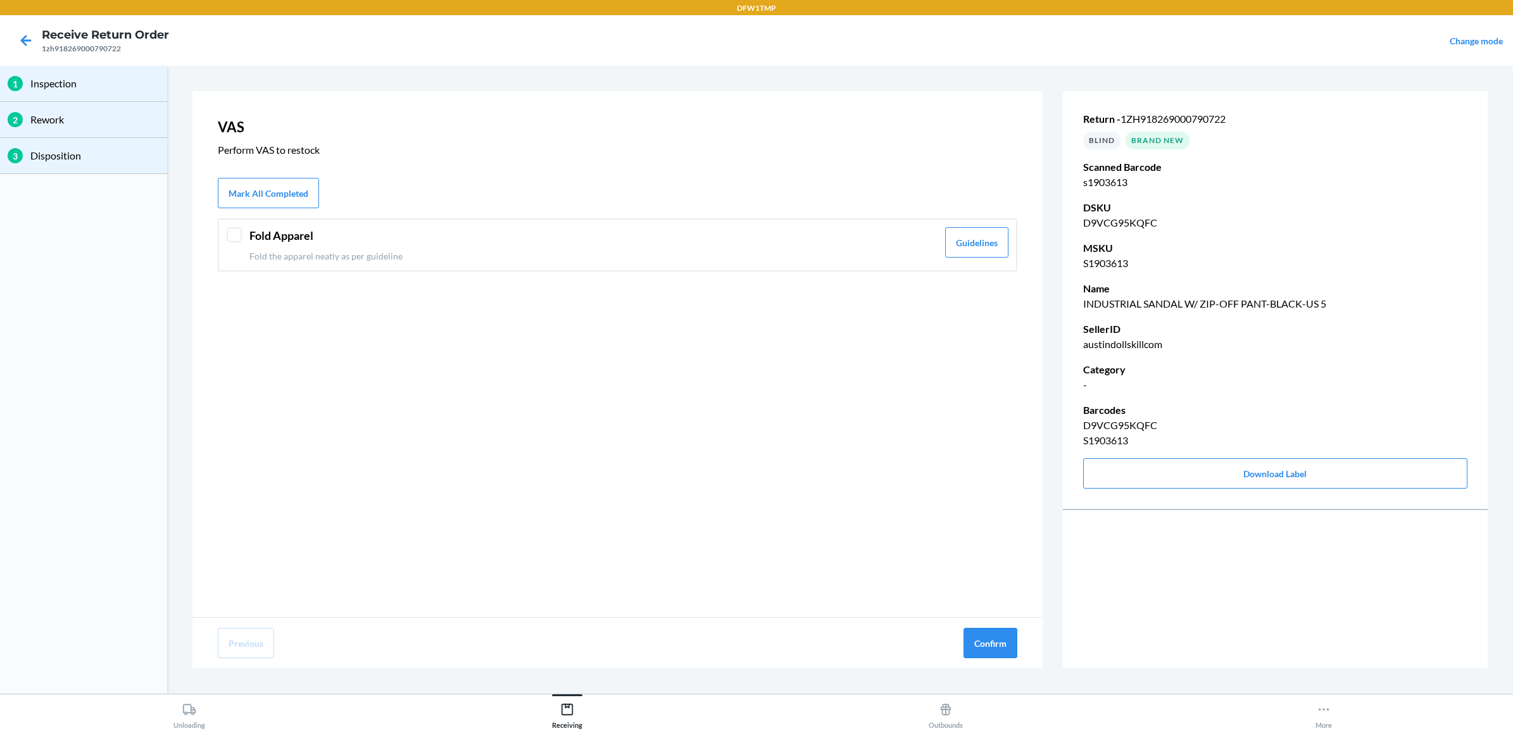
click at [447, 230] on header "Fold Apparel" at bounding box center [593, 235] width 688 height 17
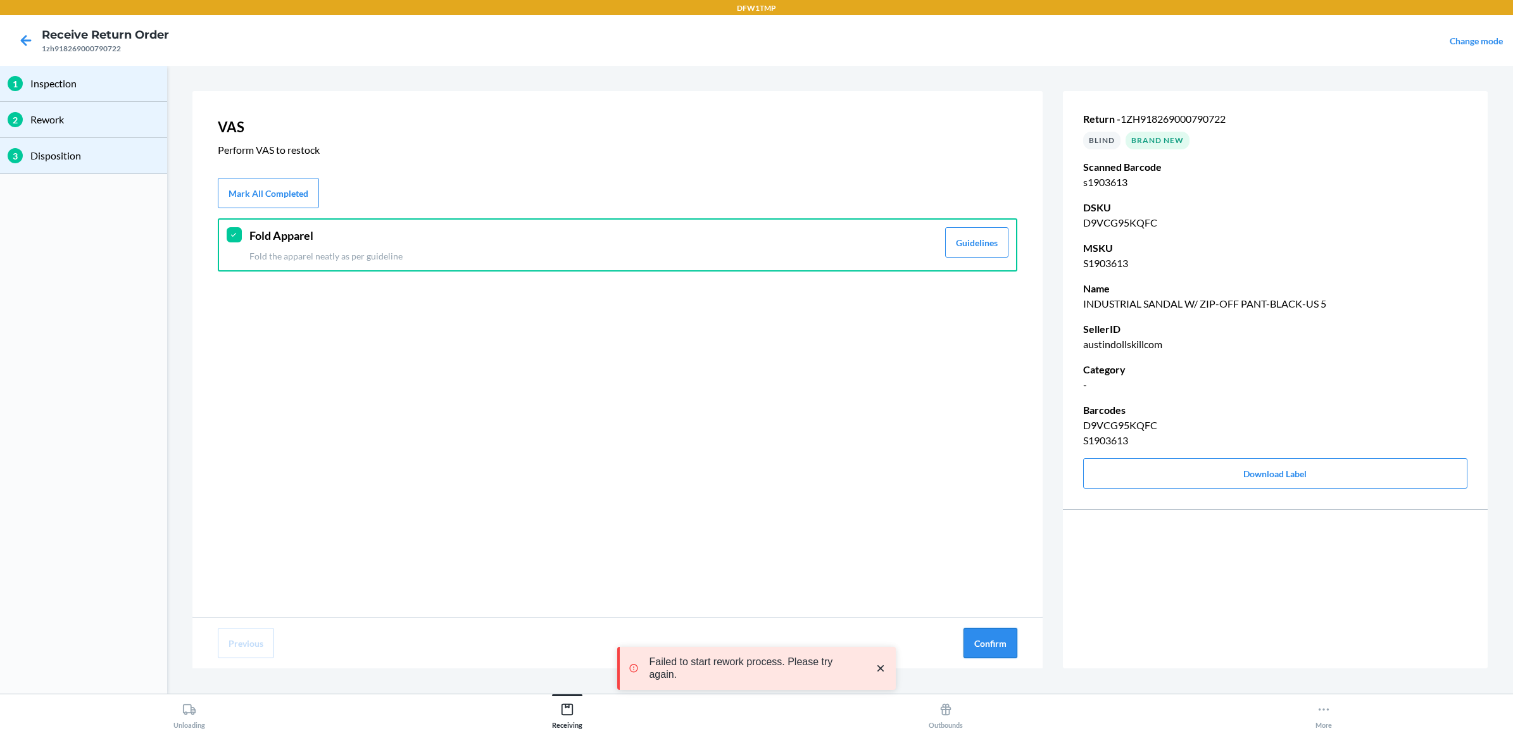
click at [988, 634] on button "Confirm" at bounding box center [990, 643] width 54 height 30
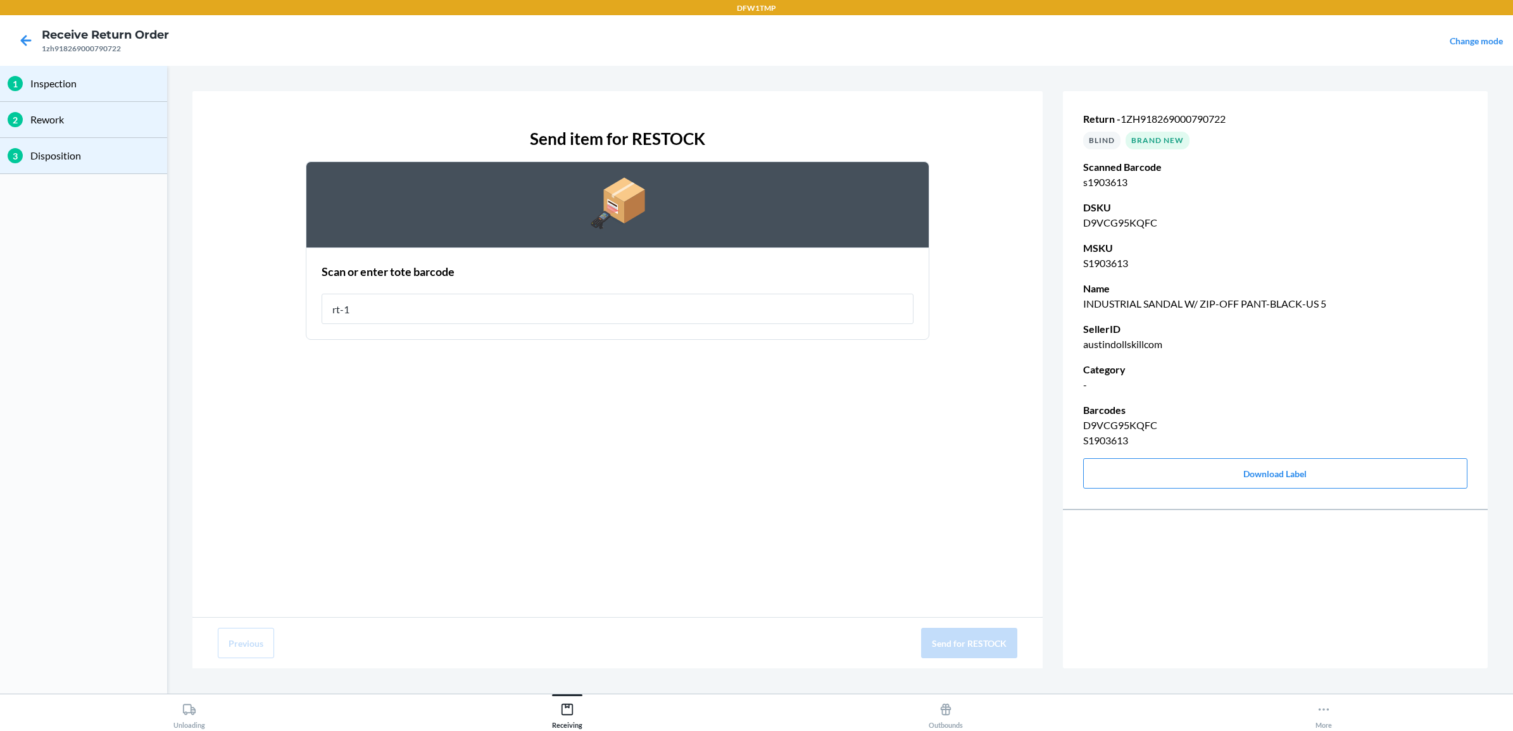
type input "rt-10"
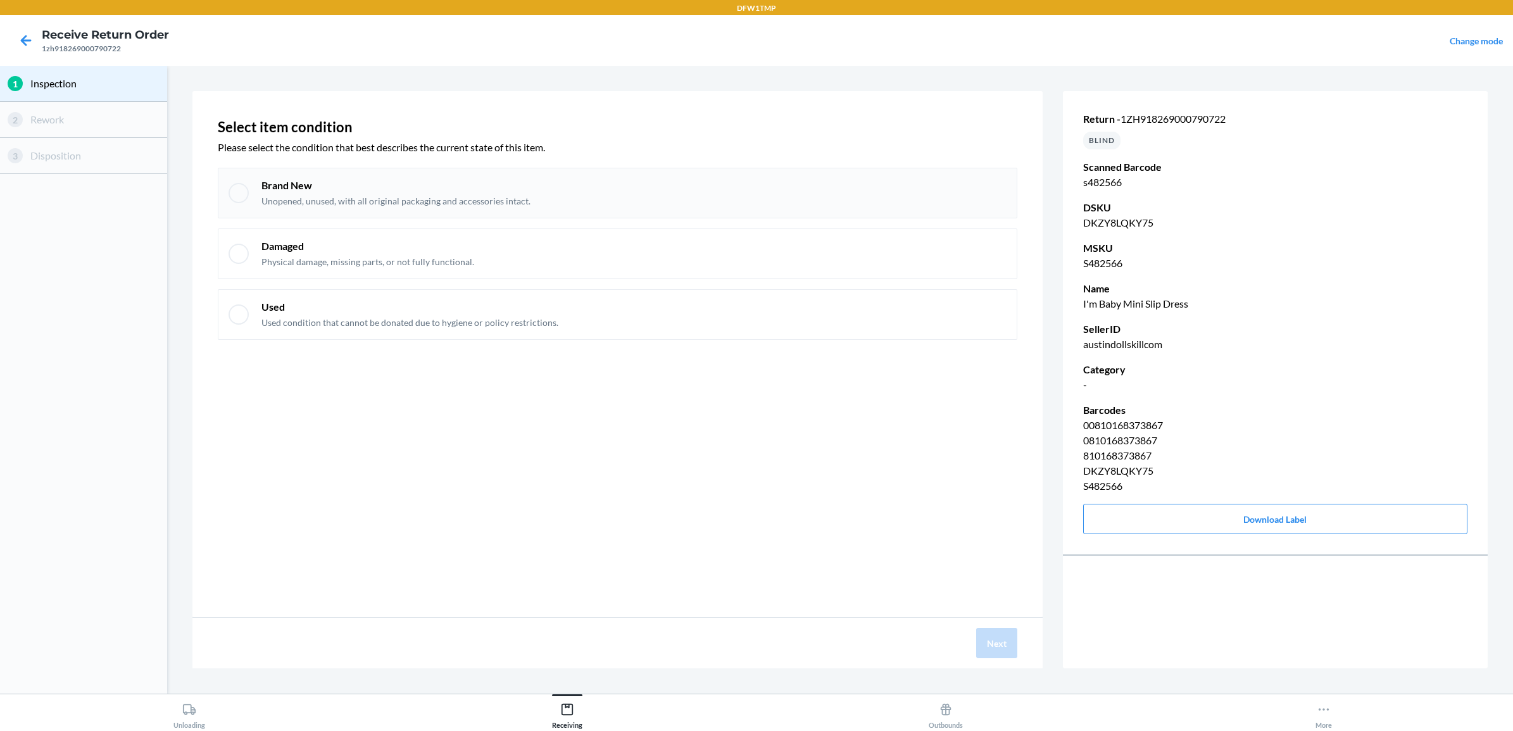
click at [246, 197] on div at bounding box center [238, 193] width 20 height 20
checkbox input "true"
click at [1004, 647] on button "Next" at bounding box center [996, 643] width 41 height 30
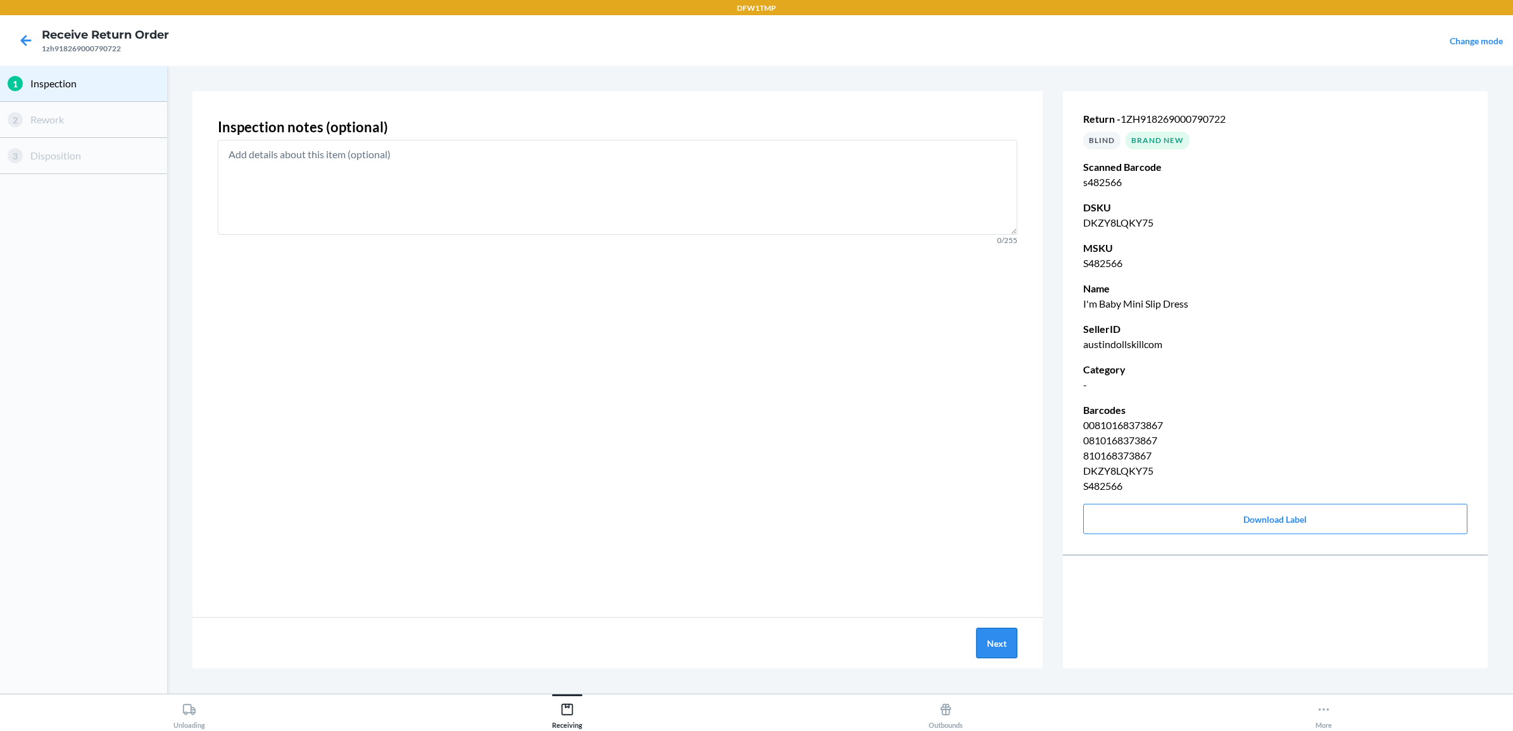
click at [1004, 646] on button "Next" at bounding box center [996, 643] width 41 height 30
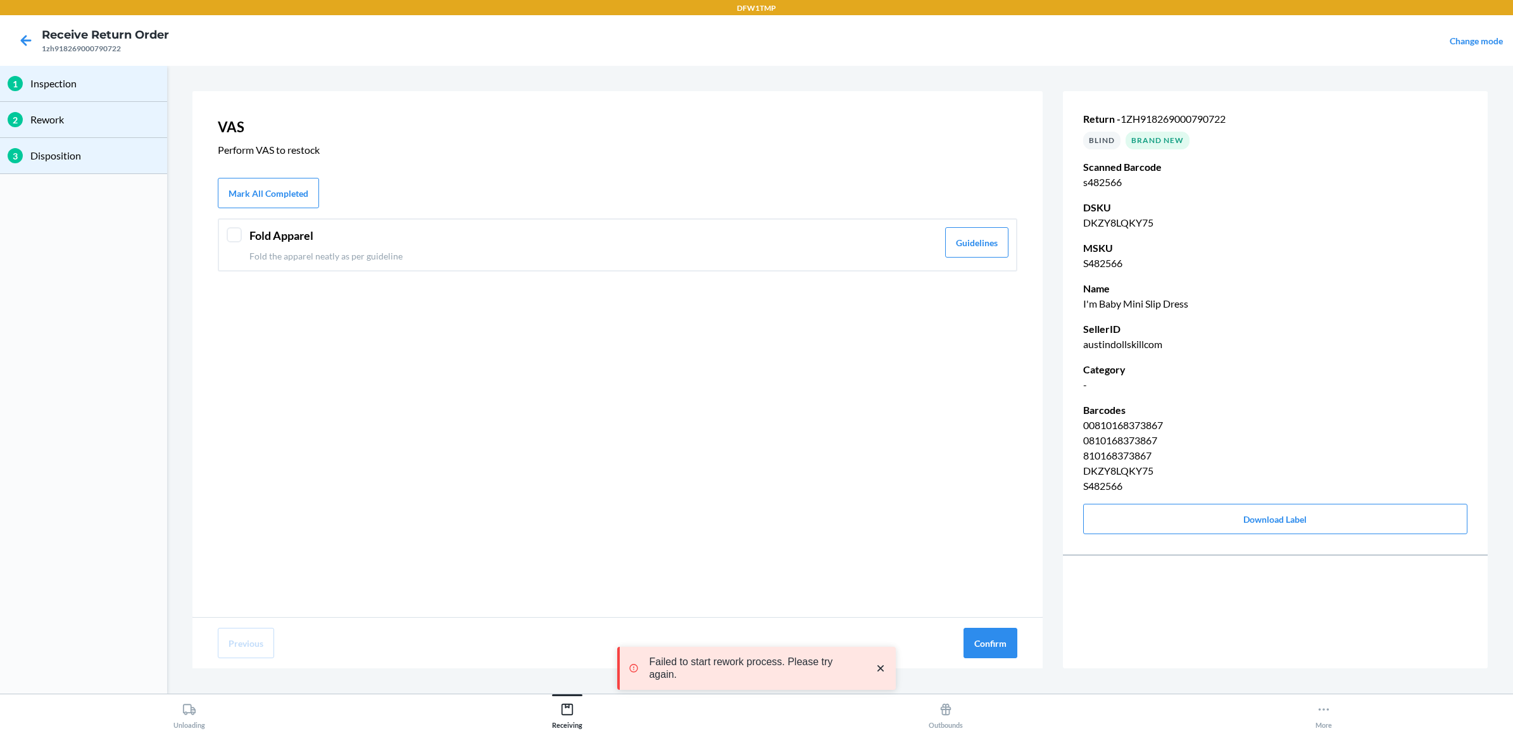
click at [296, 245] on div "Fold Apparel Fold the apparel neatly as per guideline" at bounding box center [593, 244] width 688 height 35
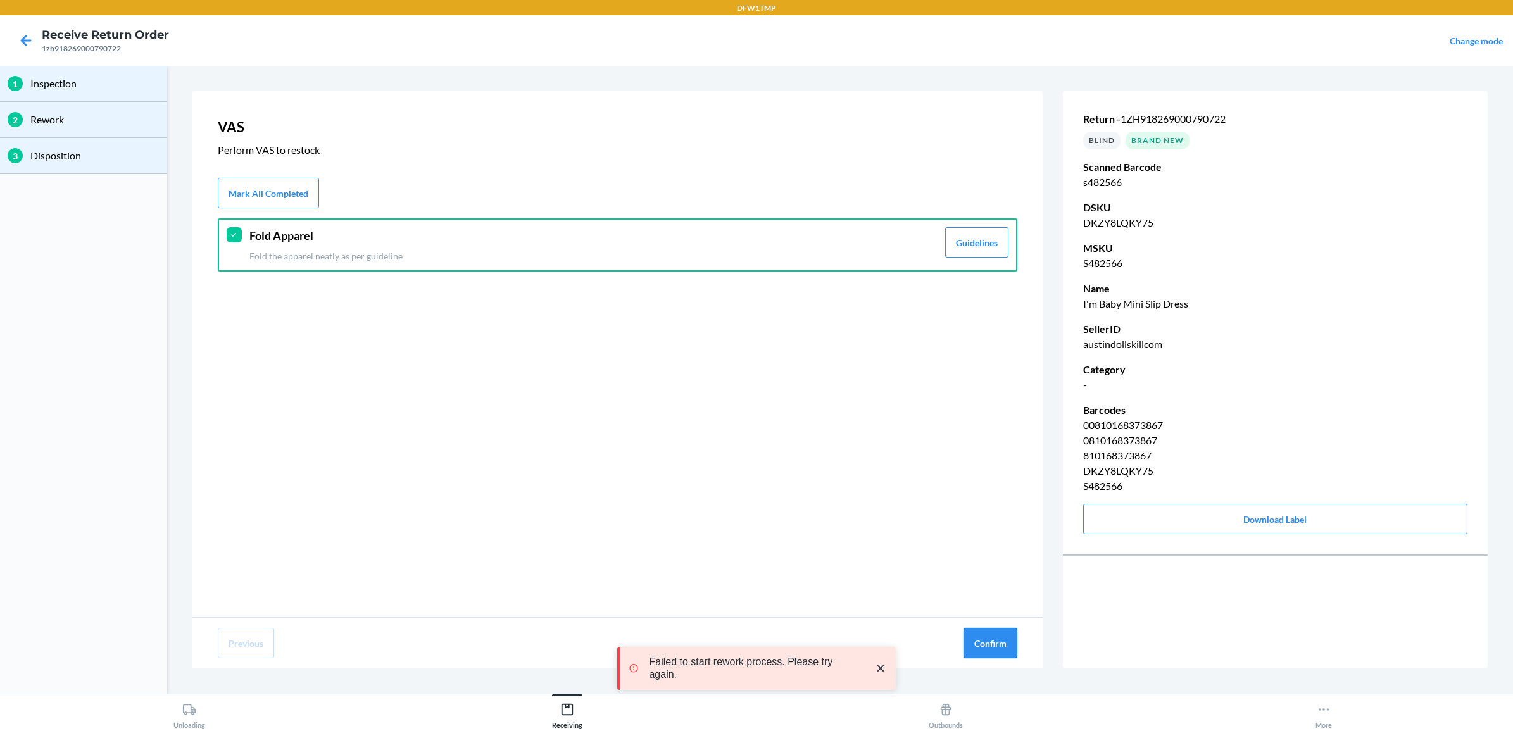
click at [983, 641] on button "Confirm" at bounding box center [990, 643] width 54 height 30
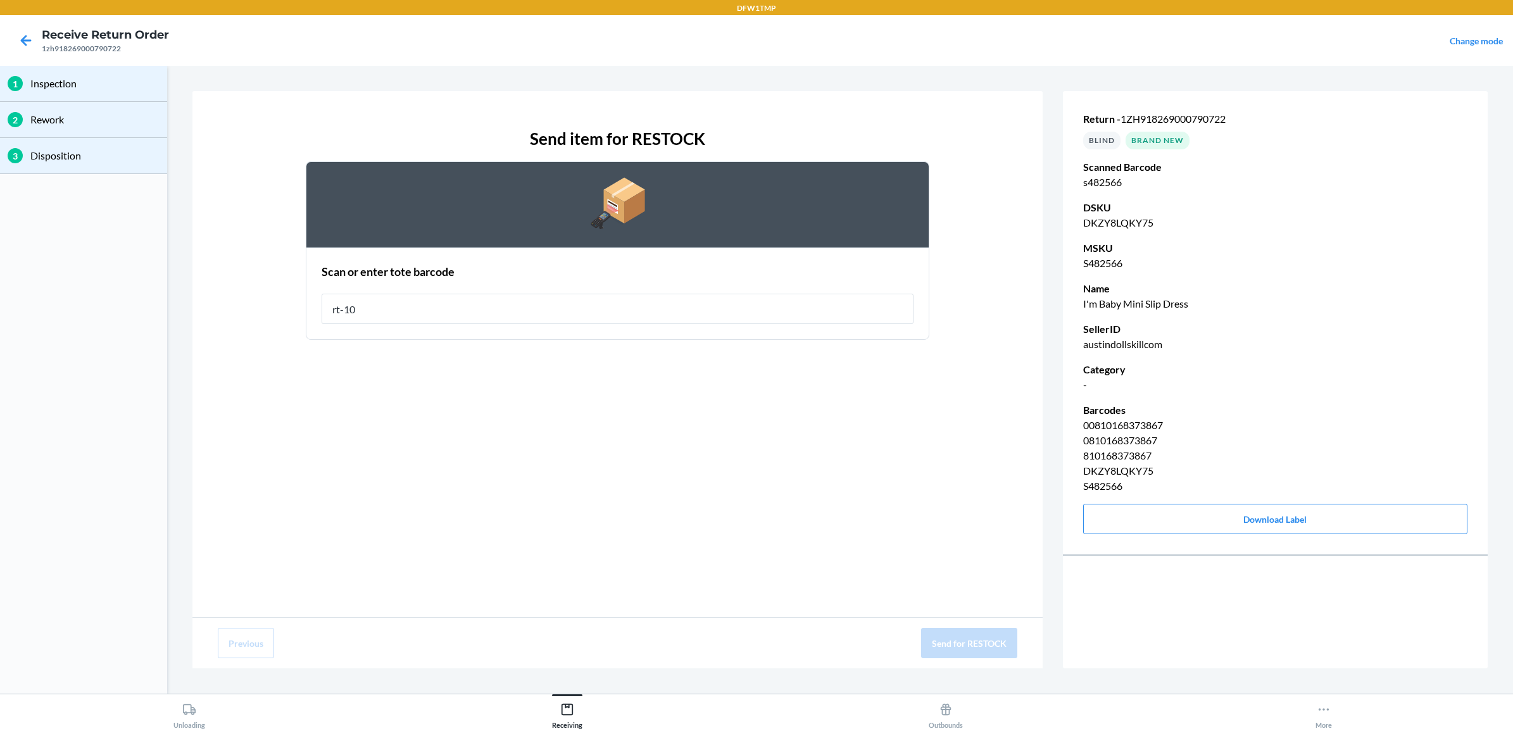
type input "rt-10"
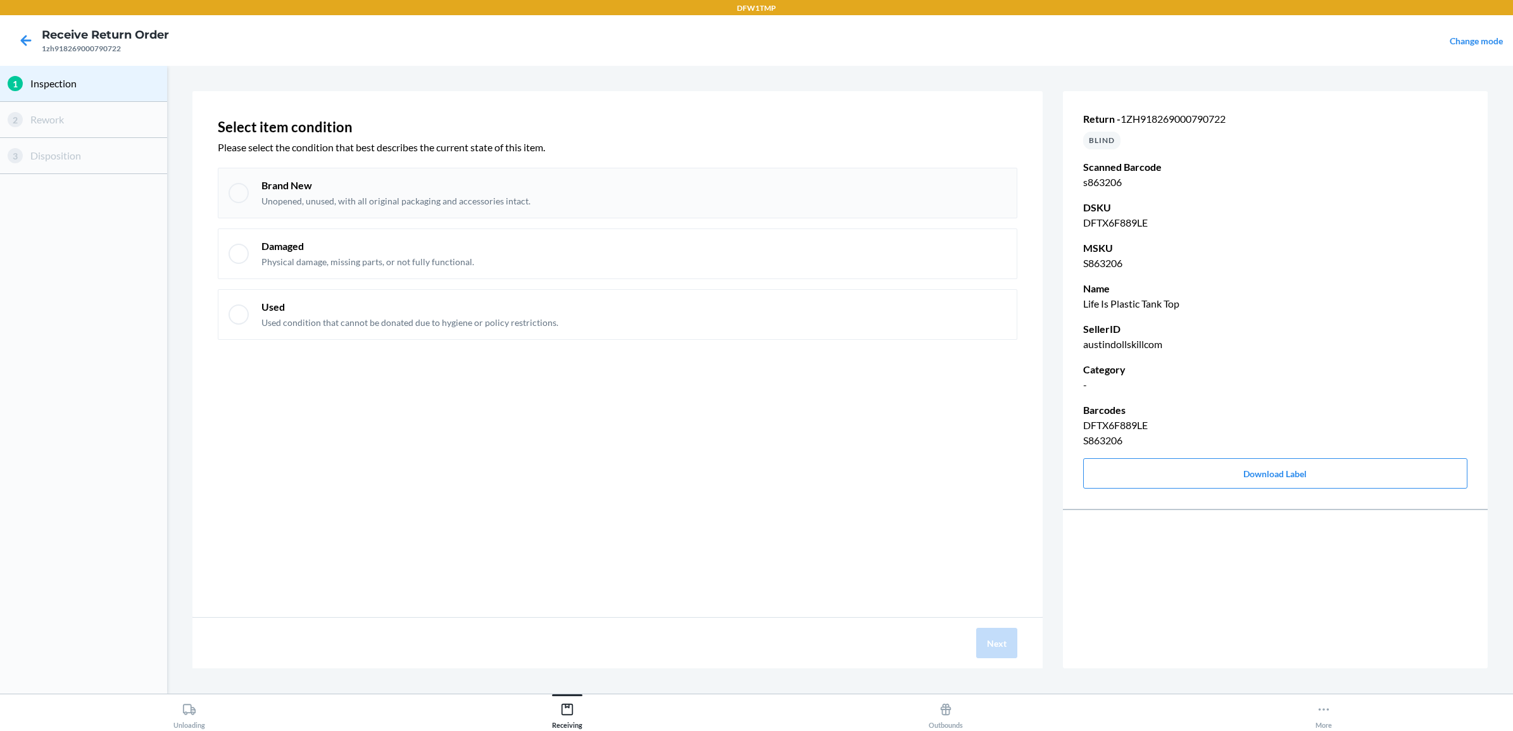
click at [254, 185] on div "Brand New Unopened, unused, with all original packaging and accessories intact." at bounding box center [617, 193] width 799 height 51
checkbox input "true"
click at [987, 641] on button "Next" at bounding box center [996, 643] width 41 height 30
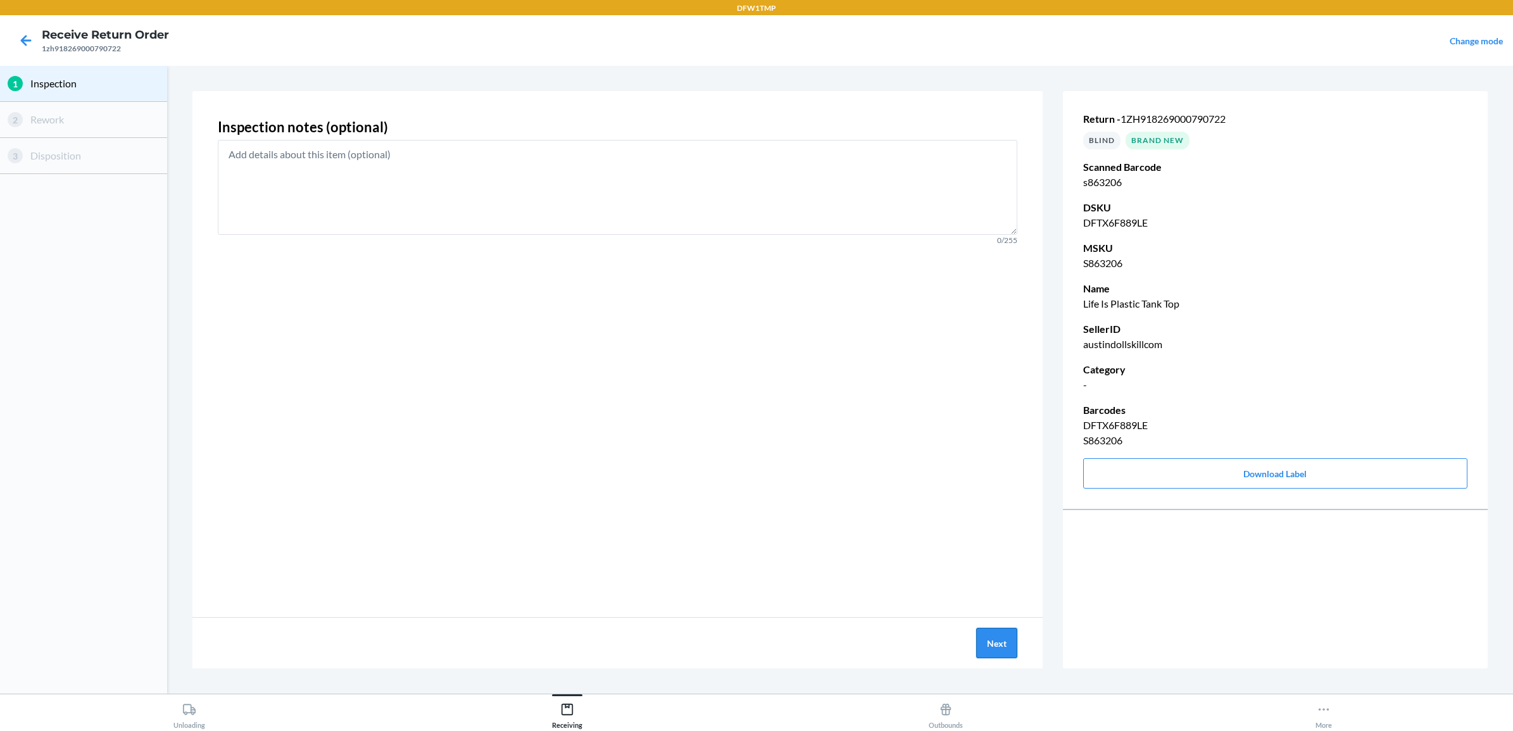
click at [988, 641] on button "Next" at bounding box center [996, 643] width 41 height 30
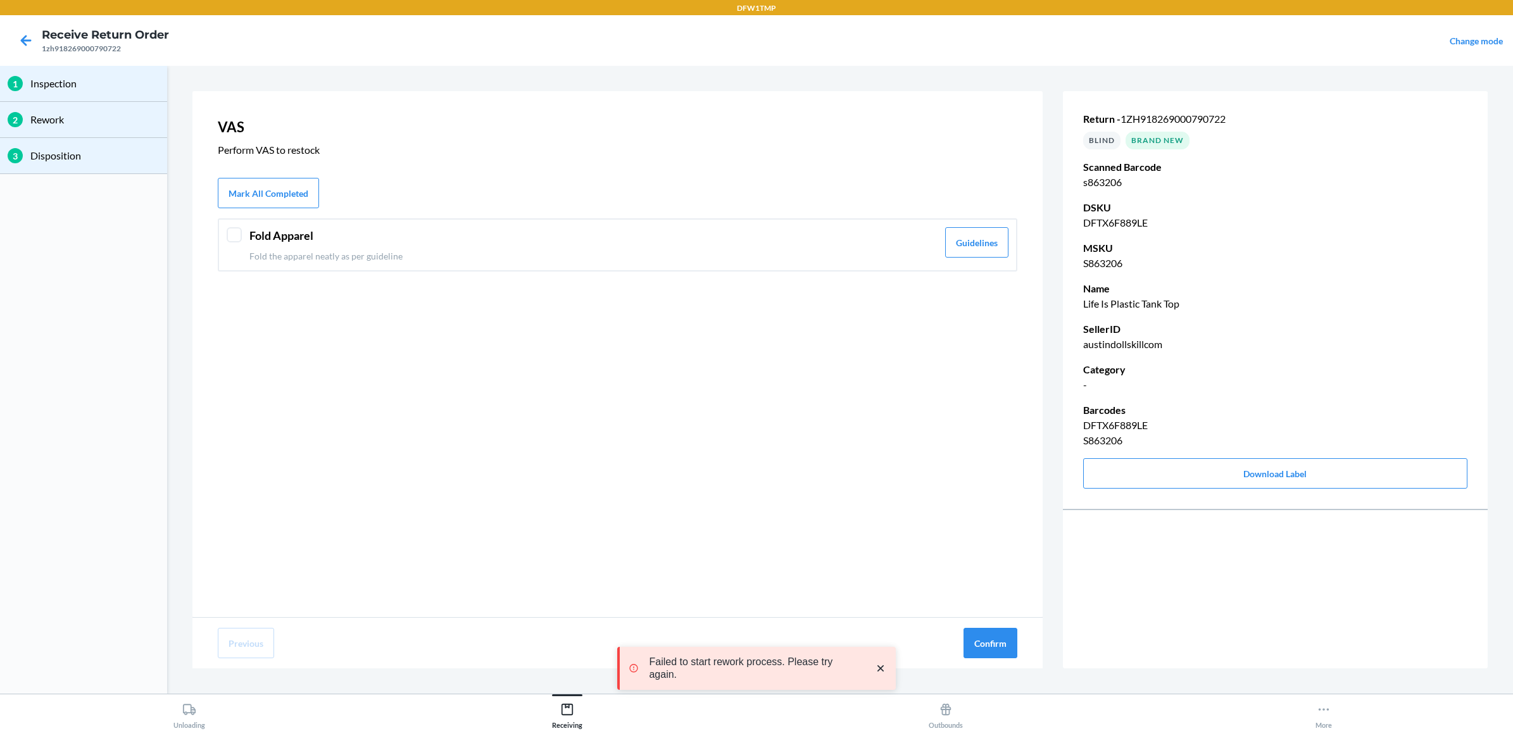
click at [257, 232] on header "Fold Apparel" at bounding box center [593, 235] width 688 height 17
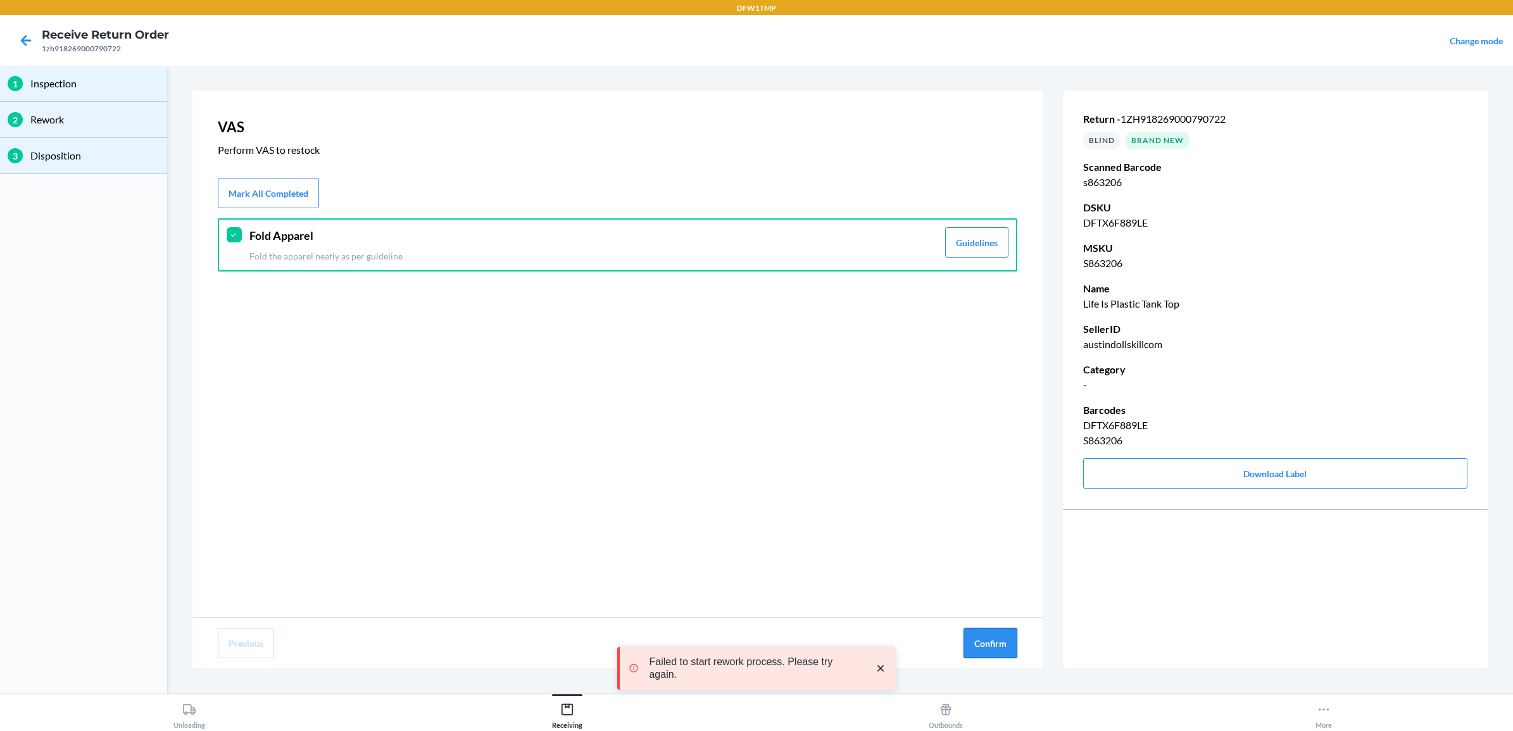
click at [998, 630] on button "Confirm" at bounding box center [990, 643] width 54 height 30
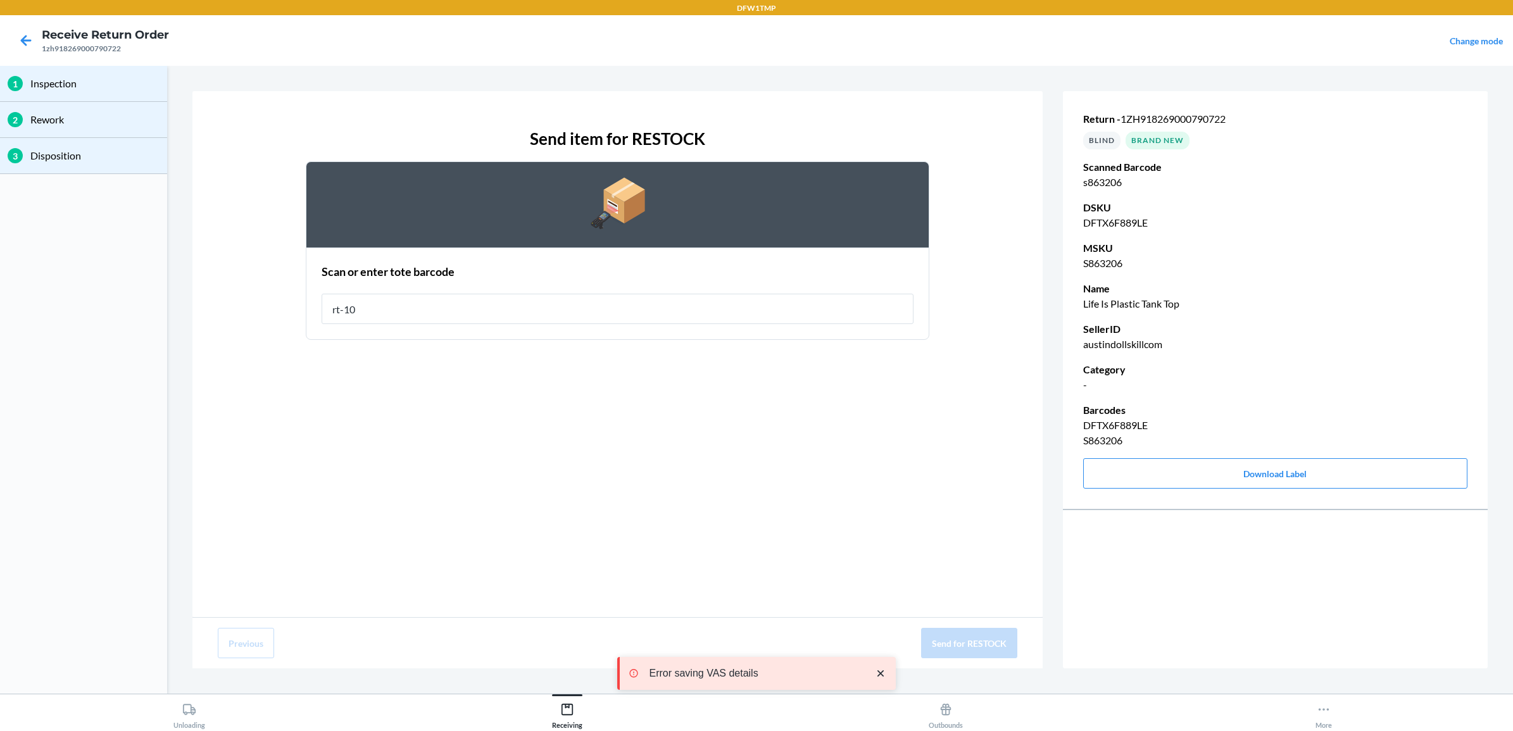
type input "rt-10"
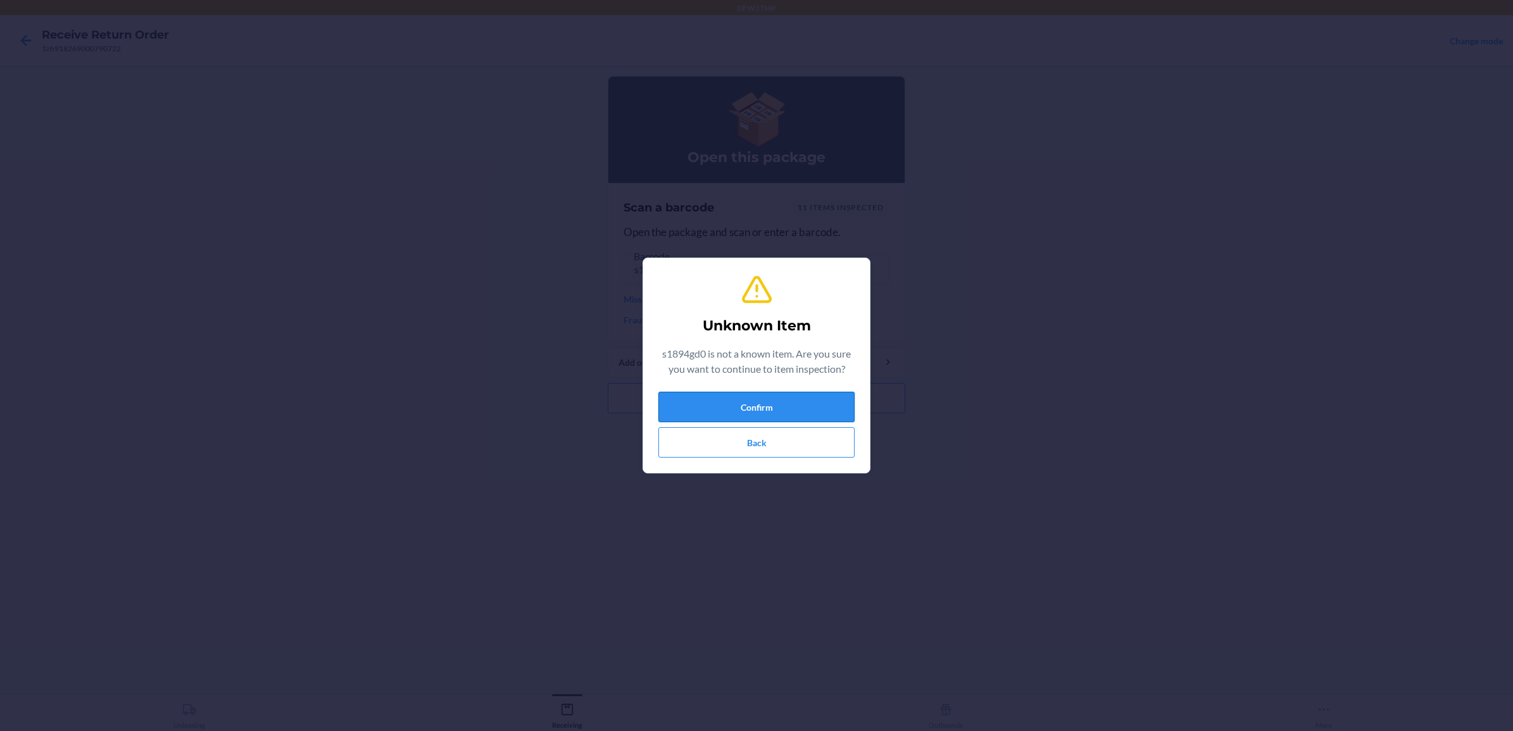
click at [748, 404] on button "Confirm" at bounding box center [756, 407] width 196 height 30
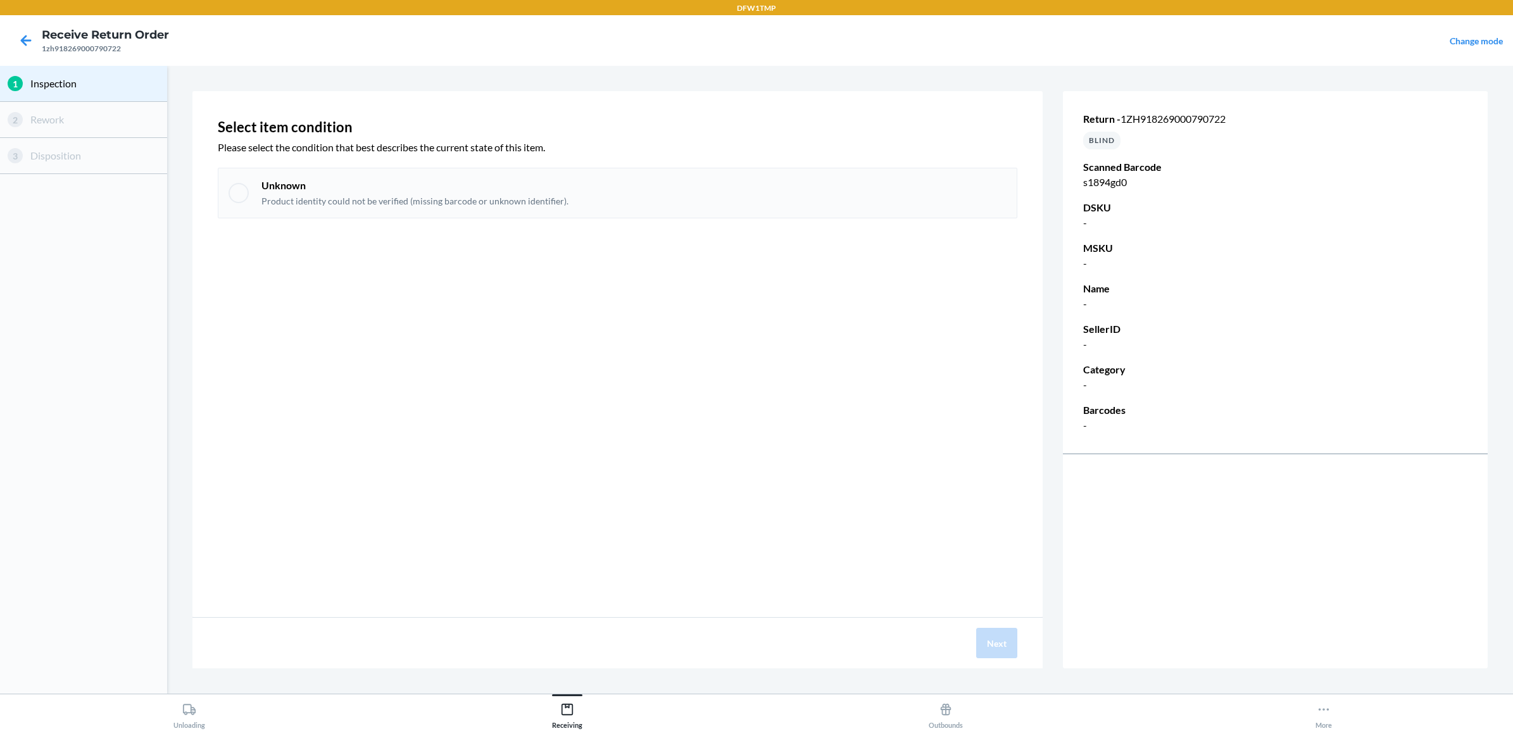
click at [244, 191] on div at bounding box center [238, 193] width 20 height 20
checkbox input "true"
click at [979, 640] on button "Next" at bounding box center [996, 643] width 41 height 30
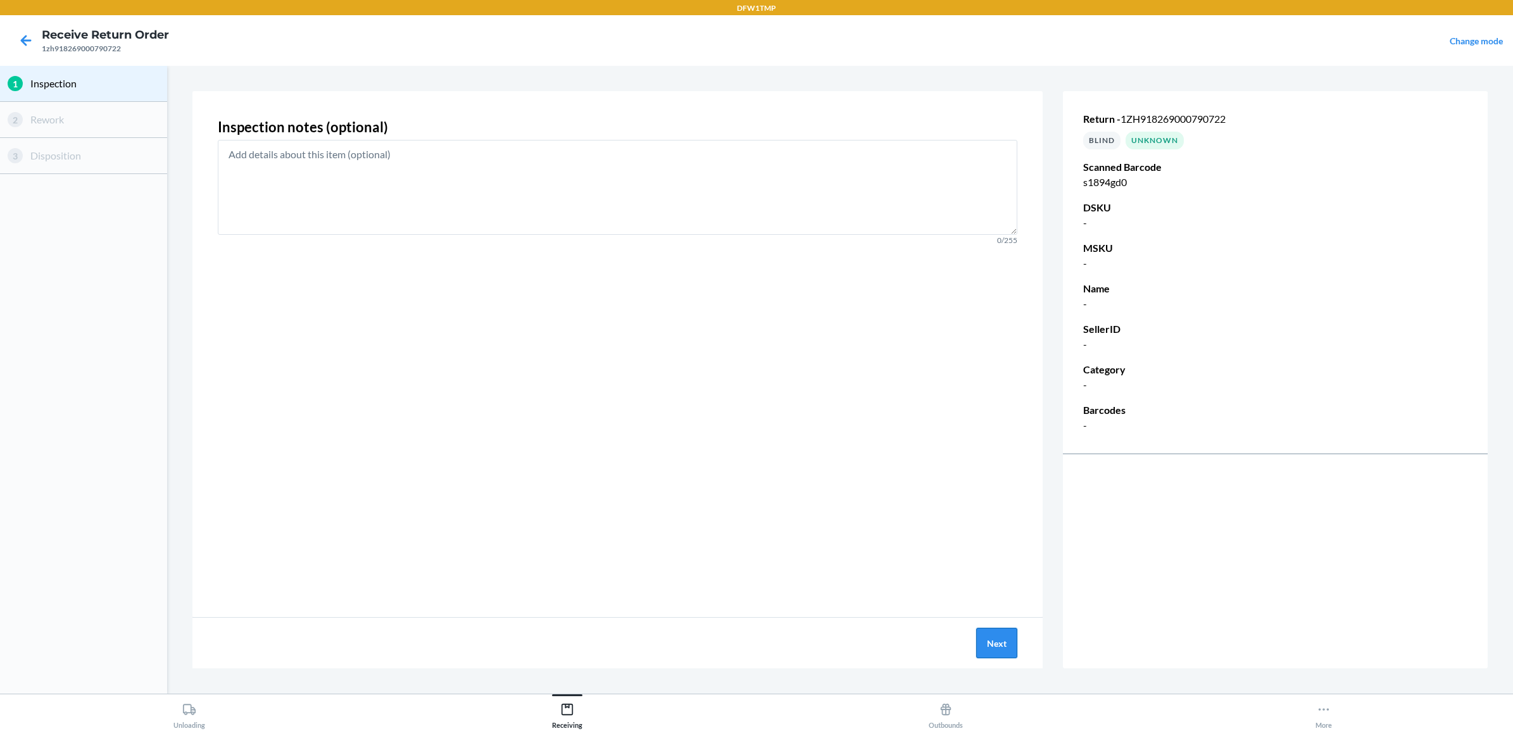
click at [979, 641] on button "Next" at bounding box center [996, 643] width 41 height 30
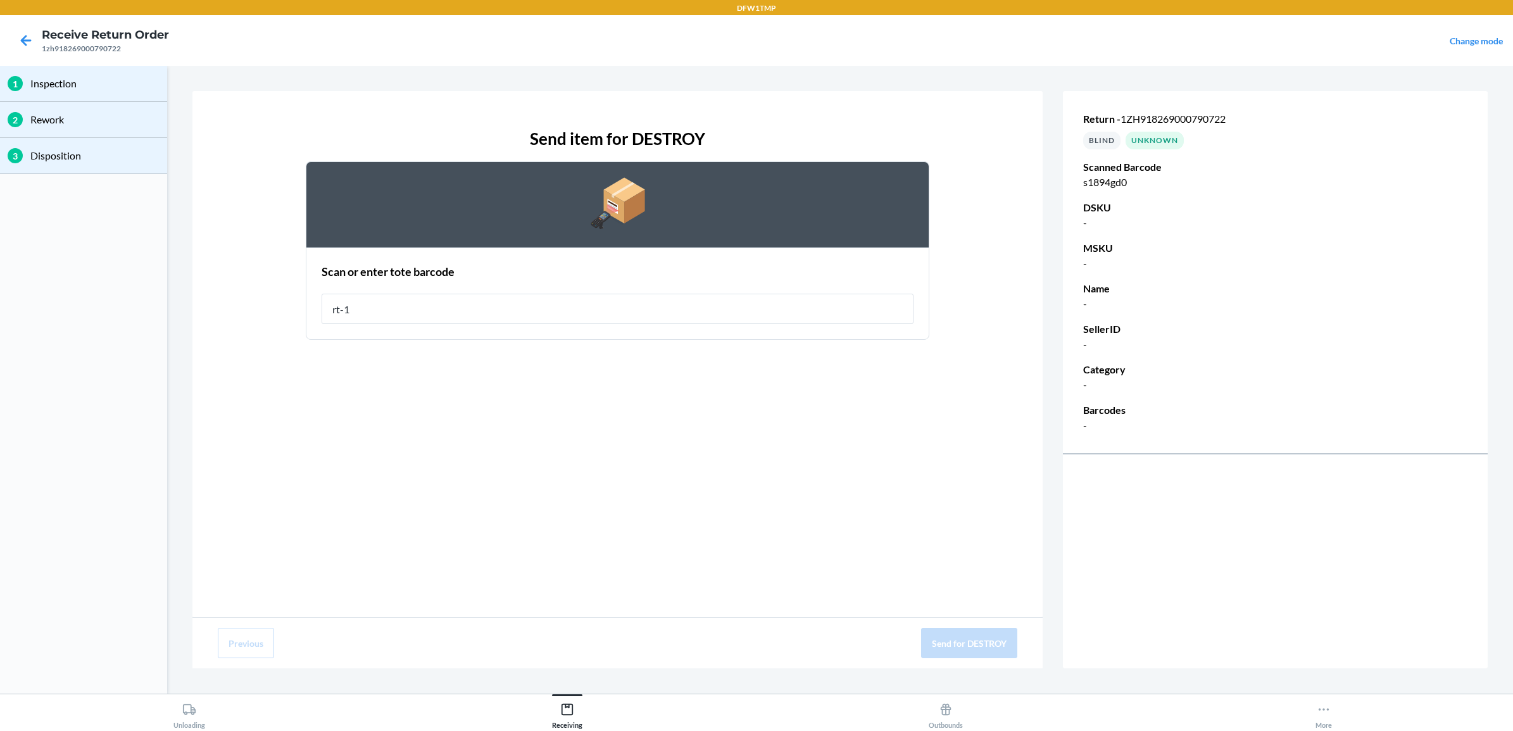
type input "rt-10"
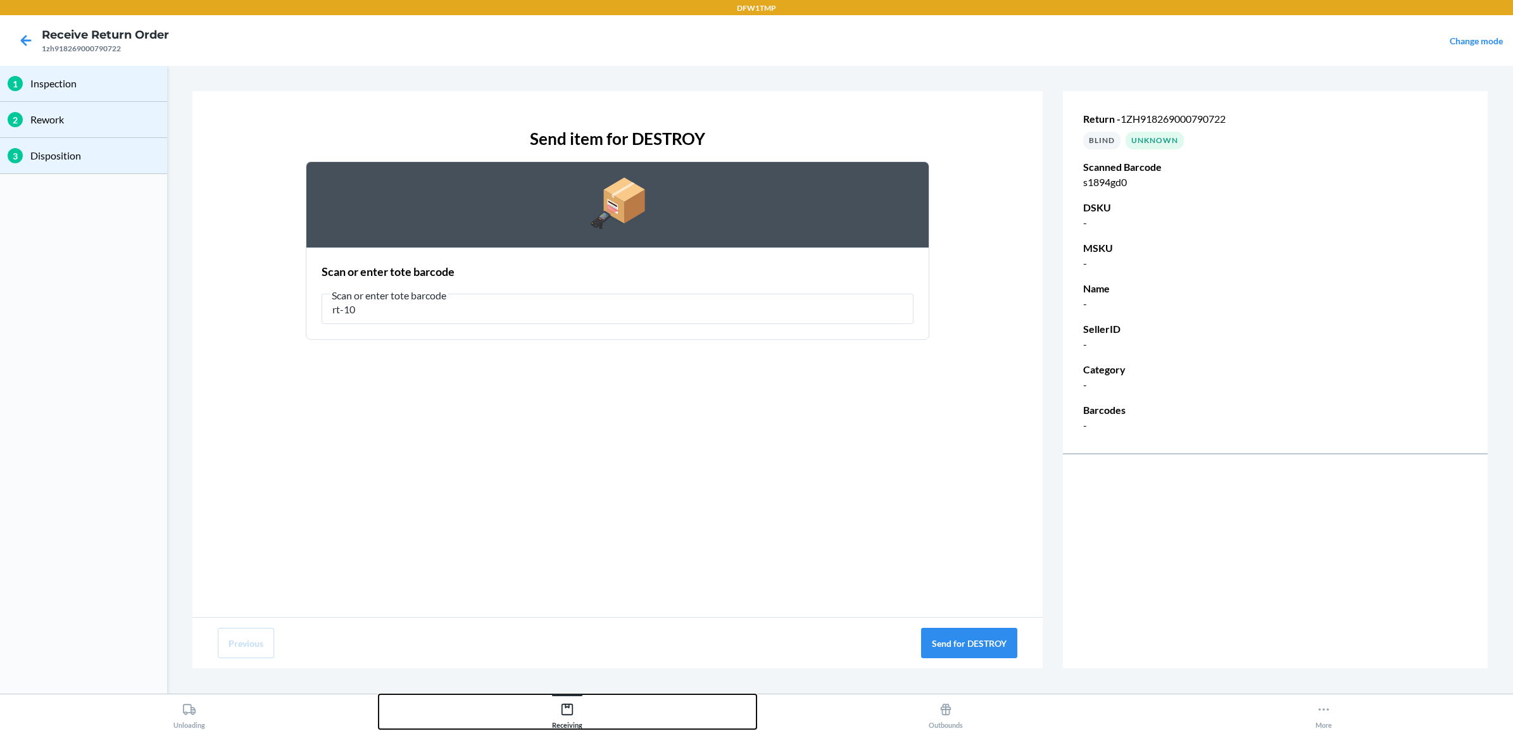
click at [568, 715] on icon at bounding box center [566, 709] width 11 height 11
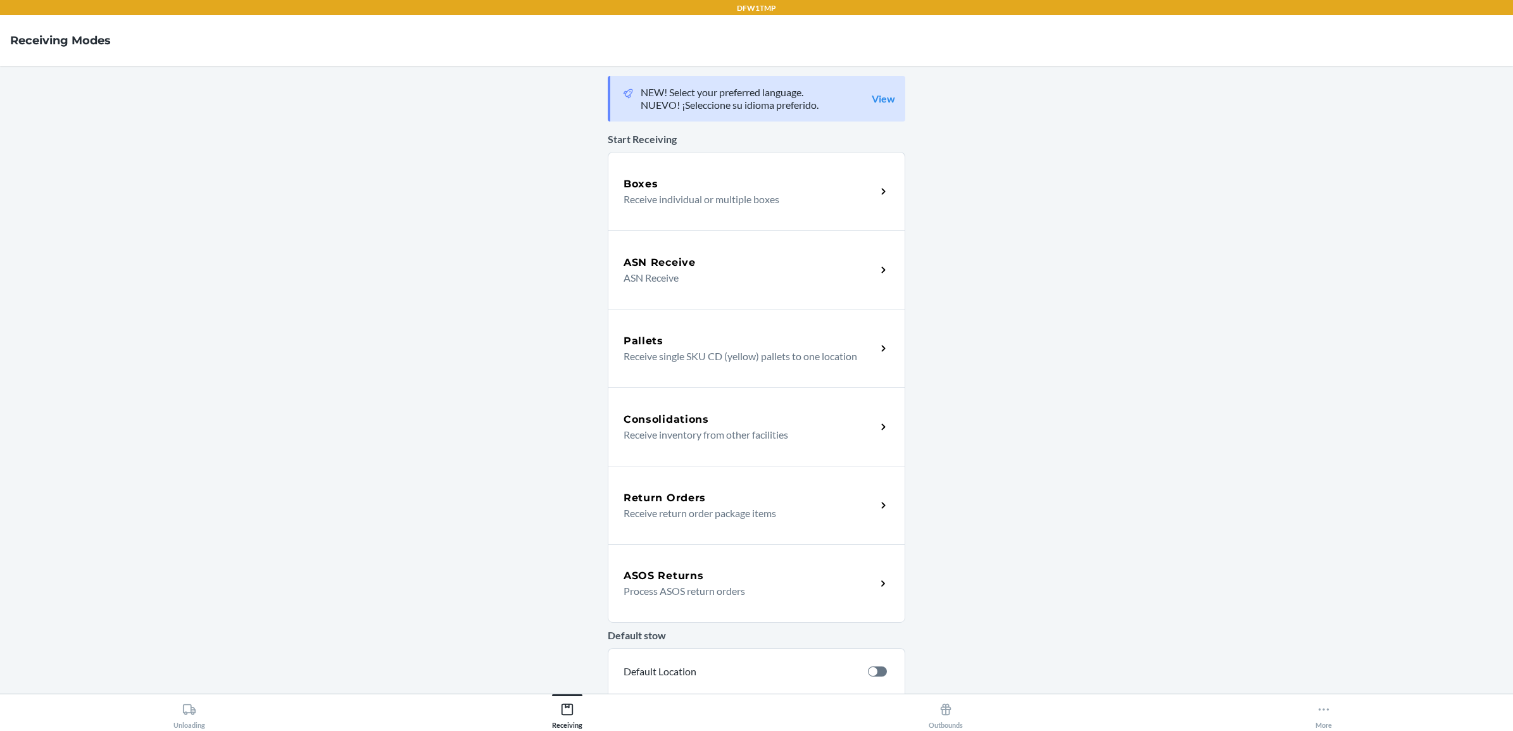
click at [670, 499] on h5 "Return Orders" at bounding box center [664, 498] width 82 height 15
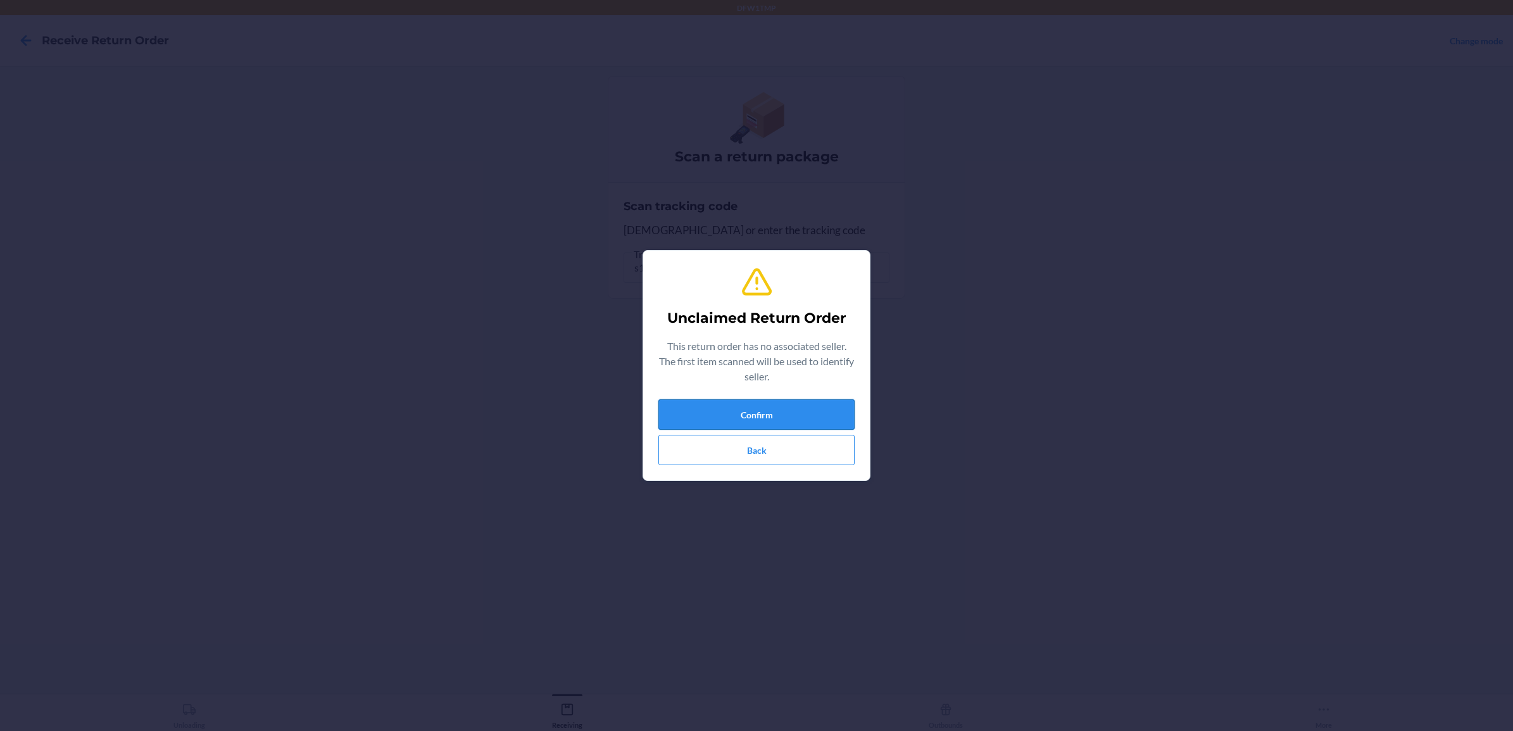
click at [739, 415] on button "Confirm" at bounding box center [756, 414] width 196 height 30
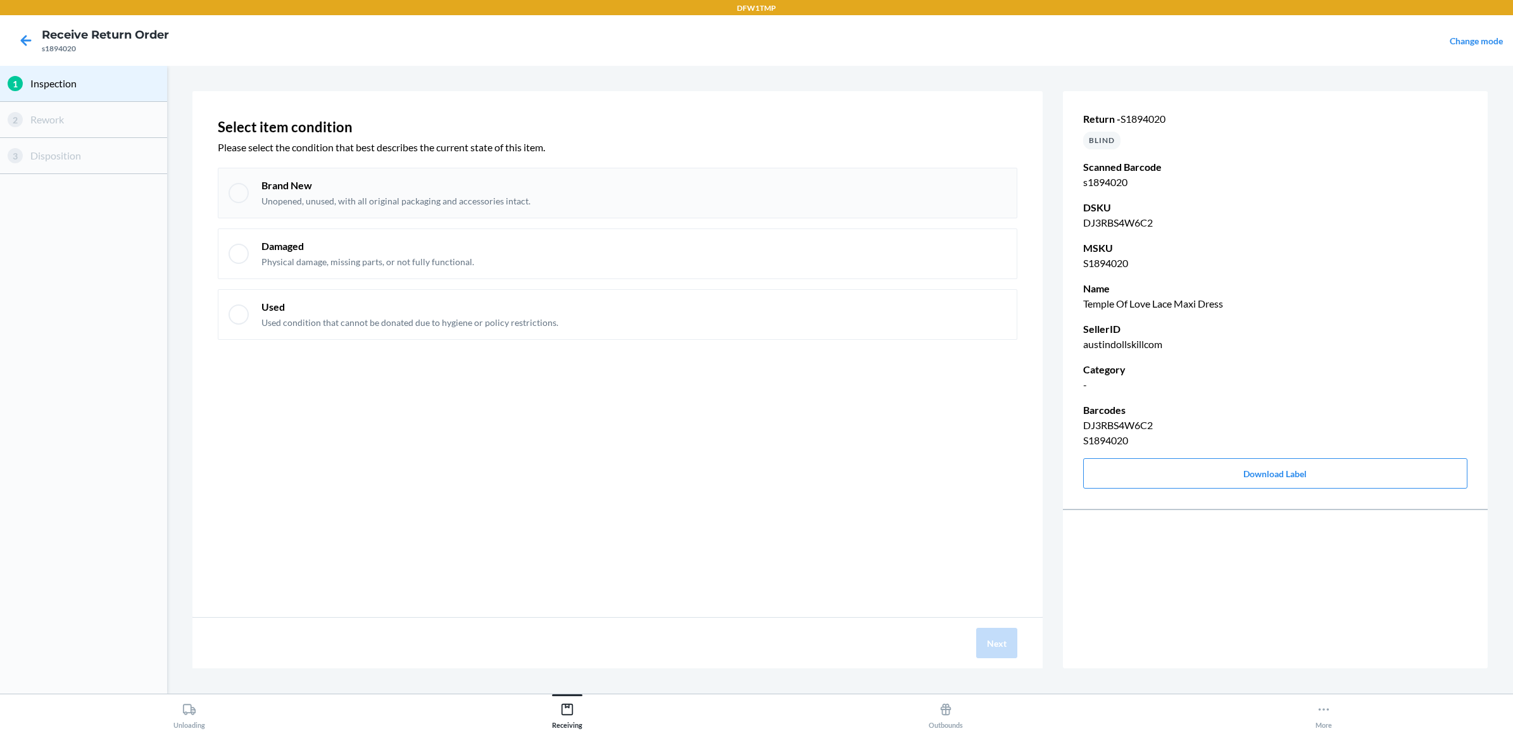
click at [371, 187] on p "Brand New" at bounding box center [395, 185] width 269 height 14
checkbox input "true"
click at [986, 650] on button "Next" at bounding box center [996, 643] width 41 height 30
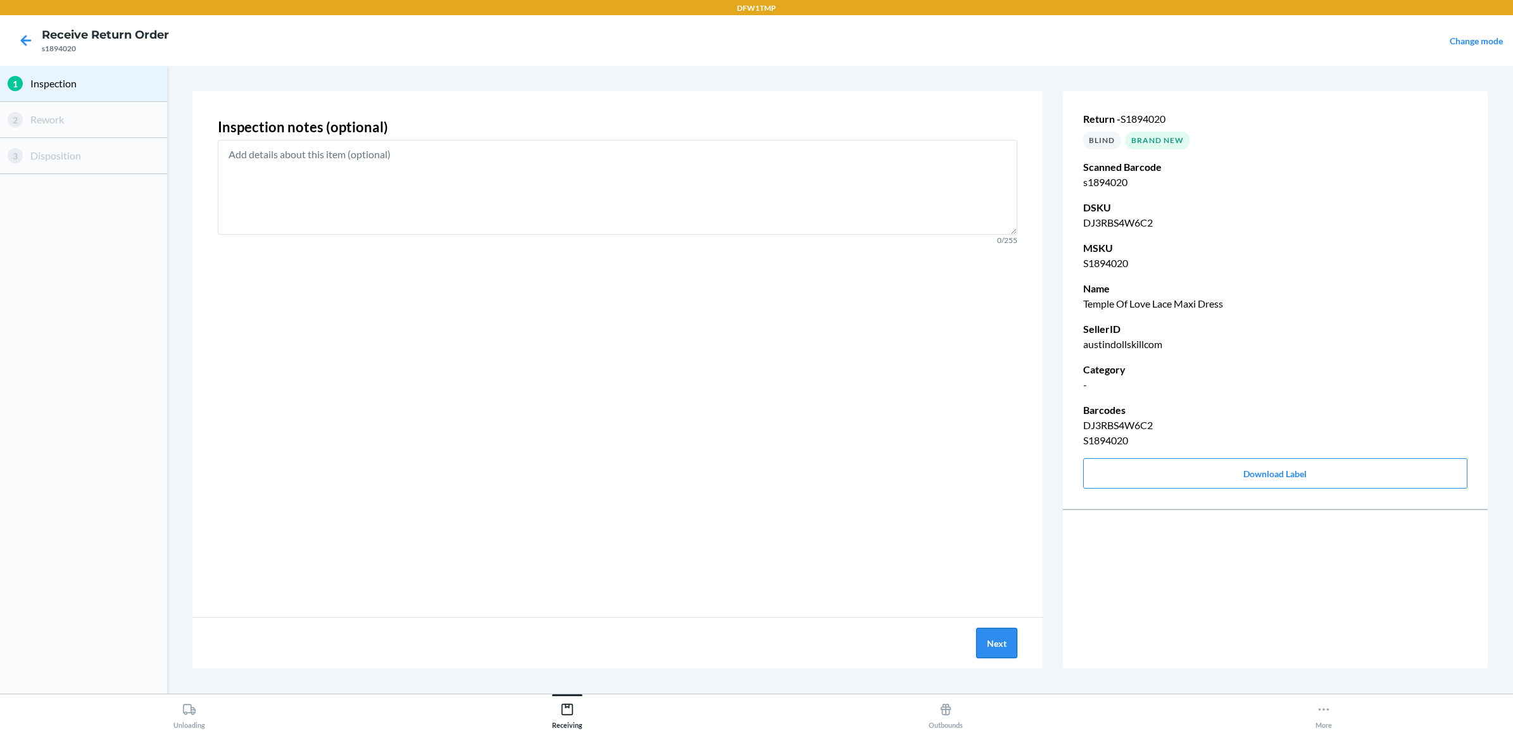
click at [987, 650] on button "Next" at bounding box center [996, 643] width 41 height 30
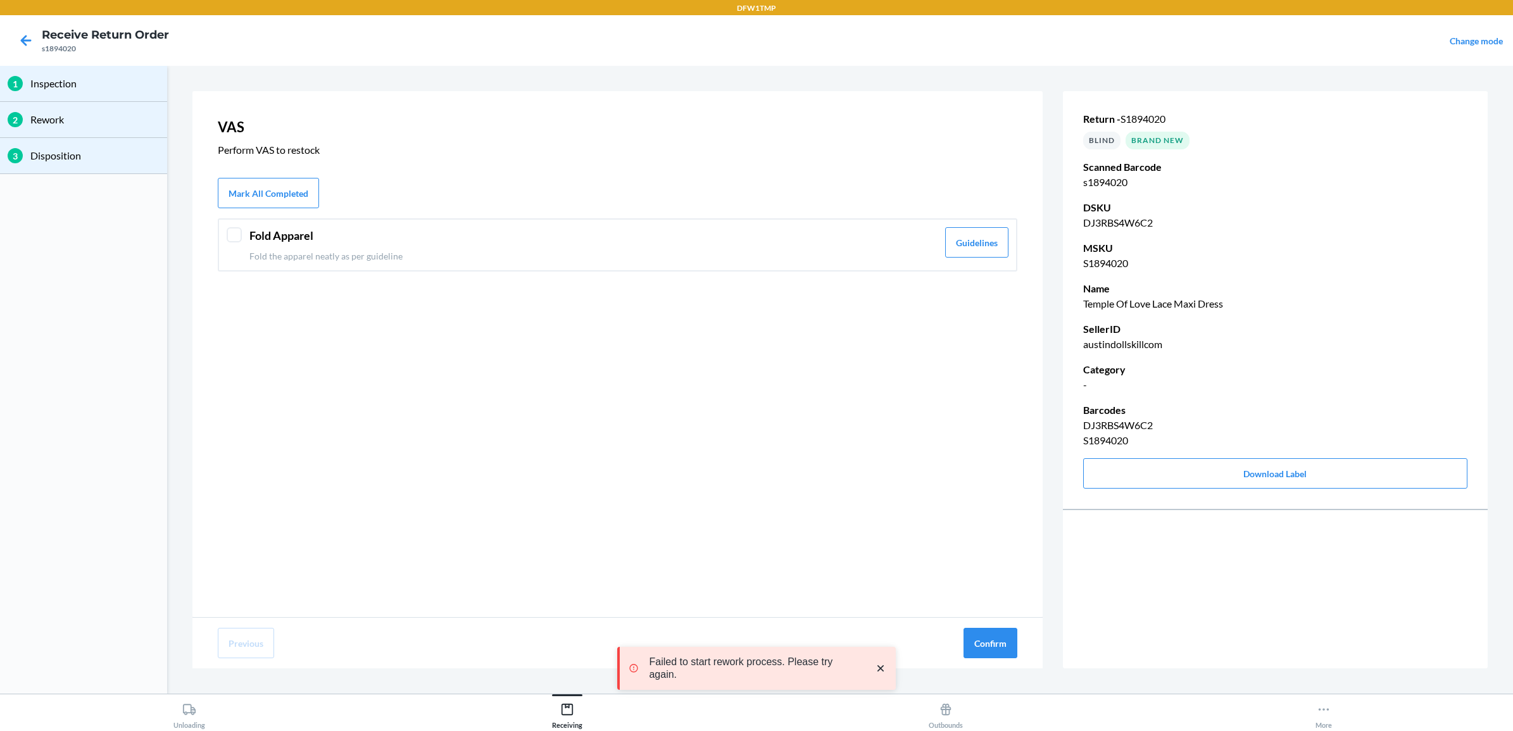
click at [236, 237] on div at bounding box center [234, 234] width 15 height 15
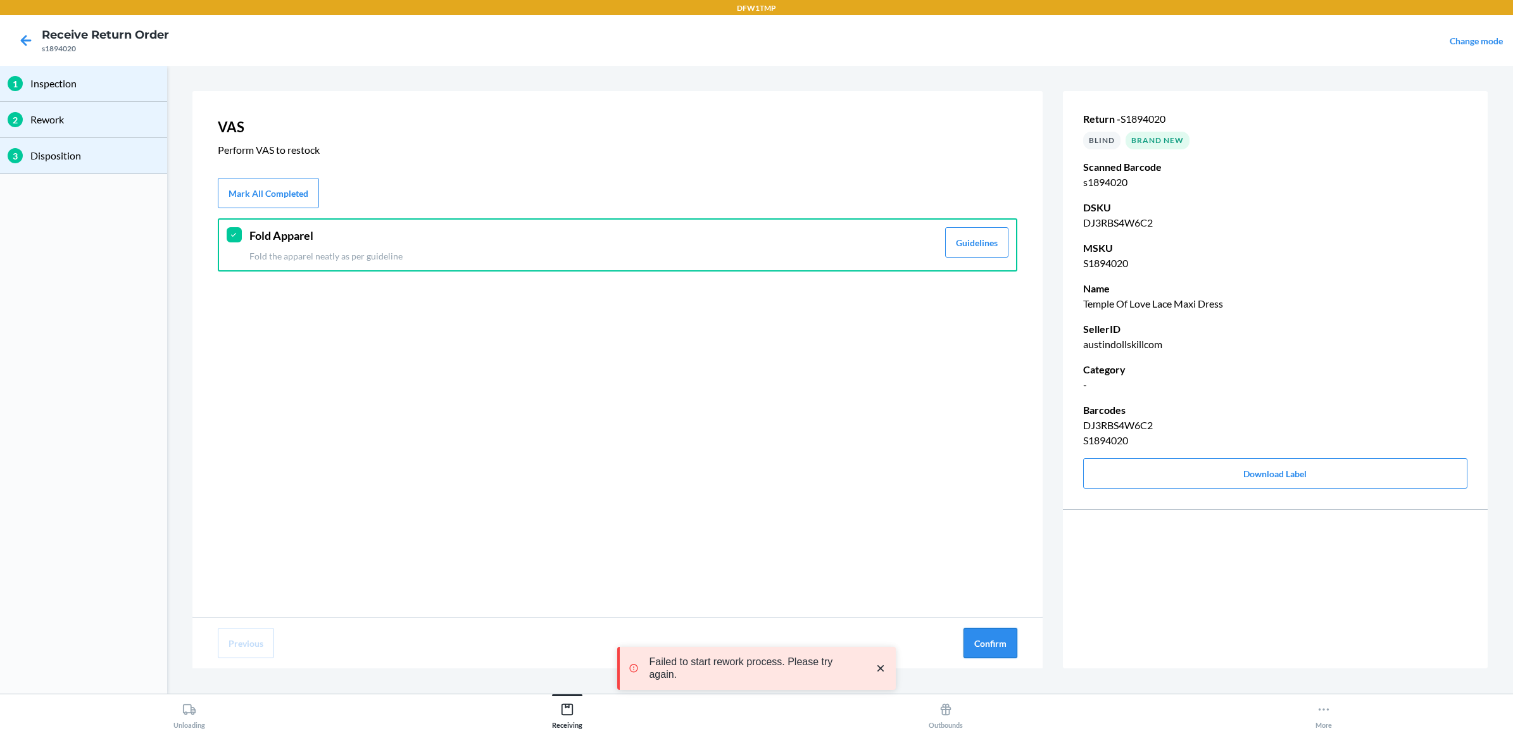
click at [988, 639] on button "Confirm" at bounding box center [990, 643] width 54 height 30
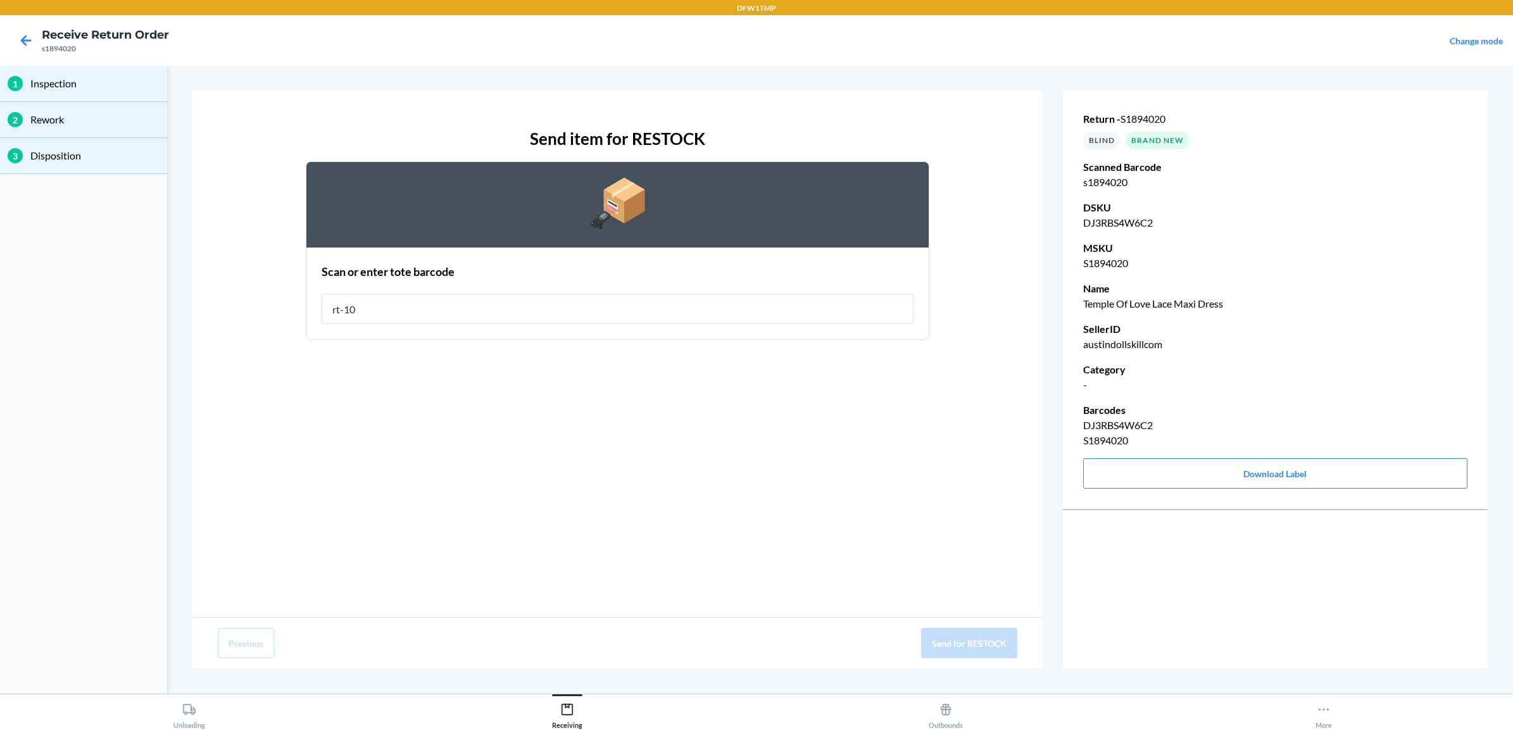
type input "rt-10"
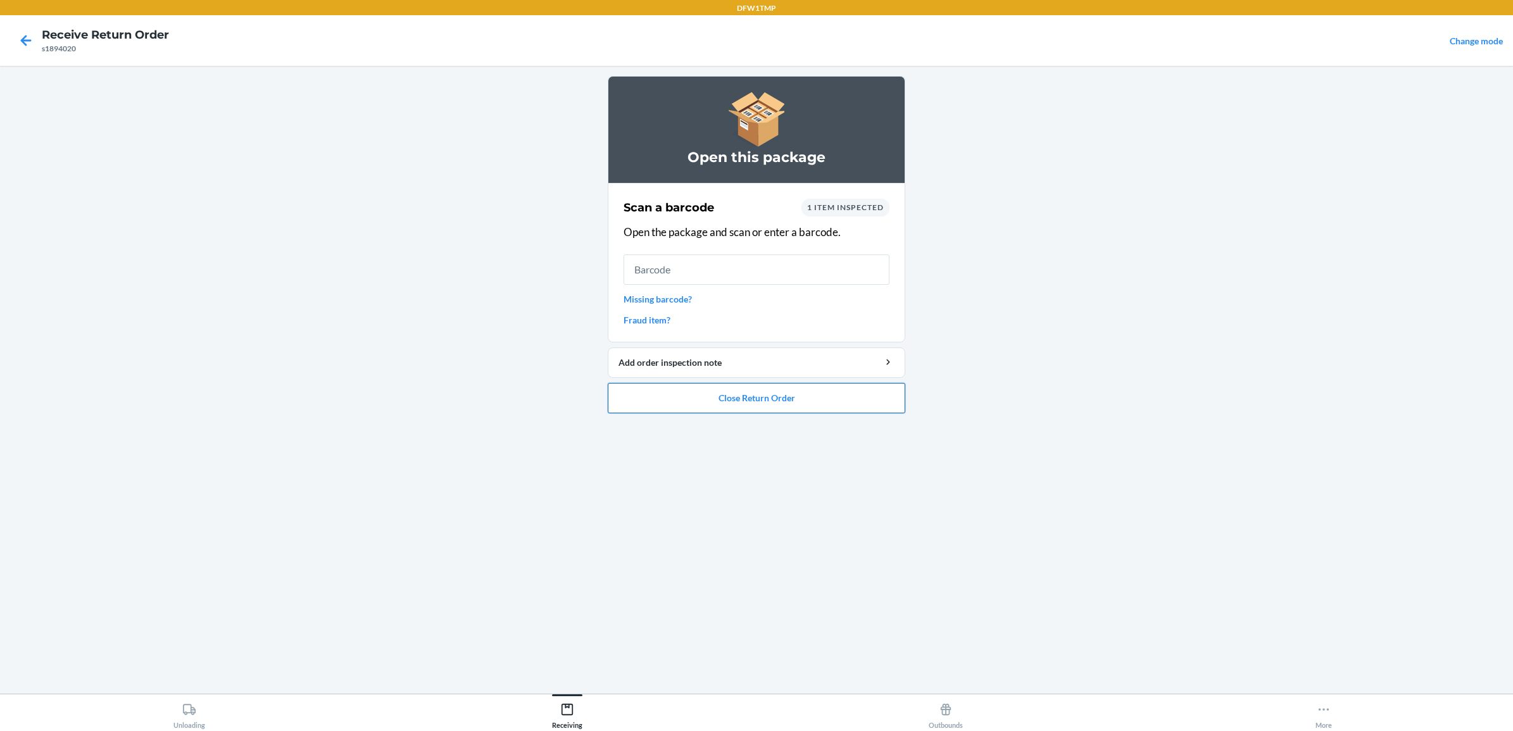
click at [738, 392] on button "Close Return Order" at bounding box center [756, 398] width 297 height 30
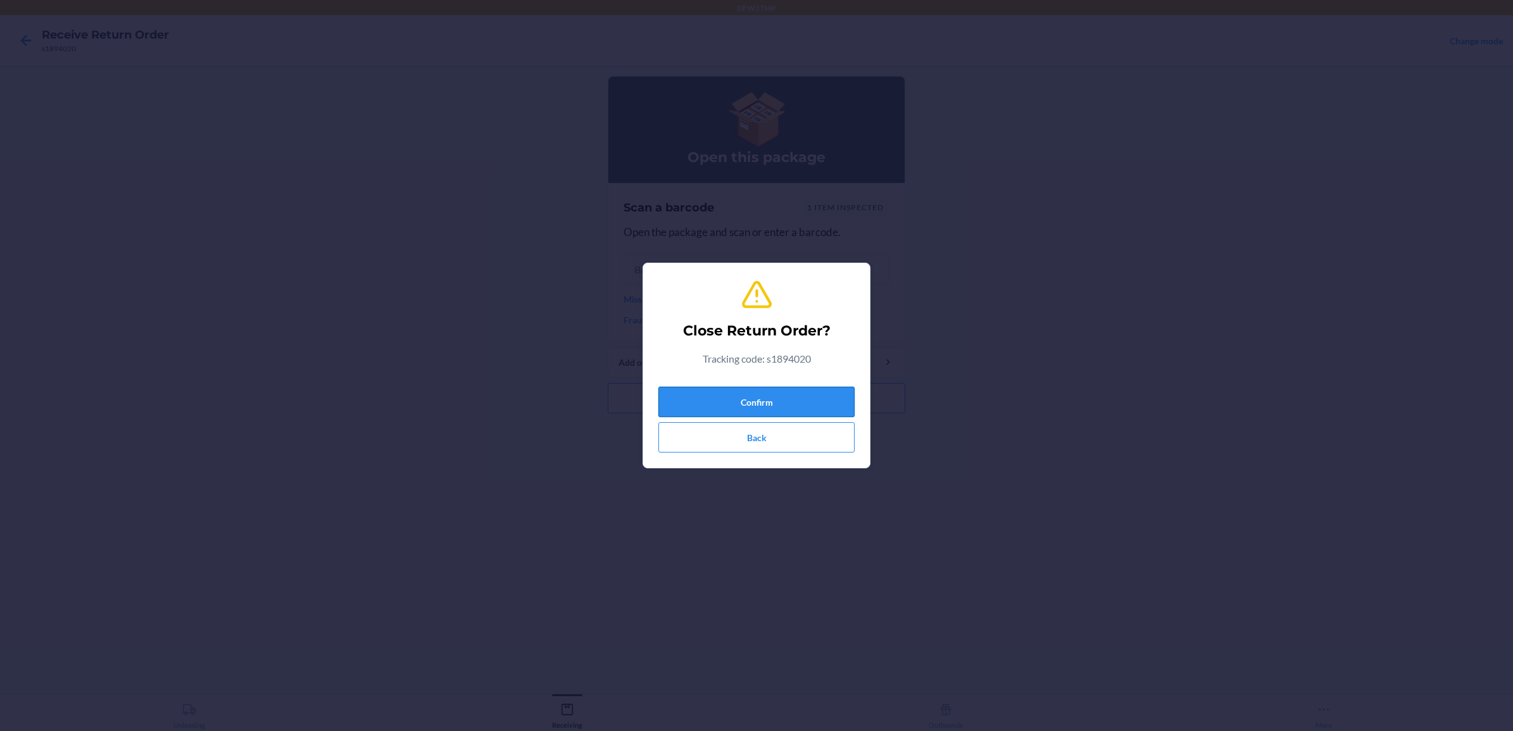
click at [758, 397] on button "Confirm" at bounding box center [756, 402] width 196 height 30
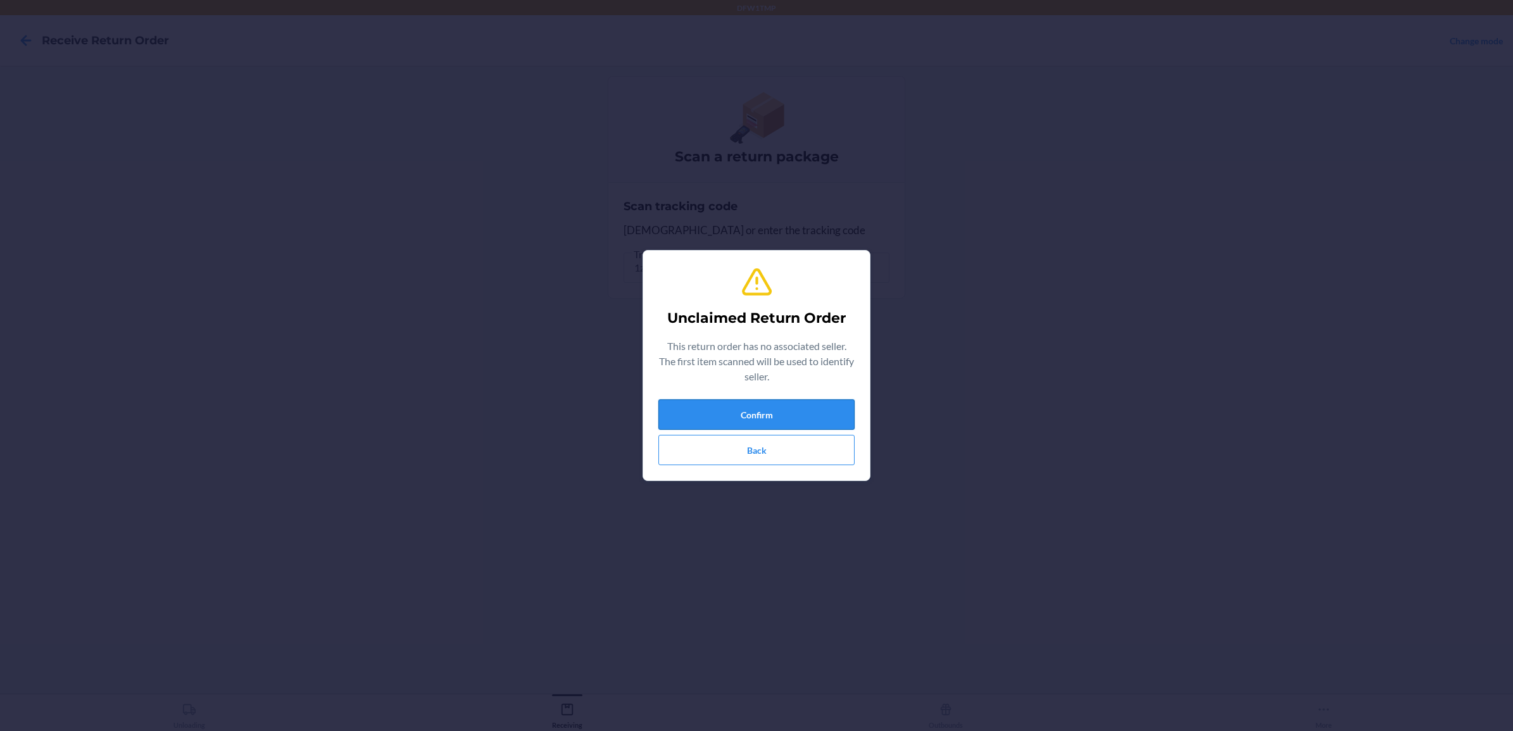
click at [801, 406] on button "Confirm" at bounding box center [756, 414] width 196 height 30
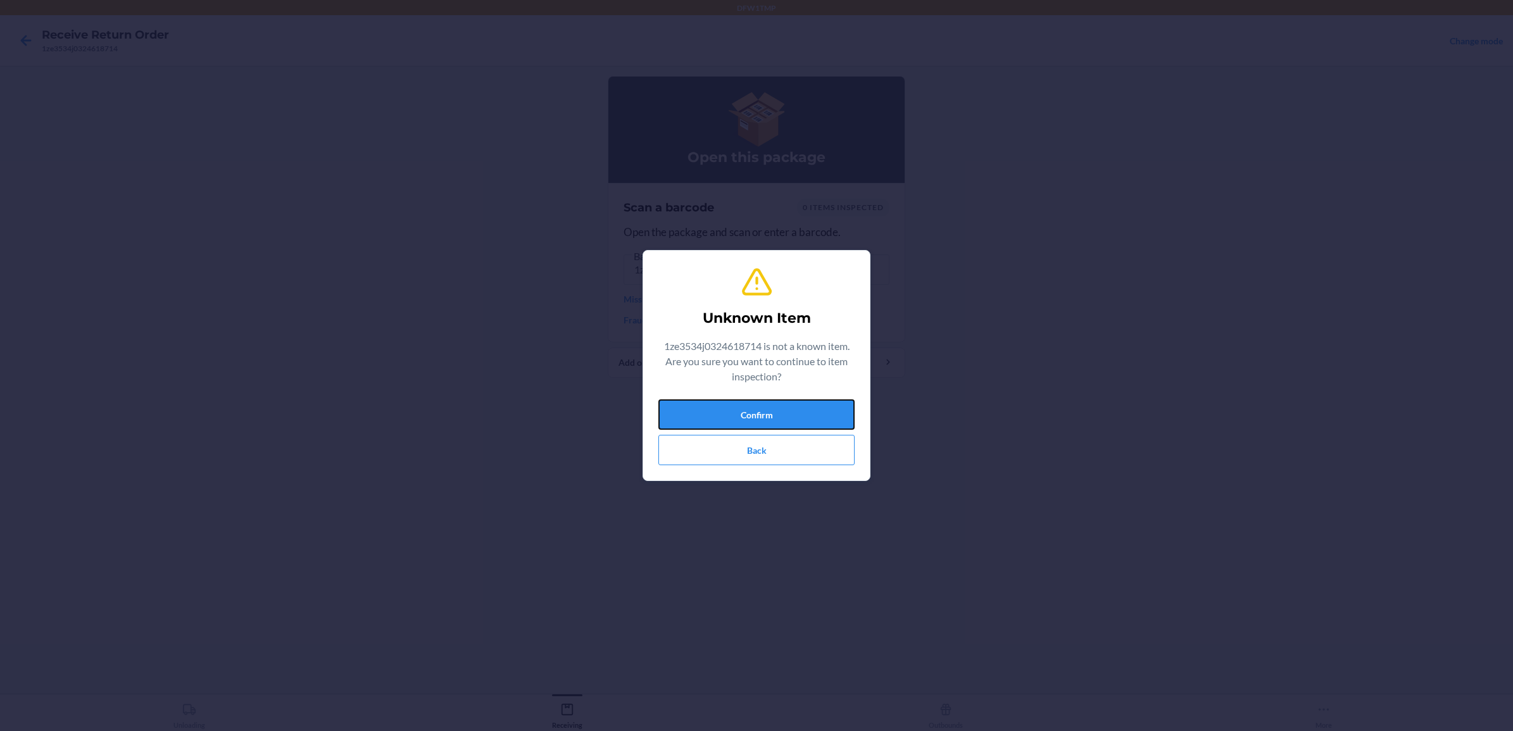
click at [799, 407] on button "Confirm" at bounding box center [756, 414] width 196 height 30
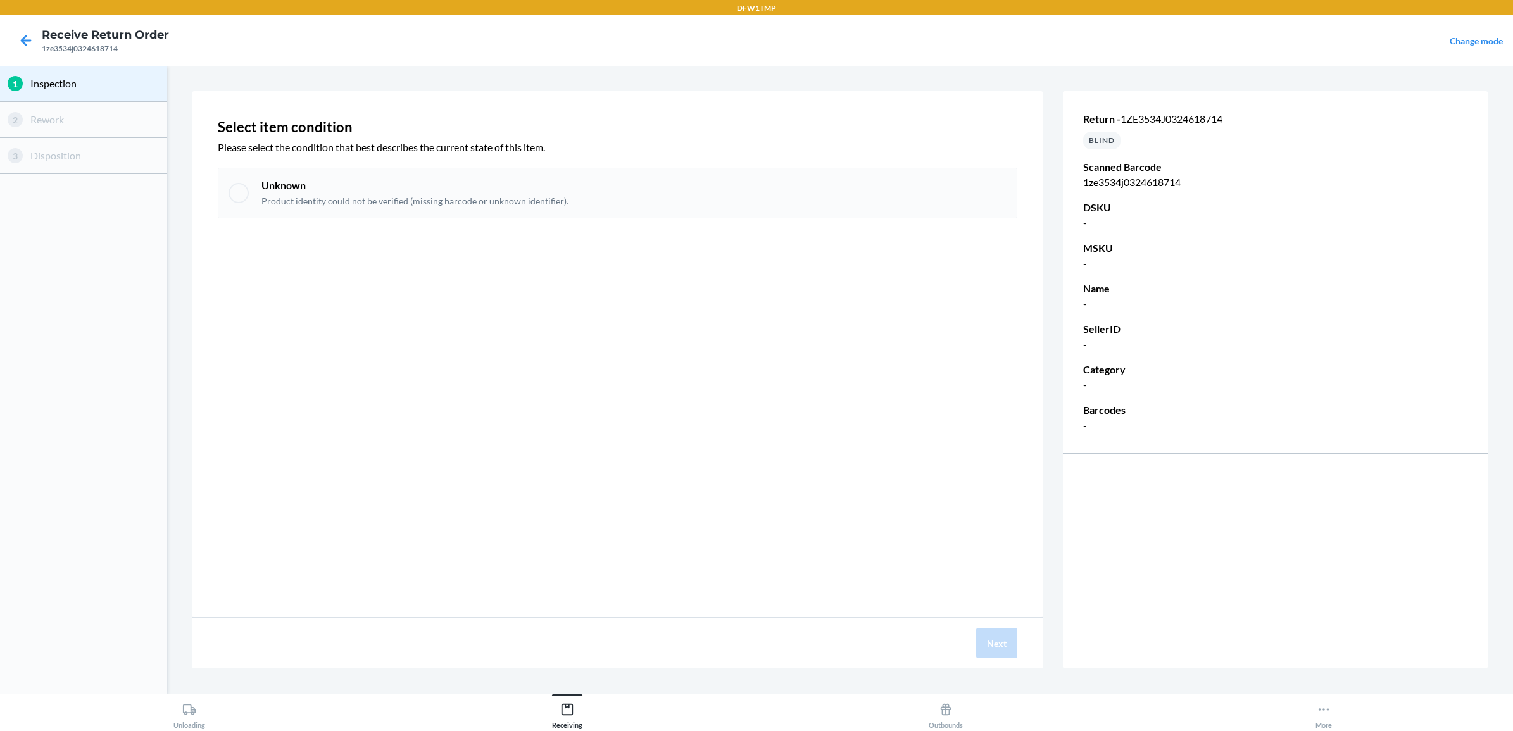
click at [295, 182] on p "Unknown" at bounding box center [414, 185] width 307 height 14
checkbox input "true"
click at [997, 630] on button "Next" at bounding box center [996, 643] width 41 height 30
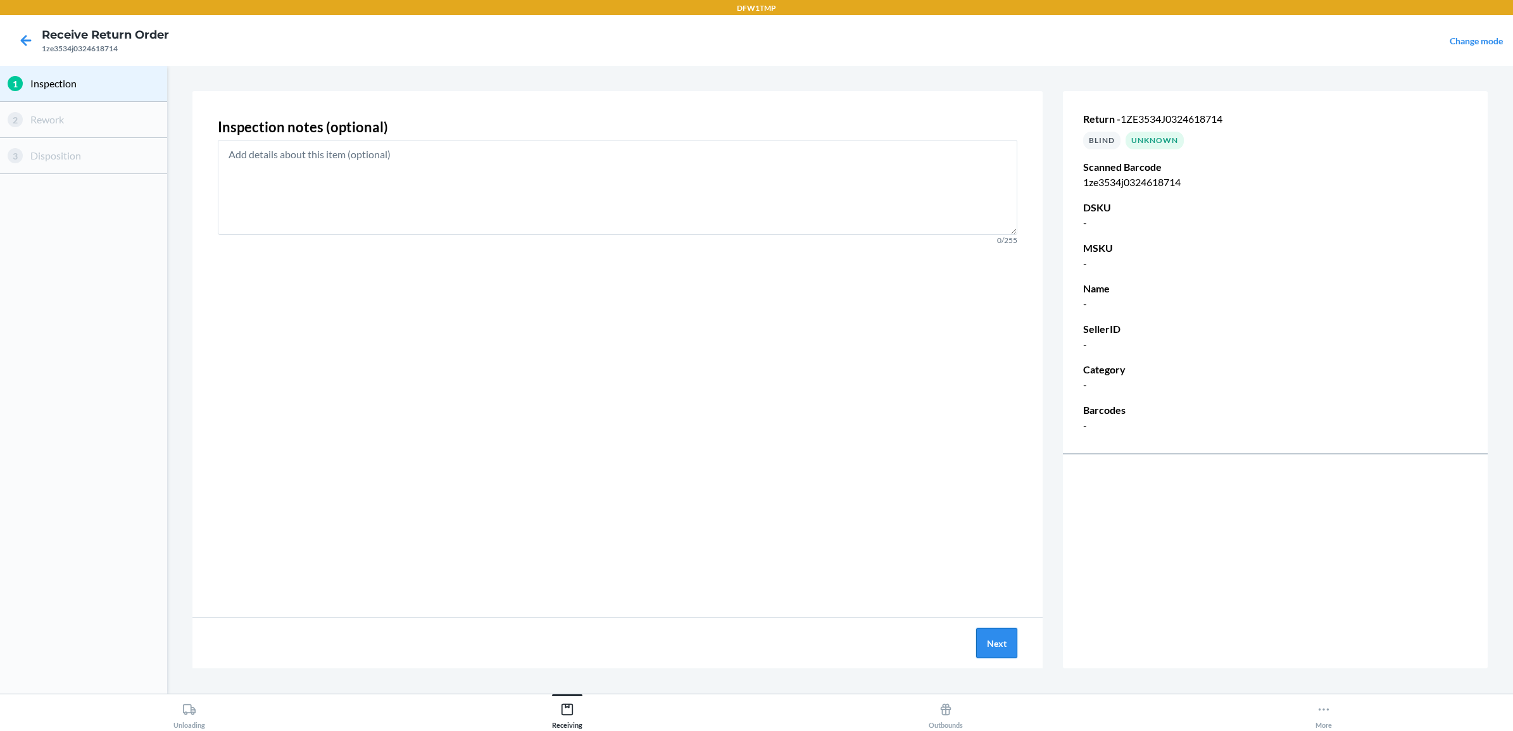
click at [997, 632] on button "Next" at bounding box center [996, 643] width 41 height 30
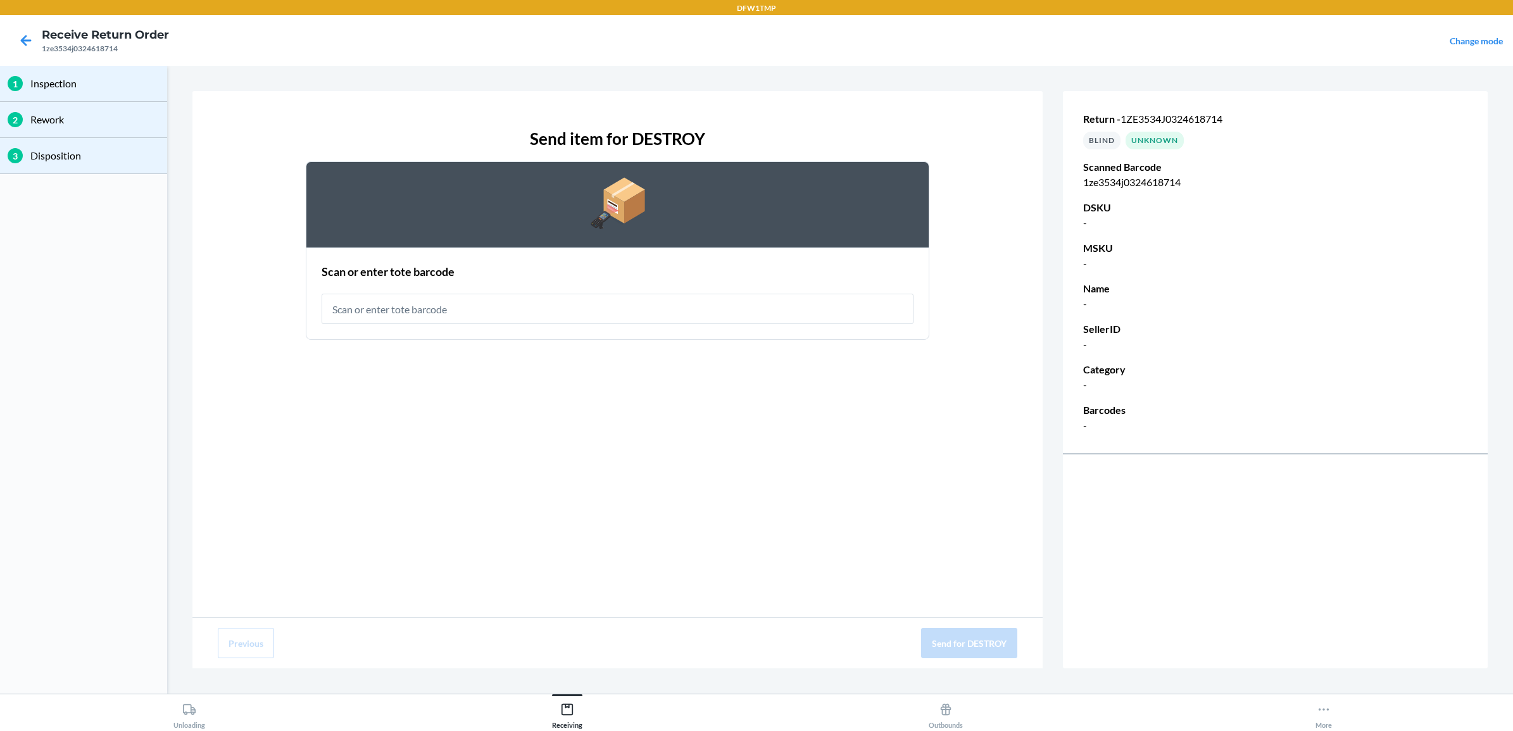
type input "r"
type input "RT-10"
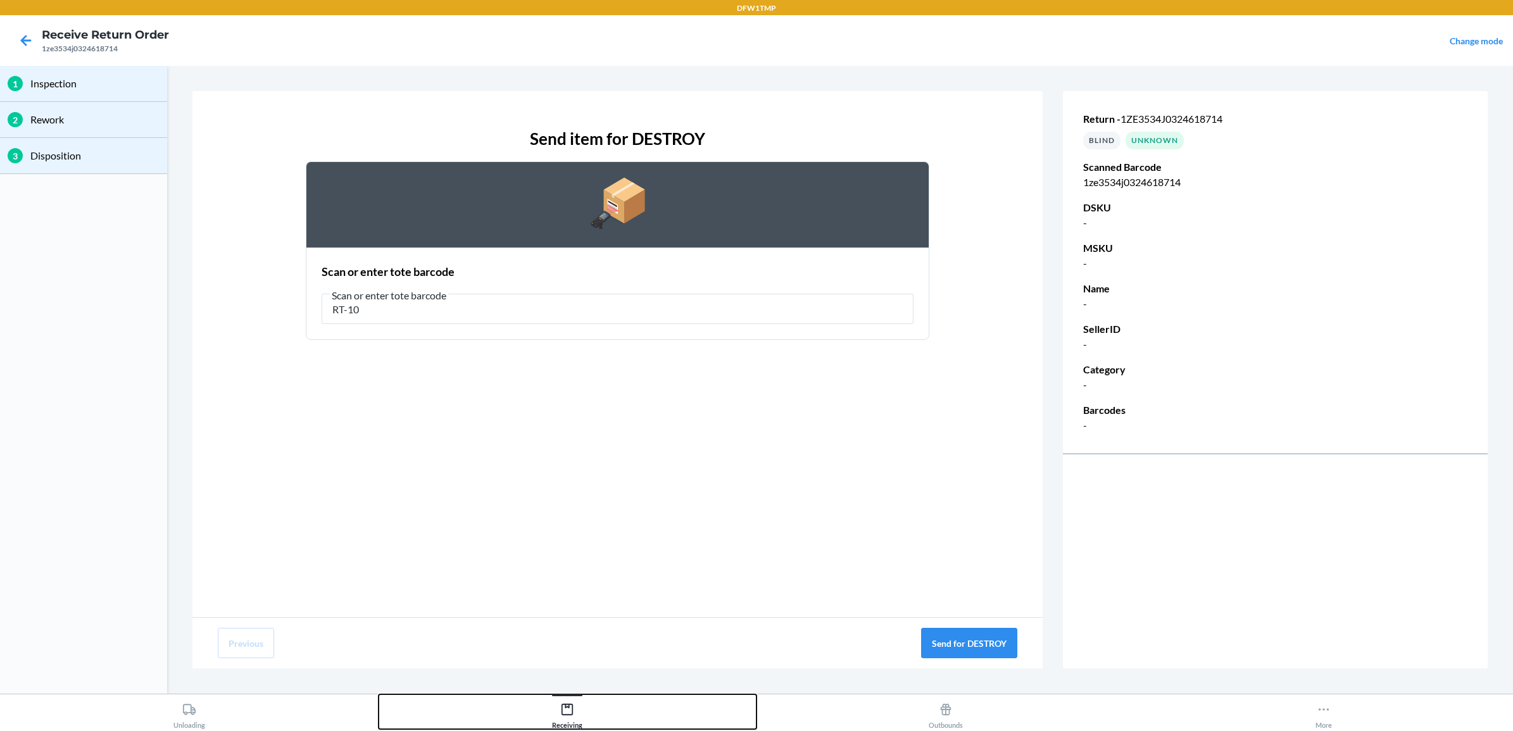
click at [556, 716] on div "Receiving" at bounding box center [567, 713] width 30 height 32
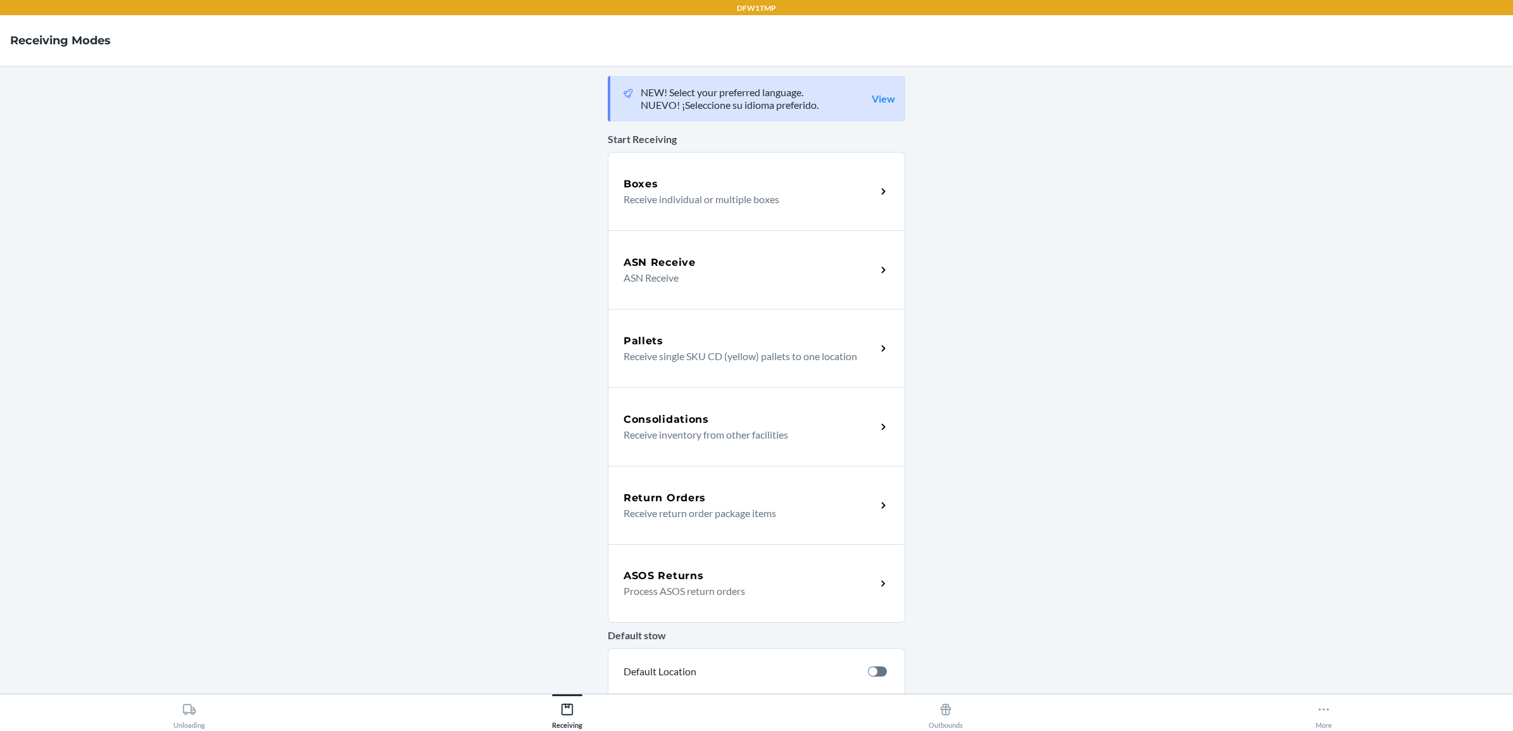
click at [684, 508] on p "Receive return order package items" at bounding box center [744, 513] width 242 height 15
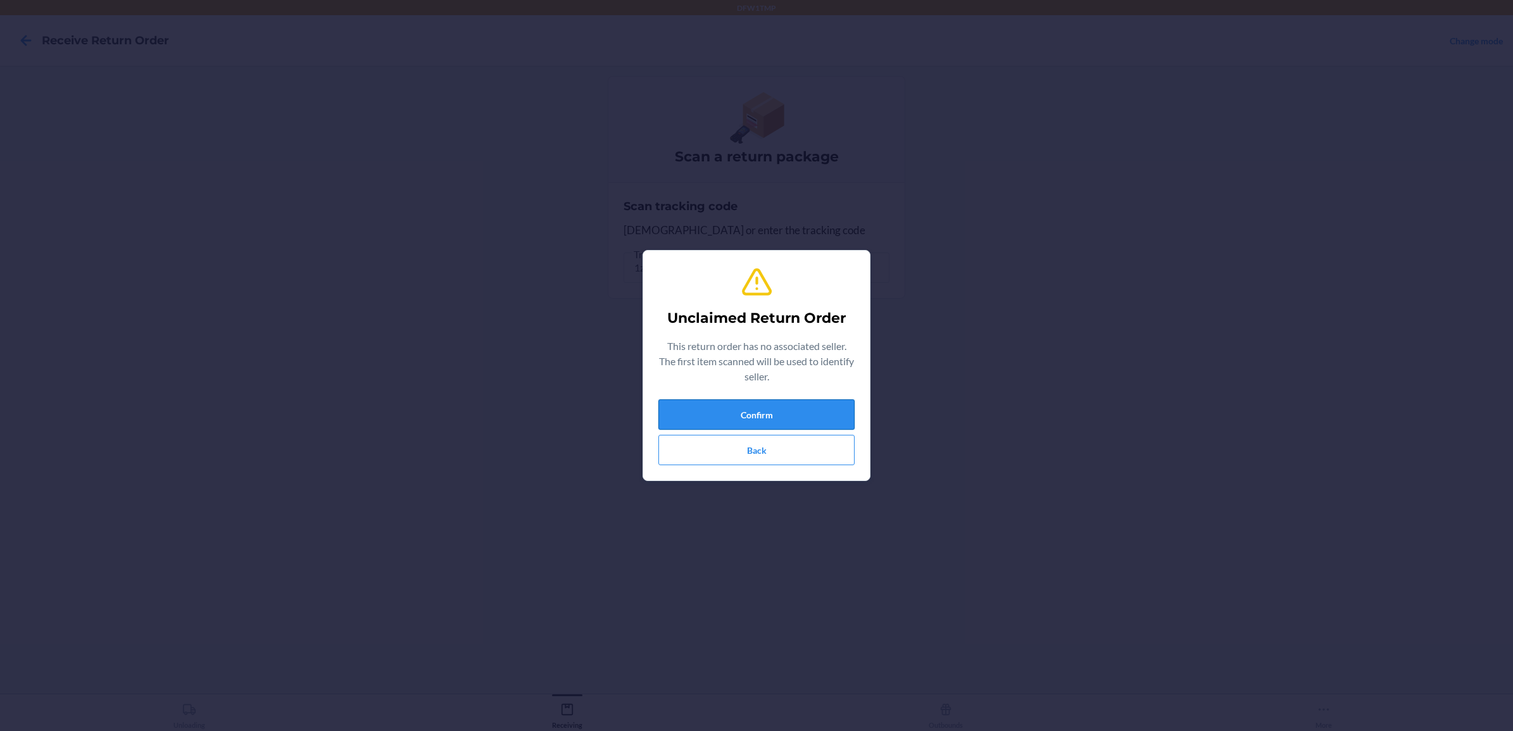
click at [722, 413] on button "Confirm" at bounding box center [756, 414] width 196 height 30
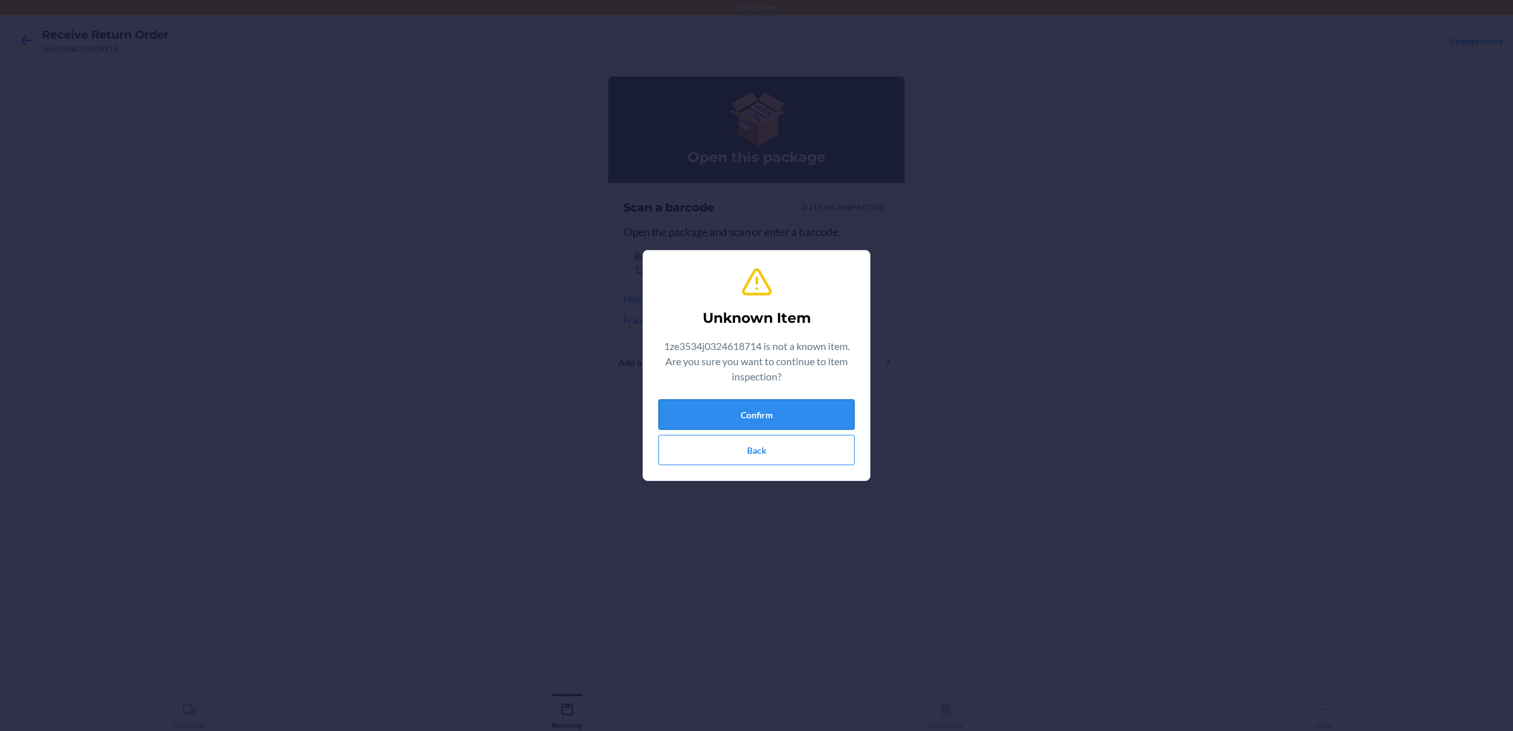
click at [737, 413] on button "Confirm" at bounding box center [756, 414] width 196 height 30
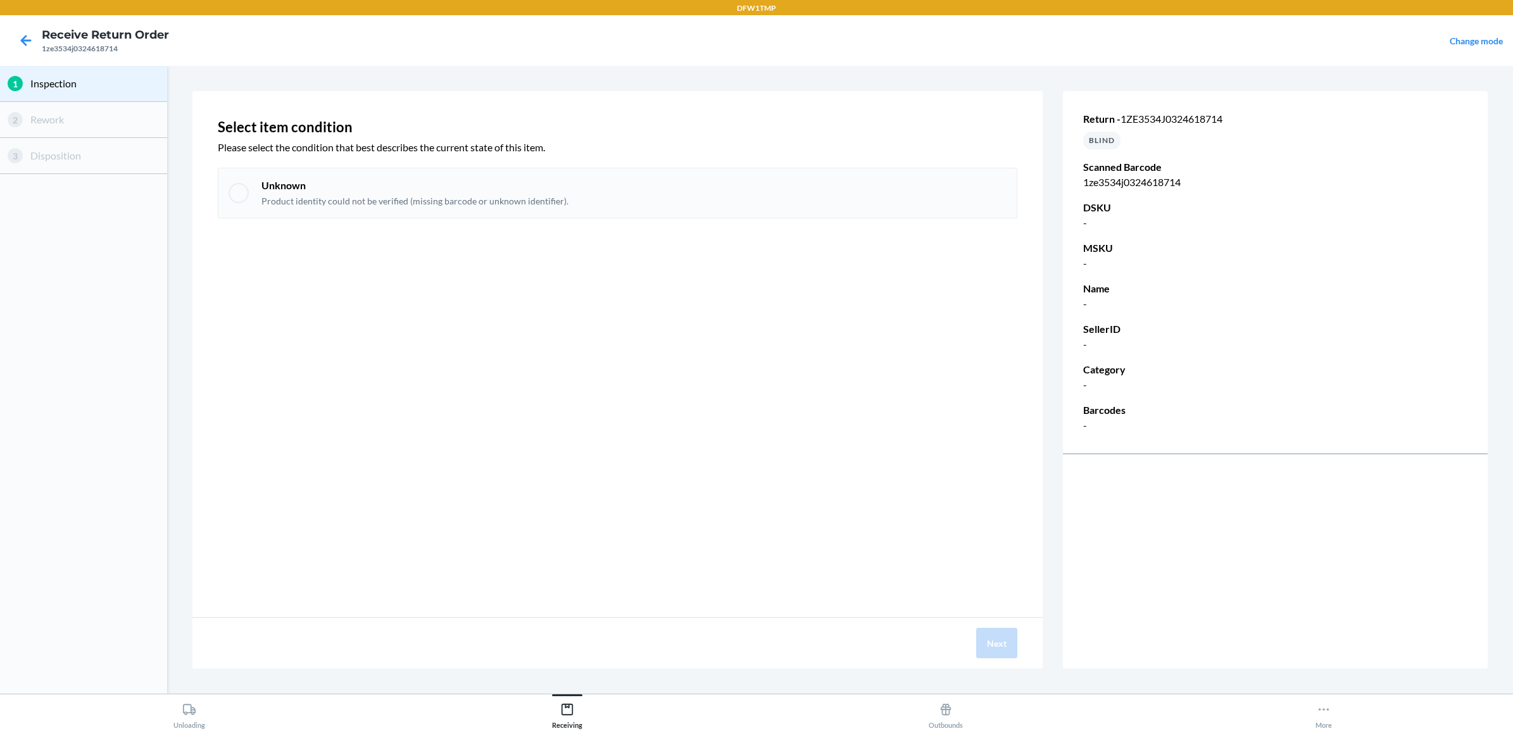
click at [232, 191] on div at bounding box center [238, 193] width 20 height 20
checkbox input "true"
click at [980, 637] on button "Next" at bounding box center [996, 643] width 41 height 30
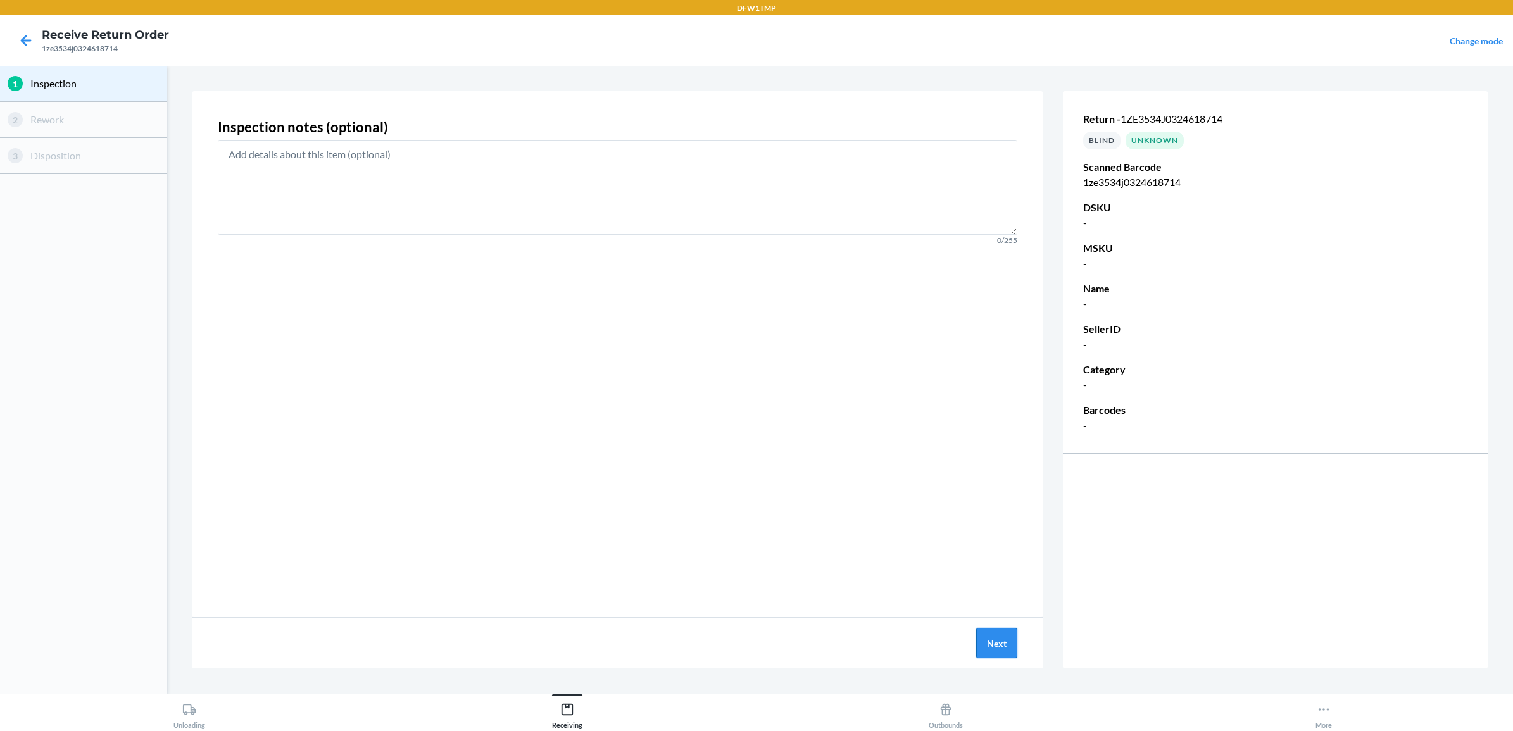
click at [1002, 651] on button "Next" at bounding box center [996, 643] width 41 height 30
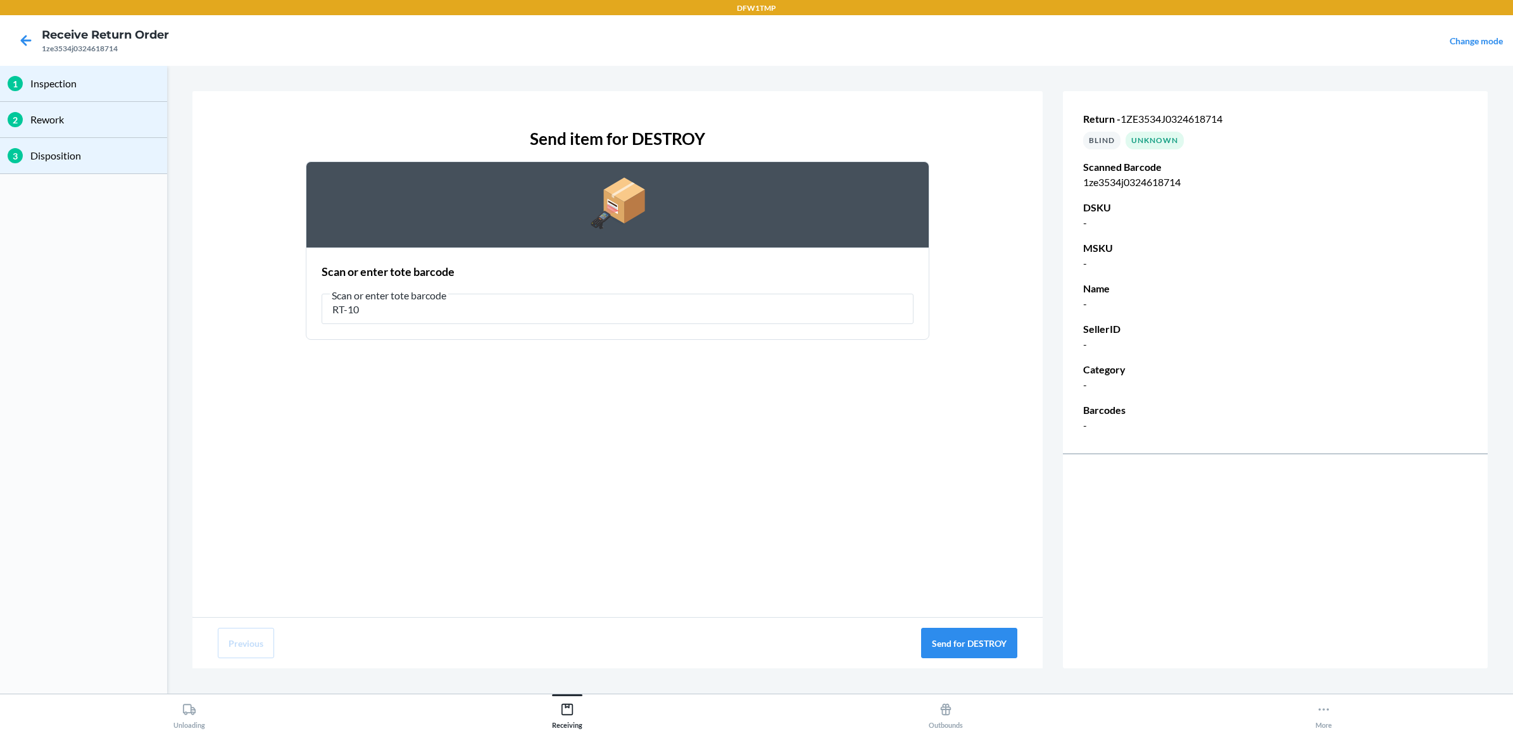
type input "RT-10"
click at [944, 641] on button "Send for DESTROY" at bounding box center [969, 643] width 96 height 30
drag, startPoint x: 501, startPoint y: 301, endPoint x: 217, endPoint y: 313, distance: 283.8
click at [218, 313] on div "Send item for DESTROY Scan or enter tote barcode Scan or enter tote barcode RT-…" at bounding box center [617, 233] width 799 height 234
type input "r"
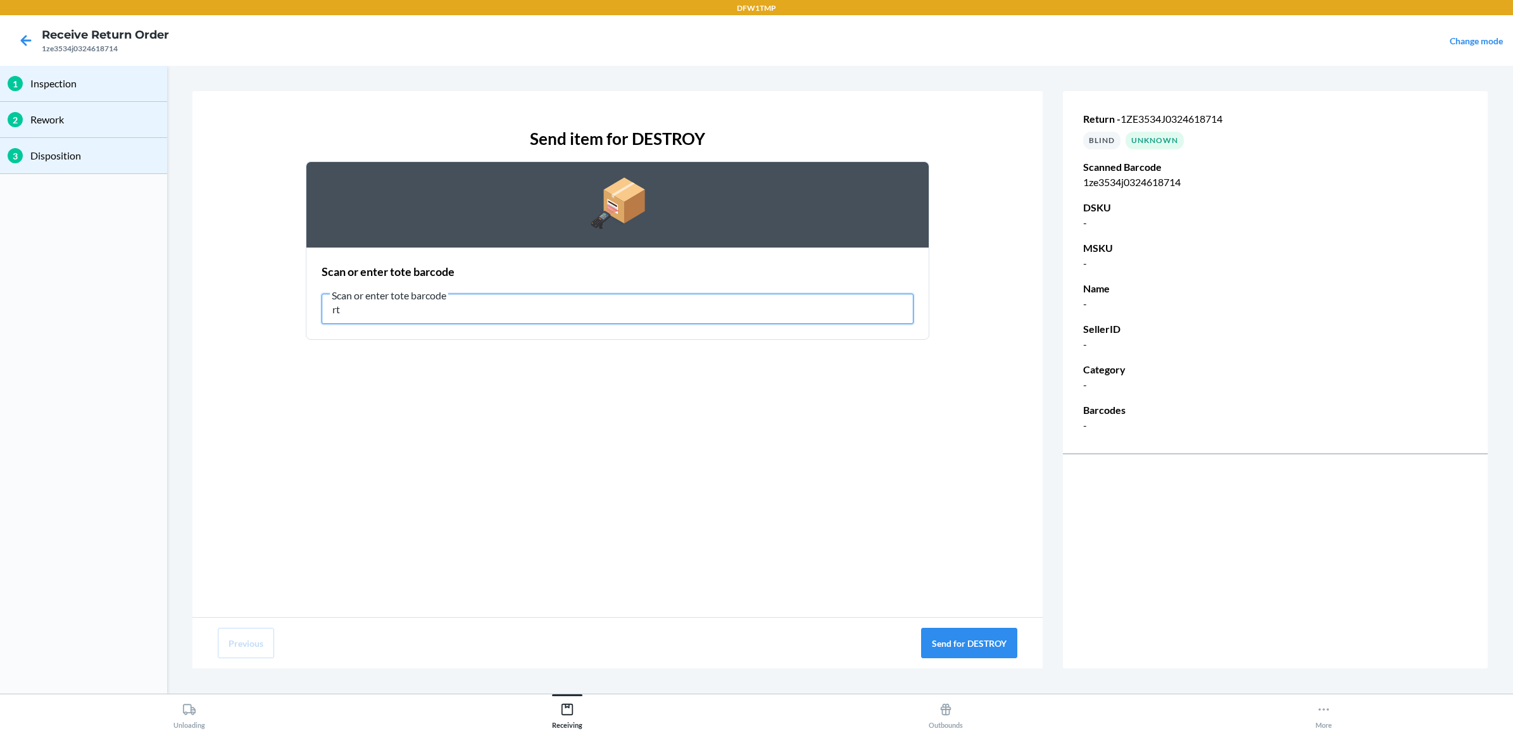
type input "r"
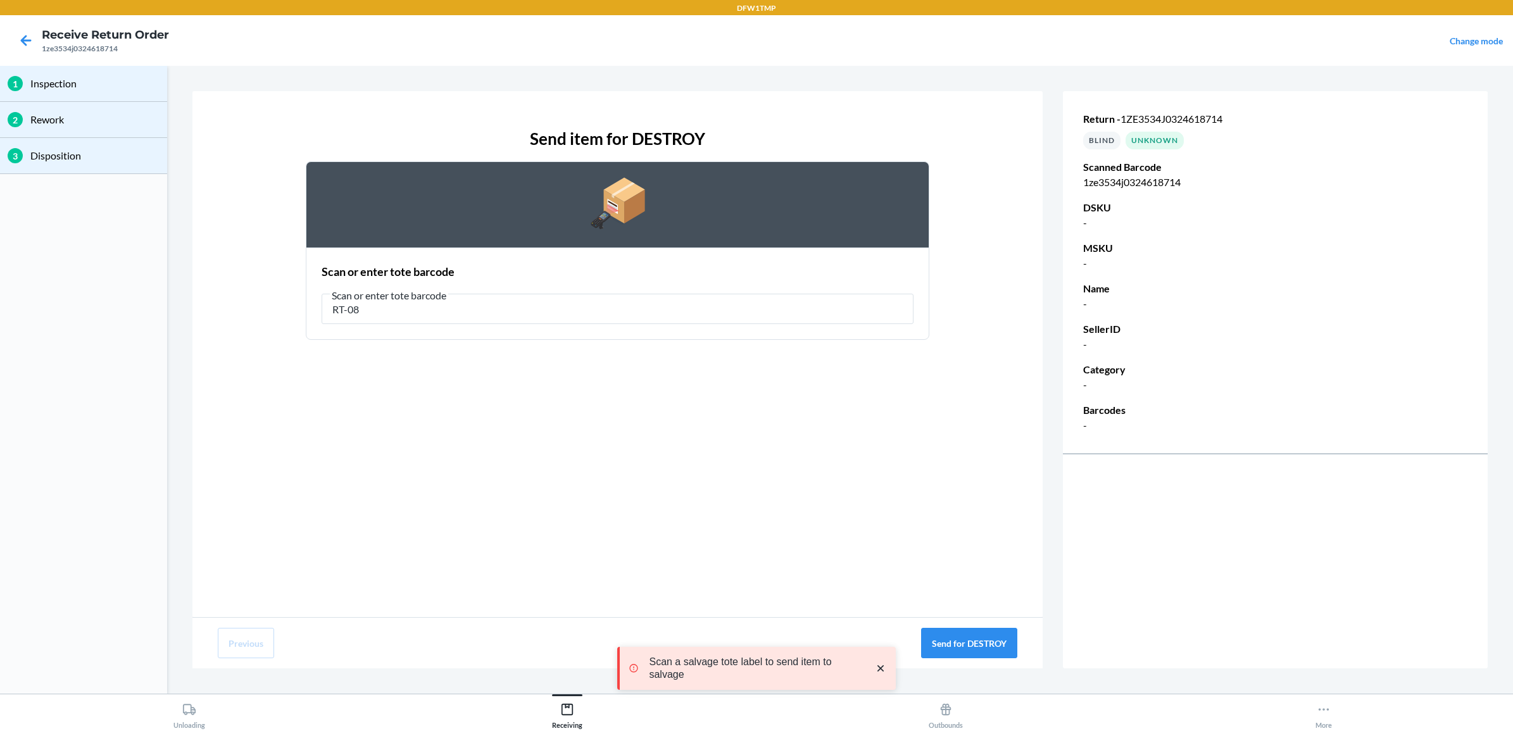
click at [766, 324] on div "Scan or enter tote barcode Scan or enter tote barcode RT-08" at bounding box center [618, 294] width 592 height 68
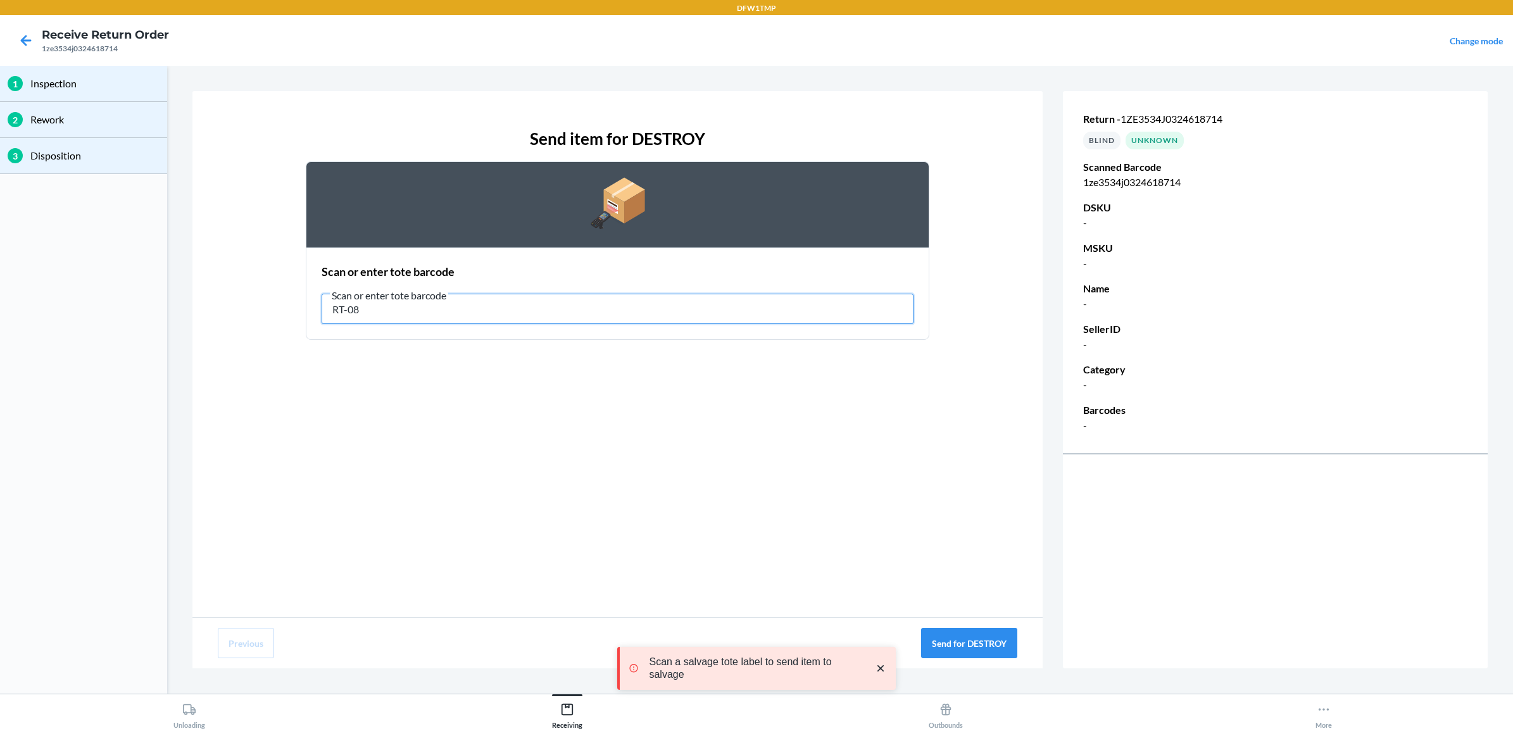
click at [769, 304] on input "RT-08" at bounding box center [618, 309] width 592 height 30
type input "RT-10"
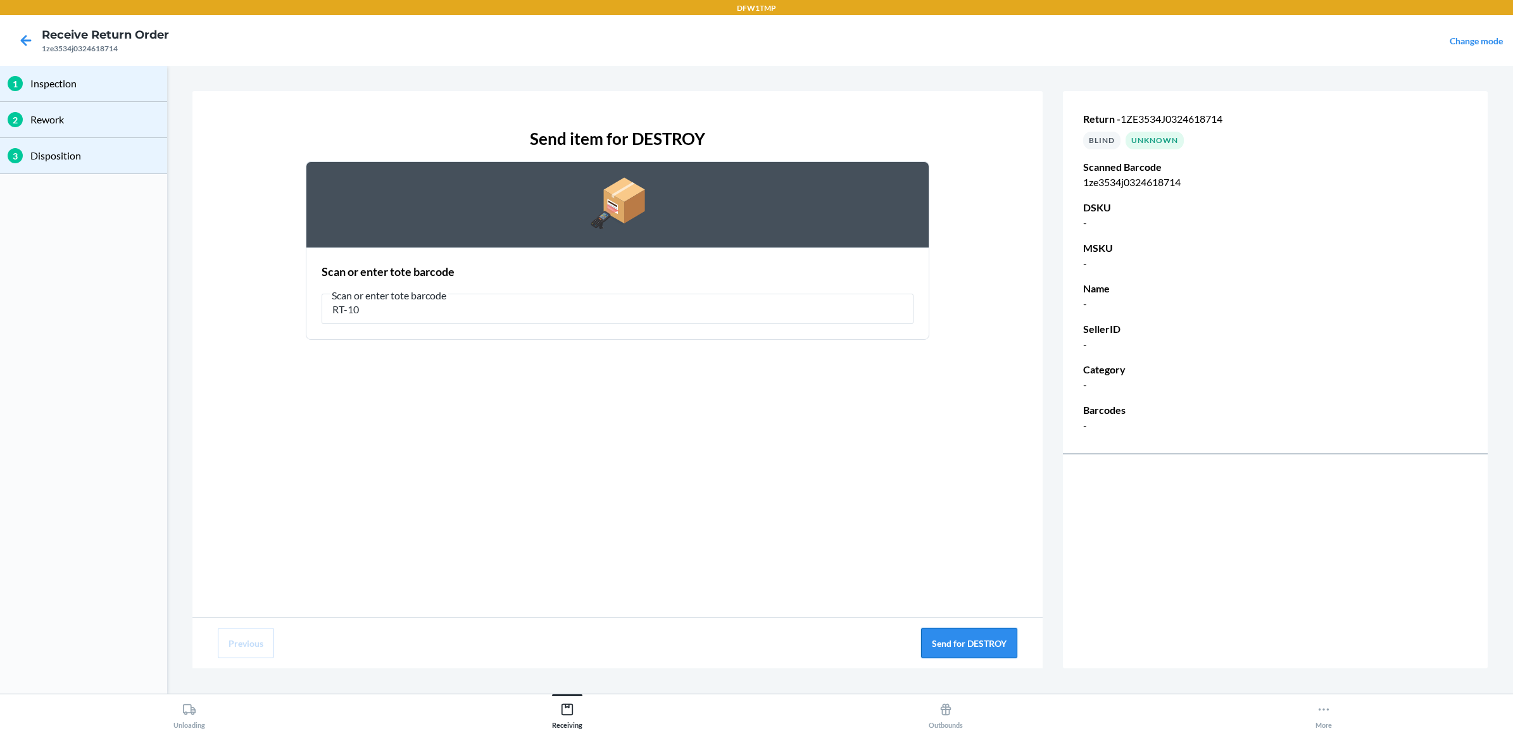
click at [980, 647] on button "Send for DESTROY" at bounding box center [969, 643] width 96 height 30
